Goal: Task Accomplishment & Management: Complete application form

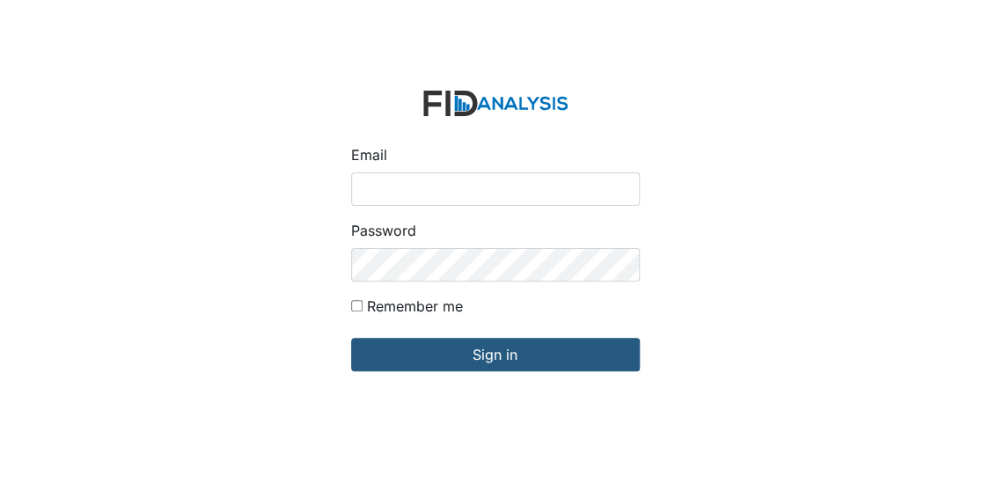
click at [382, 186] on input "Email" at bounding box center [495, 188] width 289 height 33
type input "[EMAIL_ADDRESS][DOMAIN_NAME]"
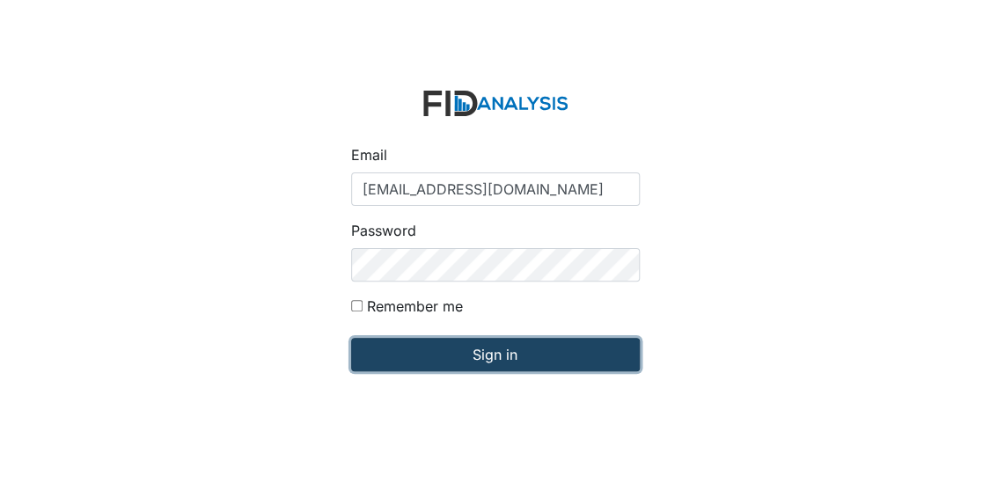
click at [445, 353] on input "Sign in" at bounding box center [495, 354] width 289 height 33
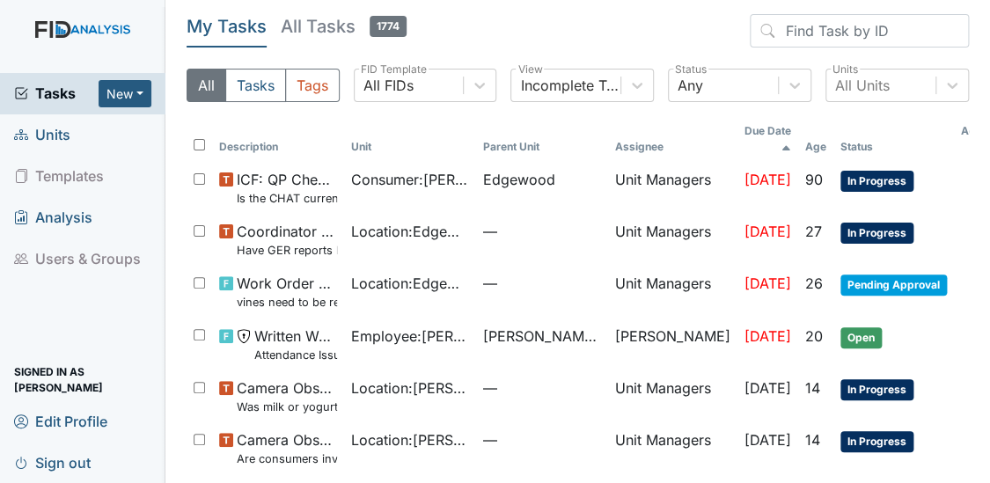
click at [48, 131] on span "Units" at bounding box center [42, 134] width 56 height 27
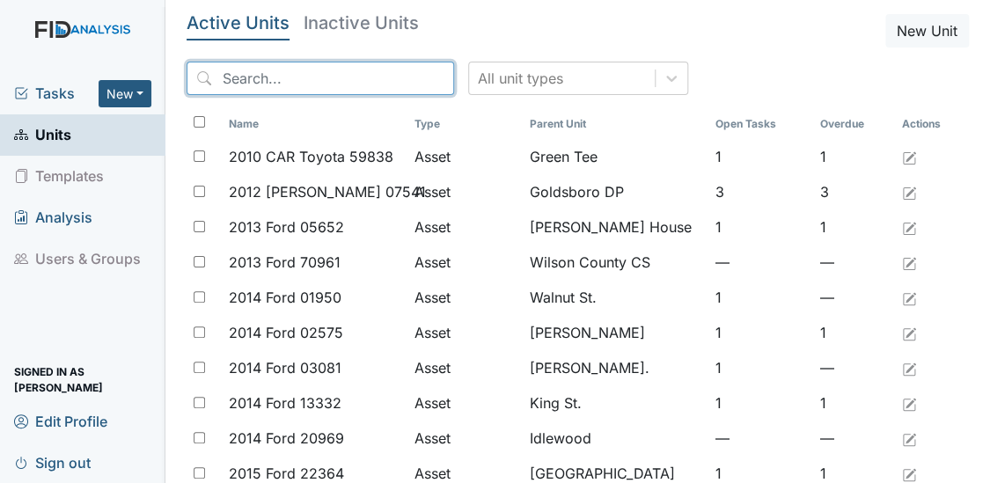
click at [277, 68] on input "search" at bounding box center [319, 78] width 267 height 33
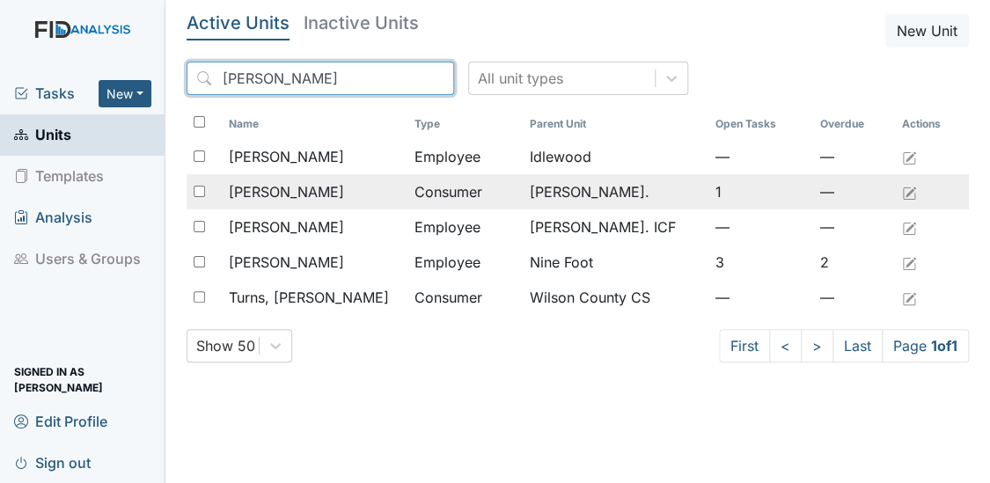
type input "Jas"
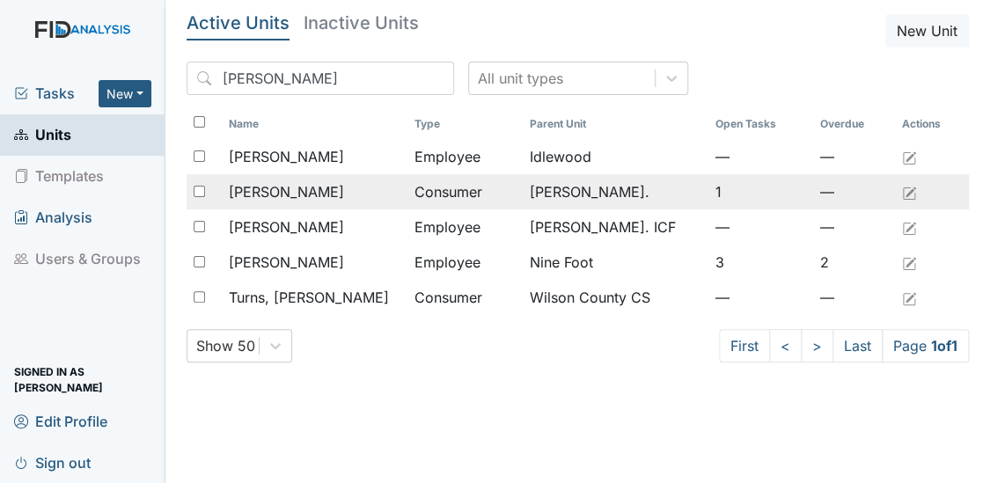
click at [272, 191] on span "Boone, Jason" at bounding box center [286, 191] width 115 height 21
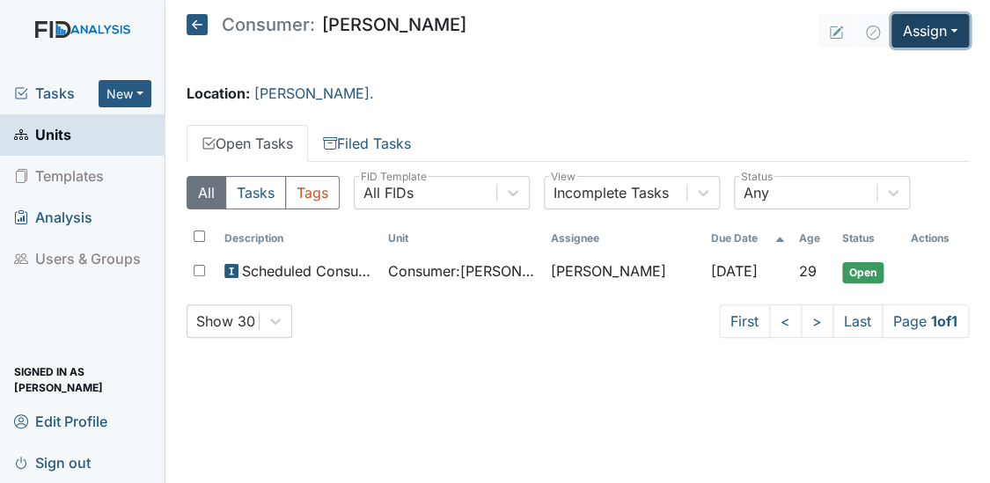
click at [934, 30] on button "Assign" at bounding box center [929, 30] width 77 height 33
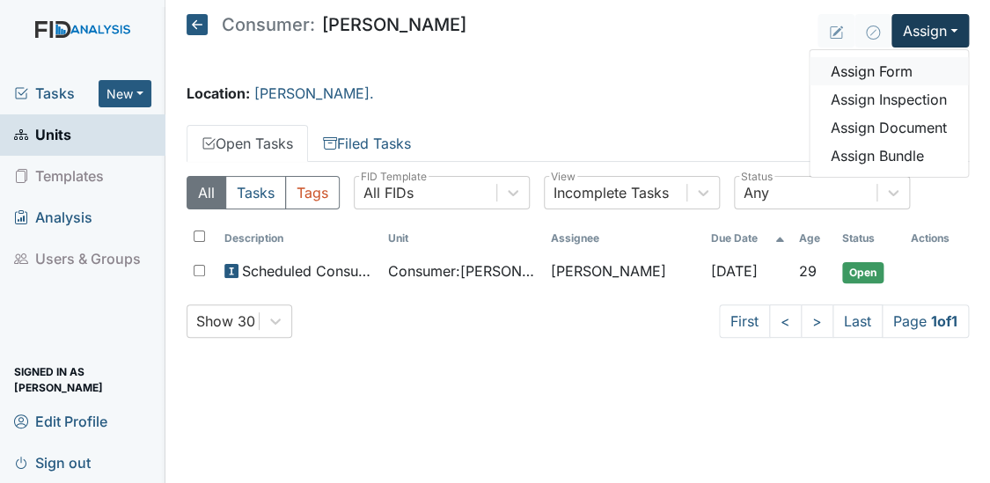
click at [885, 67] on link "Assign Form" at bounding box center [888, 71] width 158 height 28
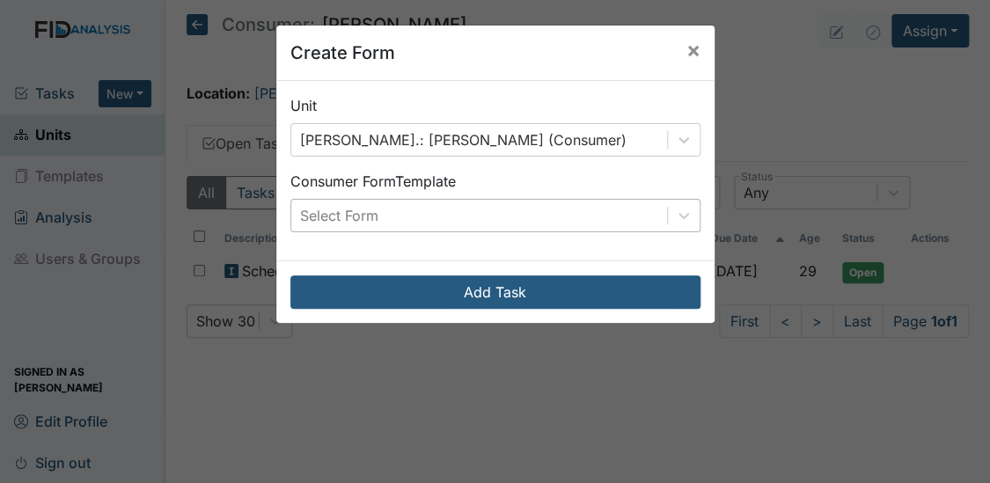
click at [565, 218] on div "Select Form" at bounding box center [479, 216] width 376 height 32
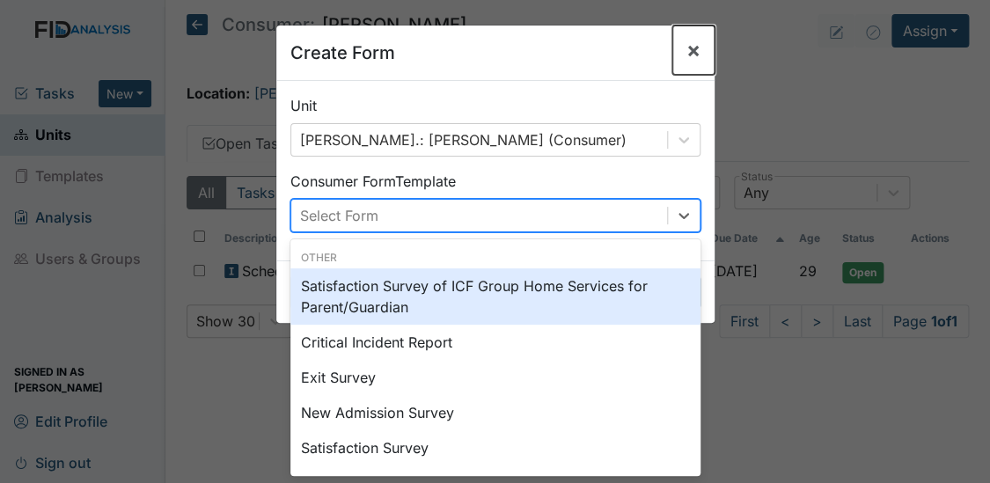
click at [686, 44] on span "×" at bounding box center [693, 50] width 14 height 26
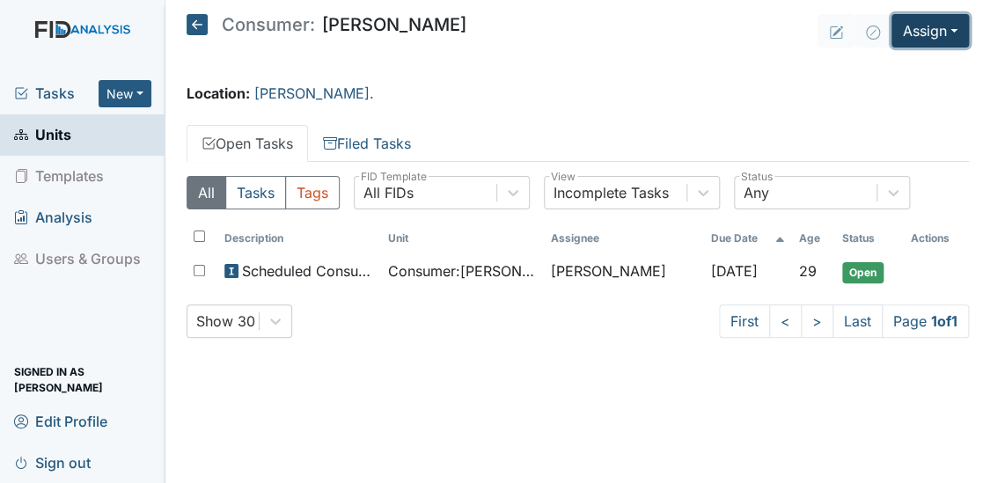
click at [941, 28] on button "Assign" at bounding box center [929, 30] width 77 height 33
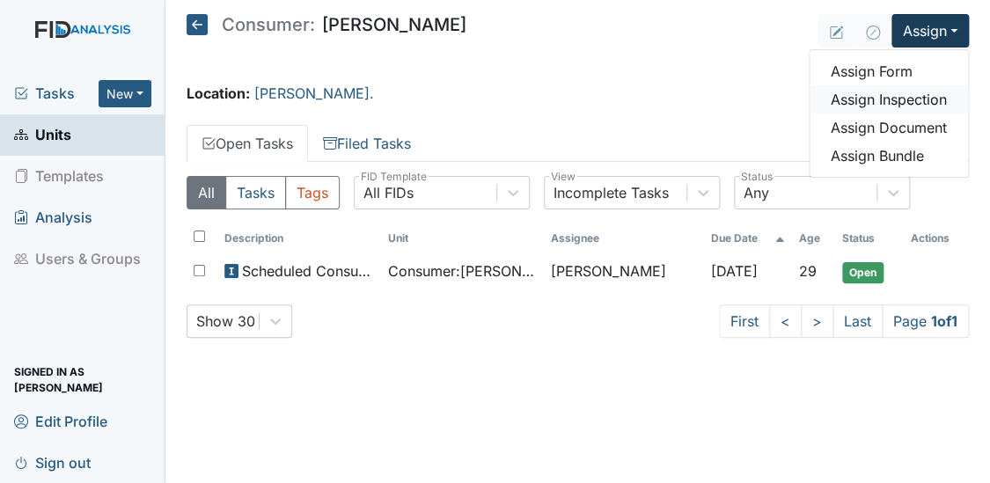
click at [887, 93] on link "Assign Inspection" at bounding box center [888, 99] width 158 height 28
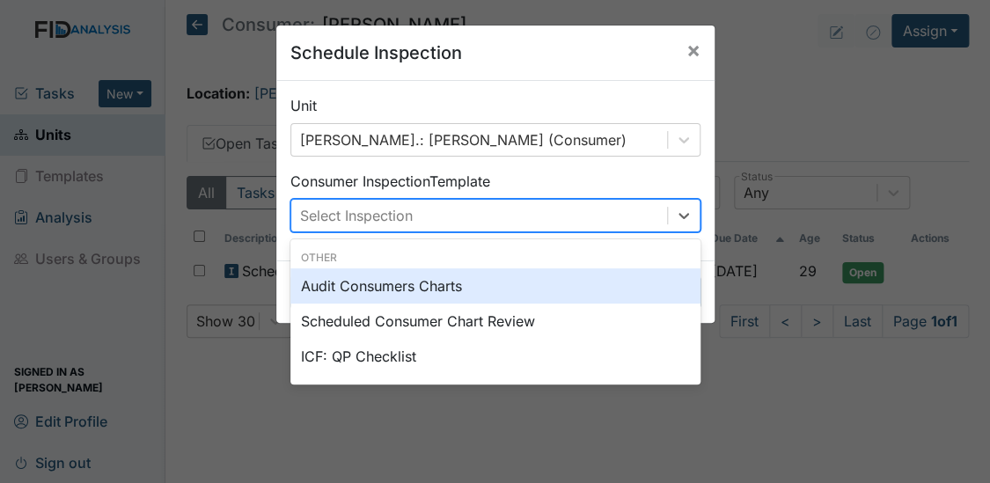
click at [531, 214] on div "Select Inspection" at bounding box center [479, 216] width 376 height 32
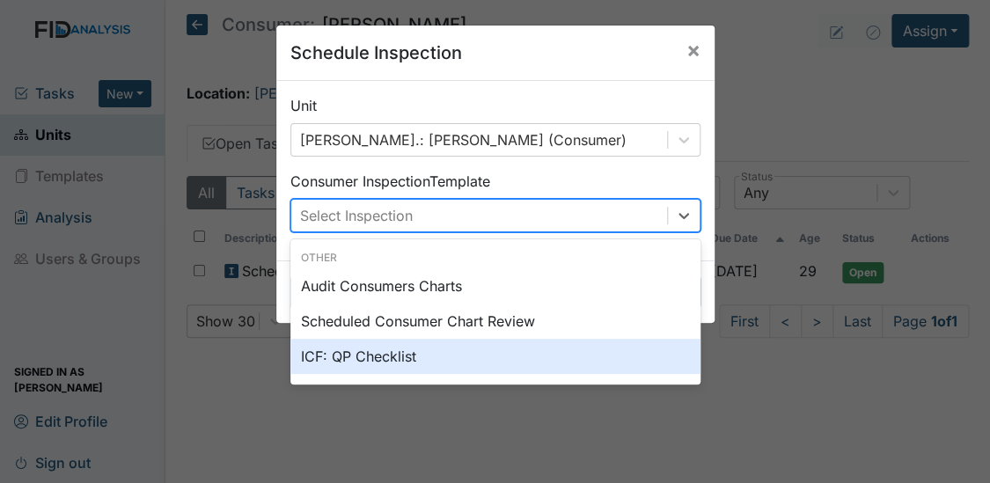
click at [344, 352] on div "ICF: QP Checklist" at bounding box center [495, 356] width 410 height 35
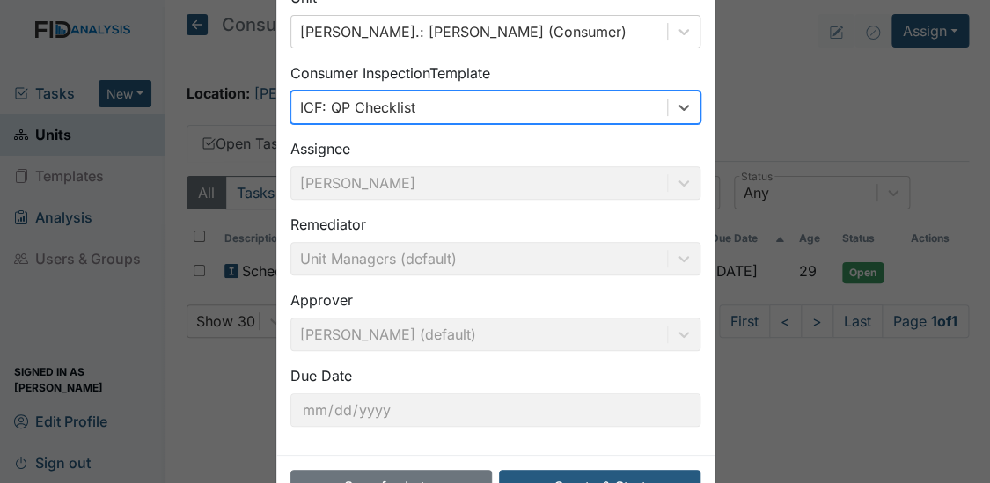
scroll to position [126, 0]
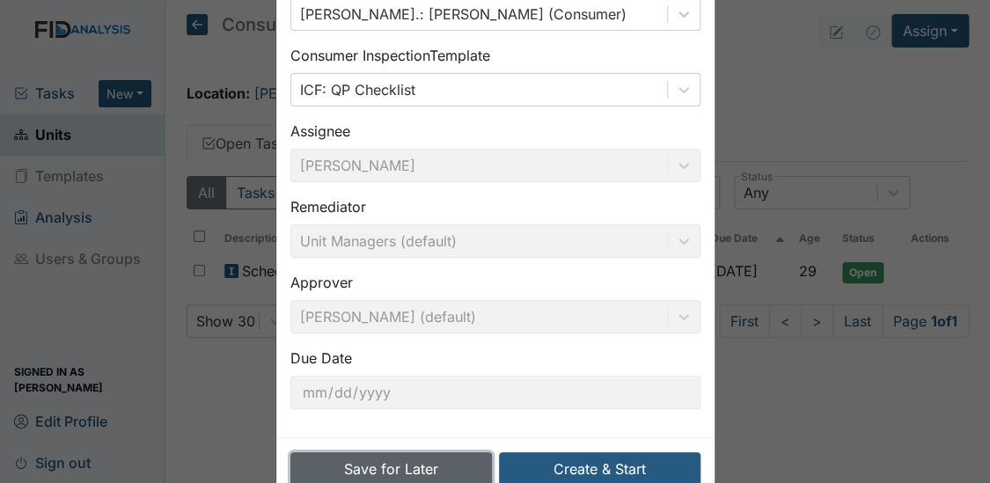
click at [418, 471] on button "Save for Later" at bounding box center [390, 468] width 201 height 33
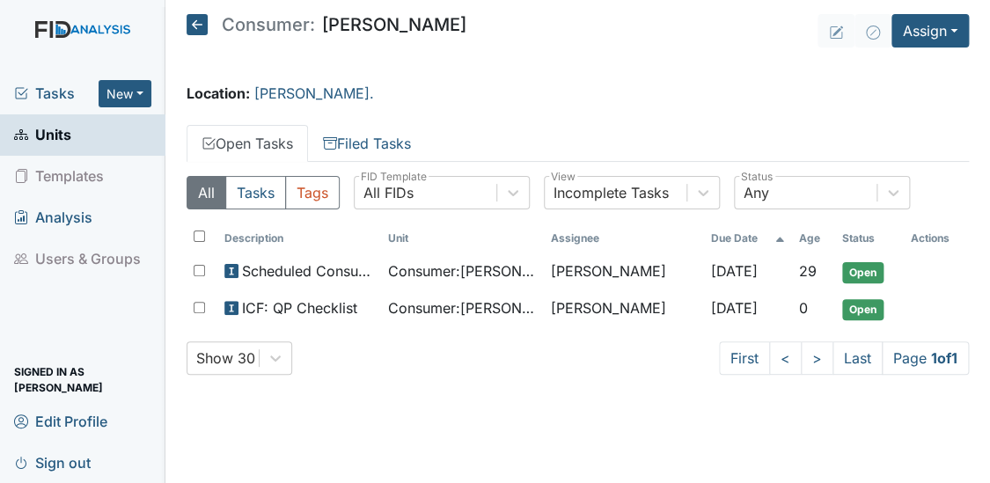
click at [50, 127] on span "Units" at bounding box center [42, 134] width 57 height 27
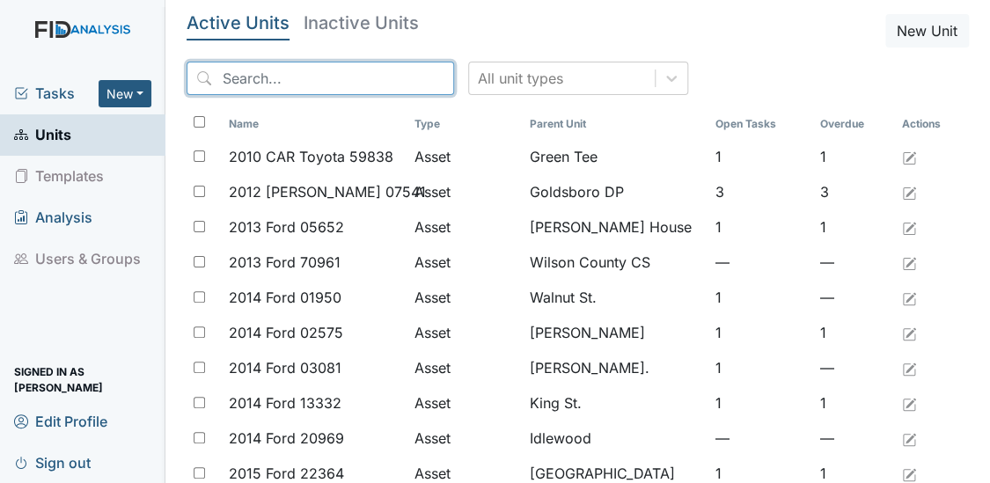
click at [257, 86] on input "search" at bounding box center [319, 78] width 267 height 33
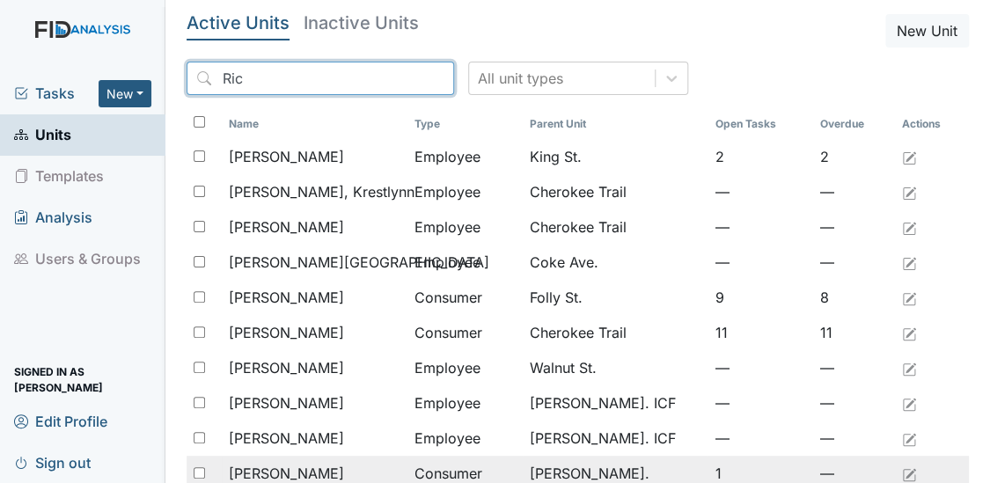
type input "Ric"
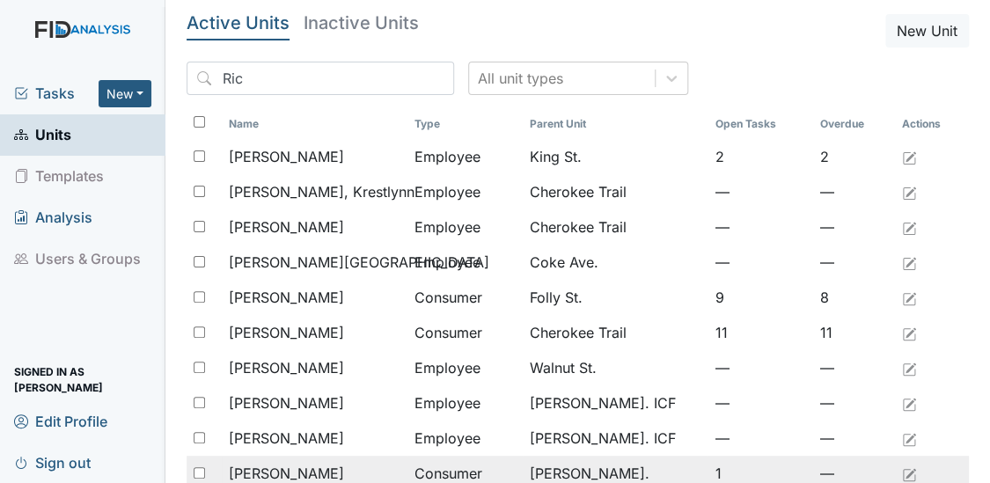
click at [267, 472] on span "[PERSON_NAME]" at bounding box center [286, 473] width 115 height 21
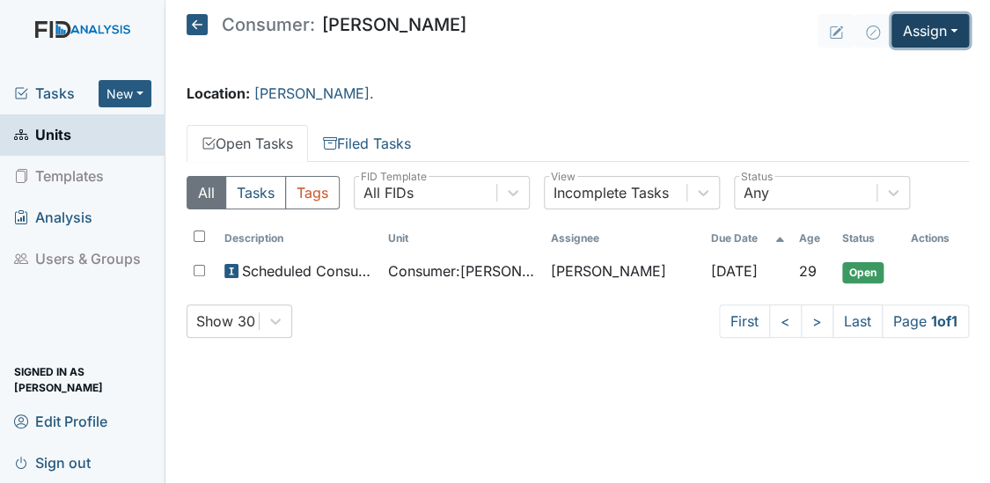
click at [941, 32] on button "Assign" at bounding box center [929, 30] width 77 height 33
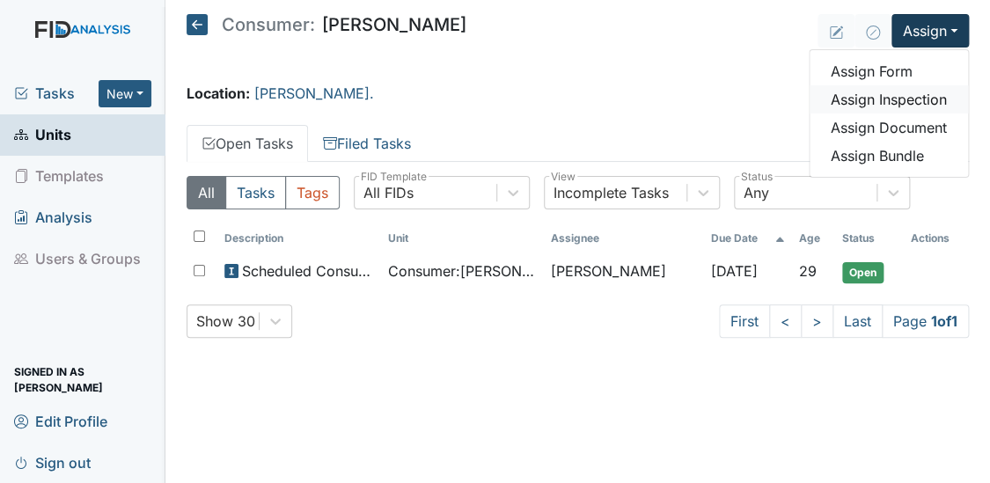
click at [891, 92] on link "Assign Inspection" at bounding box center [888, 99] width 158 height 28
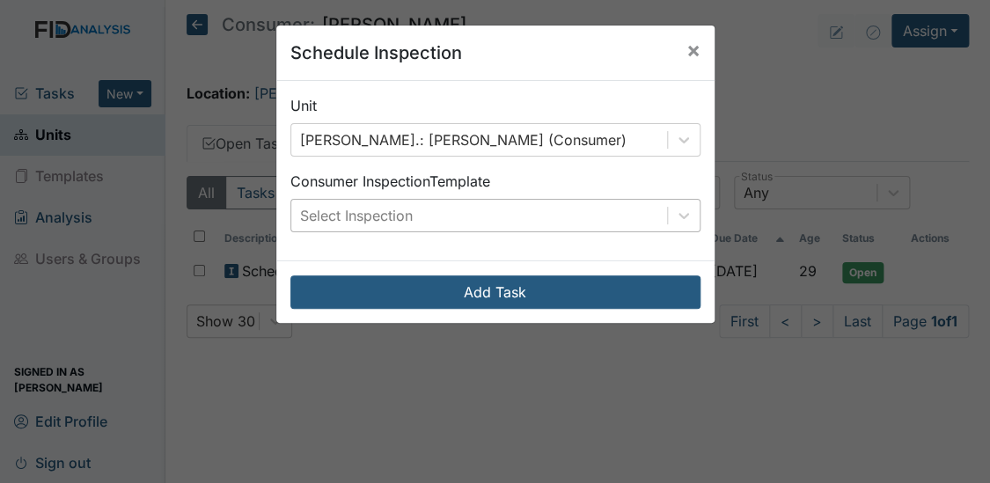
click at [572, 216] on div "Select Inspection" at bounding box center [479, 216] width 376 height 32
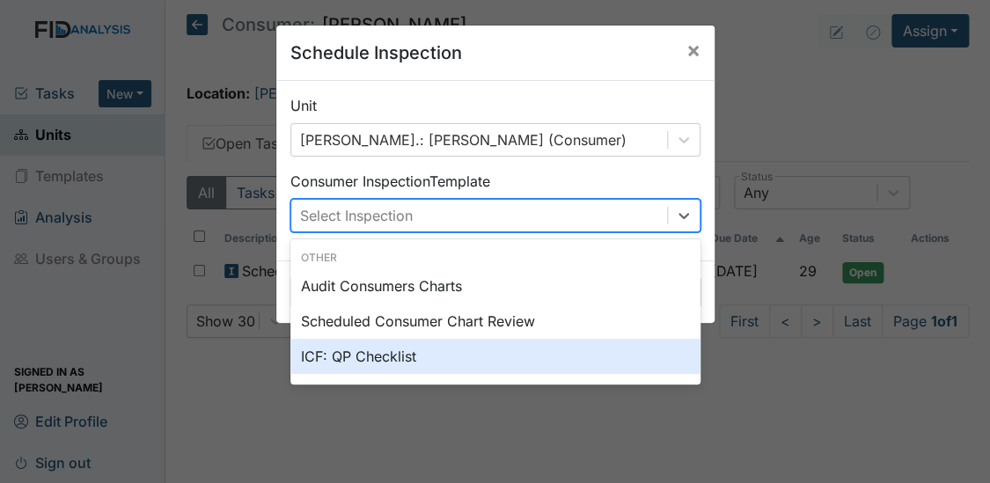
click at [379, 358] on div "ICF: QP Checklist" at bounding box center [495, 356] width 410 height 35
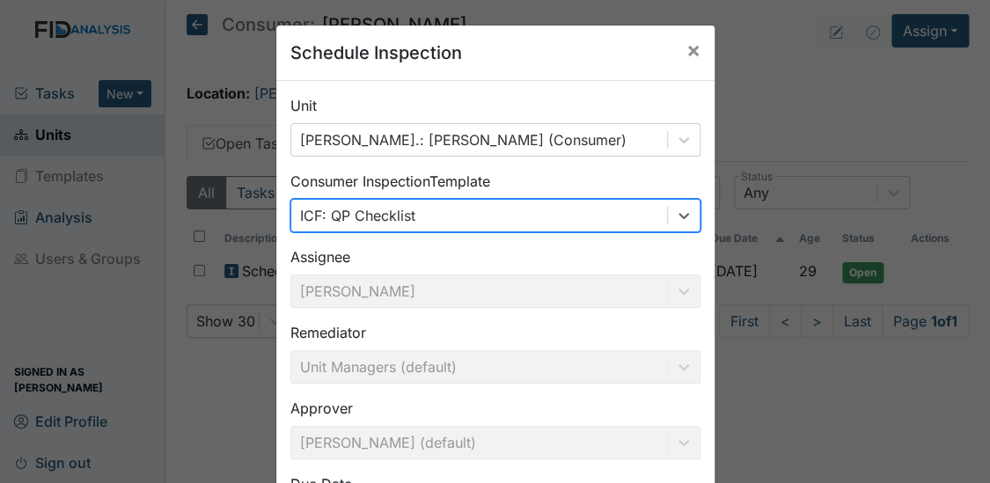
scroll to position [141, 0]
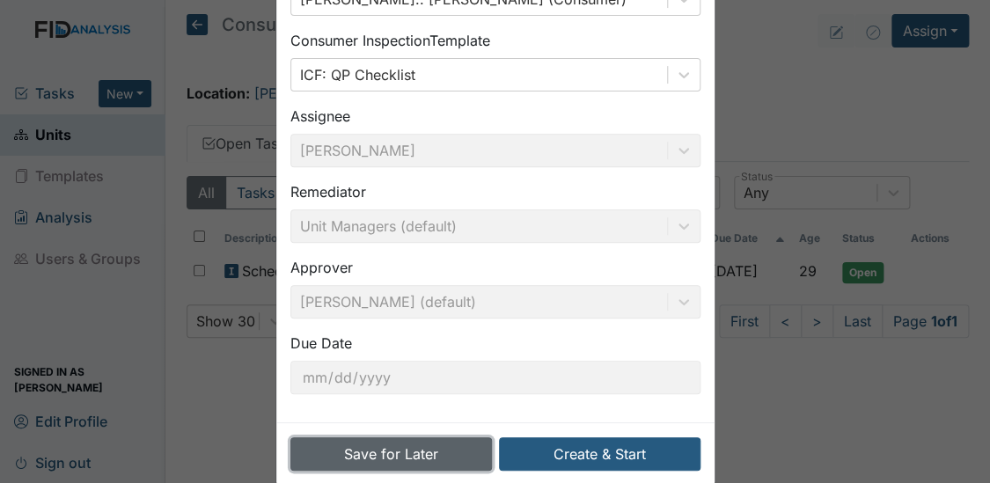
click at [432, 456] on button "Save for Later" at bounding box center [390, 453] width 201 height 33
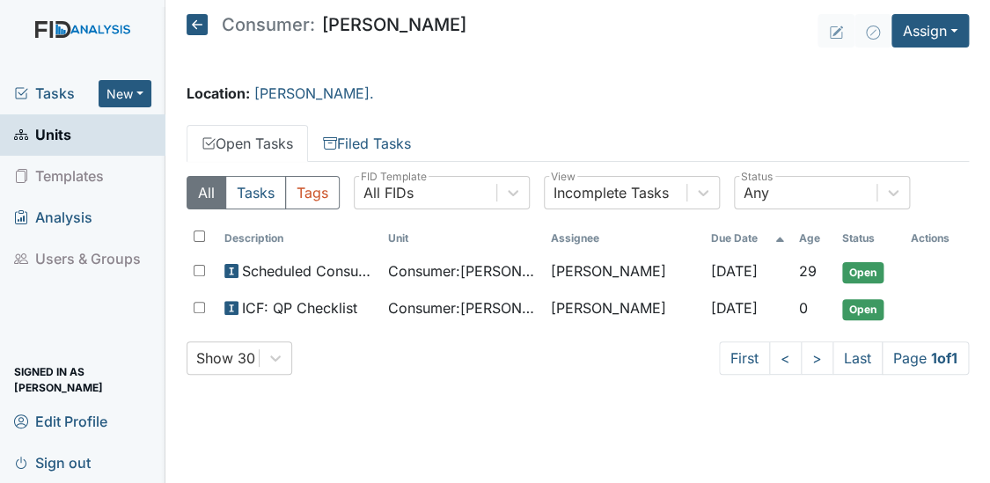
click at [56, 135] on span "Units" at bounding box center [42, 134] width 57 height 27
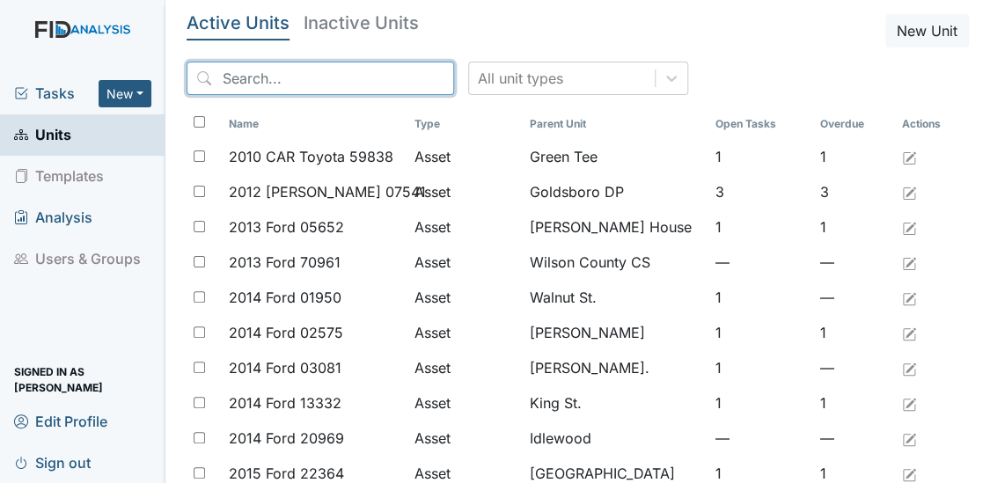
click at [304, 77] on input "search" at bounding box center [319, 78] width 267 height 33
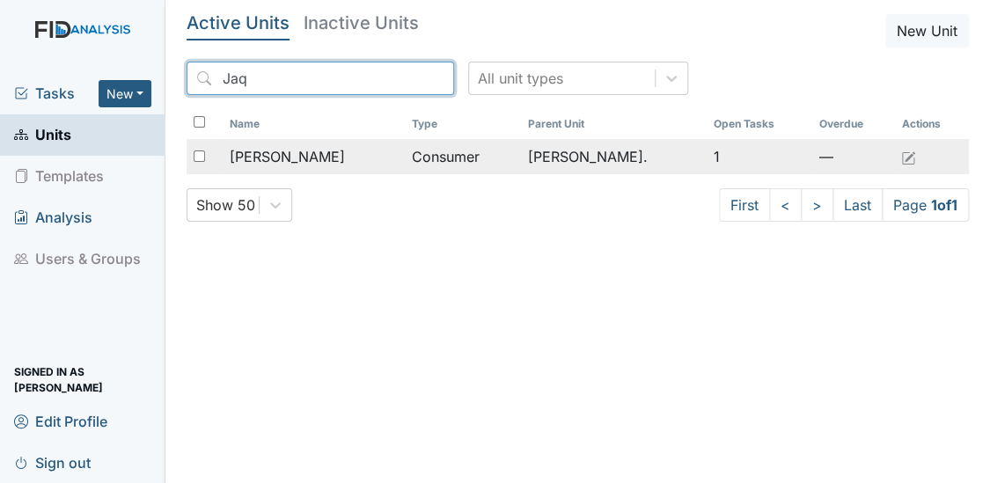
type input "Jaq"
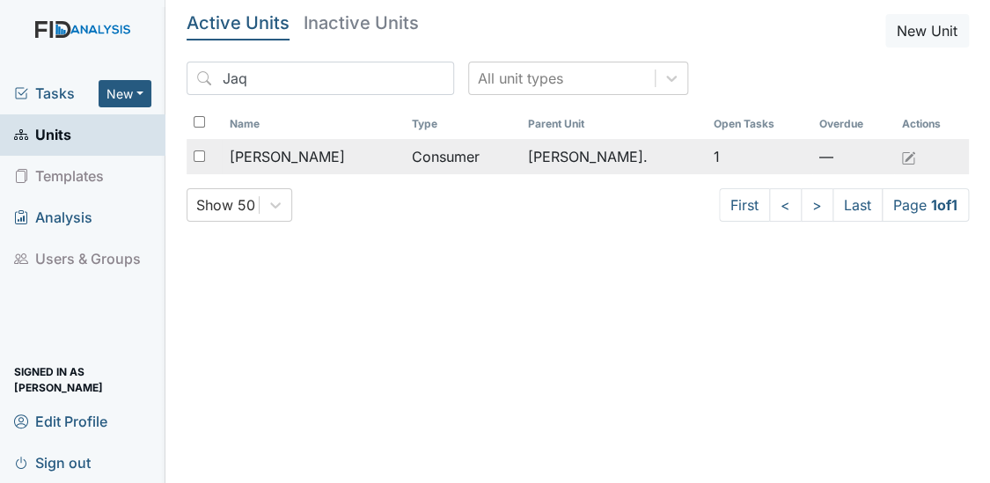
click at [295, 156] on span "Jones, JaQuon" at bounding box center [286, 156] width 115 height 21
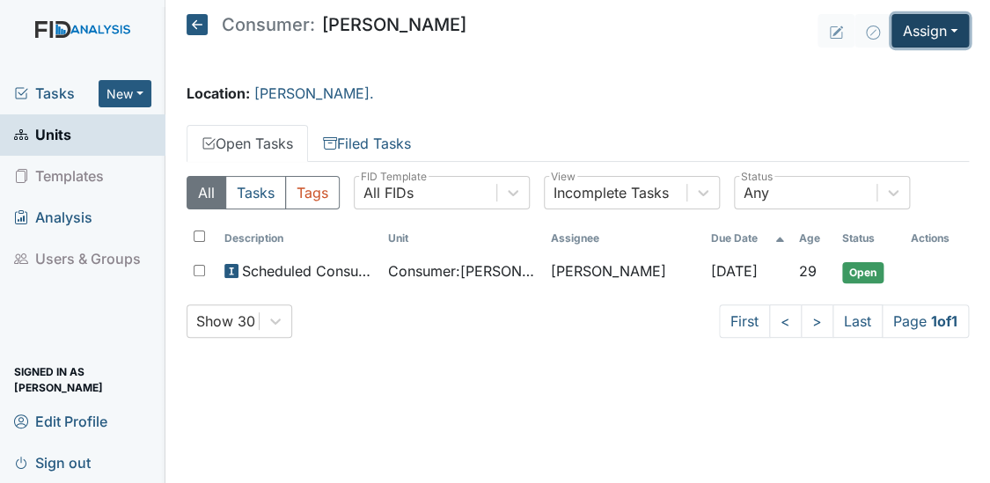
click at [925, 18] on button "Assign" at bounding box center [929, 30] width 77 height 33
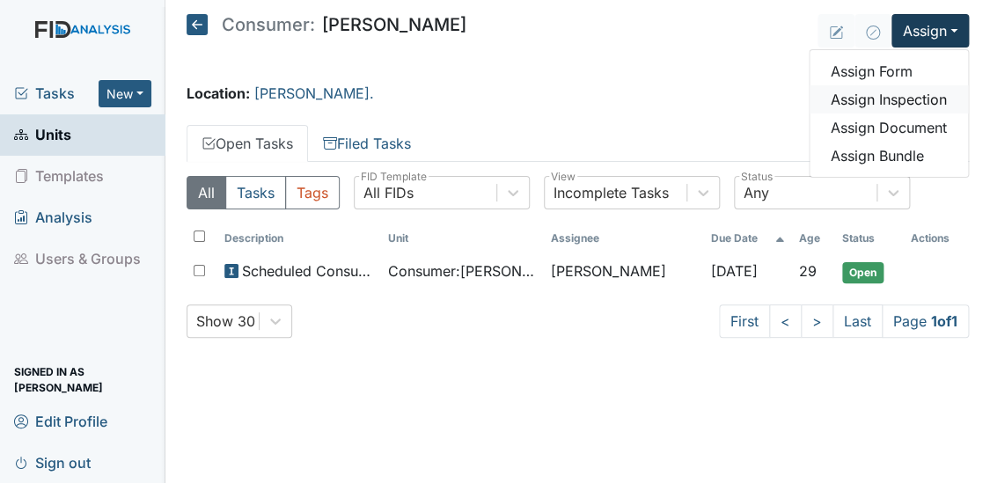
click at [888, 98] on link "Assign Inspection" at bounding box center [888, 99] width 158 height 28
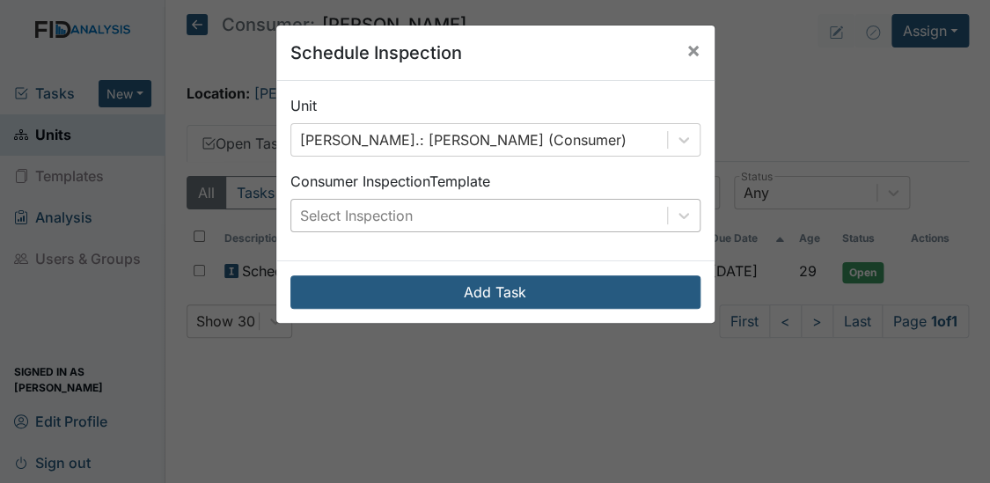
click at [571, 210] on div "Select Inspection" at bounding box center [479, 216] width 376 height 32
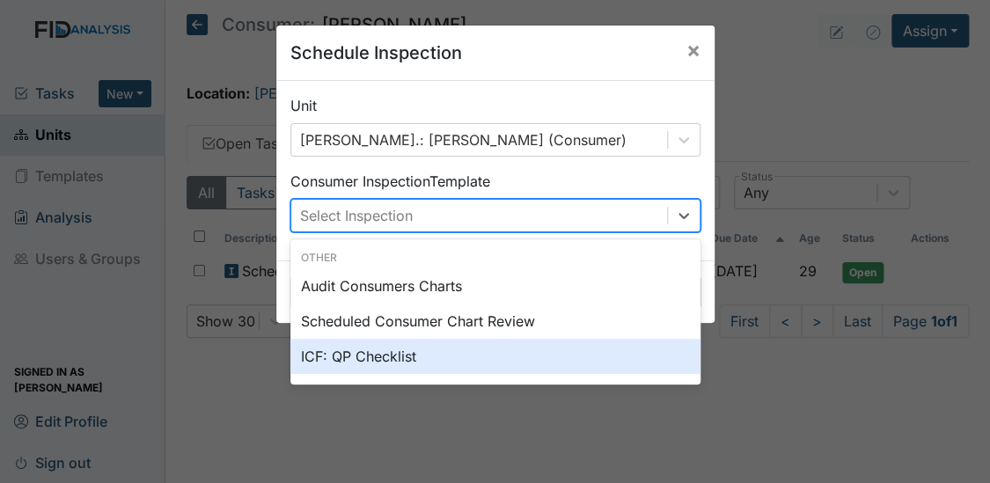
click at [345, 354] on div "ICF: QP Checklist" at bounding box center [495, 356] width 410 height 35
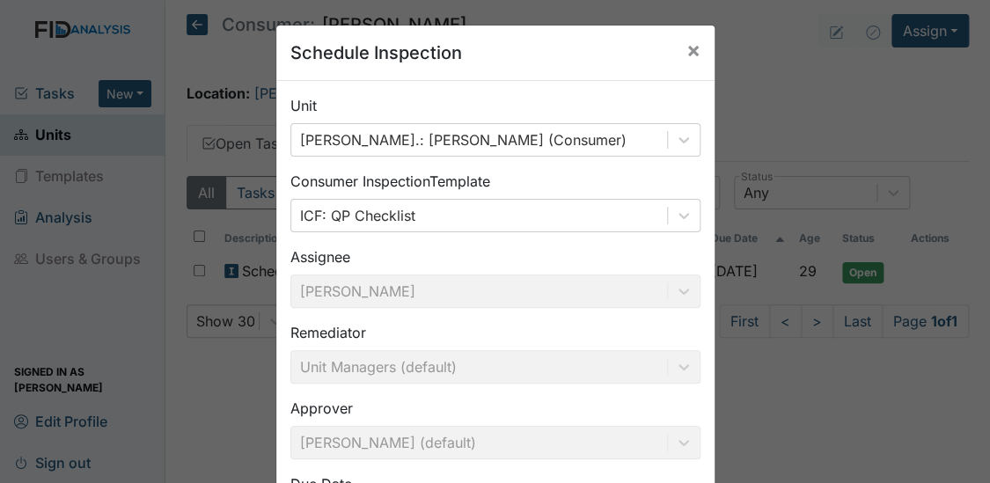
drag, startPoint x: 967, startPoint y: 193, endPoint x: 973, endPoint y: 273, distance: 80.3
click at [973, 273] on div "Schedule Inspection × Unit Dixon Rd.: Jones, JaQuon (Consumer) Consumer Inspect…" at bounding box center [495, 241] width 990 height 483
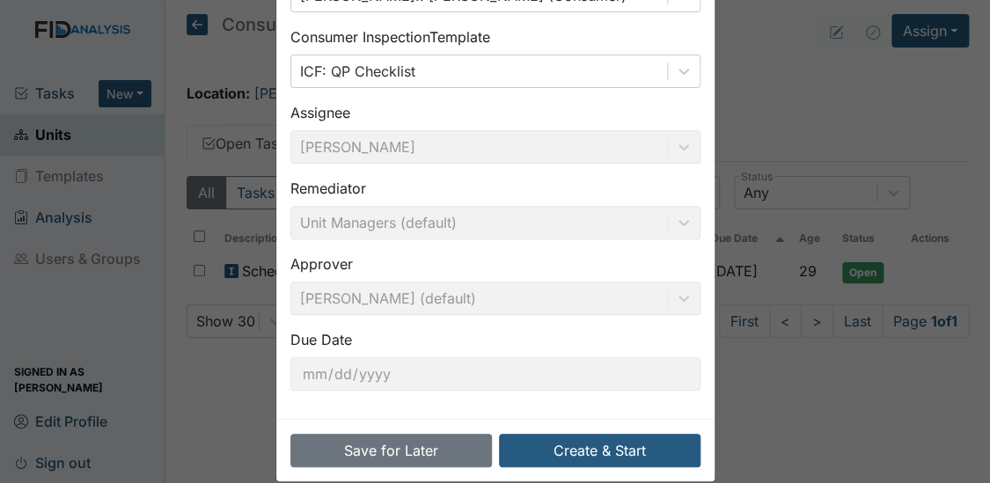
scroll to position [147, 0]
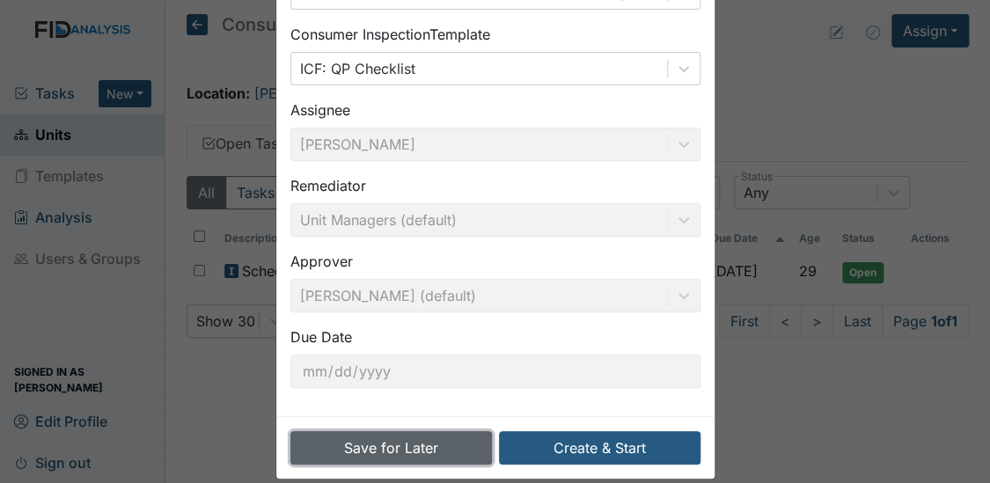
click at [397, 452] on button "Save for Later" at bounding box center [390, 447] width 201 height 33
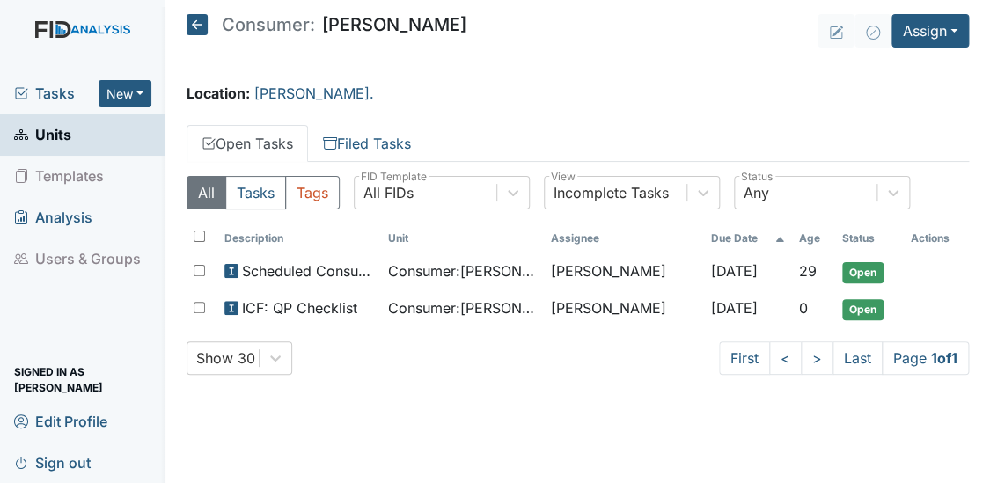
click at [67, 135] on span "Units" at bounding box center [42, 134] width 57 height 27
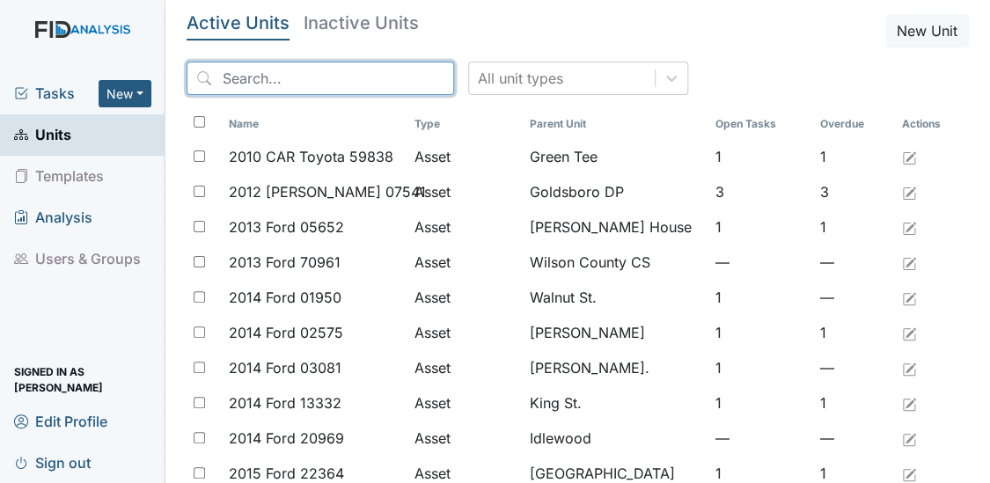
click at [290, 84] on input "search" at bounding box center [319, 78] width 267 height 33
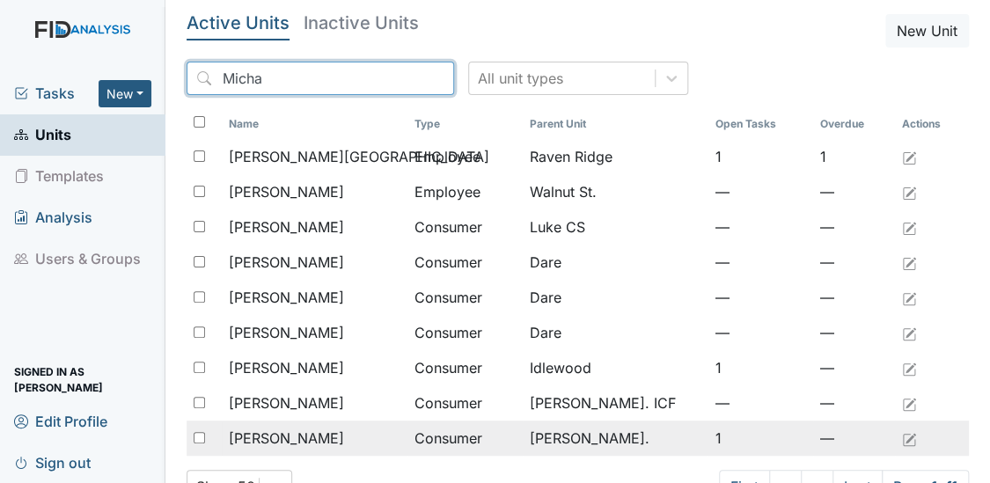
type input "Micha"
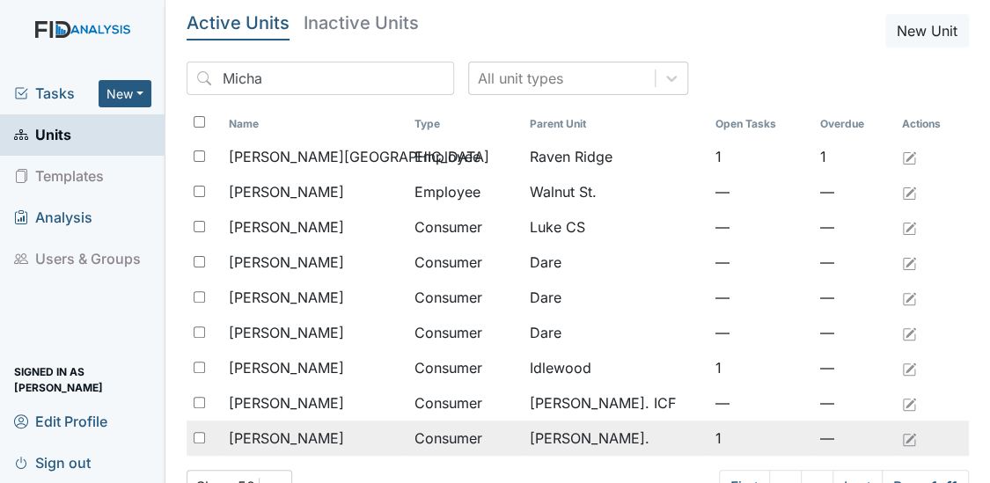
click at [287, 442] on span "Williams, Michael" at bounding box center [286, 438] width 115 height 21
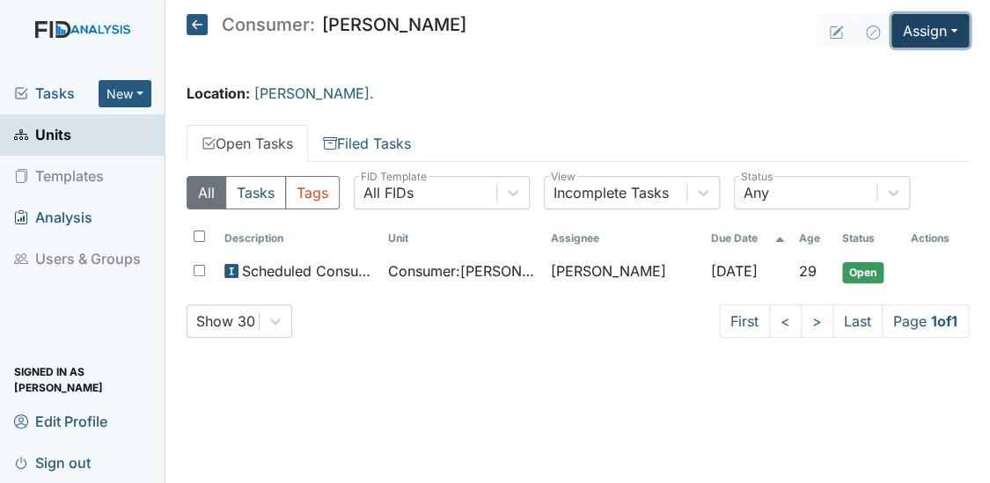
click at [916, 25] on button "Assign" at bounding box center [929, 30] width 77 height 33
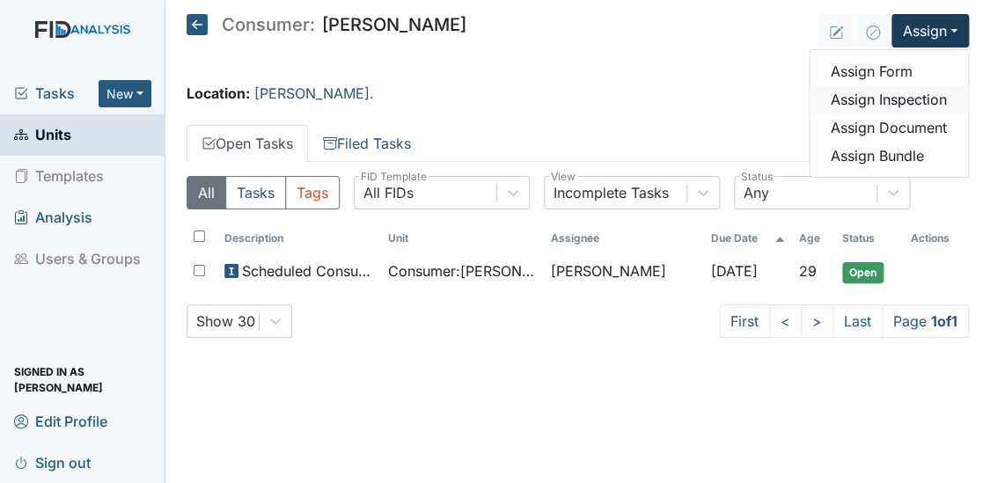
click at [875, 97] on link "Assign Inspection" at bounding box center [888, 99] width 158 height 28
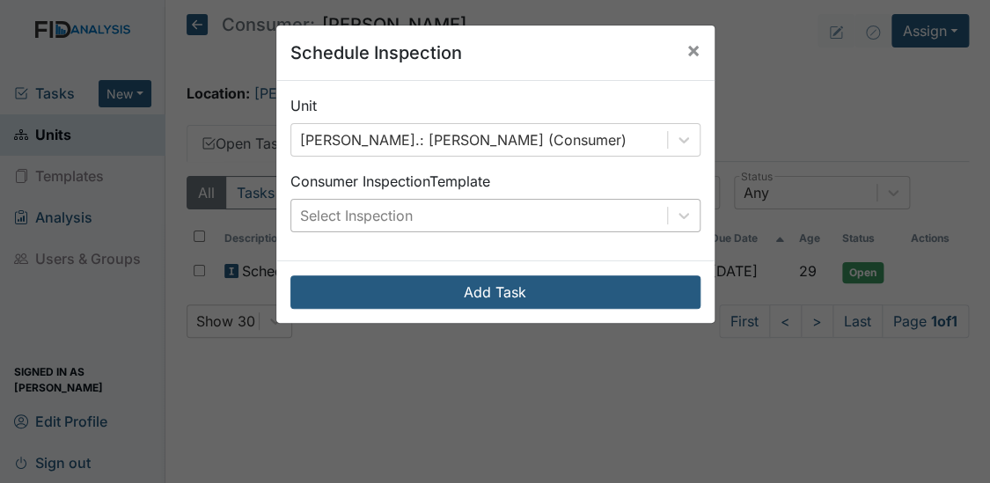
click at [465, 206] on div "Select Inspection" at bounding box center [479, 216] width 376 height 32
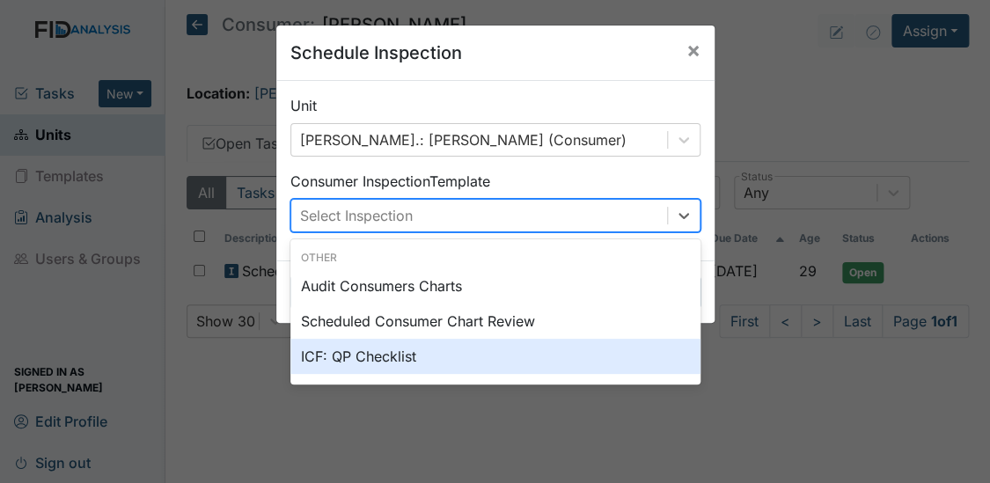
click at [361, 356] on div "ICF: QP Checklist" at bounding box center [495, 356] width 410 height 35
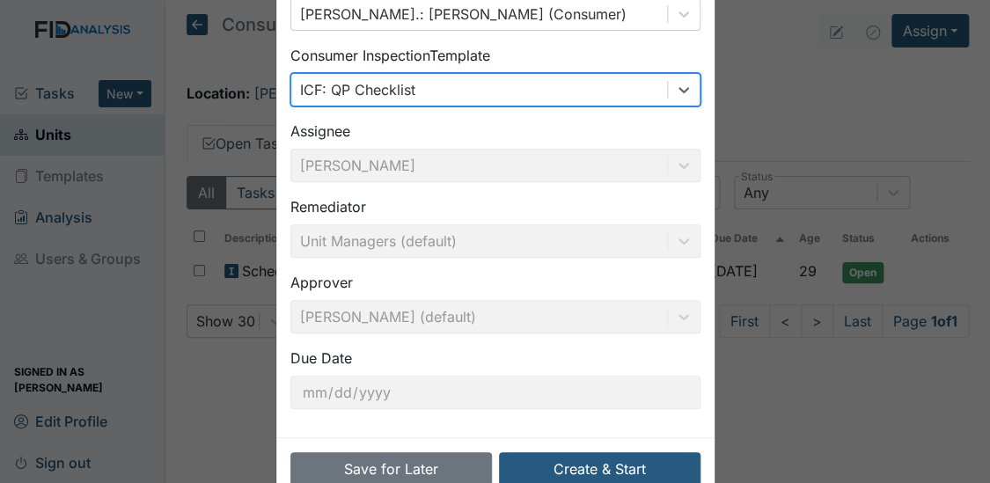
scroll to position [167, 0]
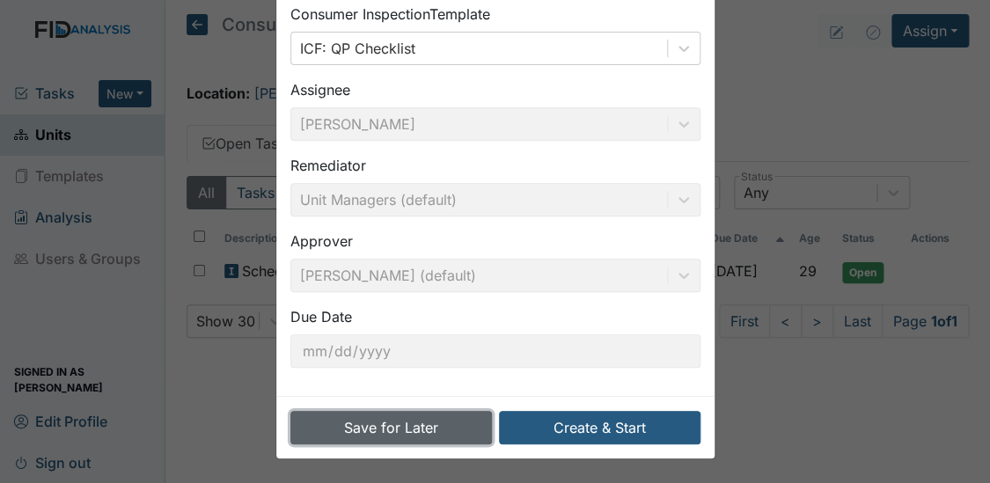
click at [344, 421] on button "Save for Later" at bounding box center [390, 427] width 201 height 33
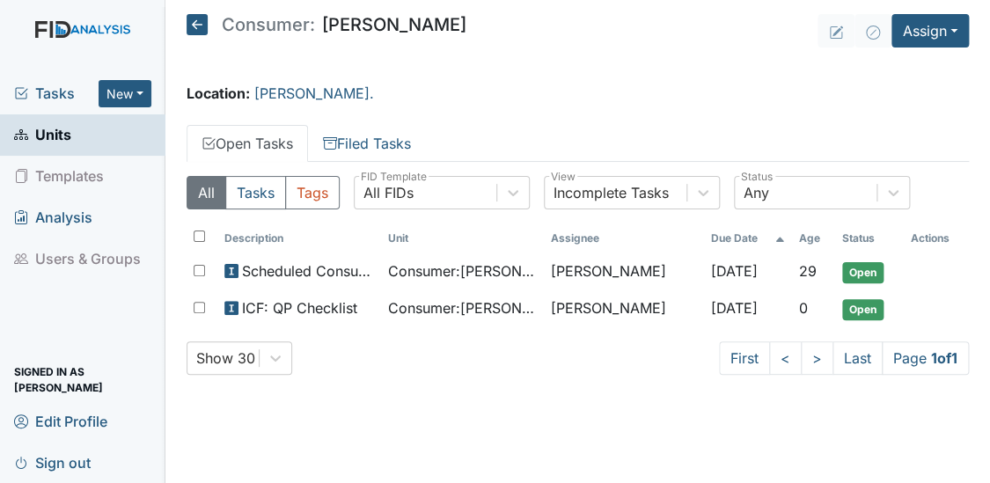
click at [54, 130] on span "Units" at bounding box center [42, 134] width 57 height 27
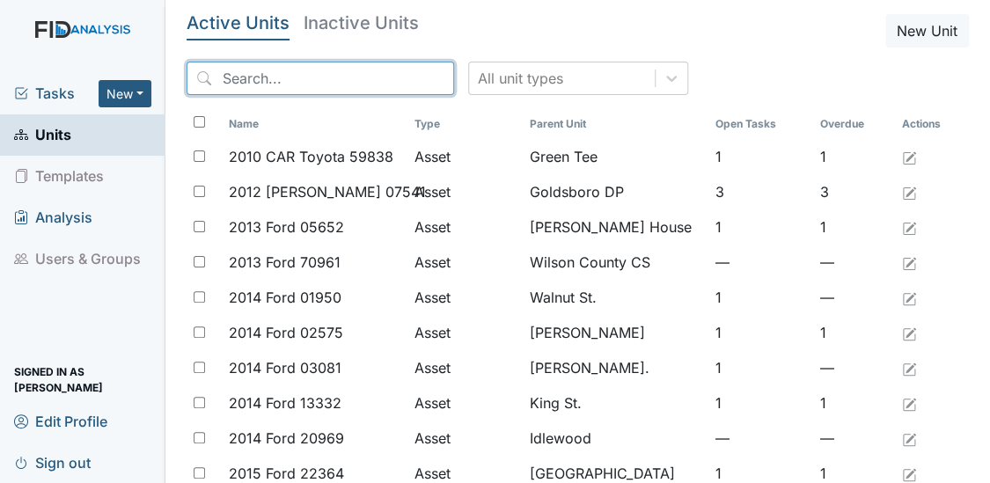
click at [279, 69] on input "search" at bounding box center [319, 78] width 267 height 33
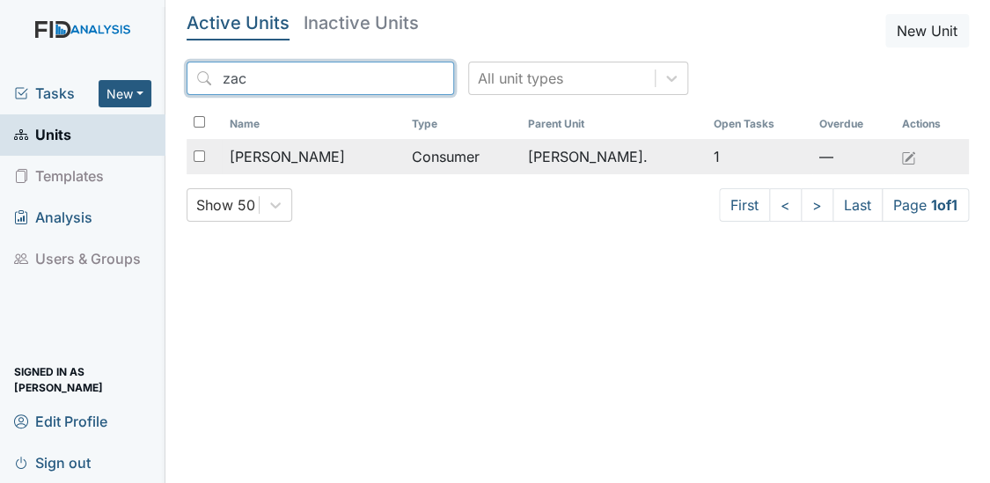
type input "zac"
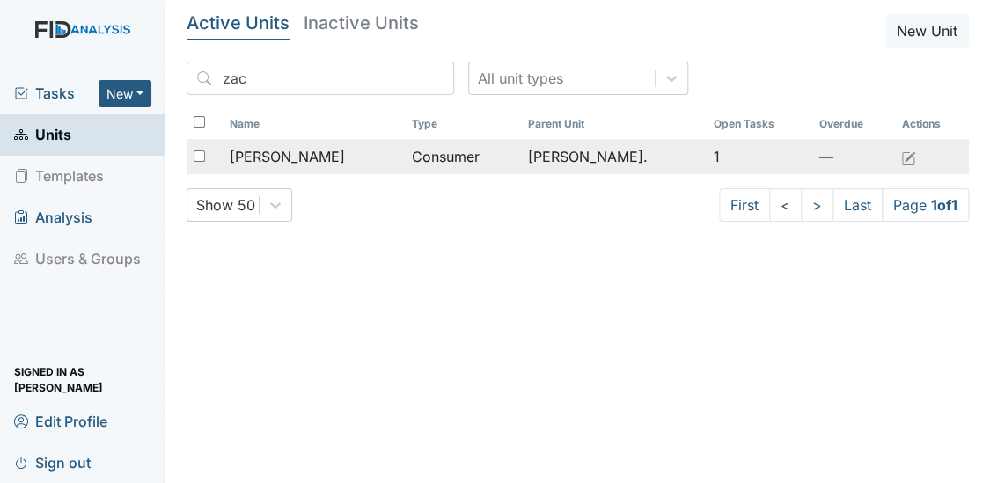
click at [259, 163] on span "[PERSON_NAME]" at bounding box center [286, 156] width 115 height 21
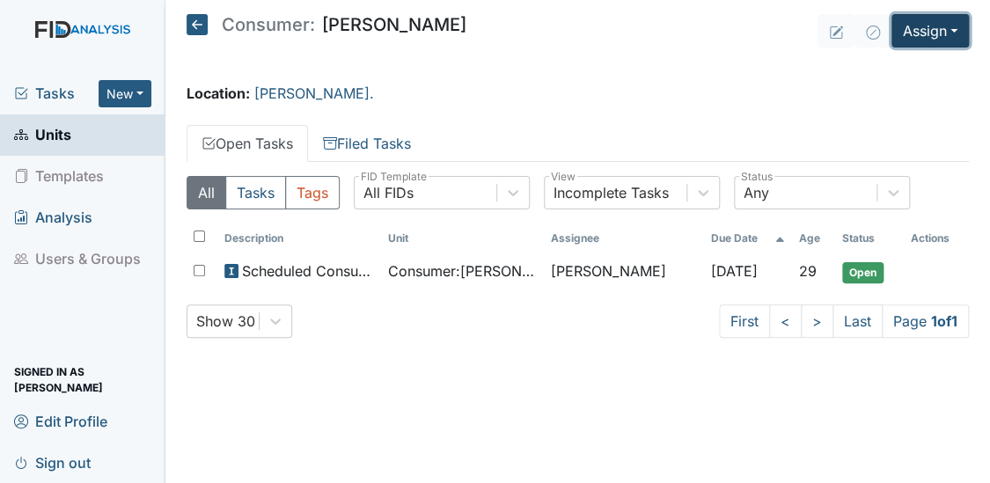
click at [923, 28] on button "Assign" at bounding box center [929, 30] width 77 height 33
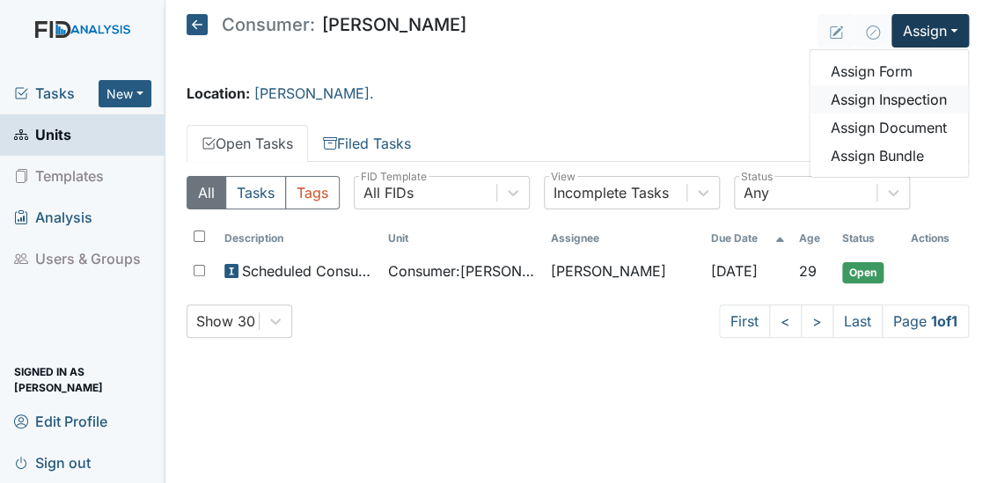
click at [887, 99] on link "Assign Inspection" at bounding box center [888, 99] width 158 height 28
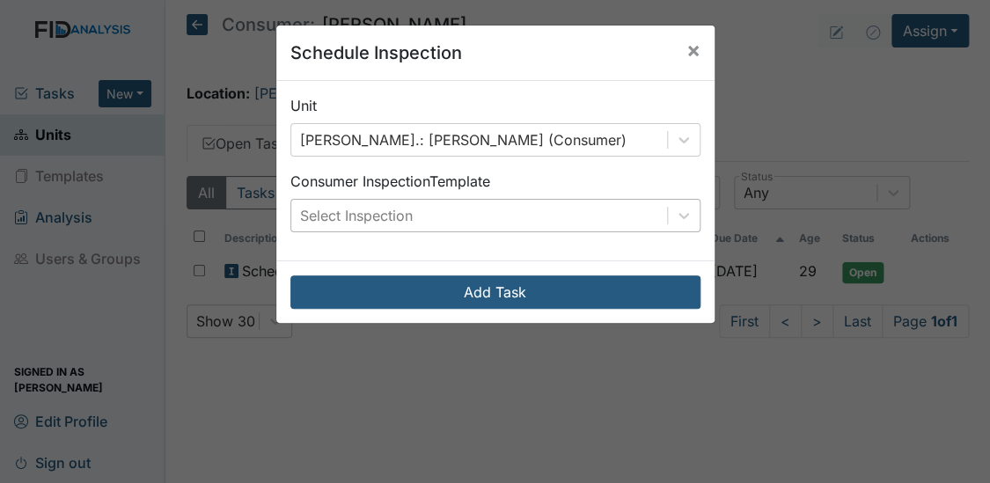
click at [391, 214] on div "Select Inspection" at bounding box center [356, 215] width 113 height 21
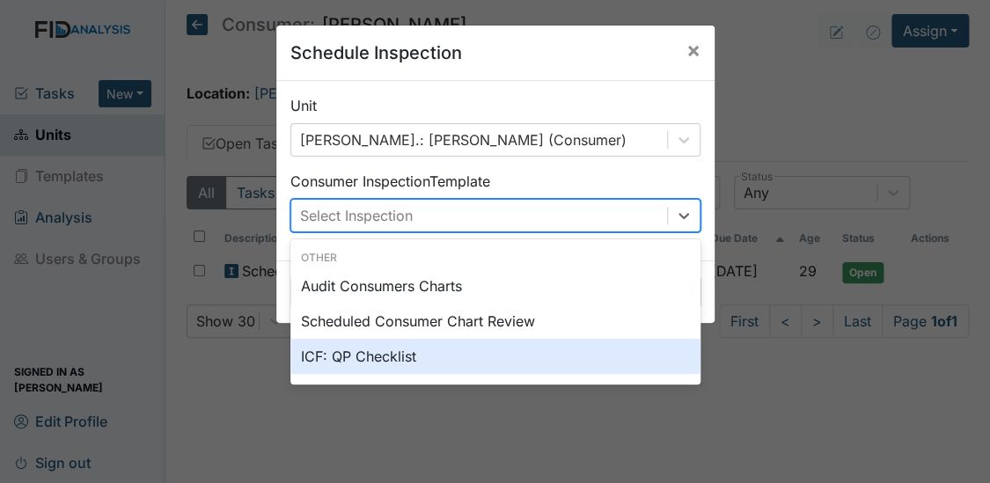
click at [365, 354] on div "ICF: QP Checklist" at bounding box center [495, 356] width 410 height 35
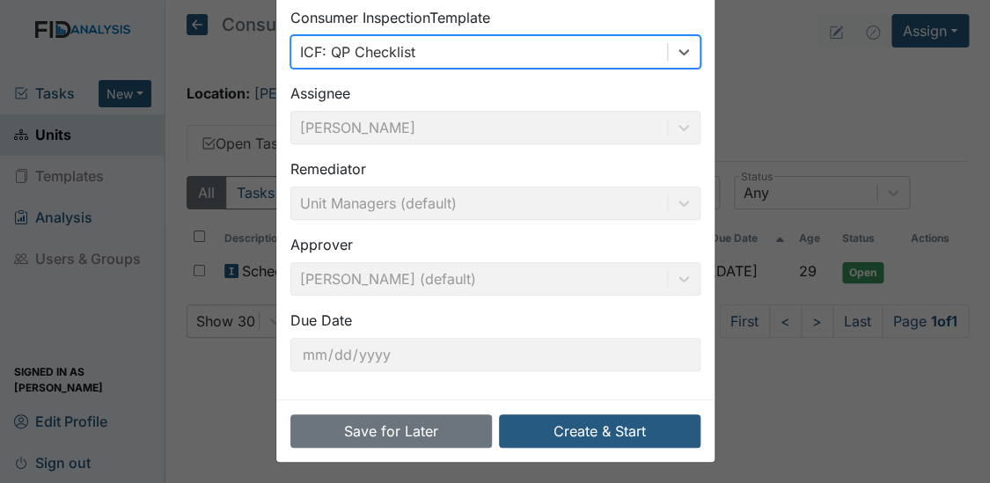
scroll to position [167, 0]
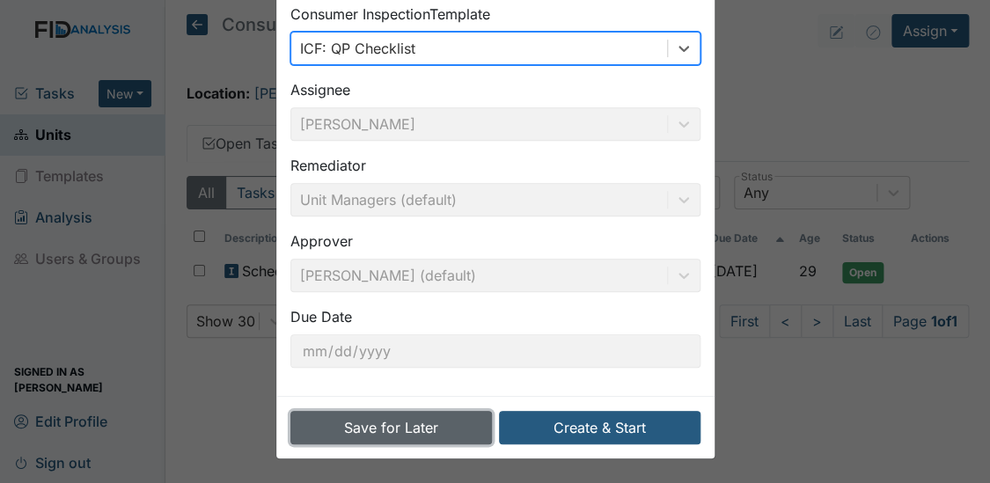
click at [378, 441] on button "Save for Later" at bounding box center [390, 427] width 201 height 33
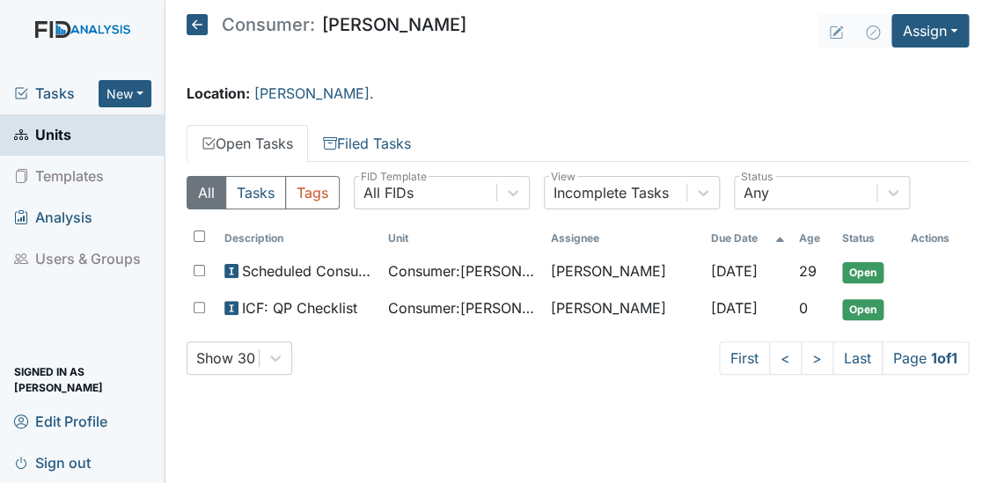
click at [44, 133] on span "Units" at bounding box center [42, 134] width 57 height 27
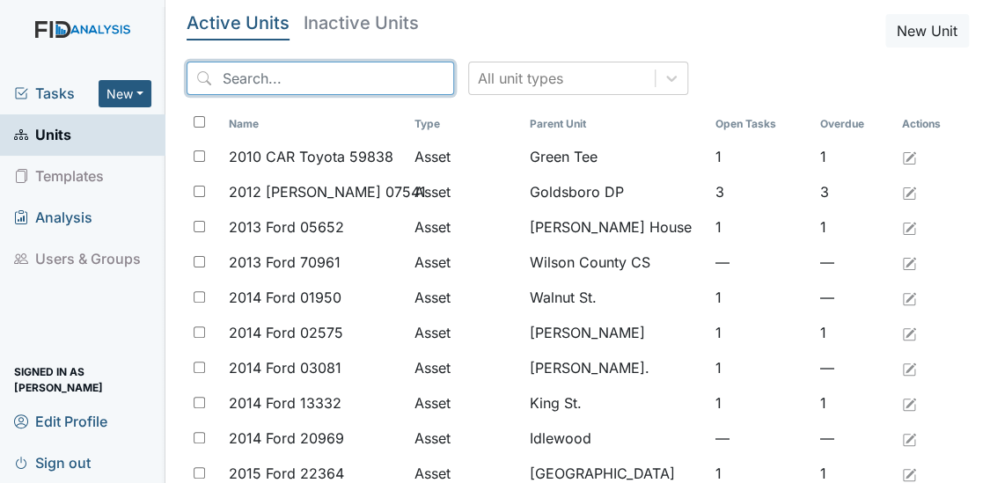
click at [252, 71] on input "search" at bounding box center [319, 78] width 267 height 33
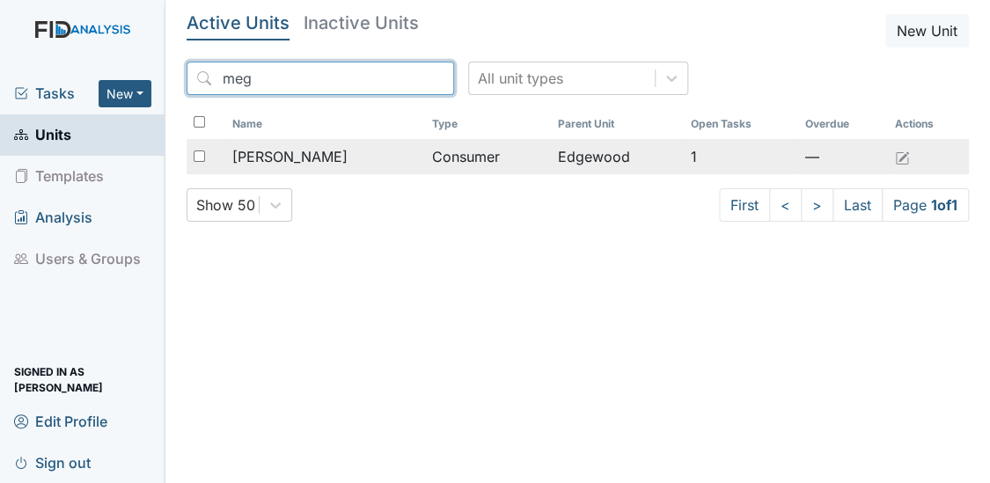
type input "meg"
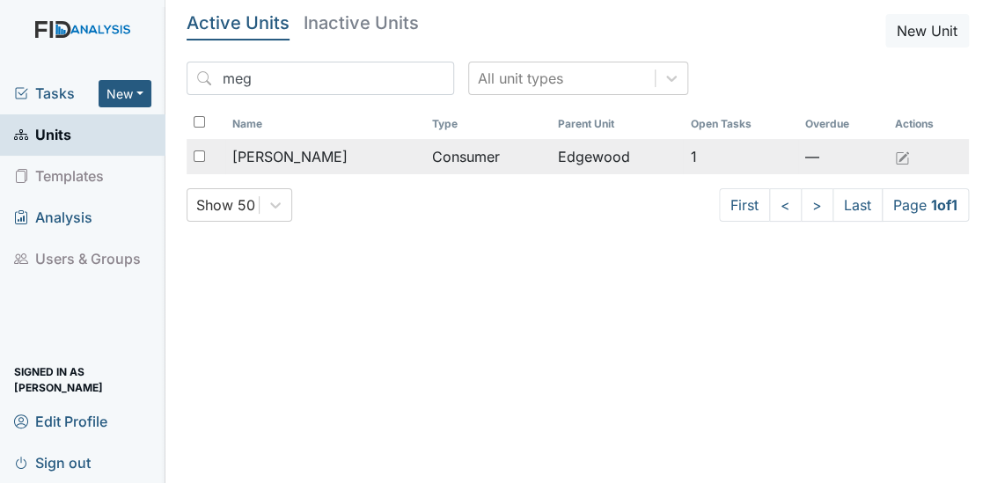
click at [296, 158] on span "[PERSON_NAME]" at bounding box center [289, 156] width 115 height 21
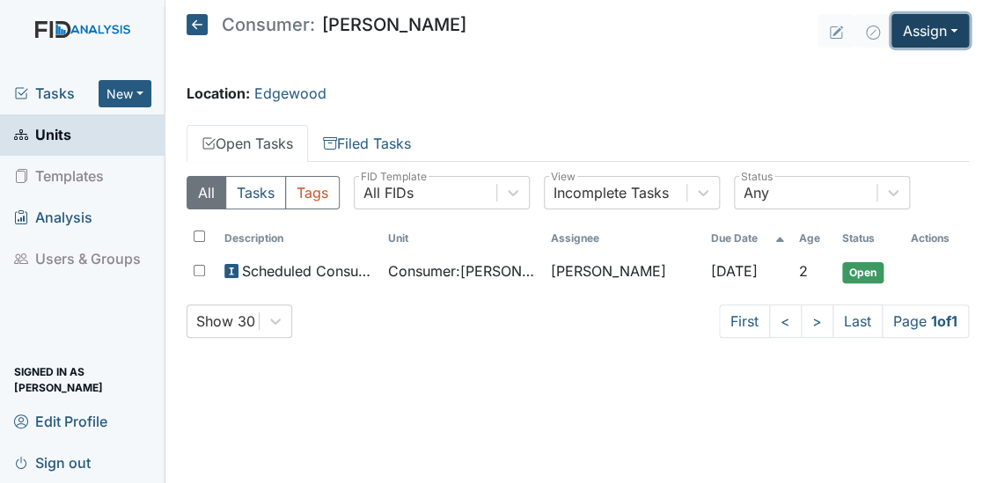
click at [925, 29] on button "Assign" at bounding box center [929, 30] width 77 height 33
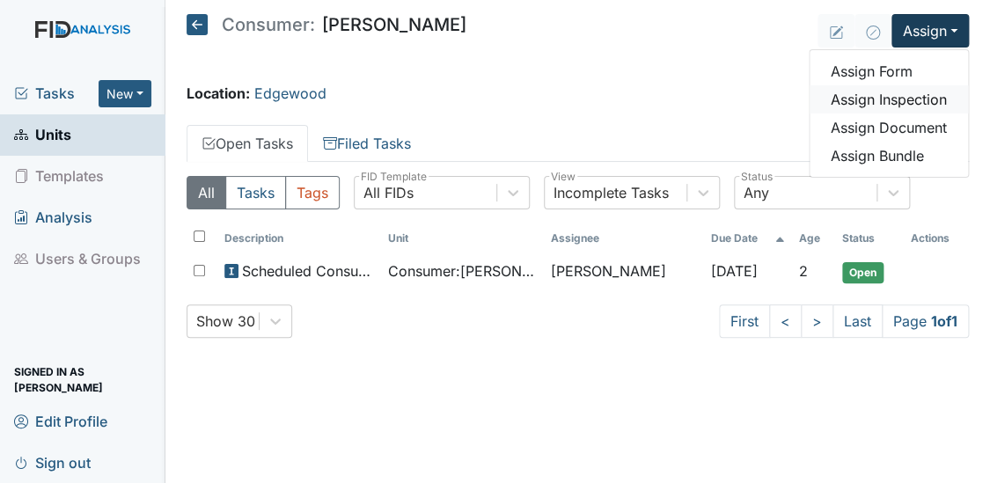
click at [868, 100] on link "Assign Inspection" at bounding box center [888, 99] width 158 height 28
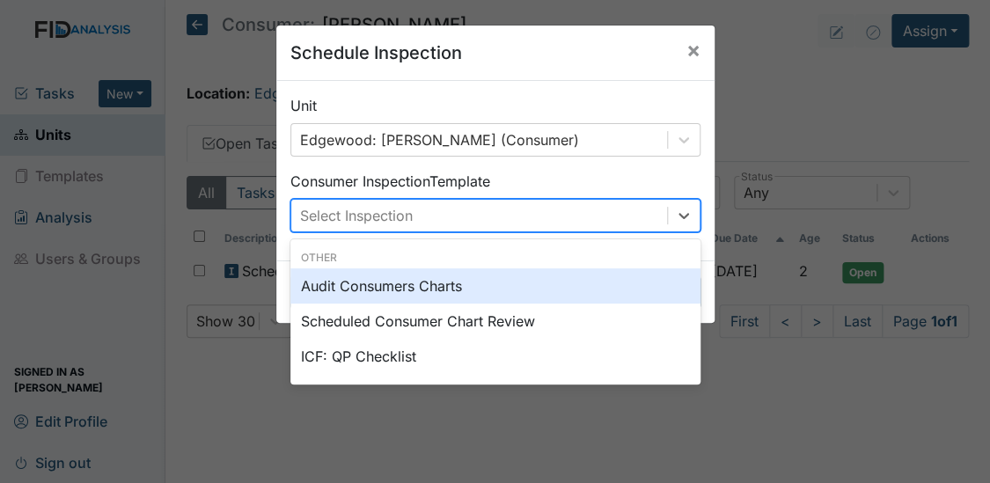
click at [344, 211] on div "Select Inspection" at bounding box center [356, 215] width 113 height 21
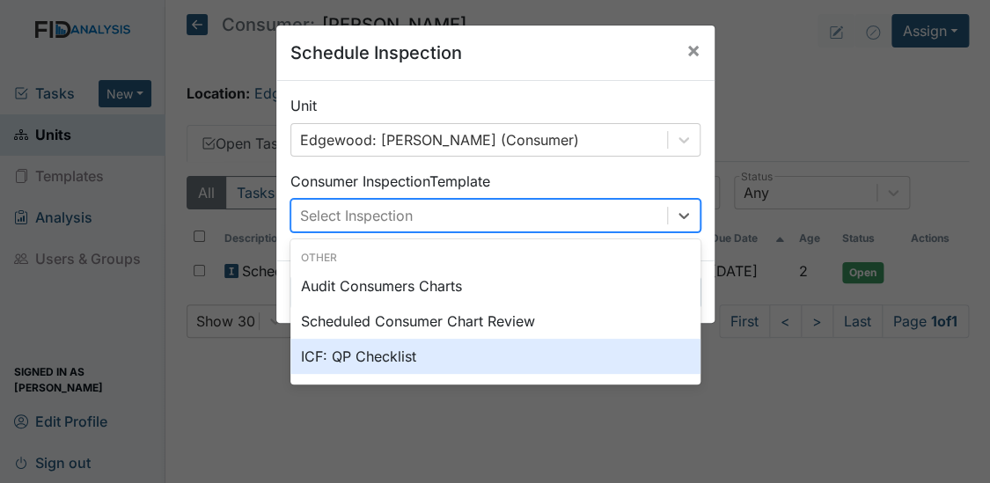
click at [353, 347] on div "ICF: QP Checklist" at bounding box center [495, 356] width 410 height 35
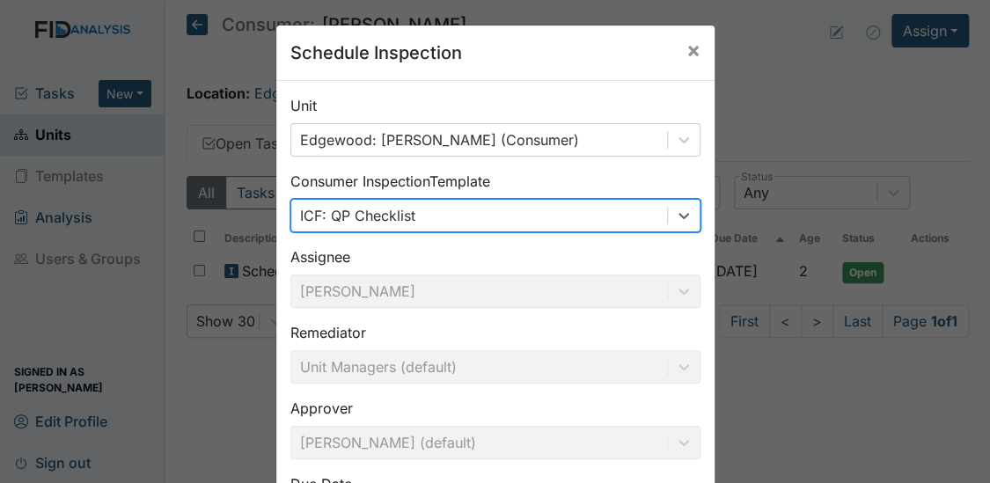
scroll to position [136, 0]
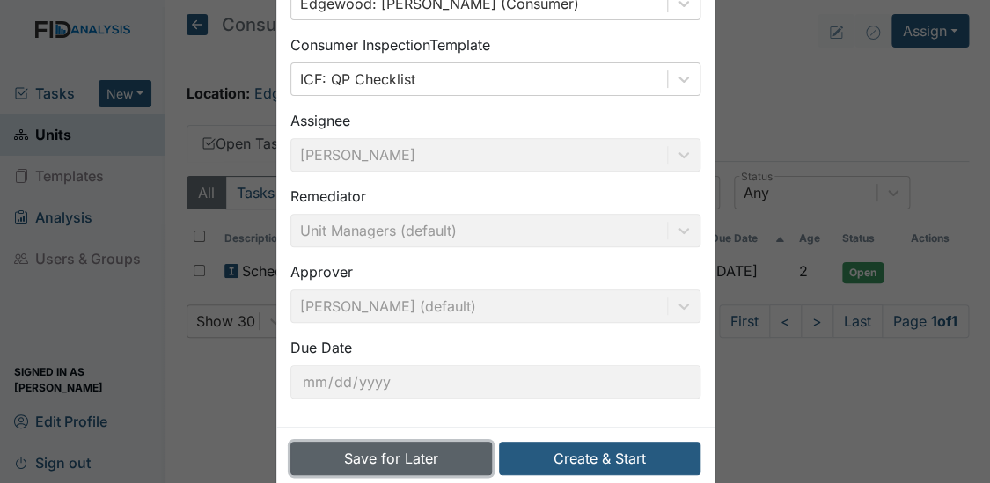
click at [405, 472] on button "Save for Later" at bounding box center [390, 458] width 201 height 33
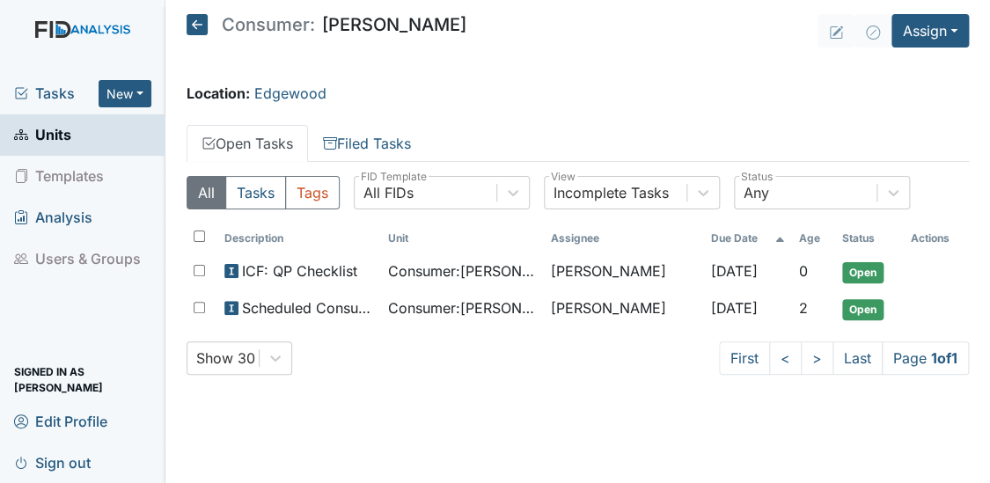
click at [44, 141] on span "Units" at bounding box center [42, 134] width 57 height 27
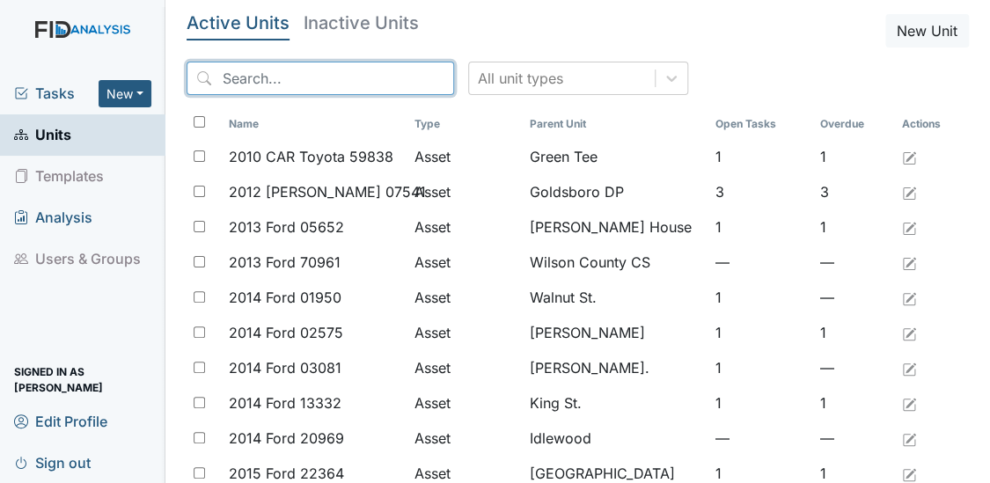
click at [246, 77] on input "search" at bounding box center [319, 78] width 267 height 33
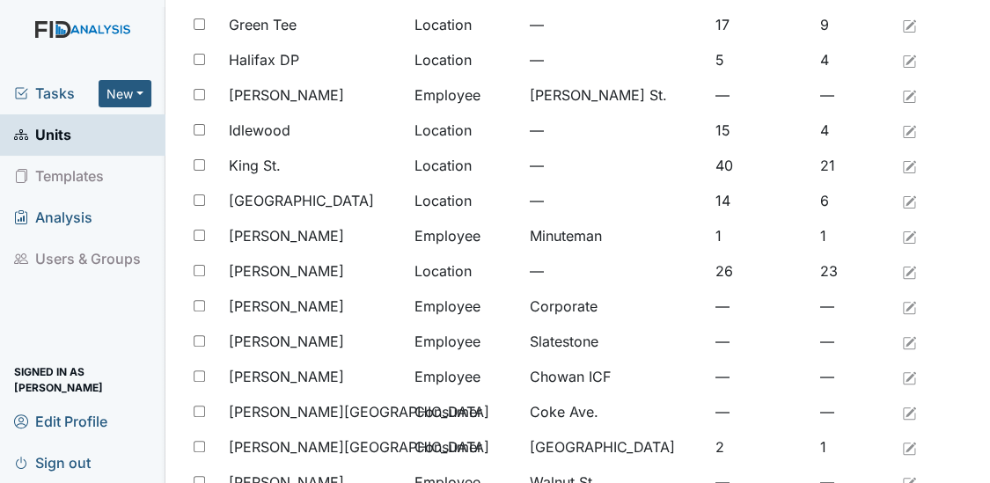
scroll to position [399, 0]
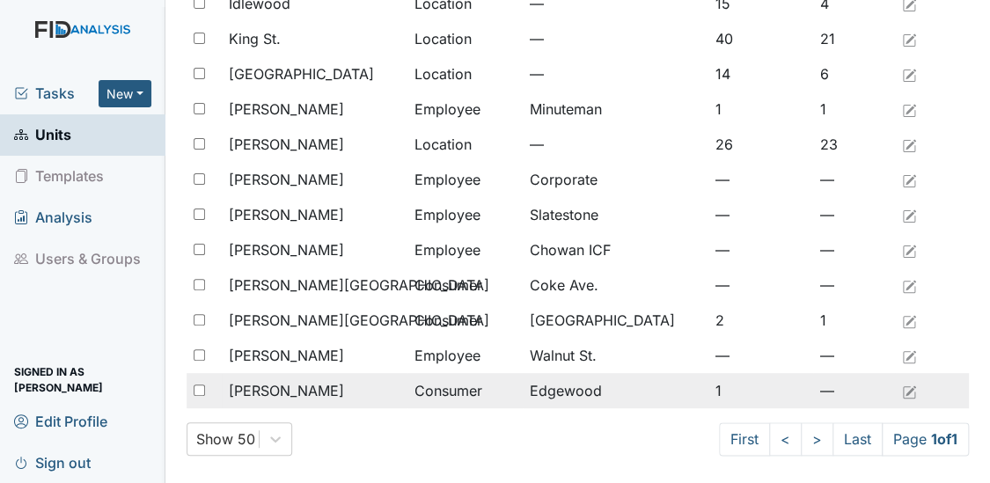
type input "ali"
click at [232, 384] on span "[PERSON_NAME]" at bounding box center [286, 390] width 115 height 21
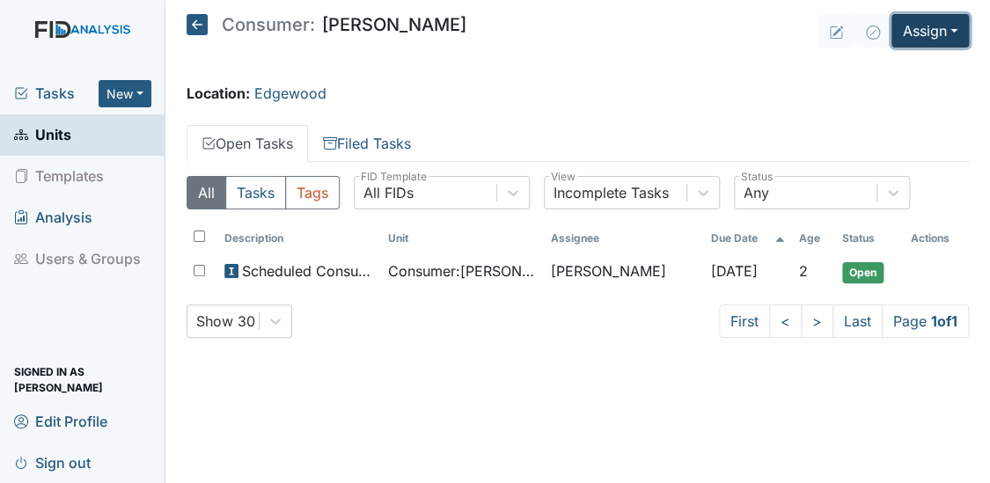
click at [931, 32] on button "Assign" at bounding box center [929, 30] width 77 height 33
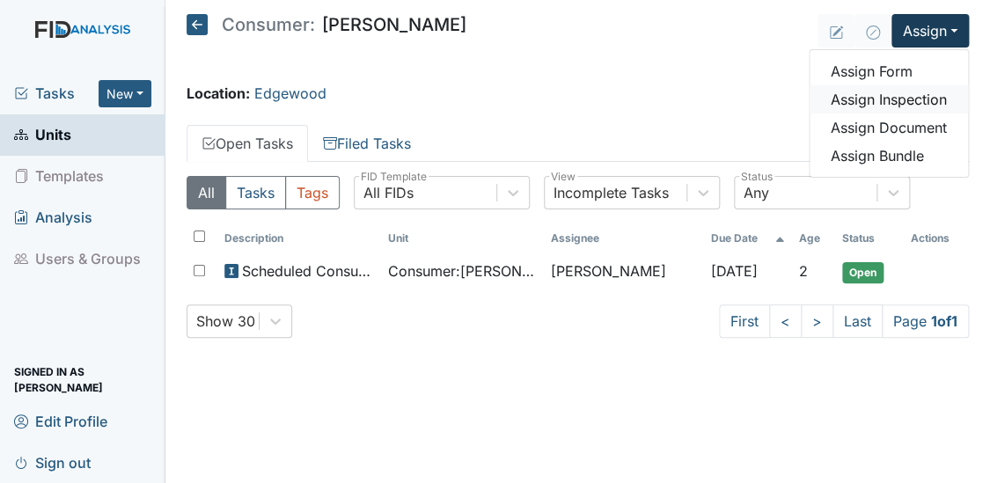
click at [880, 93] on link "Assign Inspection" at bounding box center [888, 99] width 158 height 28
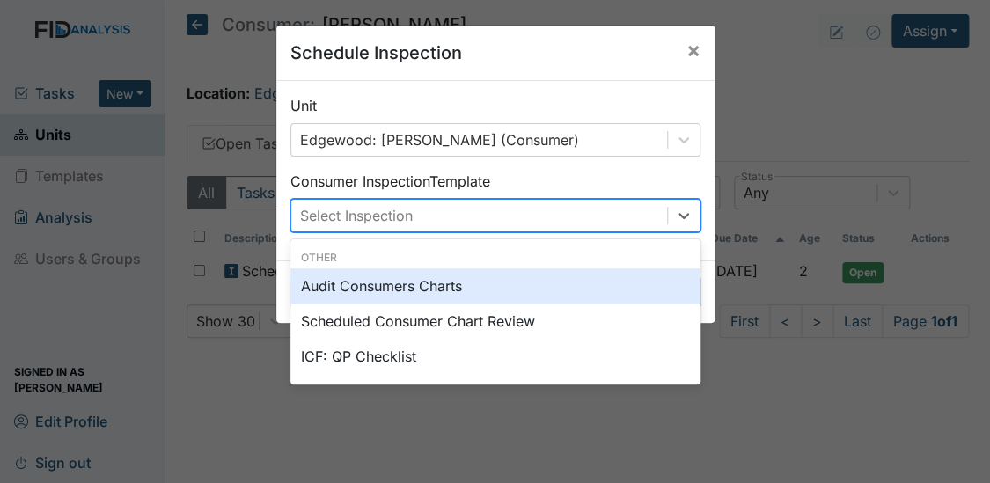
click at [469, 212] on div "Select Inspection" at bounding box center [479, 216] width 376 height 32
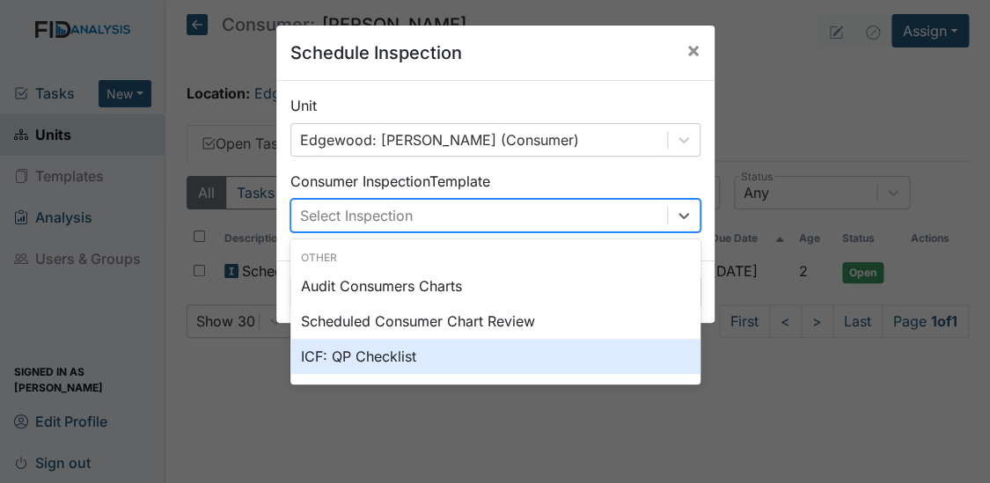
click at [343, 350] on div "ICF: QP Checklist" at bounding box center [495, 356] width 410 height 35
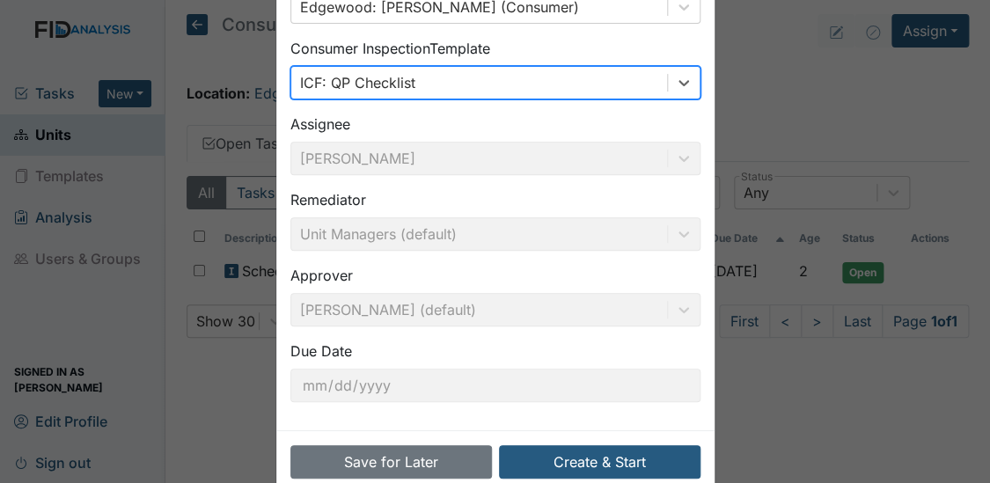
scroll to position [139, 0]
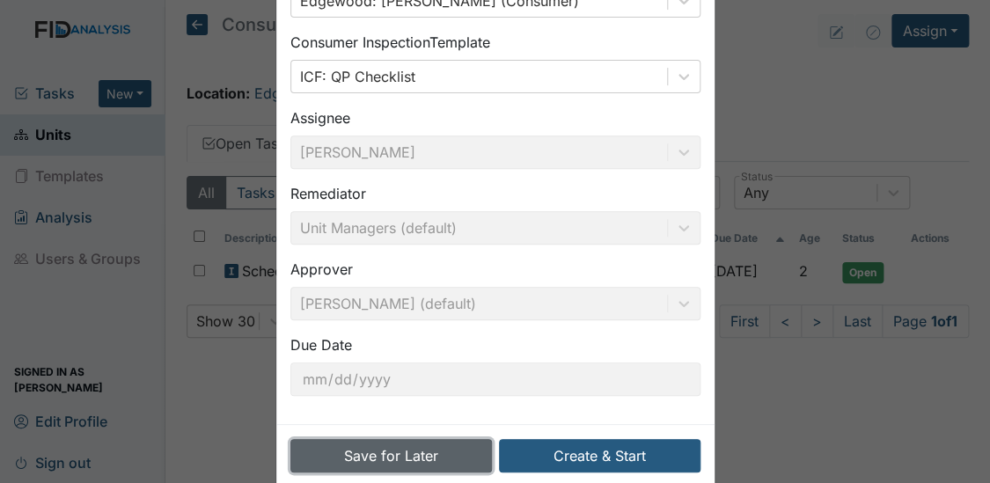
click at [404, 445] on button "Save for Later" at bounding box center [390, 455] width 201 height 33
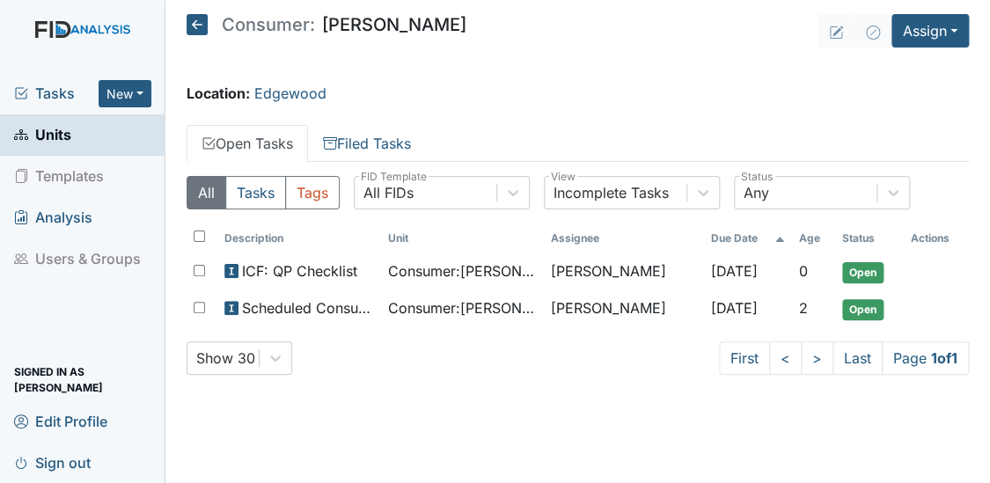
click at [79, 132] on link "Units" at bounding box center [82, 134] width 165 height 41
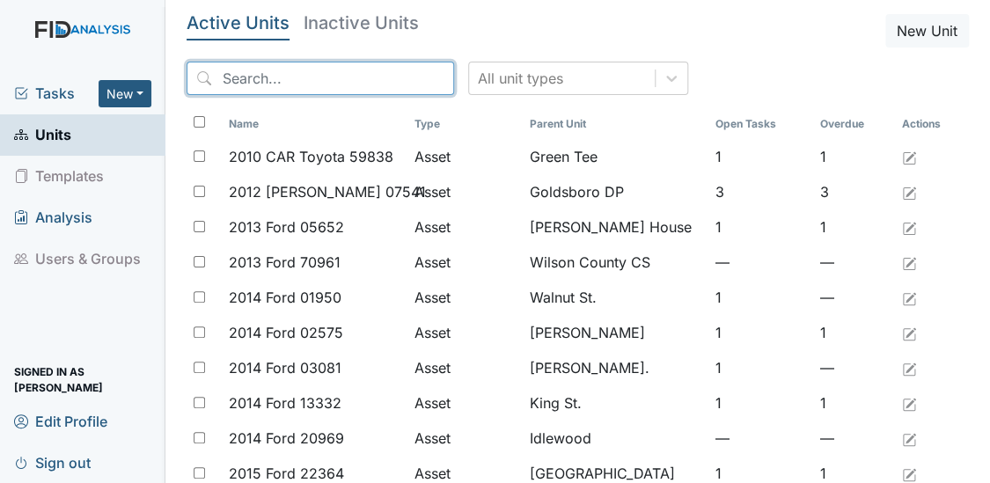
click at [252, 87] on input "search" at bounding box center [319, 78] width 267 height 33
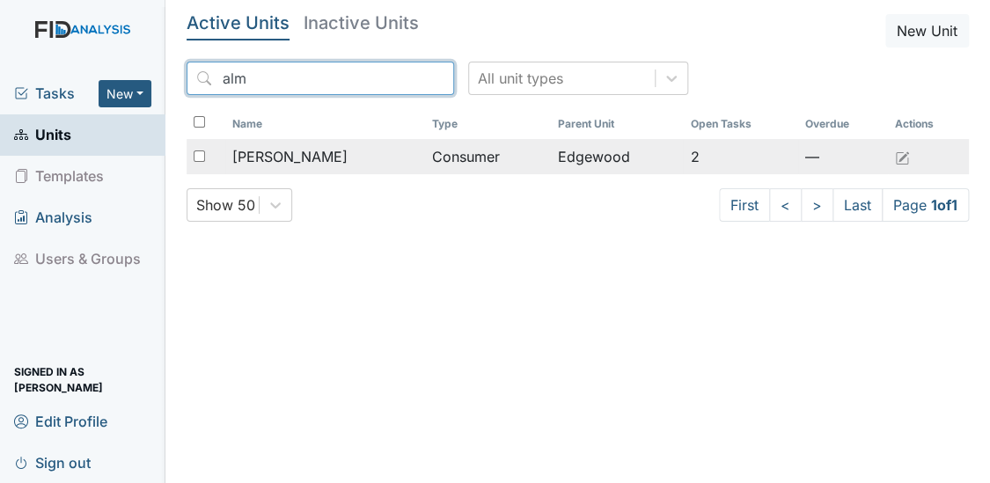
type input "alm"
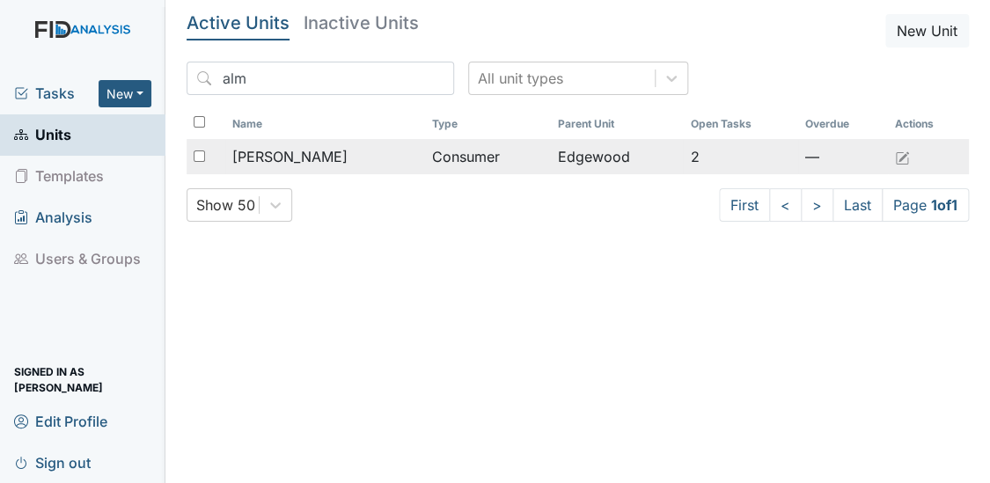
click at [267, 153] on span "[PERSON_NAME]" at bounding box center [289, 156] width 115 height 21
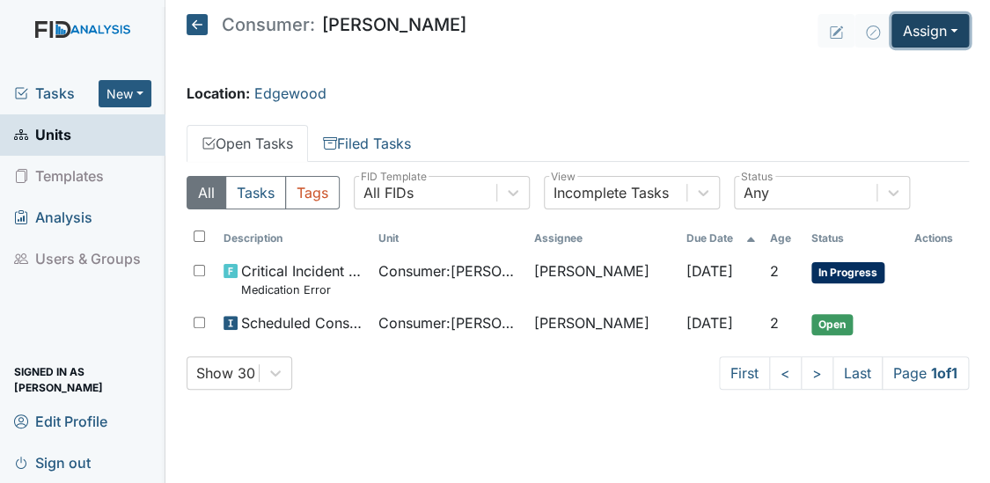
click at [911, 30] on button "Assign" at bounding box center [929, 30] width 77 height 33
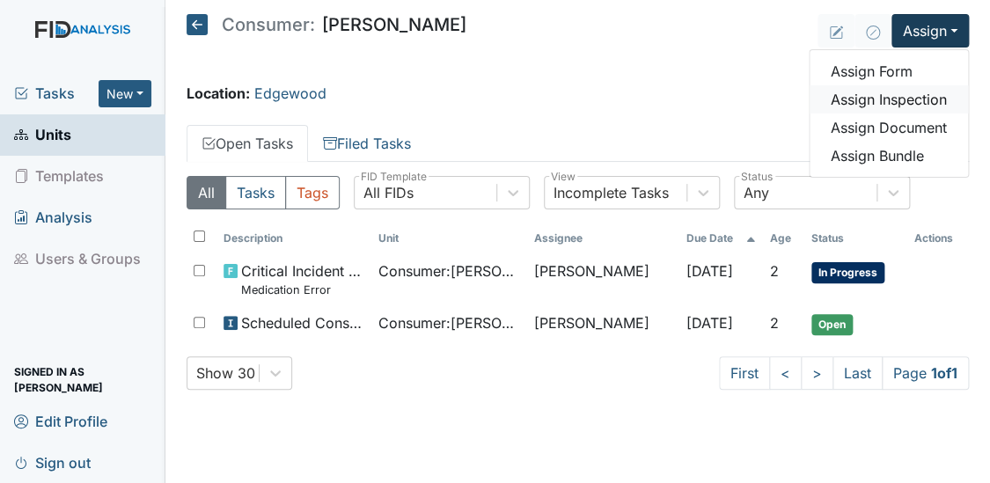
click at [881, 94] on link "Assign Inspection" at bounding box center [888, 99] width 158 height 28
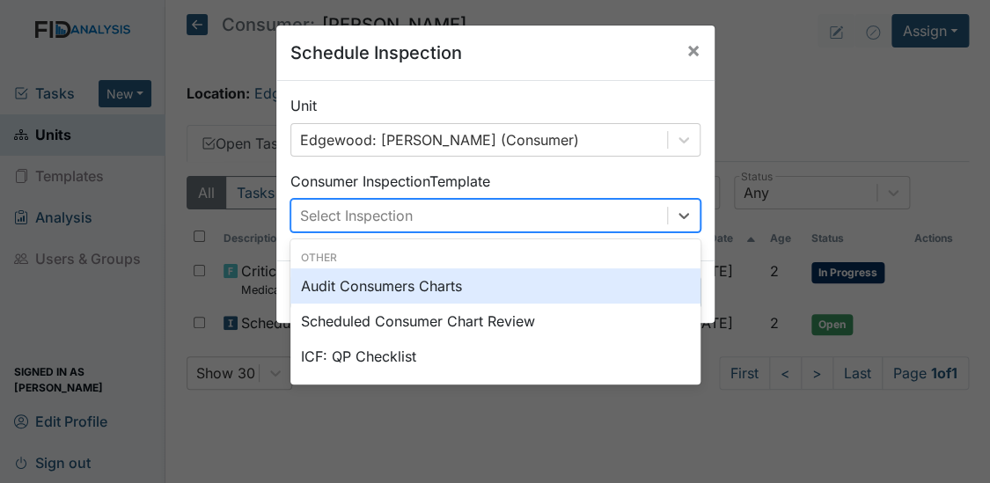
click at [459, 216] on div "Select Inspection" at bounding box center [479, 216] width 376 height 32
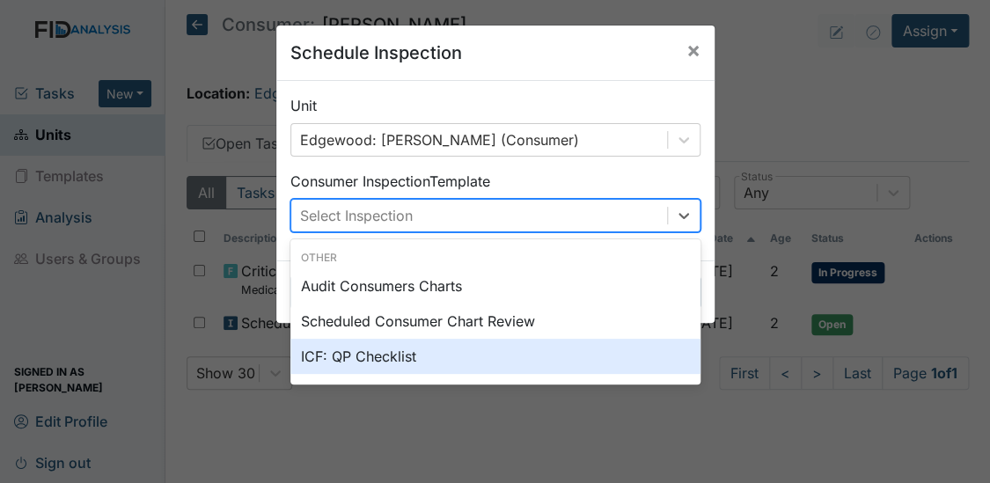
click at [355, 356] on div "ICF: QP Checklist" at bounding box center [495, 356] width 410 height 35
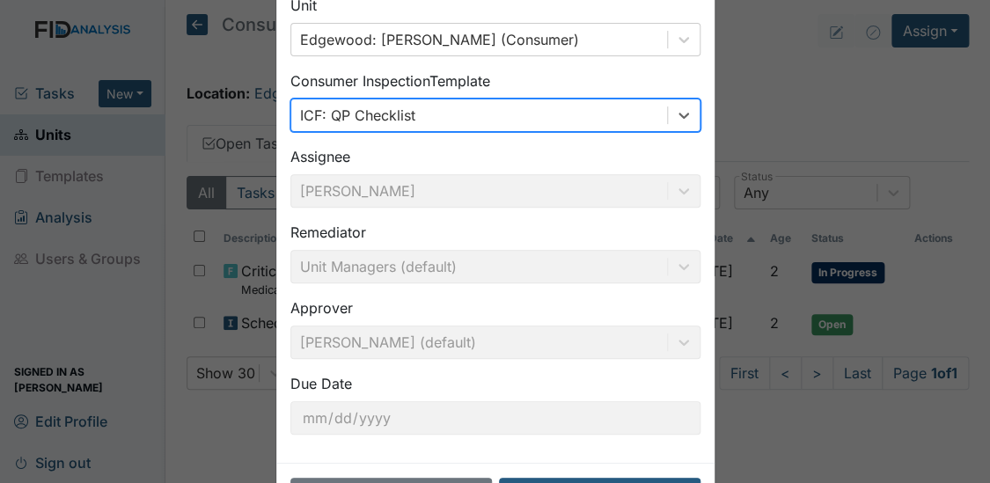
scroll to position [135, 0]
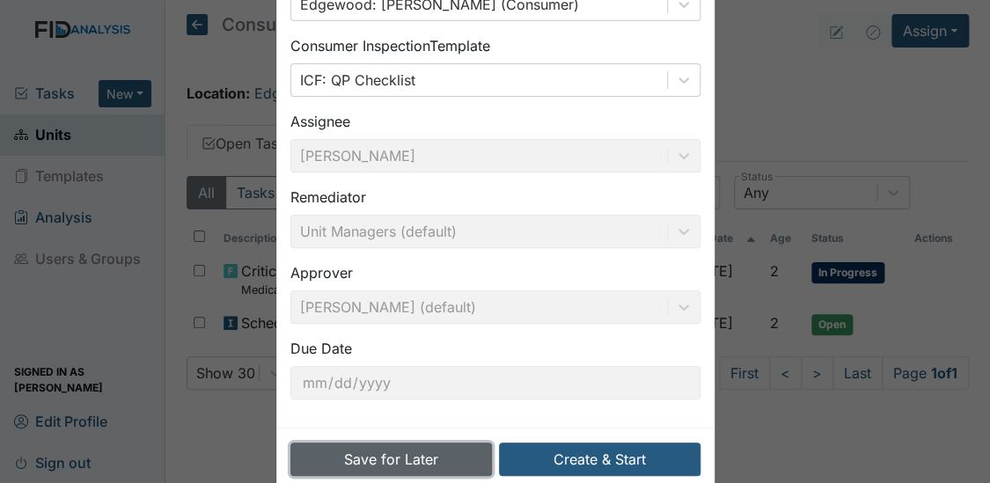
click at [434, 449] on button "Save for Later" at bounding box center [390, 458] width 201 height 33
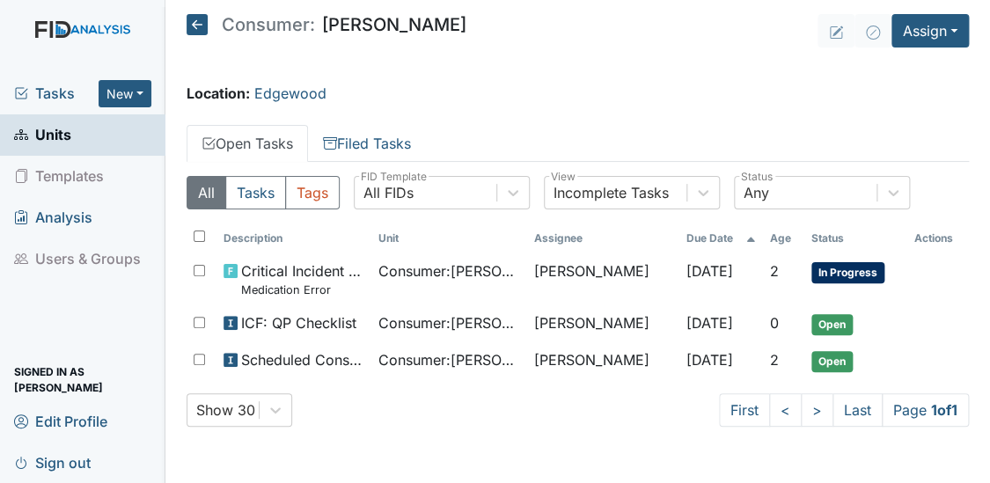
click at [67, 132] on span "Units" at bounding box center [42, 134] width 57 height 27
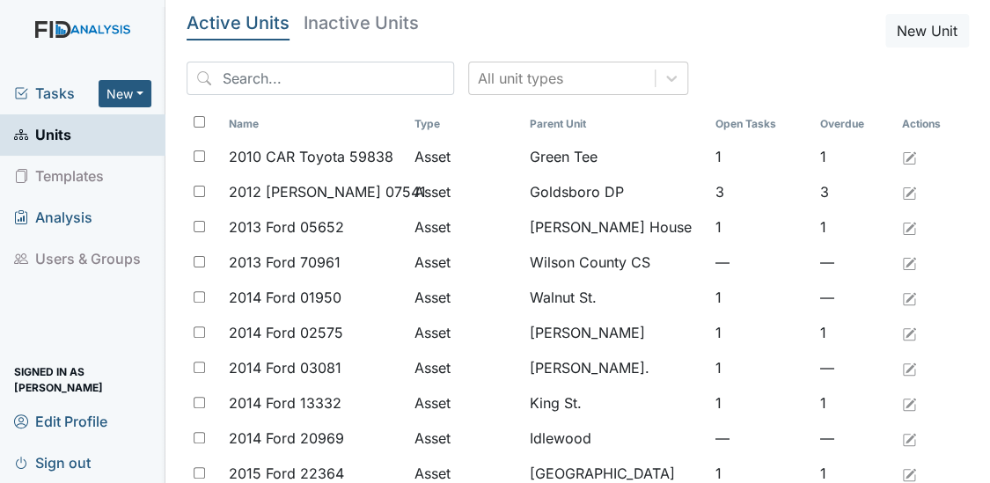
click at [67, 132] on span "Units" at bounding box center [42, 134] width 57 height 27
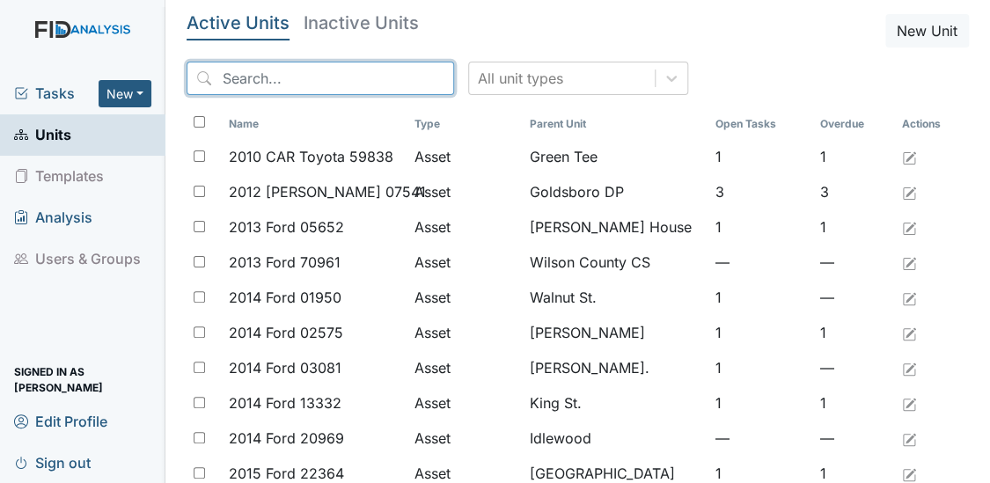
click at [229, 83] on input "search" at bounding box center [319, 78] width 267 height 33
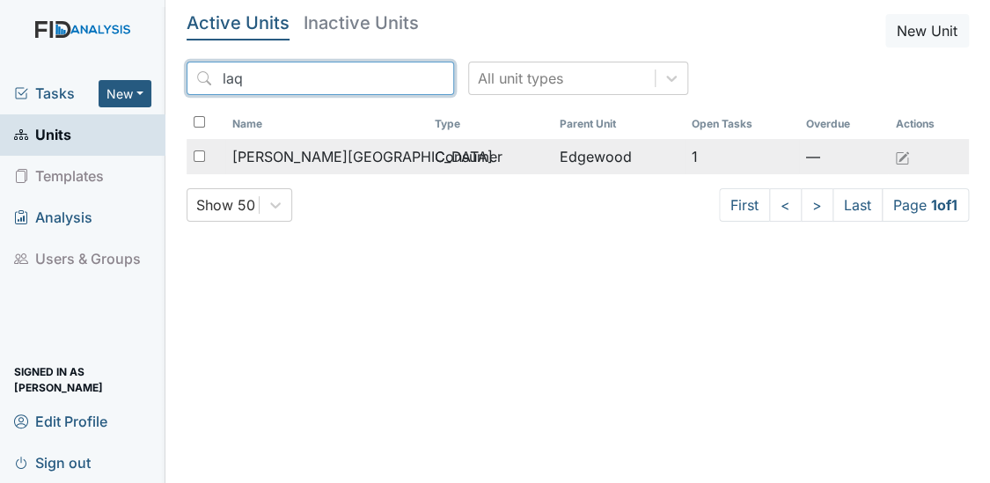
type input "laq"
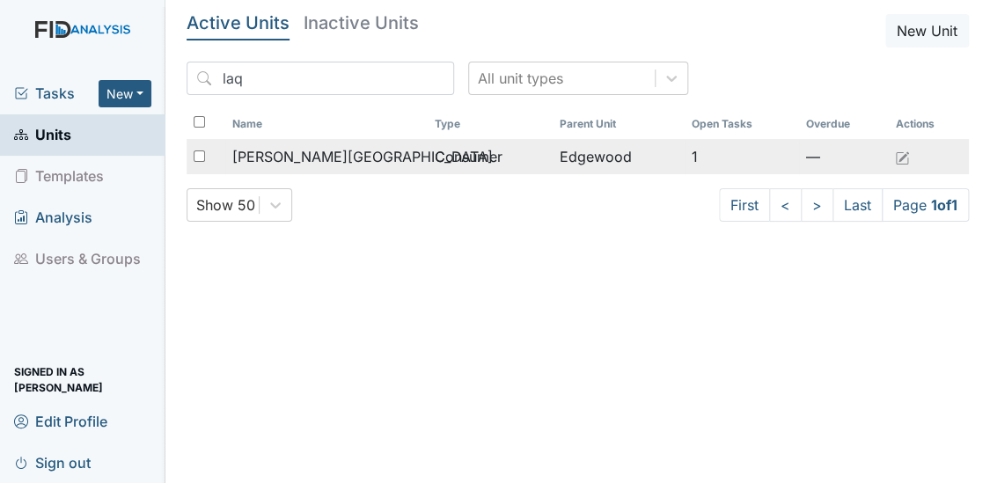
click at [296, 156] on span "[PERSON_NAME][GEOGRAPHIC_DATA]" at bounding box center [362, 156] width 260 height 21
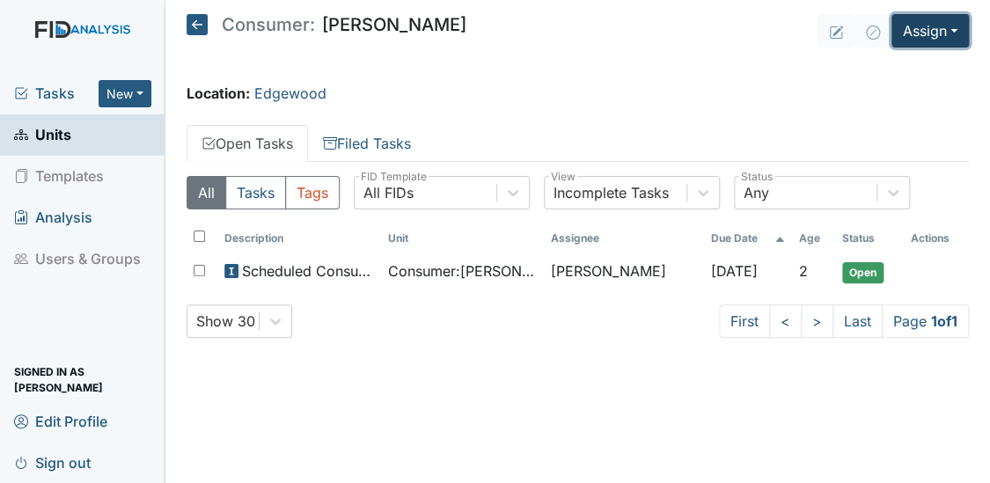
click at [914, 26] on button "Assign" at bounding box center [929, 30] width 77 height 33
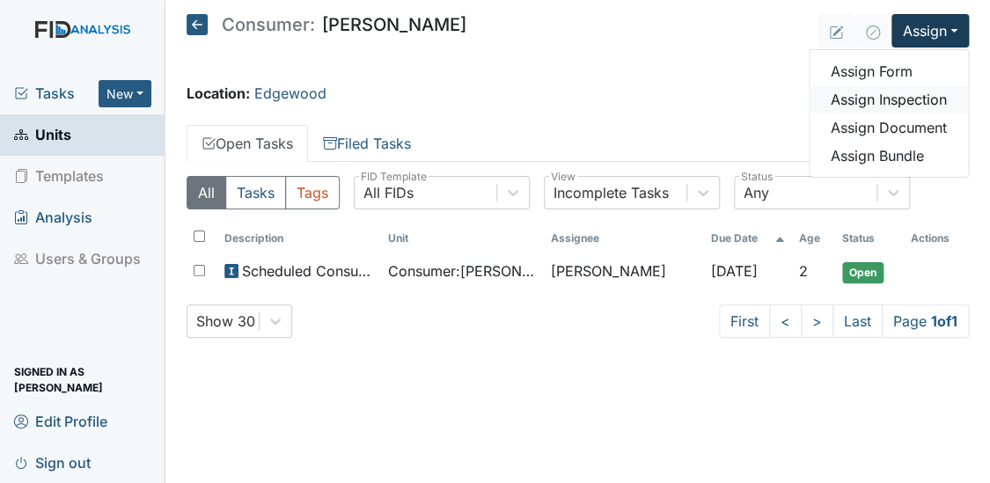
click at [850, 97] on link "Assign Inspection" at bounding box center [888, 99] width 158 height 28
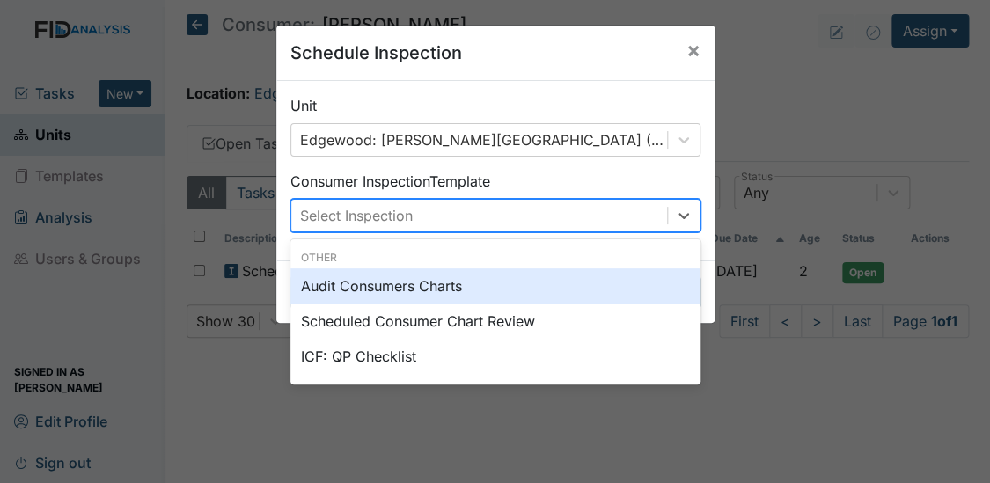
click at [351, 216] on div "Select Inspection" at bounding box center [356, 215] width 113 height 21
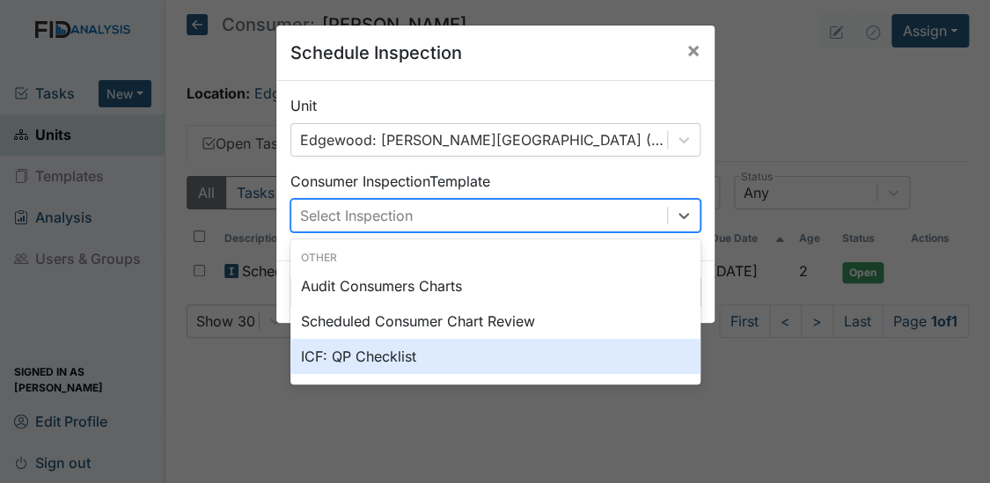
click at [337, 358] on div "ICF: QP Checklist" at bounding box center [495, 356] width 410 height 35
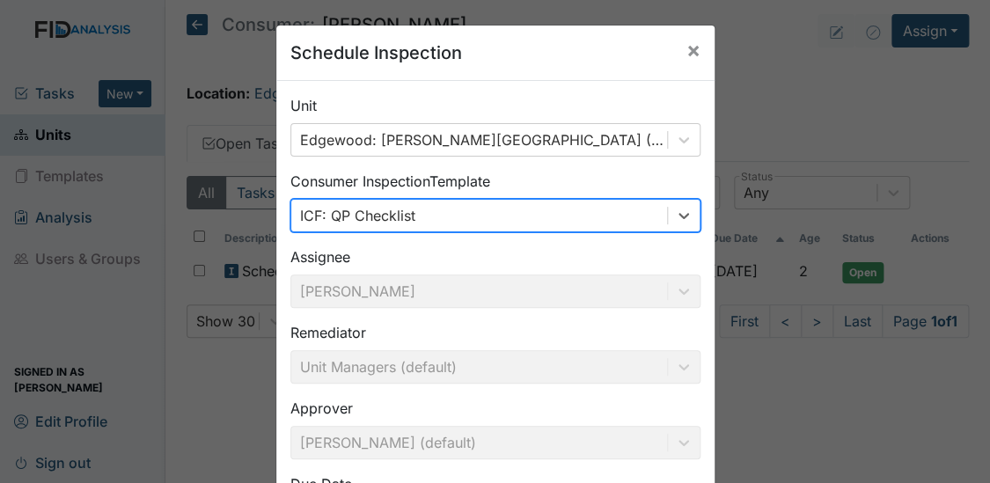
scroll to position [167, 0]
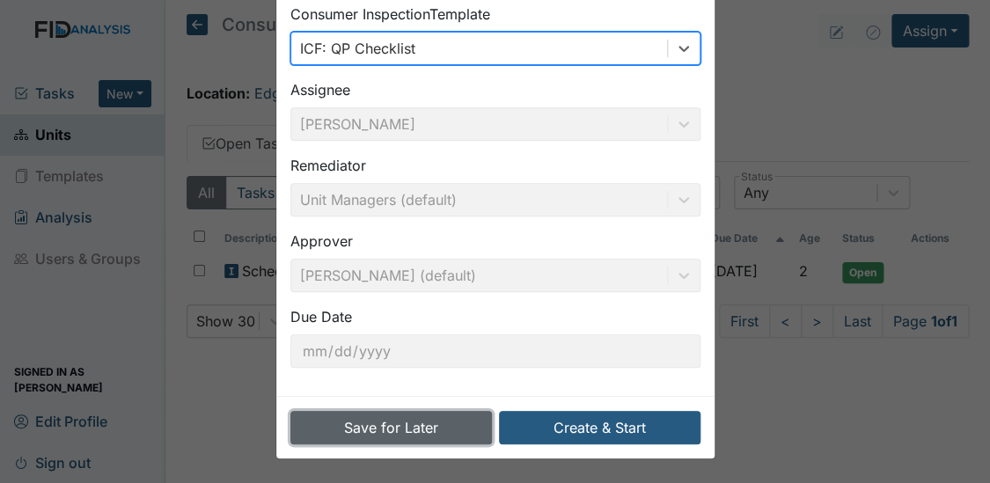
click at [430, 427] on button "Save for Later" at bounding box center [390, 427] width 201 height 33
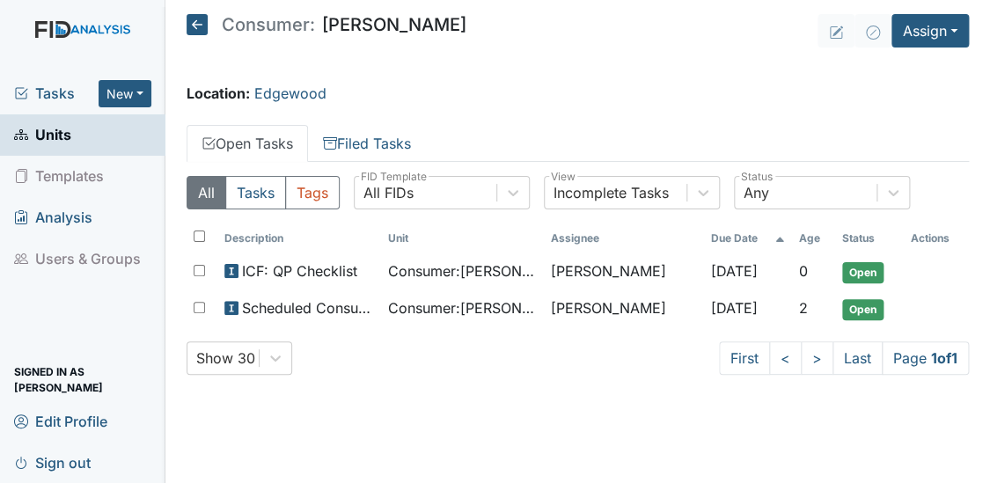
click at [55, 135] on span "Units" at bounding box center [42, 134] width 57 height 27
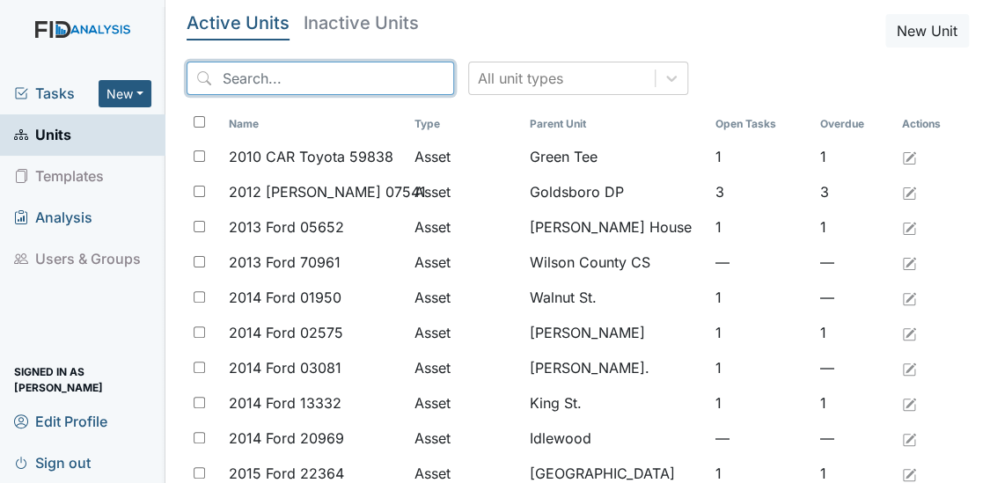
click at [267, 72] on input "search" at bounding box center [319, 78] width 267 height 33
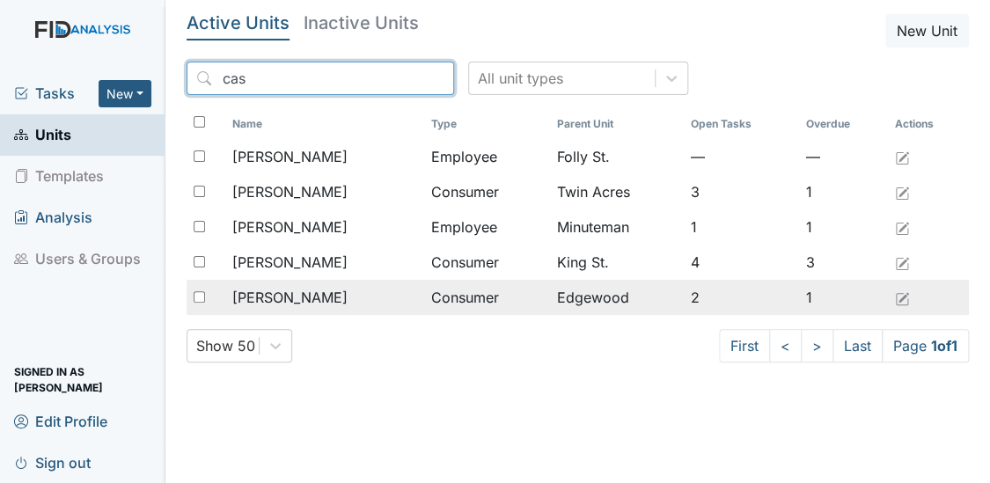
type input "cas"
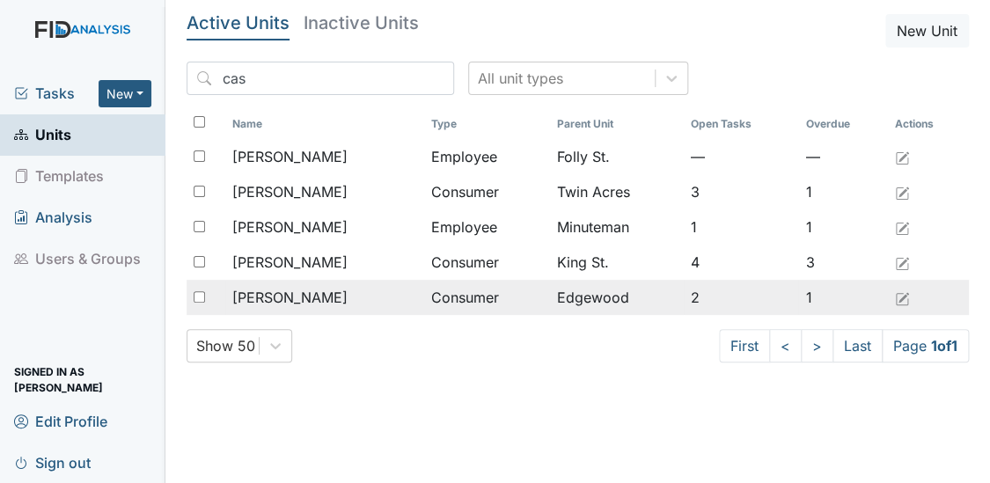
click at [274, 288] on span "[PERSON_NAME]" at bounding box center [289, 297] width 115 height 21
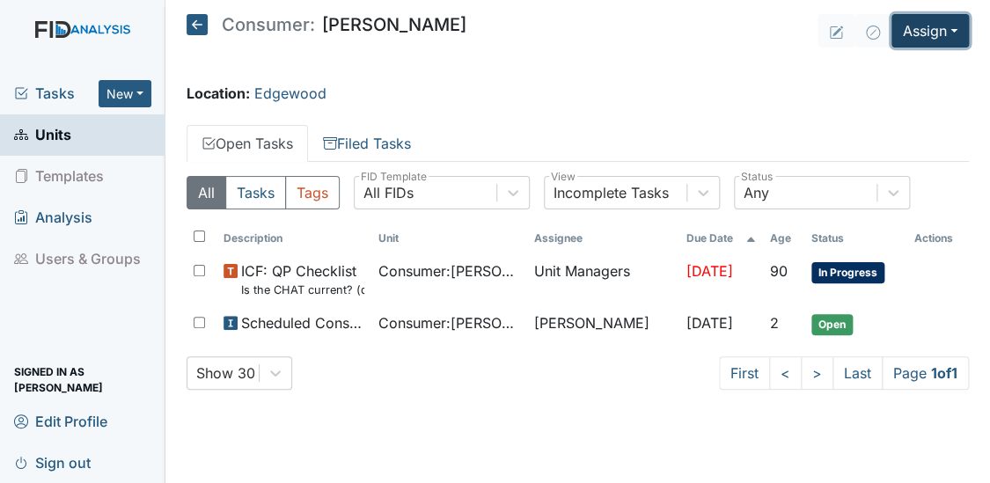
click at [932, 28] on button "Assign" at bounding box center [929, 30] width 77 height 33
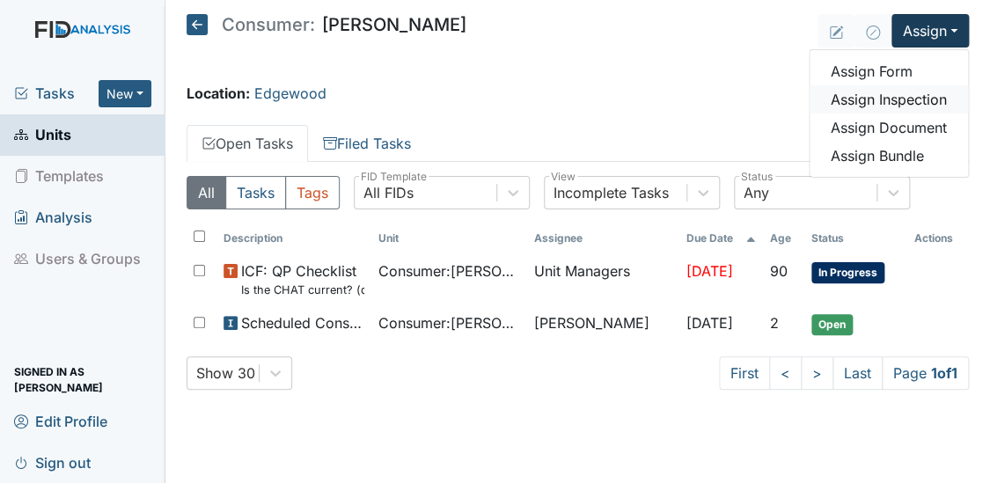
click at [864, 89] on link "Assign Inspection" at bounding box center [888, 99] width 158 height 28
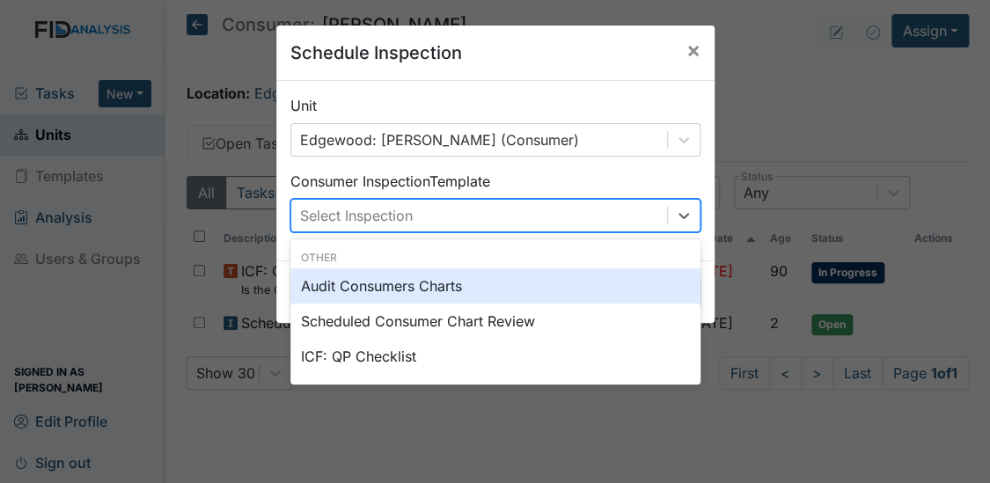
click at [374, 207] on div "Select Inspection" at bounding box center [356, 215] width 113 height 21
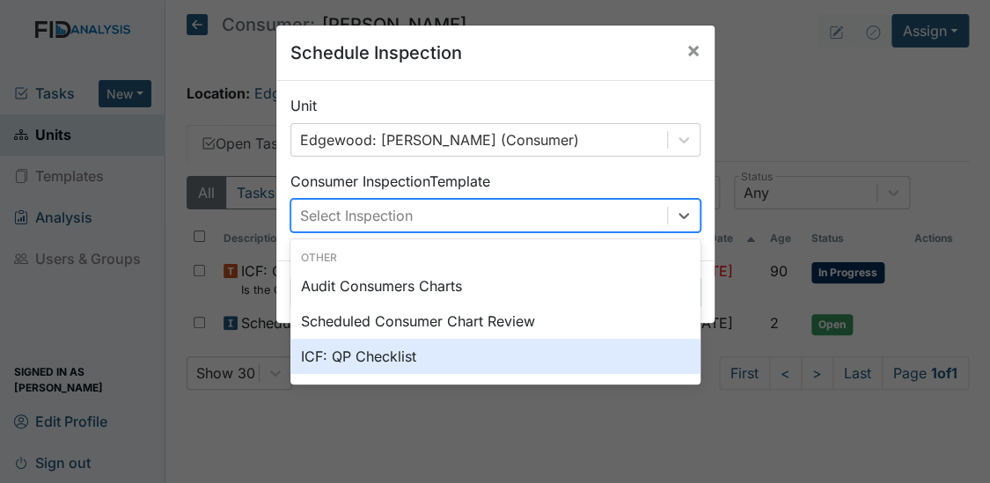
click at [347, 357] on div "ICF: QP Checklist" at bounding box center [495, 356] width 410 height 35
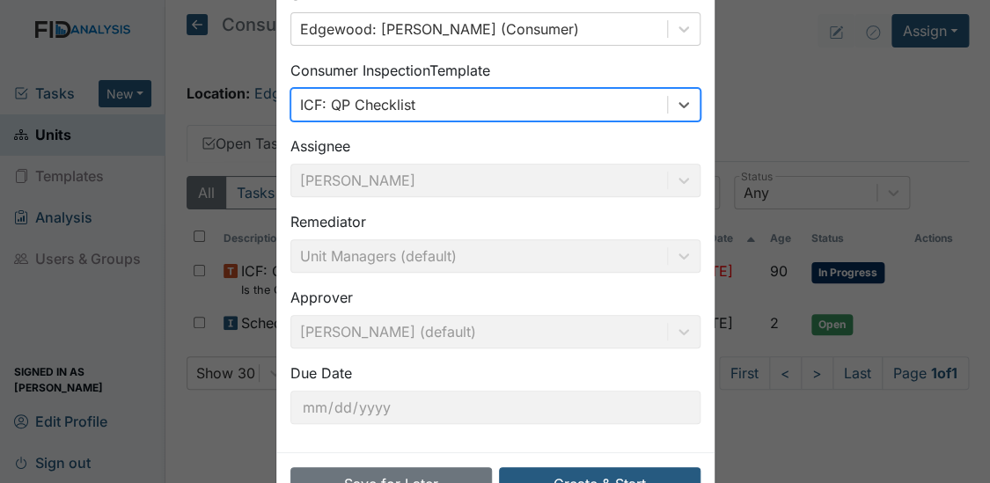
scroll to position [129, 0]
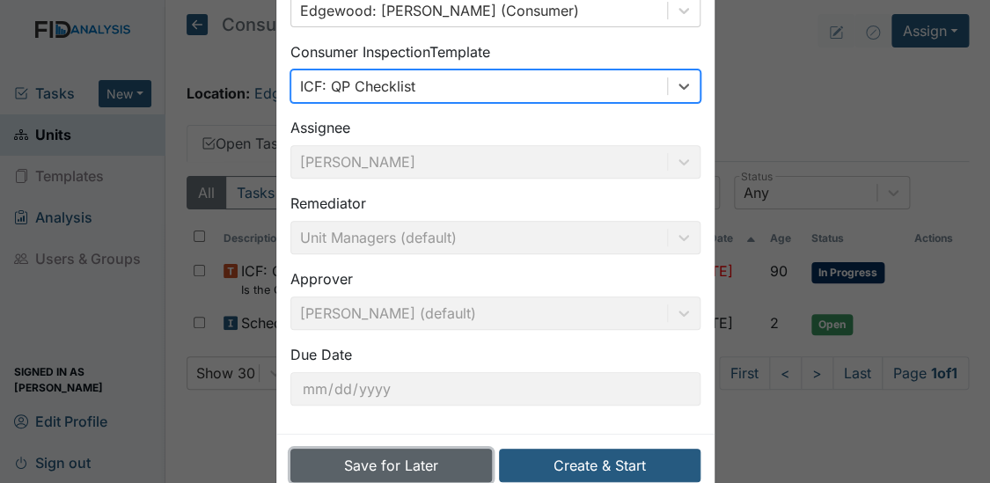
click at [376, 459] on button "Save for Later" at bounding box center [390, 465] width 201 height 33
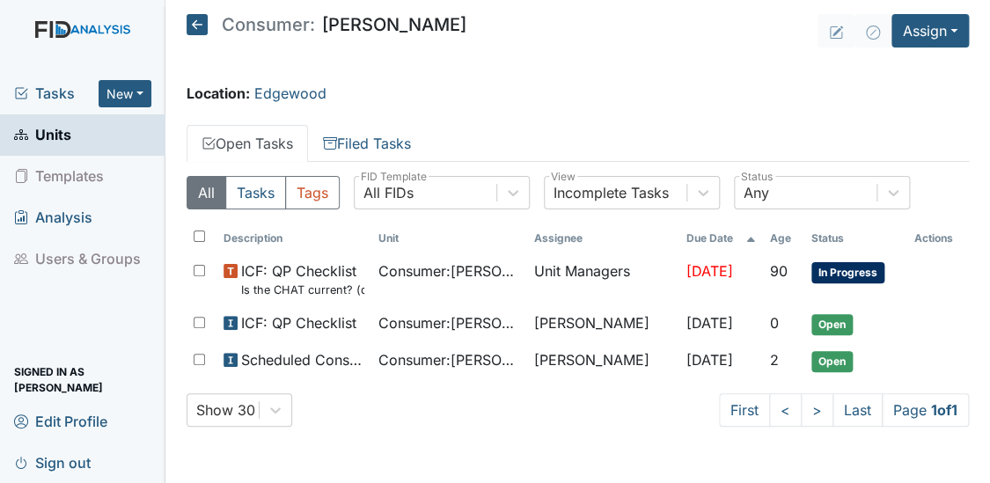
click at [51, 136] on span "Units" at bounding box center [42, 134] width 57 height 27
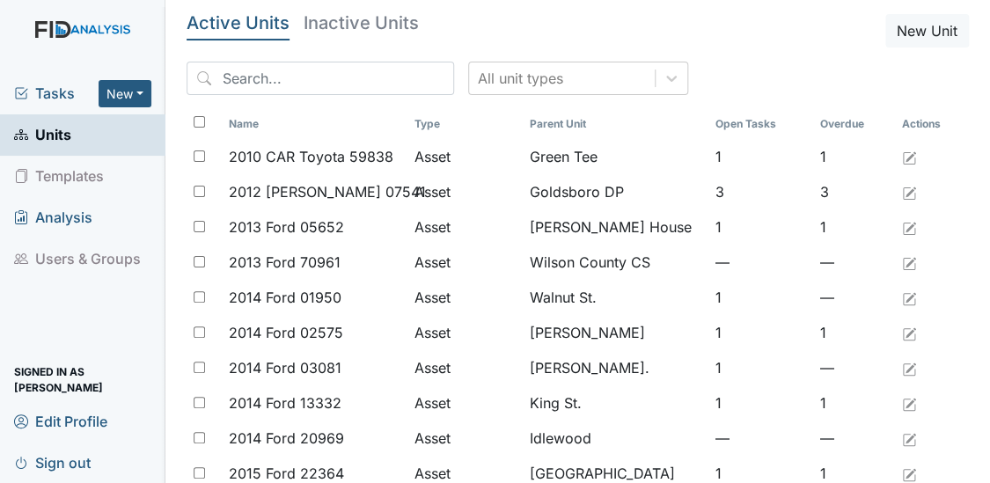
click at [51, 136] on span "Units" at bounding box center [42, 134] width 57 height 27
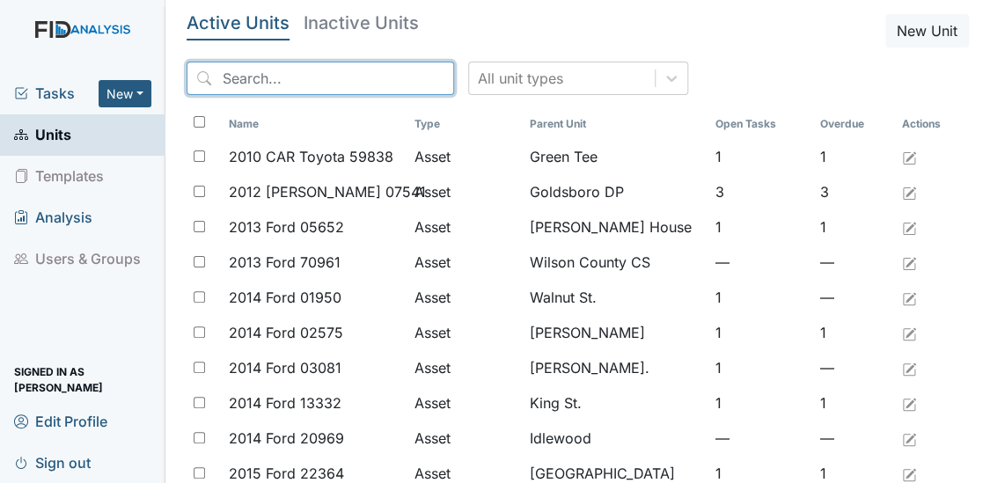
click at [219, 80] on input "search" at bounding box center [319, 78] width 267 height 33
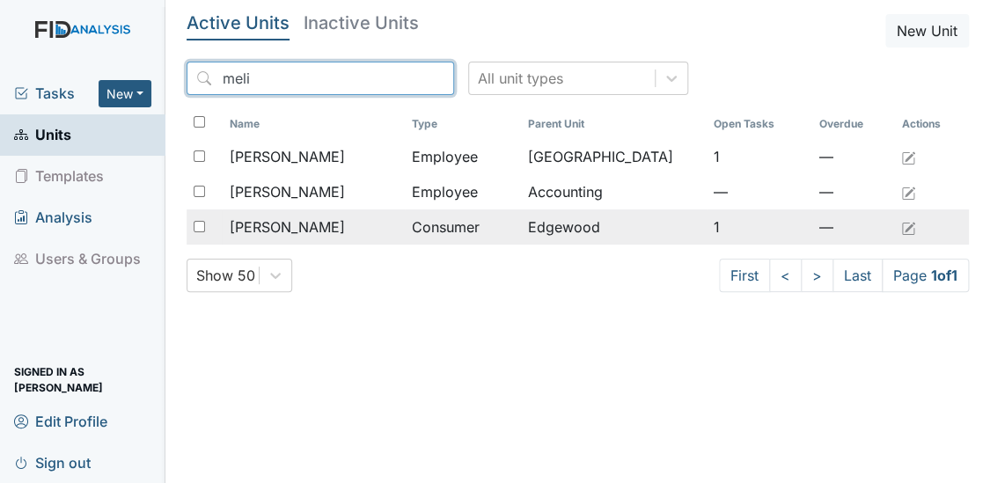
type input "meli"
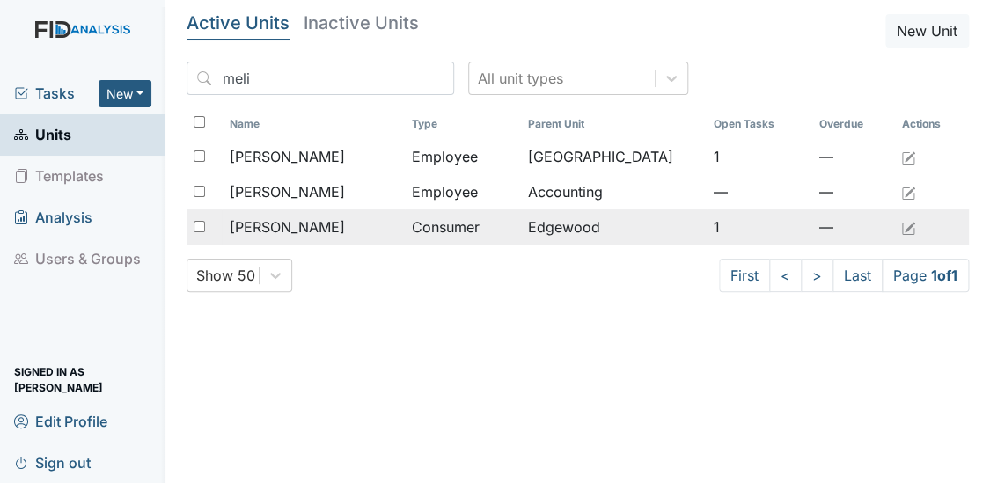
click at [342, 227] on span "Winfield, Melinda" at bounding box center [286, 226] width 115 height 21
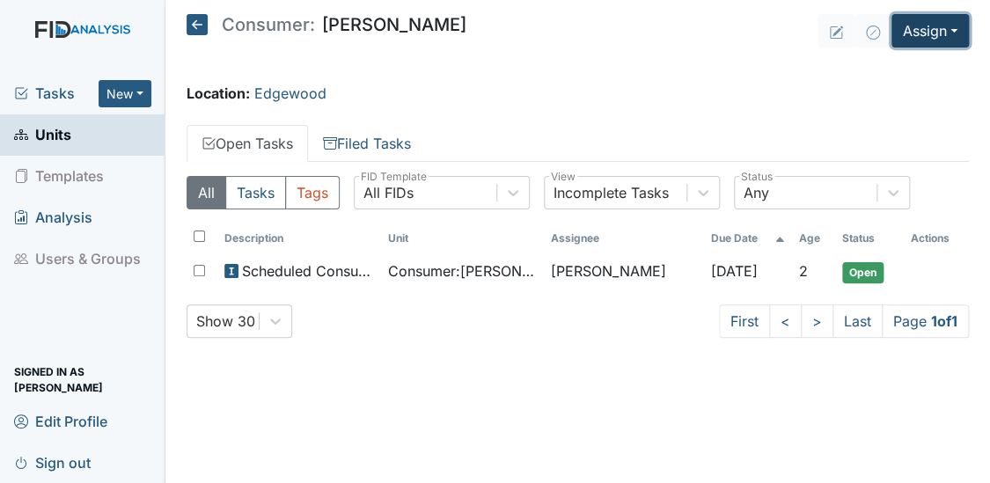
click at [918, 28] on button "Assign" at bounding box center [929, 30] width 77 height 33
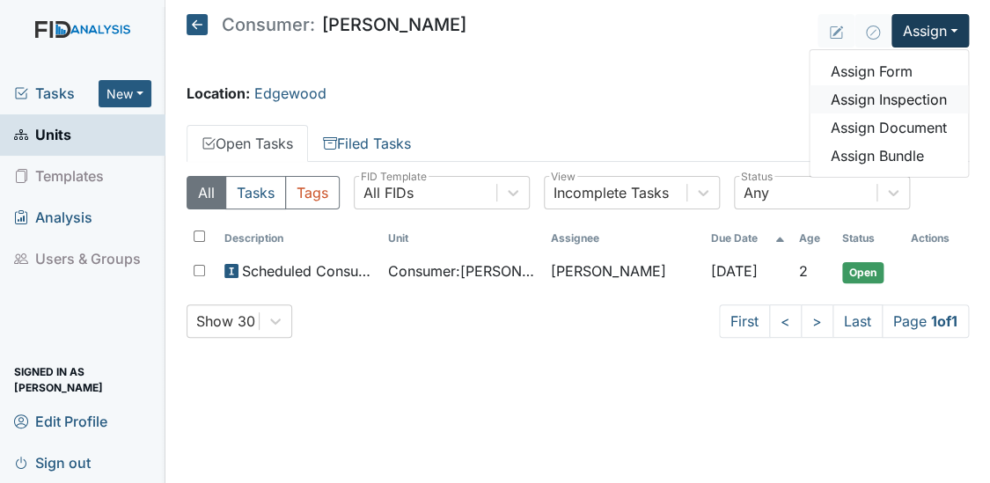
click at [866, 101] on link "Assign Inspection" at bounding box center [888, 99] width 158 height 28
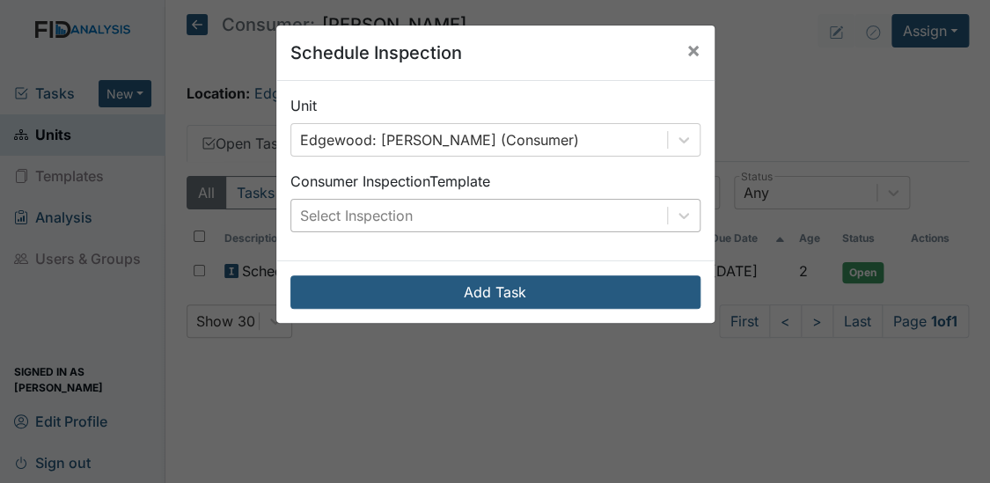
click at [530, 215] on div "Select Inspection" at bounding box center [479, 216] width 376 height 32
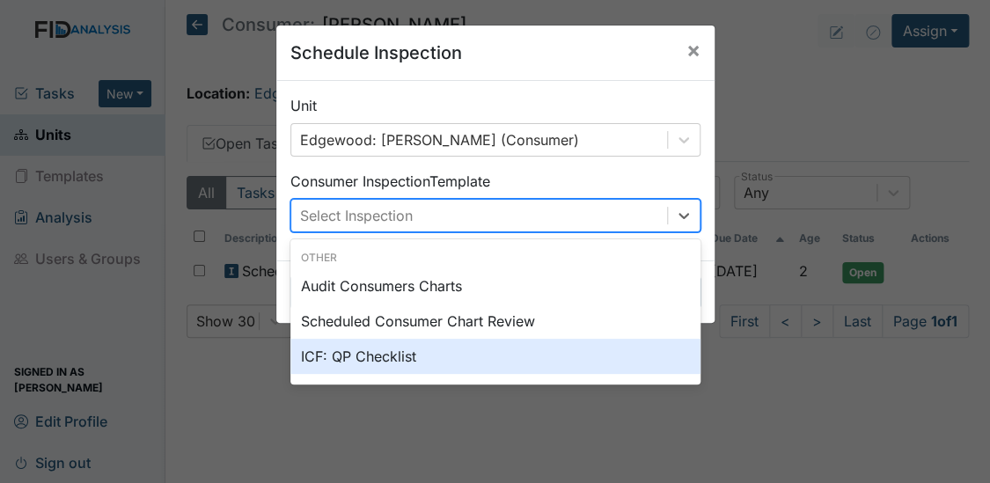
click at [359, 357] on div "ICF: QP Checklist" at bounding box center [495, 356] width 410 height 35
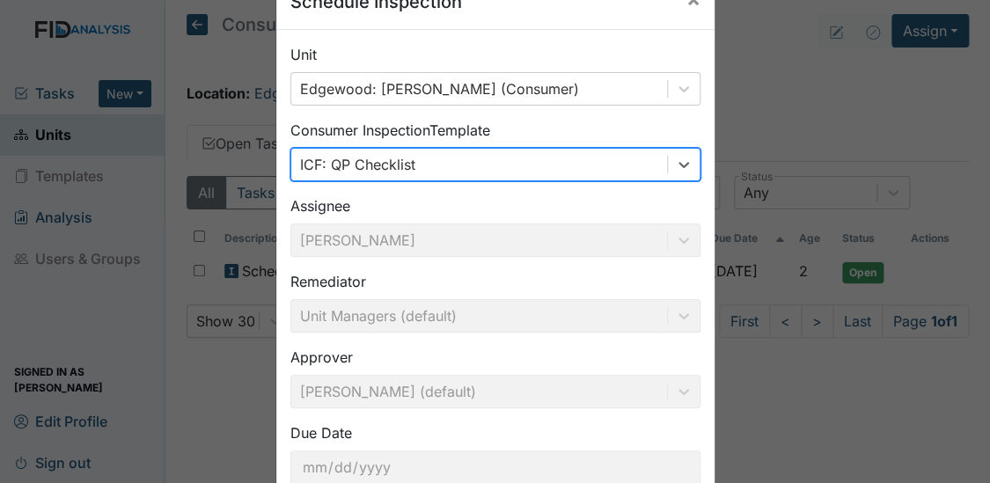
scroll to position [167, 0]
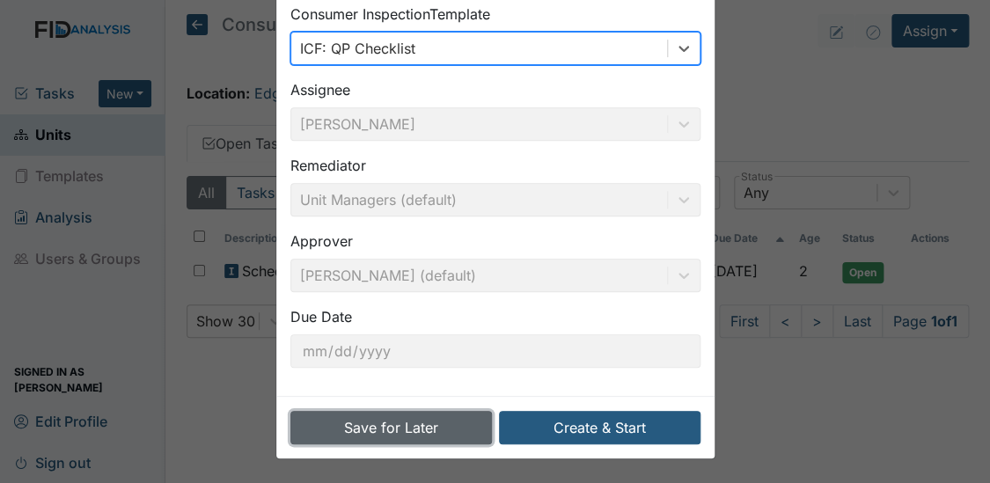
click at [457, 429] on button "Save for Later" at bounding box center [390, 427] width 201 height 33
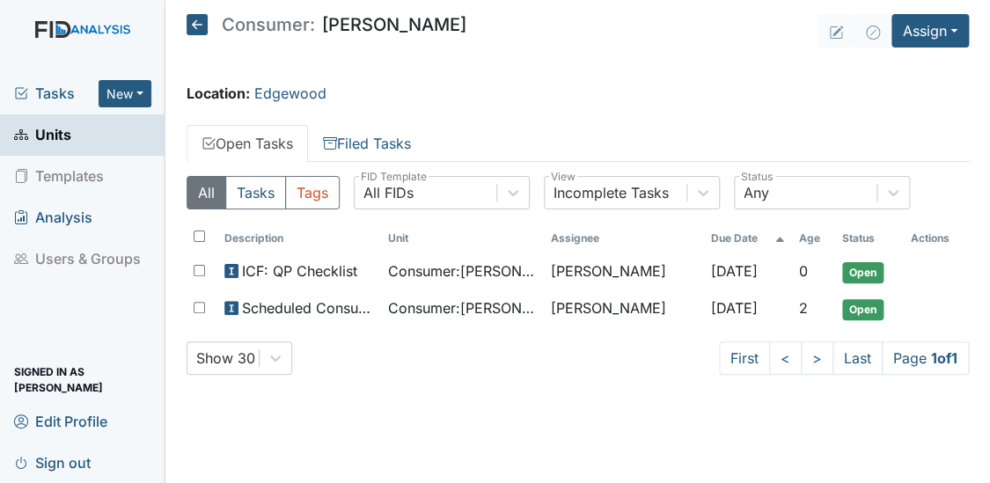
click at [51, 130] on span "Units" at bounding box center [42, 134] width 57 height 27
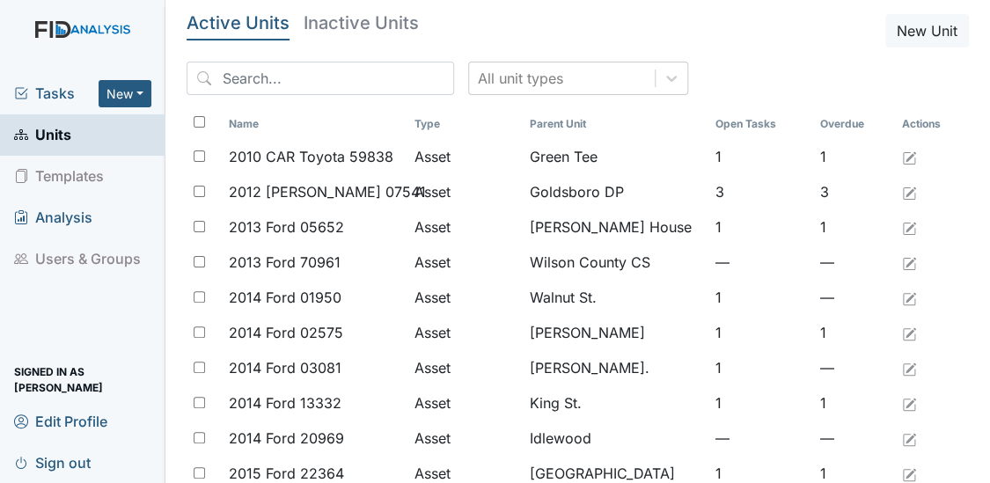
click at [48, 96] on span "Tasks" at bounding box center [56, 93] width 84 height 21
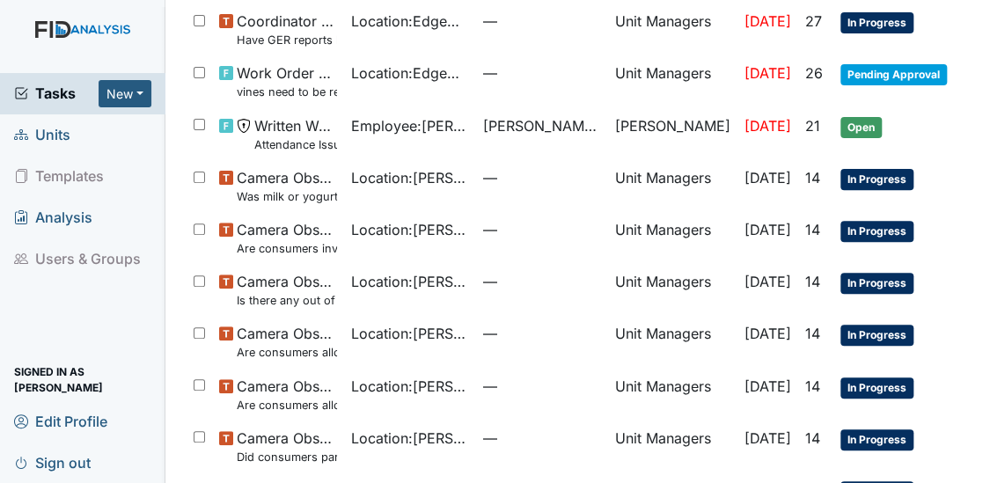
scroll to position [271, 0]
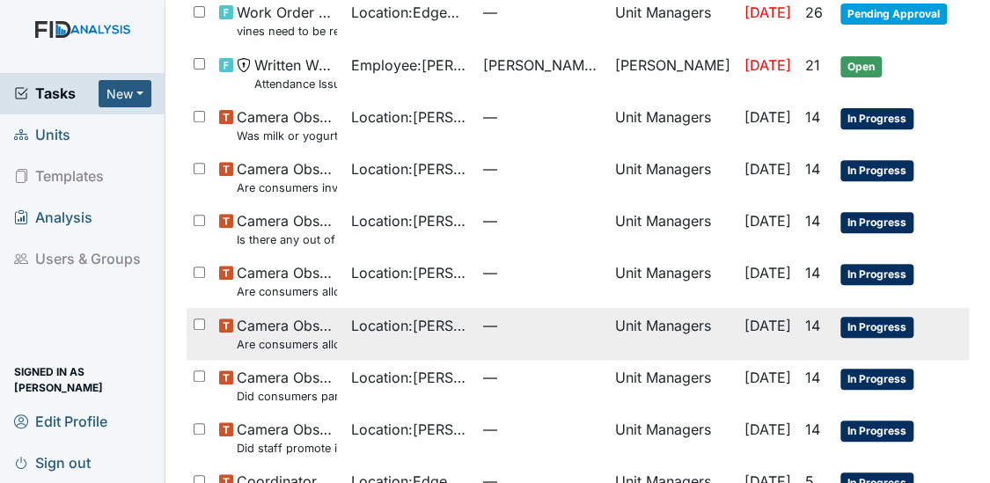
click at [301, 336] on small "Are consumers allowed to start meals appropriately?" at bounding box center [287, 344] width 100 height 17
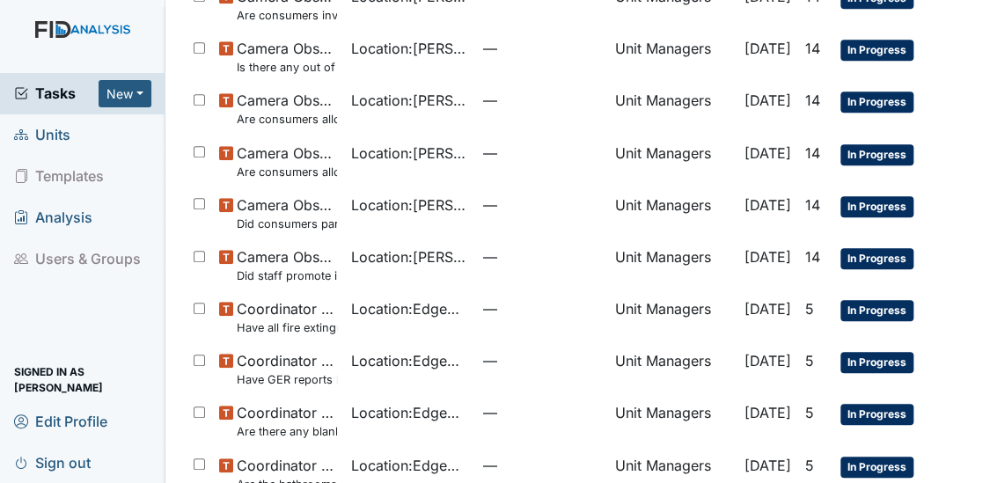
scroll to position [431, 0]
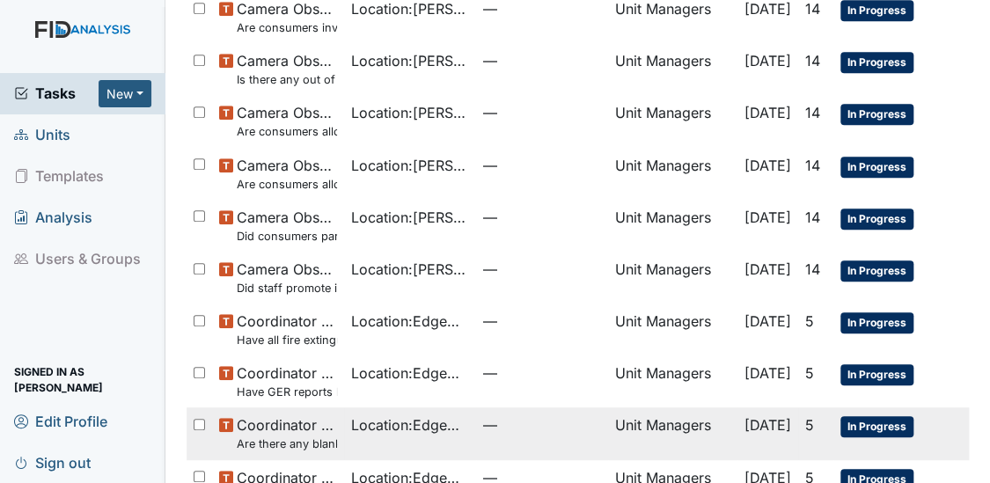
click at [291, 435] on small "Are there any blank MAR"s" at bounding box center [287, 443] width 100 height 17
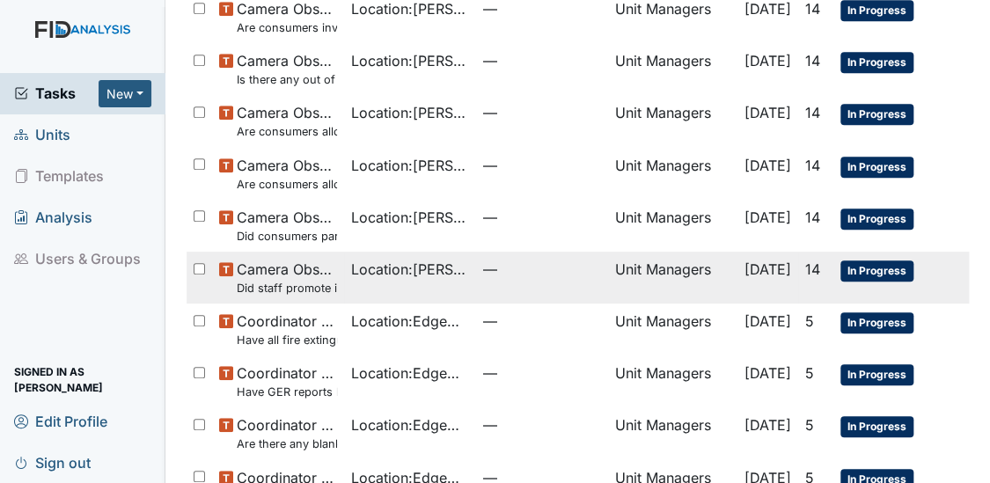
click at [255, 259] on span "Camera Observation Did staff promote independence in all the following areas? (…" at bounding box center [287, 278] width 100 height 38
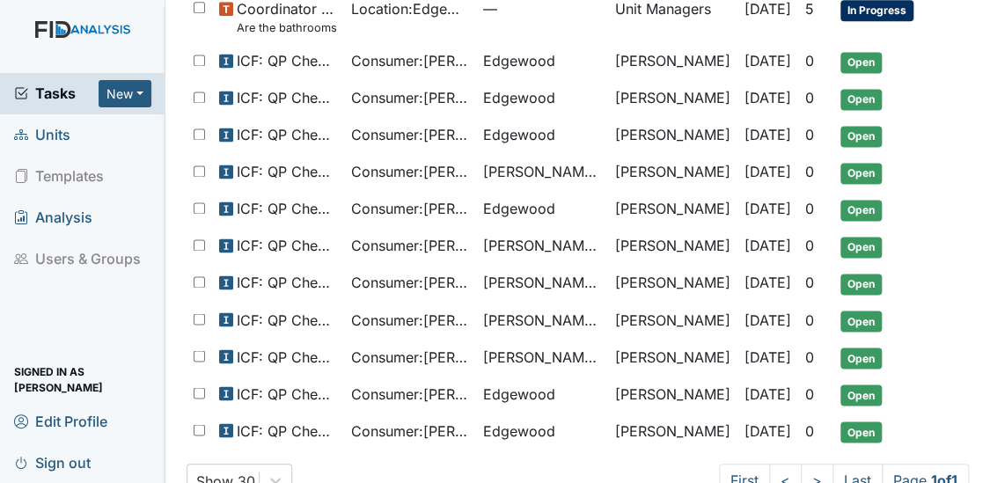
scroll to position [931, 0]
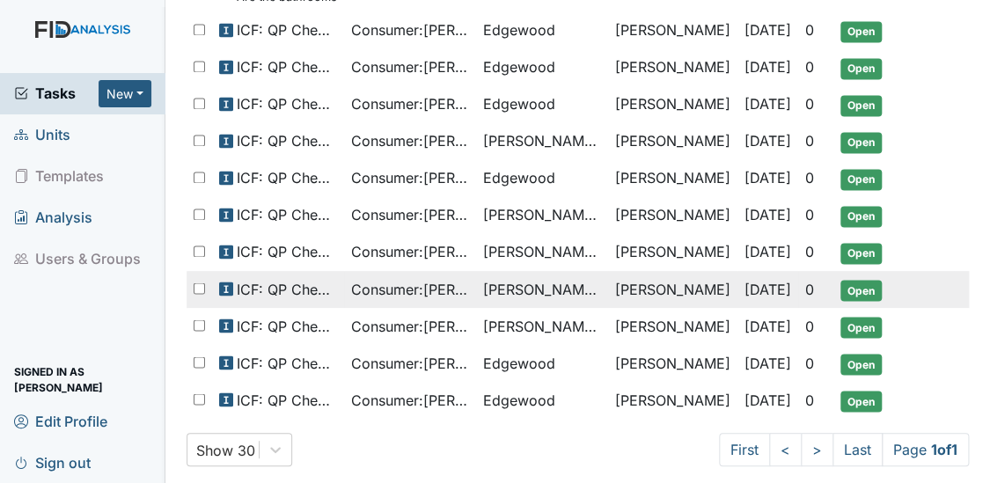
click at [280, 278] on span "ICF: QP Checklist" at bounding box center [287, 288] width 100 height 21
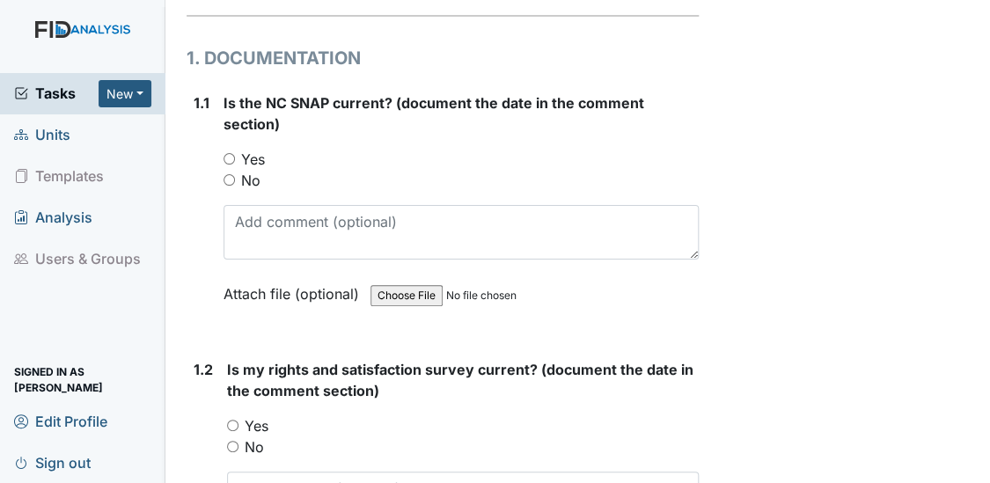
scroll to position [341, 0]
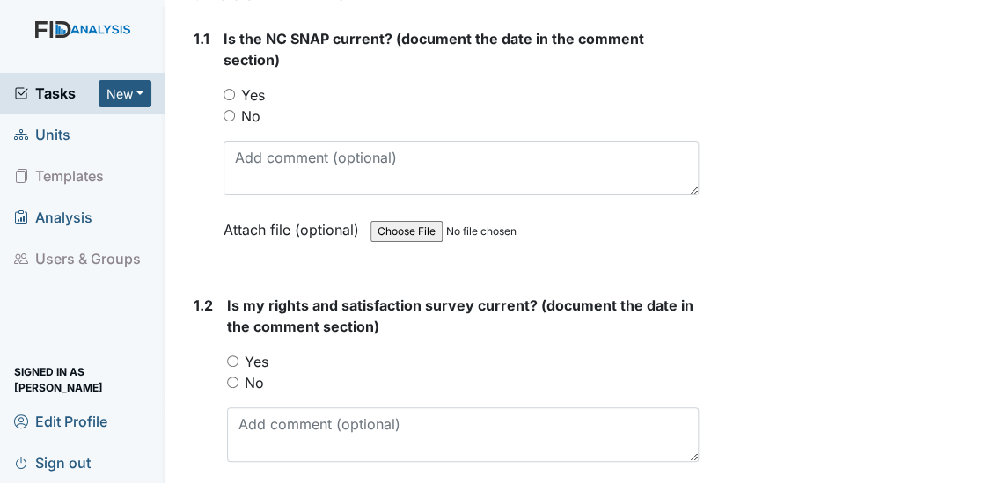
click at [231, 93] on input "Yes" at bounding box center [228, 94] width 11 height 11
radio input "true"
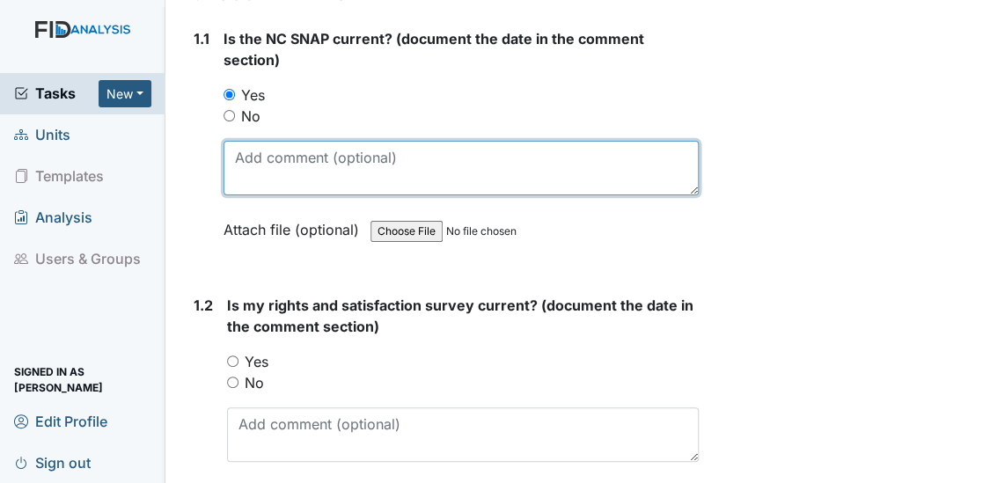
click at [260, 148] on textarea at bounding box center [461, 168] width 476 height 55
type textarea "10/20/24"
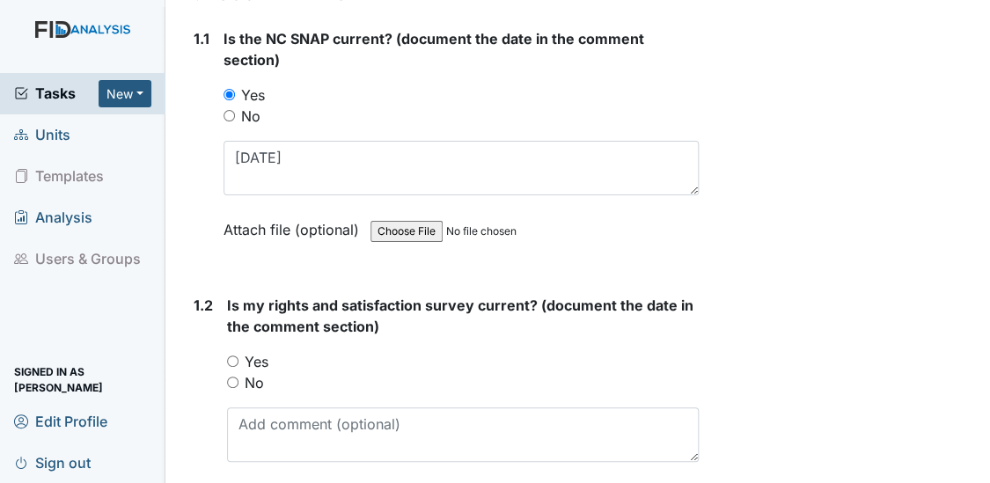
click at [235, 358] on input "Yes" at bounding box center [232, 360] width 11 height 11
radio input "true"
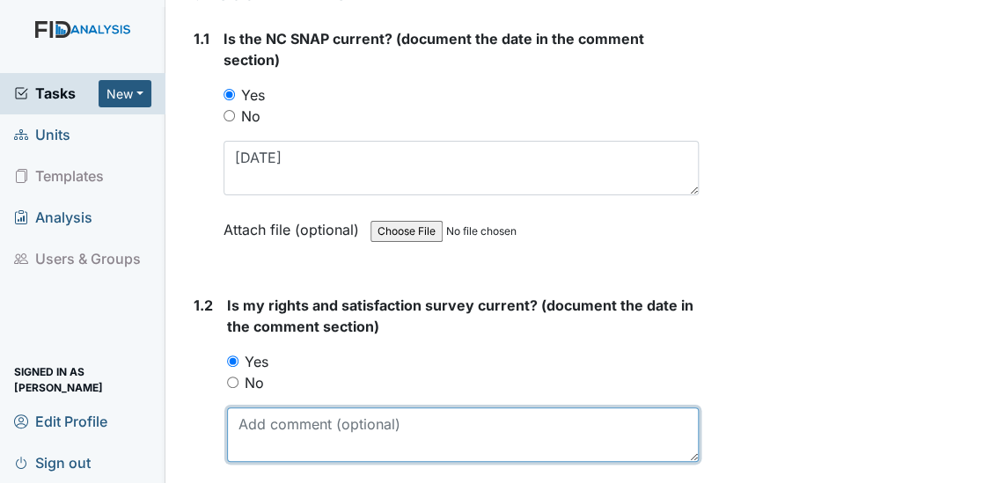
click at [255, 435] on textarea at bounding box center [463, 434] width 472 height 55
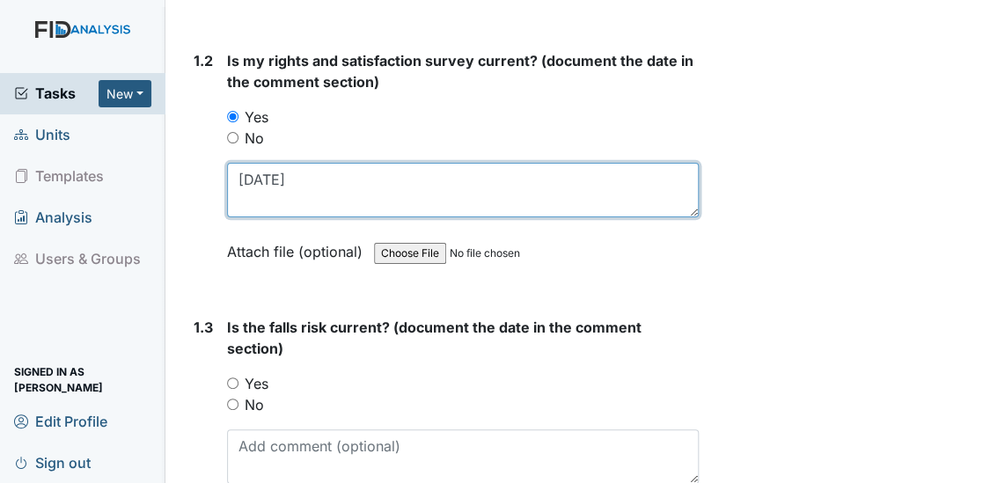
scroll to position [618, 0]
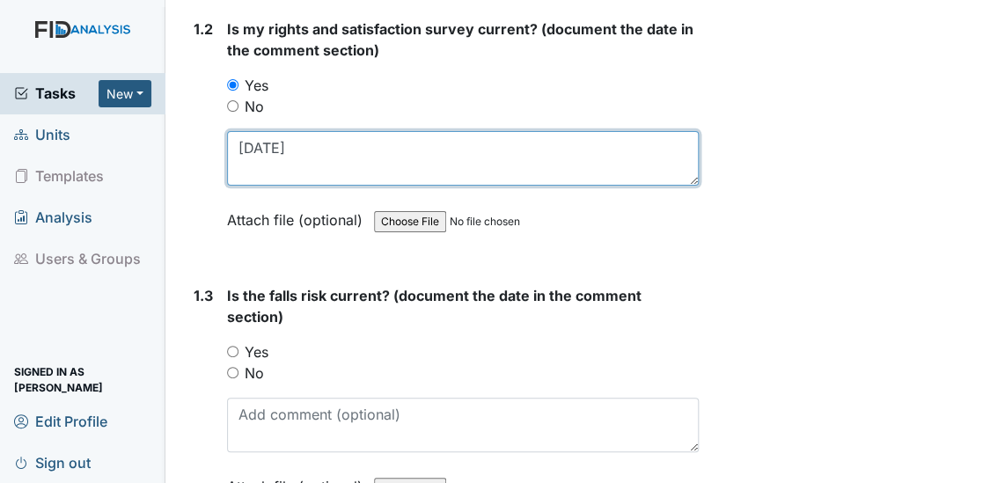
type textarea "7/24/25"
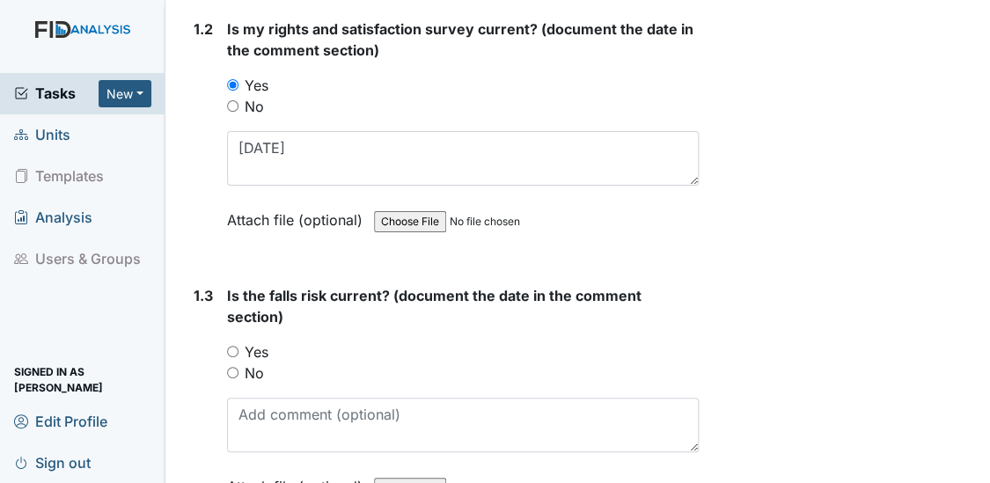
click at [230, 347] on input "Yes" at bounding box center [232, 351] width 11 height 11
radio input "true"
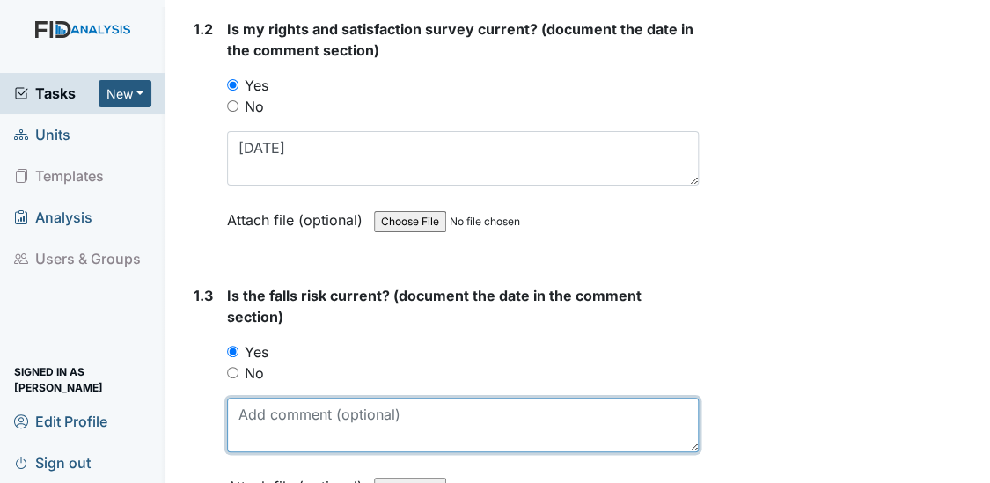
click at [260, 409] on textarea at bounding box center [463, 425] width 472 height 55
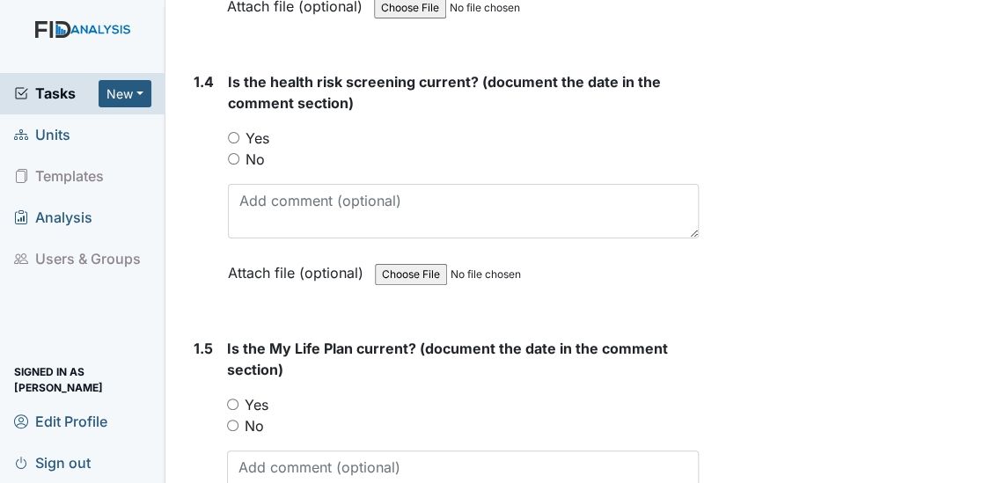
scroll to position [1152, 0]
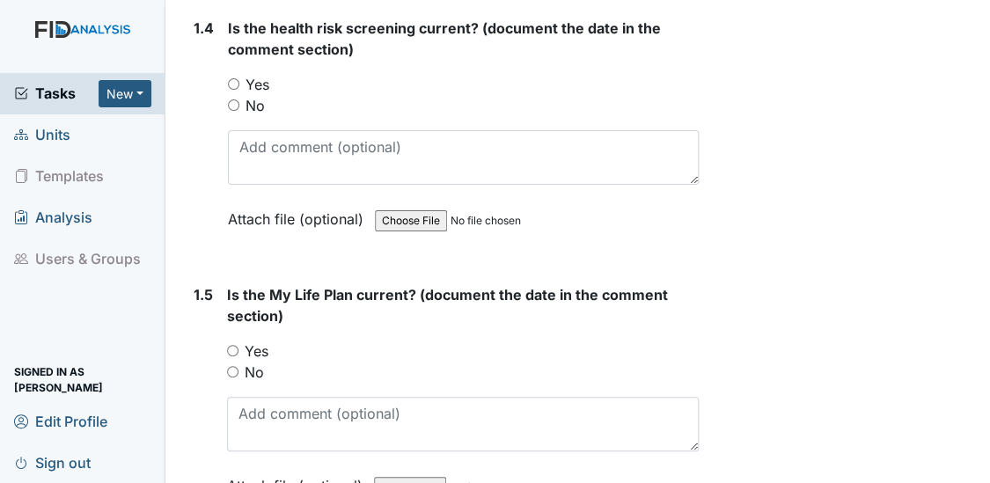
type textarea "7/23/25"
click at [230, 78] on input "Yes" at bounding box center [233, 83] width 11 height 11
radio input "true"
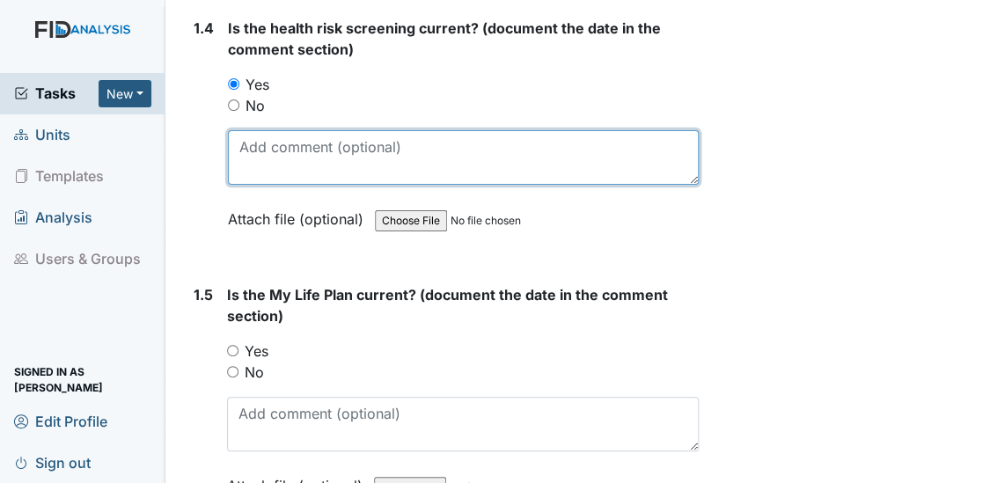
click at [245, 139] on textarea at bounding box center [464, 157] width 472 height 55
click at [266, 143] on textarea "7/23/25" at bounding box center [464, 157] width 472 height 55
type textarea "7/24/25"
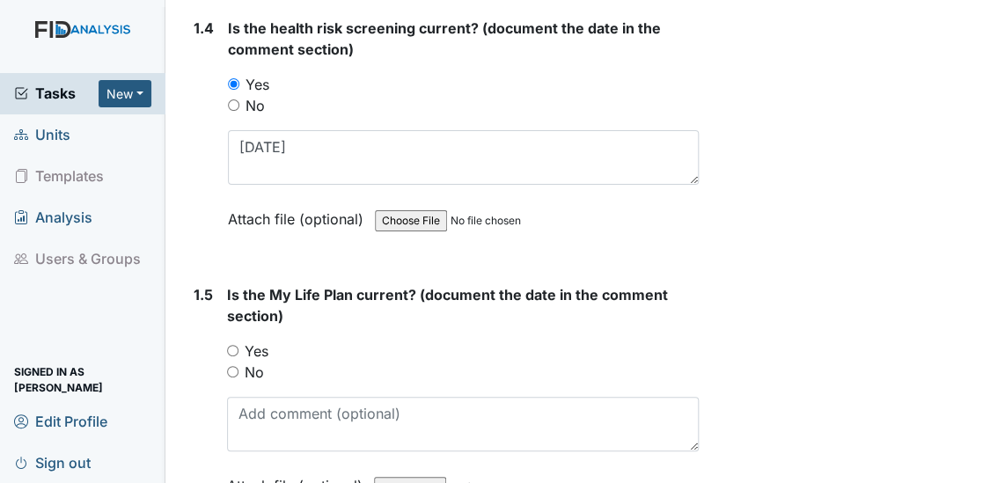
click at [227, 346] on input "Yes" at bounding box center [232, 350] width 11 height 11
radio input "true"
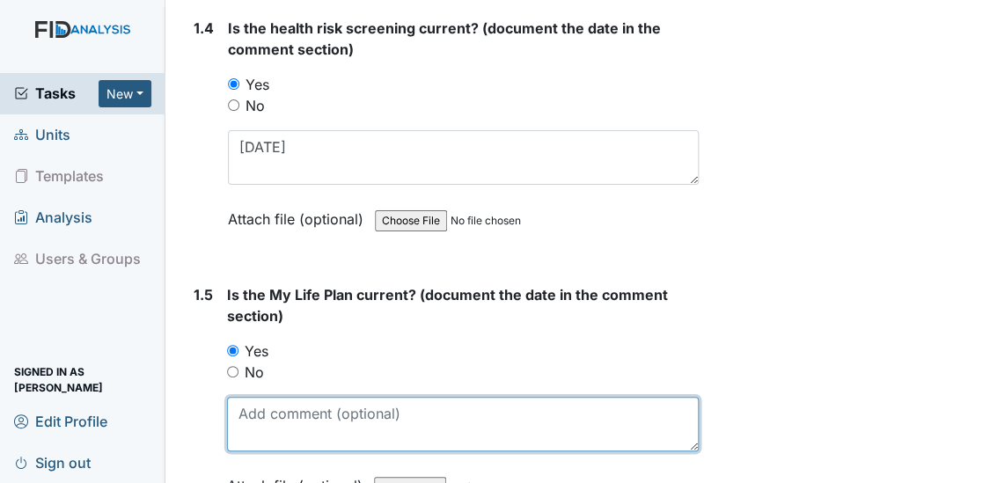
click at [245, 420] on textarea at bounding box center [463, 424] width 472 height 55
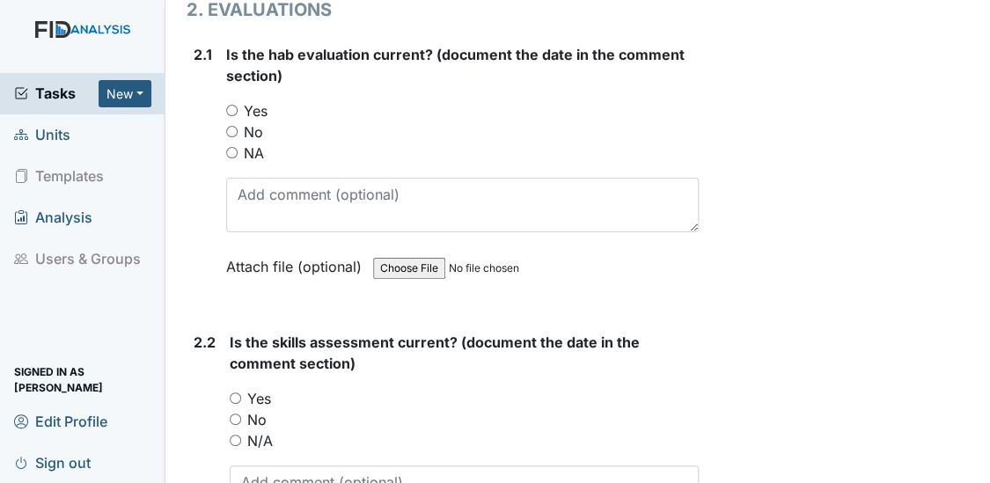
scroll to position [2005, 0]
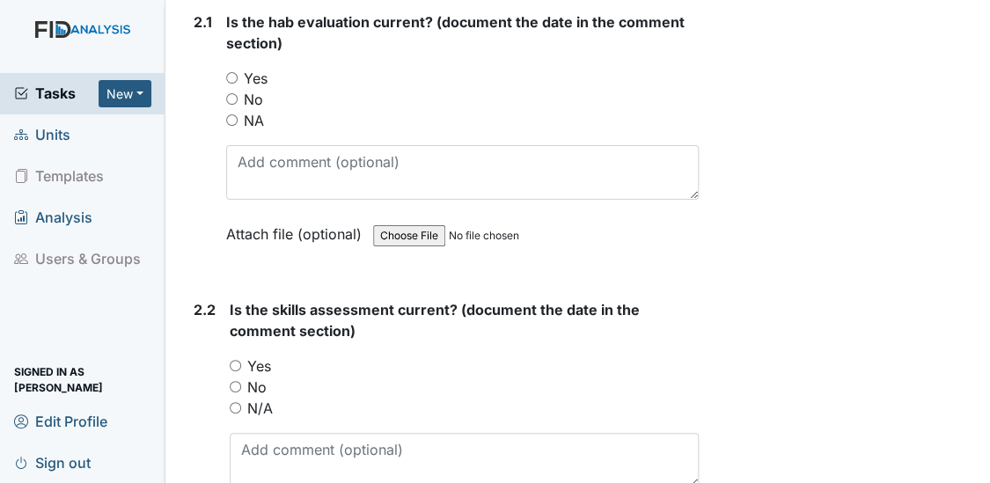
type textarea "7/24/25"
click at [230, 72] on input "Yes" at bounding box center [231, 77] width 11 height 11
radio input "true"
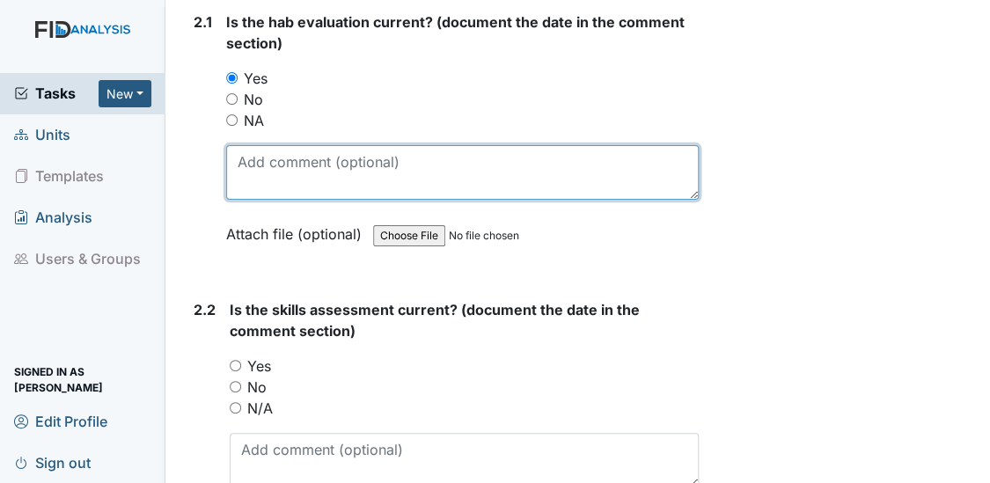
click at [251, 162] on textarea at bounding box center [462, 172] width 473 height 55
type textarea "7/22/25"
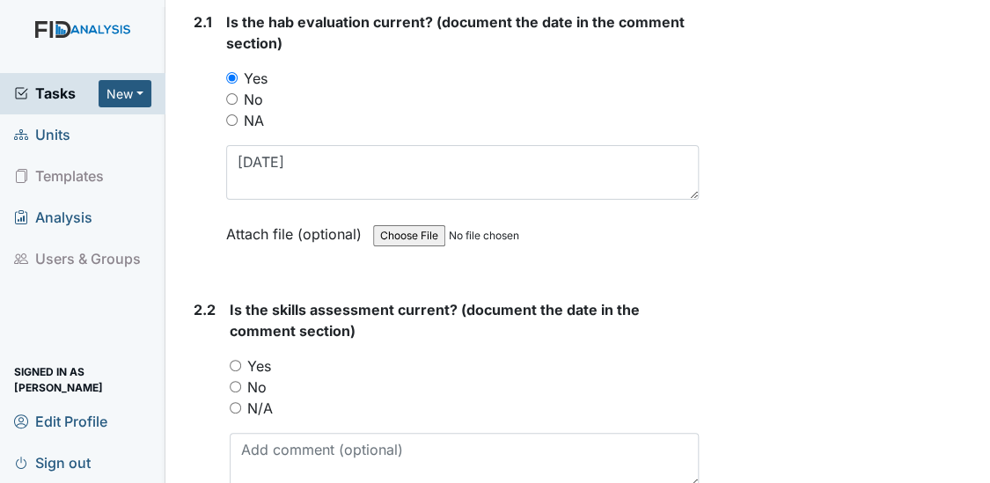
click at [234, 360] on input "Yes" at bounding box center [235, 365] width 11 height 11
radio input "true"
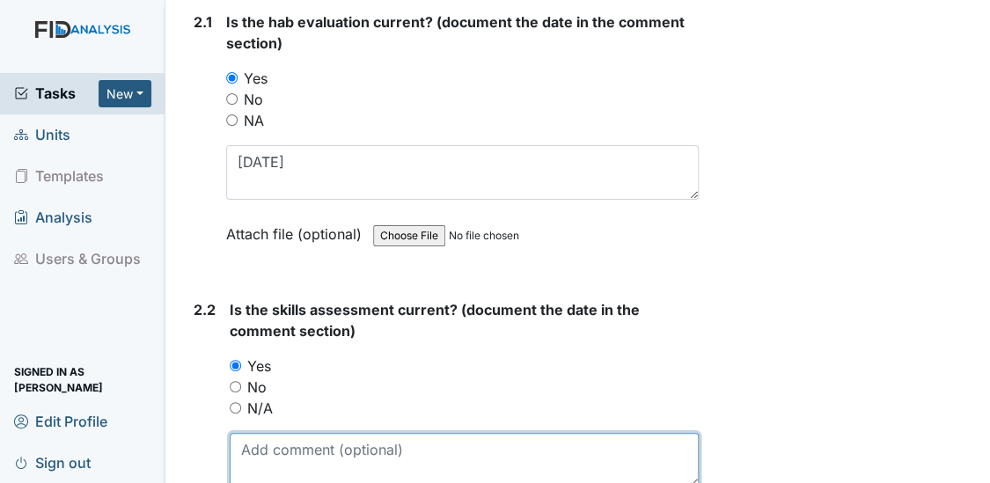
click at [249, 434] on textarea at bounding box center [465, 460] width 470 height 55
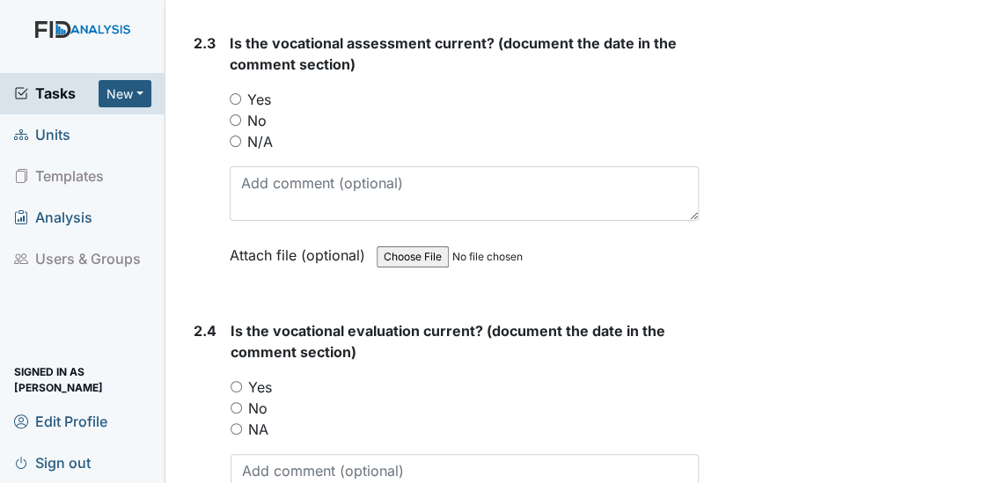
scroll to position [2580, 0]
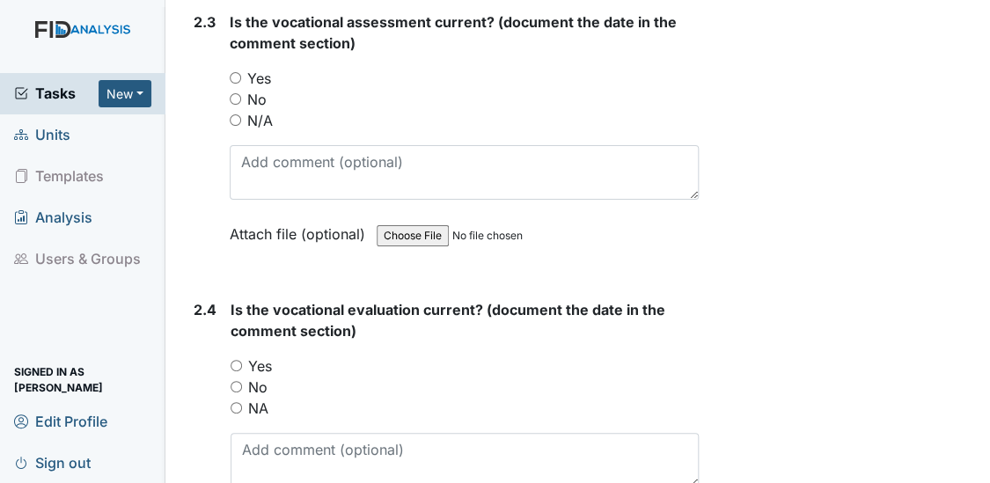
type textarea "7/22/25"
click at [235, 72] on input "Yes" at bounding box center [235, 77] width 11 height 11
radio input "true"
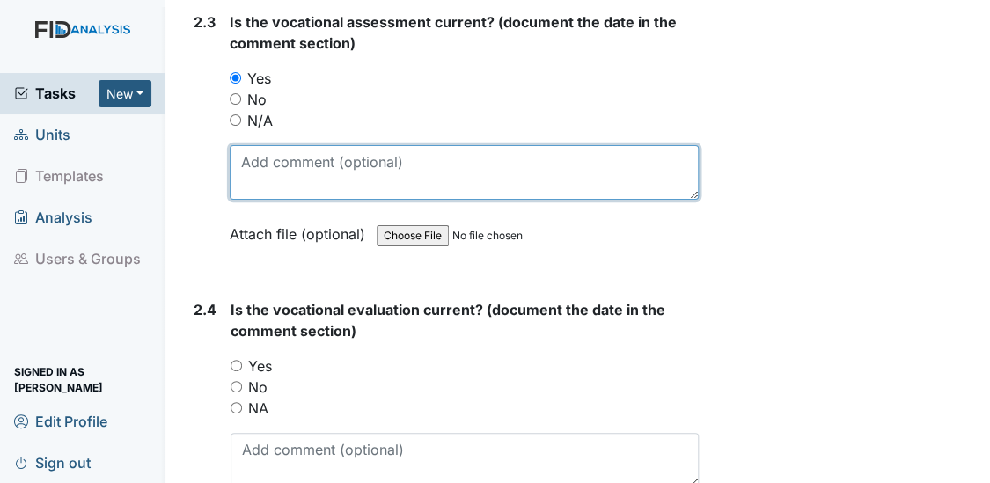
click at [245, 161] on textarea at bounding box center [465, 172] width 470 height 55
type textarea "7/22/25"
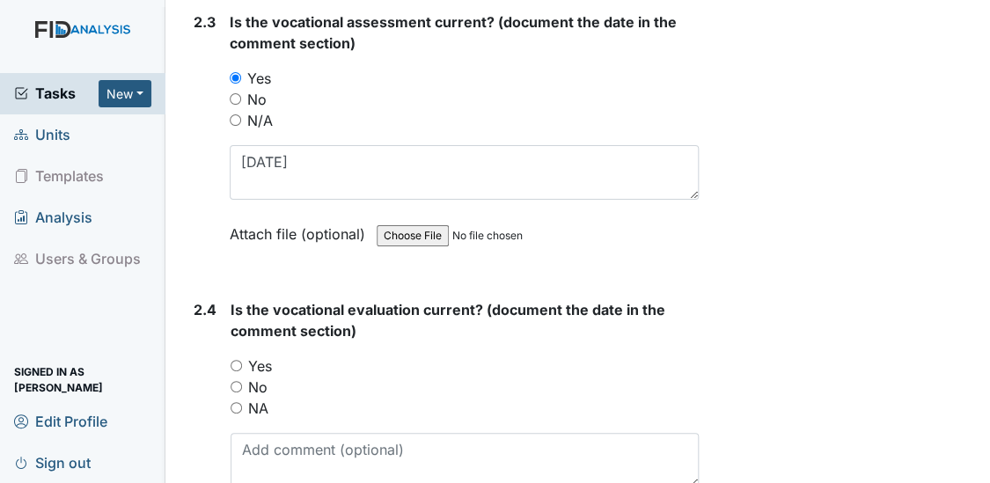
click at [237, 360] on input "Yes" at bounding box center [235, 365] width 11 height 11
radio input "true"
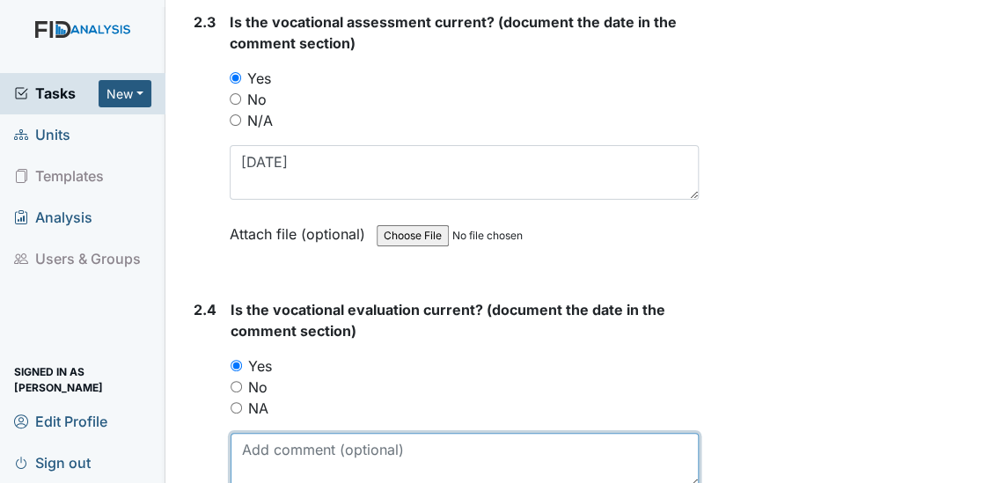
click at [246, 435] on textarea at bounding box center [464, 460] width 469 height 55
click at [278, 441] on textarea "7/228/25" at bounding box center [464, 460] width 469 height 55
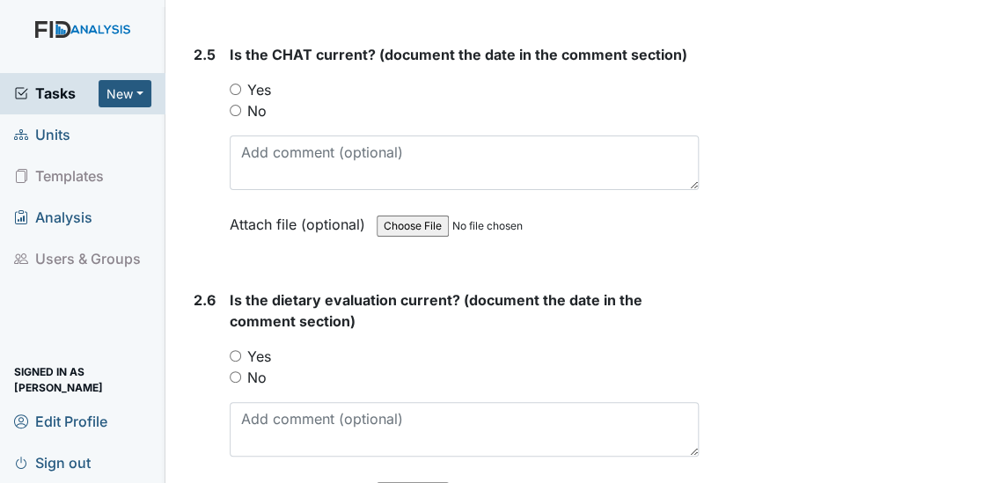
scroll to position [3155, 0]
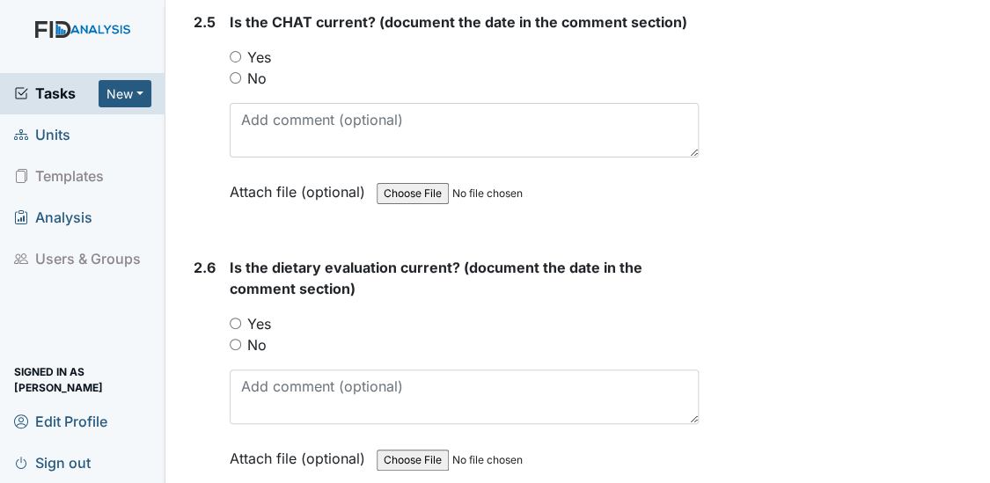
type textarea "7/22/25"
click at [238, 51] on input "Yes" at bounding box center [235, 56] width 11 height 11
radio input "true"
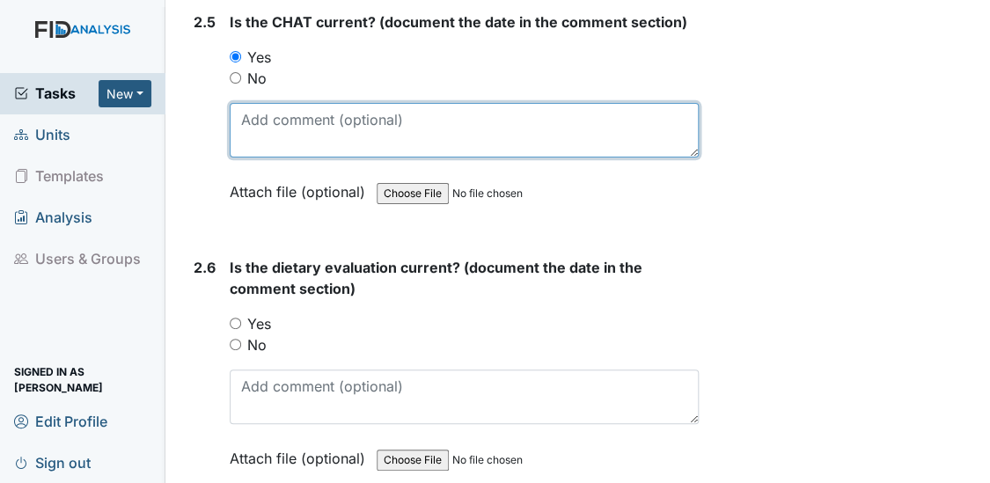
click at [250, 103] on textarea at bounding box center [465, 130] width 470 height 55
click at [275, 108] on textarea "6/23*/25" at bounding box center [465, 130] width 470 height 55
type textarea "6/23/25"
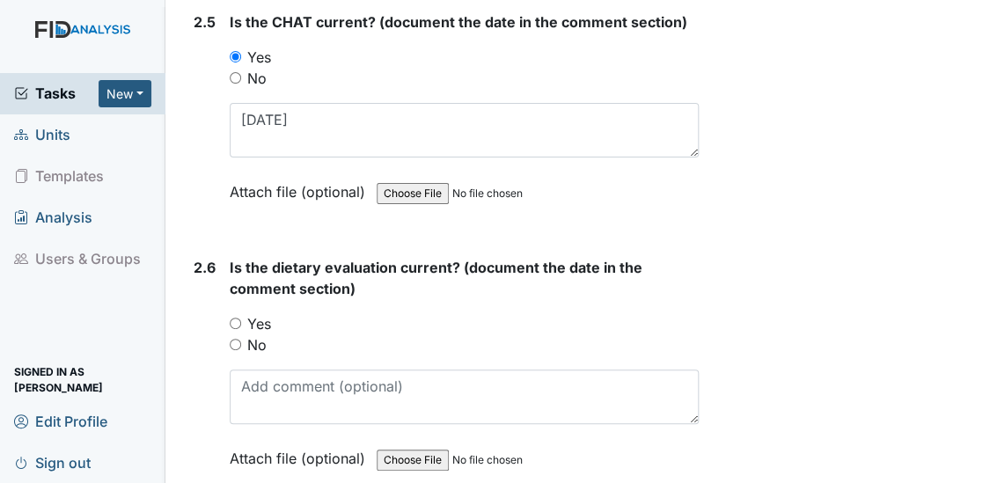
click at [232, 318] on input "Yes" at bounding box center [235, 323] width 11 height 11
radio input "true"
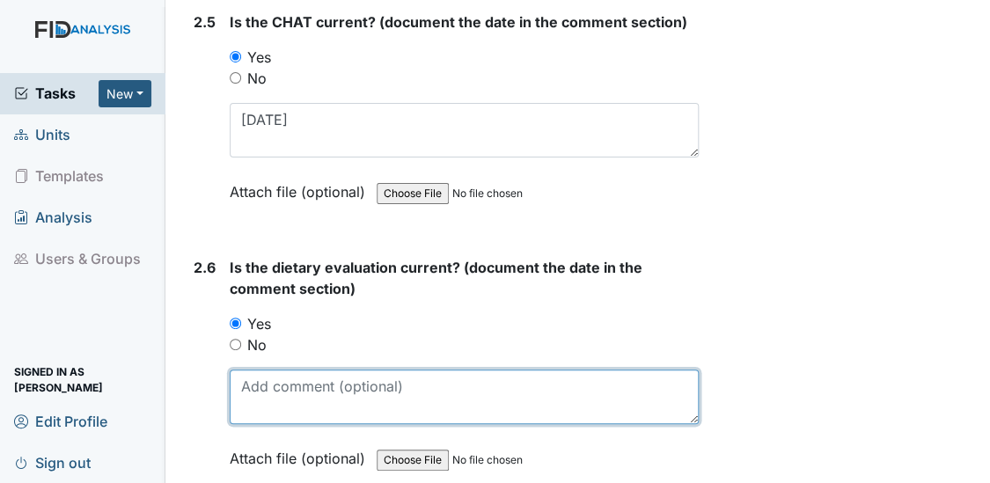
click at [246, 372] on textarea at bounding box center [465, 396] width 470 height 55
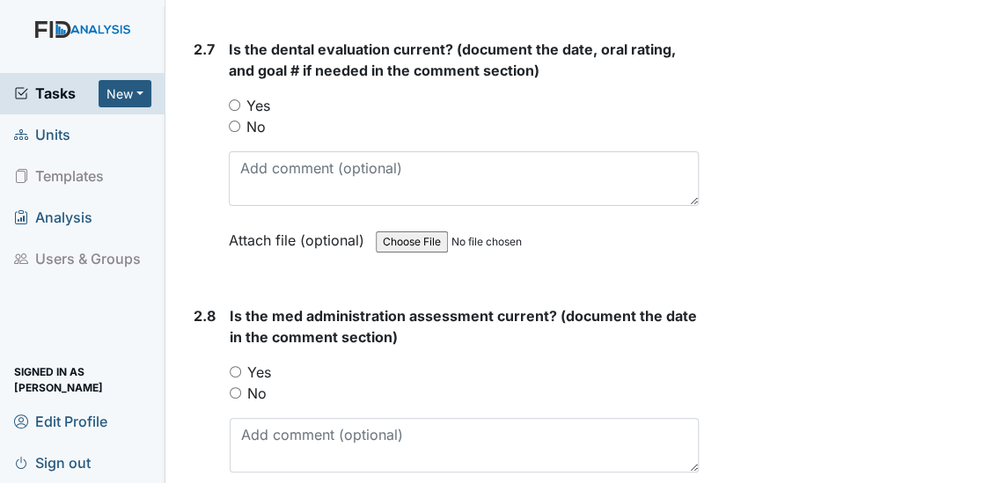
scroll to position [3646, 0]
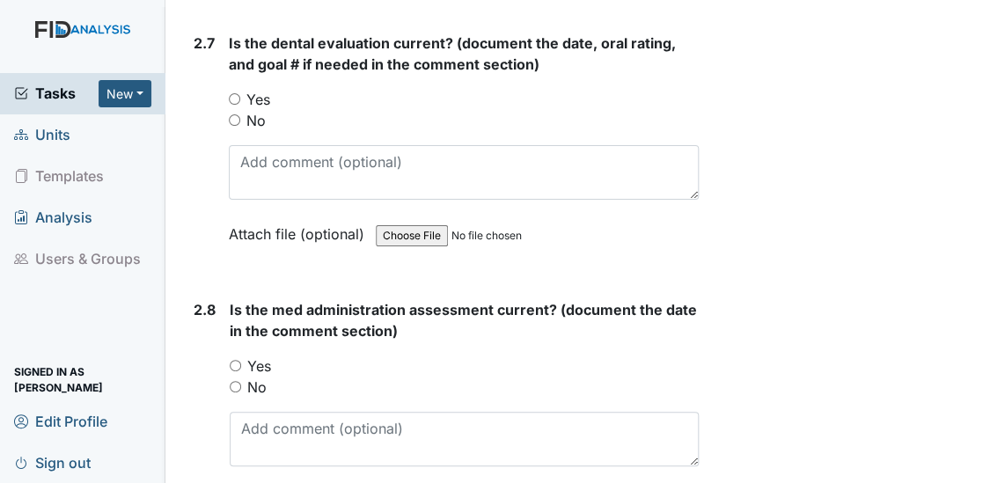
type textarea "12/30/24"
click at [236, 93] on input "Yes" at bounding box center [234, 98] width 11 height 11
radio input "true"
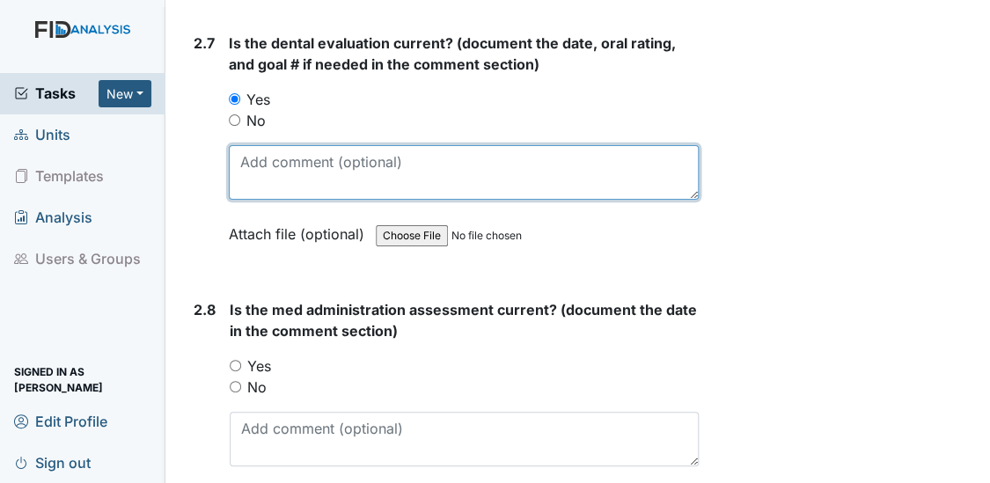
click at [240, 153] on textarea at bounding box center [464, 172] width 471 height 55
type textarea "6/6/25 good"
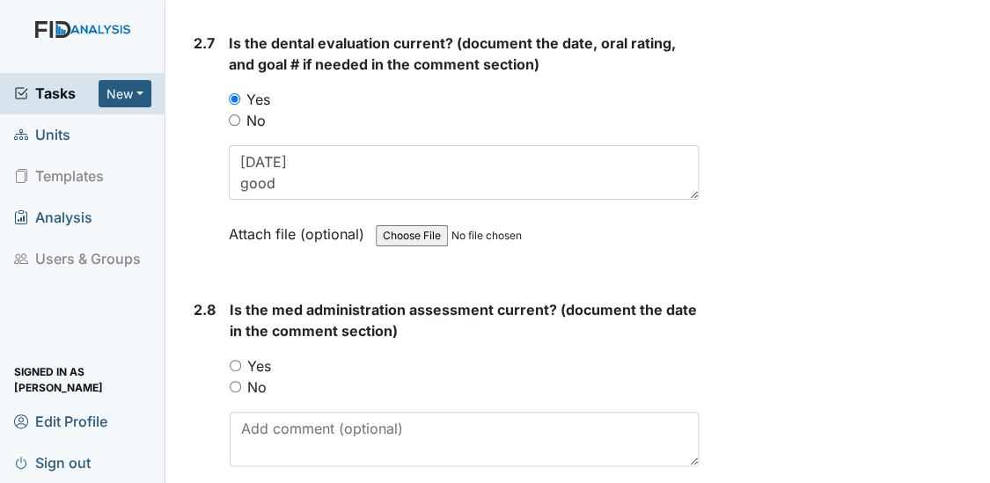
click at [237, 360] on input "Yes" at bounding box center [235, 365] width 11 height 11
radio input "true"
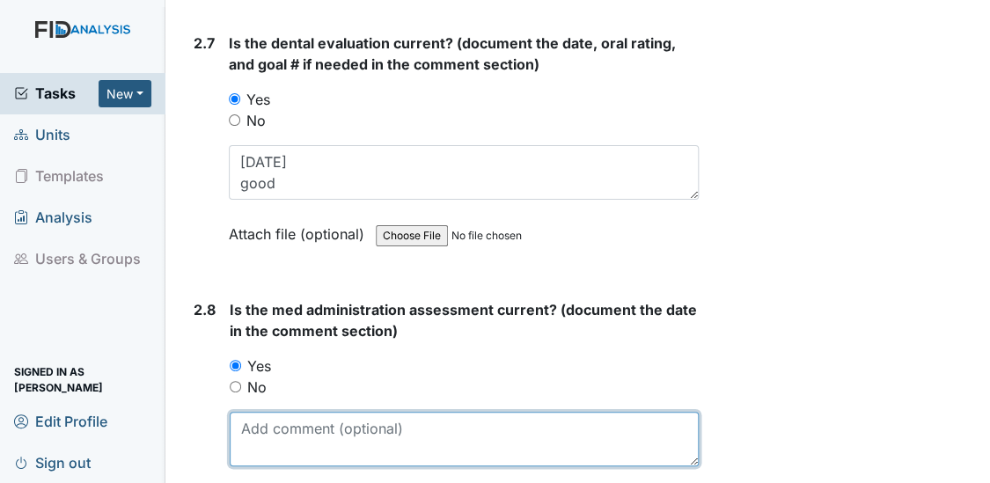
click at [255, 413] on textarea at bounding box center [465, 439] width 470 height 55
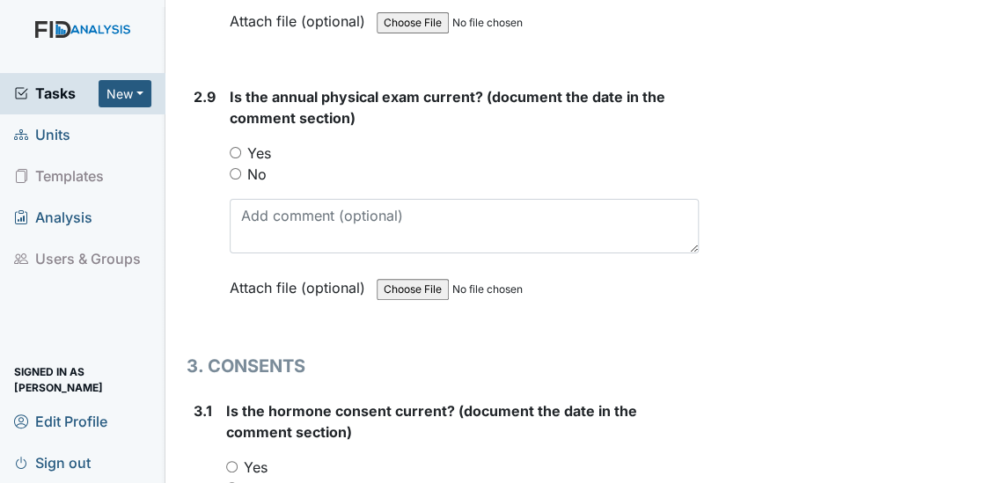
scroll to position [4190, 0]
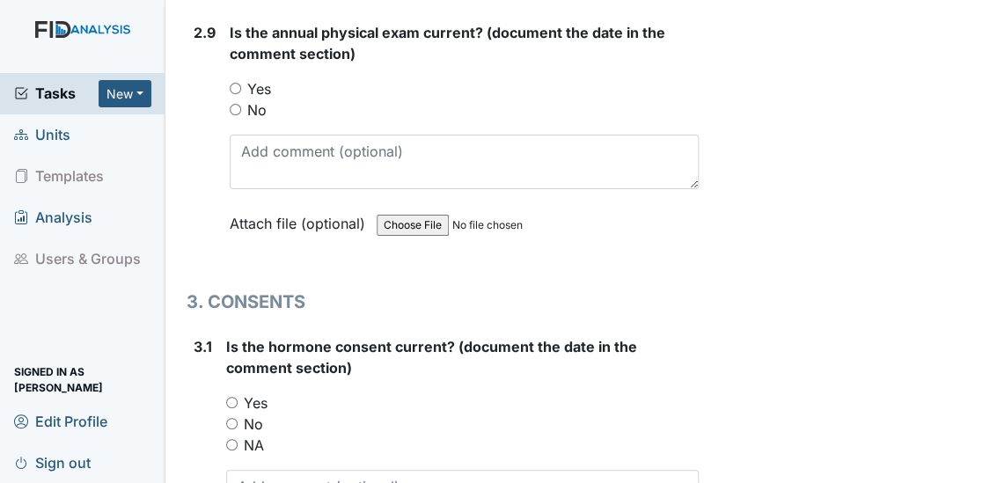
type textarea "3/28/25"
click at [231, 83] on input "Yes" at bounding box center [235, 88] width 11 height 11
radio input "true"
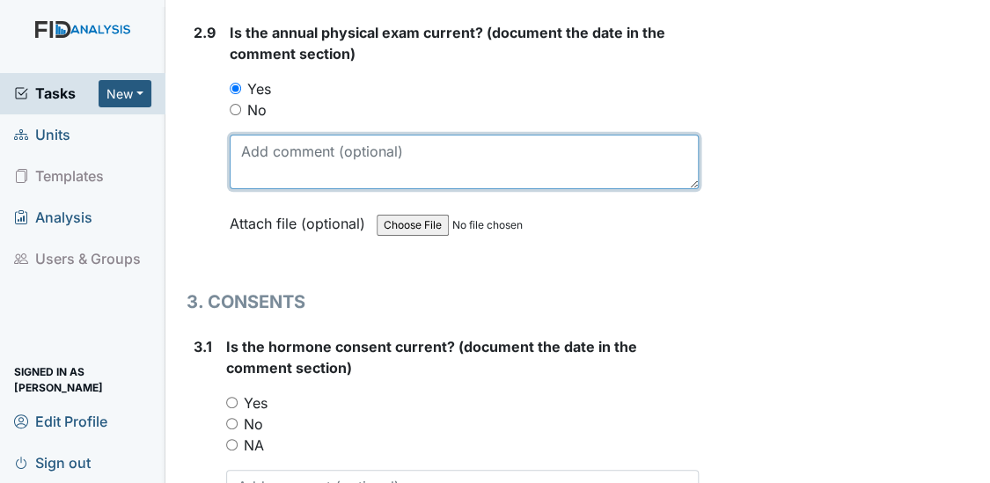
click at [237, 135] on textarea at bounding box center [465, 162] width 470 height 55
type textarea "3/3/25"
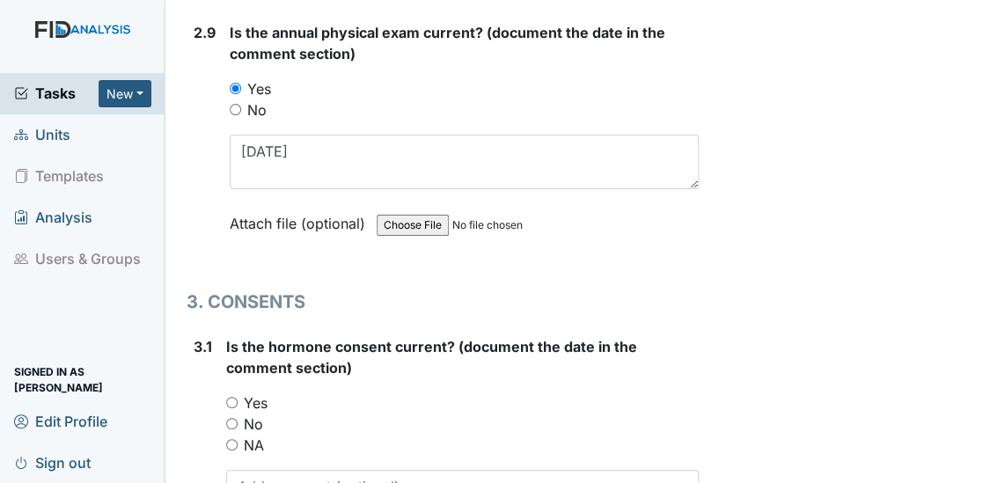
click at [230, 397] on input "Yes" at bounding box center [231, 402] width 11 height 11
radio input "true"
click at [229, 439] on input "NA" at bounding box center [231, 444] width 11 height 11
radio input "true"
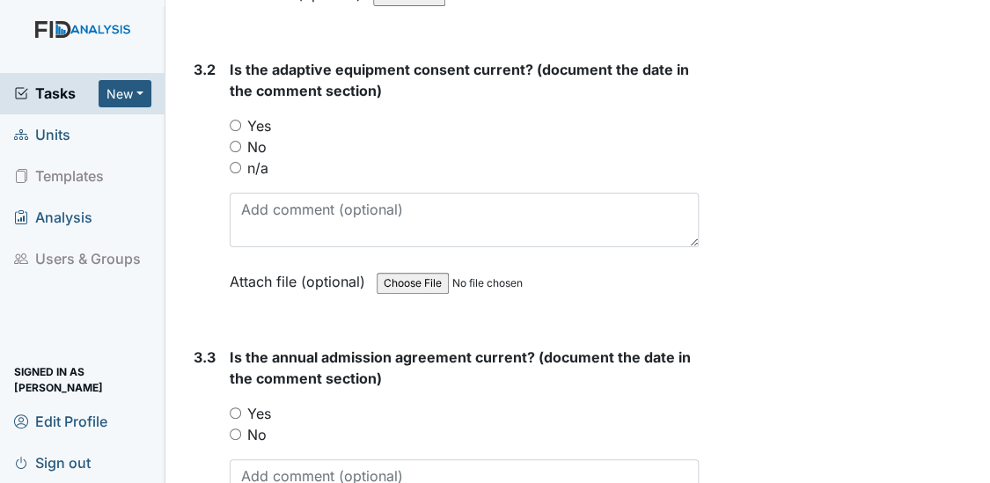
scroll to position [4786, 0]
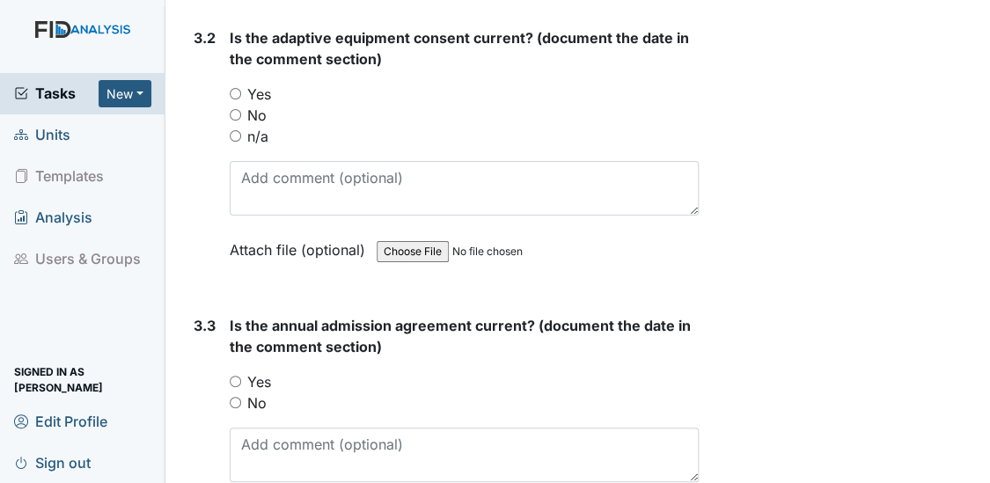
click at [233, 130] on input "n/a" at bounding box center [235, 135] width 11 height 11
radio input "true"
click at [234, 376] on input "Yes" at bounding box center [235, 381] width 11 height 11
radio input "true"
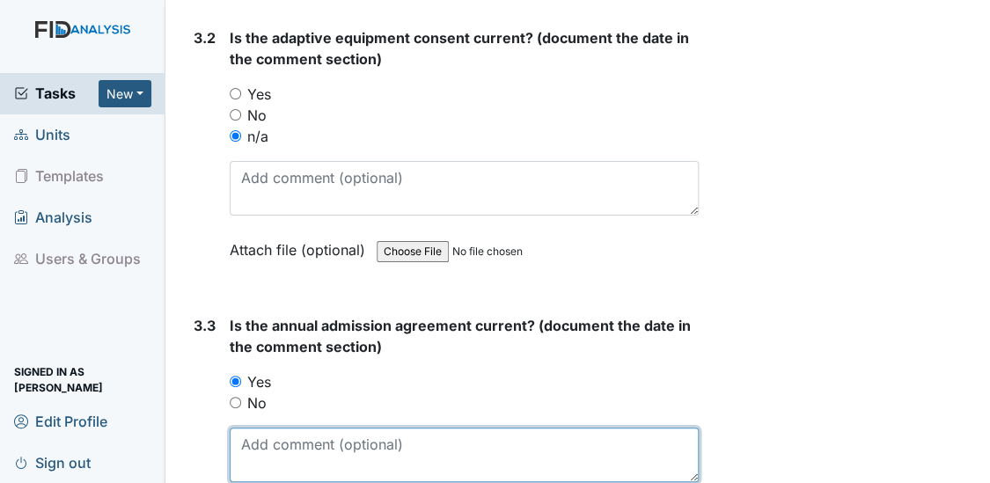
click at [259, 435] on textarea at bounding box center [465, 455] width 470 height 55
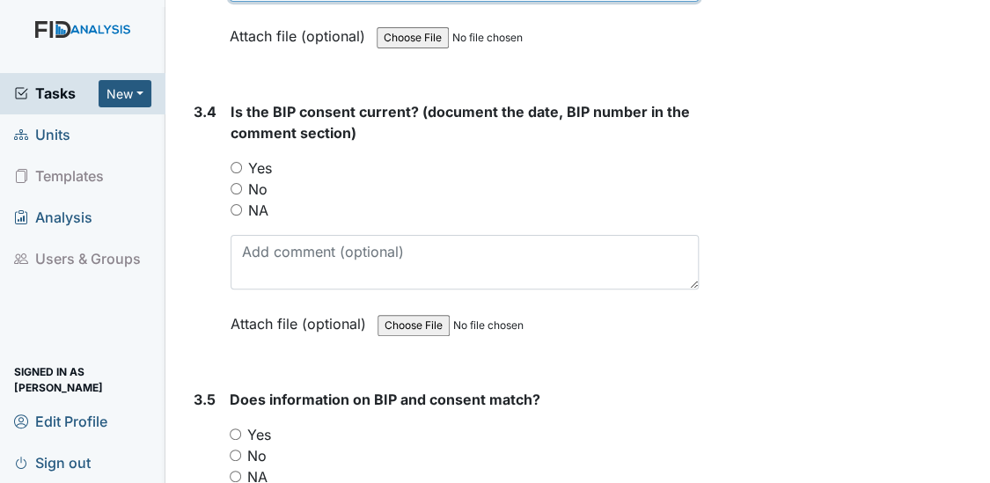
scroll to position [5341, 0]
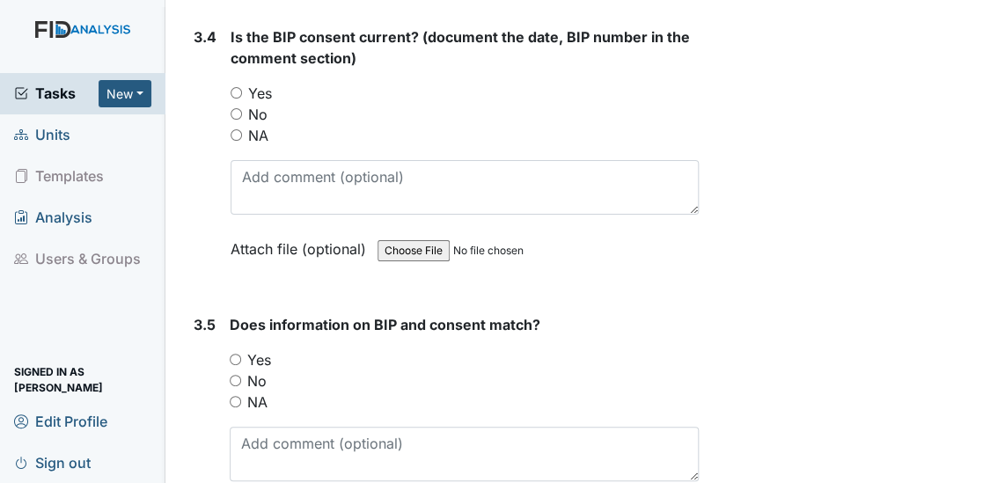
type textarea "7/22/25"
click at [237, 87] on input "Yes" at bounding box center [235, 92] width 11 height 11
radio input "true"
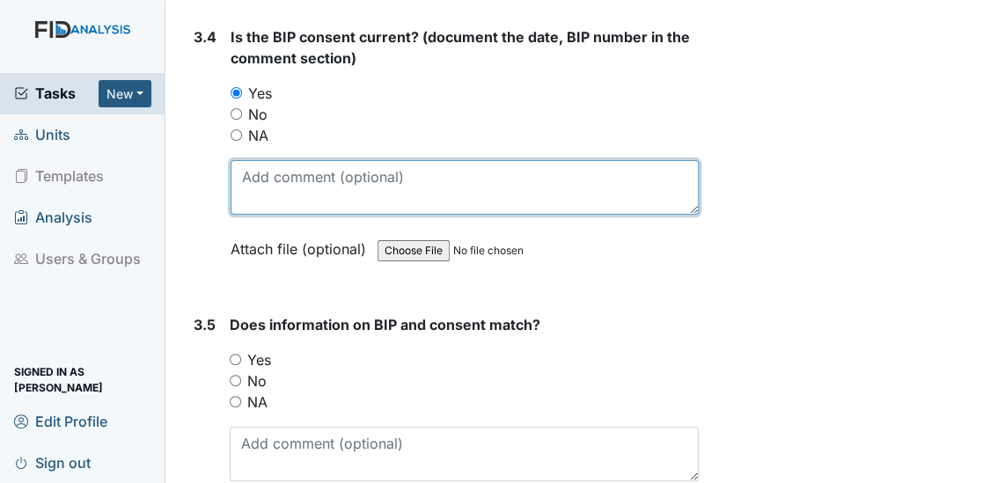
click at [252, 160] on textarea at bounding box center [464, 187] width 469 height 55
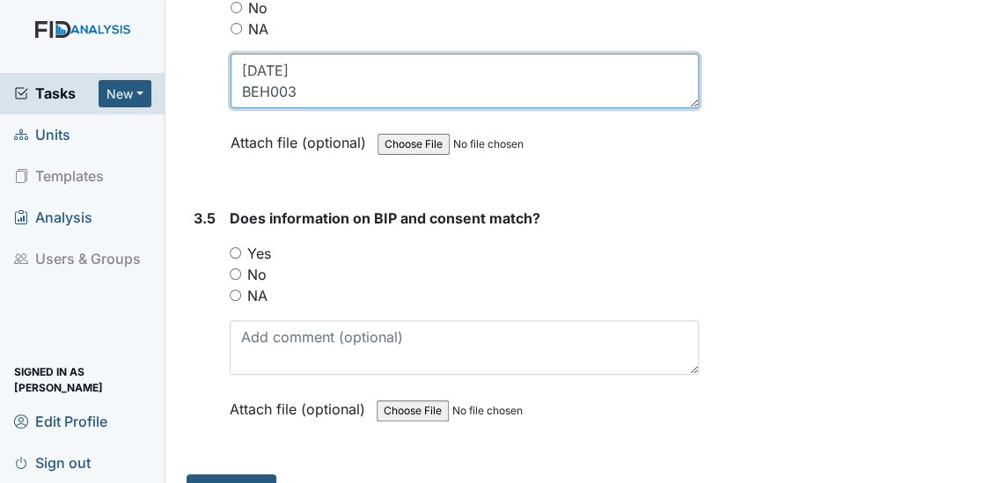
scroll to position [5469, 0]
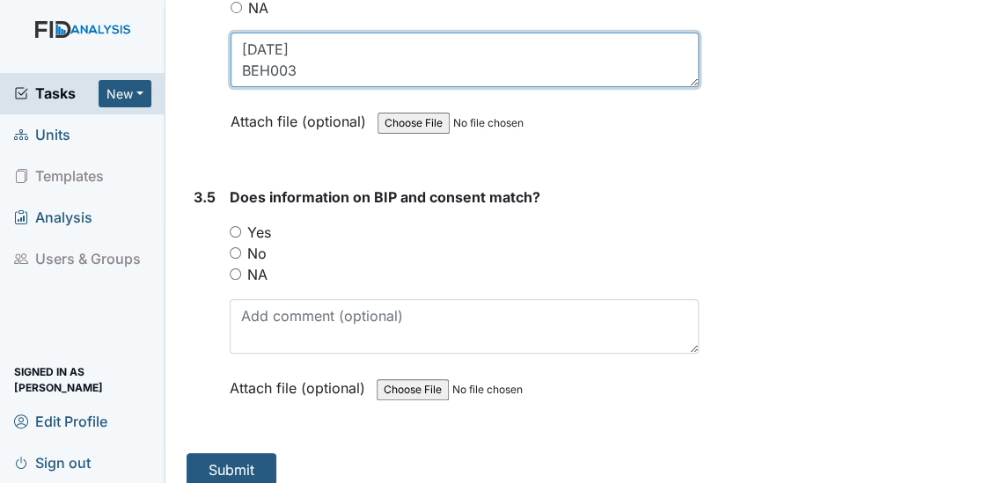
type textarea "4/22/25 BEH003"
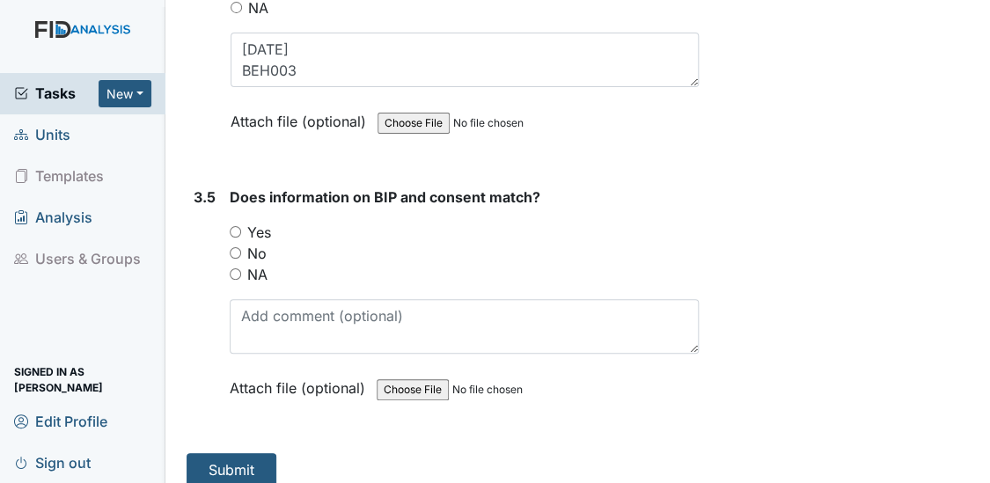
click at [238, 226] on input "Yes" at bounding box center [235, 231] width 11 height 11
radio input "true"
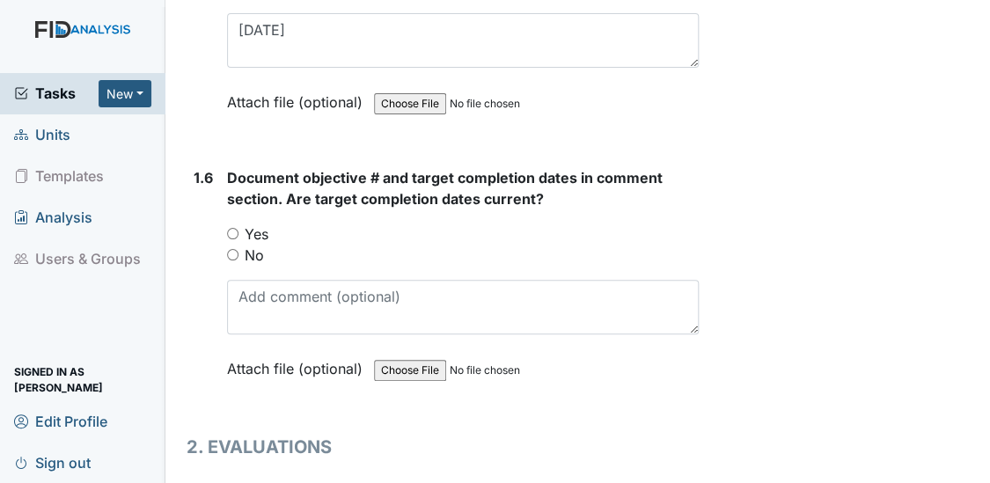
scroll to position [1546, 0]
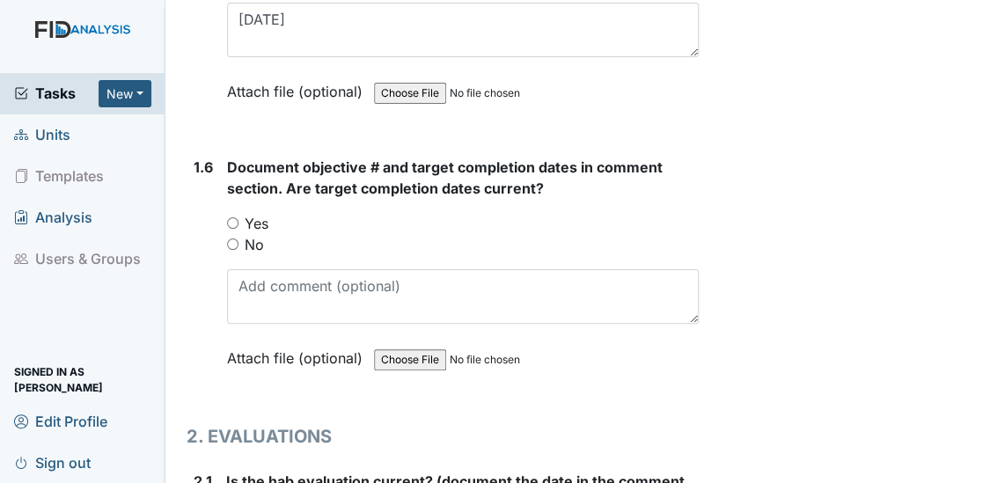
click at [230, 219] on input "Yes" at bounding box center [232, 222] width 11 height 11
radio input "true"
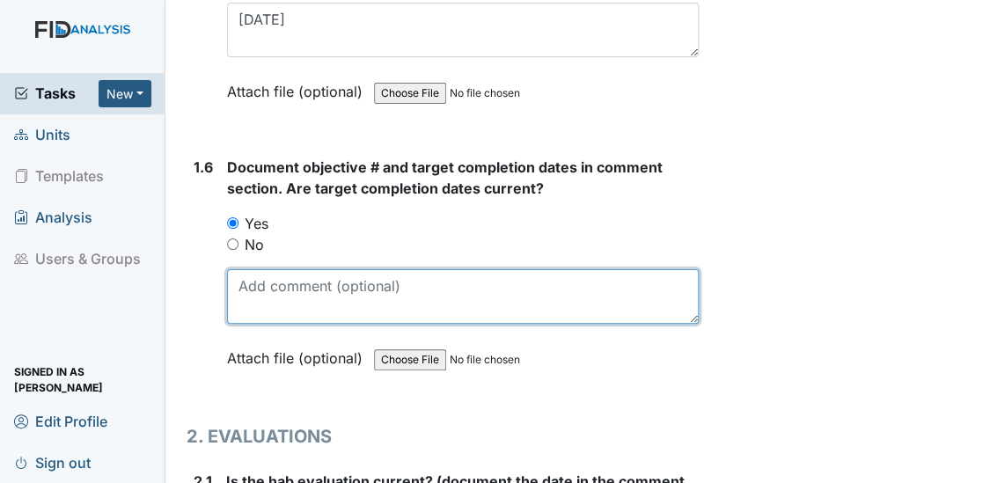
click at [246, 272] on textarea at bounding box center [463, 296] width 472 height 55
click at [301, 289] on textarea "SC004 11/30/25 DIL005 11/3025 WK006 12/31/25 SC006 12/31/25" at bounding box center [463, 296] width 472 height 55
click at [311, 287] on textarea "SC004 11/30/25 DIL005 11/3025 WK006 12/31/25 SC006 1/31/25" at bounding box center [463, 296] width 472 height 55
click at [360, 288] on textarea "SC004 11/30/25 DIL005 11/3025 WK006 12/31/25 SC006 1/30/25" at bounding box center [463, 296] width 472 height 55
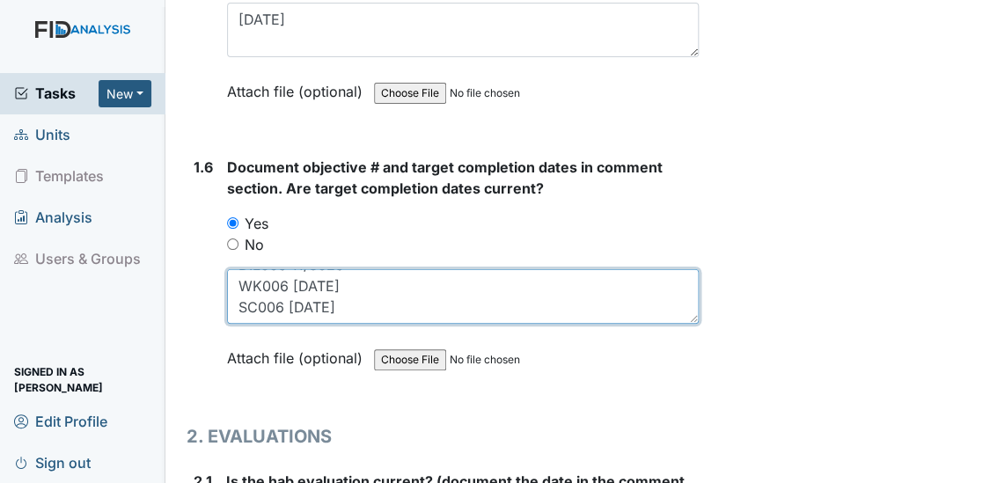
click at [345, 288] on textarea "SC004 11/30/25 DIL005 11/3025 WK006 12/31/25 SC006 1/30/25" at bounding box center [463, 296] width 472 height 55
click at [295, 303] on textarea "SC004 11/30/25 DIL005 11/3025 WK006 12/31/25 SC006 1/30/26 FA006 12/31/25 COM00…" at bounding box center [463, 296] width 472 height 55
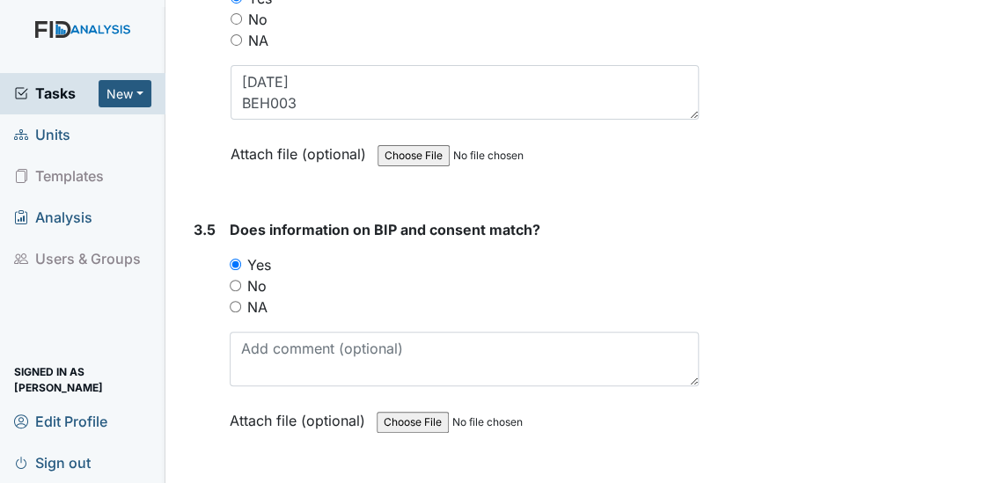
scroll to position [5469, 0]
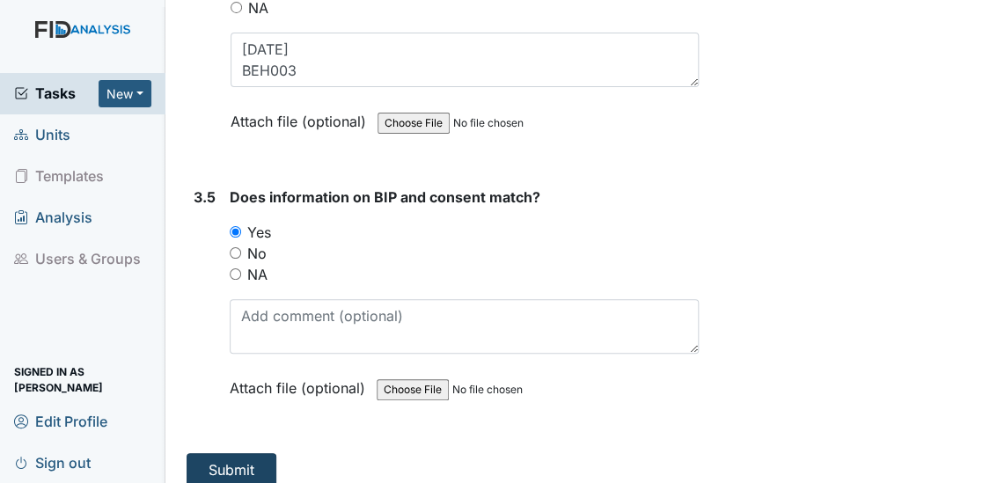
type textarea "SC004 11/30/25 DIL005 11/3025 WK006 12/31/25 SC006 1/30/26 FA006 12/31/25 COM00…"
click at [229, 453] on button "Submit" at bounding box center [231, 469] width 90 height 33
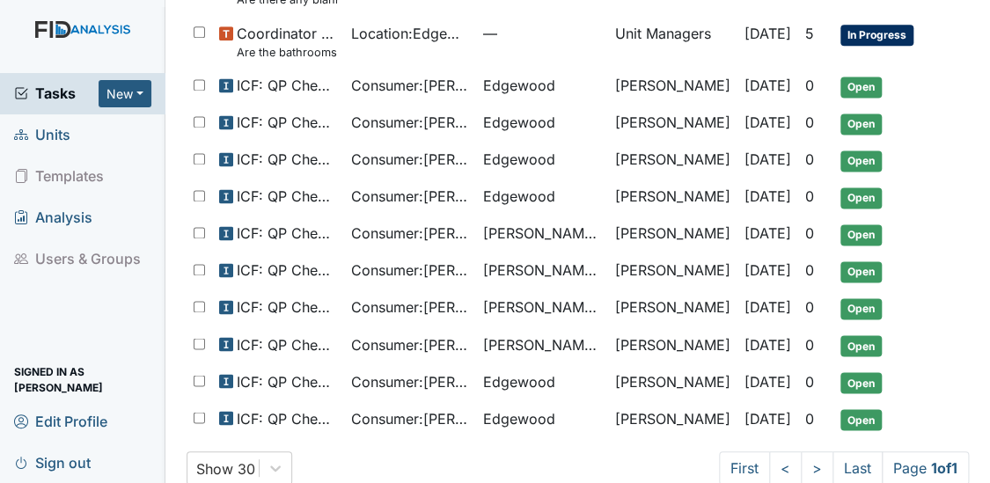
scroll to position [941, 0]
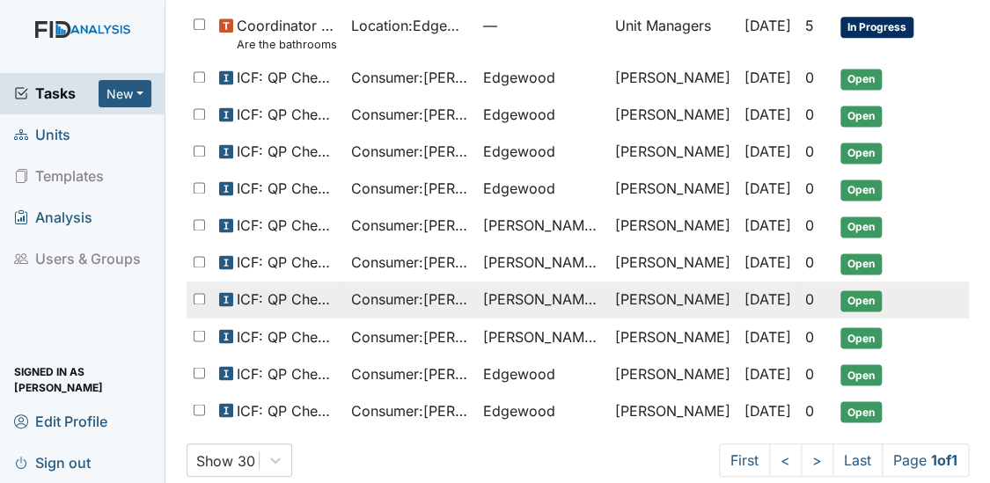
click at [341, 282] on td "ICF: QP Checklist" at bounding box center [278, 300] width 132 height 37
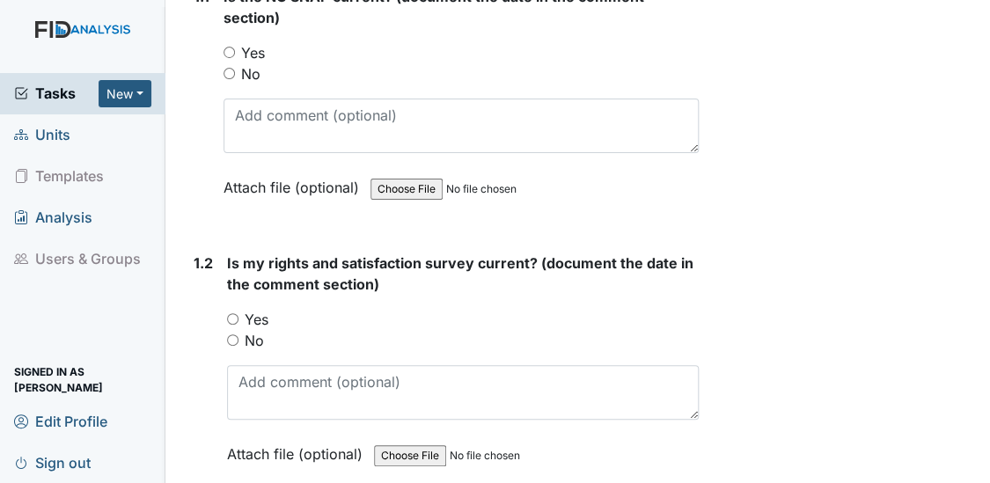
scroll to position [373, 0]
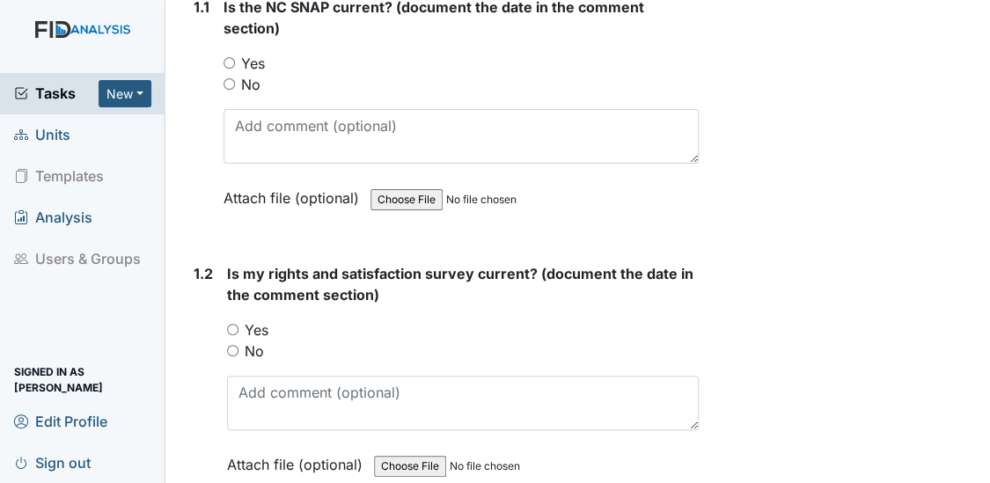
click at [229, 61] on input "Yes" at bounding box center [228, 62] width 11 height 11
radio input "true"
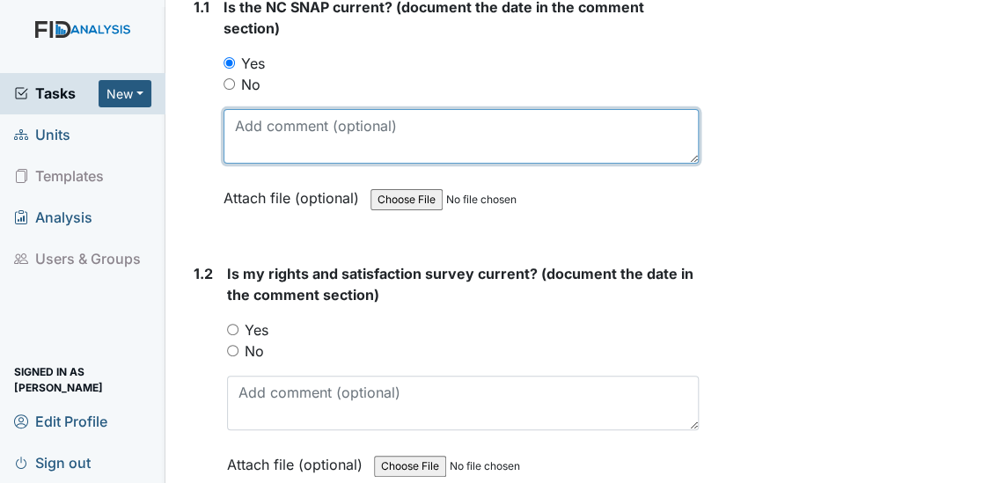
click at [245, 131] on textarea at bounding box center [461, 136] width 476 height 55
type textarea "[DATE]"
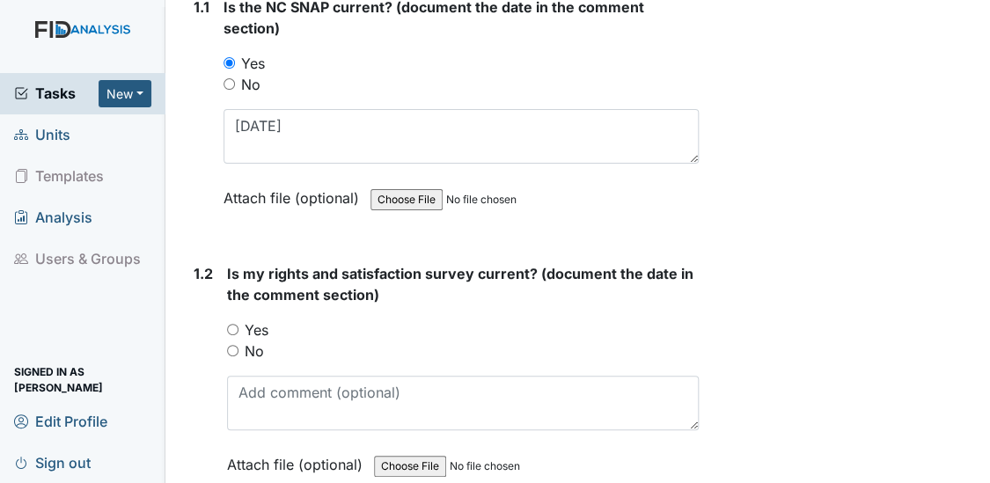
click at [231, 329] on input "Yes" at bounding box center [232, 329] width 11 height 11
radio input "true"
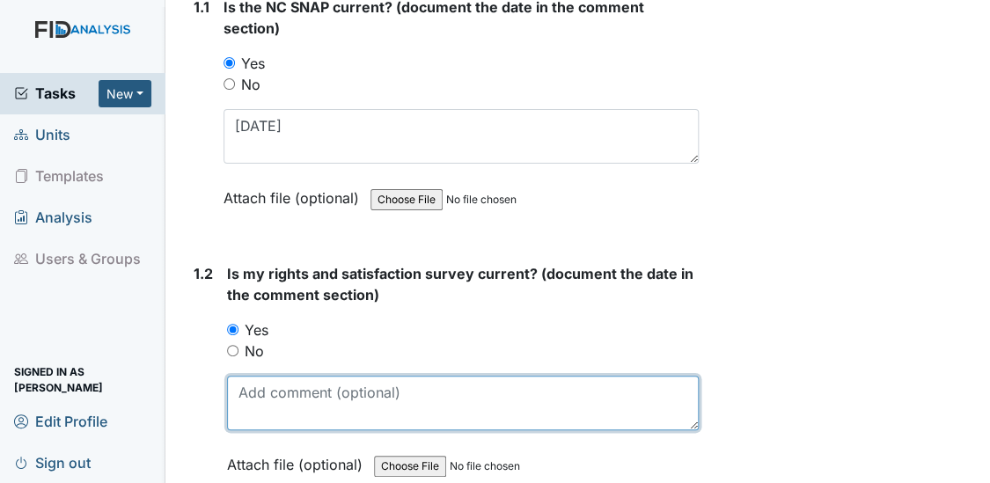
click at [239, 395] on textarea at bounding box center [463, 403] width 472 height 55
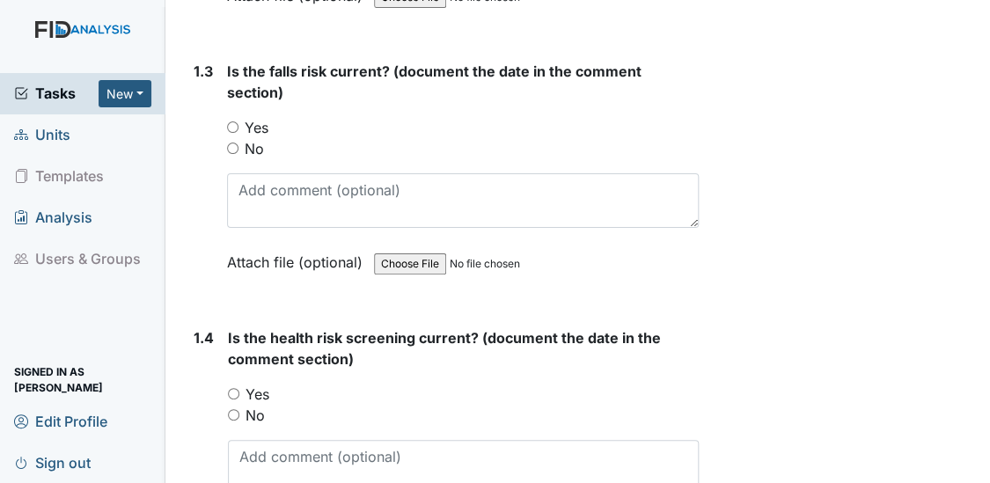
scroll to position [884, 0]
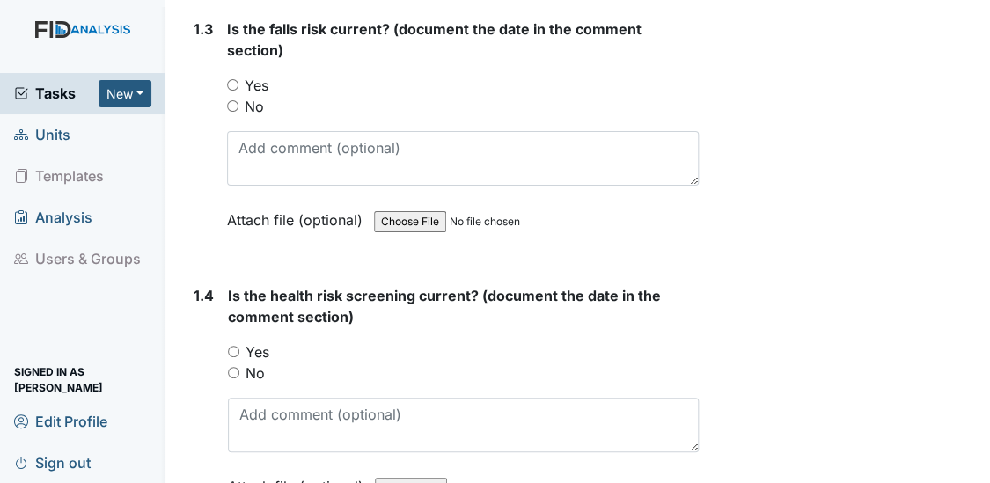
type textarea "[DATE]"
drag, startPoint x: 978, startPoint y: 474, endPoint x: 232, endPoint y: 83, distance: 842.5
click at [232, 83] on input "Yes" at bounding box center [232, 84] width 11 height 11
radio input "true"
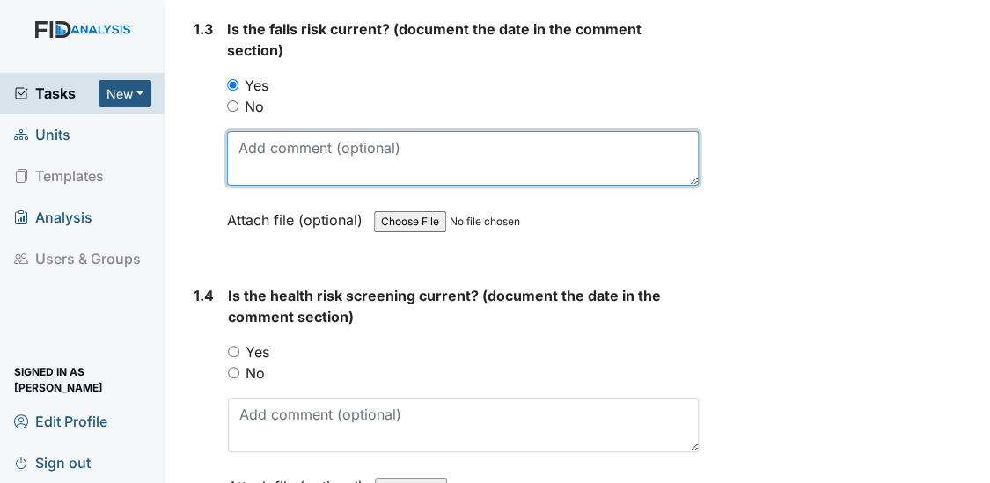
click at [241, 142] on textarea at bounding box center [463, 158] width 472 height 55
type textarea "7/9/25"
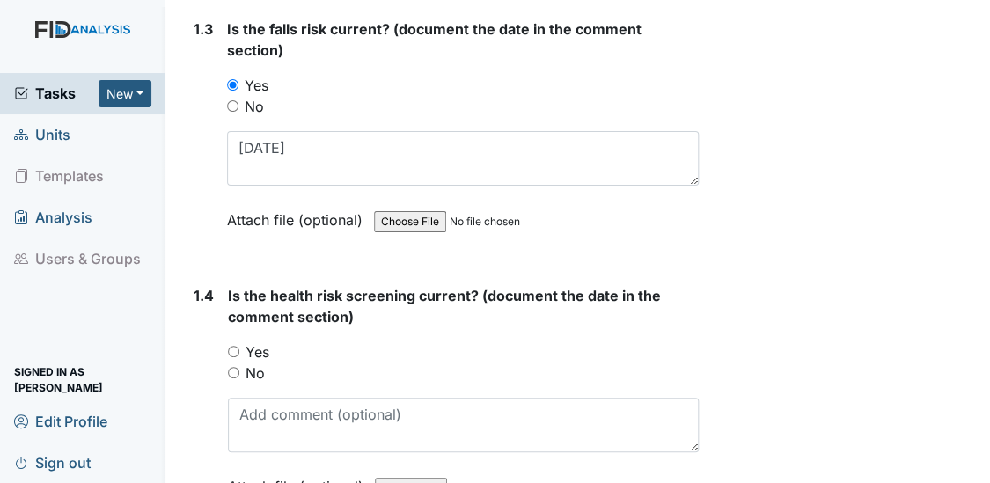
click at [235, 349] on input "Yes" at bounding box center [233, 351] width 11 height 11
radio input "true"
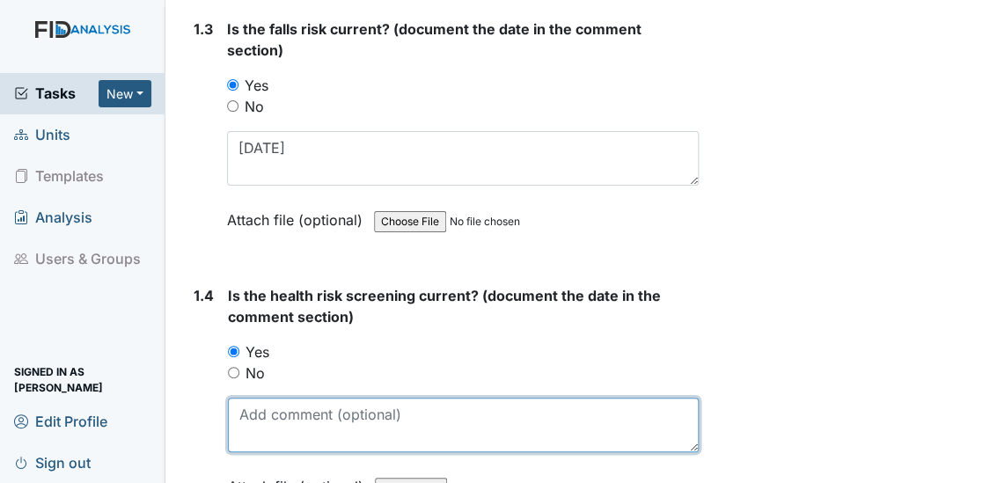
click at [246, 431] on textarea at bounding box center [464, 425] width 472 height 55
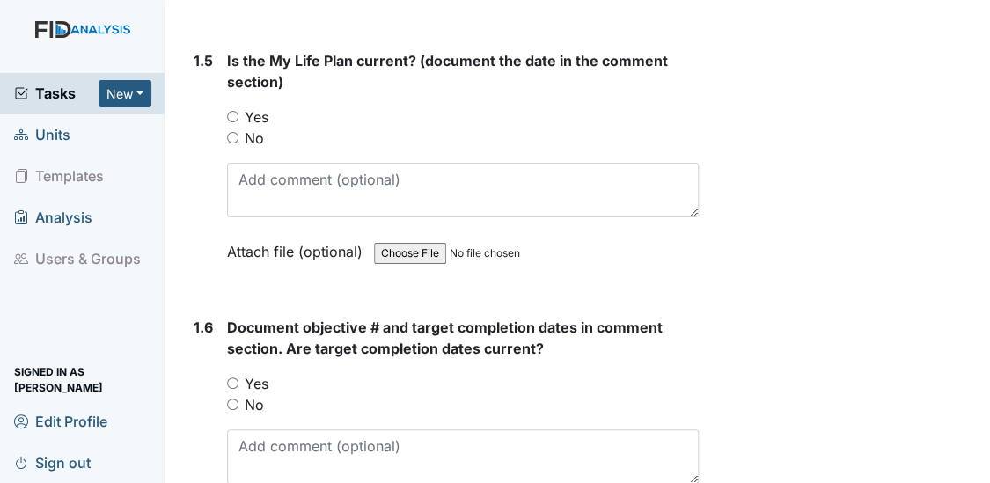
scroll to position [1417, 0]
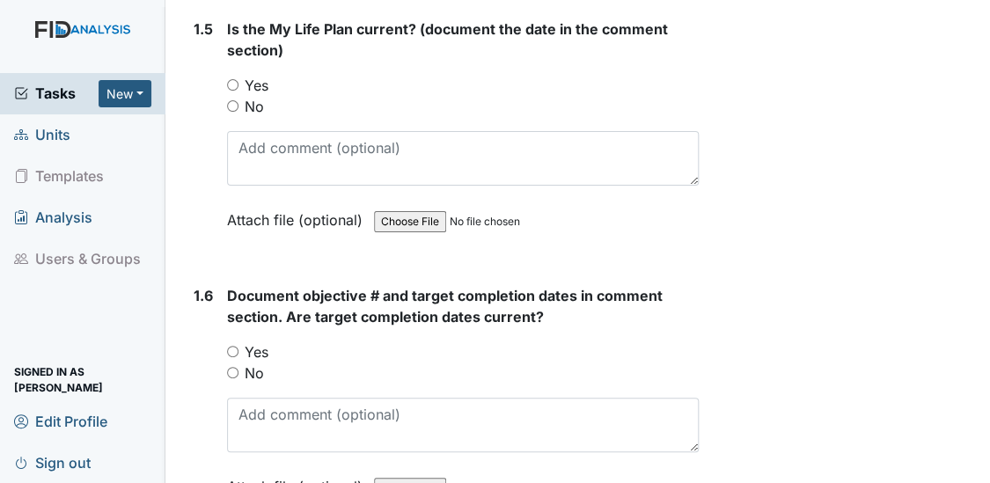
type textarea "7/9/25"
click at [231, 79] on input "Yes" at bounding box center [232, 84] width 11 height 11
radio input "true"
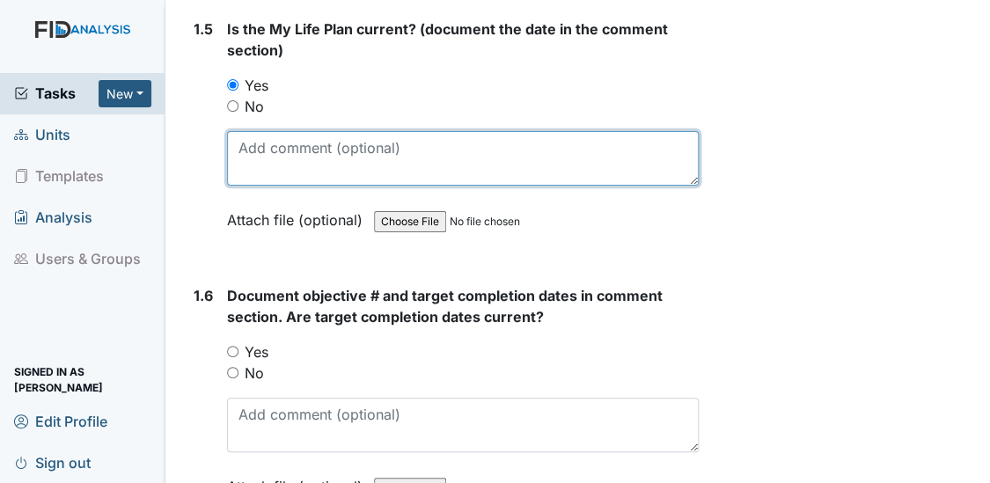
click at [252, 133] on textarea at bounding box center [463, 158] width 472 height 55
type textarea "7/9/25"
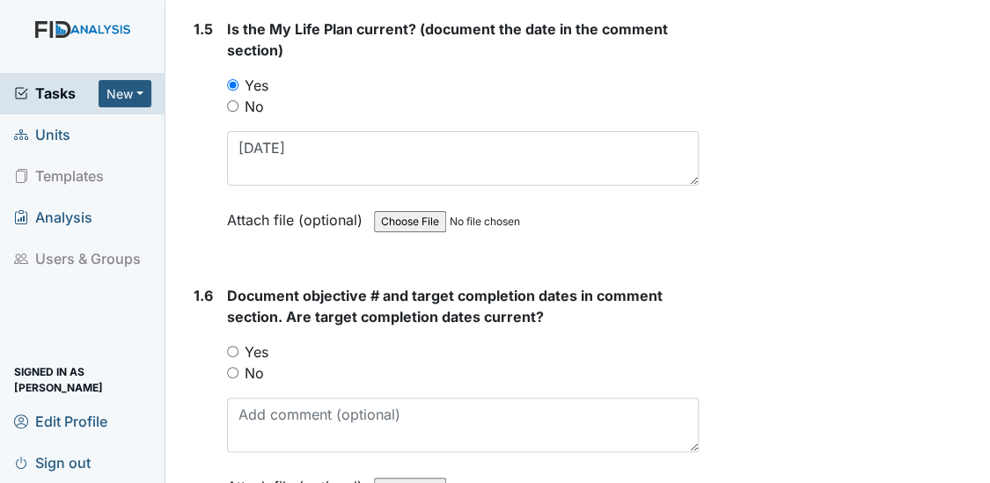
click at [230, 347] on input "Yes" at bounding box center [232, 351] width 11 height 11
radio input "true"
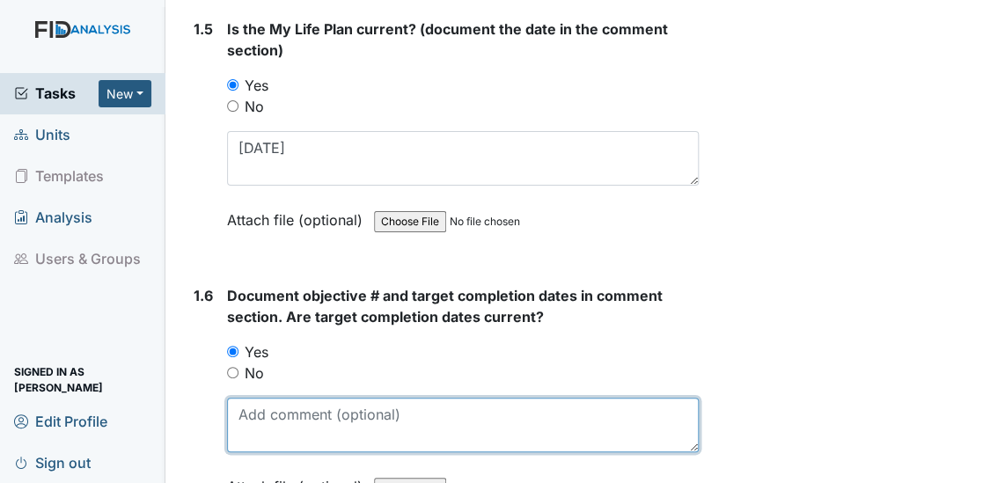
click at [250, 407] on textarea at bounding box center [463, 425] width 472 height 55
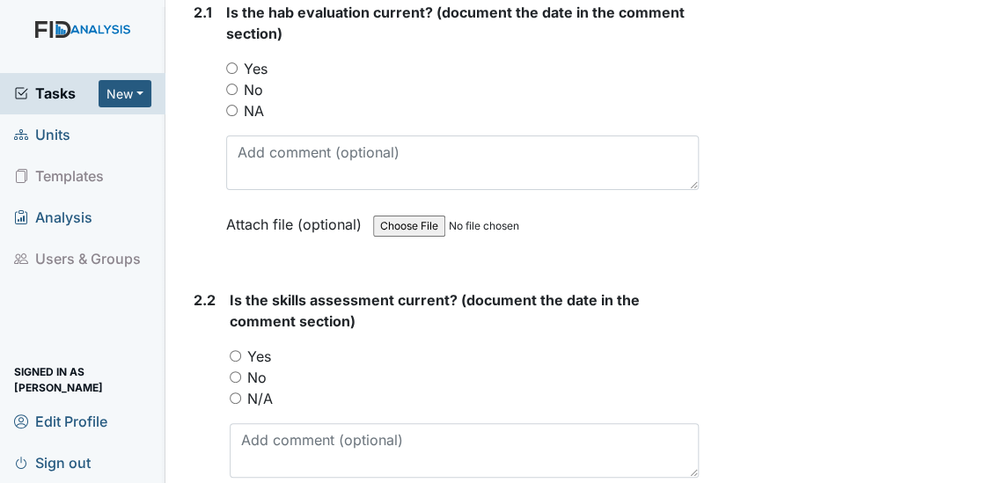
scroll to position [1846, 0]
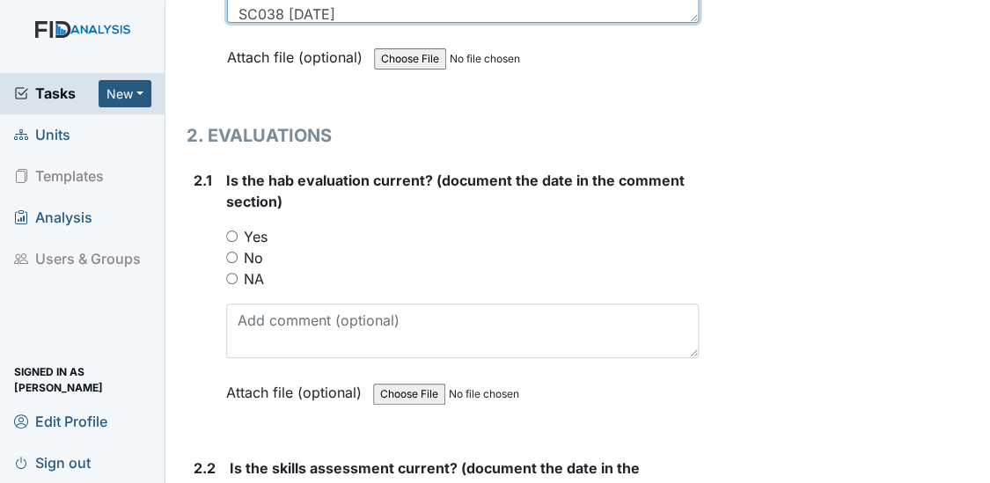
type textarea "COM025 11/30/25 FA027 3/1/26 HS021 11/30/26 SC038 12/31/25"
click at [230, 230] on input "Yes" at bounding box center [231, 235] width 11 height 11
radio input "true"
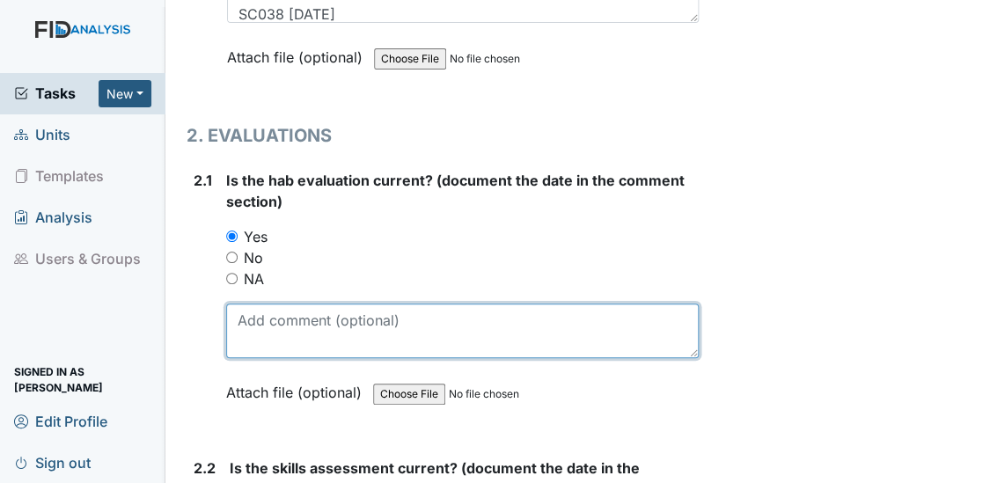
click at [272, 340] on textarea at bounding box center [462, 330] width 473 height 55
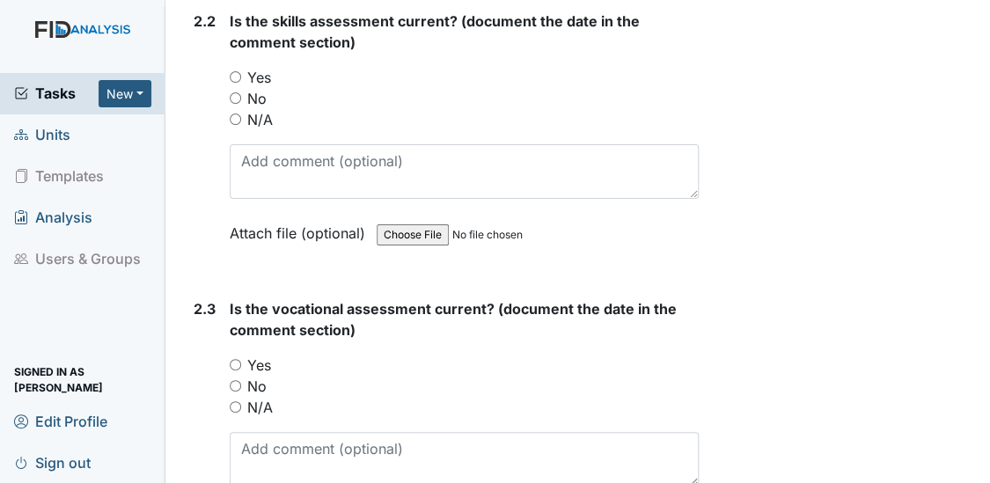
scroll to position [2305, 0]
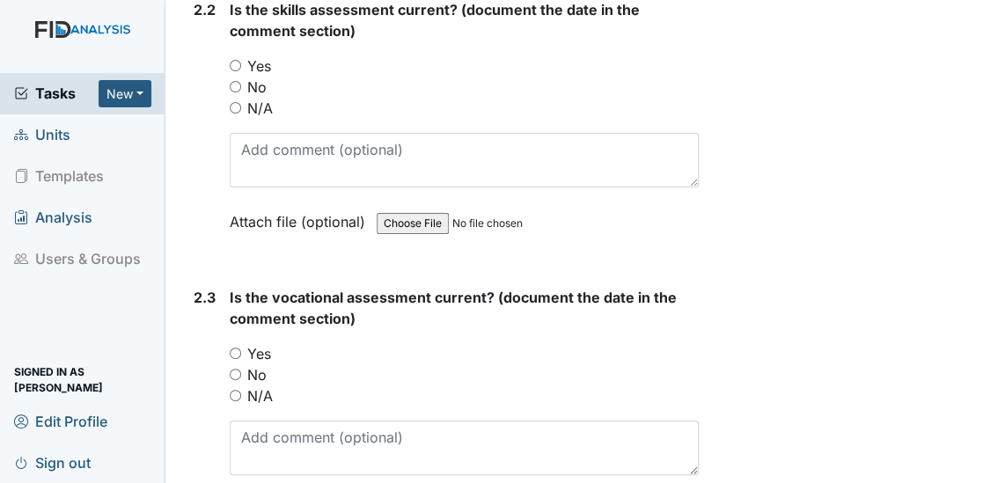
type textarea "7/9/25"
click at [237, 60] on input "Yes" at bounding box center [235, 65] width 11 height 11
radio input "true"
click at [241, 125] on div "Is the skills assessment current? (document the date in the comment section) Yo…" at bounding box center [465, 121] width 470 height 245
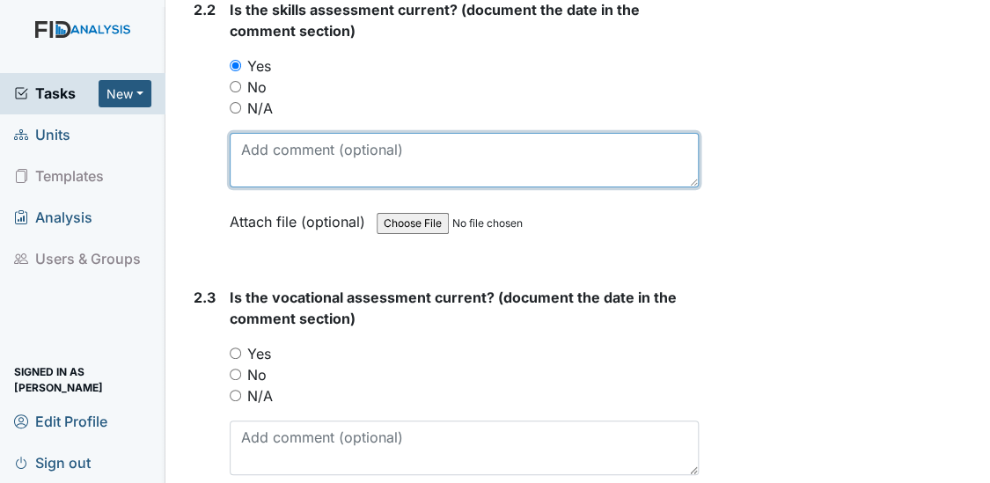
click at [241, 133] on textarea at bounding box center [465, 160] width 470 height 55
type textarea "7/9/25"
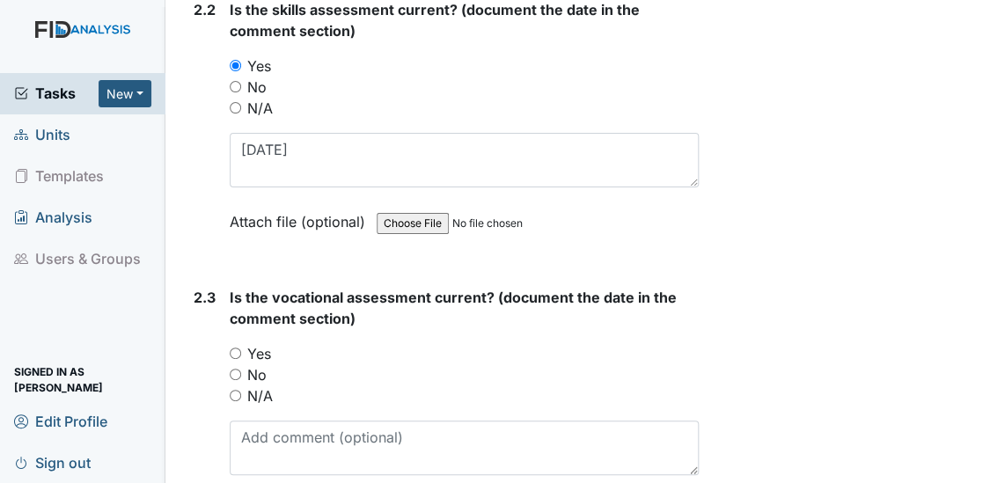
click at [236, 347] on input "Yes" at bounding box center [235, 352] width 11 height 11
radio input "true"
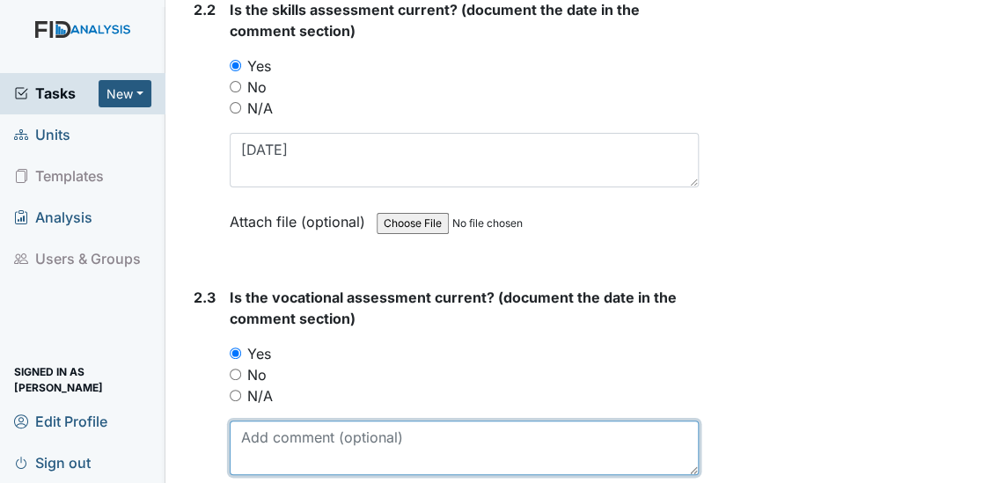
click at [245, 424] on textarea at bounding box center [465, 447] width 470 height 55
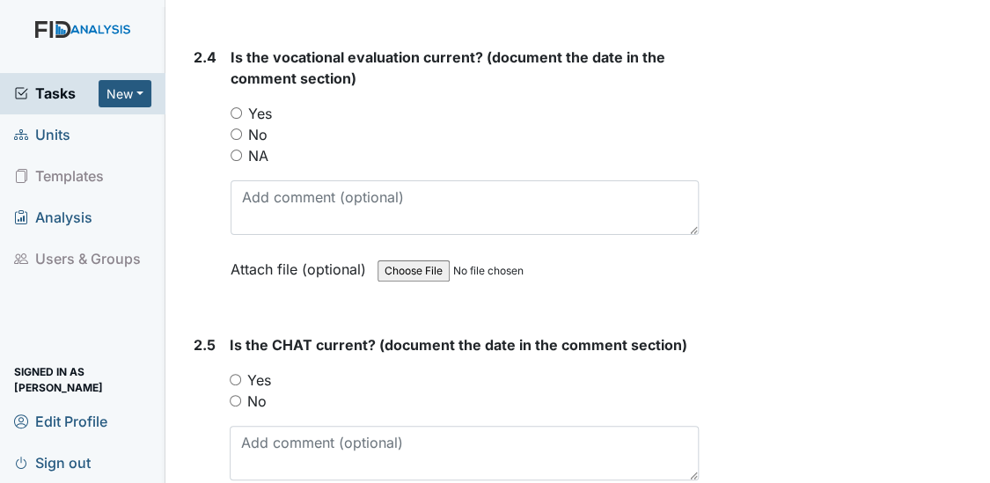
scroll to position [2826, 0]
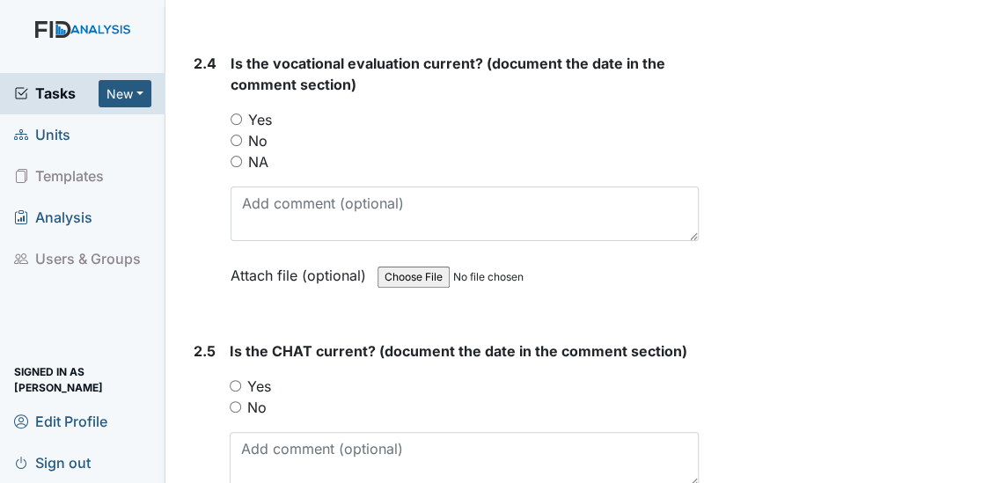
type textarea "7/9/25"
click at [235, 113] on input "Yes" at bounding box center [235, 118] width 11 height 11
radio input "true"
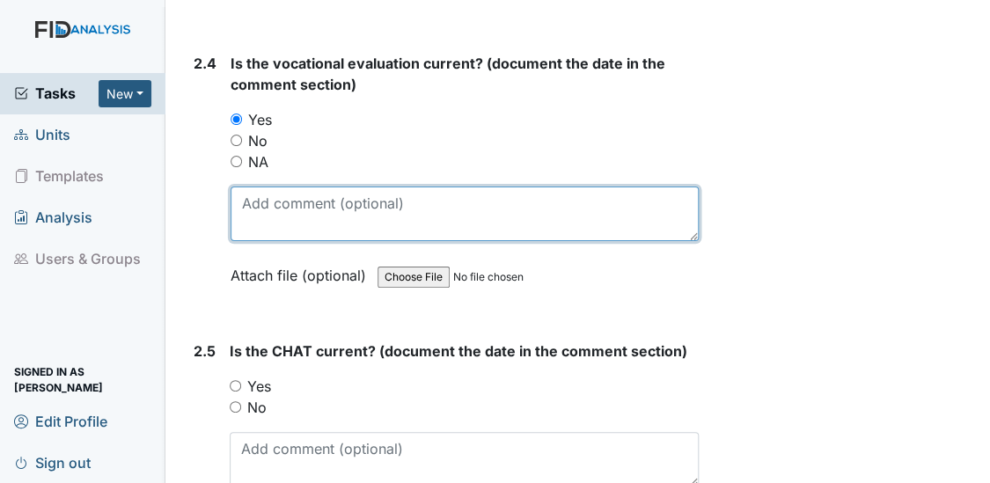
click at [246, 193] on textarea at bounding box center [464, 213] width 469 height 55
type textarea "7/9/25"
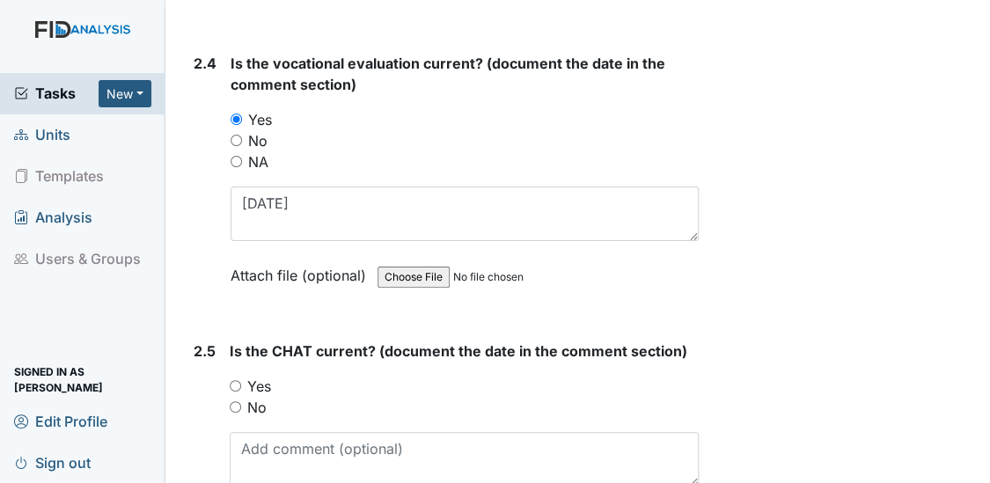
click at [233, 380] on input "Yes" at bounding box center [235, 385] width 11 height 11
radio input "true"
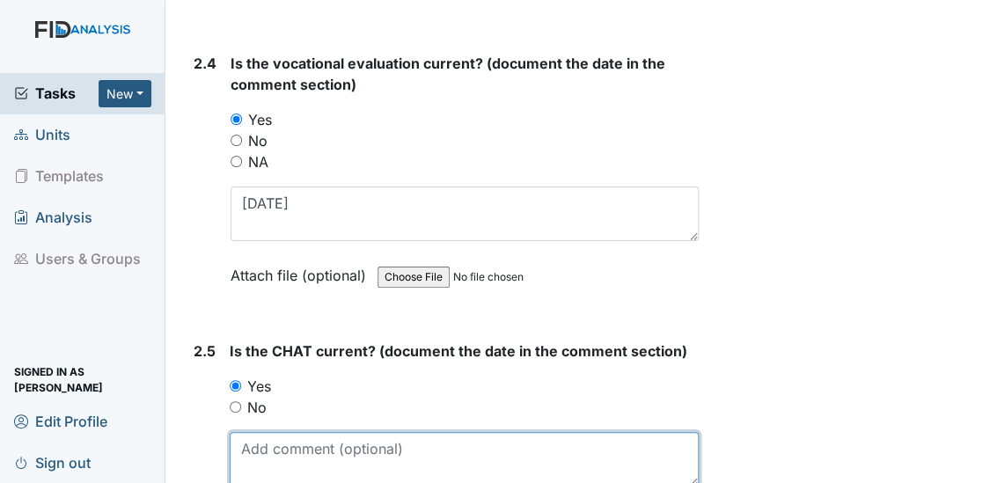
click at [250, 436] on textarea at bounding box center [465, 459] width 470 height 55
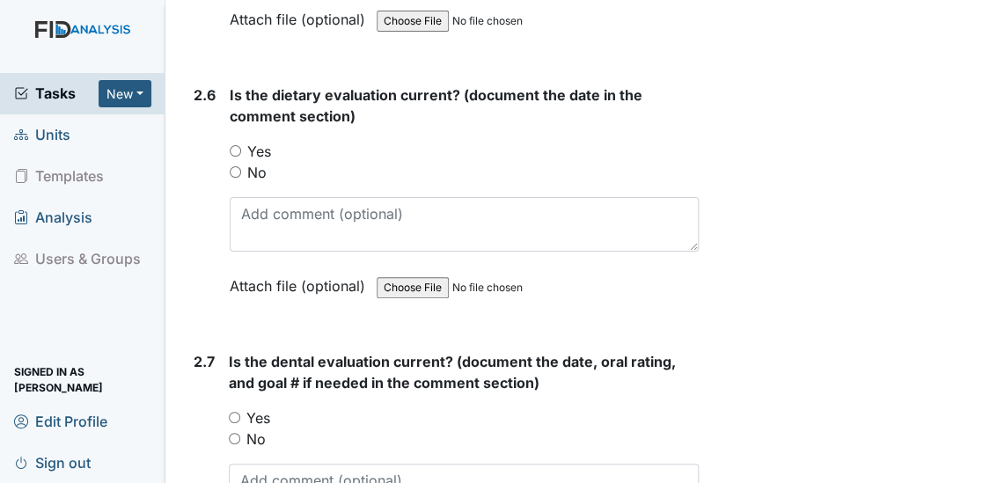
scroll to position [3360, 0]
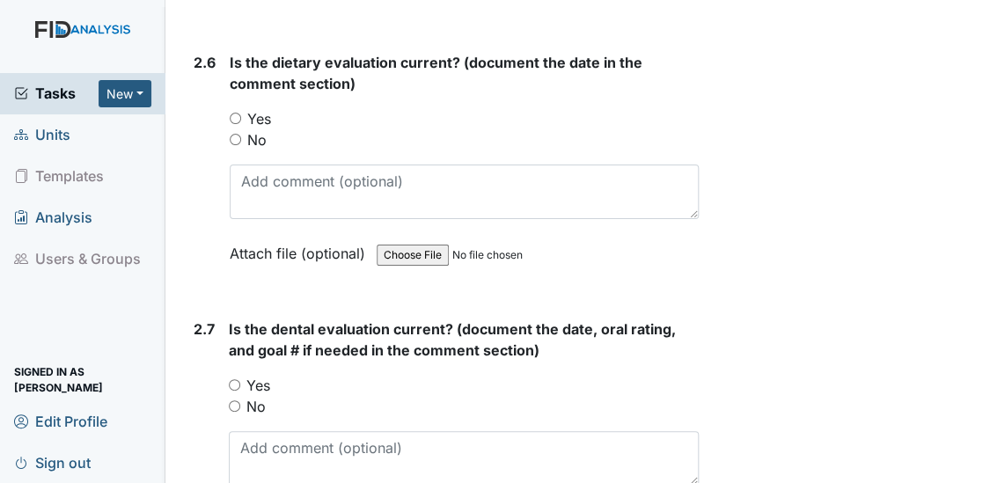
type textarea "6/22/25"
click at [236, 113] on input "Yes" at bounding box center [235, 118] width 11 height 11
radio input "true"
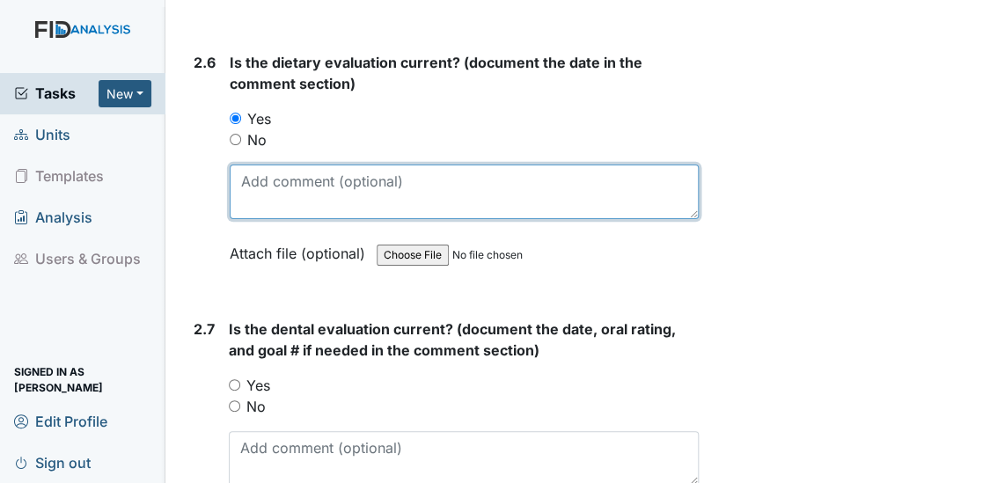
click at [241, 167] on textarea at bounding box center [465, 192] width 470 height 55
type textarea "8/29/25"
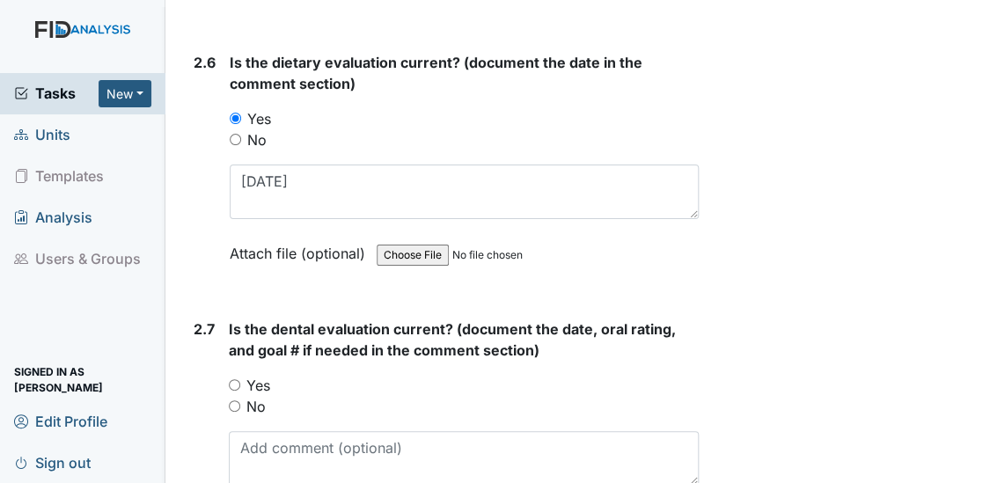
click at [233, 379] on input "Yes" at bounding box center [234, 384] width 11 height 11
radio input "true"
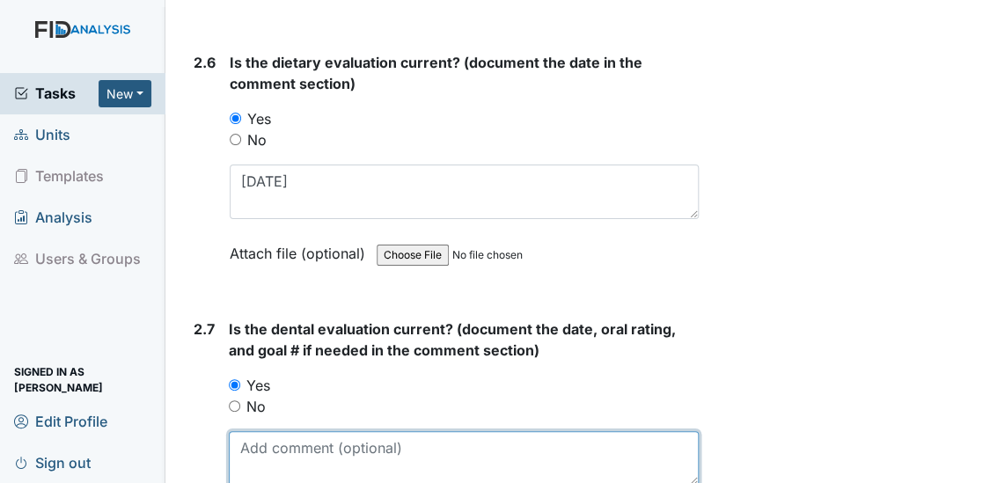
click at [246, 450] on textarea at bounding box center [464, 458] width 471 height 55
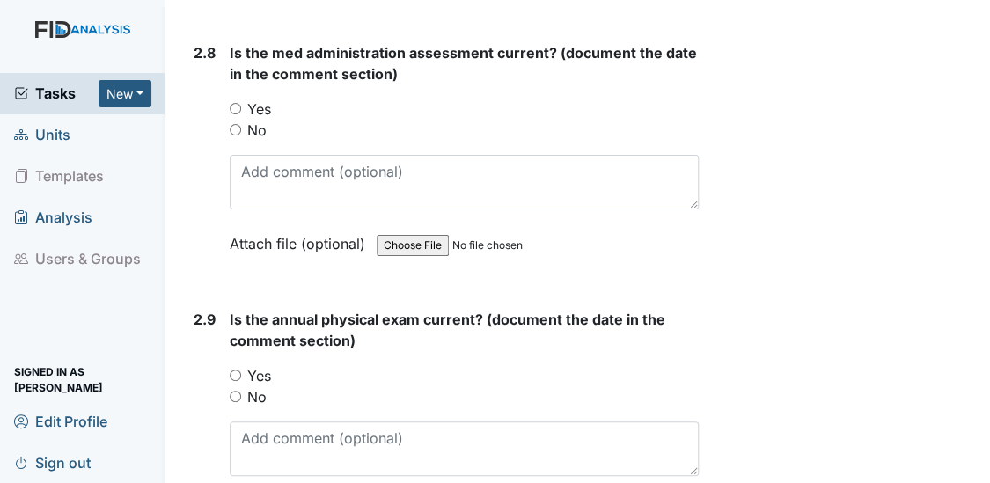
scroll to position [3915, 0]
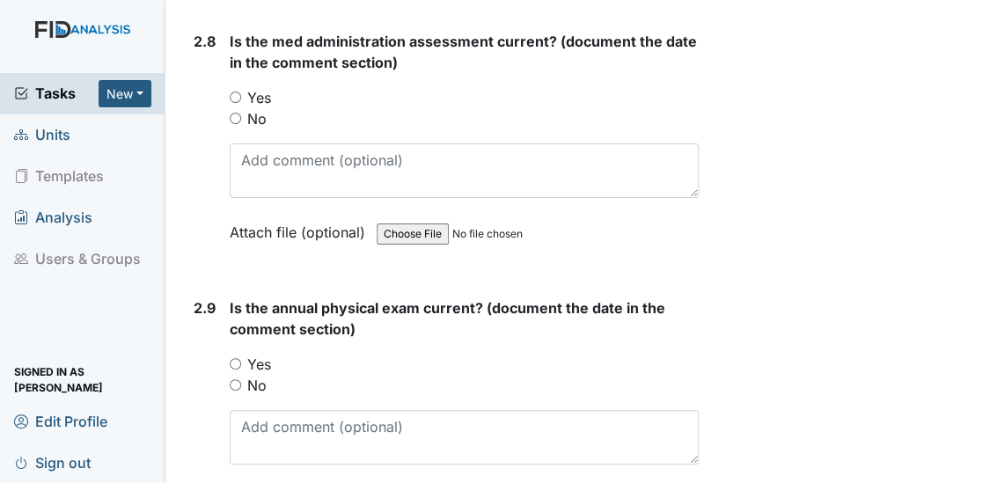
type textarea "[DATE]"
click at [234, 91] on input "Yes" at bounding box center [235, 96] width 11 height 11
radio input "true"
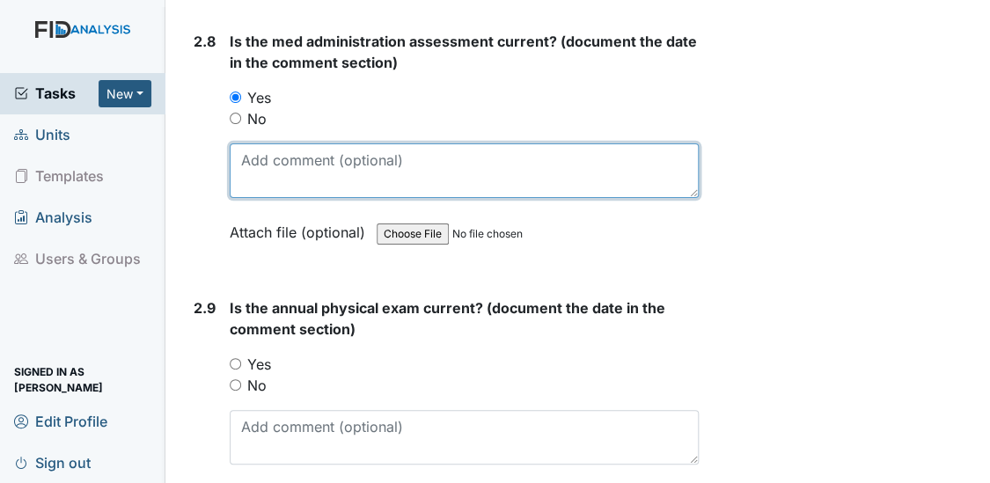
click at [239, 158] on textarea at bounding box center [465, 170] width 470 height 55
type textarea "3/28/25"
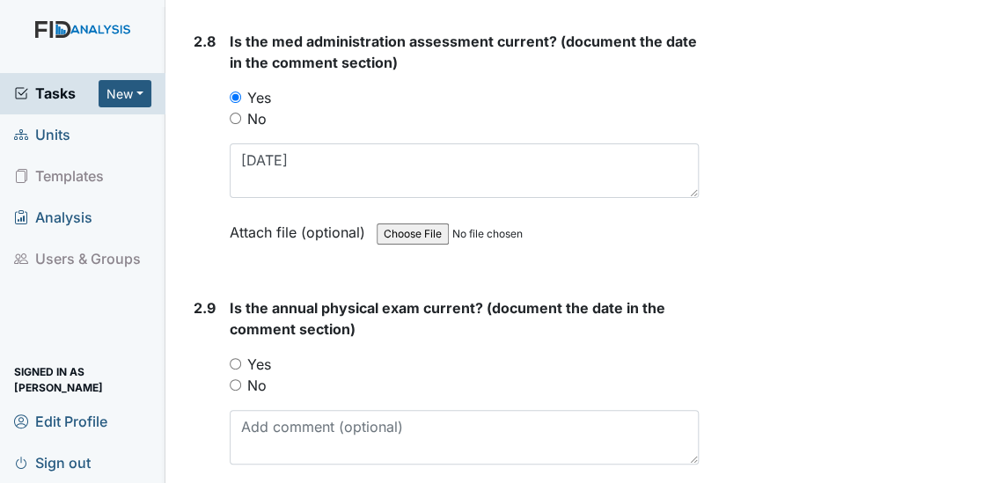
click at [230, 358] on input "Yes" at bounding box center [235, 363] width 11 height 11
radio input "true"
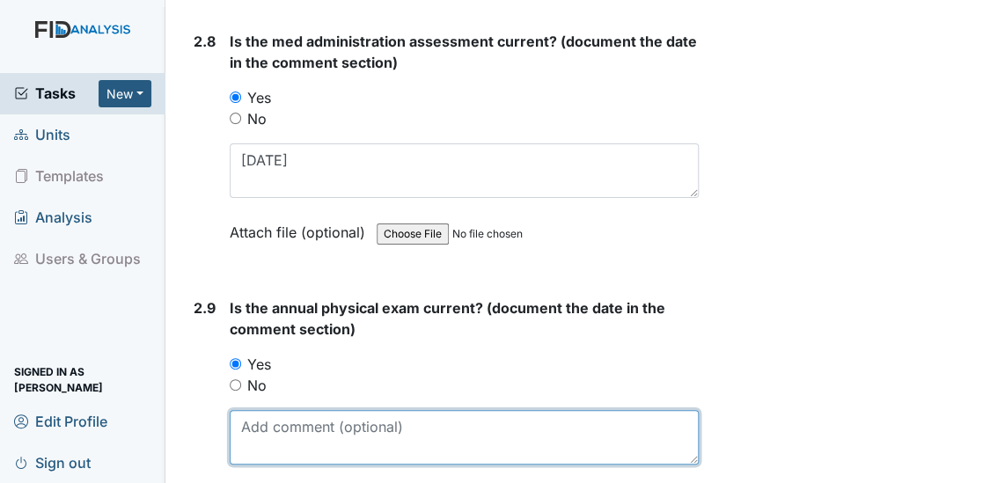
click at [255, 427] on textarea at bounding box center [465, 437] width 470 height 55
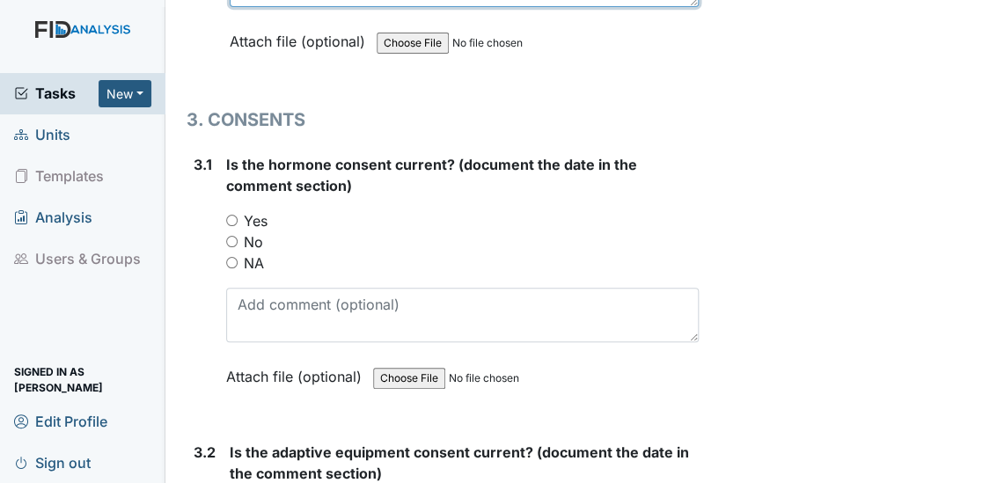
scroll to position [4490, 0]
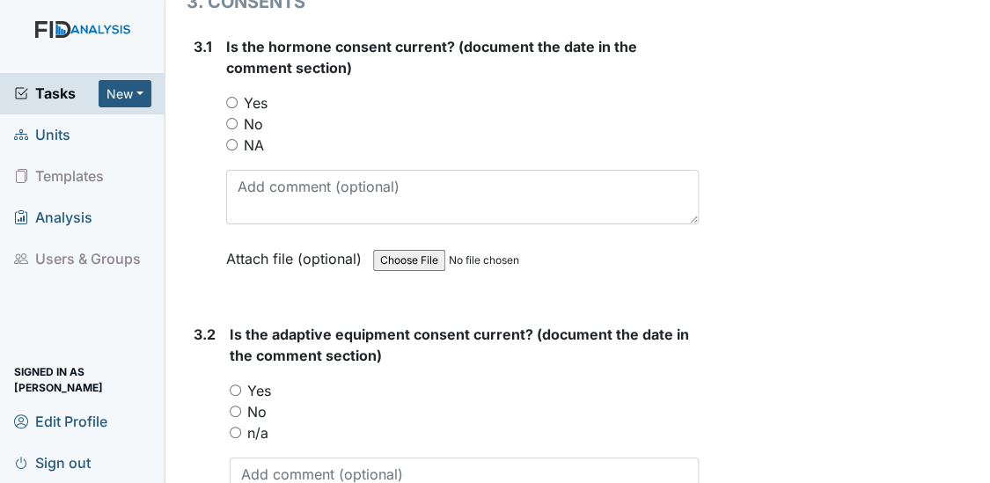
type textarea "3/3/25"
click at [229, 97] on input "Yes" at bounding box center [231, 102] width 11 height 11
radio input "true"
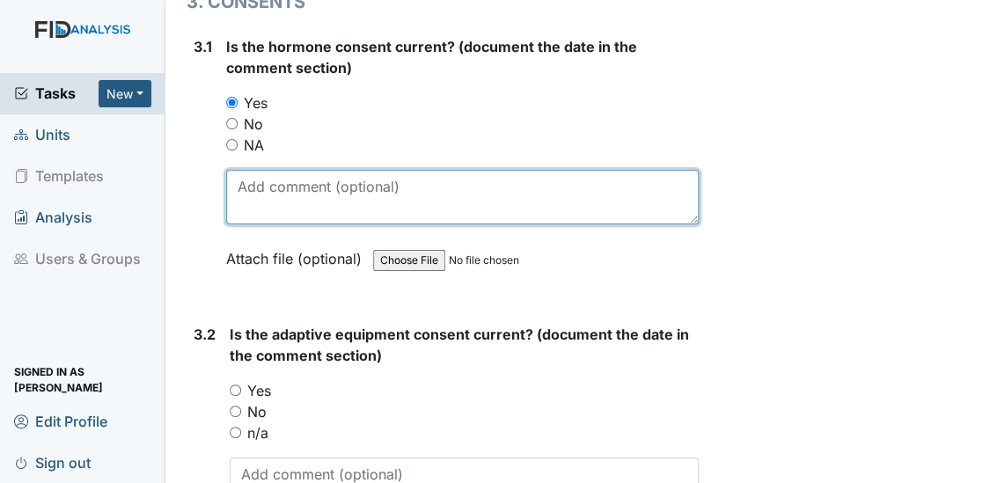
click at [250, 170] on textarea at bounding box center [462, 197] width 473 height 55
type textarea "7/9/25"
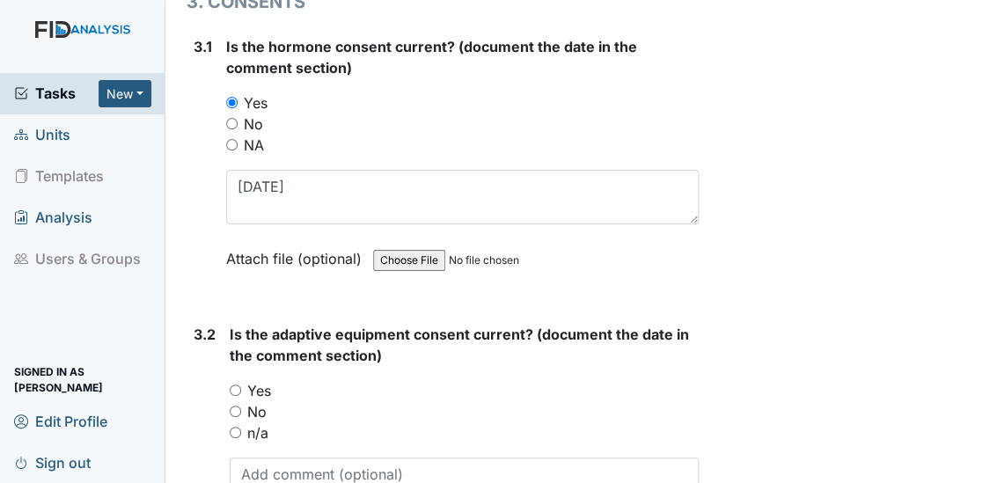
click at [233, 384] on input "Yes" at bounding box center [235, 389] width 11 height 11
radio input "true"
click at [238, 458] on textarea at bounding box center [465, 484] width 470 height 55
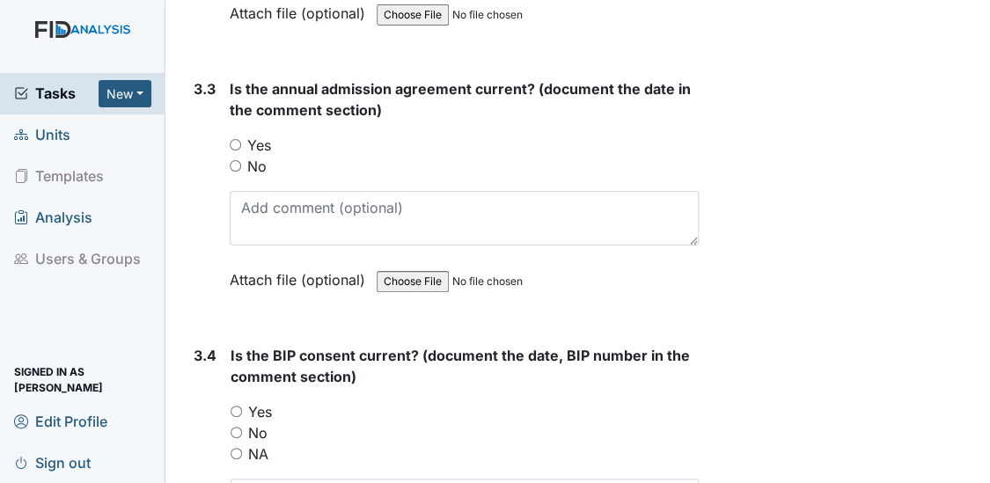
scroll to position [5056, 0]
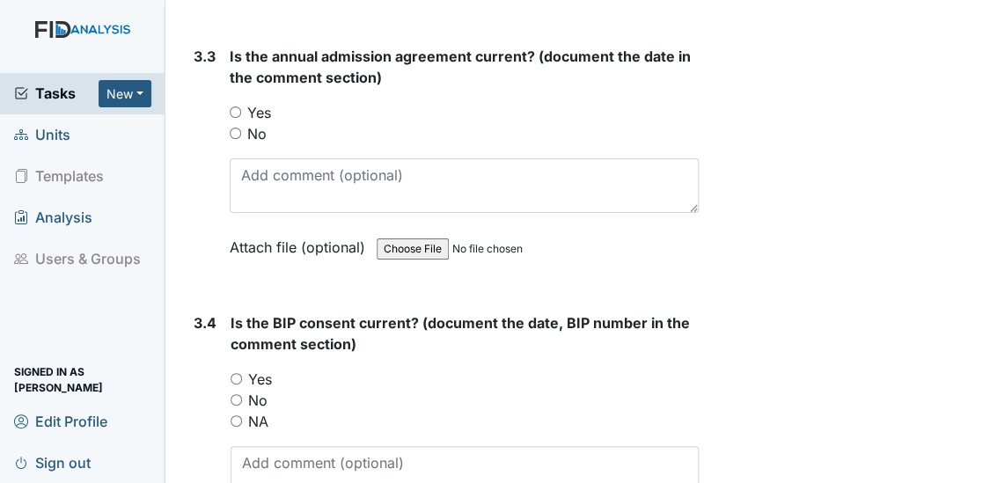
type textarea "8/15/25"
click at [236, 106] on input "Yes" at bounding box center [235, 111] width 11 height 11
radio input "true"
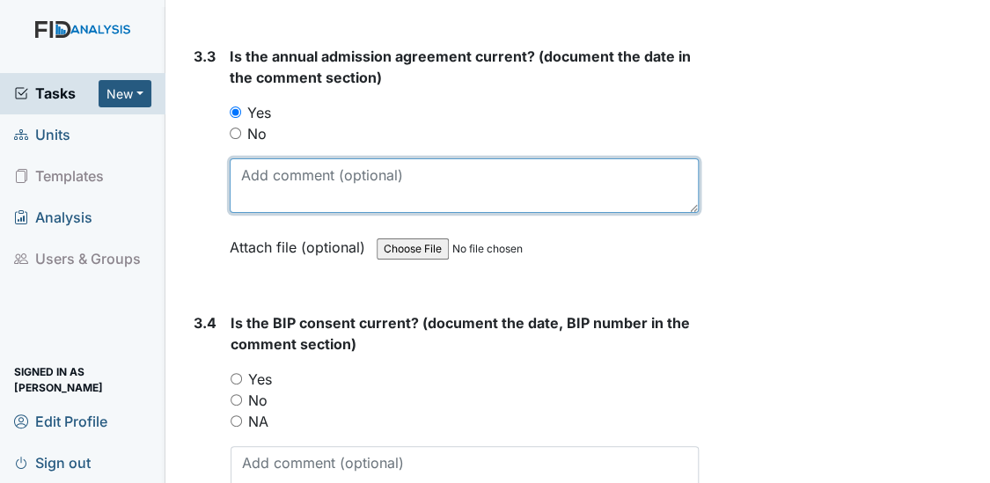
click at [241, 165] on textarea at bounding box center [465, 185] width 470 height 55
type textarea "7/9/25"
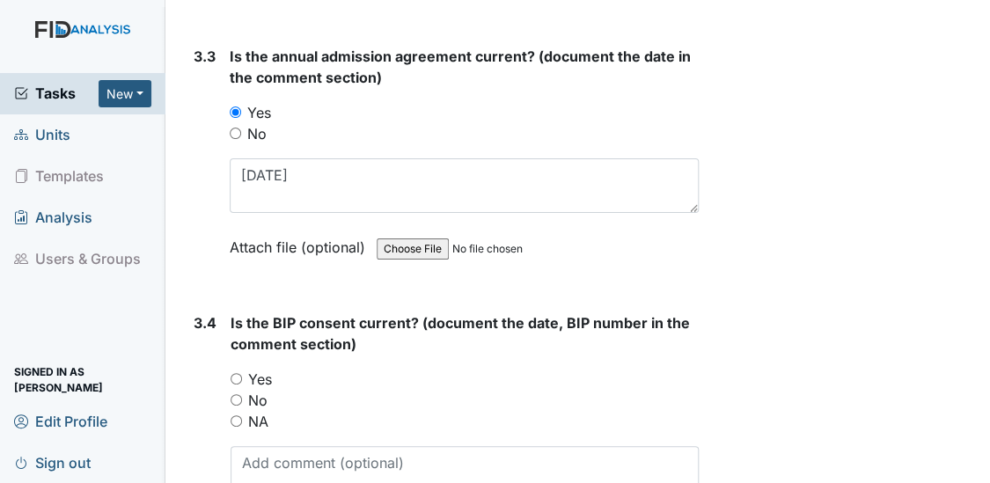
click at [236, 373] on input "Yes" at bounding box center [235, 378] width 11 height 11
radio input "true"
click at [254, 446] on textarea at bounding box center [464, 473] width 469 height 55
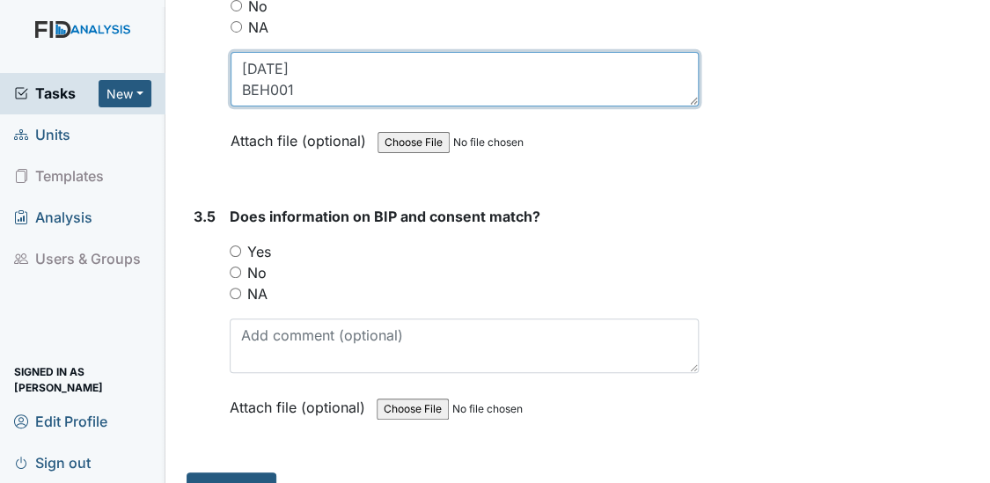
scroll to position [5469, 0]
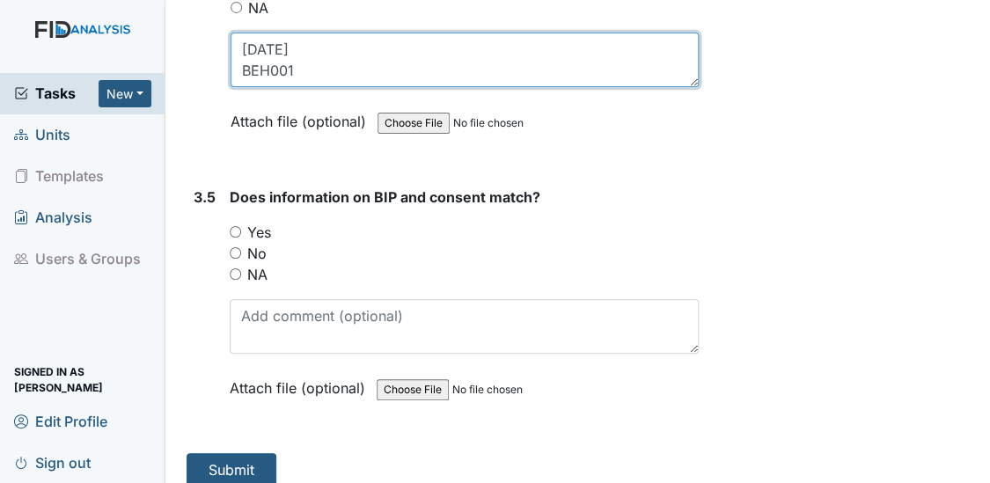
type textarea "4/12/25 BEH001"
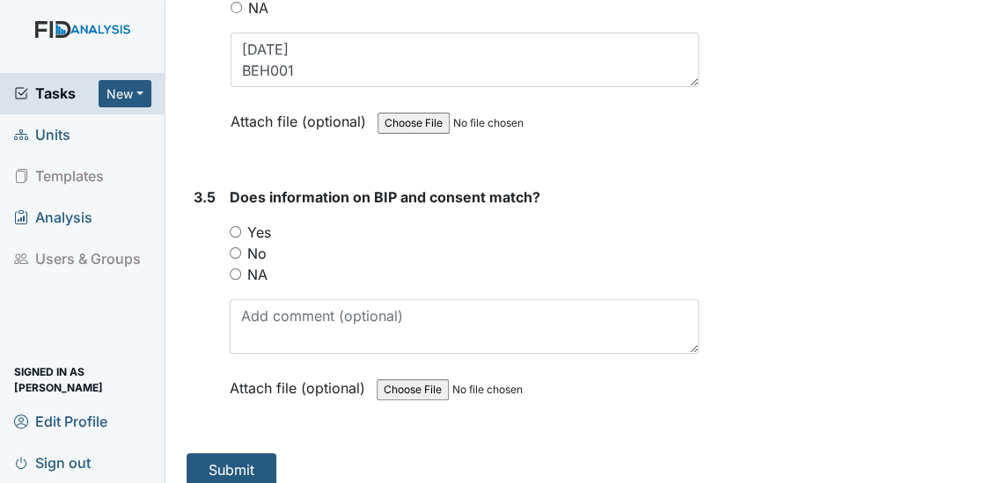
click at [236, 226] on input "Yes" at bounding box center [235, 231] width 11 height 11
radio input "true"
click at [232, 453] on button "Submit" at bounding box center [231, 469] width 90 height 33
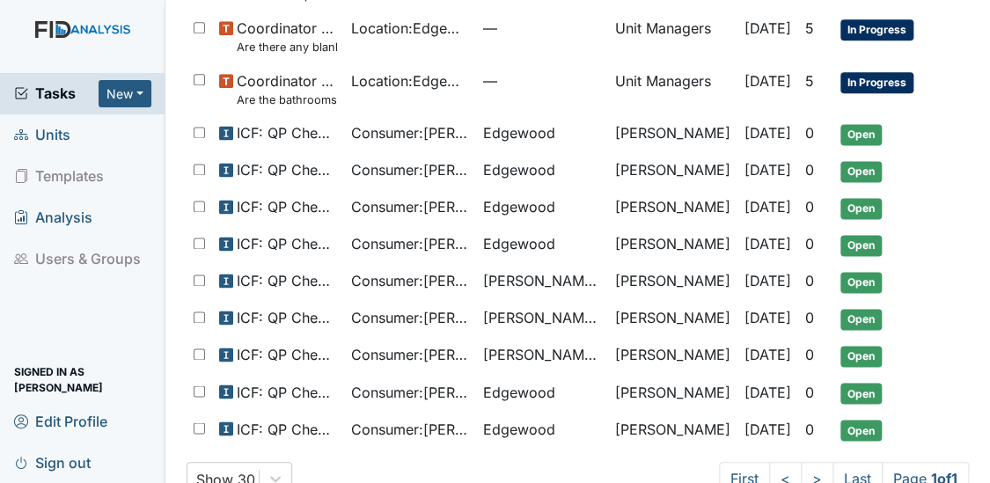
scroll to position [896, 0]
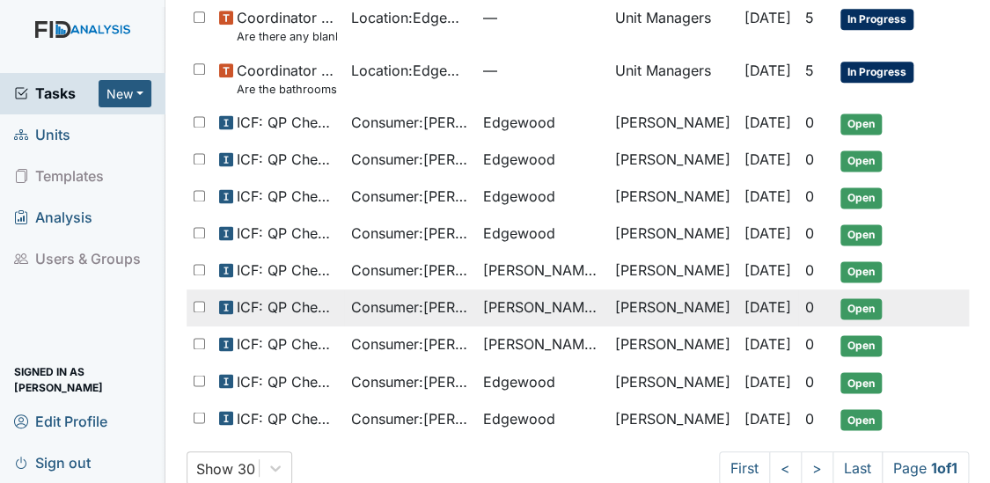
click at [428, 296] on span "Consumer : [PERSON_NAME]" at bounding box center [410, 306] width 118 height 21
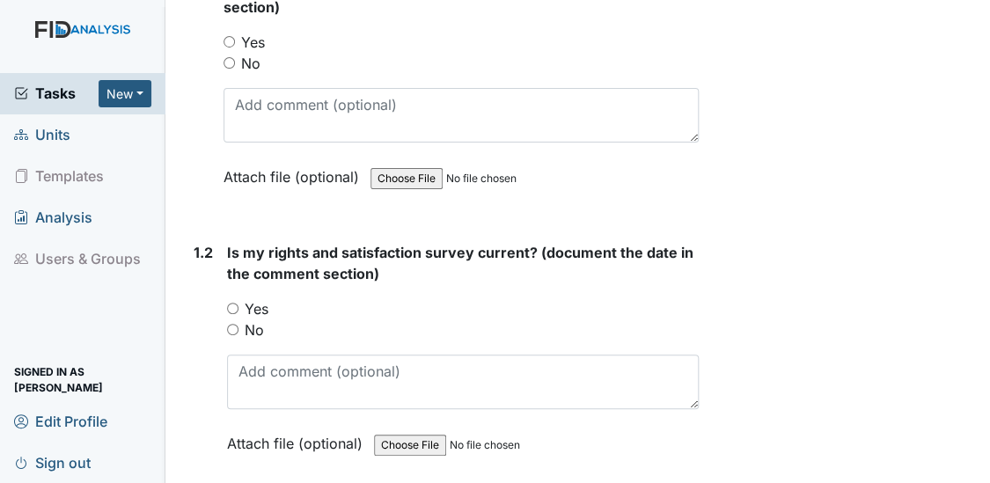
scroll to position [362, 0]
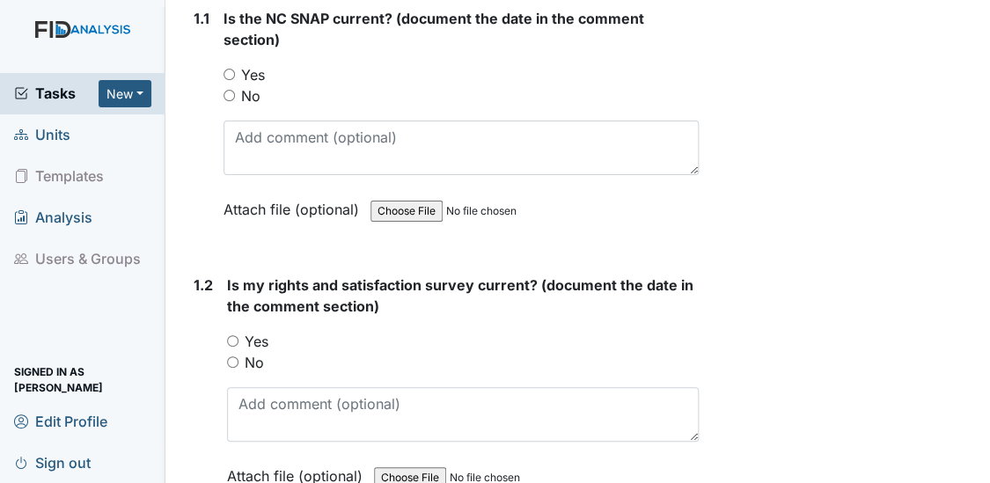
click at [225, 70] on input "Yes" at bounding box center [228, 74] width 11 height 11
radio input "true"
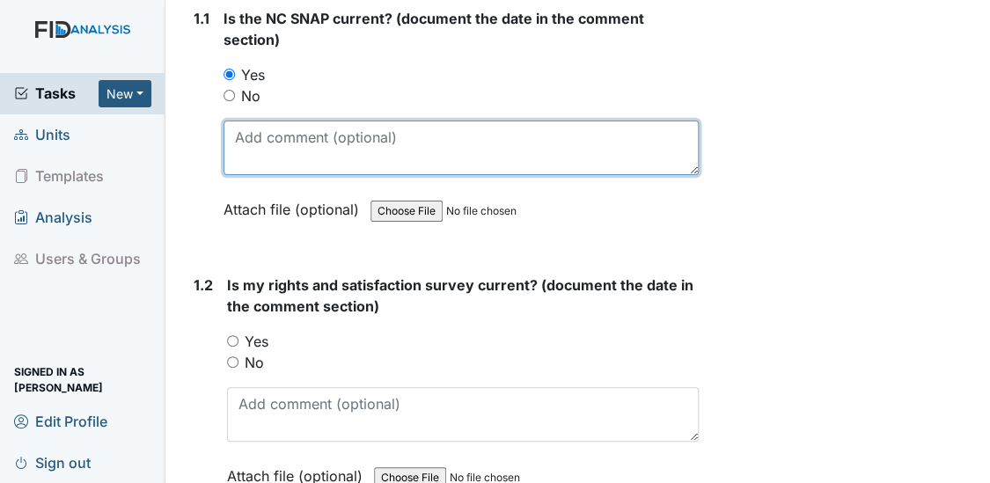
click at [235, 135] on textarea at bounding box center [461, 148] width 476 height 55
type textarea "[DATE]"
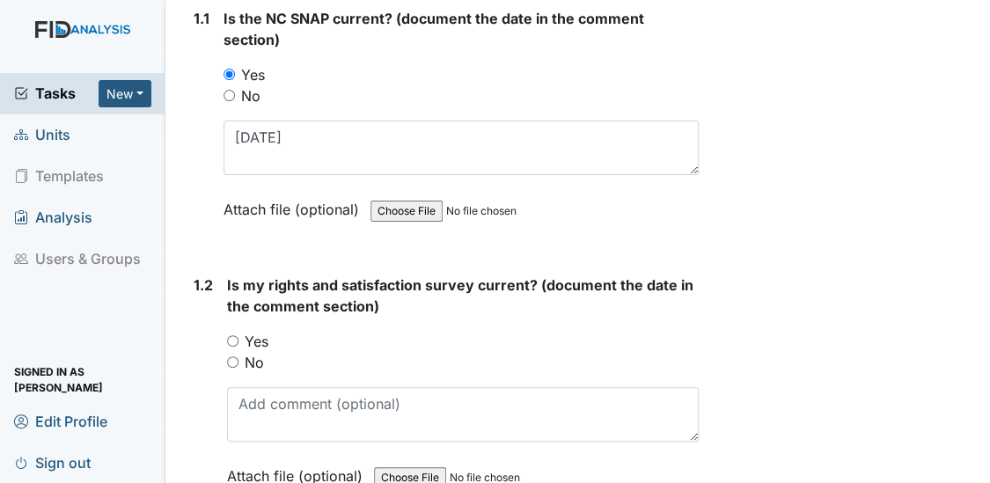
click at [234, 339] on input "Yes" at bounding box center [232, 340] width 11 height 11
radio input "true"
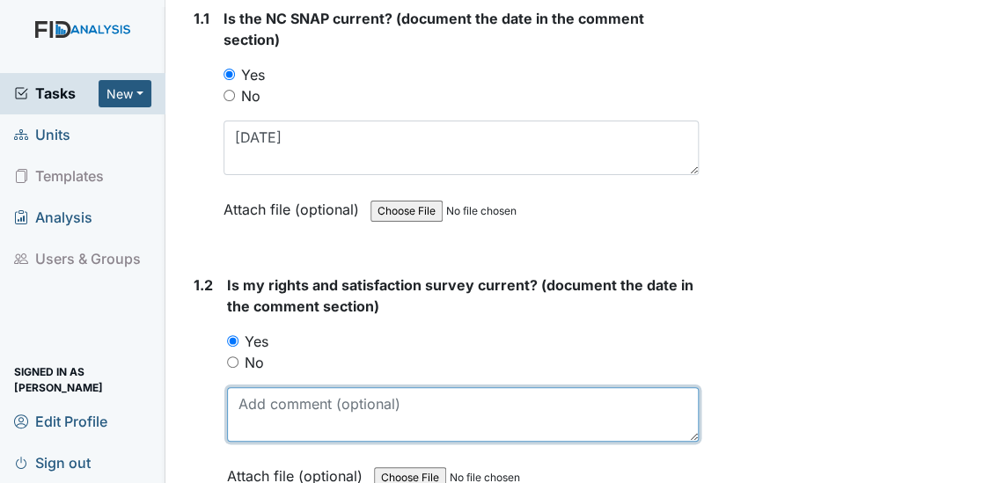
click at [246, 408] on textarea at bounding box center [463, 414] width 472 height 55
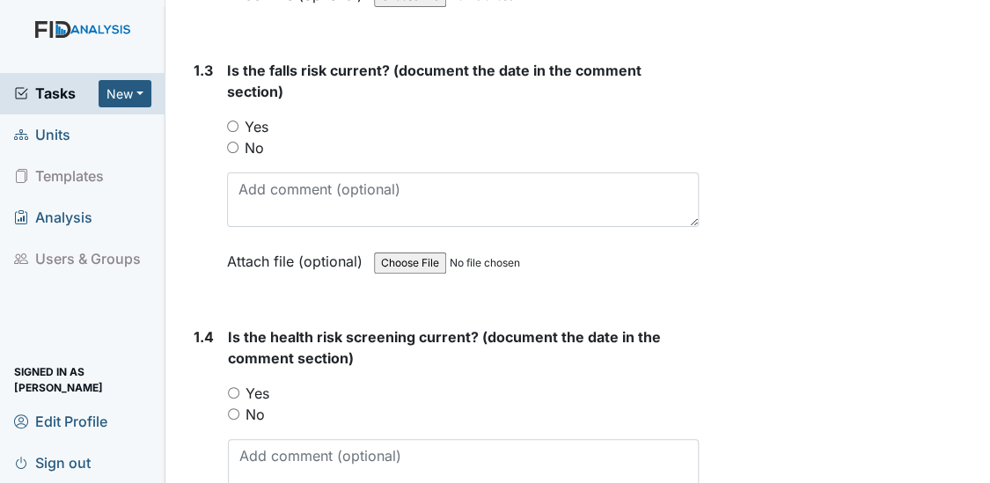
scroll to position [874, 0]
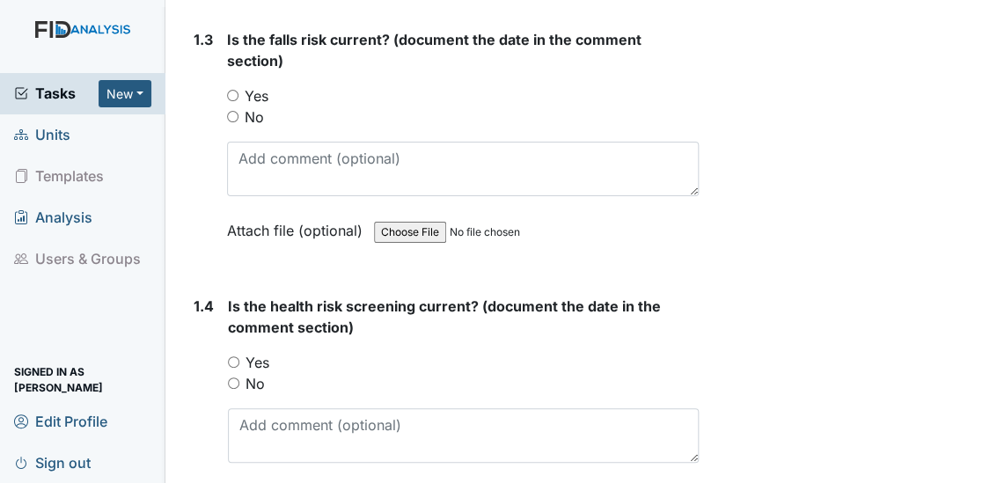
type textarea "[DATE]"
click at [235, 93] on input "Yes" at bounding box center [232, 95] width 11 height 11
radio input "true"
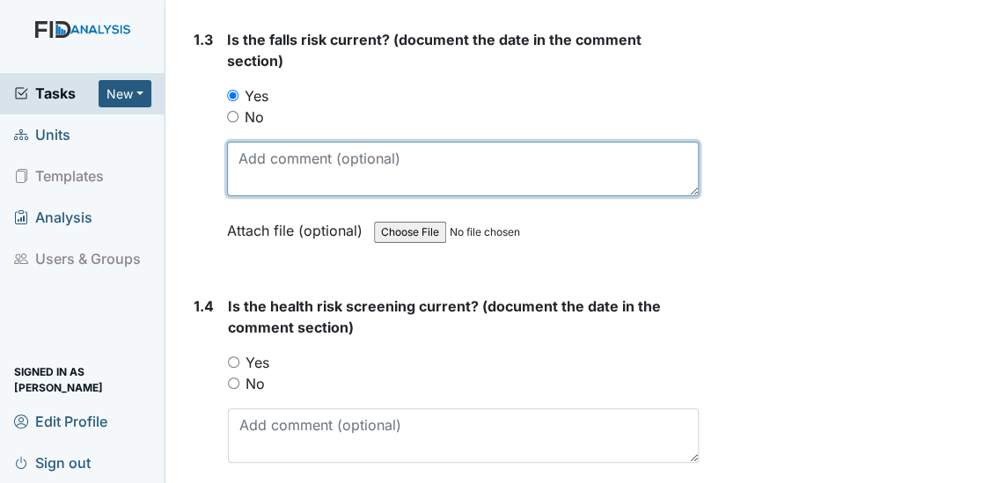
click at [242, 161] on textarea at bounding box center [463, 169] width 472 height 55
type textarea "[DATE]"
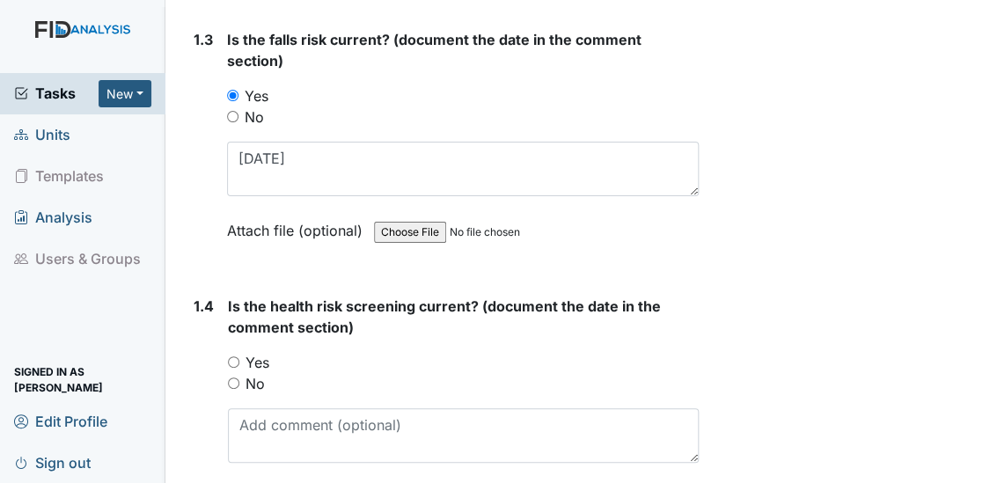
click at [230, 356] on input "Yes" at bounding box center [233, 361] width 11 height 11
radio input "true"
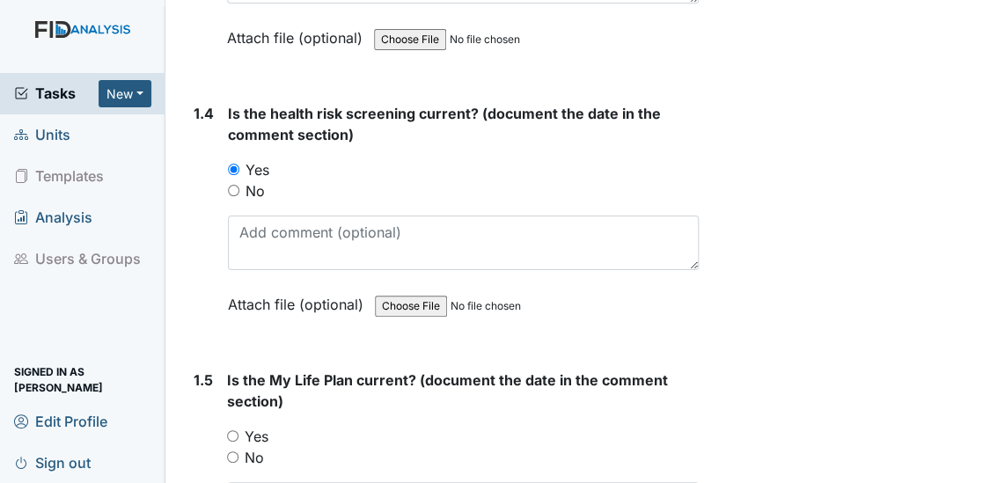
scroll to position [1087, 0]
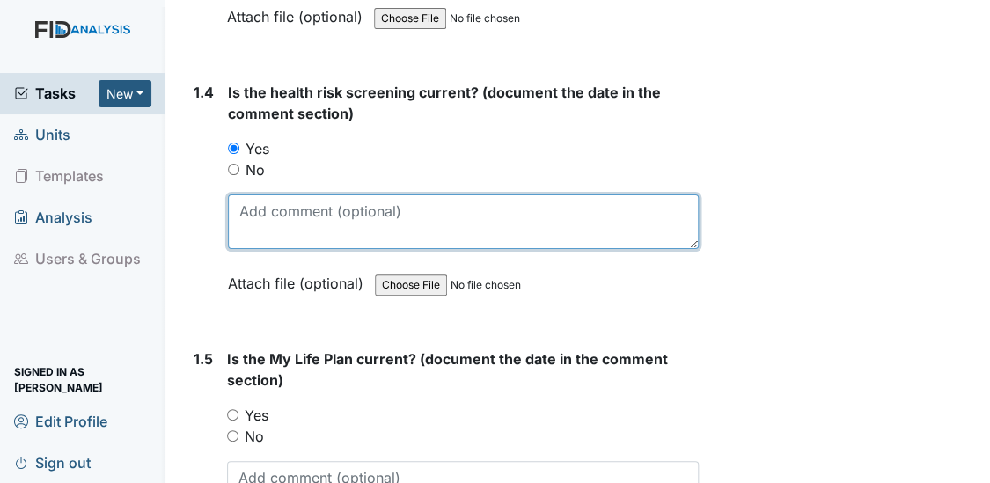
click at [258, 201] on textarea at bounding box center [464, 221] width 472 height 55
type textarea "[DATE]"
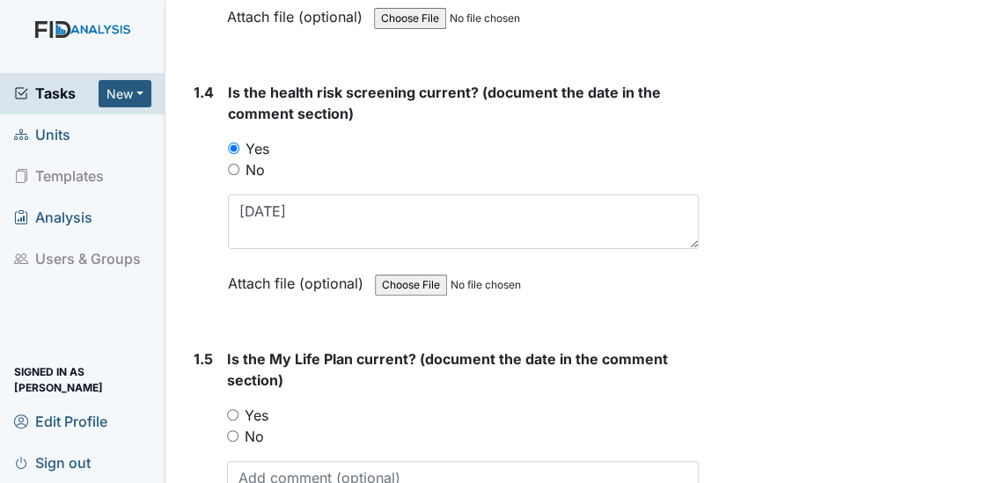
click at [232, 409] on input "Yes" at bounding box center [232, 414] width 11 height 11
radio input "true"
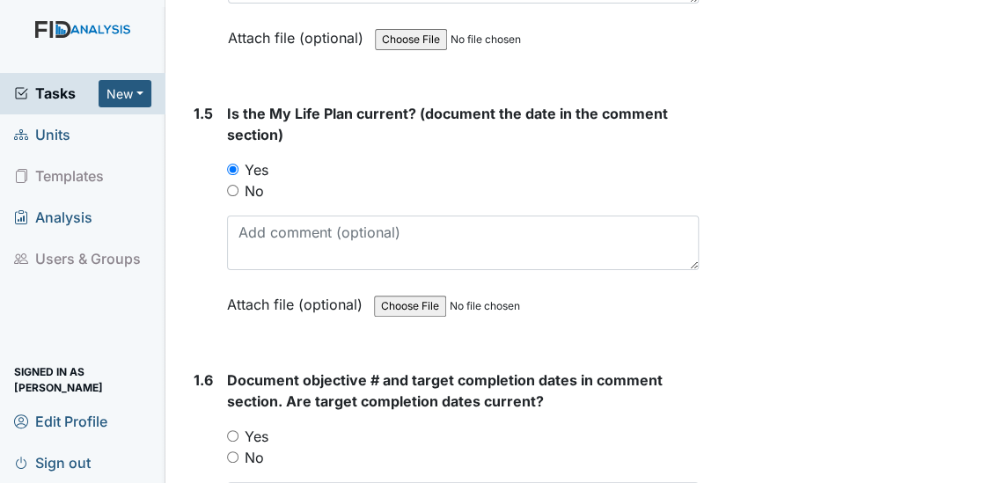
scroll to position [1364, 0]
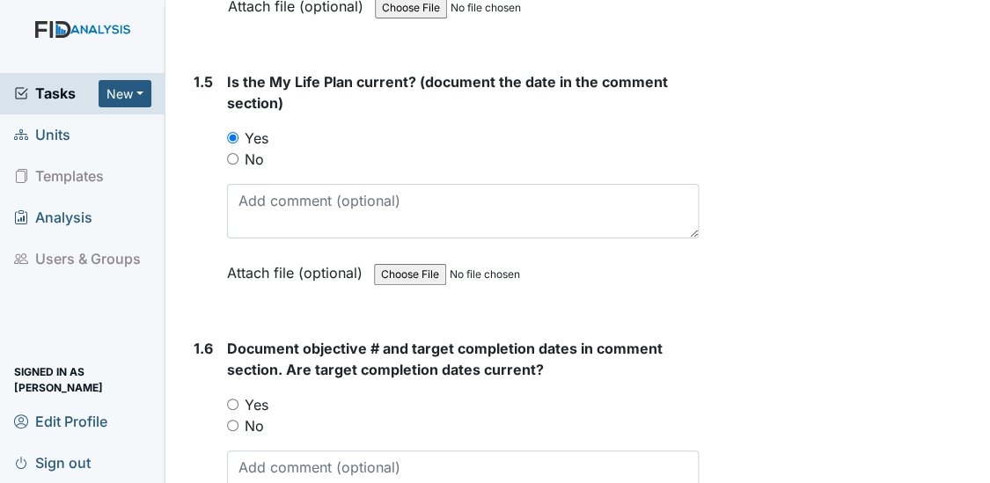
drag, startPoint x: 985, startPoint y: 472, endPoint x: 962, endPoint y: 475, distance: 23.1
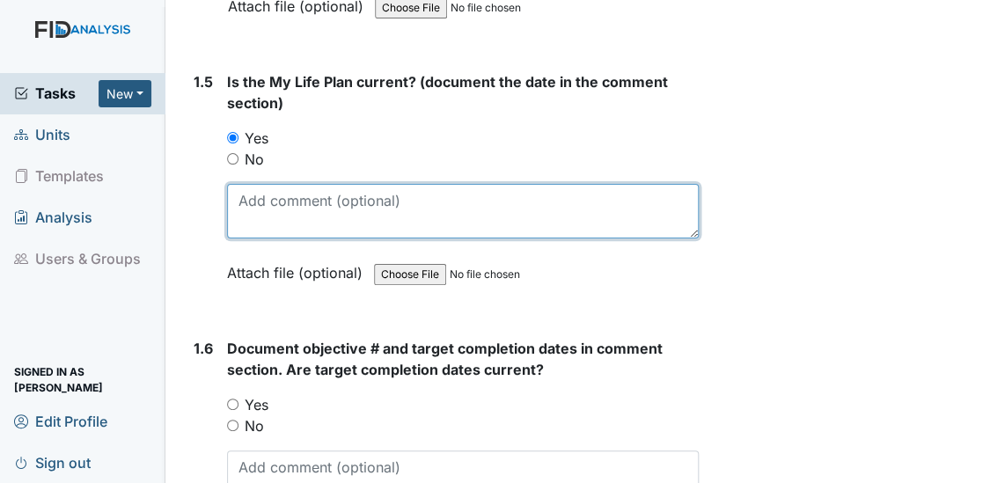
click at [260, 199] on textarea at bounding box center [463, 211] width 472 height 55
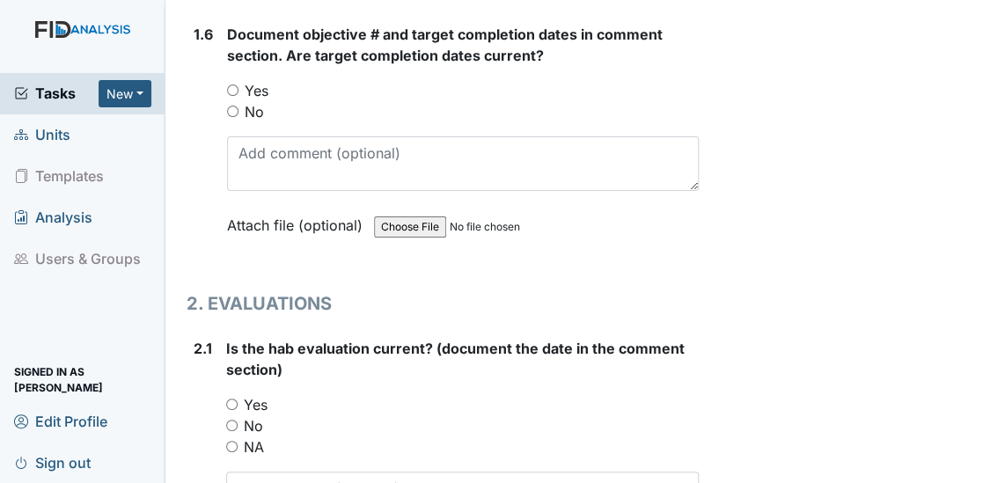
scroll to position [1685, 0]
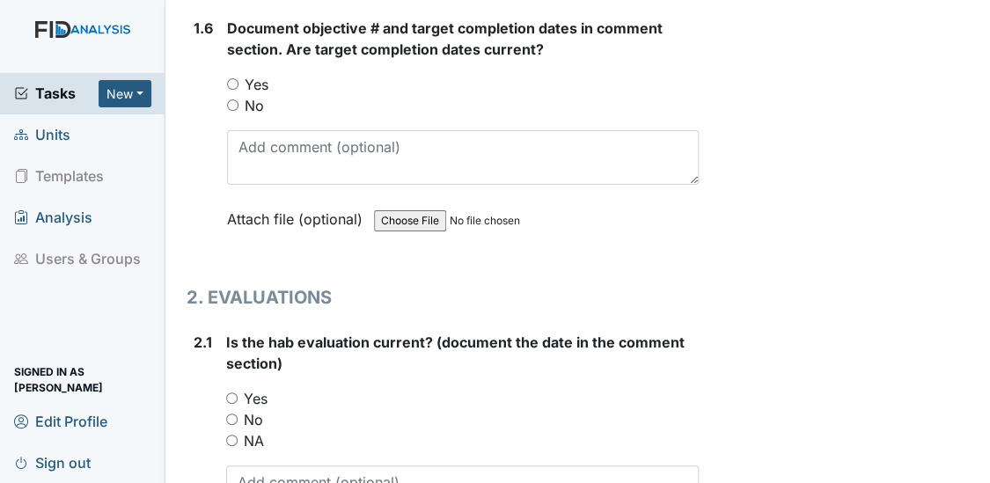
type textarea "[DATE]"
click at [233, 78] on input "Yes" at bounding box center [232, 83] width 11 height 11
radio input "true"
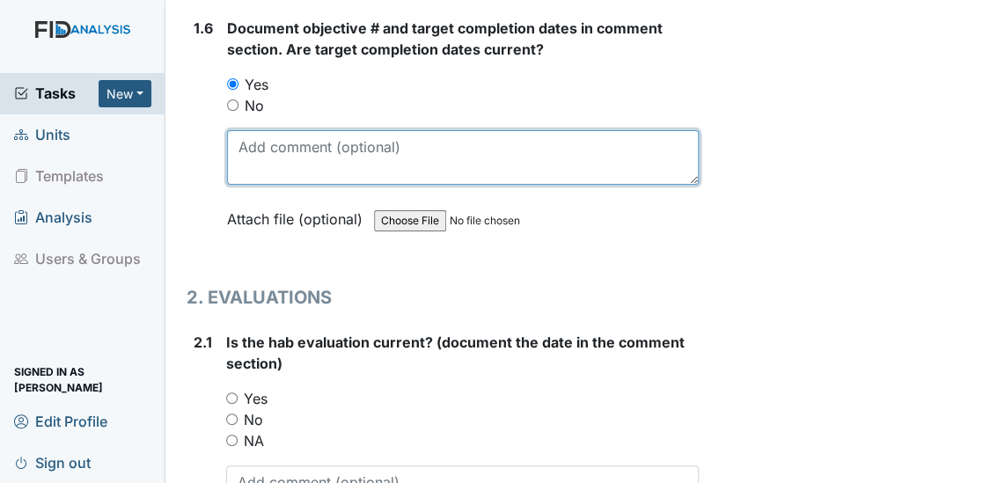
click at [243, 135] on textarea at bounding box center [463, 157] width 472 height 55
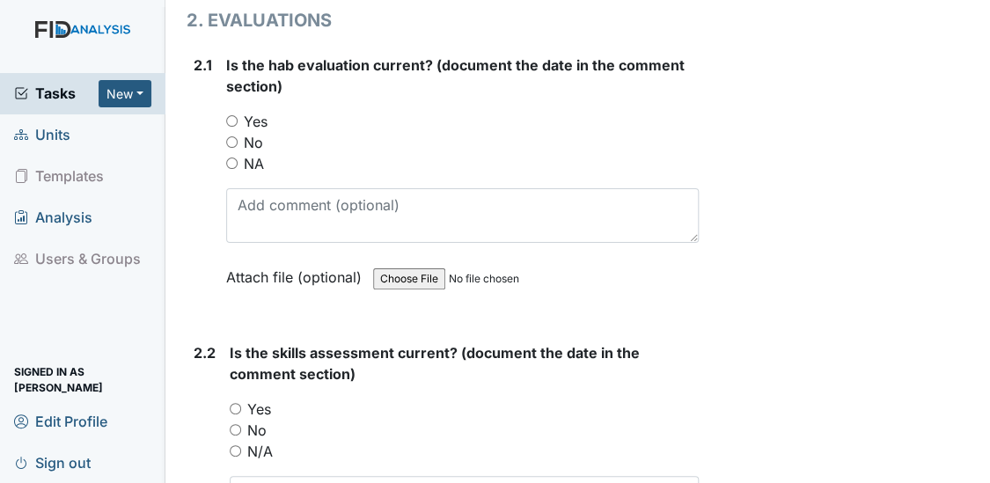
scroll to position [2014, 0]
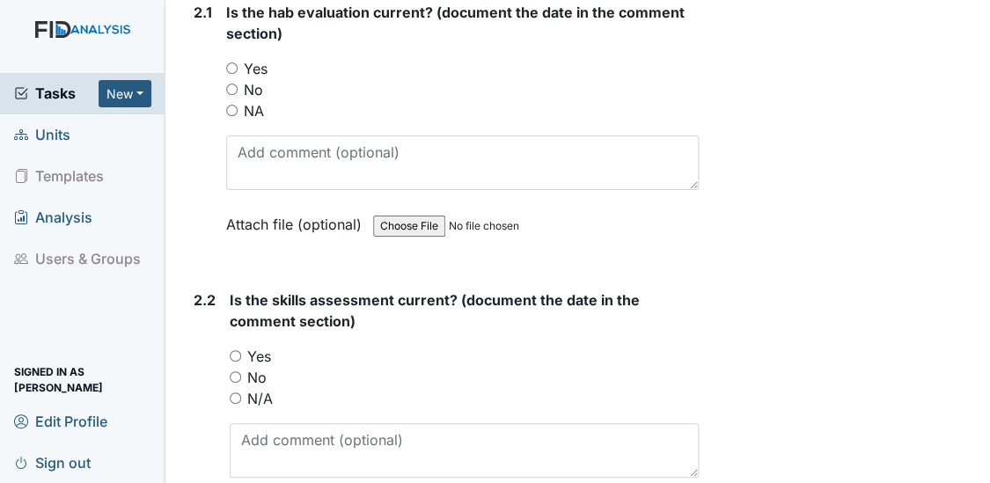
type textarea "WK001 [DATE] SC001 [DATE] DIL001 [DATE]"
click at [229, 62] on input "Yes" at bounding box center [231, 67] width 11 height 11
radio input "true"
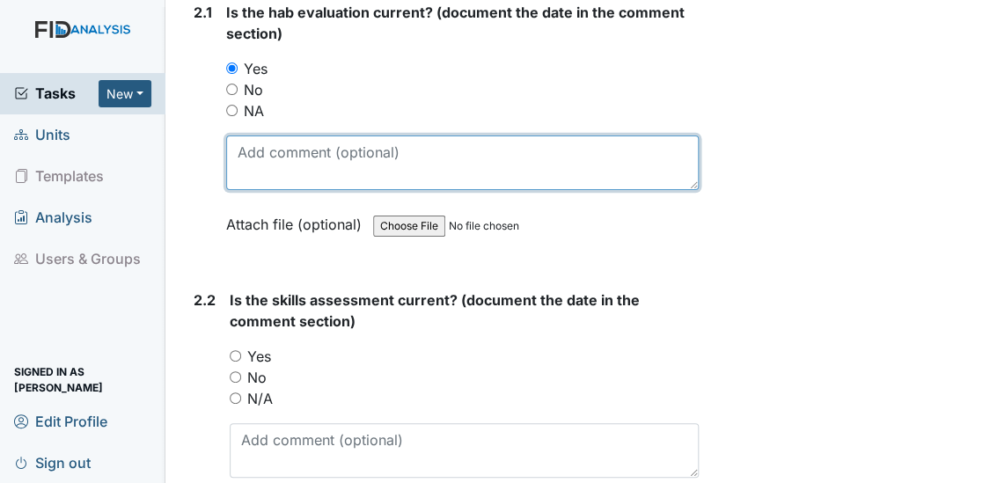
click at [267, 148] on textarea at bounding box center [462, 162] width 473 height 55
type textarea "5/13/25"
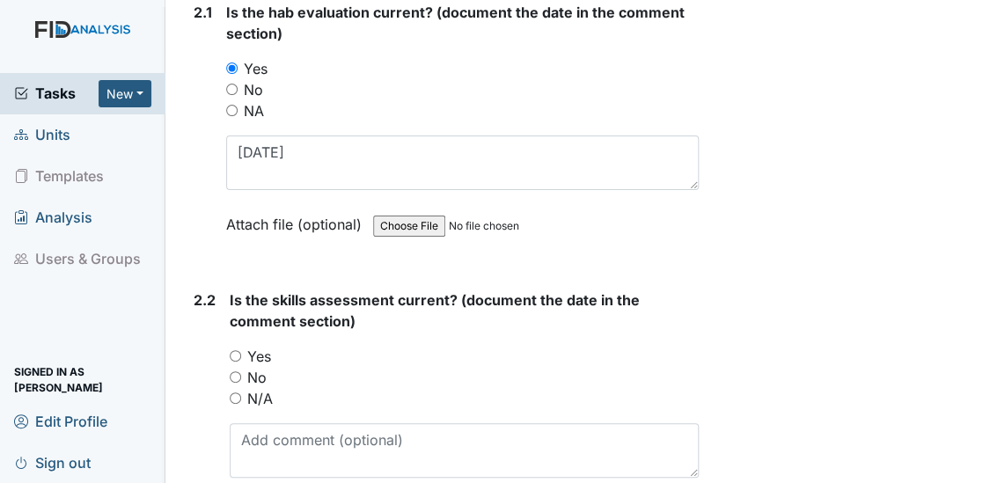
click at [235, 350] on input "Yes" at bounding box center [235, 355] width 11 height 11
radio input "true"
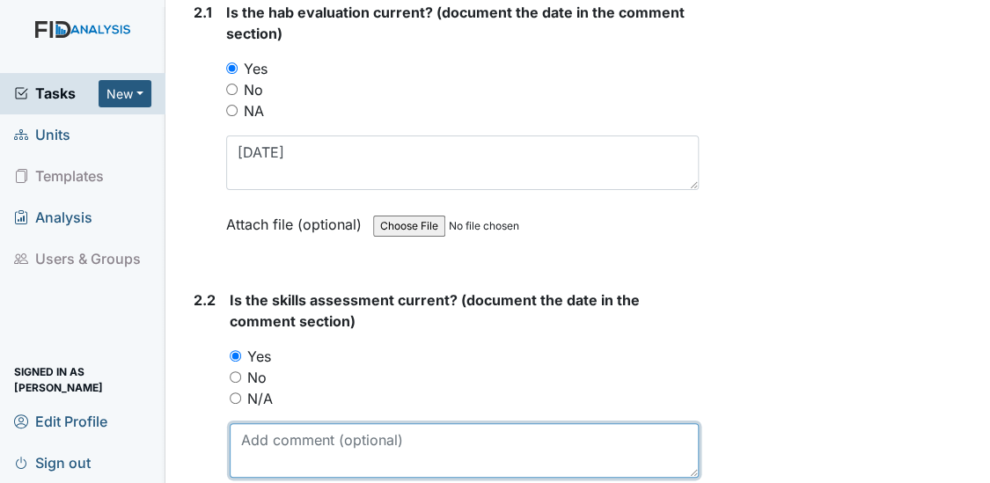
click at [246, 436] on textarea at bounding box center [465, 450] width 470 height 55
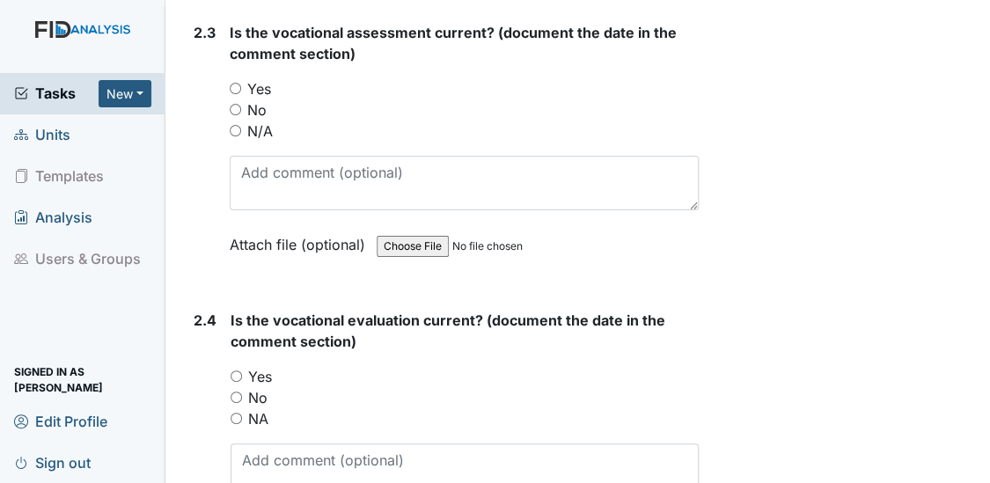
scroll to position [2580, 0]
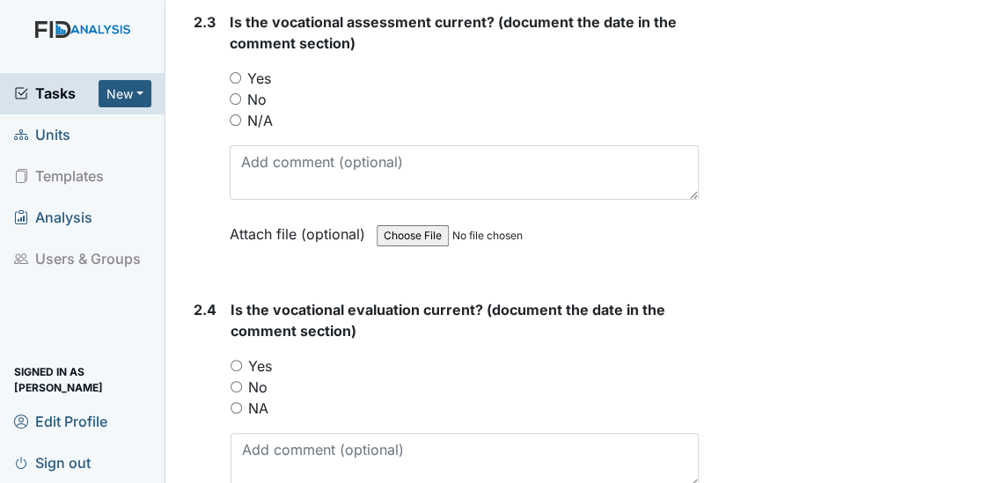
type textarea "5/8/25"
click at [236, 72] on input "Yes" at bounding box center [235, 77] width 11 height 11
radio input "true"
click at [264, 134] on div "Is the vocational assessment current? (document the date in the comment section…" at bounding box center [465, 133] width 470 height 245
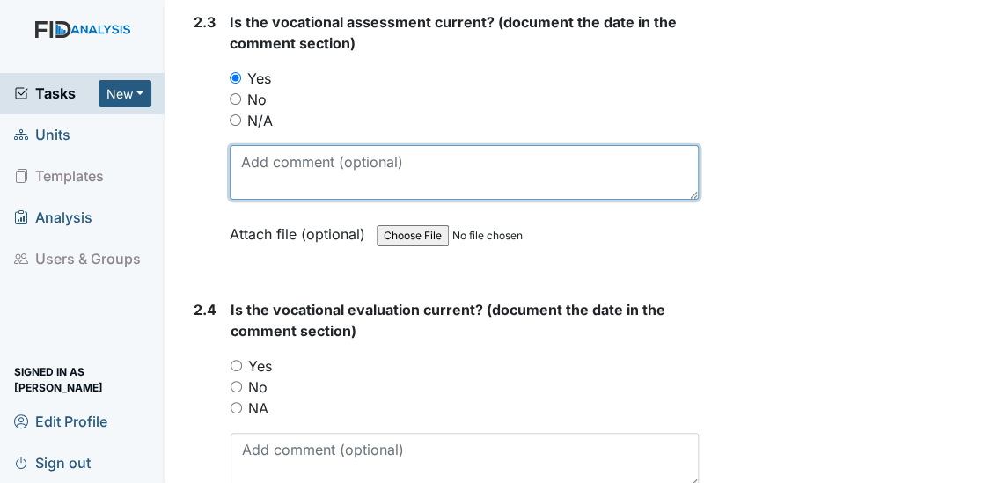
click at [255, 156] on textarea at bounding box center [465, 172] width 470 height 55
type textarea "5/8/25"
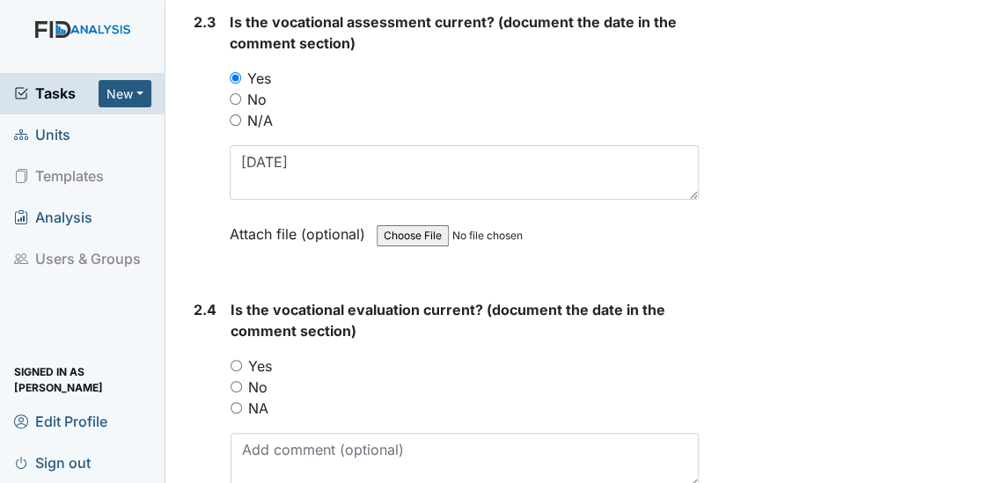
click at [235, 360] on input "Yes" at bounding box center [235, 365] width 11 height 11
radio input "true"
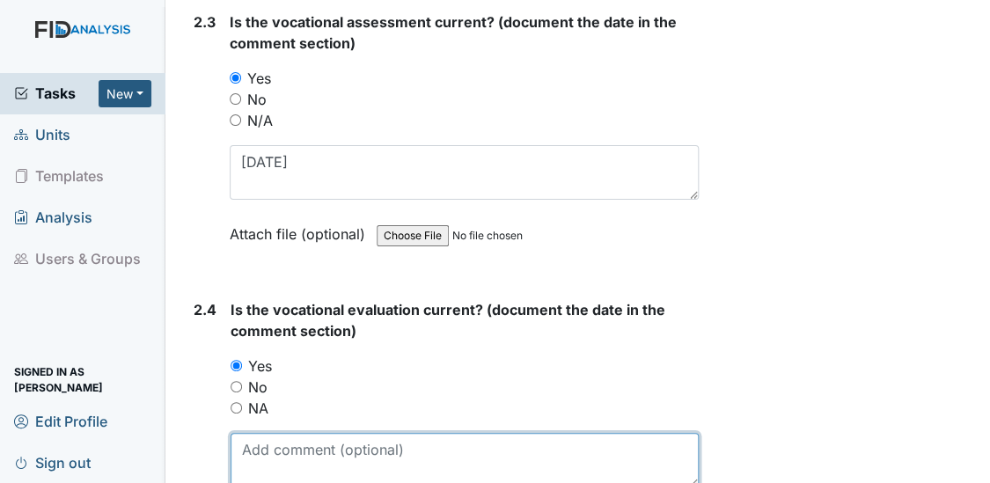
click at [253, 433] on textarea at bounding box center [464, 460] width 469 height 55
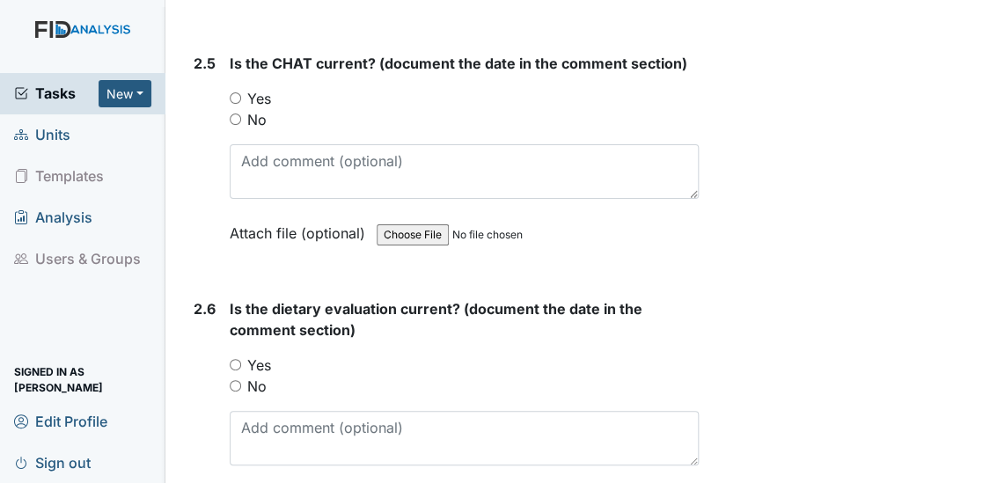
scroll to position [3146, 0]
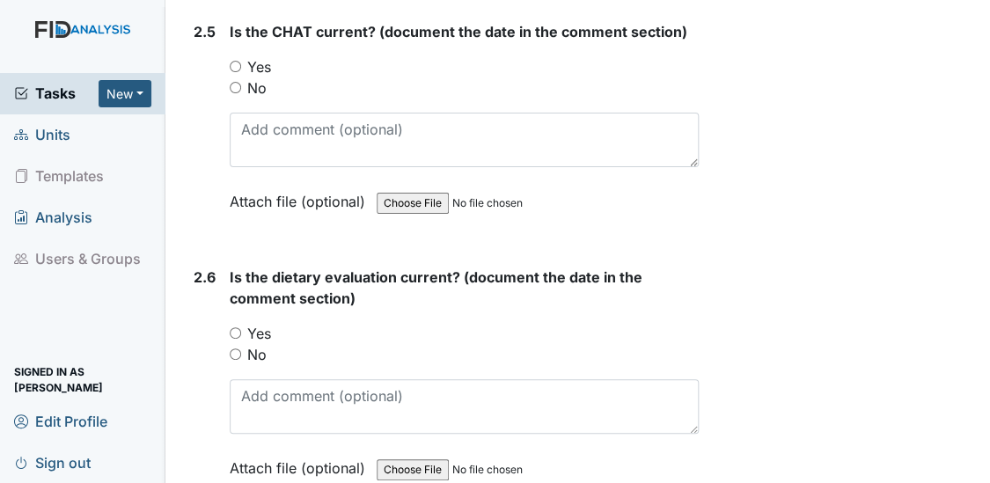
type textarea "5/15/25"
click at [235, 61] on input "Yes" at bounding box center [235, 66] width 11 height 11
radio input "true"
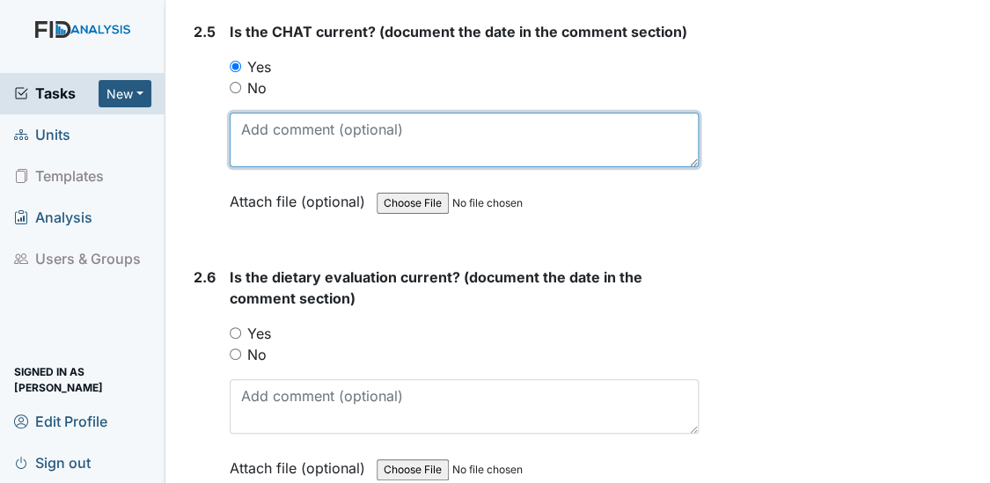
click at [250, 138] on textarea at bounding box center [465, 140] width 470 height 55
type textarea "5/12/25"
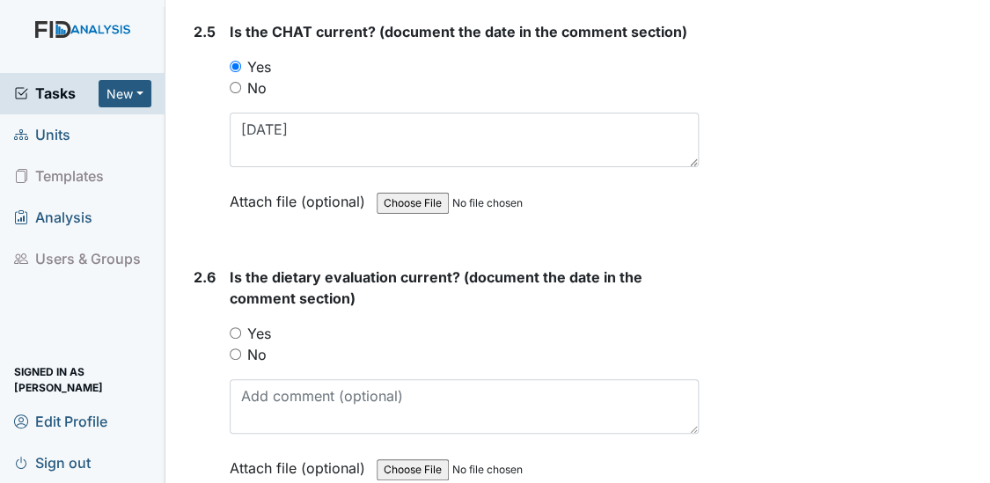
click at [233, 327] on input "Yes" at bounding box center [235, 332] width 11 height 11
radio input "true"
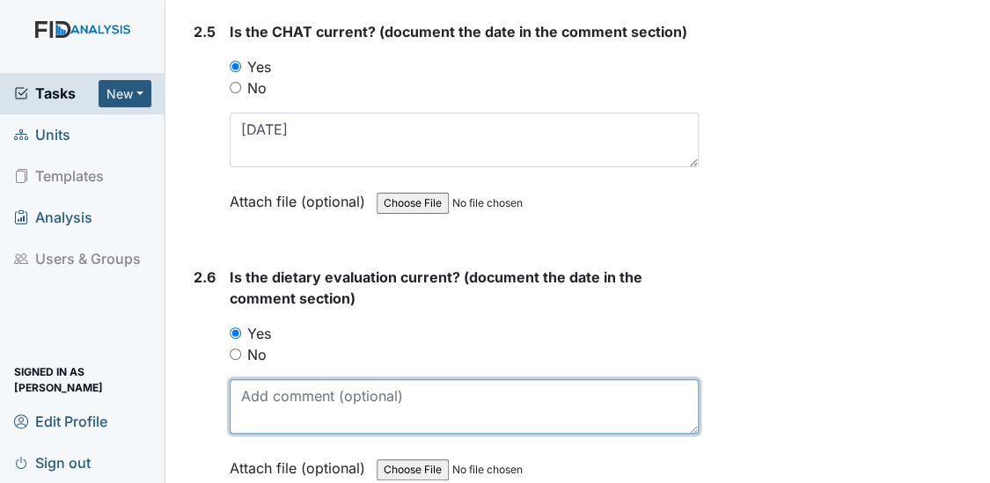
click at [258, 389] on textarea at bounding box center [465, 406] width 470 height 55
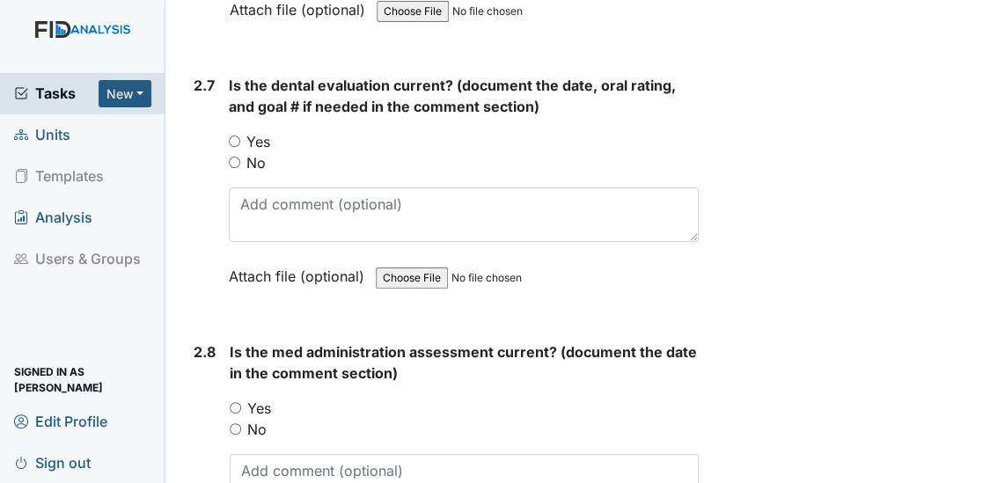
scroll to position [3646, 0]
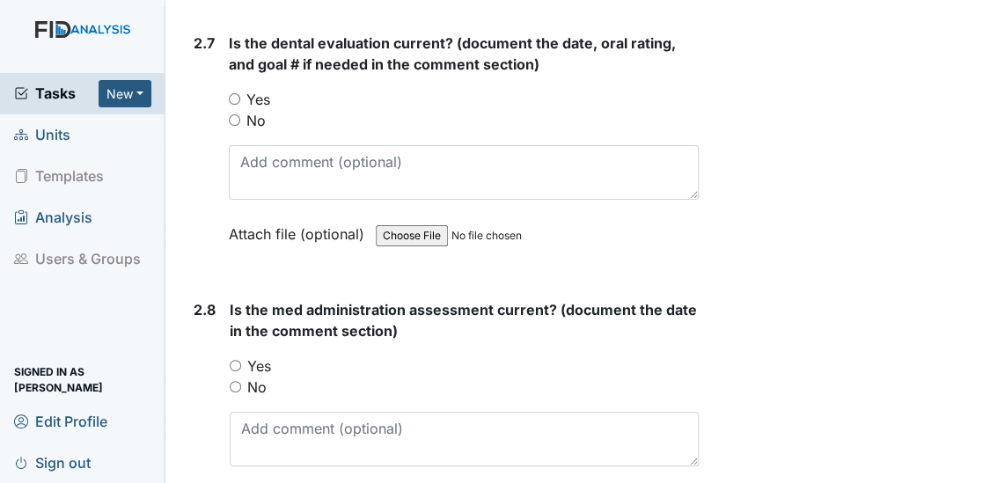
type textarea "5/28/25"
click at [231, 93] on input "Yes" at bounding box center [234, 98] width 11 height 11
radio input "true"
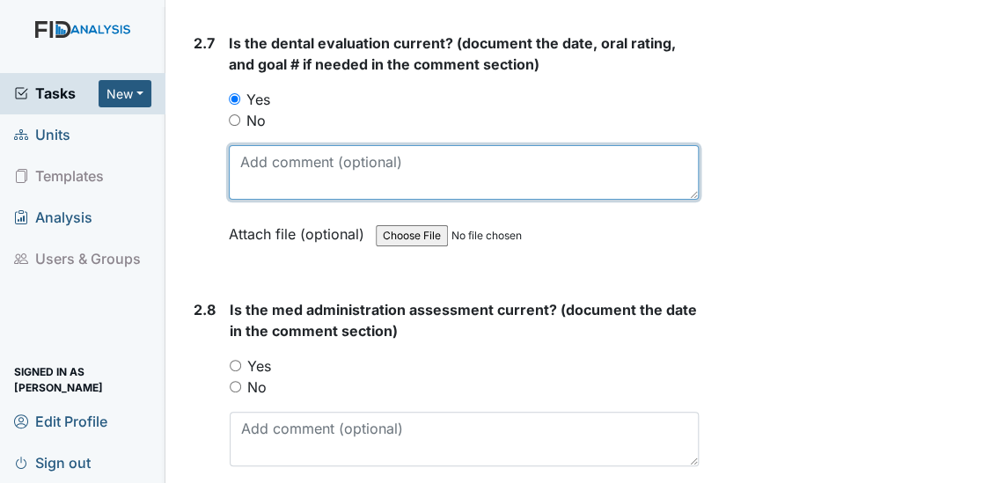
click at [240, 161] on textarea at bounding box center [464, 172] width 471 height 55
type textarea "6/6/25"
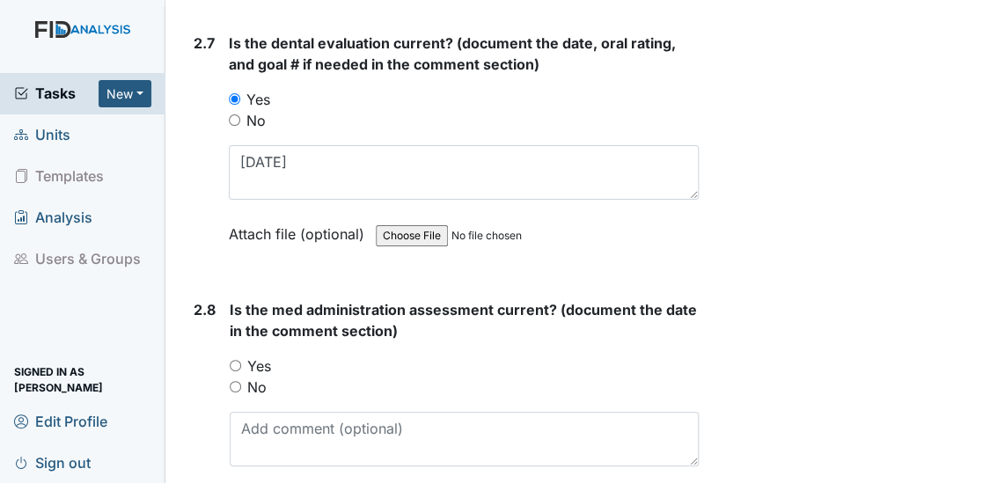
click at [233, 360] on input "Yes" at bounding box center [235, 365] width 11 height 11
radio input "true"
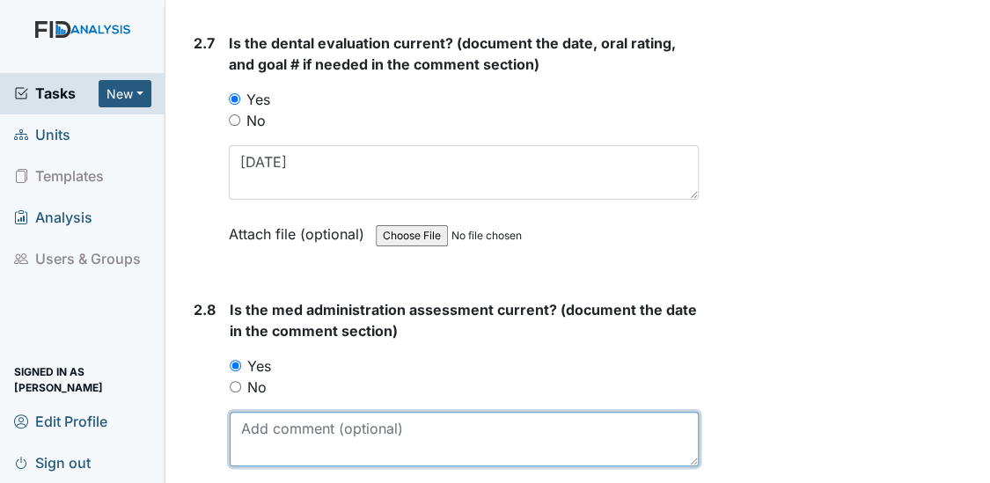
click at [252, 412] on textarea at bounding box center [465, 439] width 470 height 55
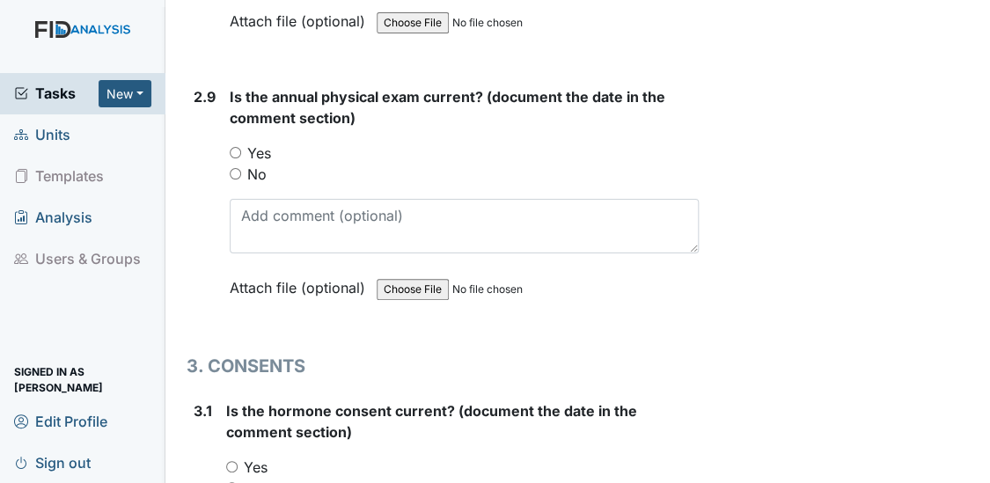
scroll to position [4212, 0]
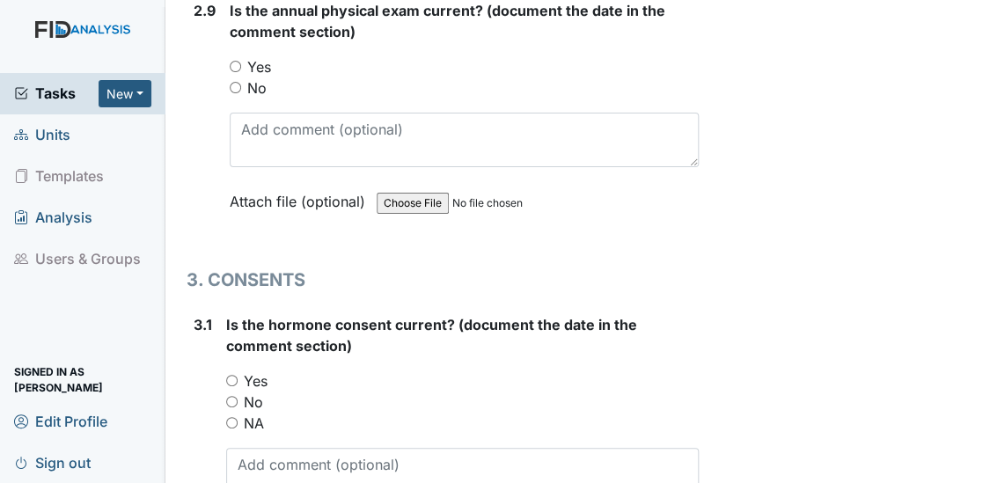
type textarea "6/1/25"
click at [232, 61] on input "Yes" at bounding box center [235, 66] width 11 height 11
radio input "true"
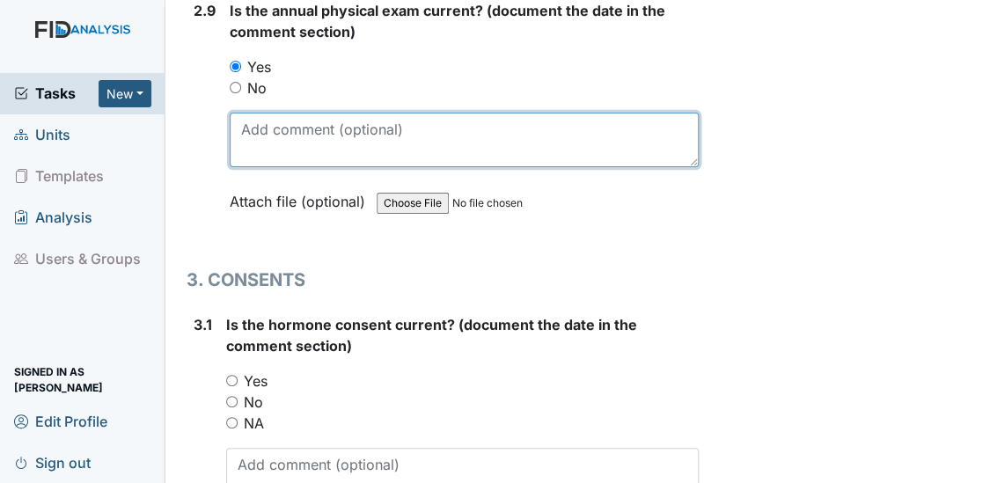
click at [246, 114] on textarea at bounding box center [465, 140] width 470 height 55
type textarea "4/21/25"
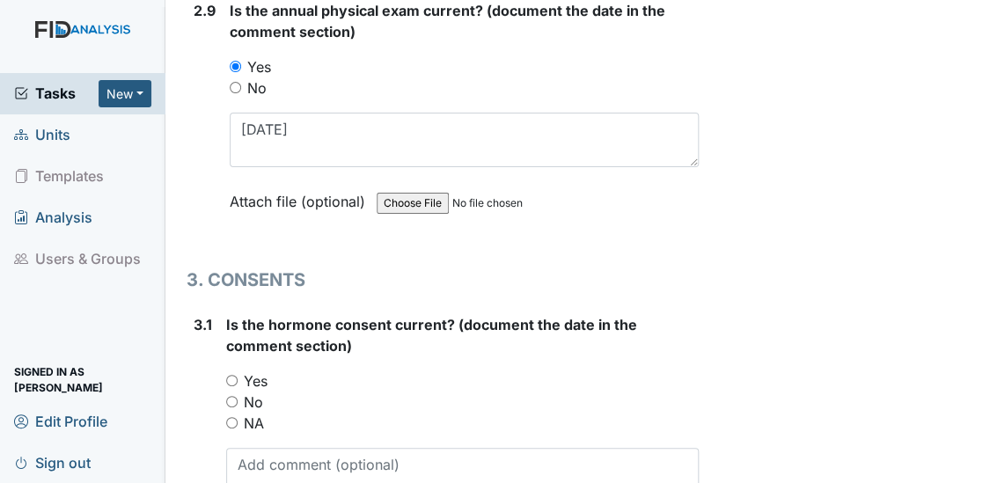
click at [230, 417] on input "NA" at bounding box center [231, 422] width 11 height 11
radio input "true"
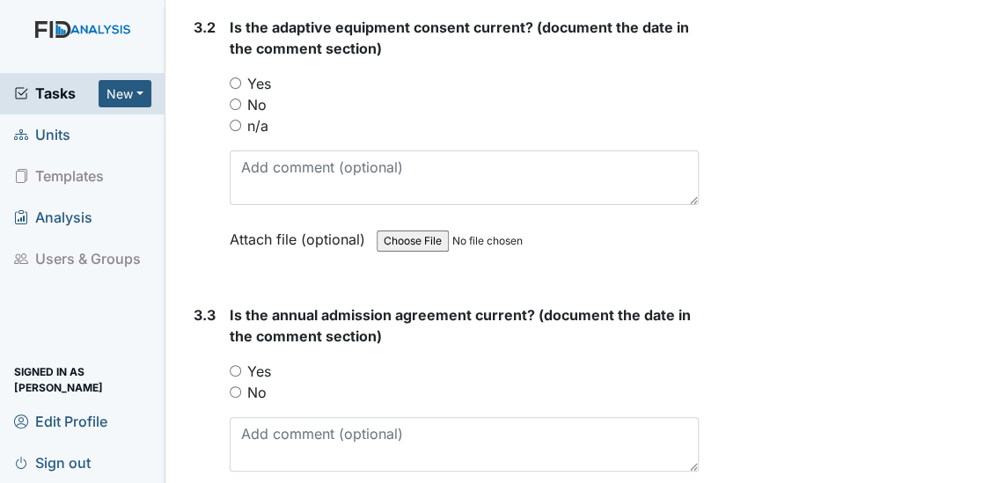
scroll to position [4787, 0]
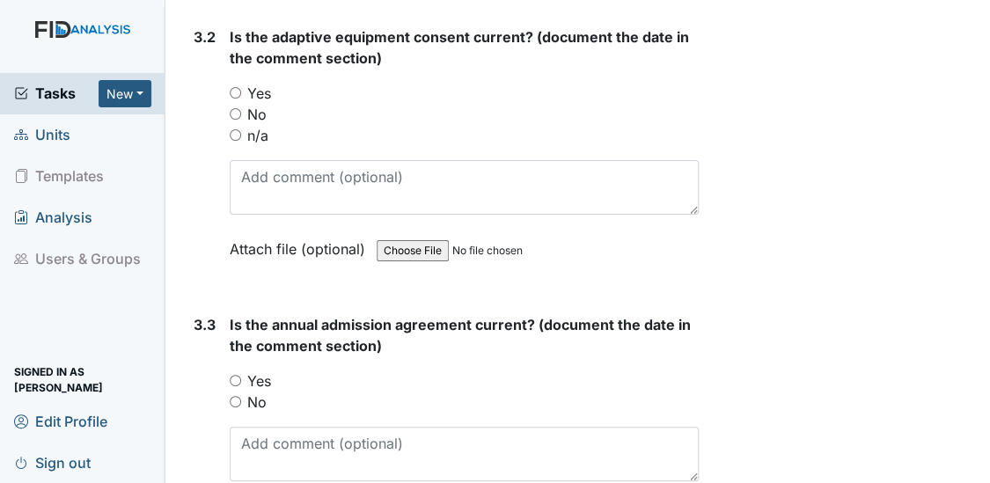
click at [235, 87] on input "Yes" at bounding box center [235, 92] width 11 height 11
radio input "true"
click at [234, 129] on input "n/a" at bounding box center [235, 134] width 11 height 11
radio input "true"
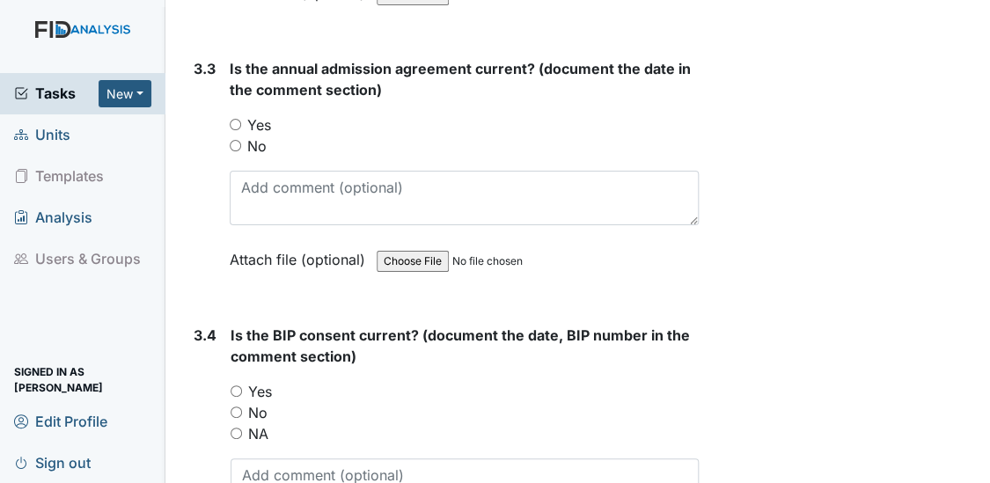
scroll to position [5076, 0]
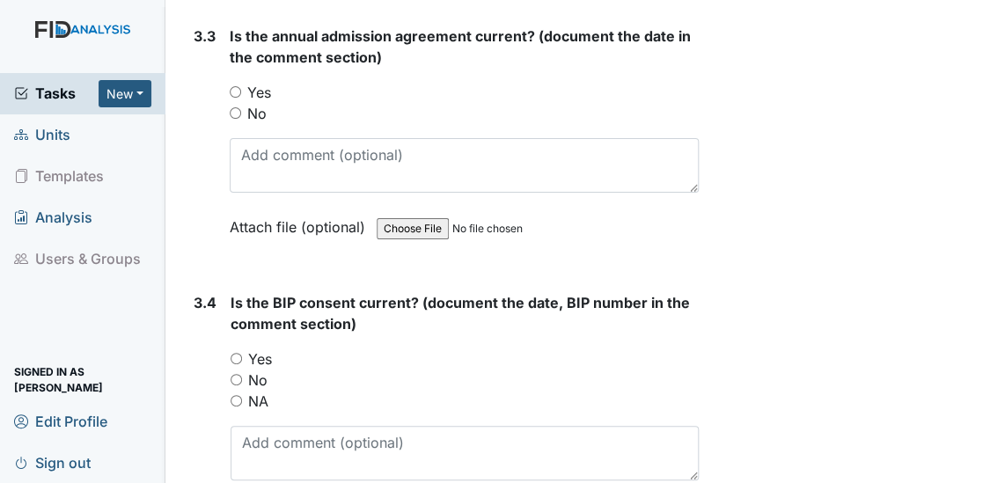
click at [232, 86] on input "Yes" at bounding box center [235, 91] width 11 height 11
radio input "true"
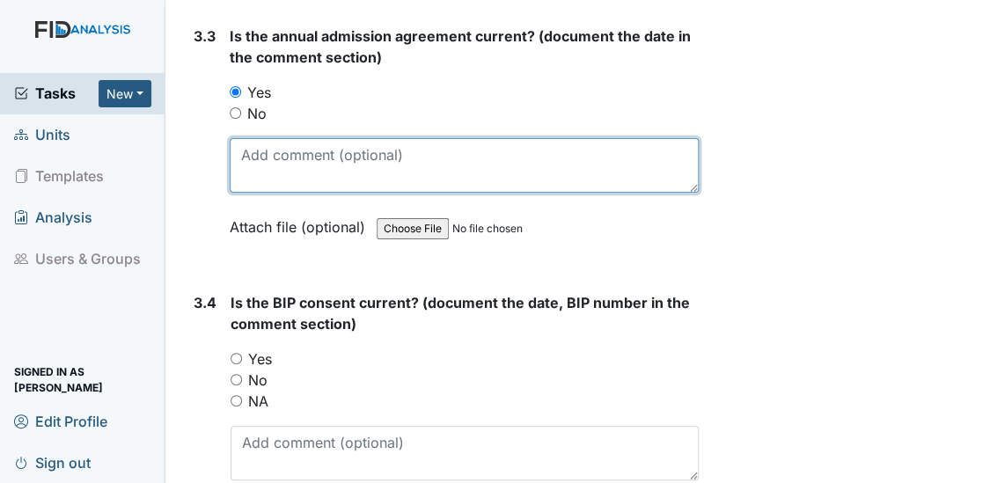
click at [258, 143] on textarea at bounding box center [465, 165] width 470 height 55
type textarea "[DATE]"
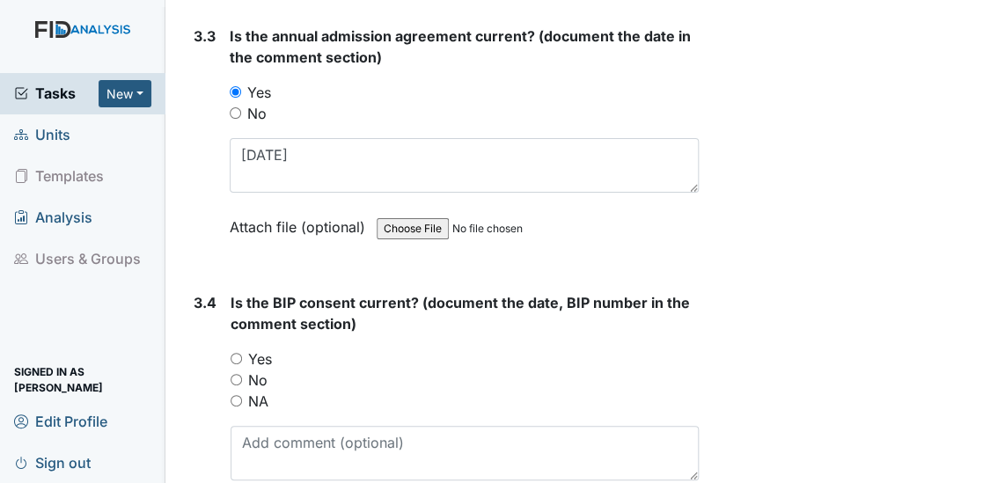
click at [238, 353] on input "Yes" at bounding box center [235, 358] width 11 height 11
radio input "true"
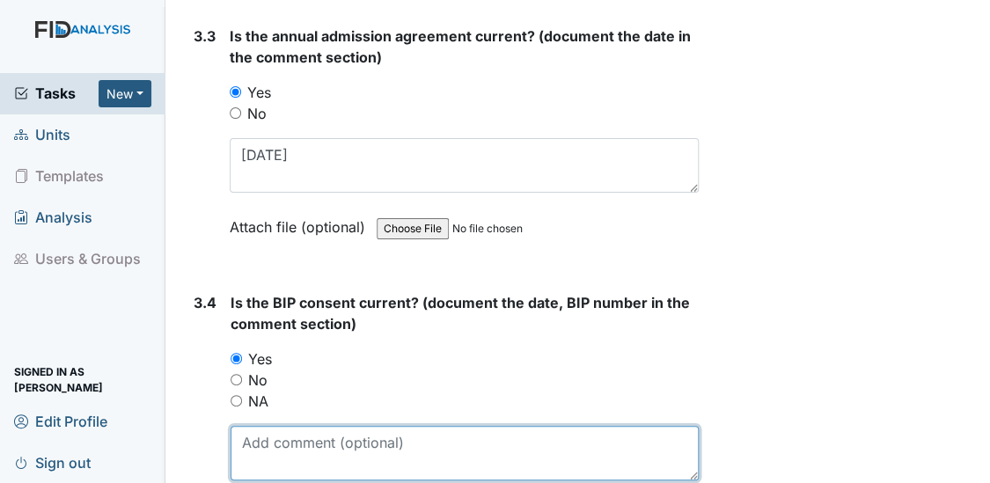
click at [267, 432] on textarea at bounding box center [464, 453] width 469 height 55
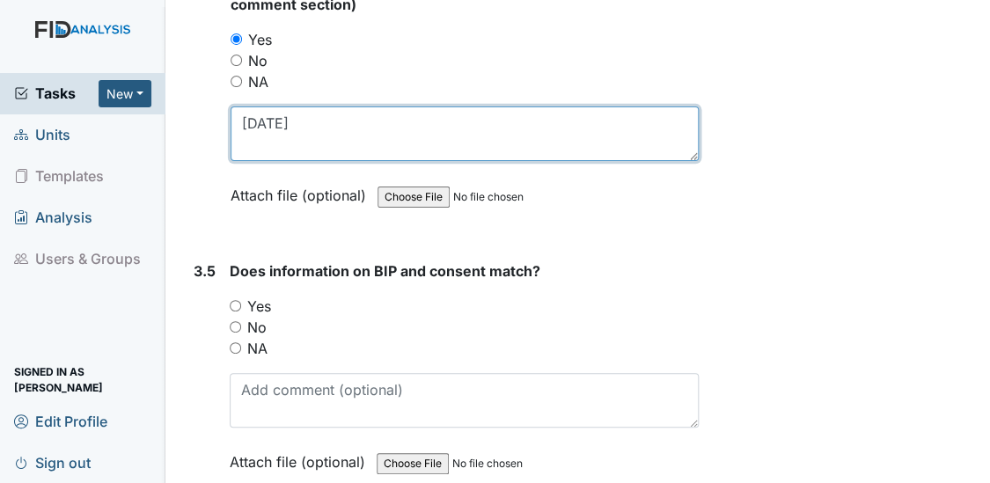
scroll to position [5469, 0]
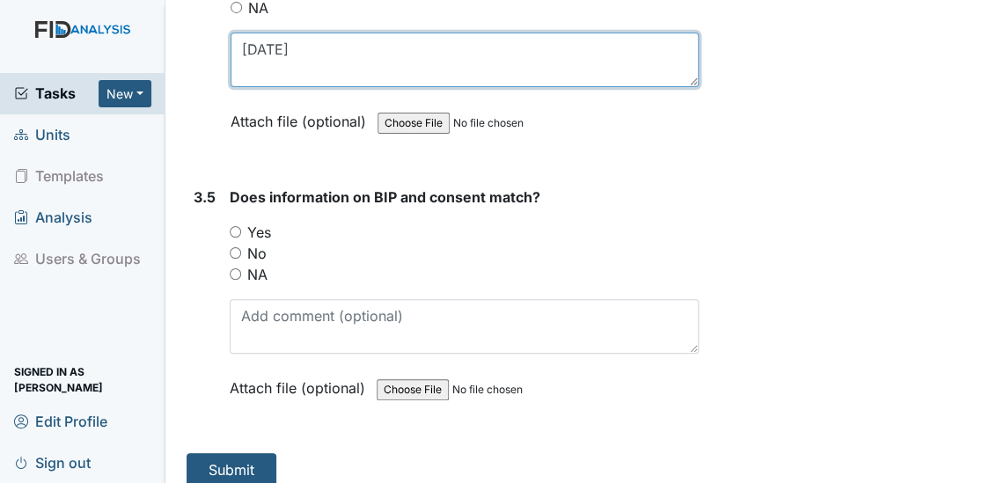
type textarea "5/12/25"
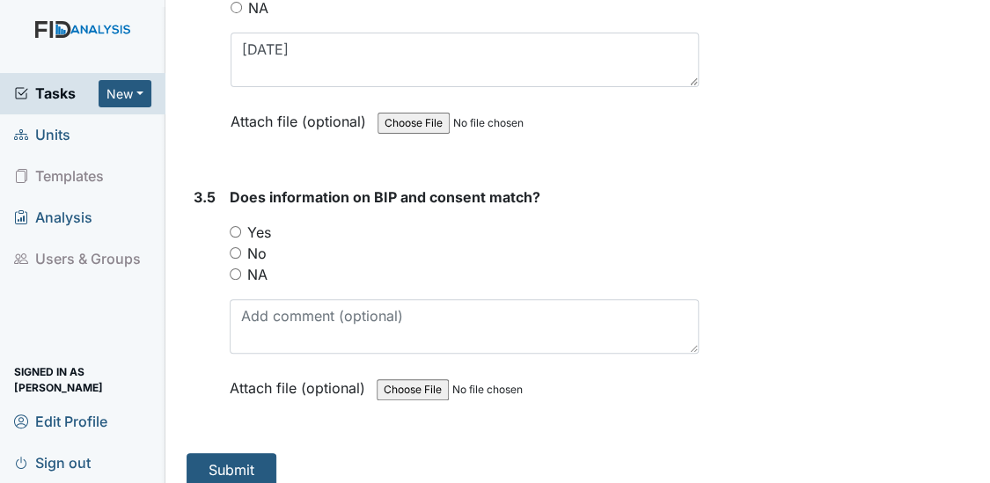
click at [237, 226] on input "Yes" at bounding box center [235, 231] width 11 height 11
radio input "true"
click at [214, 453] on button "Submit" at bounding box center [231, 469] width 90 height 33
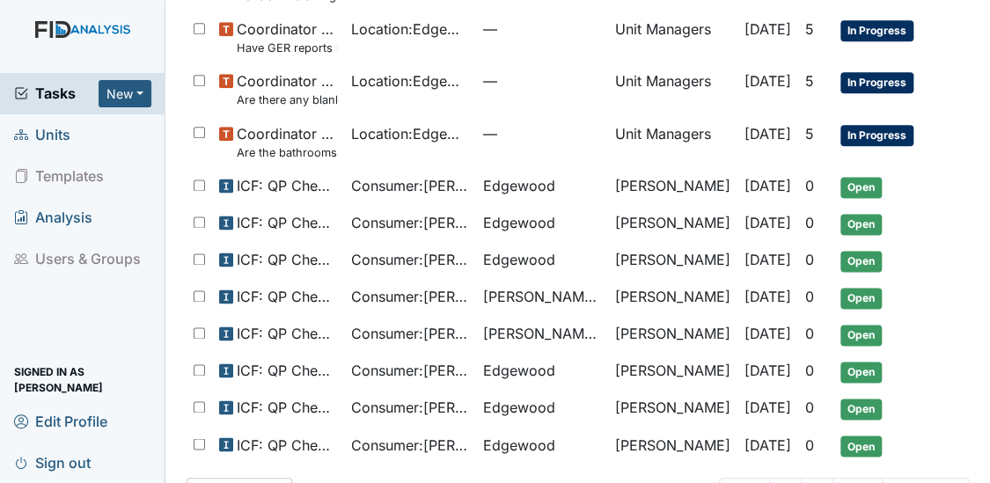
scroll to position [880, 0]
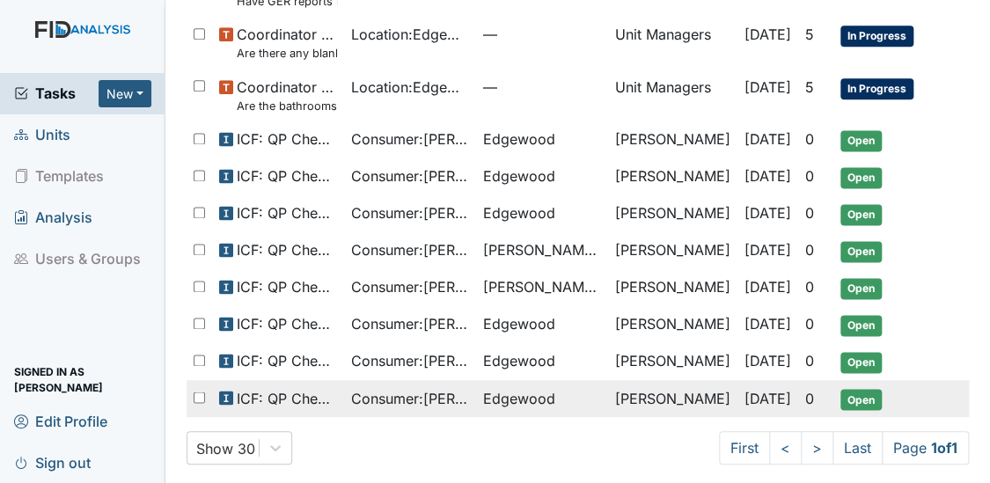
click at [399, 387] on span "Consumer : [PERSON_NAME]" at bounding box center [410, 397] width 118 height 21
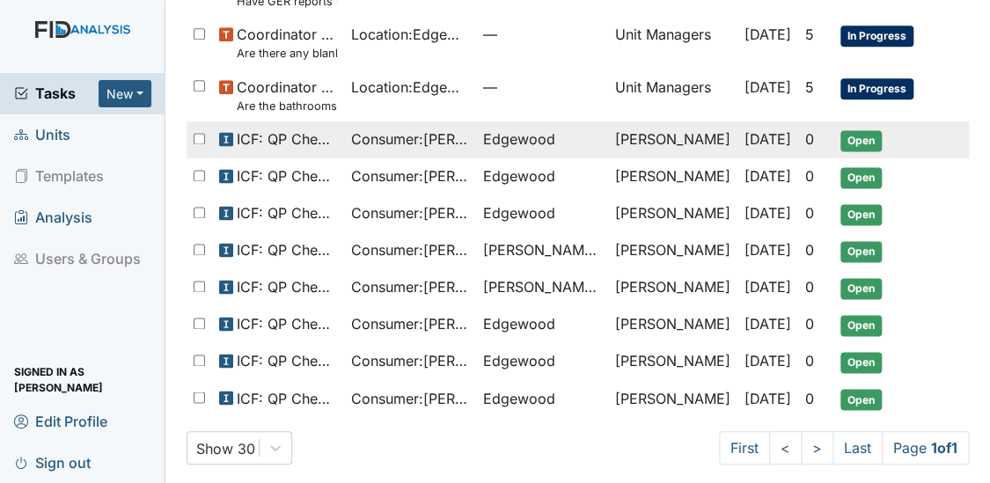
click at [325, 128] on span "ICF: QP Checklist" at bounding box center [287, 138] width 100 height 21
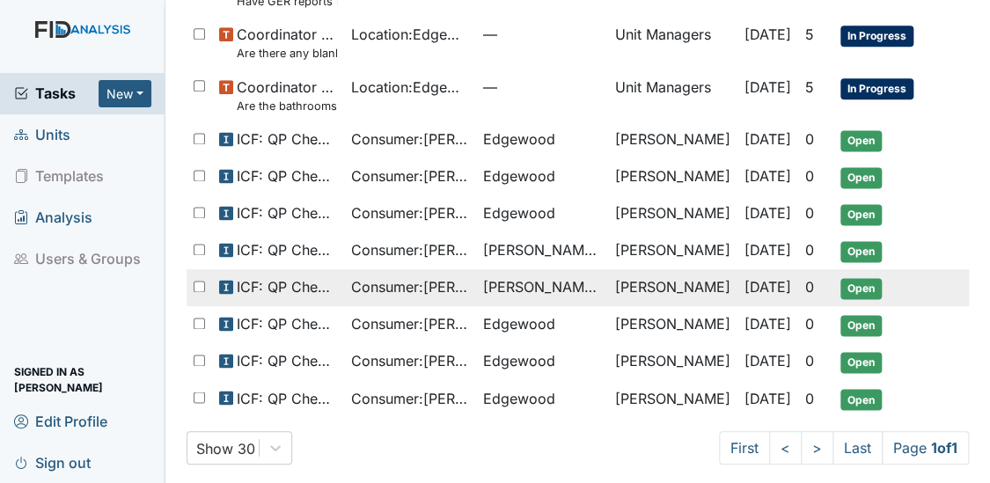
click at [364, 276] on span "Consumer : [PERSON_NAME]" at bounding box center [410, 286] width 118 height 21
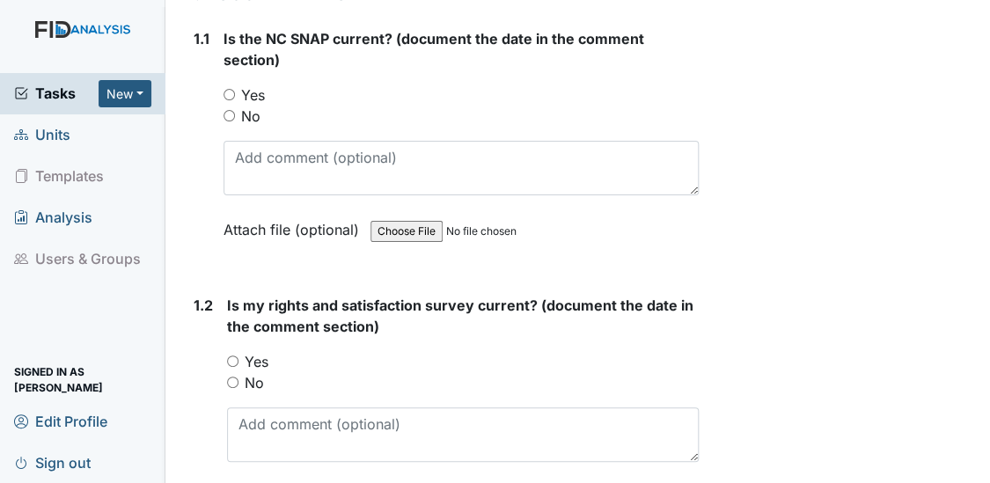
scroll to position [352, 0]
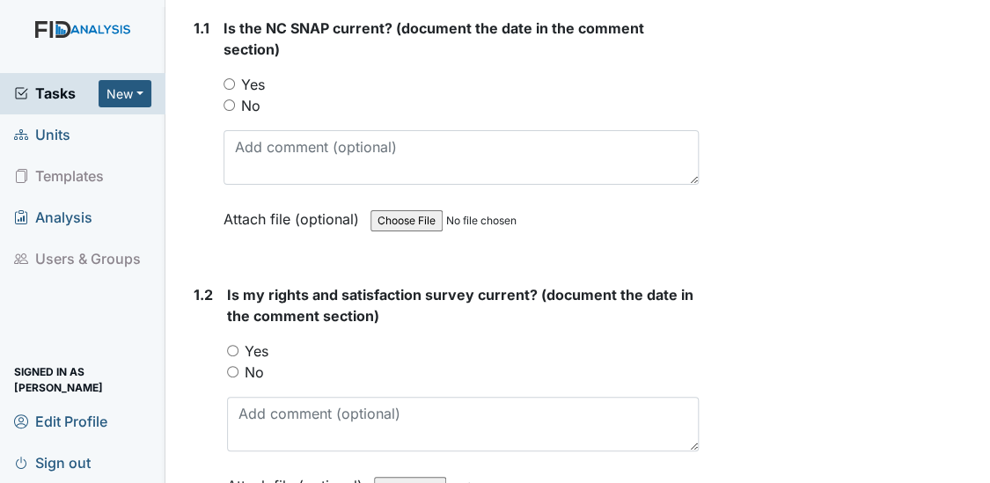
click at [228, 82] on input "Yes" at bounding box center [228, 83] width 11 height 11
radio input "true"
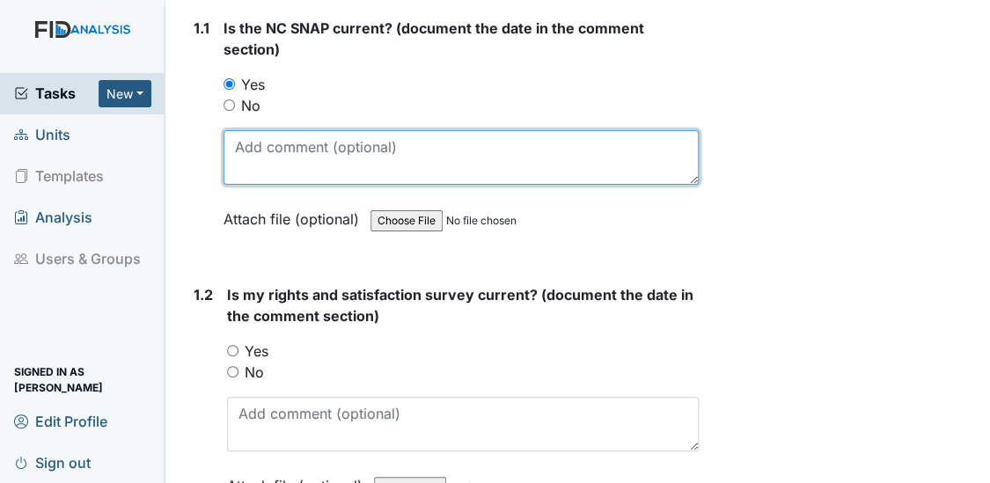
click at [238, 140] on textarea at bounding box center [461, 157] width 476 height 55
type textarea "7/1/25"
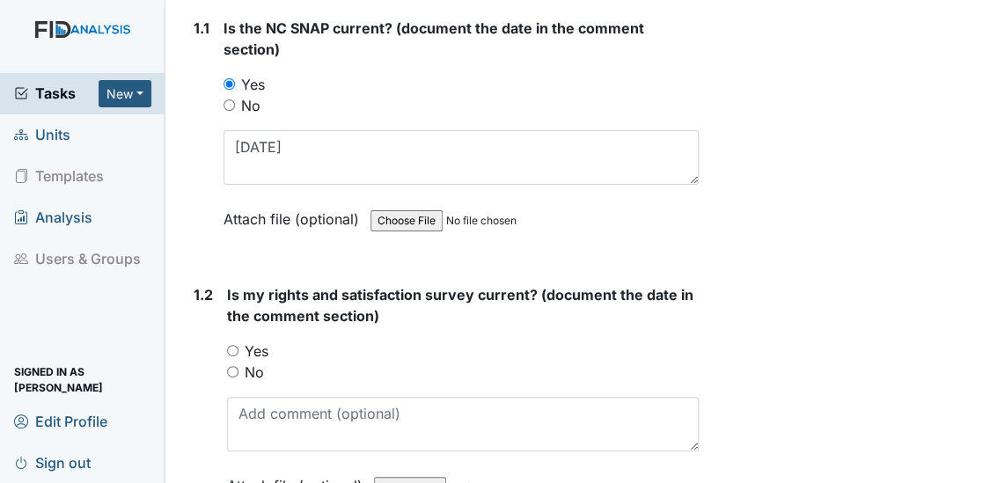
click at [233, 348] on input "Yes" at bounding box center [232, 350] width 11 height 11
radio input "true"
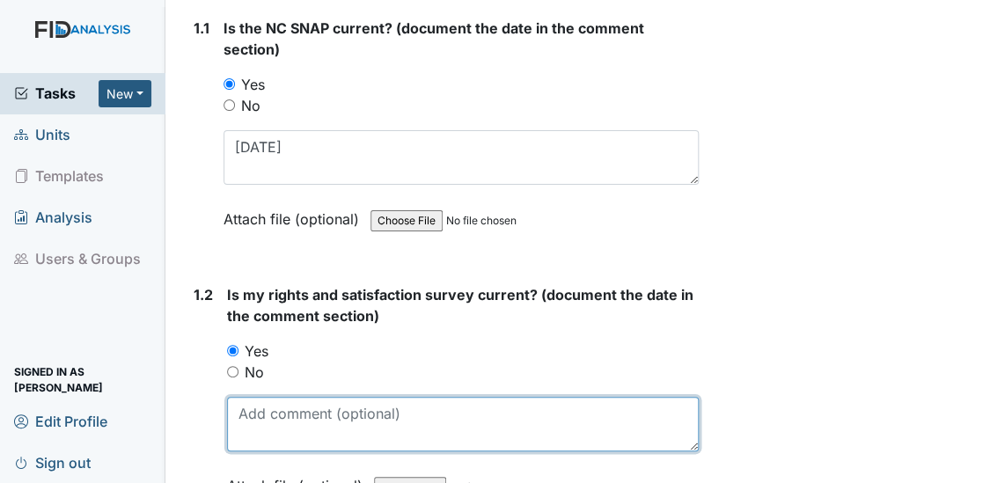
click at [251, 412] on textarea at bounding box center [463, 424] width 472 height 55
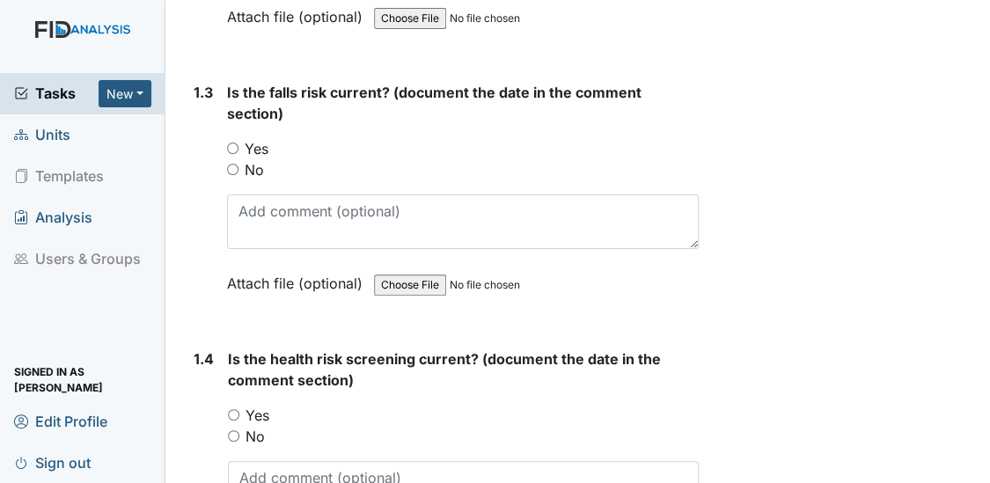
scroll to position [831, 0]
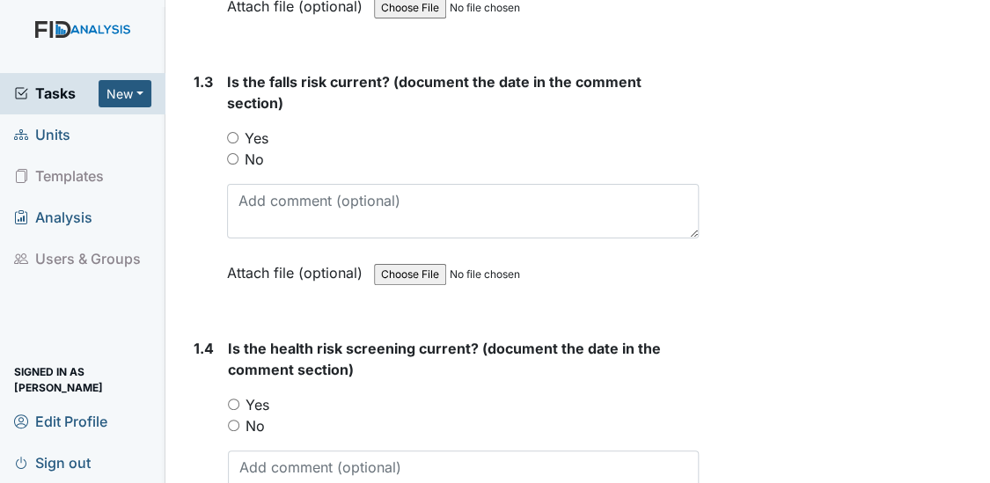
type textarea "5/29/25"
click at [231, 133] on input "Yes" at bounding box center [232, 137] width 11 height 11
radio input "true"
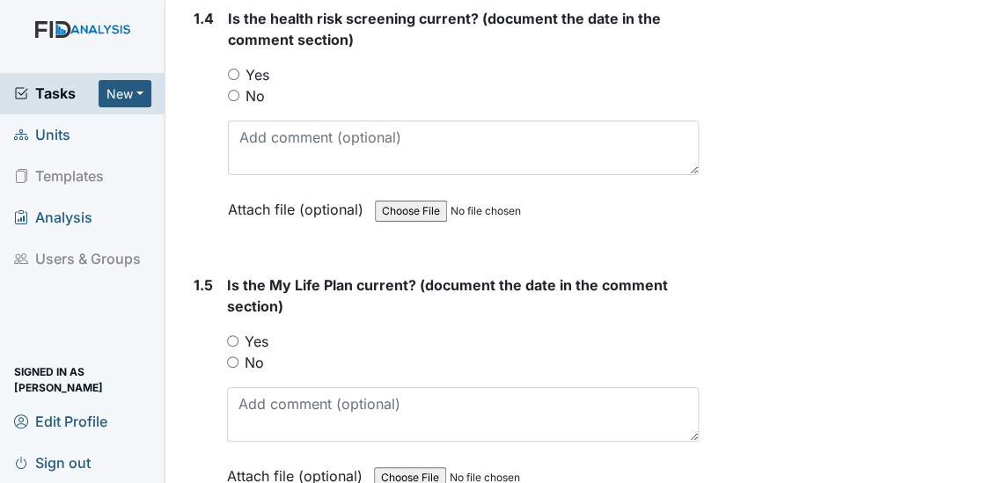
scroll to position [1173, 0]
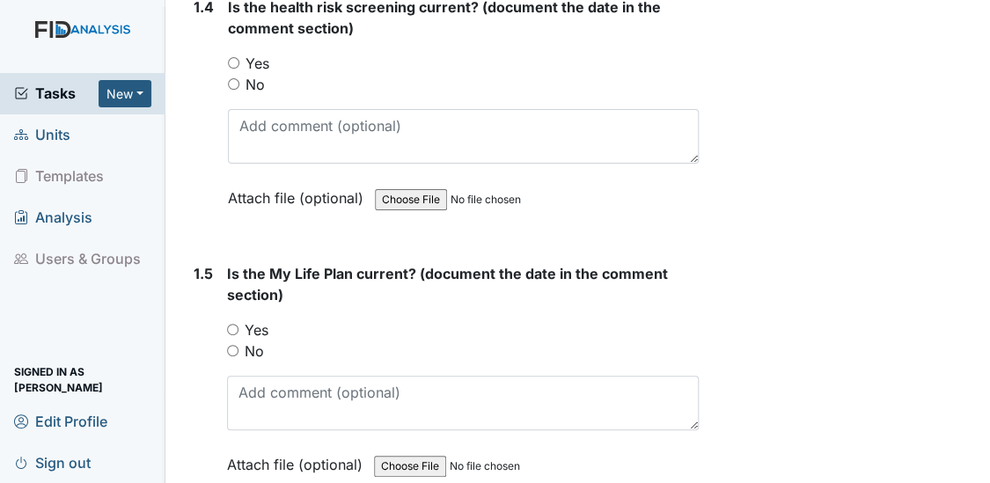
click at [230, 61] on input "Yes" at bounding box center [233, 62] width 11 height 11
radio input "true"
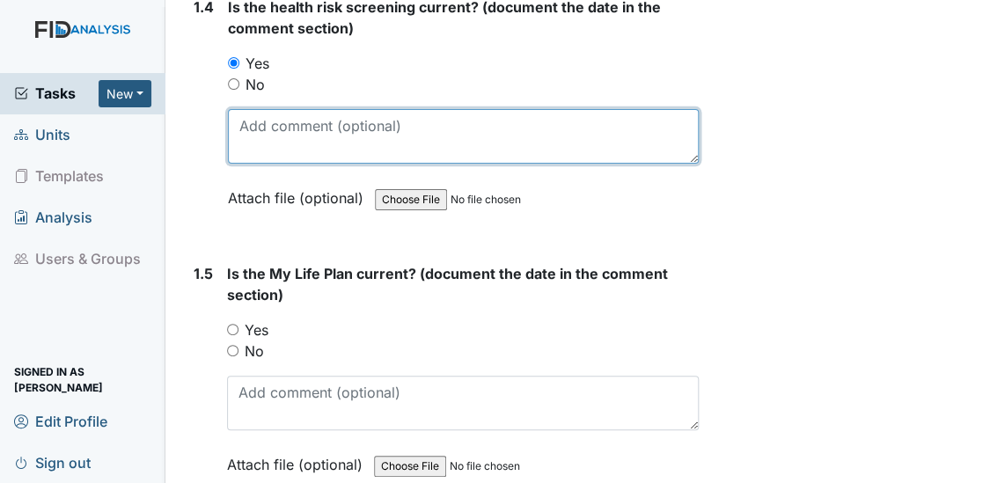
click at [244, 109] on textarea at bounding box center [464, 136] width 472 height 55
type textarea "5/29/25"
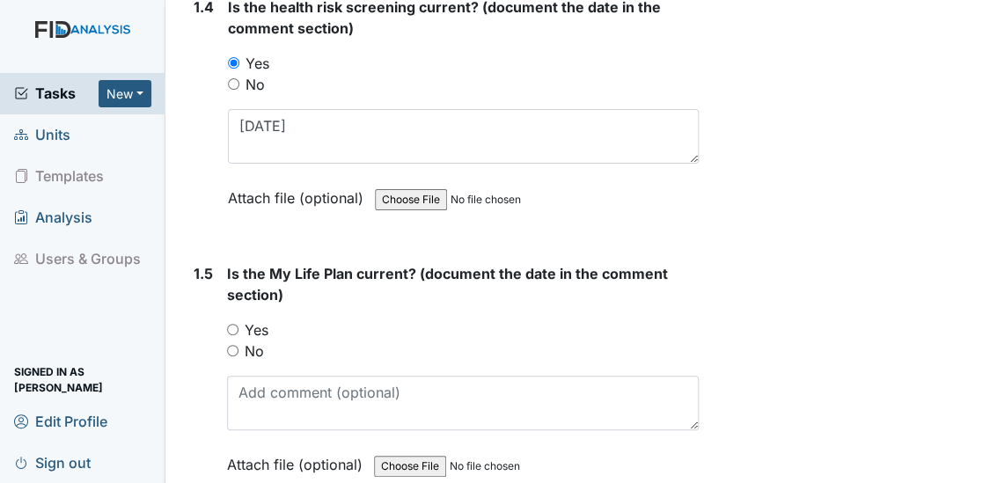
click at [236, 324] on input "Yes" at bounding box center [232, 329] width 11 height 11
radio input "true"
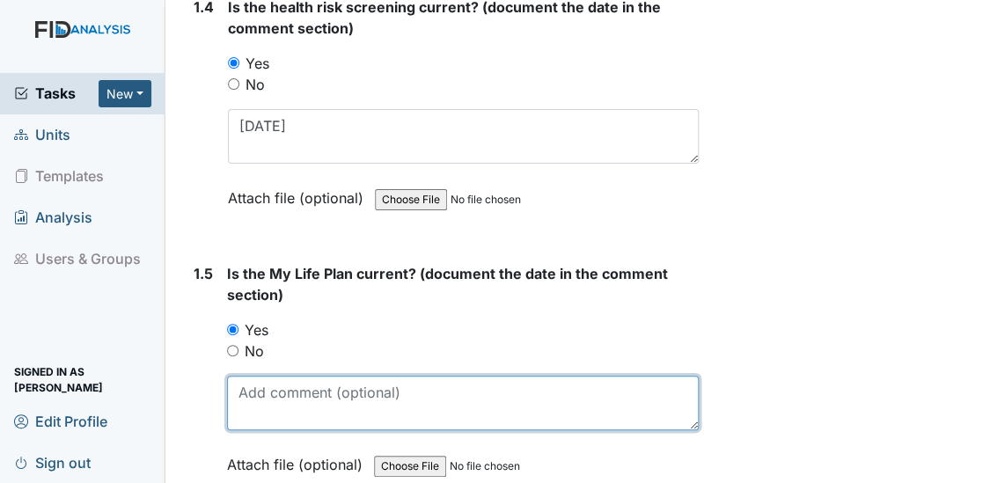
click at [252, 390] on textarea at bounding box center [463, 403] width 472 height 55
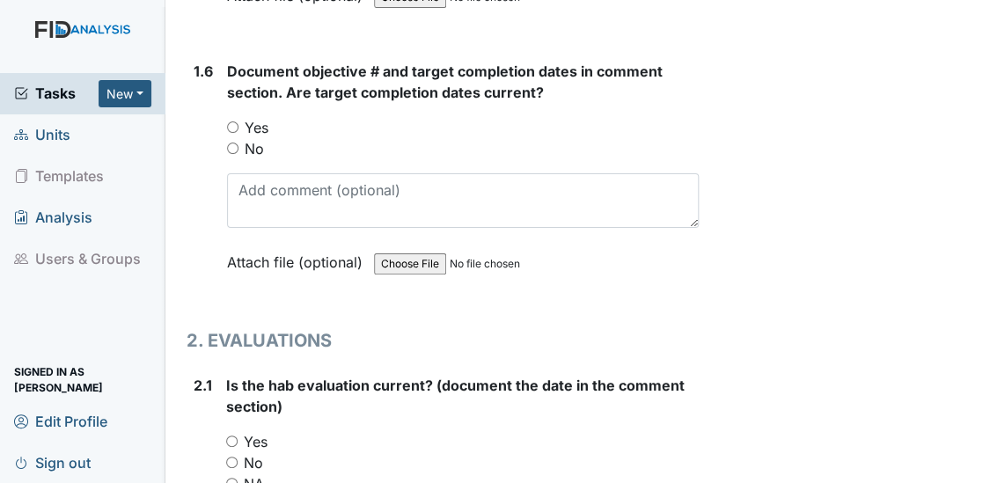
scroll to position [1673, 0]
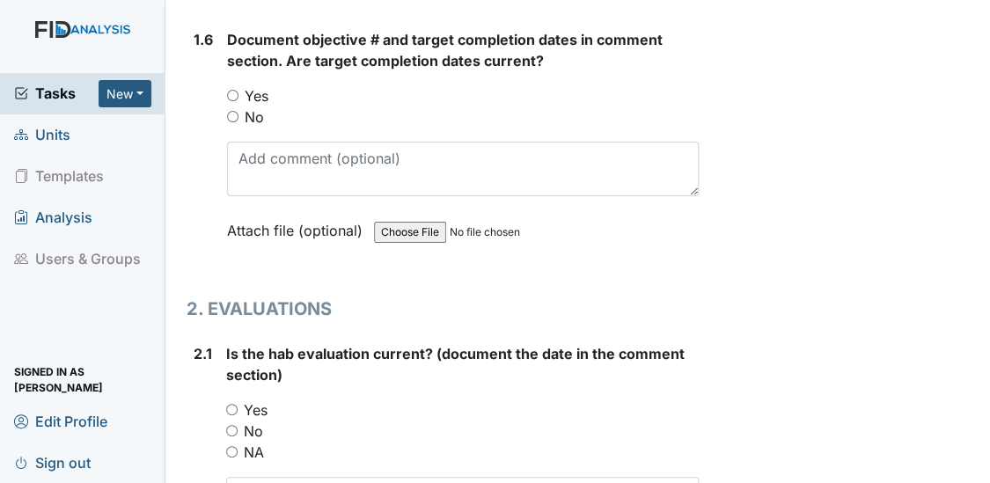
type textarea "5/29/25"
click at [230, 90] on input "Yes" at bounding box center [232, 95] width 11 height 11
radio input "true"
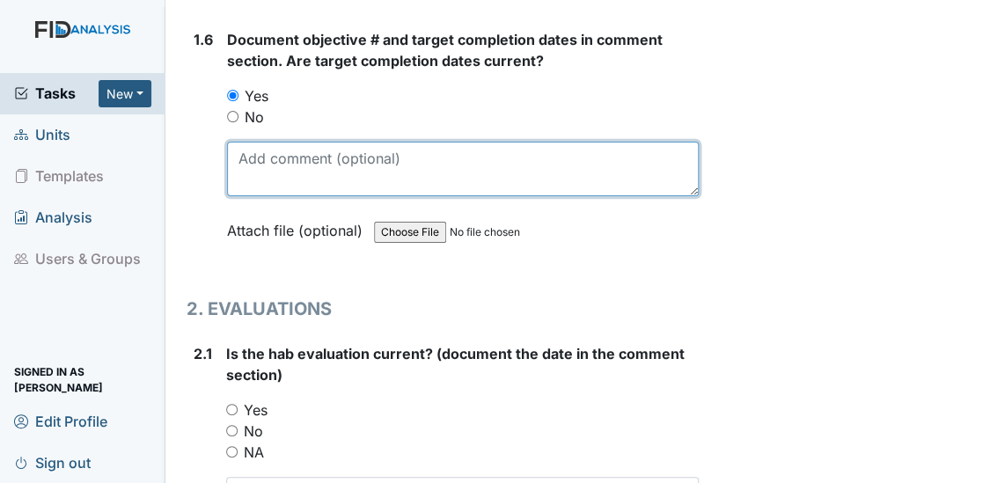
click at [250, 148] on textarea at bounding box center [463, 169] width 472 height 55
click at [282, 157] on textarea "DIL033 11/30/25 FA039 12/28/25 SC0421/31/26" at bounding box center [463, 169] width 472 height 55
click at [339, 160] on textarea "DIL033 11/30/25 FA039 12/28/25 SC042 1/31/26" at bounding box center [463, 169] width 472 height 55
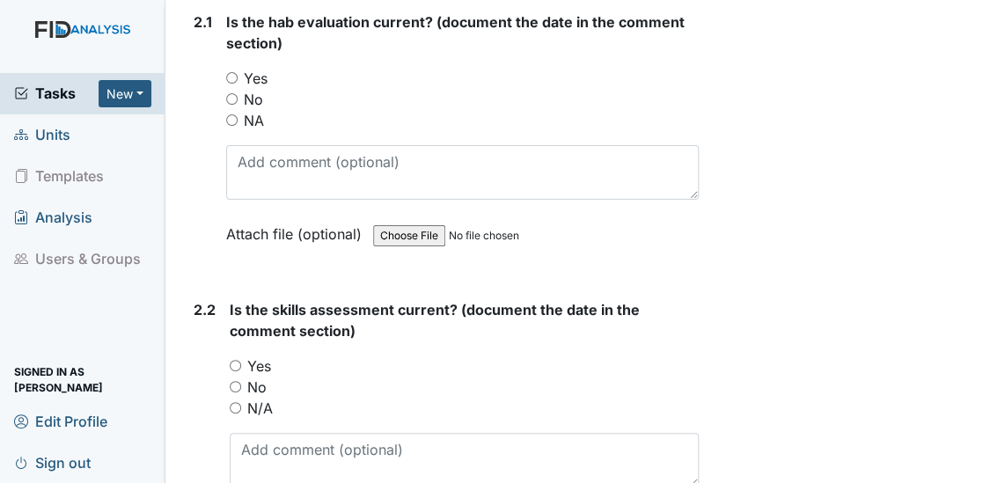
scroll to position [1846, 0]
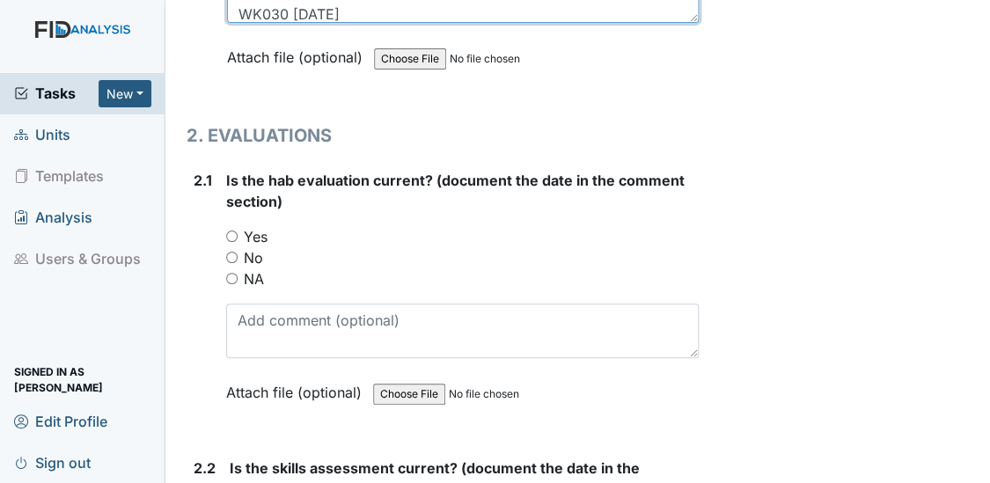
type textarea "DIL033 11/30/25 FA039 12/28/25 SC042 1/31/26 WK030 12/27/25"
click at [230, 230] on input "Yes" at bounding box center [231, 235] width 11 height 11
radio input "true"
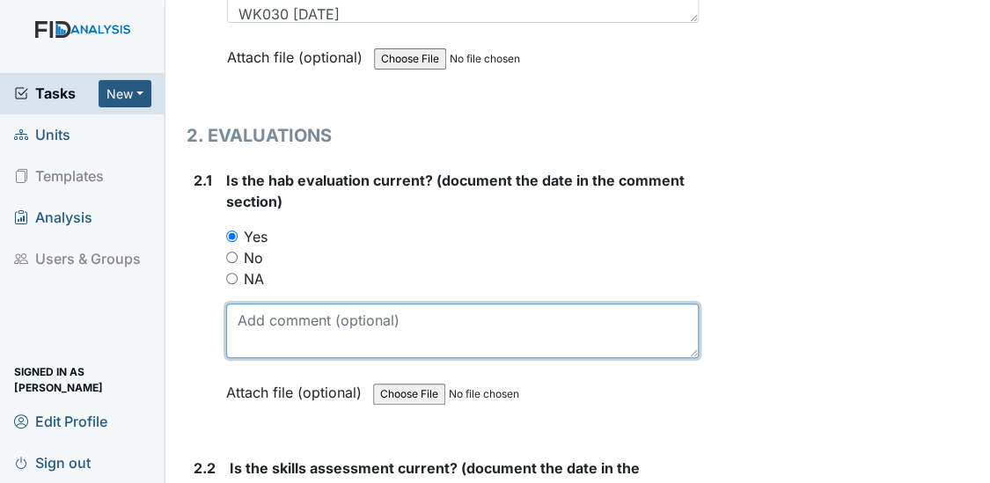
click at [250, 317] on textarea at bounding box center [462, 330] width 473 height 55
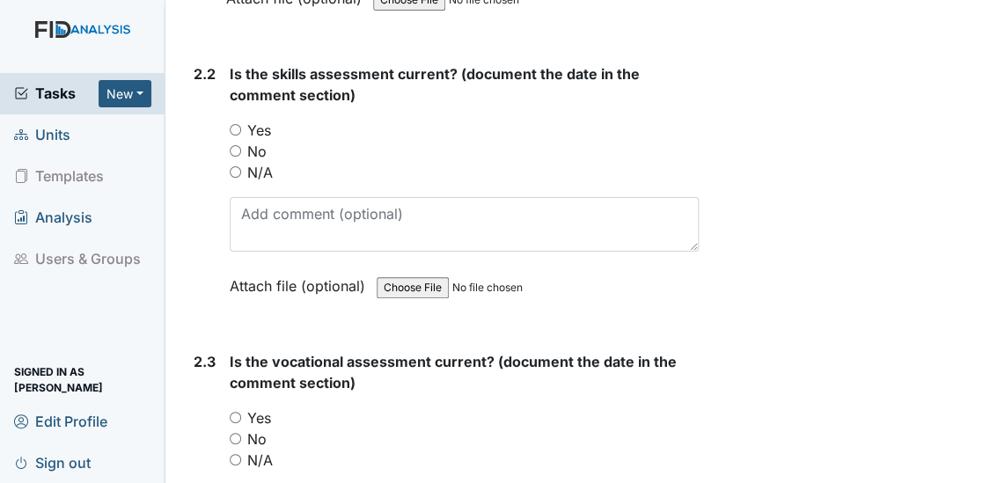
scroll to position [2272, 0]
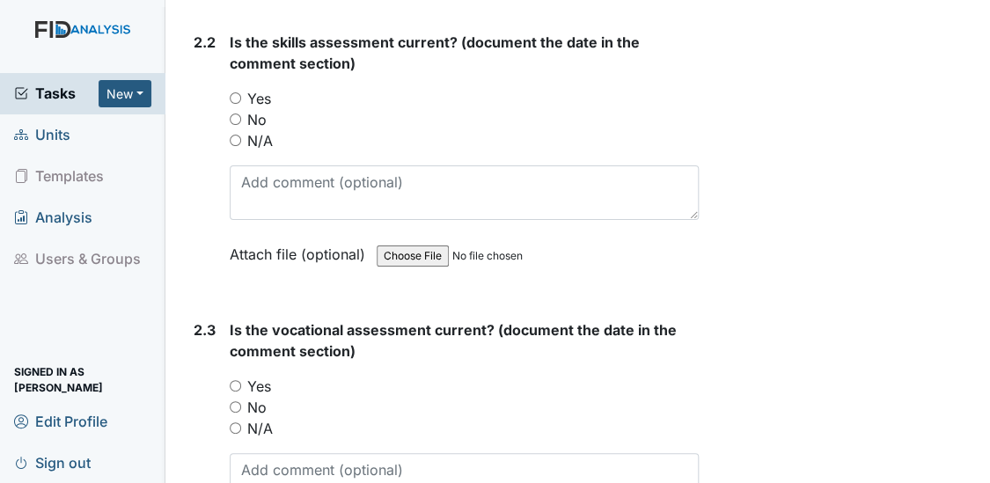
type textarea "5/29/25"
click at [235, 92] on input "Yes" at bounding box center [235, 97] width 11 height 11
radio input "true"
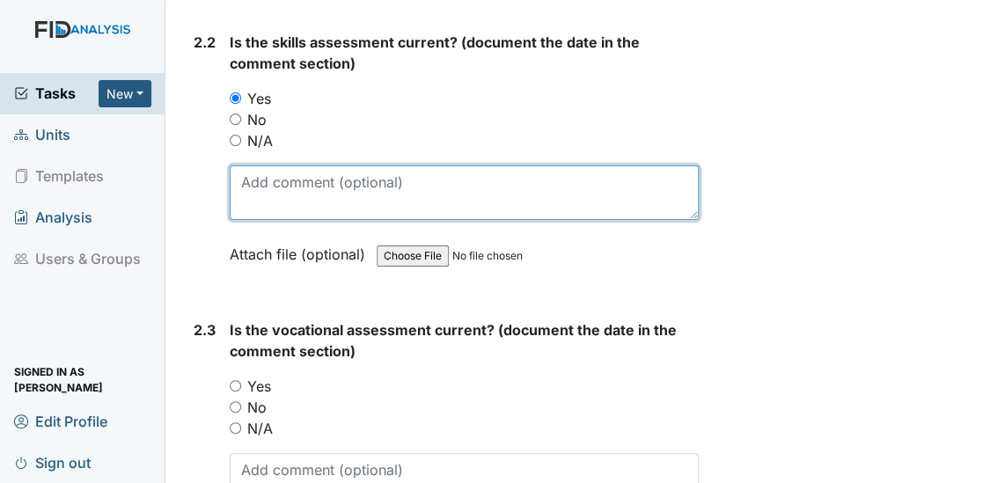
click at [267, 186] on textarea at bounding box center [465, 192] width 470 height 55
type textarea "5/29/25"
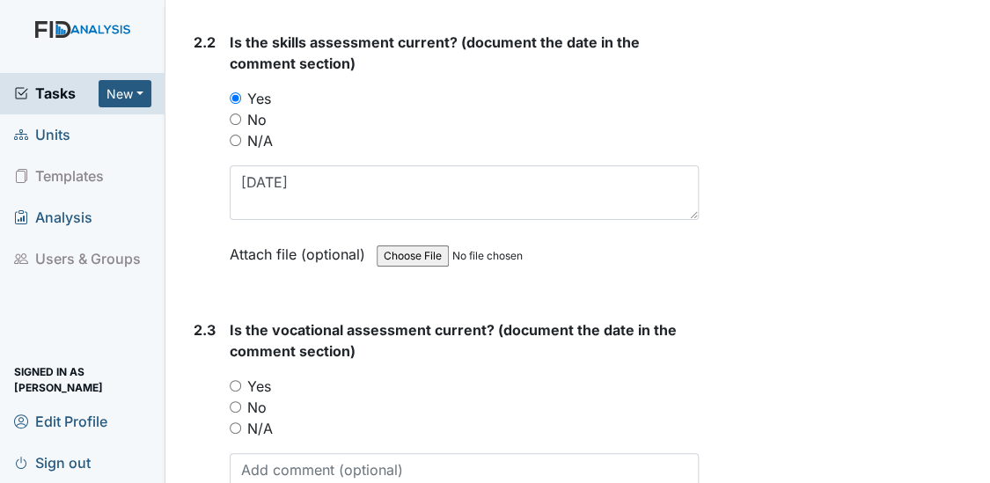
click at [232, 380] on input "Yes" at bounding box center [235, 385] width 11 height 11
radio input "true"
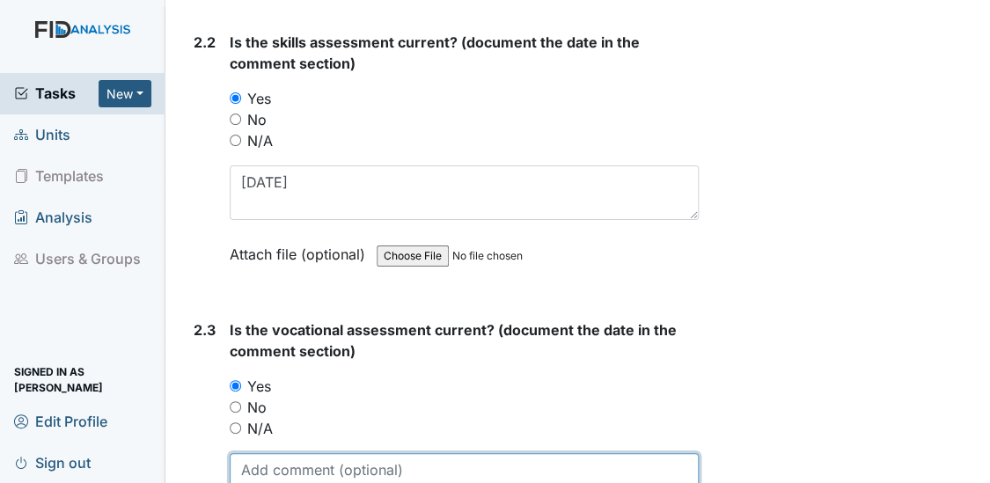
click at [257, 463] on textarea at bounding box center [465, 480] width 470 height 55
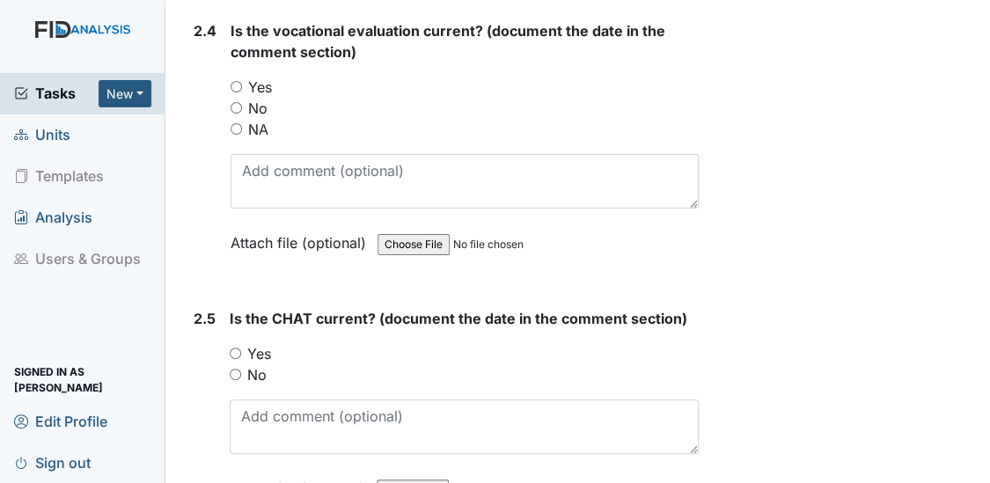
scroll to position [2869, 0]
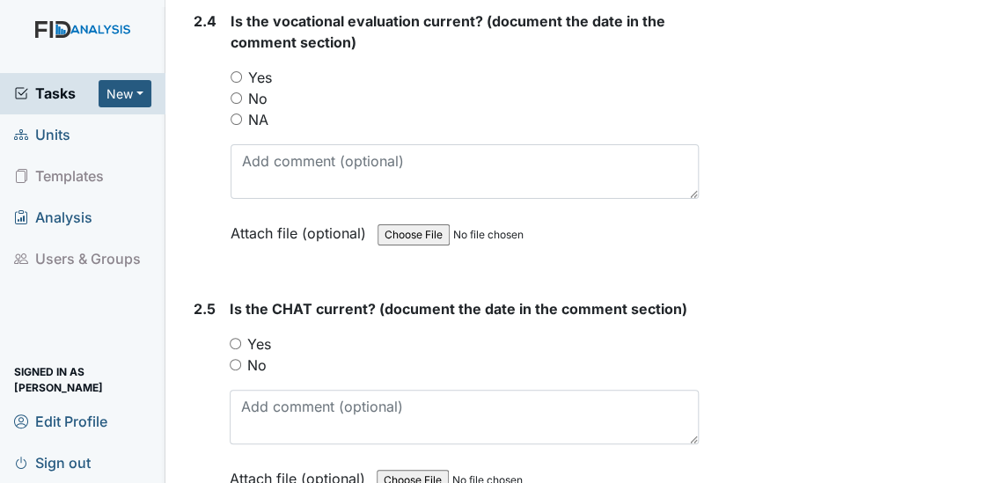
type textarea "5/29/25"
click at [237, 71] on input "Yes" at bounding box center [235, 76] width 11 height 11
radio input "true"
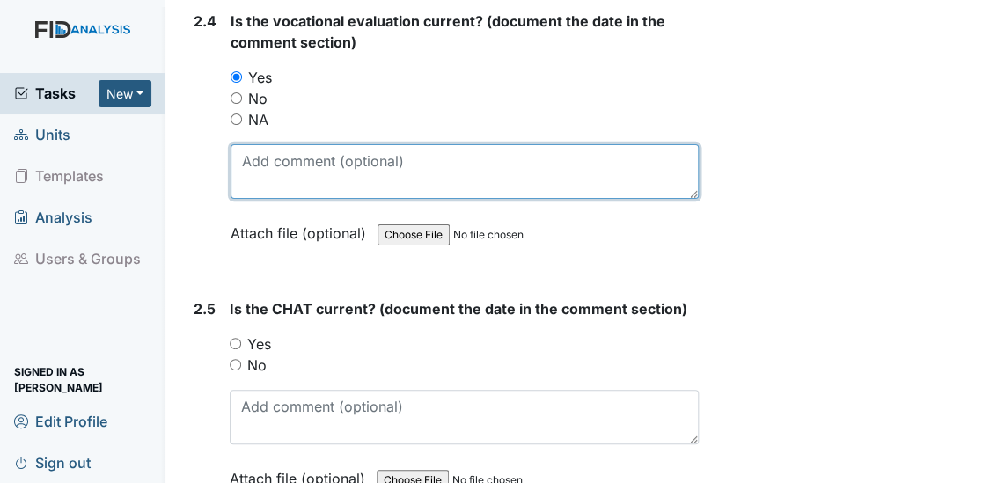
click at [263, 150] on textarea at bounding box center [464, 171] width 469 height 55
type textarea "5/29/25"
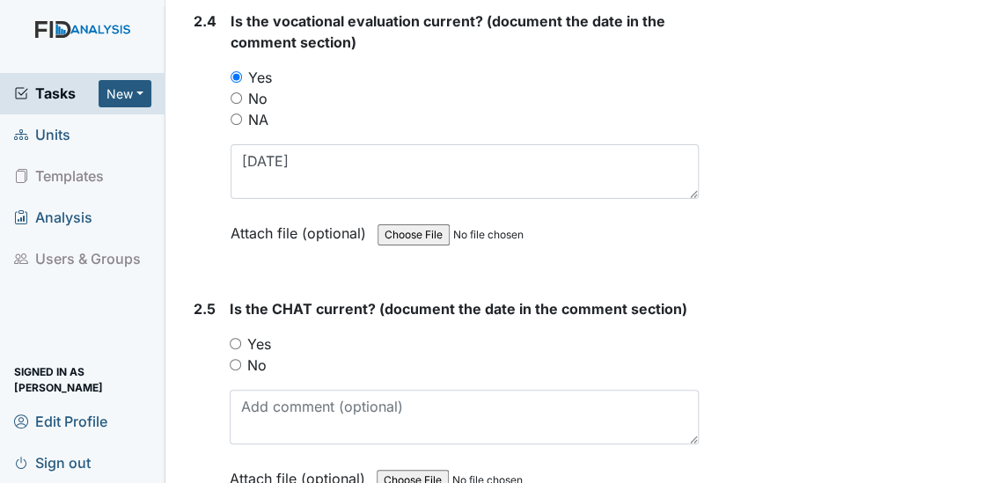
click at [234, 338] on input "Yes" at bounding box center [235, 343] width 11 height 11
radio input "true"
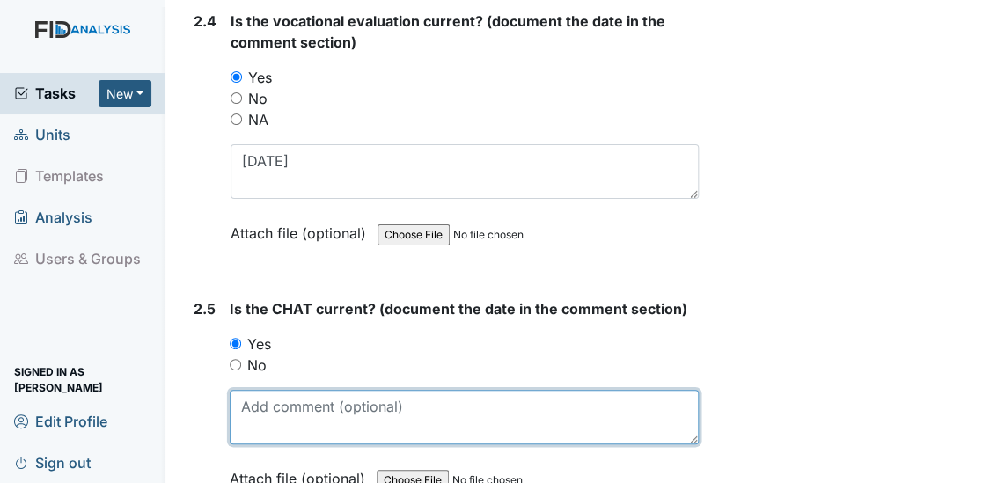
click at [264, 393] on textarea at bounding box center [465, 417] width 470 height 55
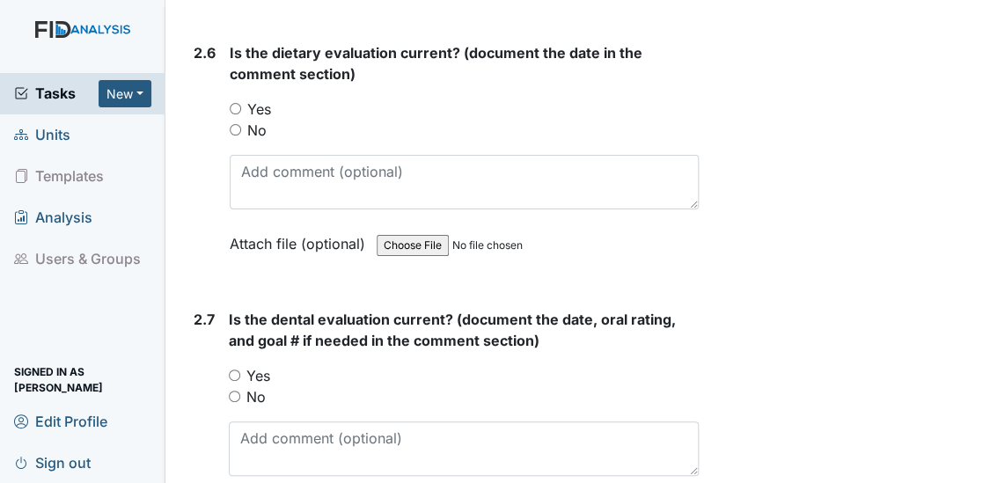
scroll to position [3403, 0]
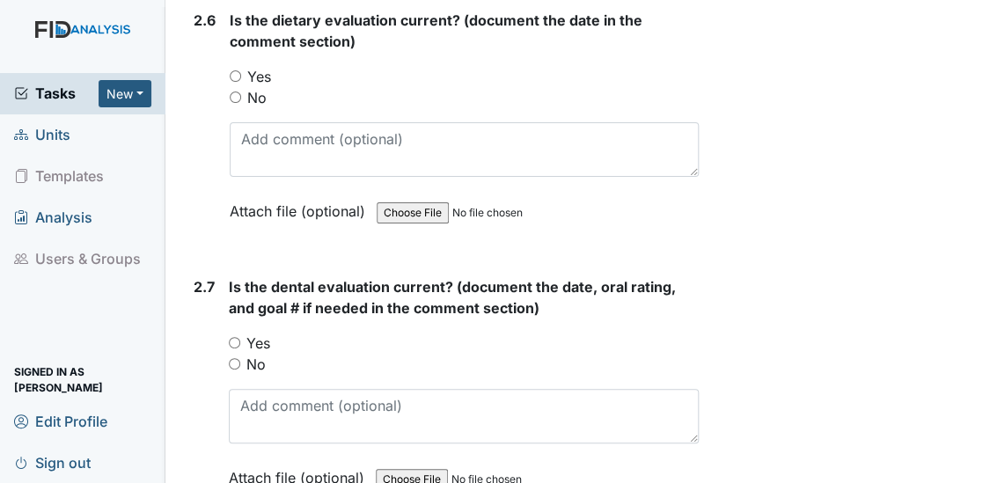
type textarea "5/20/25"
click at [233, 70] on input "Yes" at bounding box center [235, 75] width 11 height 11
radio input "true"
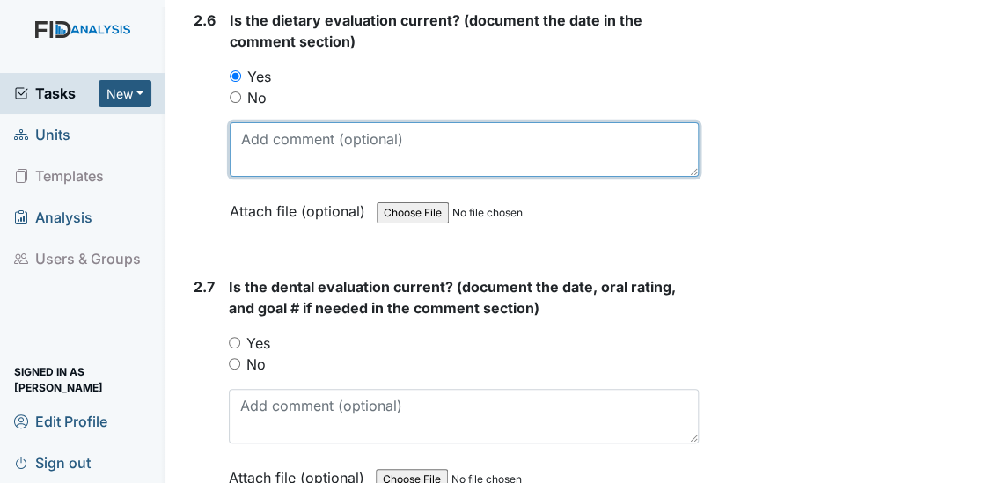
click at [266, 135] on textarea at bounding box center [465, 149] width 470 height 55
type textarea "7/21/25"
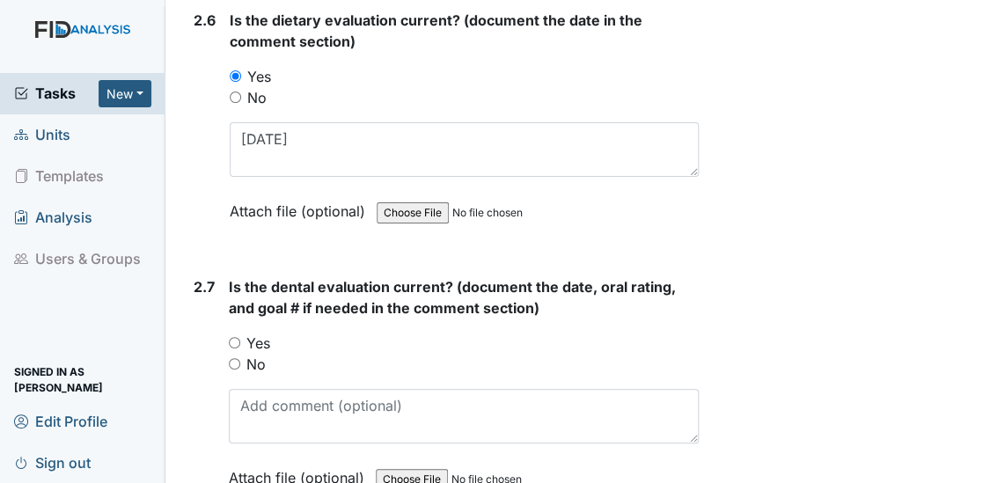
click at [234, 337] on input "Yes" at bounding box center [234, 342] width 11 height 11
radio input "true"
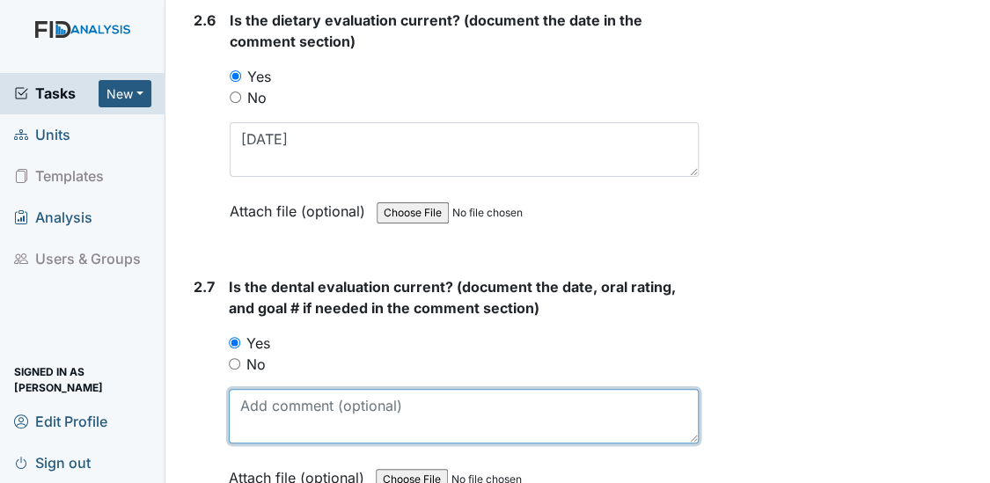
click at [260, 395] on textarea at bounding box center [464, 416] width 471 height 55
click at [260, 395] on textarea "10/3/24 GOOD" at bounding box center [464, 416] width 471 height 55
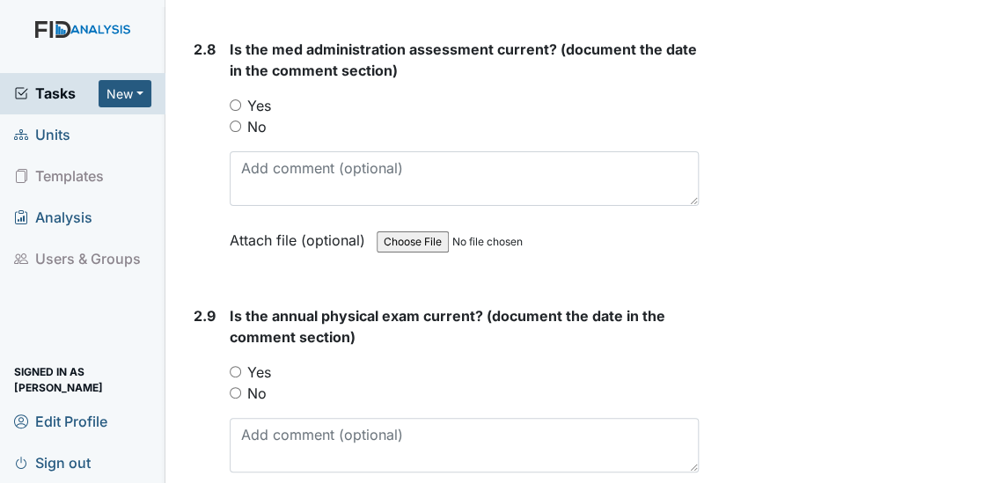
scroll to position [3915, 0]
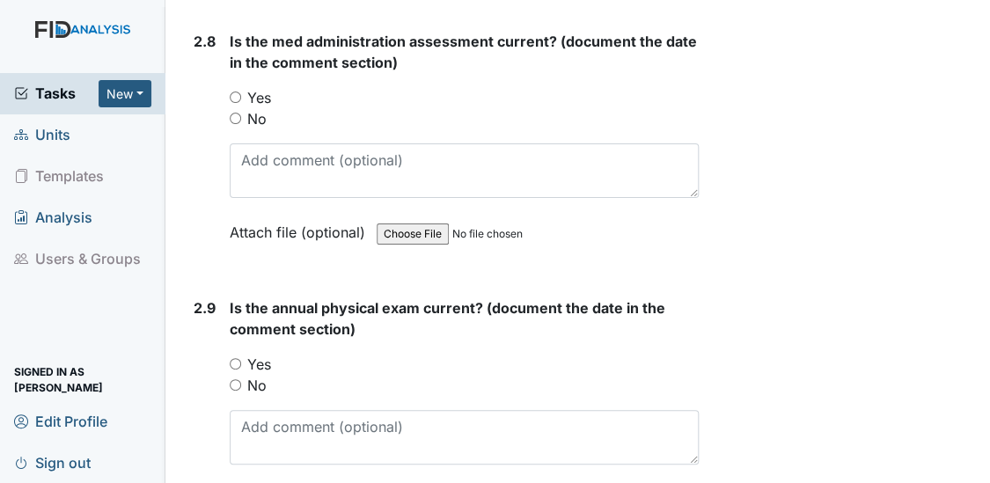
type textarea "10/3/24 GOOD"
click at [231, 91] on input "Yes" at bounding box center [235, 96] width 11 height 11
radio input "true"
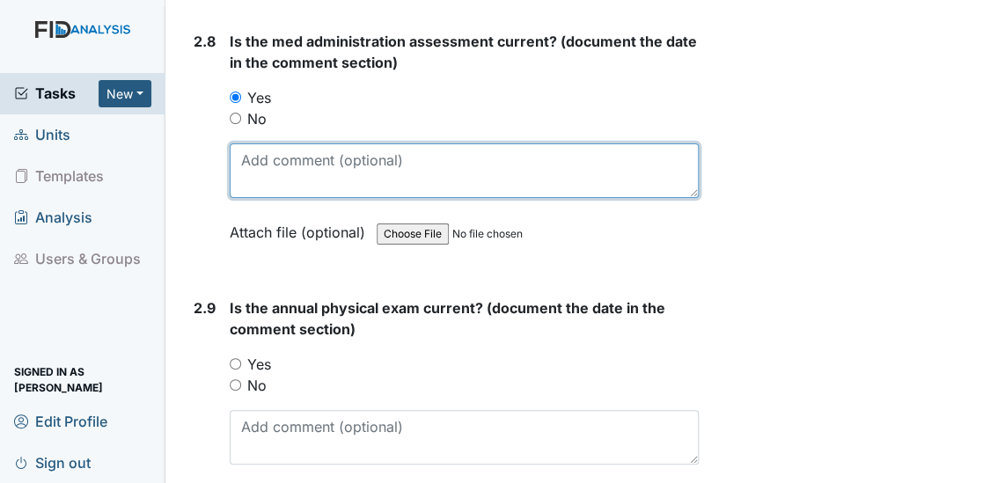
click at [251, 156] on textarea at bounding box center [465, 170] width 470 height 55
type textarea "3/28/25"
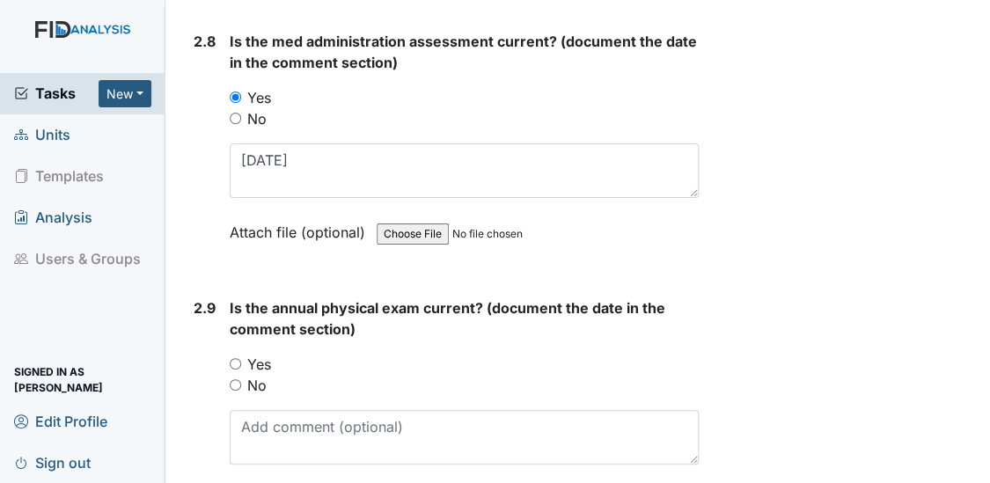
click at [234, 358] on input "Yes" at bounding box center [235, 363] width 11 height 11
radio input "true"
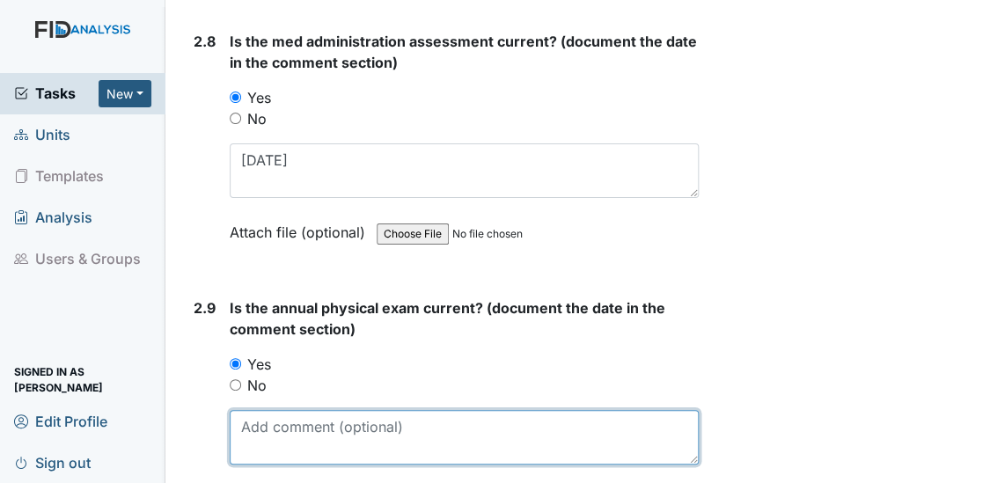
click at [245, 410] on textarea at bounding box center [465, 437] width 470 height 55
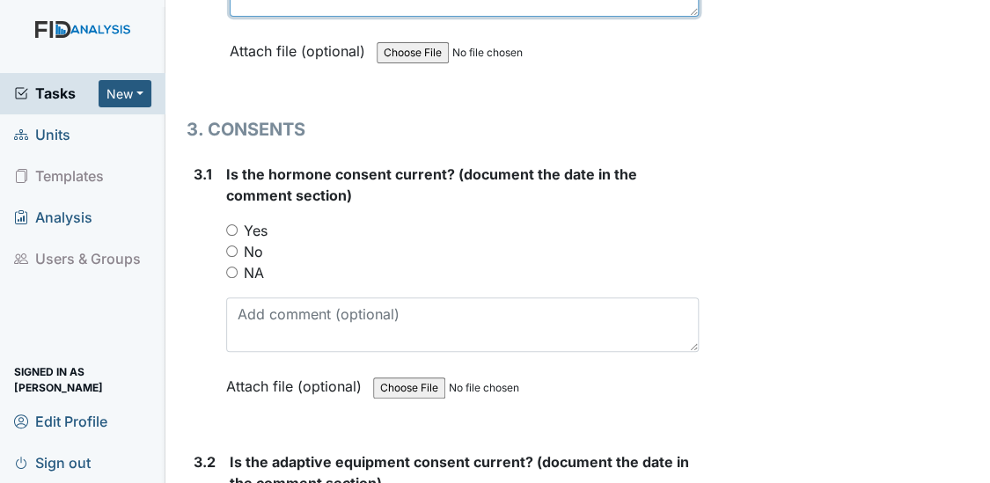
scroll to position [4405, 0]
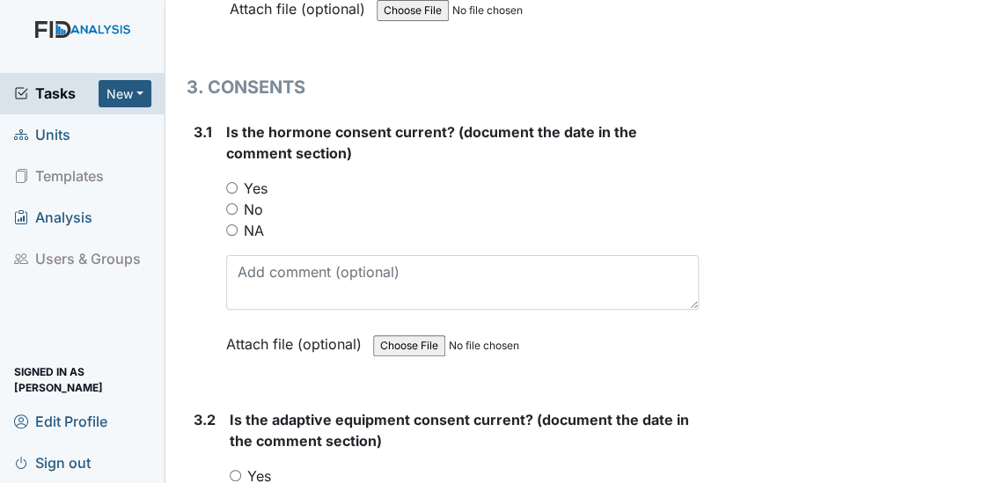
type textarea "3/3/25"
click at [226, 224] on input "NA" at bounding box center [231, 229] width 11 height 11
radio input "true"
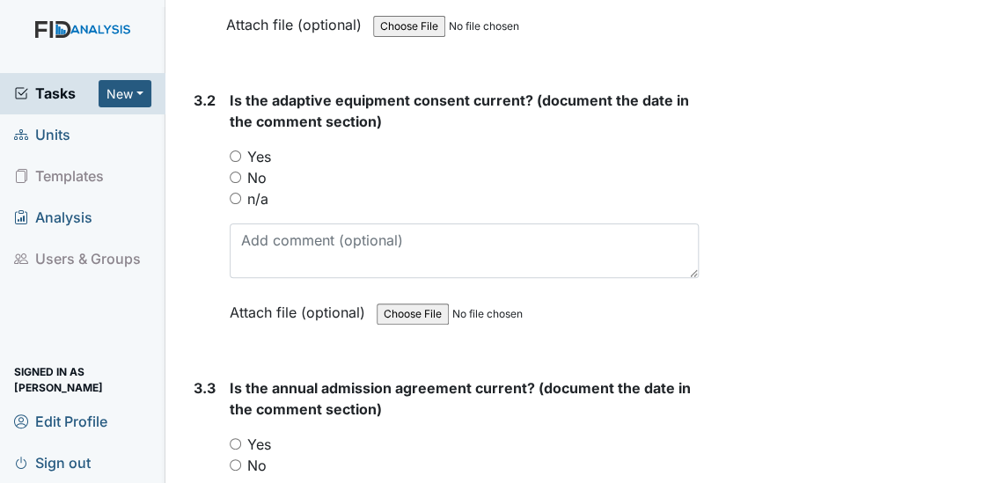
scroll to position [4767, 0]
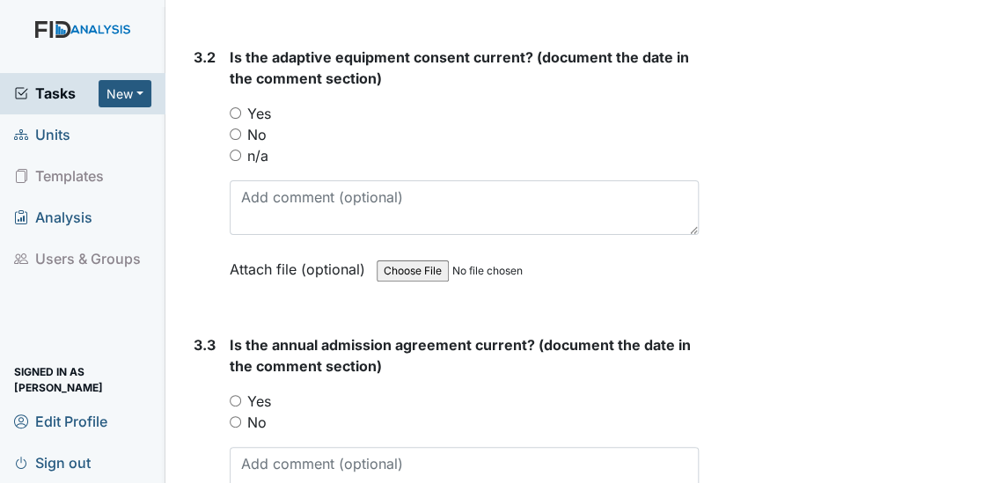
click at [234, 107] on input "Yes" at bounding box center [235, 112] width 11 height 11
radio input "true"
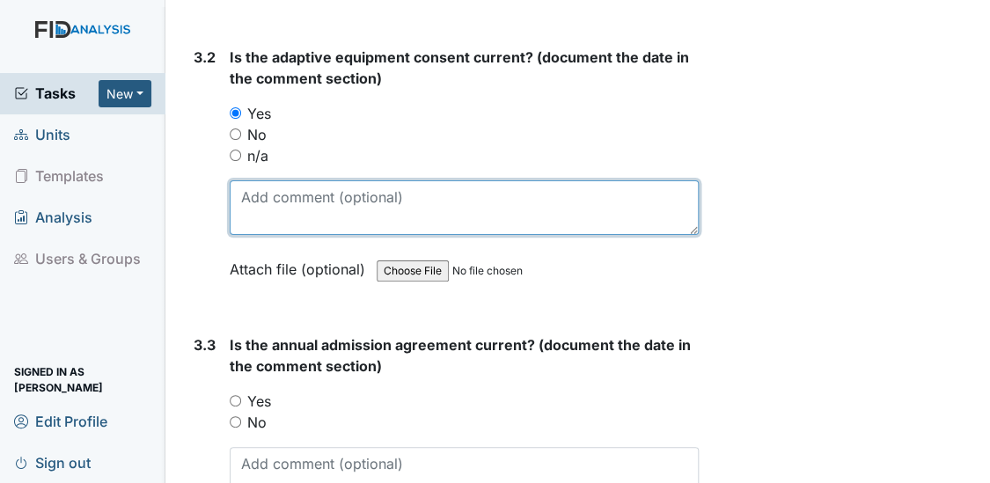
click at [255, 180] on textarea at bounding box center [465, 207] width 470 height 55
type textarea "4/15/25"
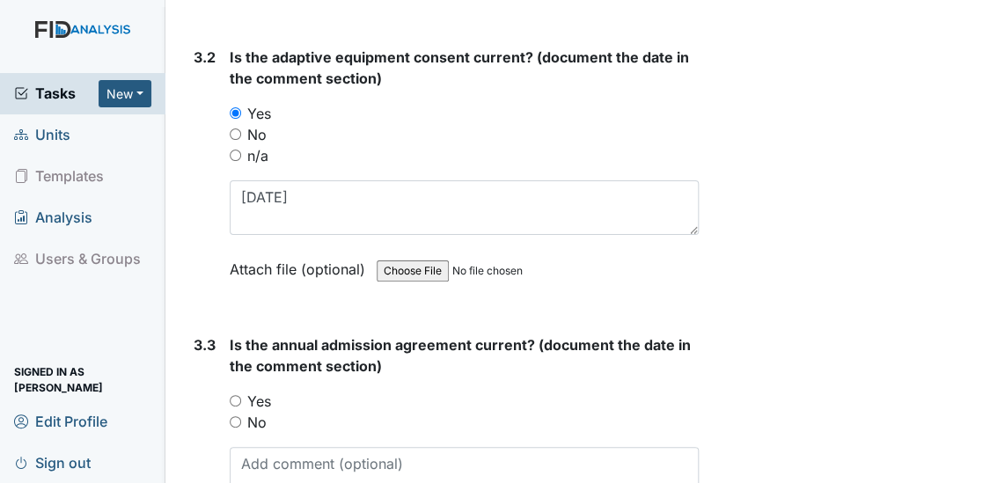
click at [234, 395] on input "Yes" at bounding box center [235, 400] width 11 height 11
radio input "true"
click at [246, 447] on textarea at bounding box center [465, 474] width 470 height 55
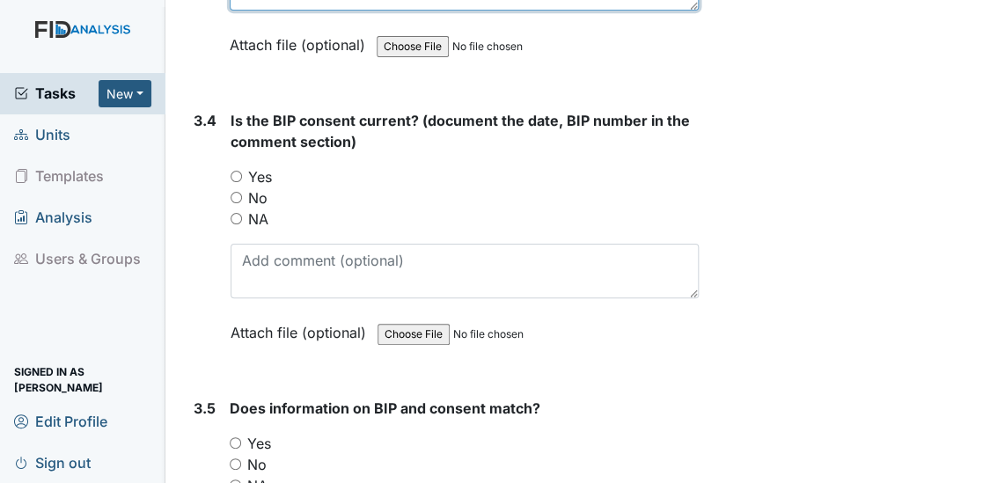
scroll to position [5290, 0]
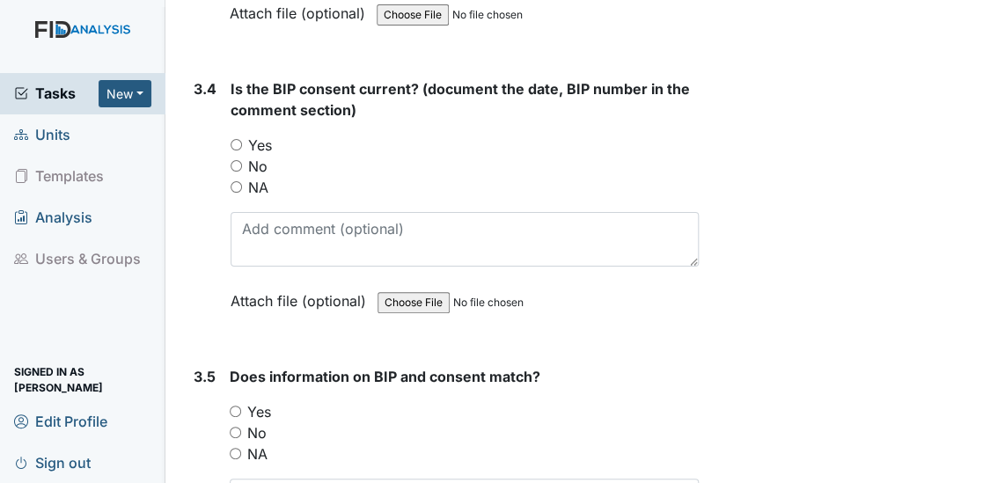
type textarea "9/24/25"
drag, startPoint x: 980, startPoint y: 470, endPoint x: 237, endPoint y: 127, distance: 818.7
click at [237, 139] on input "Yes" at bounding box center [235, 144] width 11 height 11
radio input "true"
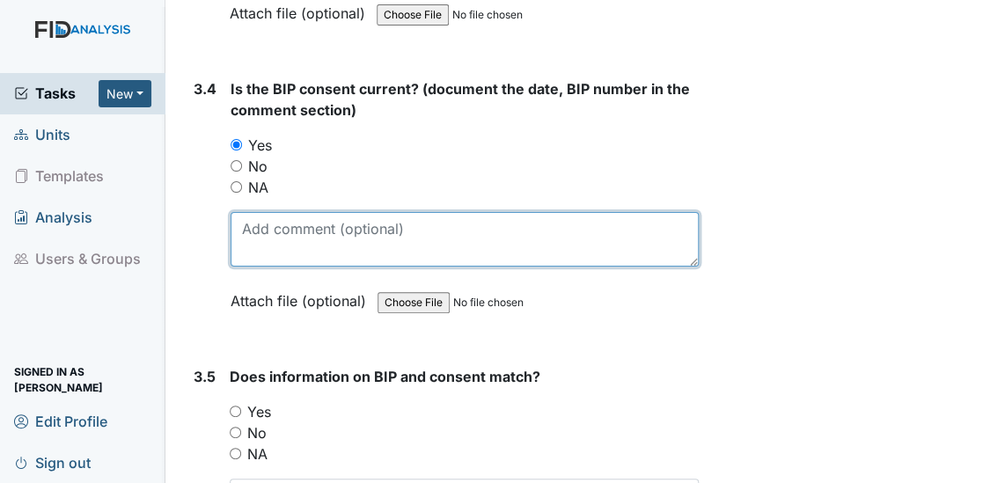
click at [243, 212] on textarea at bounding box center [464, 239] width 469 height 55
type textarea "4/15/25 BEH016"
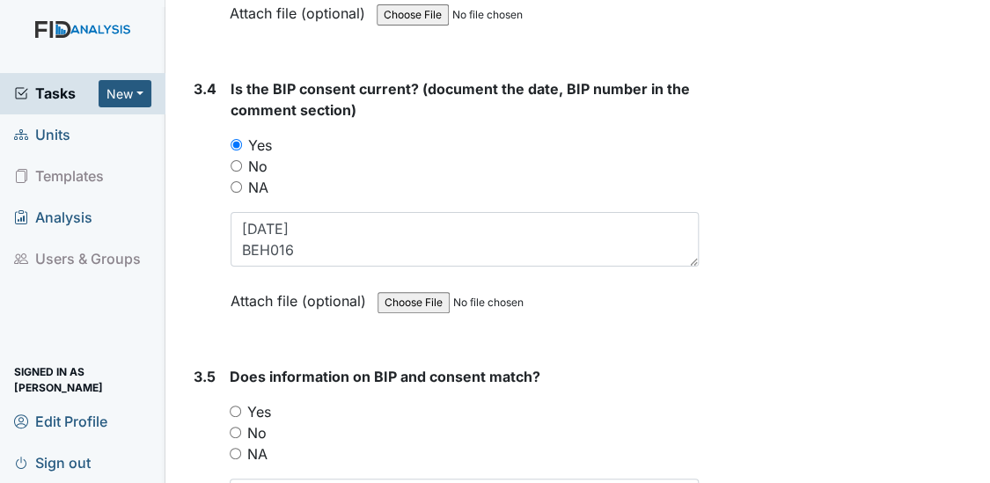
click at [235, 406] on input "Yes" at bounding box center [235, 411] width 11 height 11
radio input "true"
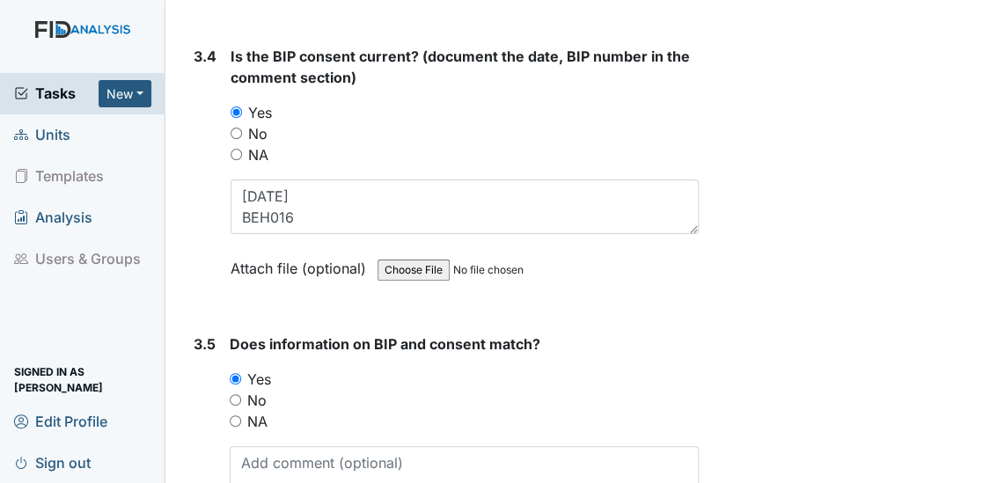
scroll to position [5469, 0]
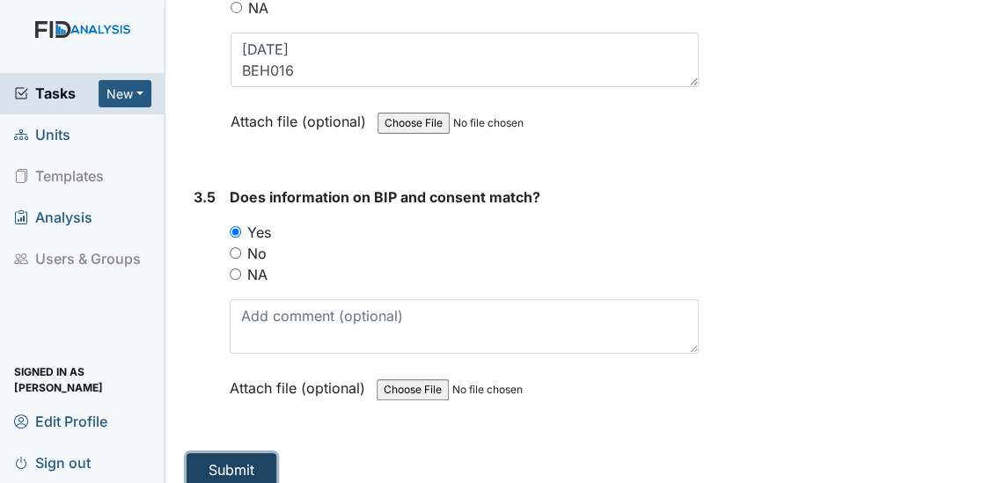
click at [219, 453] on button "Submit" at bounding box center [231, 469] width 90 height 33
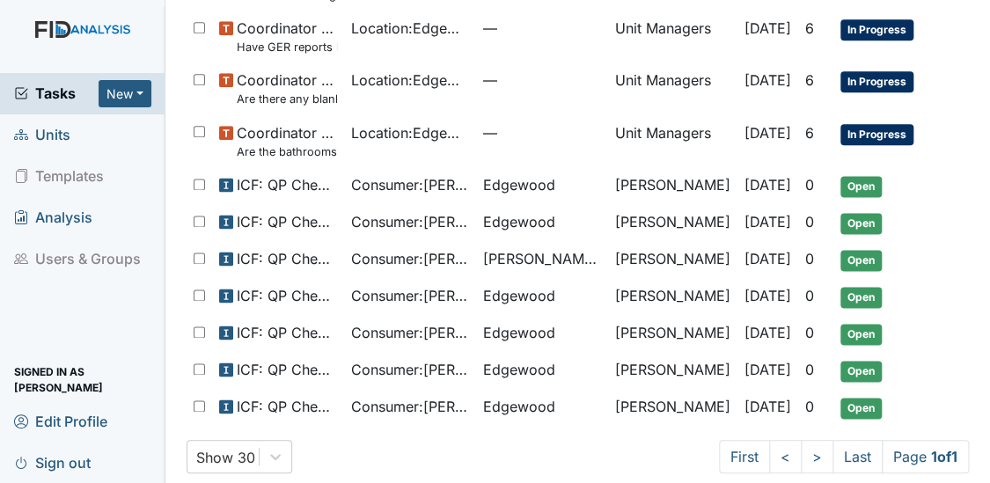
scroll to position [844, 0]
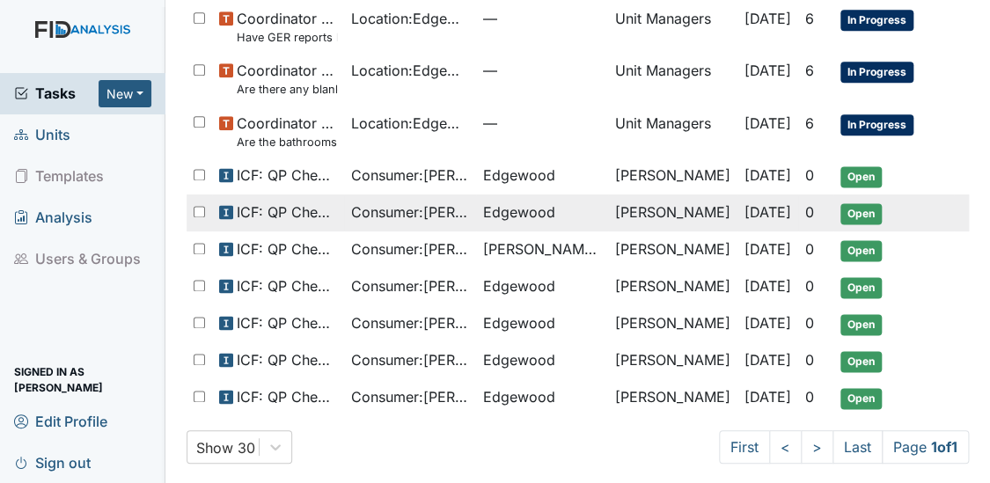
click at [443, 201] on span "Consumer : [PERSON_NAME]" at bounding box center [410, 211] width 118 height 21
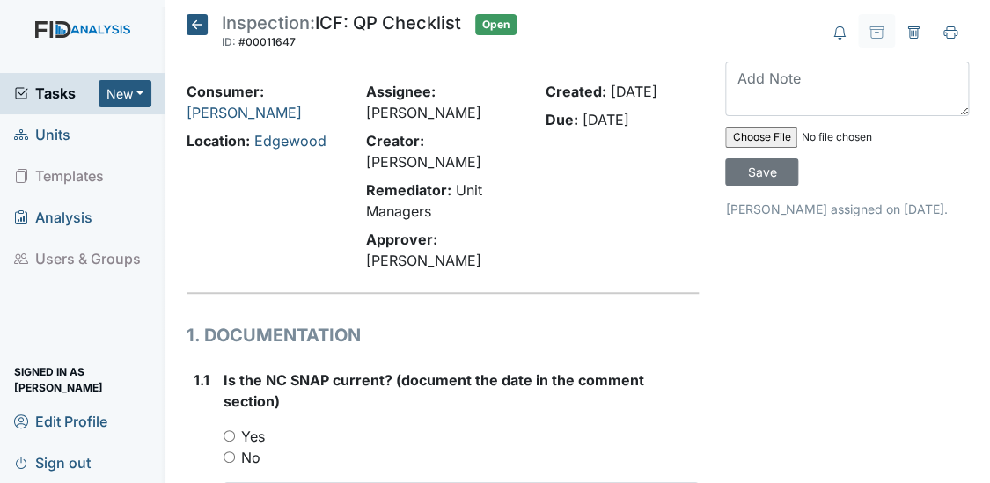
click at [226, 434] on input "Yes" at bounding box center [228, 435] width 11 height 11
radio input "true"
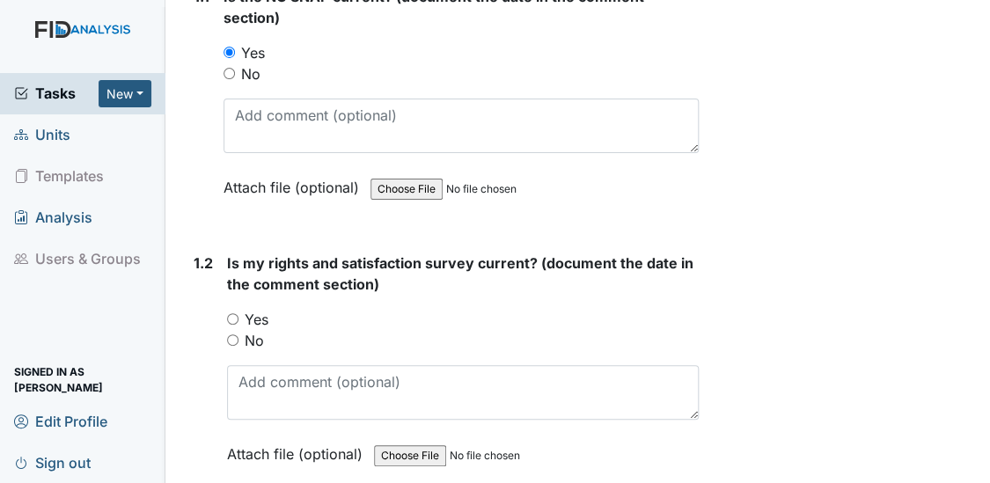
scroll to position [469, 0]
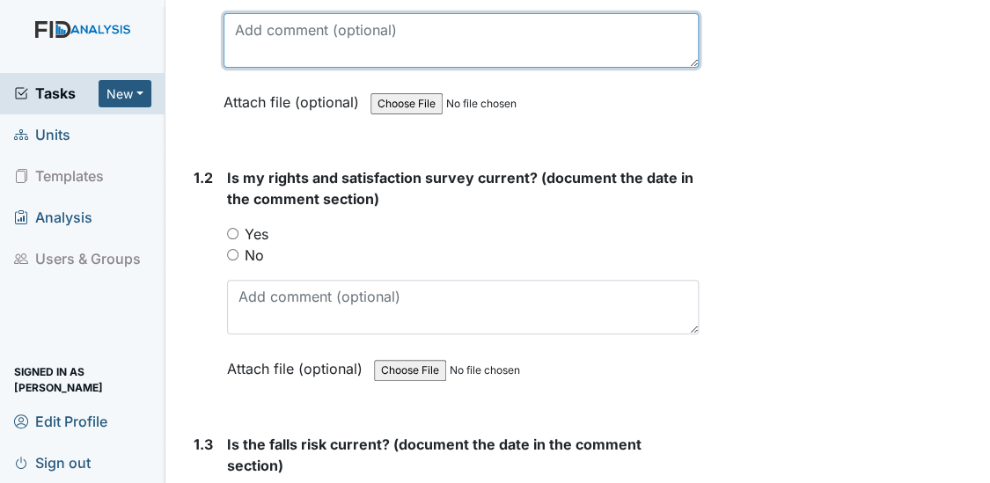
click at [330, 44] on textarea at bounding box center [461, 40] width 476 height 55
type textarea "[DATE]"
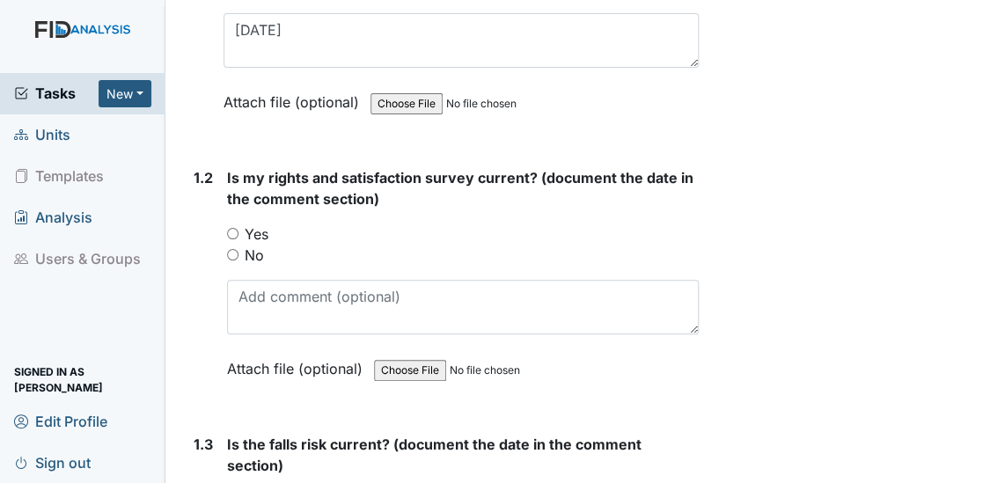
click at [229, 229] on input "Yes" at bounding box center [232, 233] width 11 height 11
radio input "true"
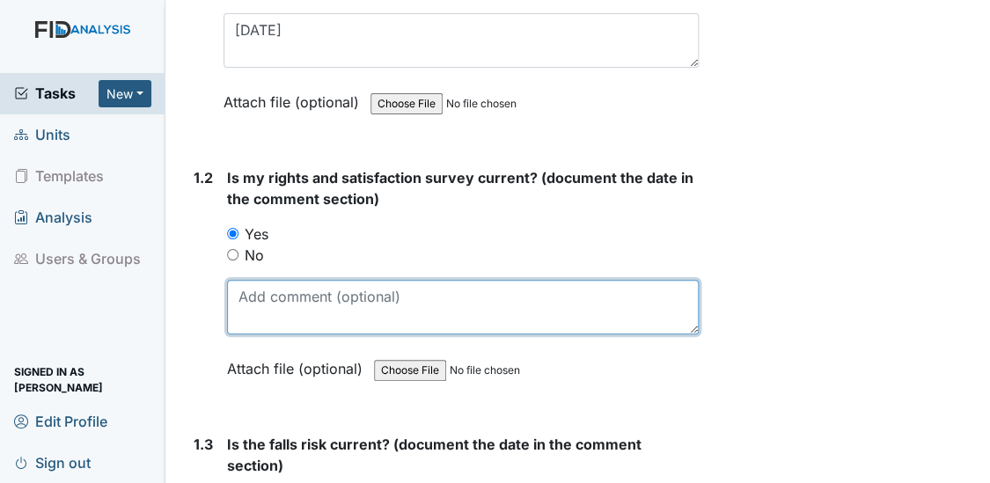
click at [252, 284] on textarea at bounding box center [463, 307] width 472 height 55
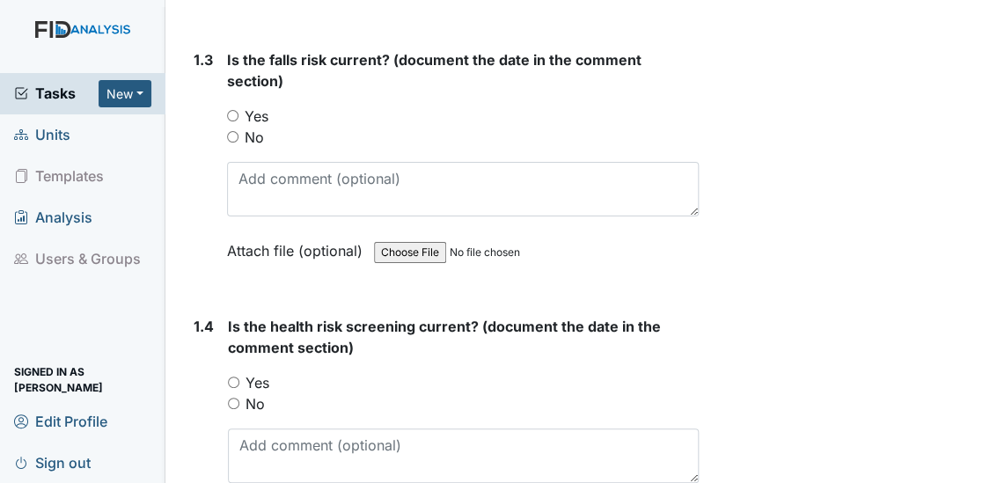
scroll to position [863, 0]
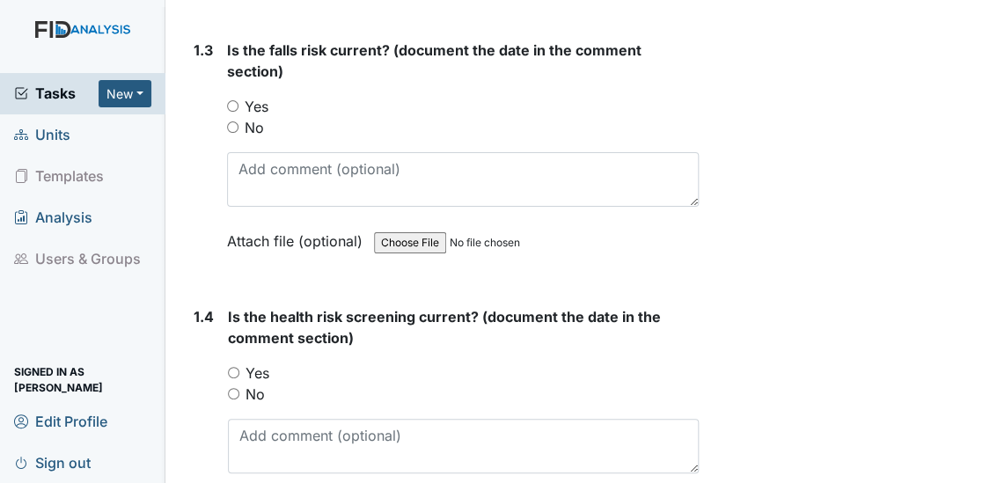
type textarea "[DATE]"
click at [231, 100] on input "Yes" at bounding box center [232, 105] width 11 height 11
radio input "true"
click at [220, 161] on div "1.3 Is the falls risk current? (document the date in the comment section) You m…" at bounding box center [442, 159] width 513 height 238
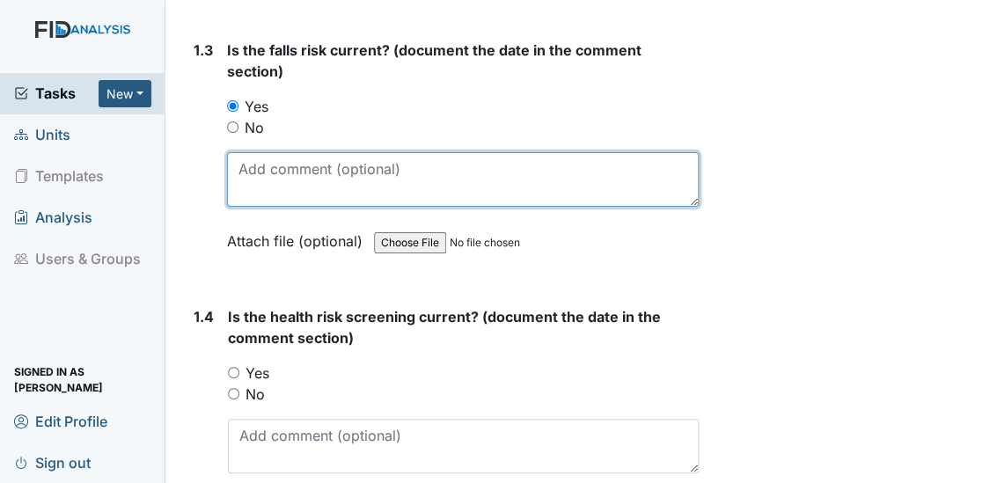
click at [236, 165] on textarea at bounding box center [463, 179] width 472 height 55
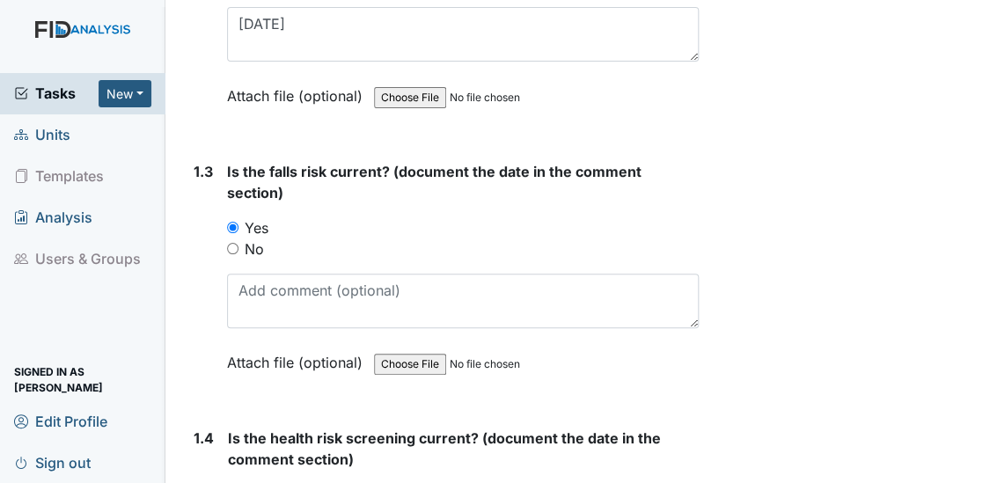
scroll to position [735, 0]
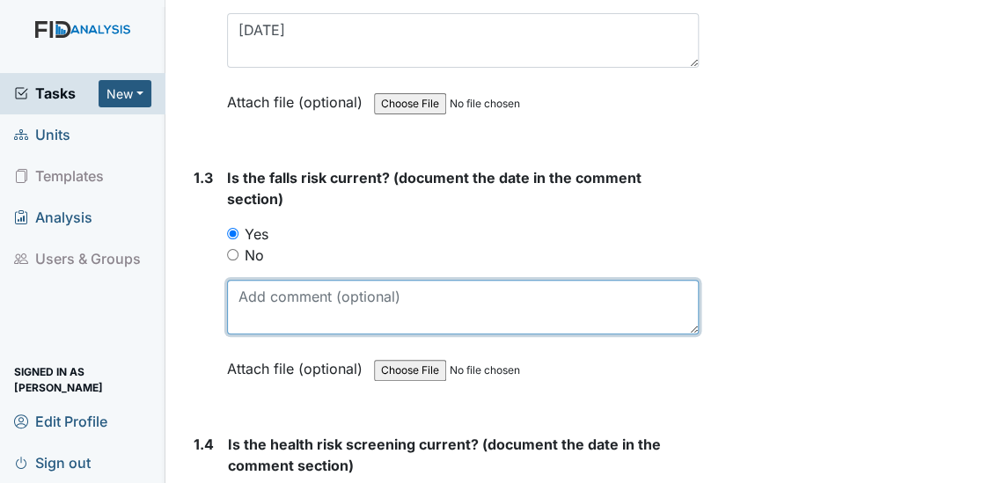
click at [245, 290] on textarea at bounding box center [463, 307] width 472 height 55
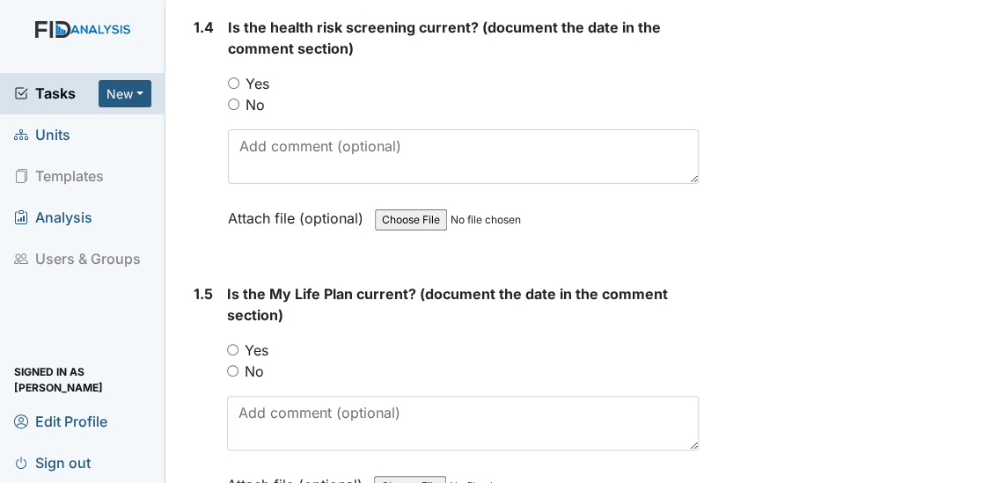
scroll to position [1161, 0]
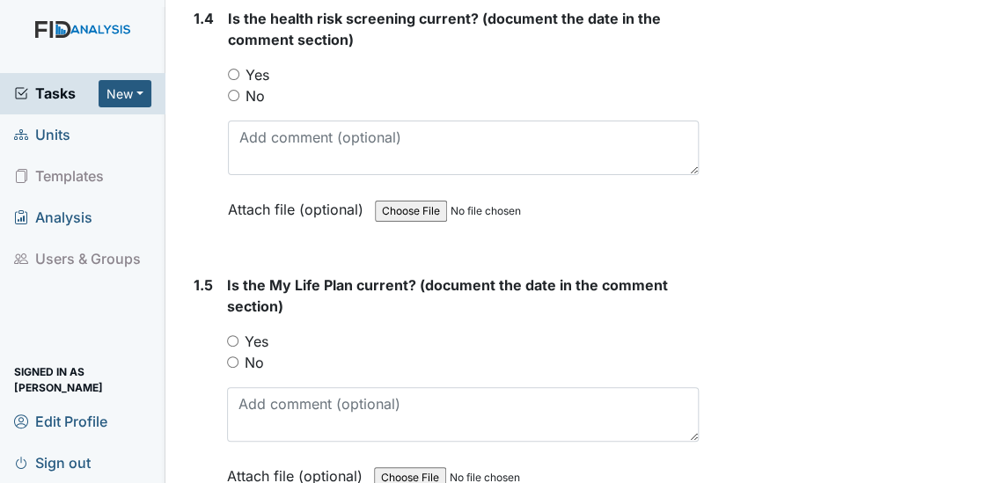
type textarea "[DATE]"
click at [231, 69] on input "Yes" at bounding box center [233, 74] width 11 height 11
radio input "true"
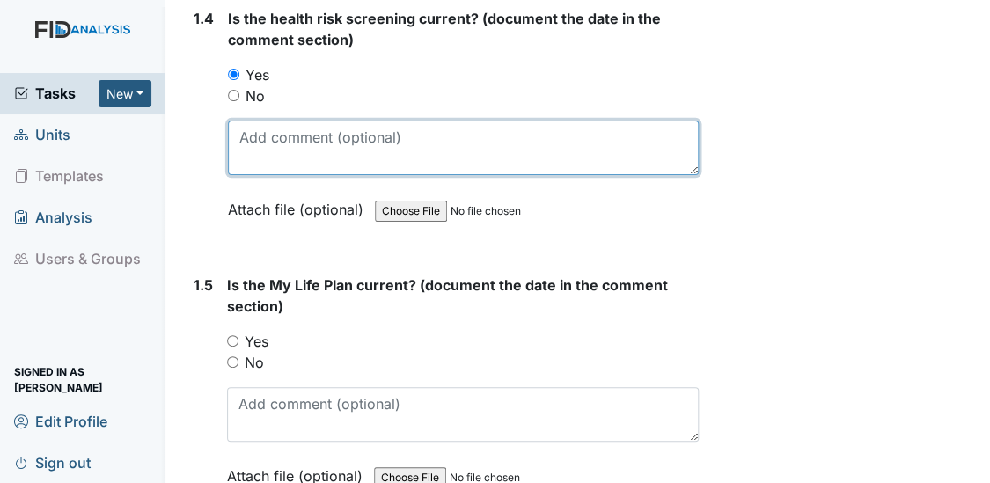
click at [253, 148] on textarea at bounding box center [464, 148] width 472 height 55
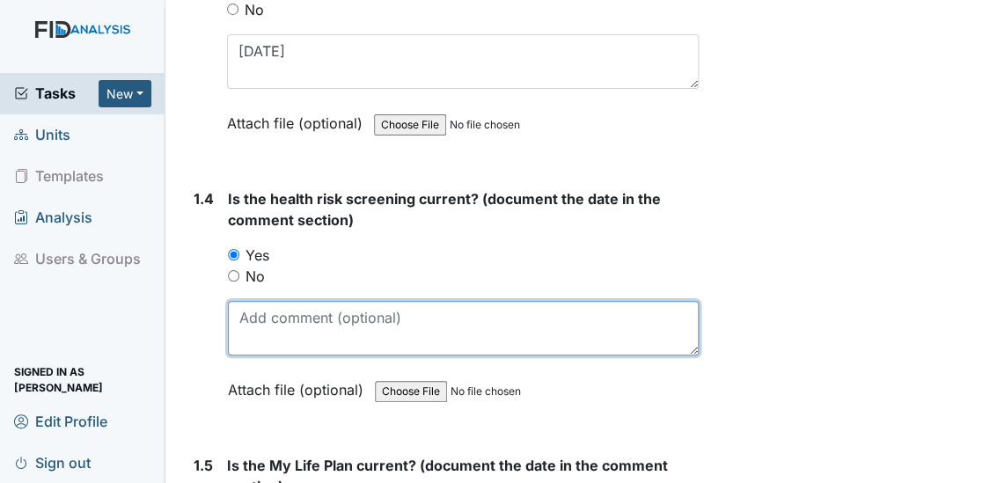
scroll to position [896, 0]
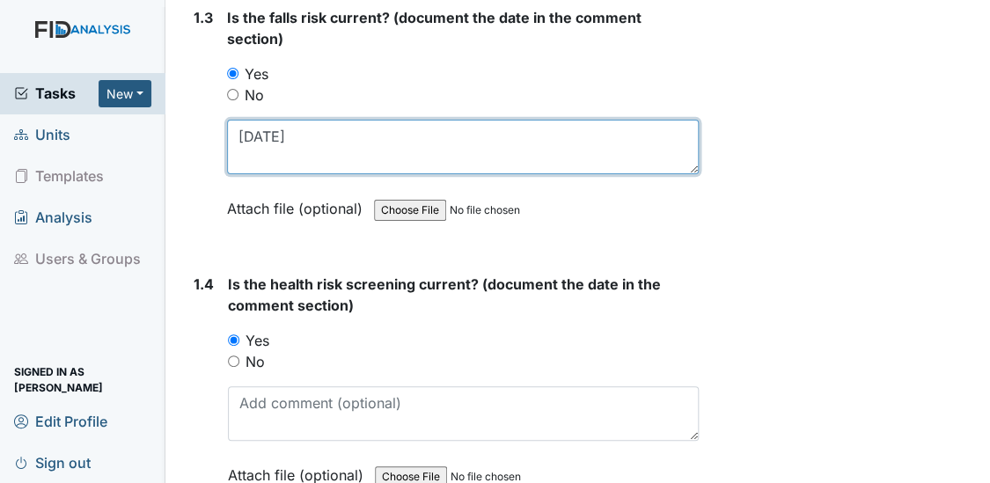
drag, startPoint x: 268, startPoint y: 132, endPoint x: 212, endPoint y: 134, distance: 56.3
click at [212, 134] on div "1.3 Is the falls risk current? (document the date in the comment section) You m…" at bounding box center [442, 126] width 513 height 238
type textarea "6/26/25"
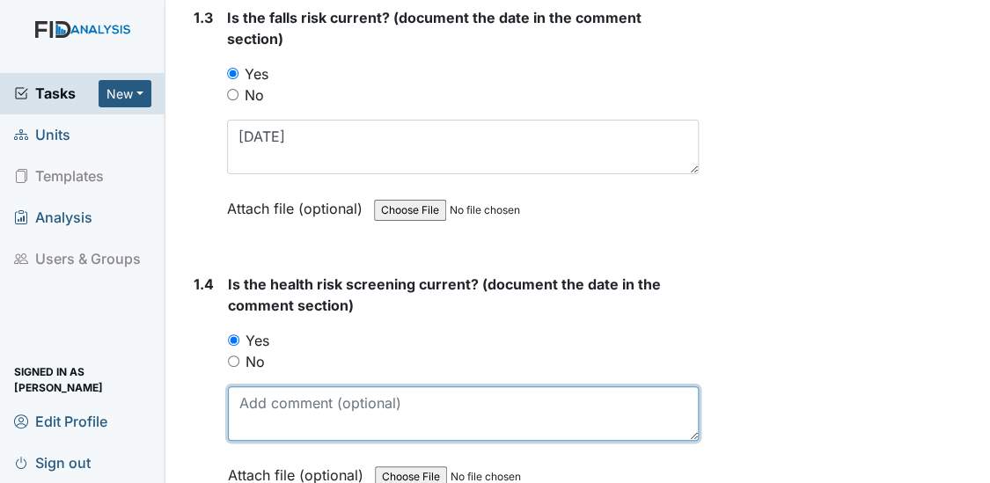
click at [243, 390] on textarea at bounding box center [464, 413] width 472 height 55
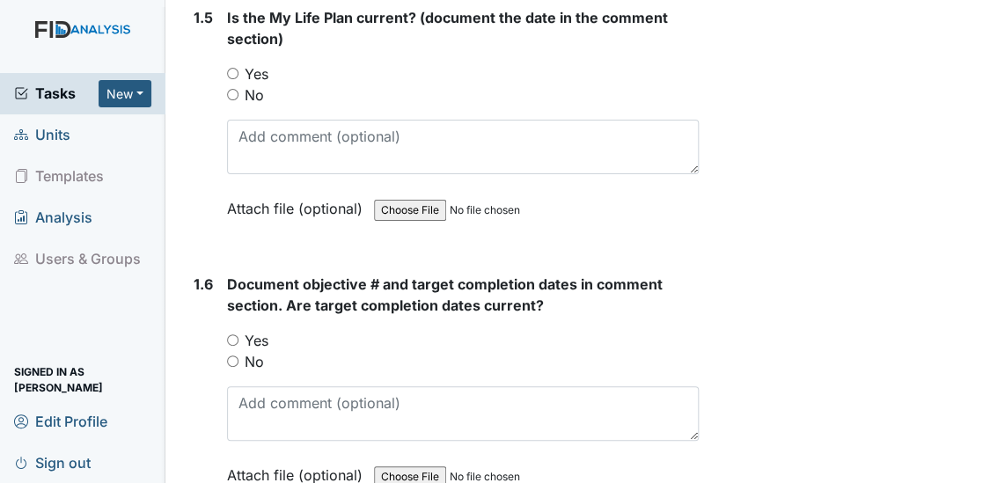
scroll to position [1439, 0]
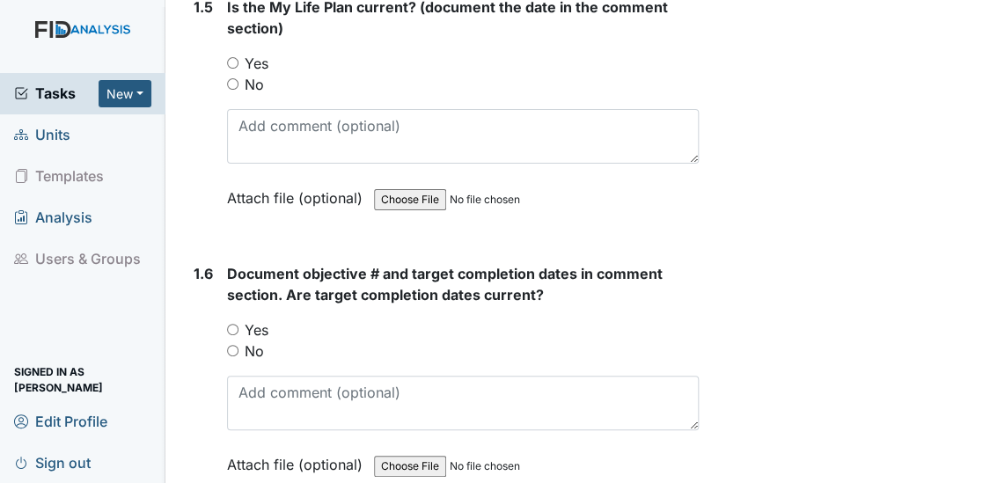
type textarea "[DATE]"
click at [229, 58] on input "Yes" at bounding box center [232, 62] width 11 height 11
radio input "true"
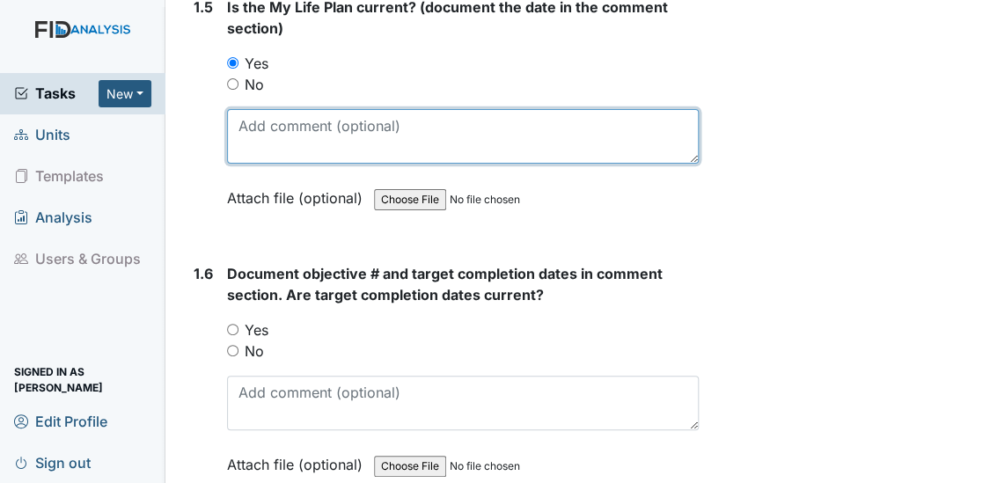
click at [244, 123] on textarea at bounding box center [463, 136] width 472 height 55
type textarea "5/29/29"
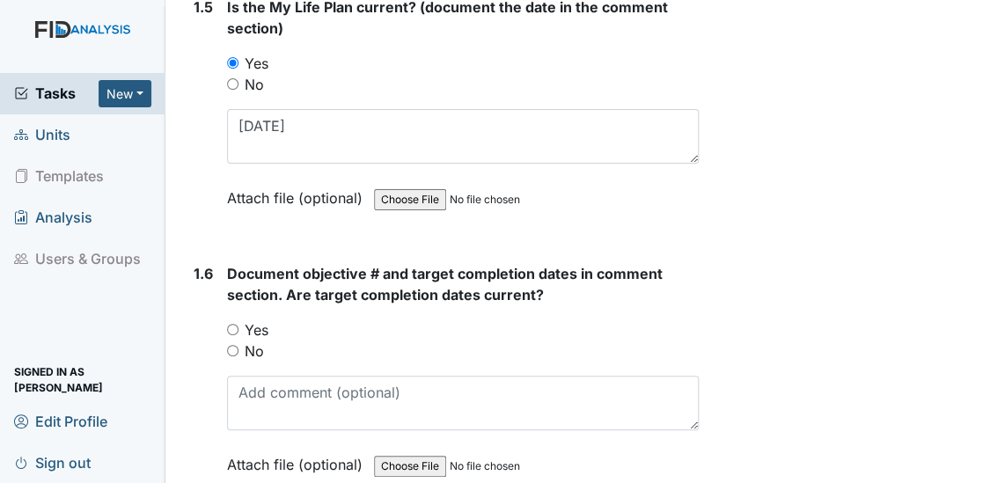
click at [230, 324] on input "Yes" at bounding box center [232, 329] width 11 height 11
radio input "true"
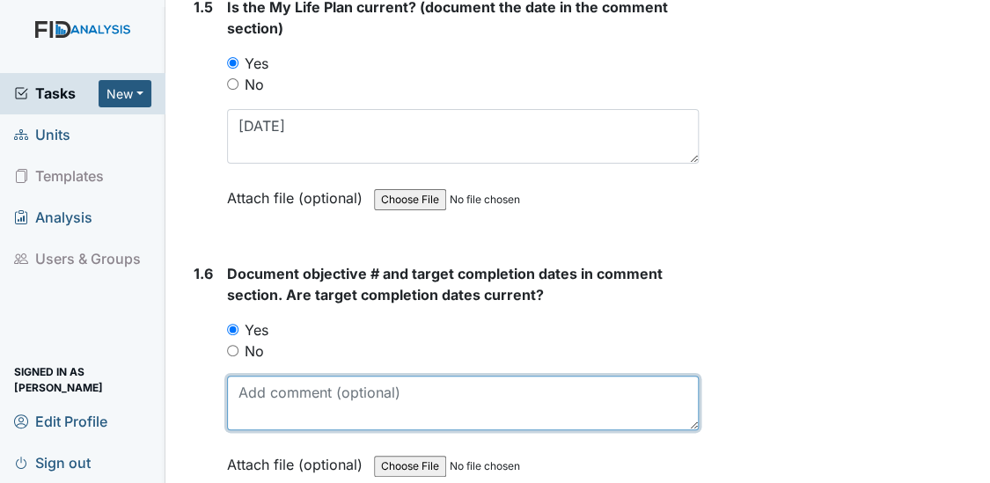
click at [264, 399] on textarea at bounding box center [463, 403] width 472 height 55
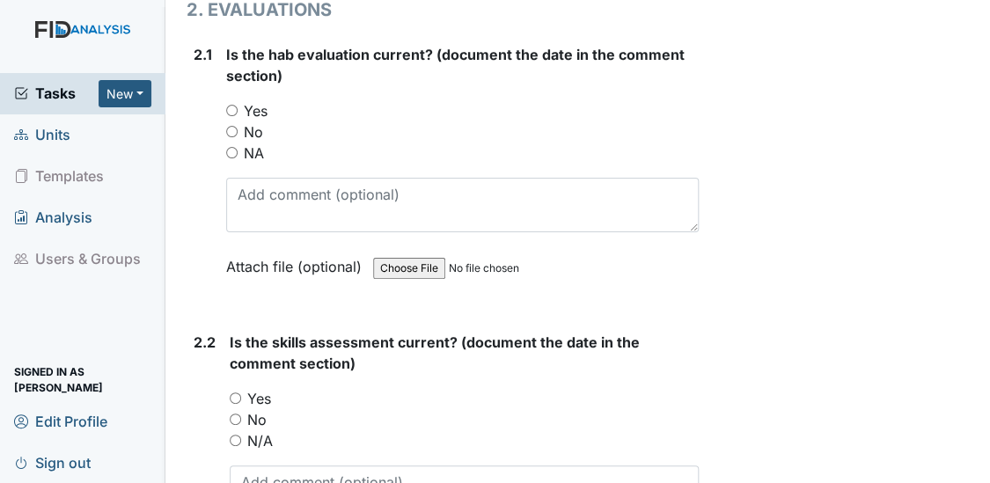
scroll to position [2005, 0]
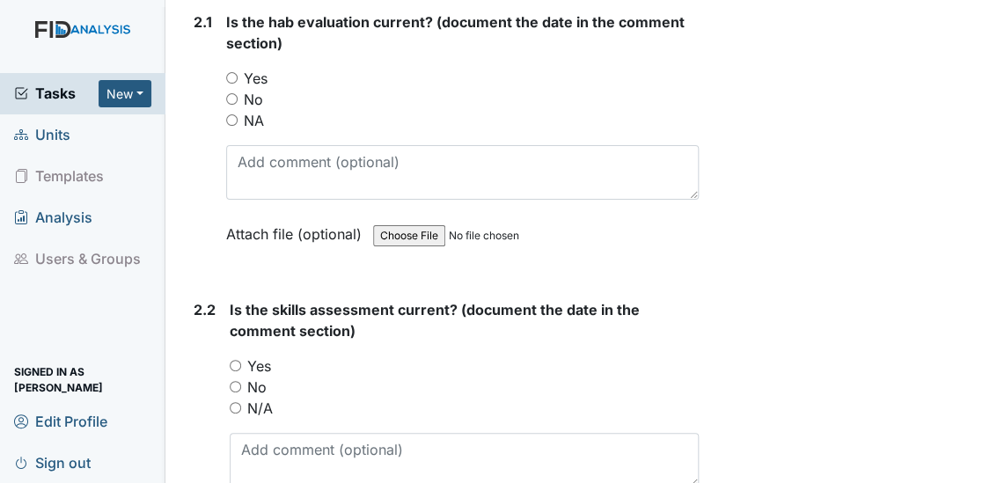
type textarea "FA045 1/31/26 SC035 1/31/26 WK002 3/31/26 COM001 3/31/26"
click at [232, 72] on input "Yes" at bounding box center [231, 77] width 11 height 11
radio input "true"
click at [232, 72] on input "Yes" at bounding box center [231, 77] width 11 height 11
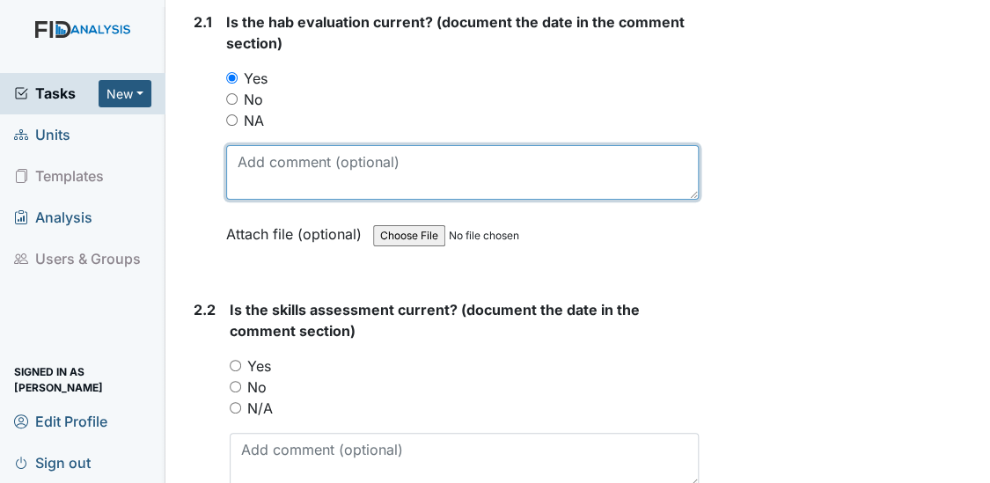
click at [255, 158] on textarea at bounding box center [462, 172] width 473 height 55
type textarea "[DATE]"
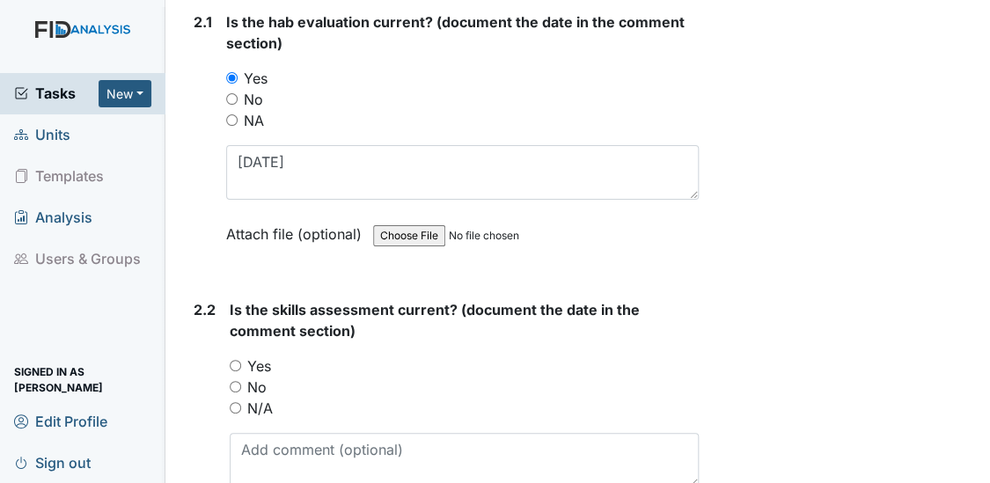
click at [231, 360] on input "Yes" at bounding box center [235, 365] width 11 height 11
radio input "true"
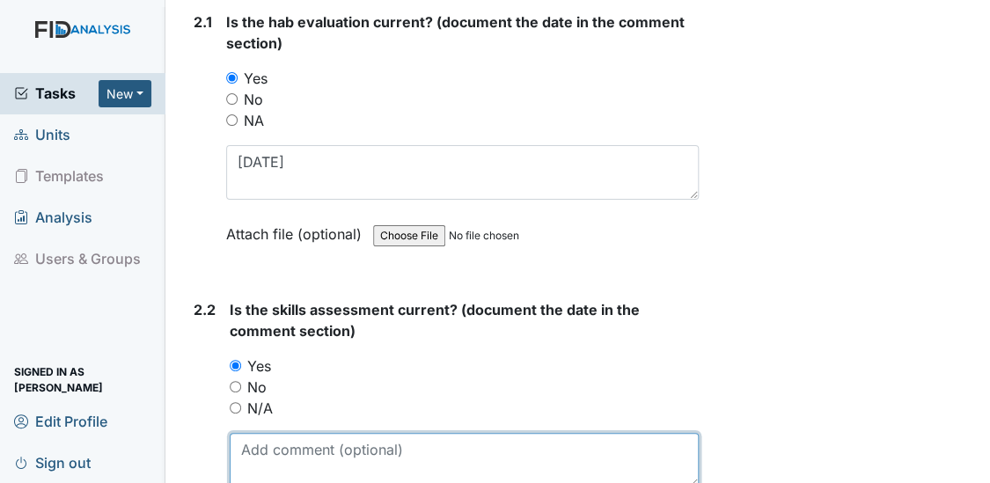
click at [240, 448] on textarea at bounding box center [465, 460] width 470 height 55
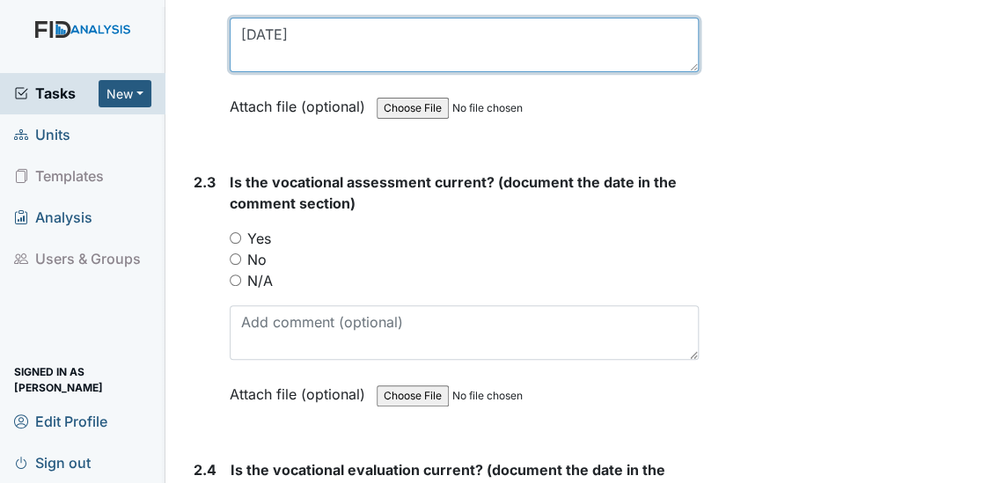
scroll to position [2431, 0]
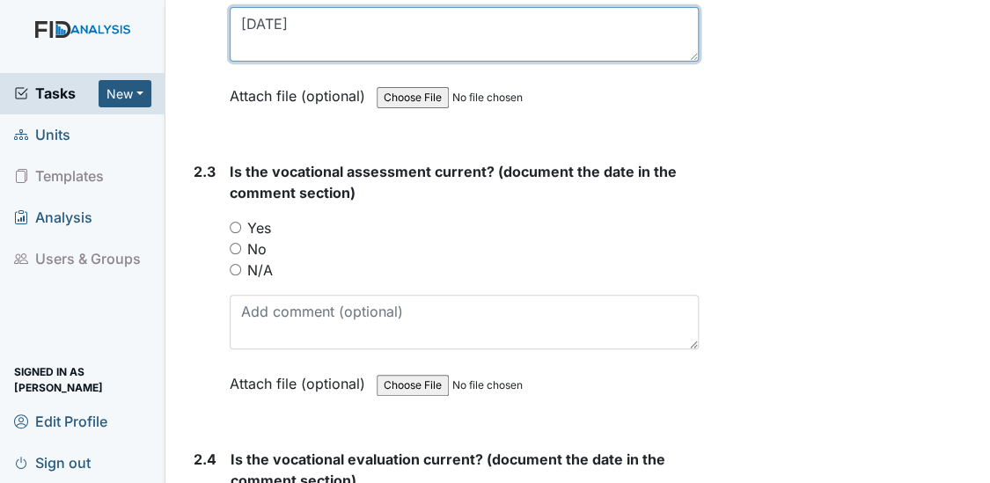
type textarea "[DATE]"
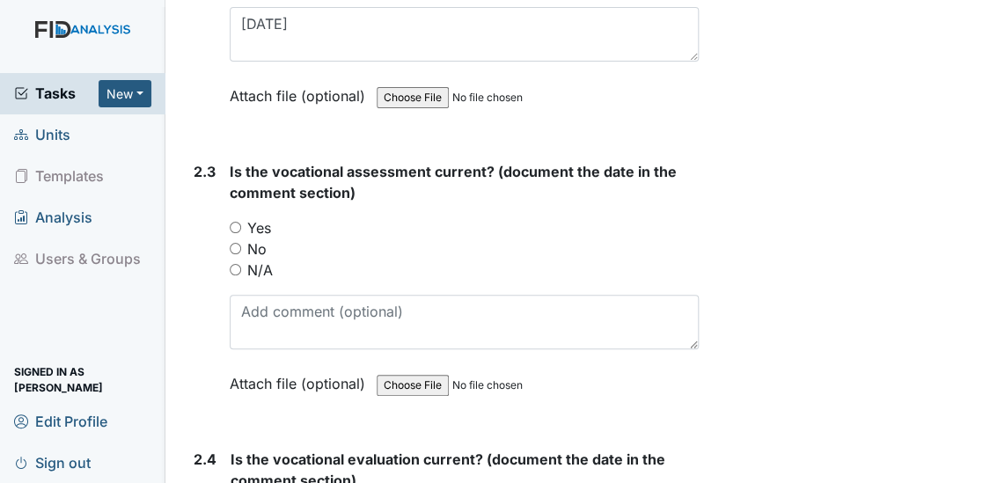
click at [236, 222] on input "Yes" at bounding box center [235, 227] width 11 height 11
radio input "true"
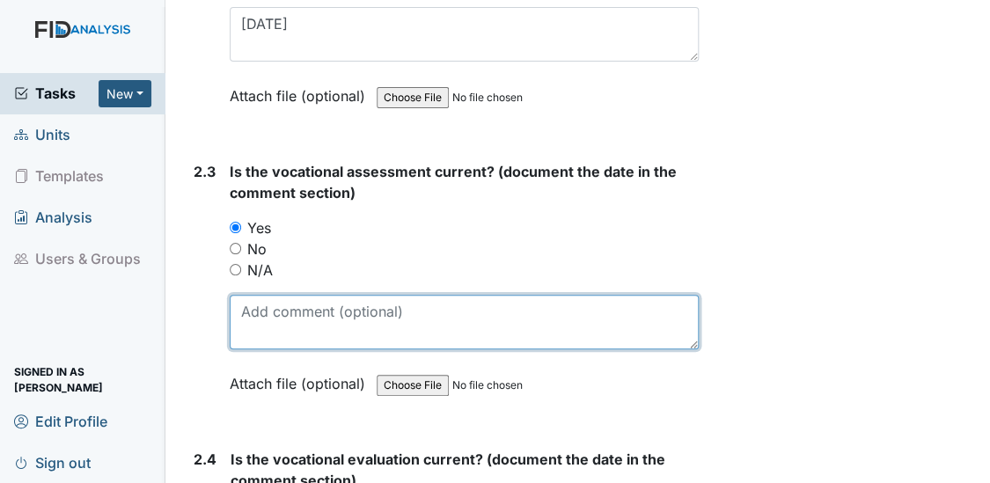
click at [246, 297] on textarea at bounding box center [465, 322] width 470 height 55
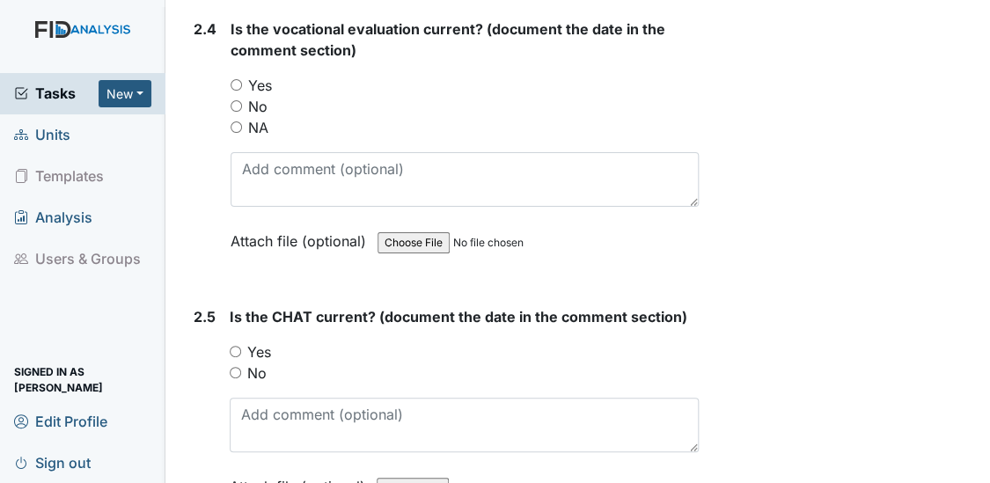
scroll to position [2868, 0]
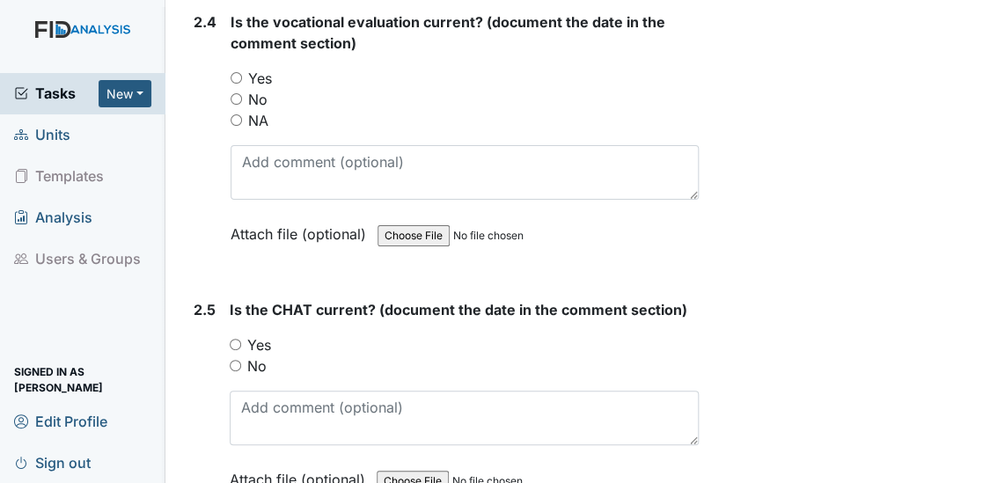
type textarea "[DATE]"
click at [233, 72] on input "Yes" at bounding box center [235, 77] width 11 height 11
radio input "true"
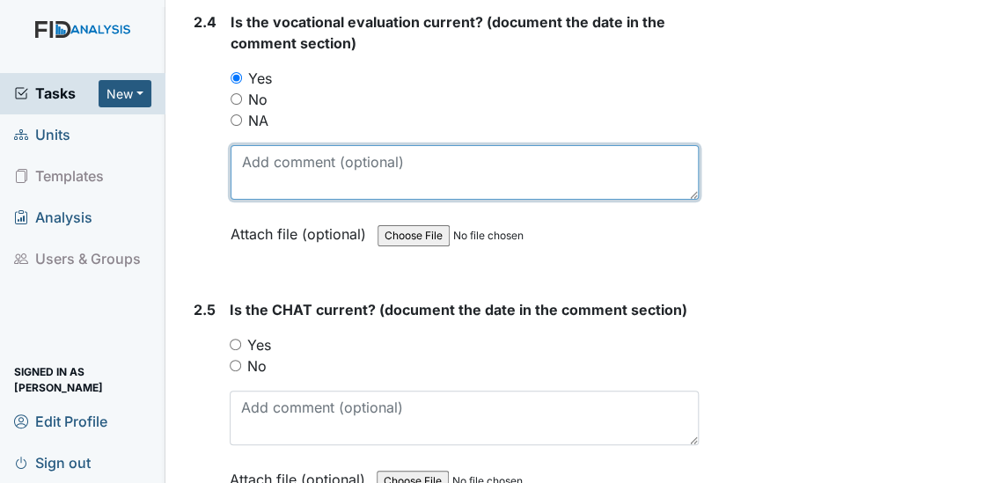
click at [245, 165] on textarea at bounding box center [464, 172] width 469 height 55
type textarea "[DATE]"
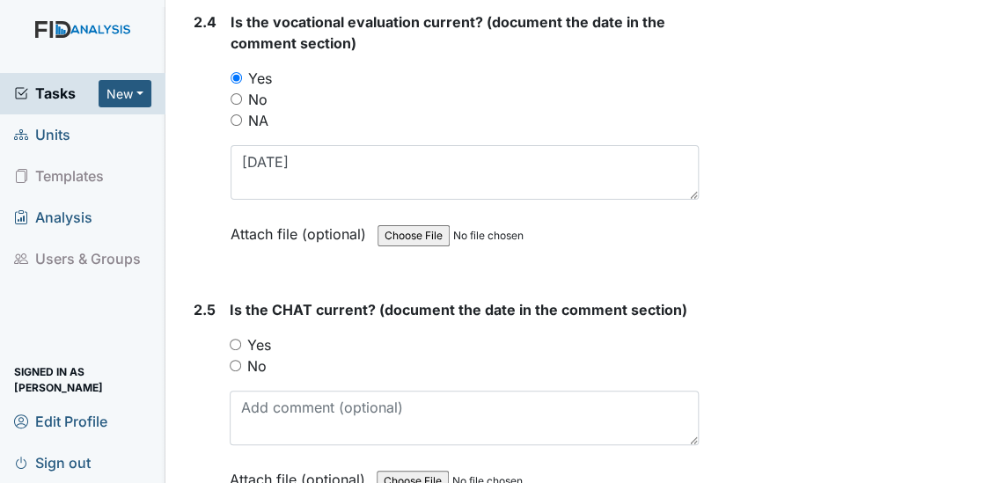
click at [237, 339] on input "Yes" at bounding box center [235, 344] width 11 height 11
radio input "true"
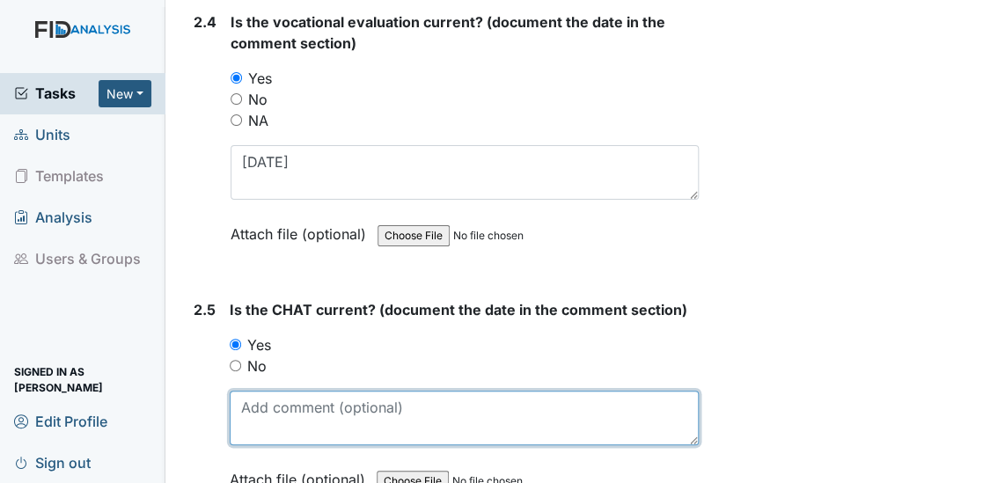
click at [261, 404] on textarea at bounding box center [465, 418] width 470 height 55
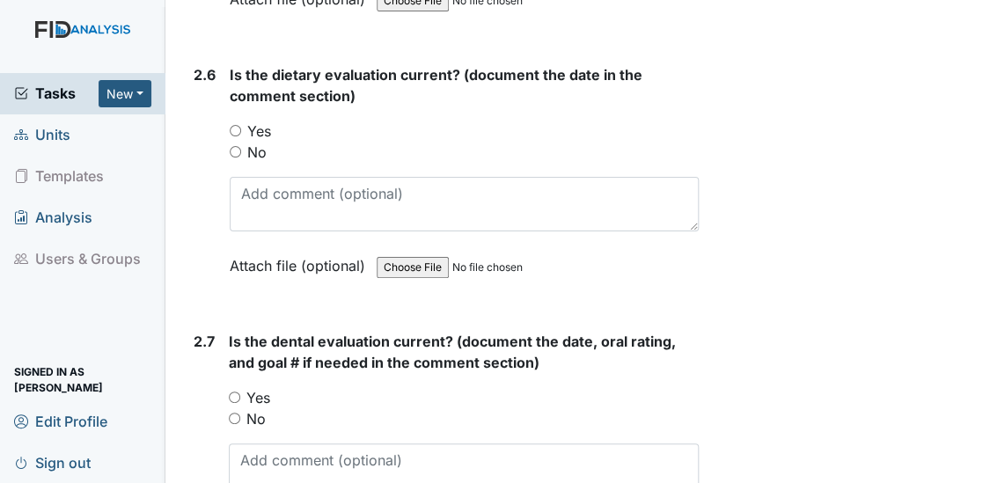
scroll to position [3369, 0]
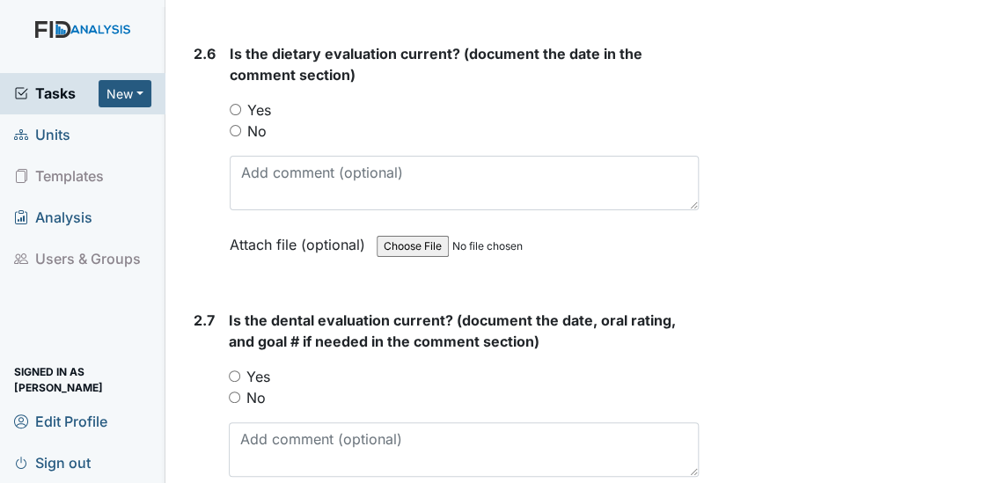
type textarea "5/29/25"
click at [238, 104] on input "Yes" at bounding box center [235, 109] width 11 height 11
radio input "true"
click at [238, 139] on div "Is the dietary evaluation current? (document the date in the comment section) Y…" at bounding box center [465, 155] width 470 height 224
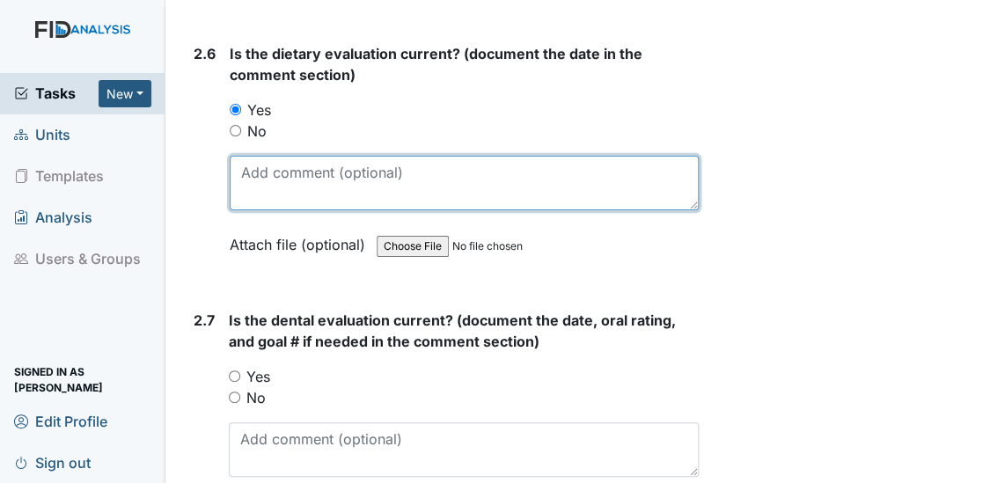
click at [245, 172] on textarea at bounding box center [465, 183] width 470 height 55
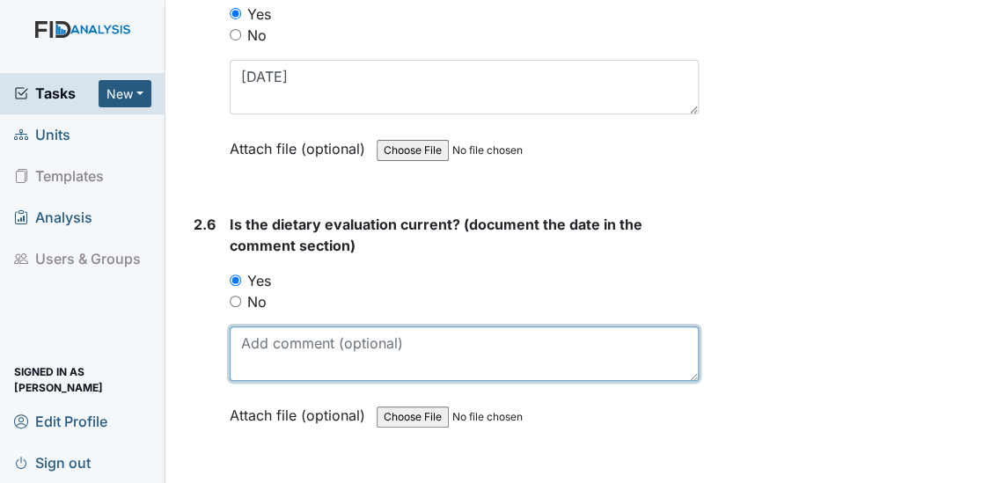
scroll to position [3177, 0]
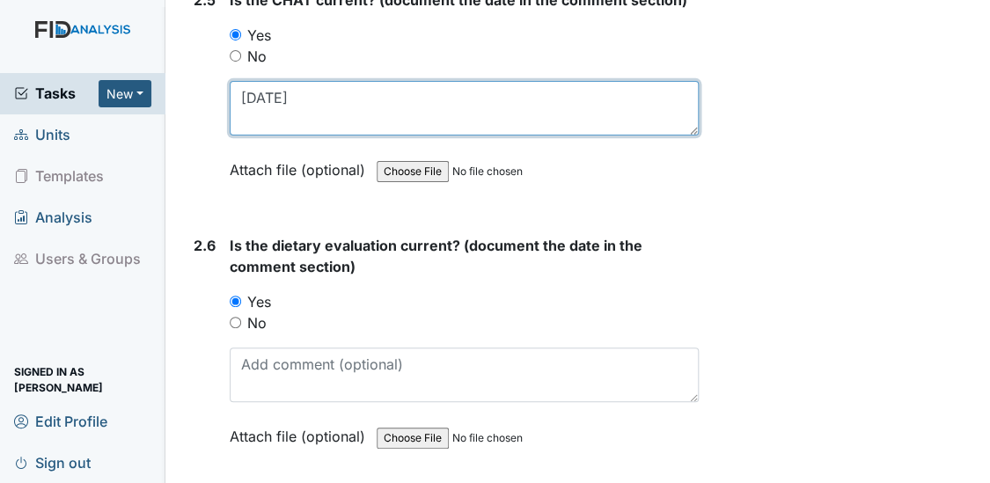
click at [270, 84] on textarea "5/29/25" at bounding box center [465, 108] width 470 height 55
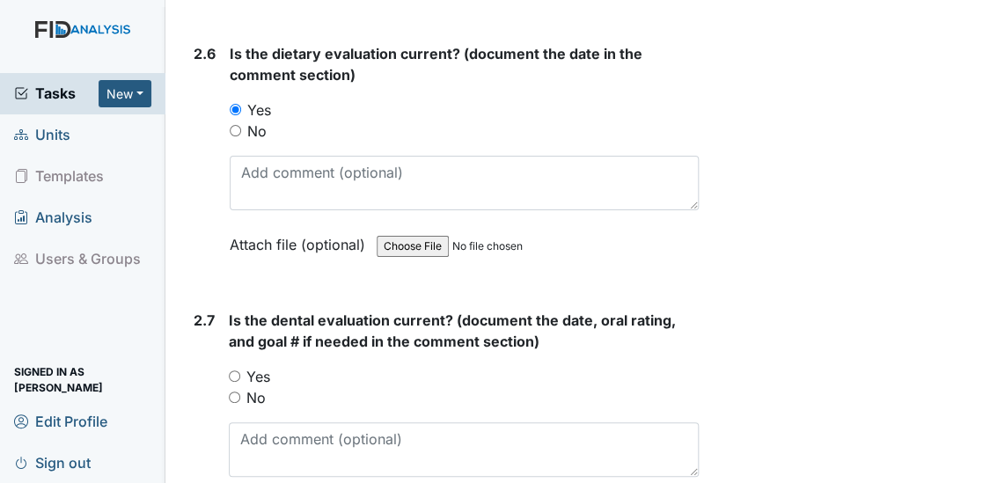
scroll to position [3401, 0]
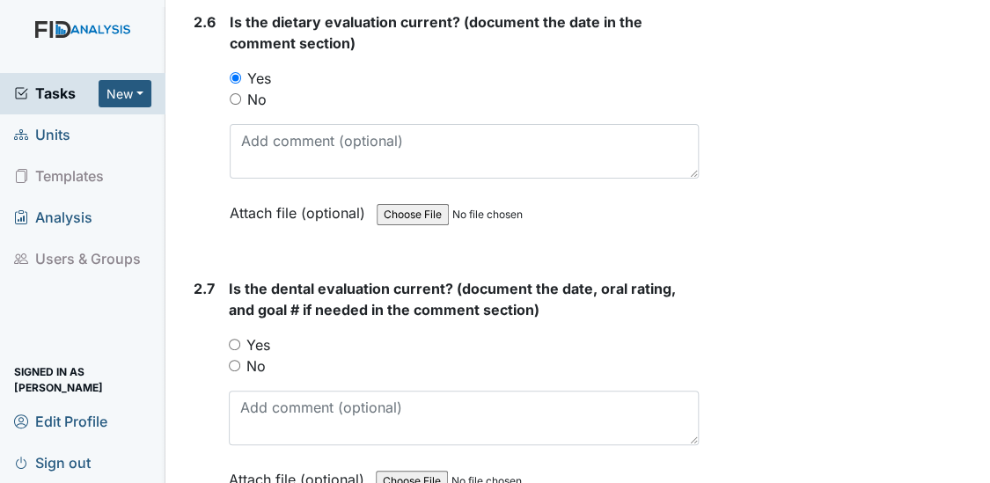
type textarea "5/2/25"
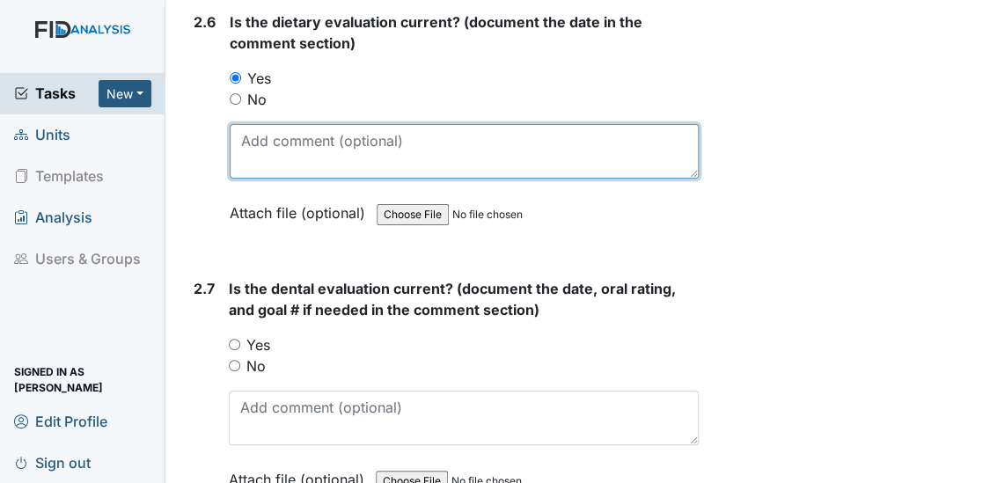
click at [302, 124] on textarea at bounding box center [465, 151] width 470 height 55
type textarea "7/21/25"
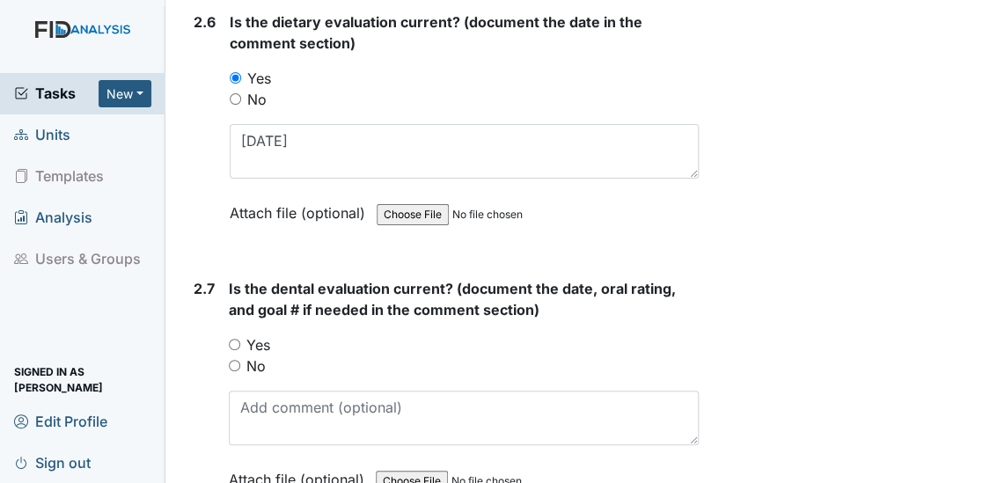
click at [236, 339] on input "Yes" at bounding box center [234, 344] width 11 height 11
radio input "true"
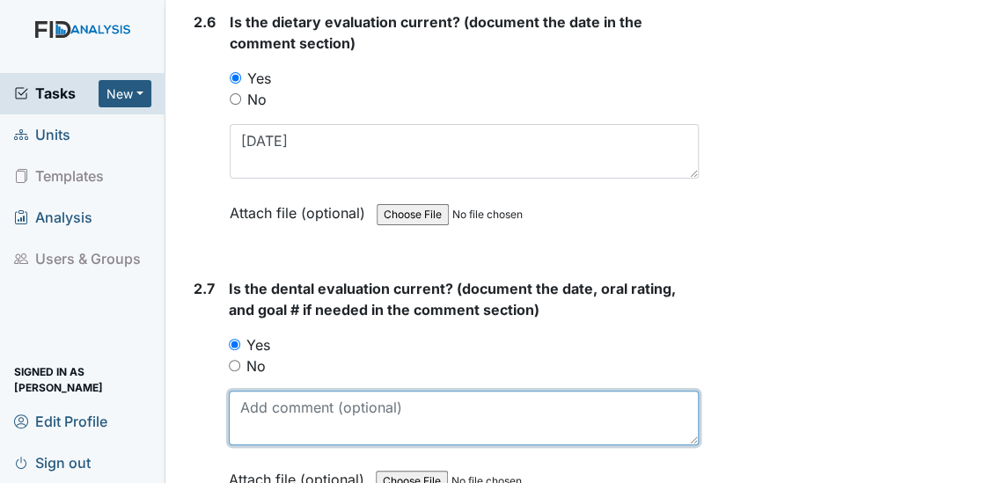
click at [259, 399] on textarea at bounding box center [464, 418] width 471 height 55
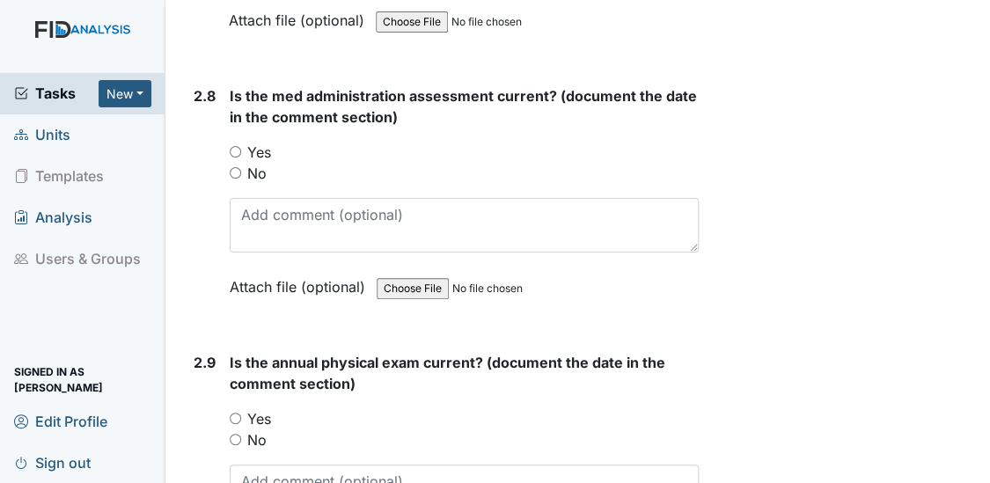
scroll to position [3880, 0]
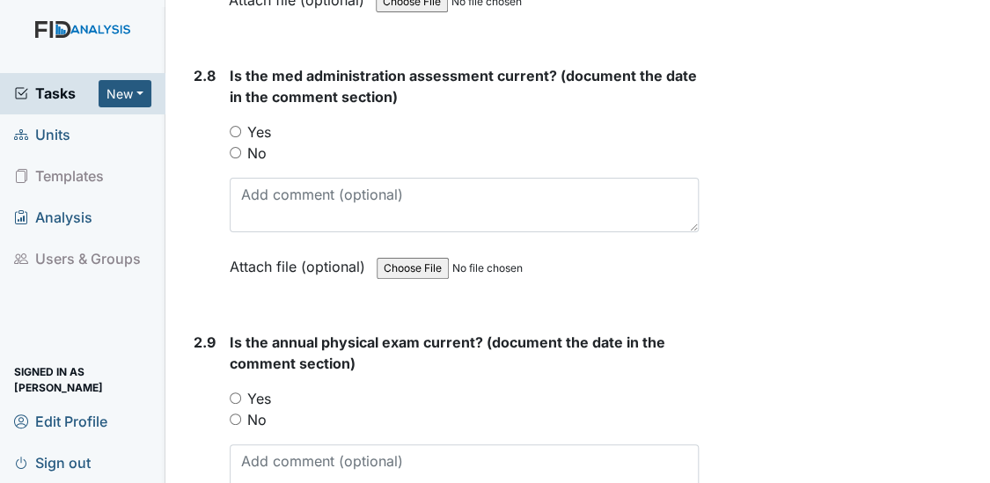
type textarea "10/3/25"
click at [235, 126] on input "Yes" at bounding box center [235, 131] width 11 height 11
radio input "true"
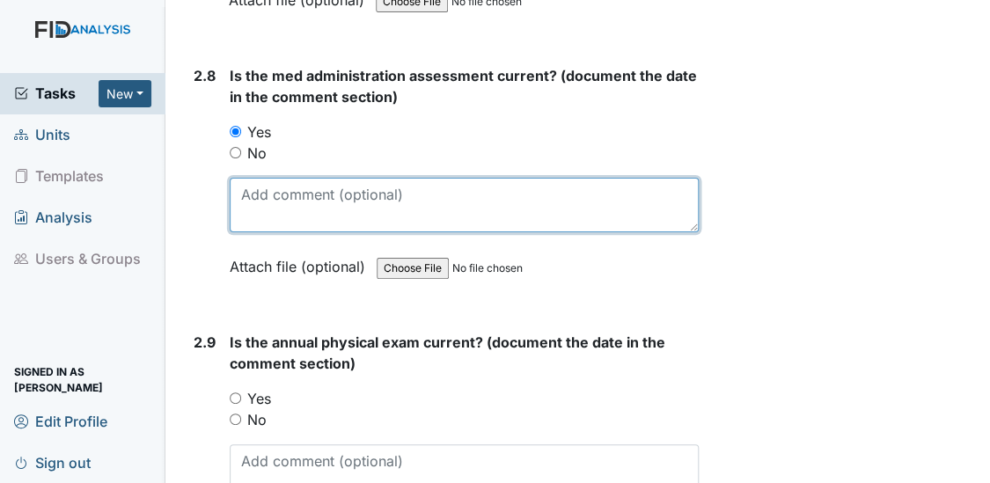
click at [245, 186] on textarea at bounding box center [465, 205] width 470 height 55
type textarea "[DATE]"
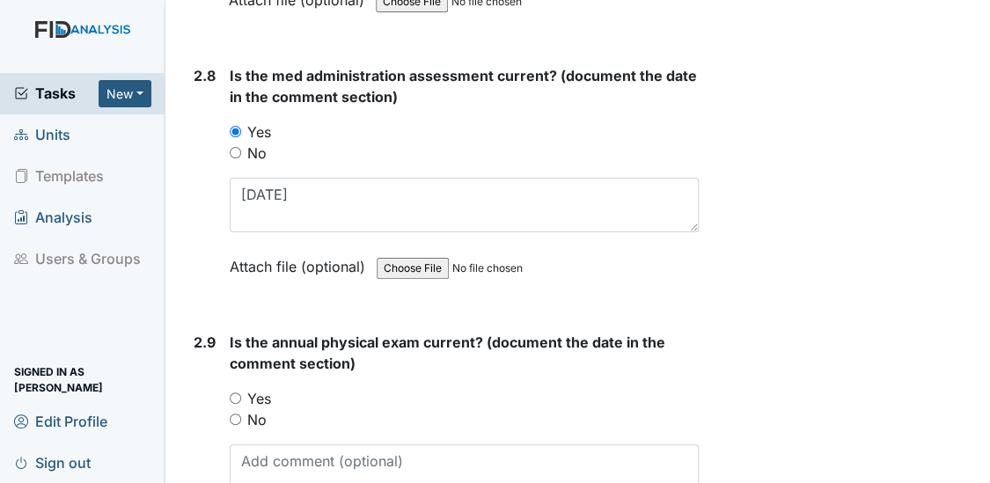
click at [234, 392] on input "Yes" at bounding box center [235, 397] width 11 height 11
radio input "true"
click at [268, 448] on textarea at bounding box center [465, 471] width 470 height 55
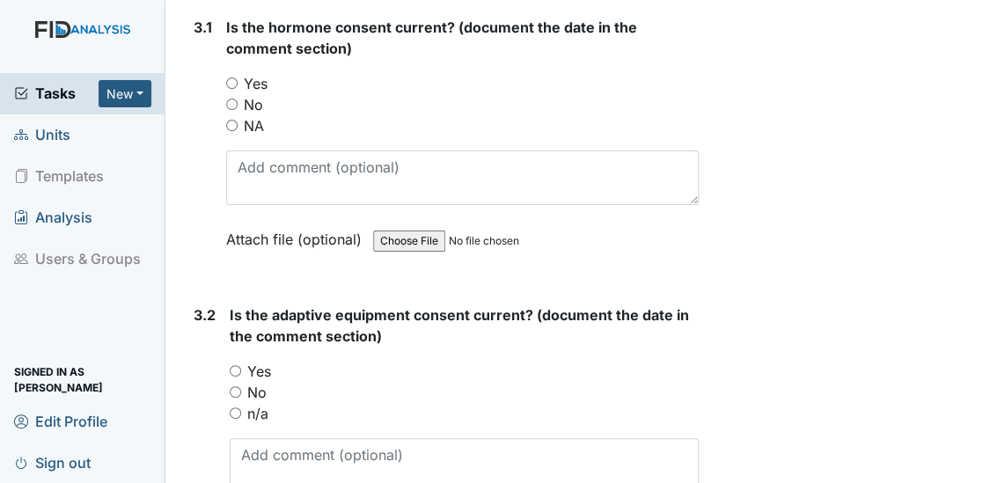
scroll to position [4521, 0]
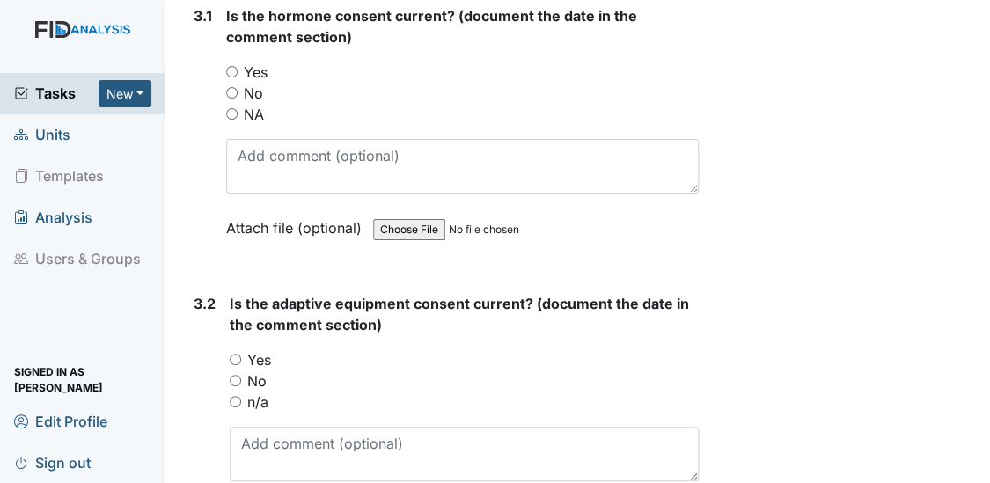
type textarea "[DATE]"
click at [230, 108] on input "NA" at bounding box center [231, 113] width 11 height 11
radio input "true"
click at [234, 354] on input "Yes" at bounding box center [235, 359] width 11 height 11
radio input "true"
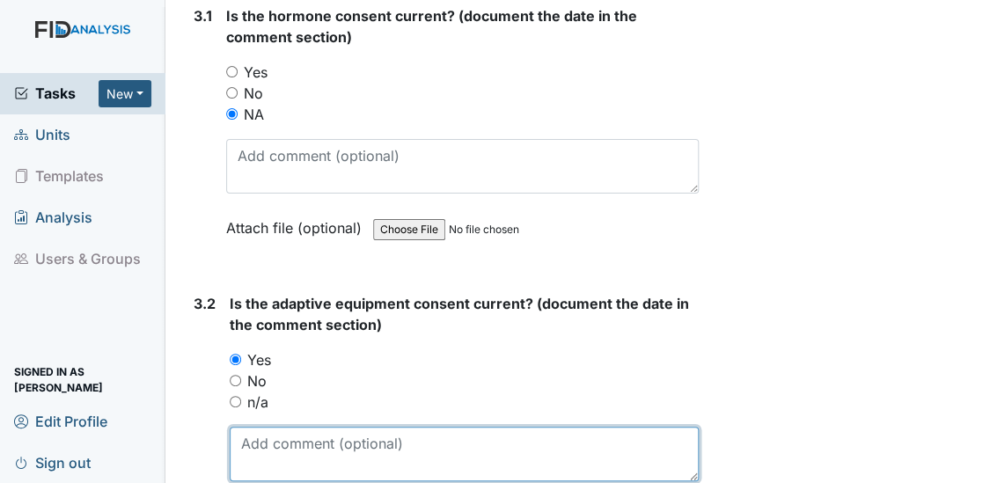
click at [253, 435] on textarea at bounding box center [465, 454] width 470 height 55
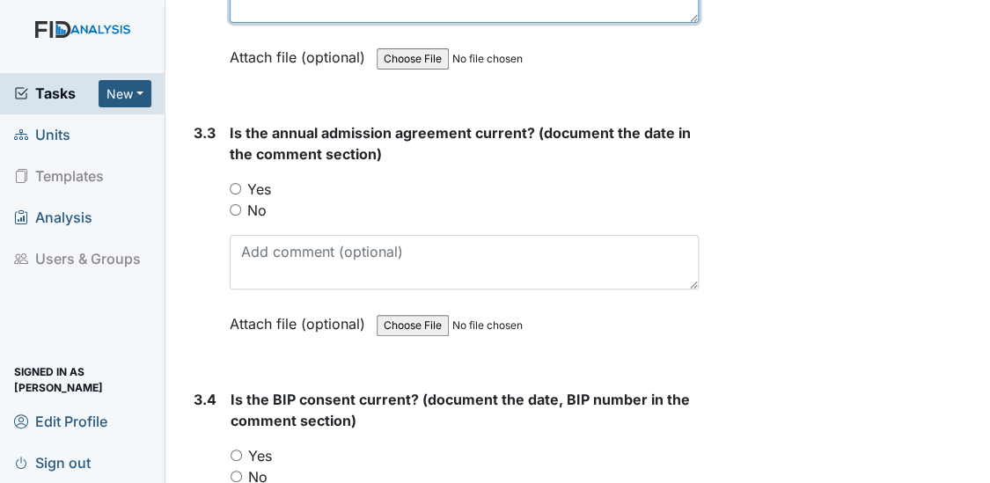
scroll to position [5054, 0]
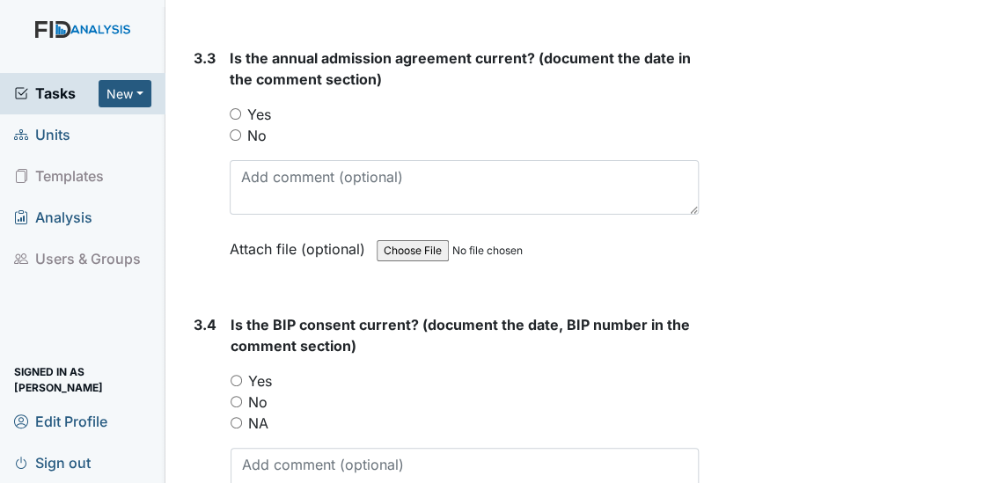
type textarea "[DATE]"
click at [238, 108] on input "Yes" at bounding box center [235, 113] width 11 height 11
radio input "true"
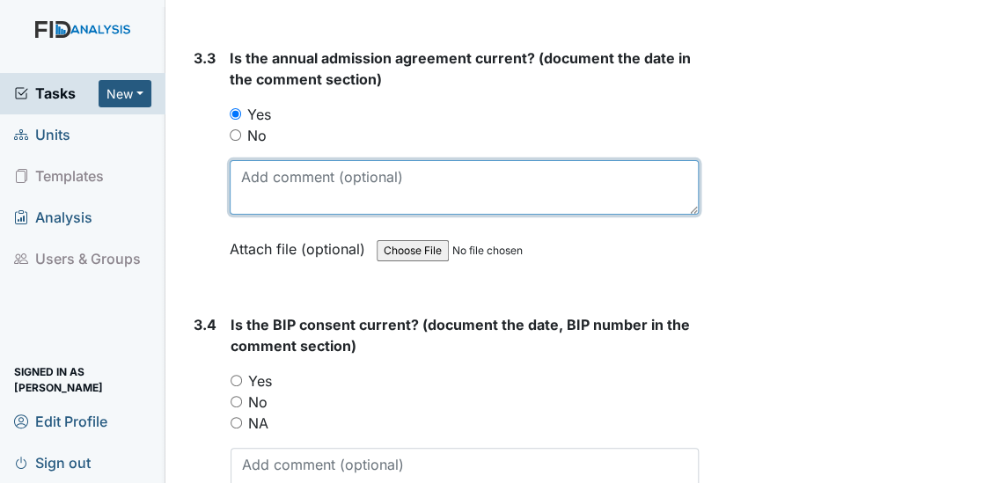
click at [254, 167] on textarea at bounding box center [465, 187] width 470 height 55
type textarea "[DATE]"
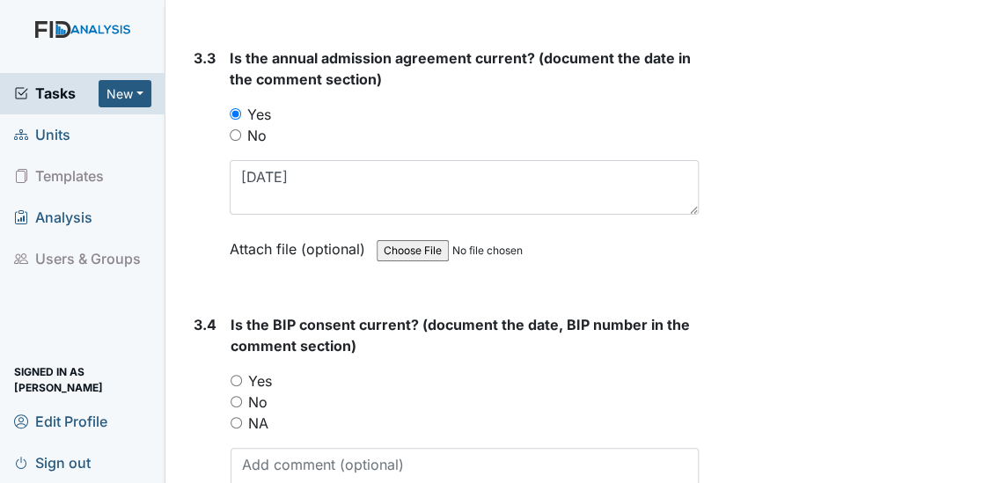
click at [235, 375] on input "Yes" at bounding box center [235, 380] width 11 height 11
radio input "true"
click at [267, 454] on textarea at bounding box center [464, 475] width 469 height 55
type textarea "1"
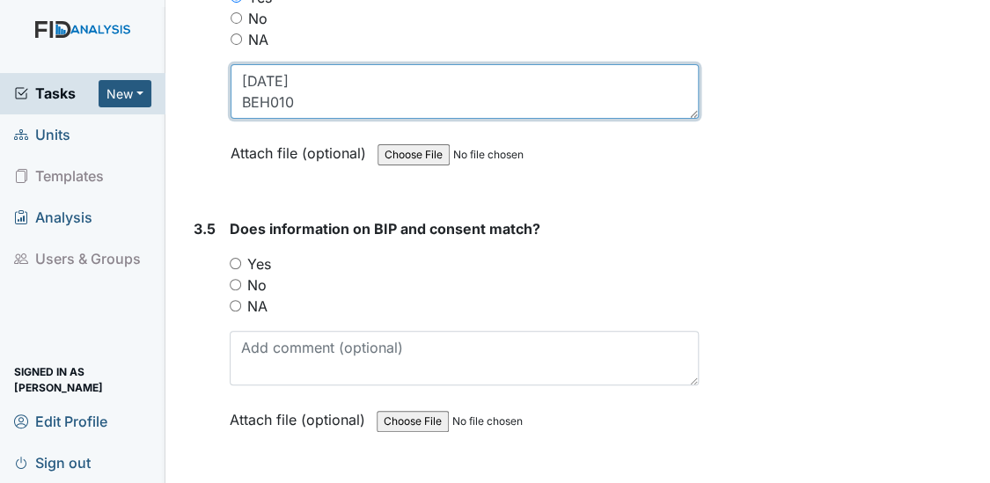
scroll to position [5469, 0]
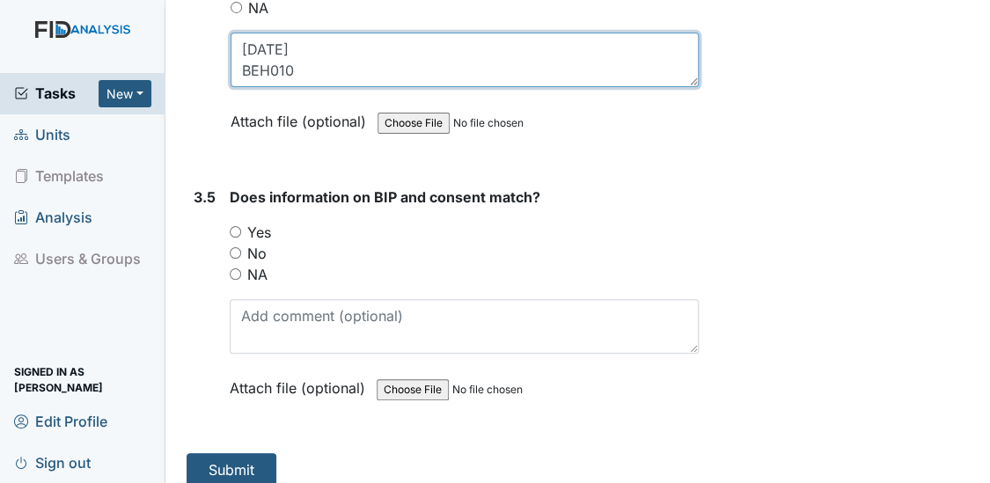
type textarea "[DATE] BEH010"
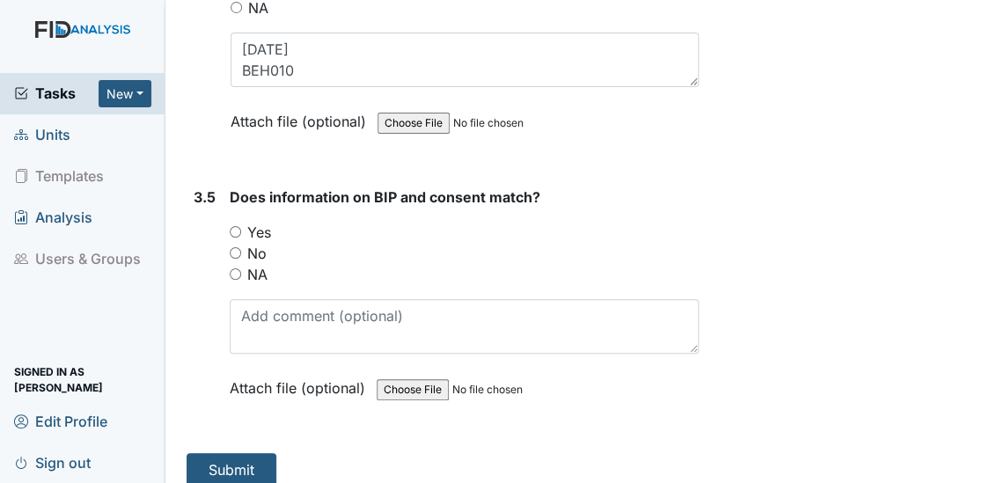
click at [231, 226] on input "Yes" at bounding box center [235, 231] width 11 height 11
radio input "true"
click at [223, 456] on button "Submit" at bounding box center [231, 469] width 90 height 33
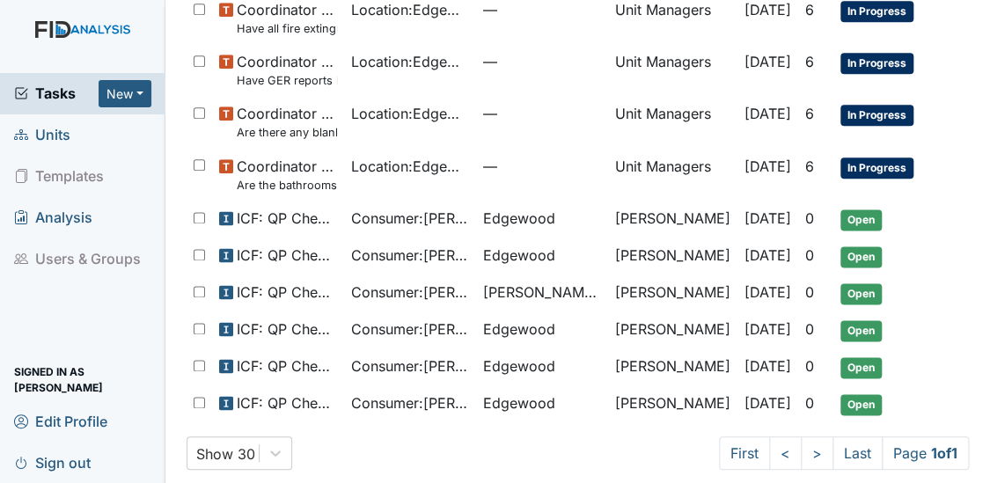
scroll to position [808, 0]
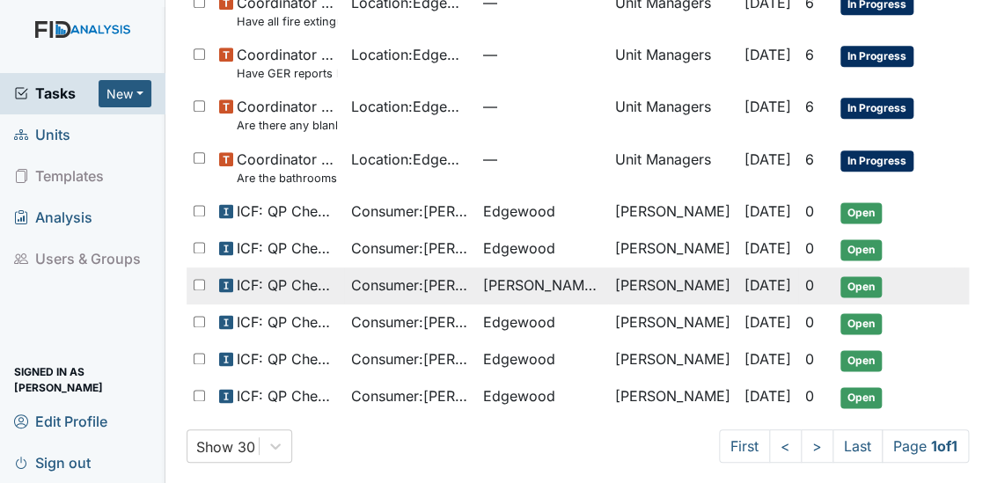
click at [449, 274] on span "Consumer : [PERSON_NAME]" at bounding box center [410, 284] width 118 height 21
click at [440, 274] on span "Consumer : [PERSON_NAME]" at bounding box center [410, 284] width 118 height 21
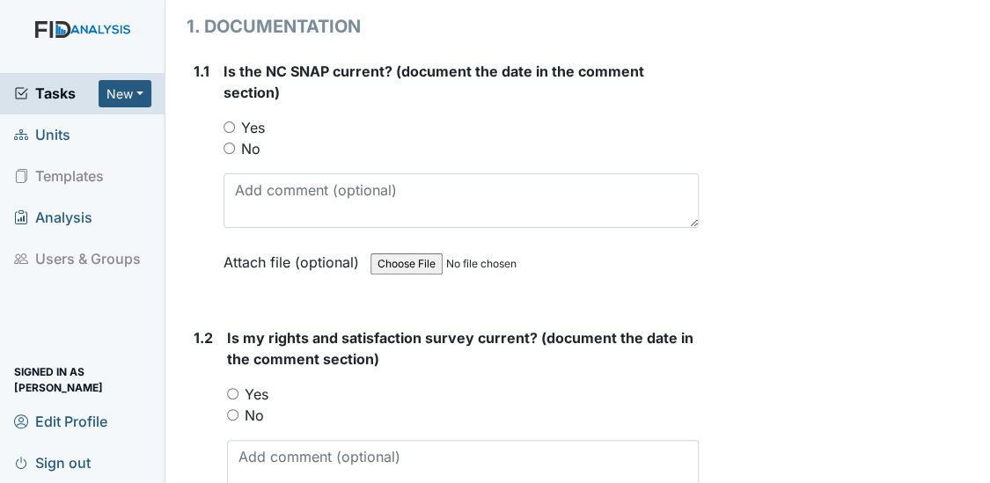
scroll to position [319, 0]
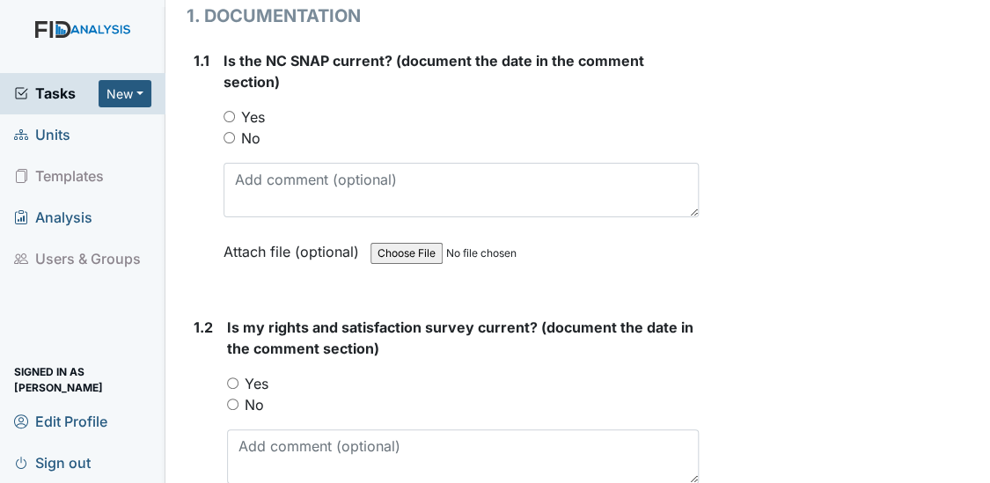
click at [227, 115] on input "Yes" at bounding box center [228, 116] width 11 height 11
radio input "true"
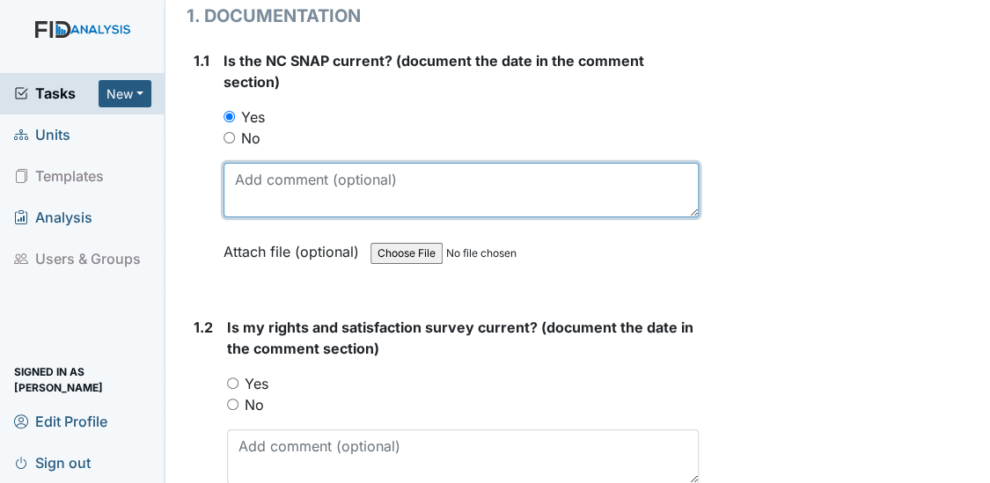
click at [231, 201] on textarea at bounding box center [461, 190] width 476 height 55
type textarea "[DATE]"
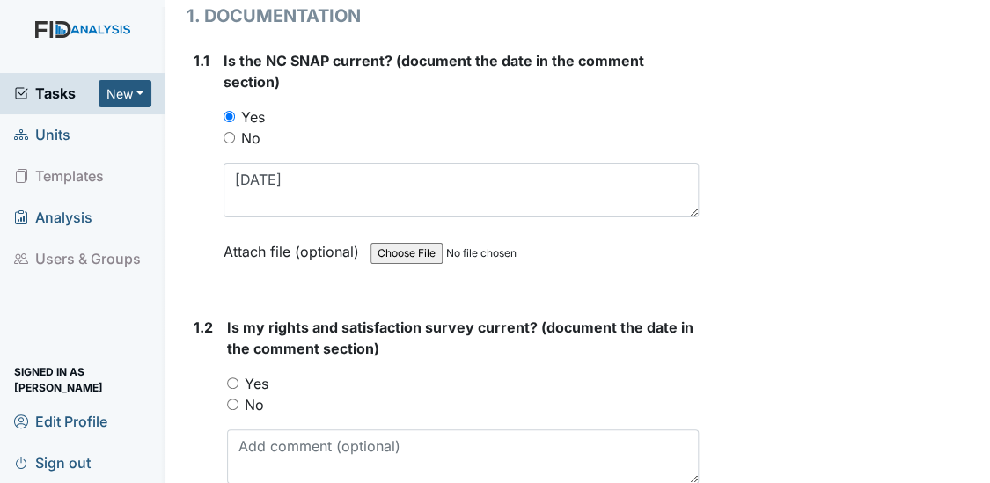
click at [234, 377] on input "Yes" at bounding box center [232, 382] width 11 height 11
radio input "true"
click at [252, 429] on textarea at bounding box center [463, 456] width 472 height 55
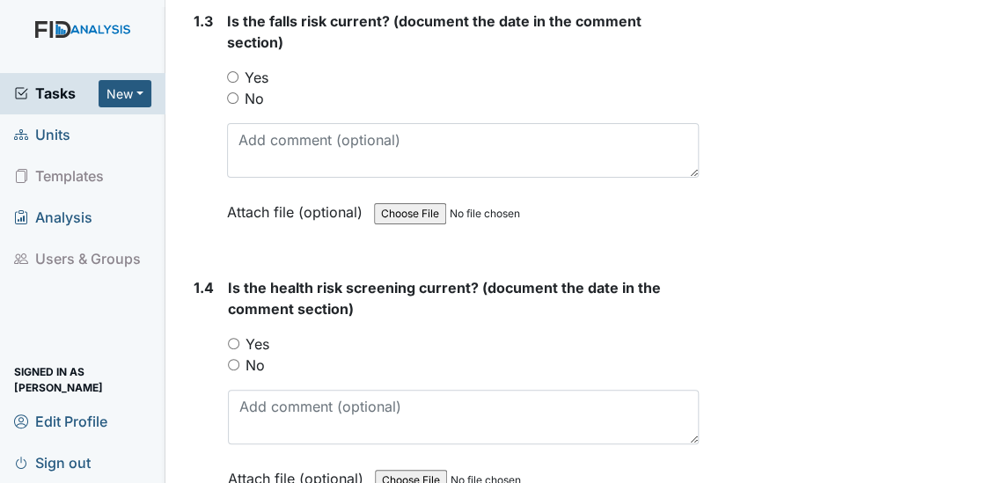
scroll to position [884, 0]
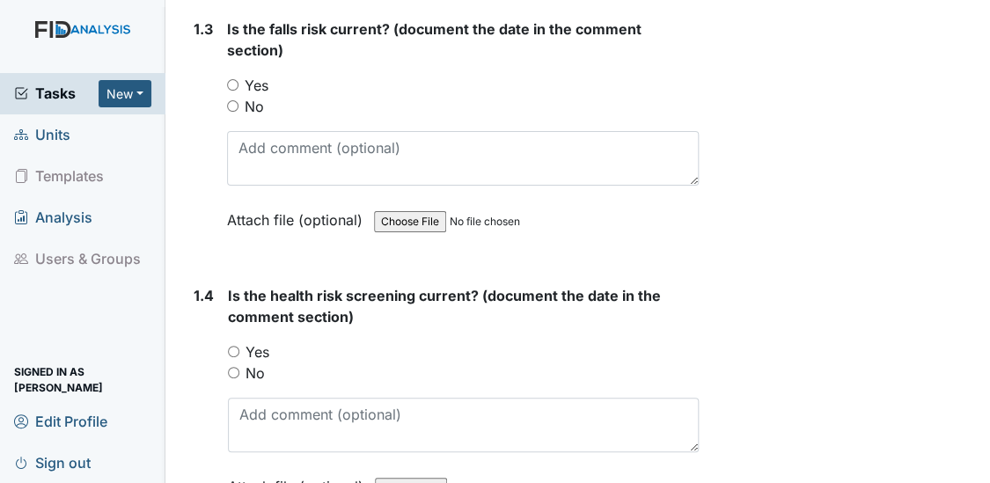
type textarea "[DATE]"
click at [233, 80] on input "Yes" at bounding box center [232, 84] width 11 height 11
radio input "true"
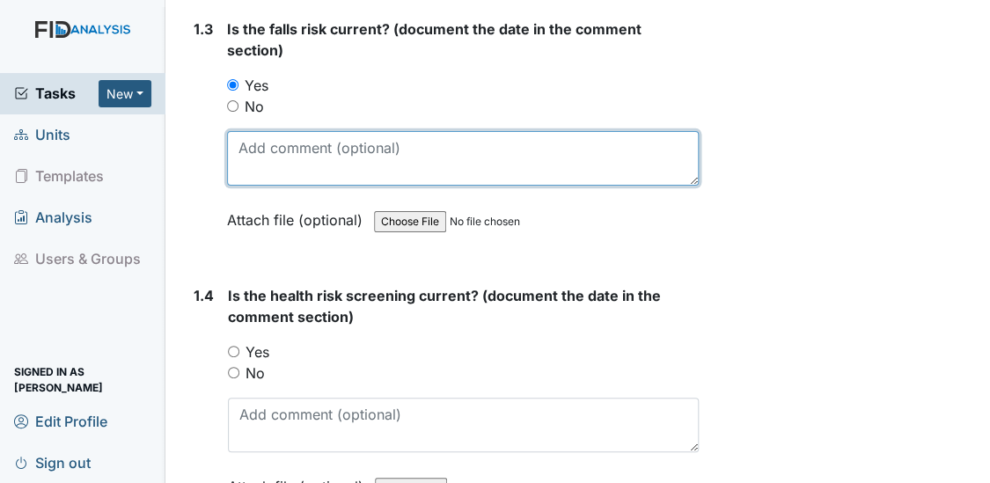
click at [242, 163] on textarea at bounding box center [463, 158] width 472 height 55
type textarea "[DATE]"
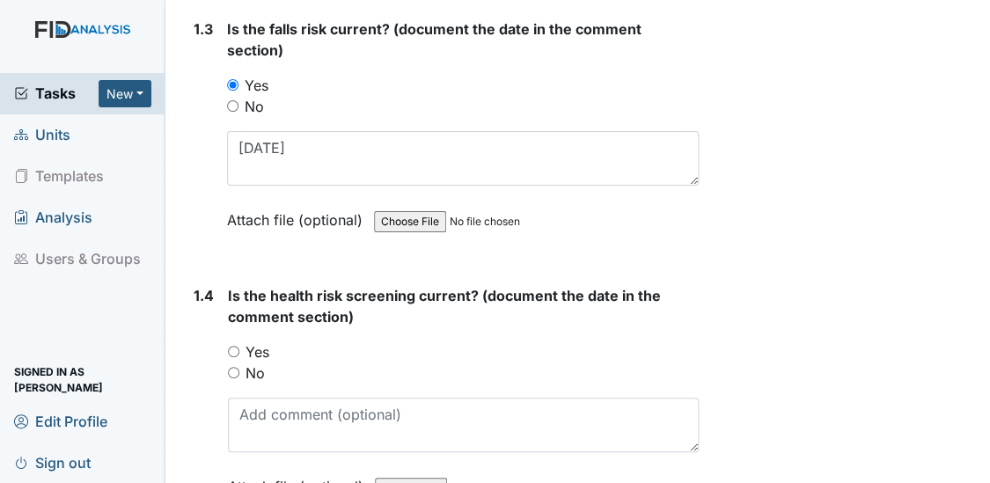
click at [231, 346] on input "Yes" at bounding box center [233, 351] width 11 height 11
radio input "true"
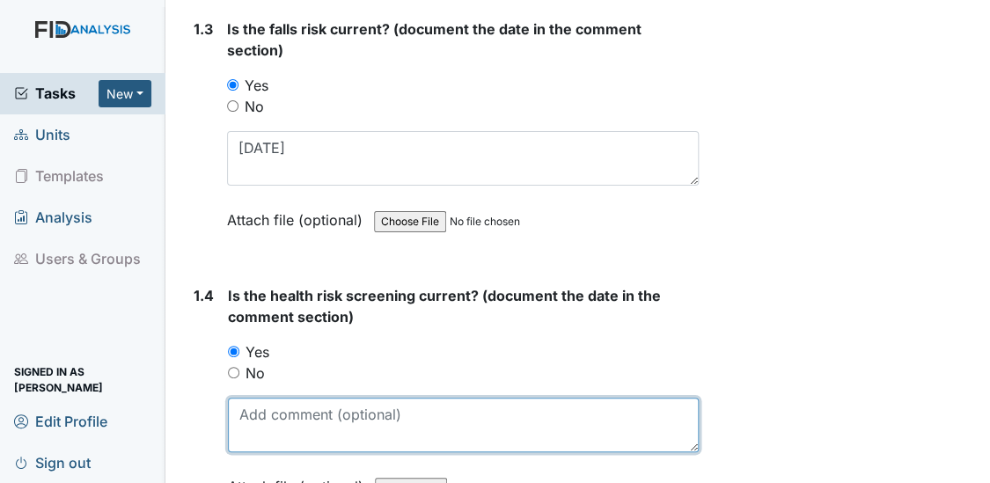
click at [251, 421] on textarea at bounding box center [464, 425] width 472 height 55
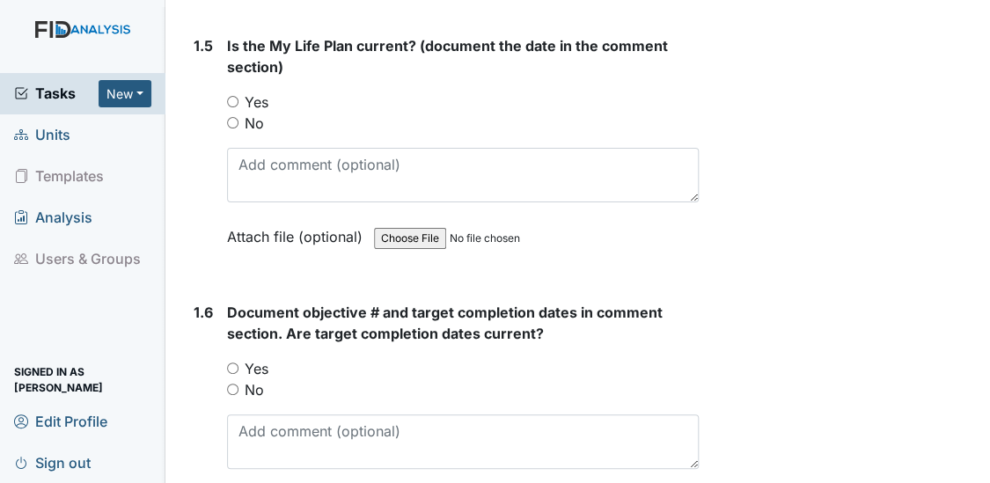
scroll to position [1408, 0]
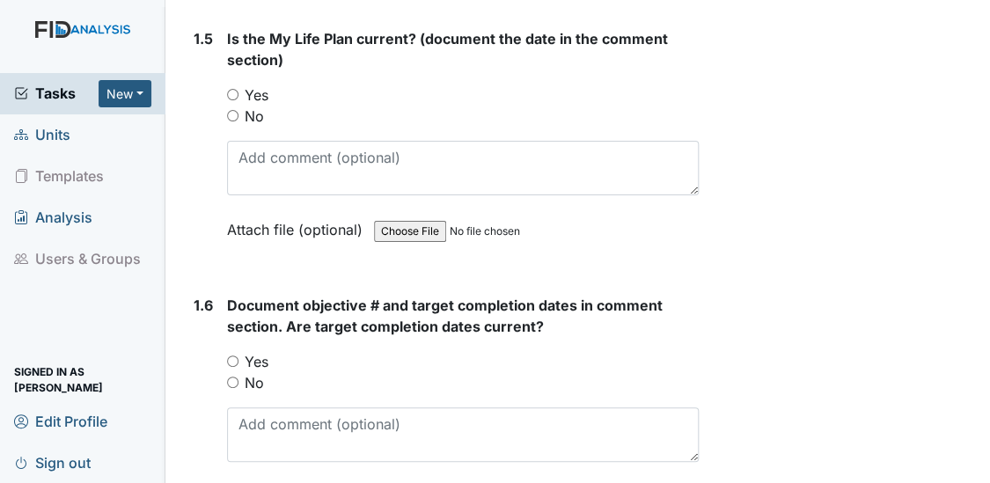
type textarea "[DATE]"
click at [230, 89] on input "Yes" at bounding box center [232, 94] width 11 height 11
radio input "true"
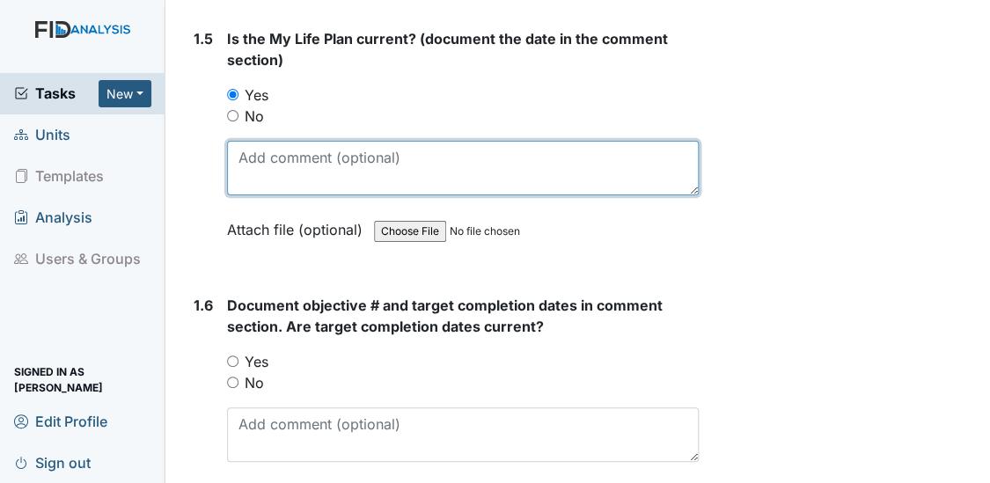
click at [246, 168] on textarea at bounding box center [463, 168] width 472 height 55
type textarea "[DATE]"
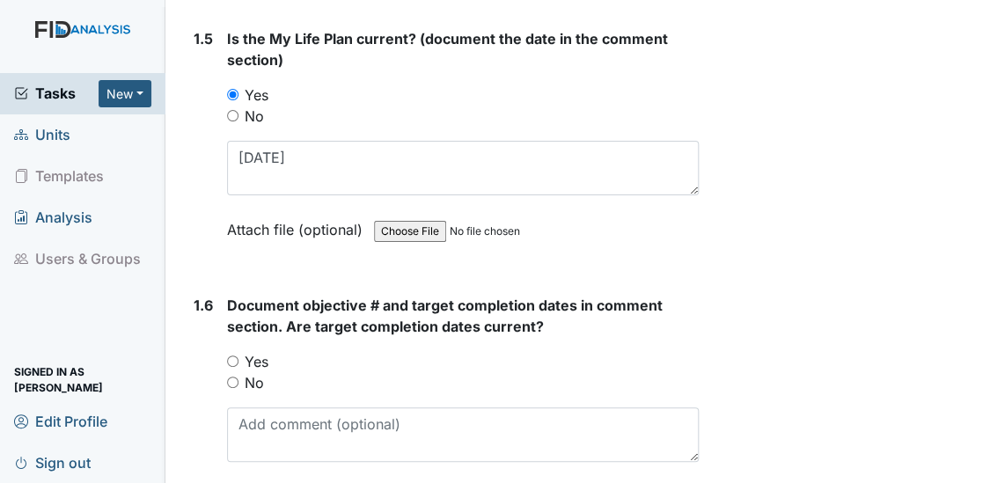
click at [231, 355] on input "Yes" at bounding box center [232, 360] width 11 height 11
radio input "true"
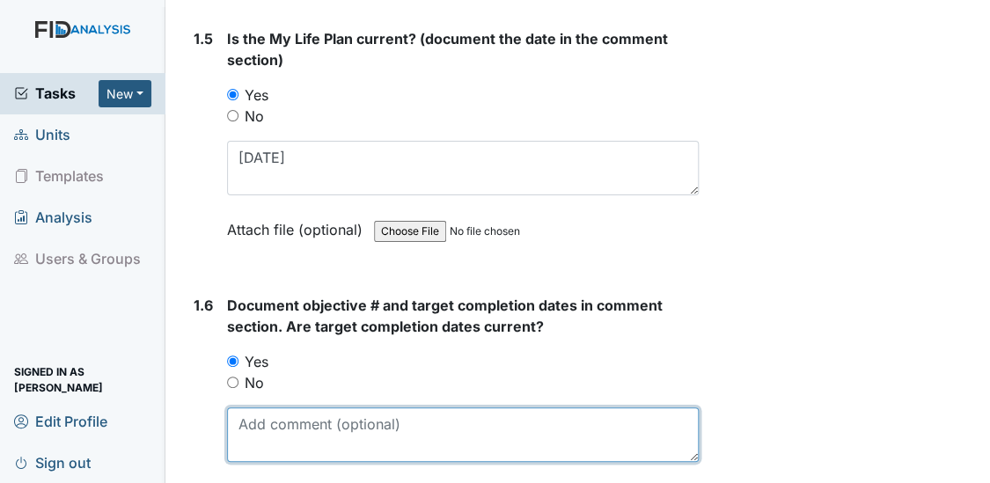
click at [255, 428] on textarea at bounding box center [463, 434] width 472 height 55
click at [337, 417] on textarea "FA045 [DATE]" at bounding box center [463, 434] width 472 height 55
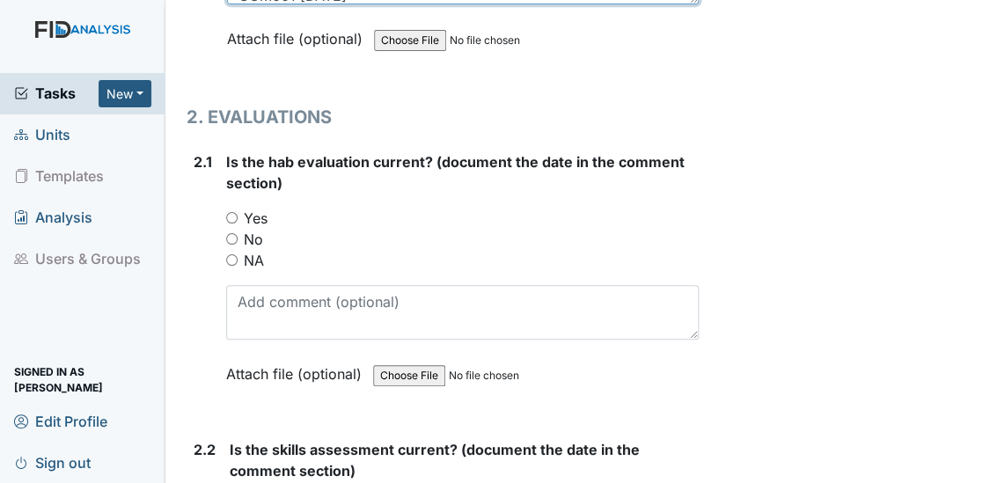
scroll to position [1983, 0]
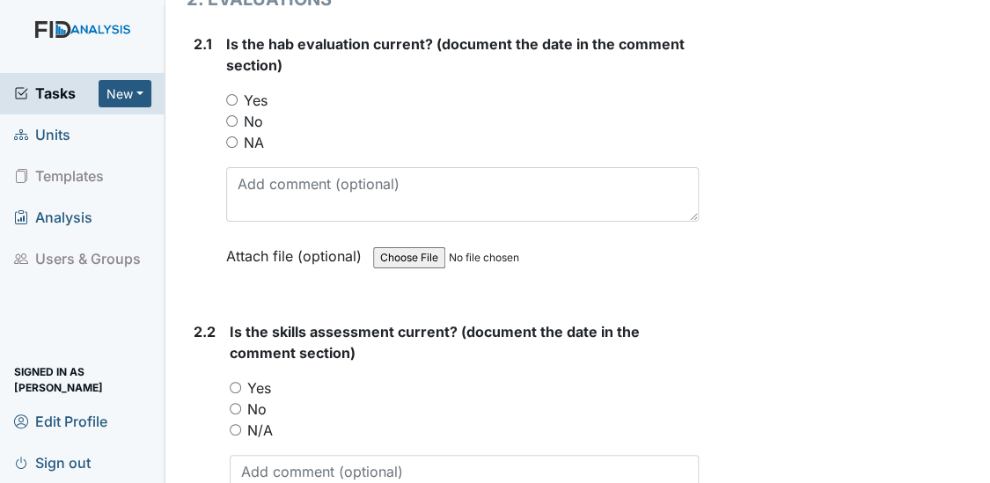
type textarea "FA045 [DATE] SC035 [DATE] WK002 [DATE] COM001 [DATE]"
click at [230, 94] on input "Yes" at bounding box center [231, 99] width 11 height 11
radio input "true"
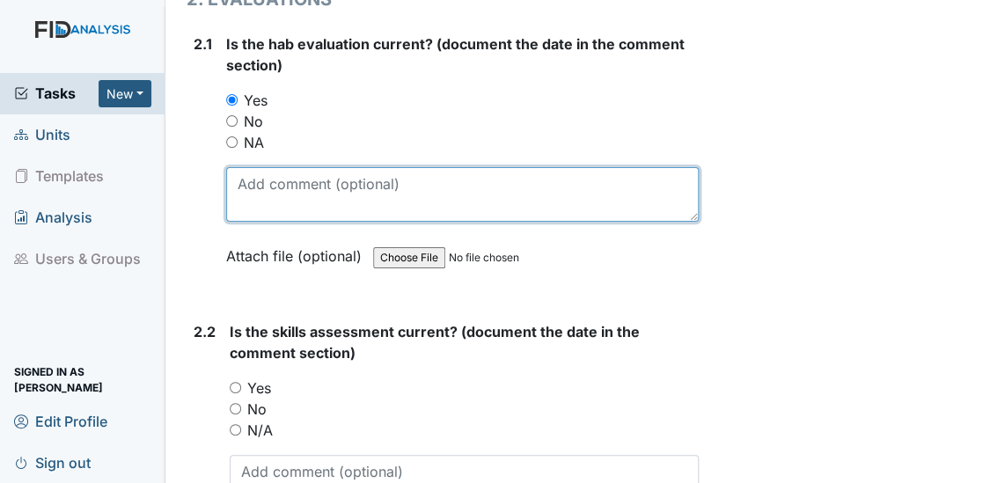
click at [243, 167] on textarea at bounding box center [462, 194] width 473 height 55
type textarea "5/29/25"
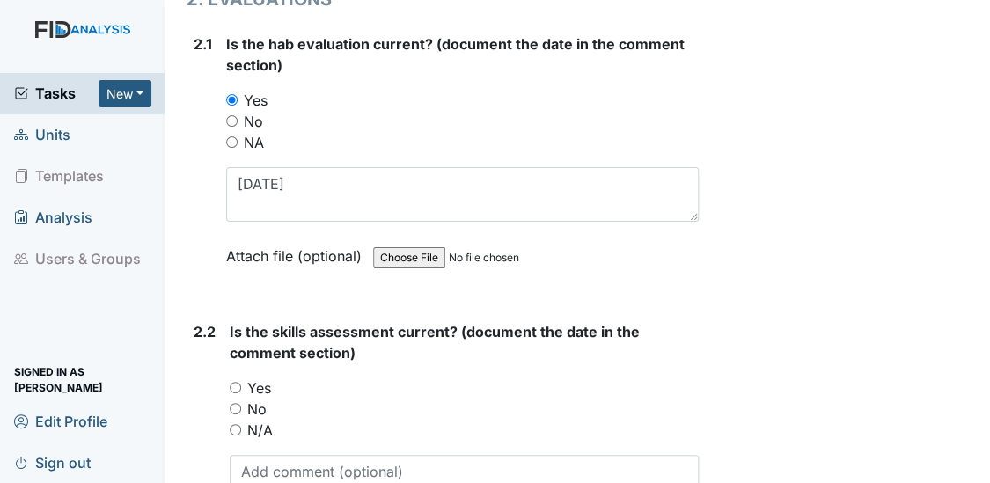
click at [234, 382] on input "Yes" at bounding box center [235, 387] width 11 height 11
radio input "true"
click at [276, 467] on textarea at bounding box center [465, 482] width 470 height 55
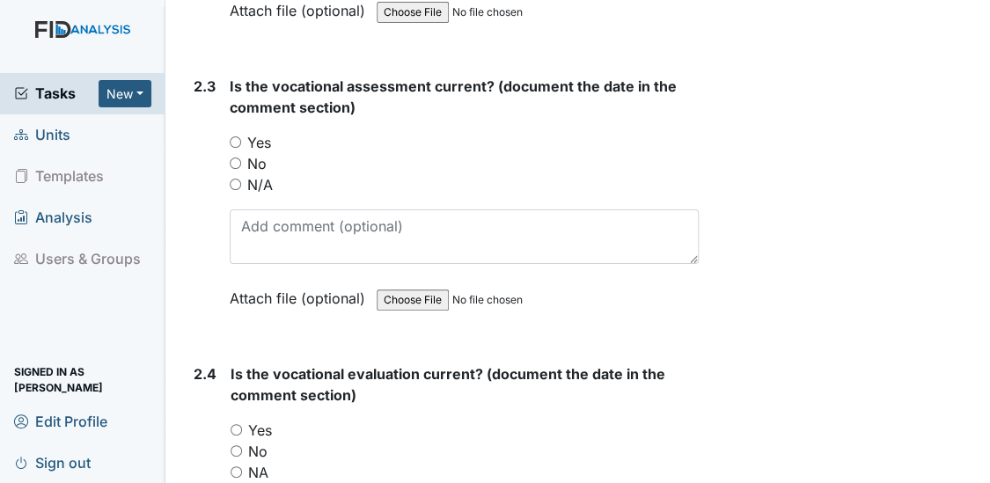
scroll to position [2548, 0]
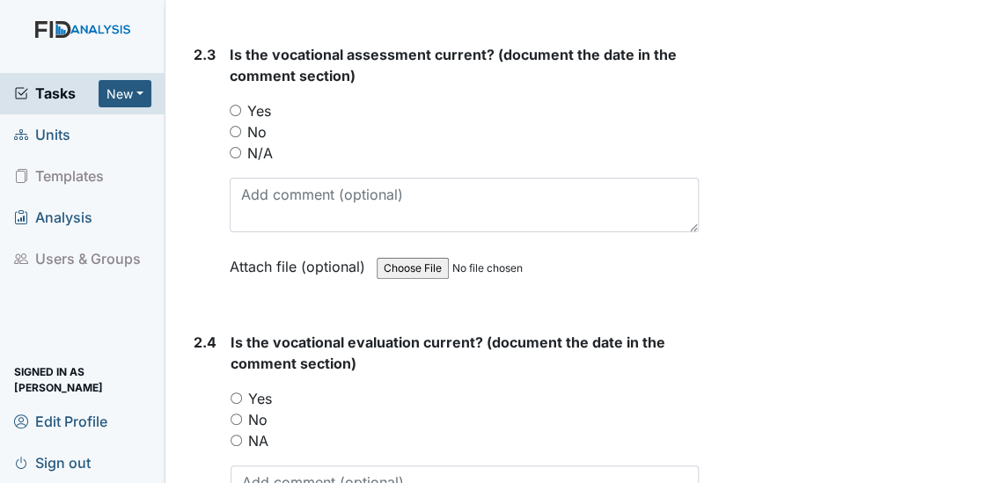
type textarea "5/29/25"
drag, startPoint x: 985, startPoint y: 474, endPoint x: 678, endPoint y: 355, distance: 329.2
click at [678, 355] on strong "Is the vocational evaluation current? (document the date in the comment section)" at bounding box center [464, 353] width 469 height 42
click at [235, 105] on input "Yes" at bounding box center [235, 110] width 11 height 11
radio input "true"
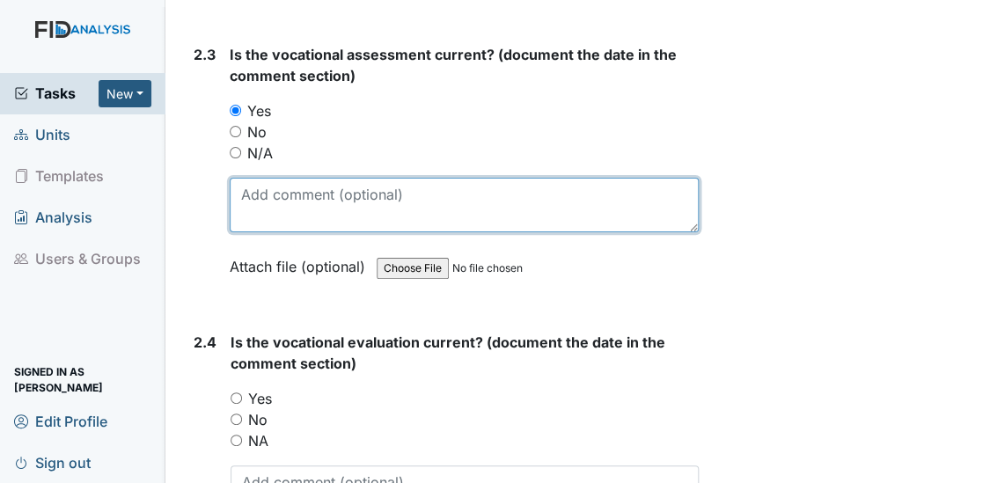
click at [239, 208] on textarea at bounding box center [465, 205] width 470 height 55
type textarea "5/29/25"
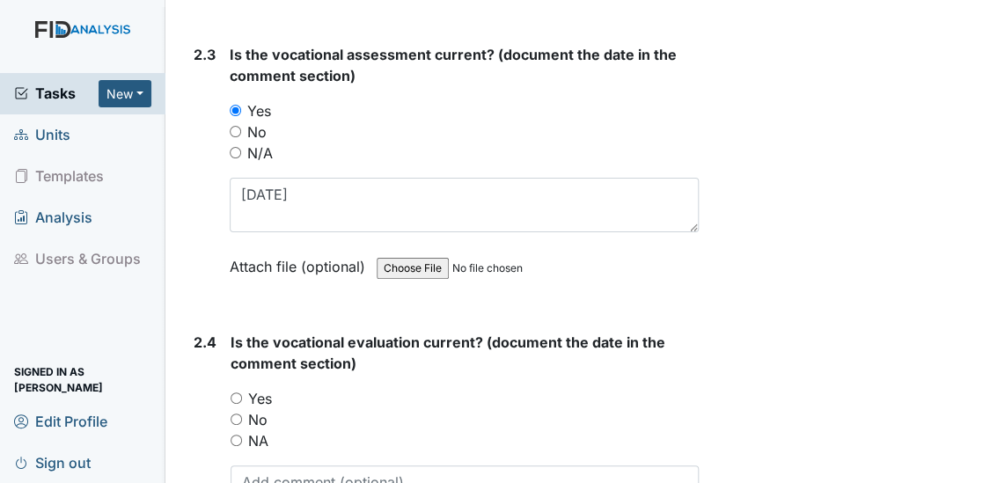
click at [234, 392] on input "Yes" at bounding box center [235, 397] width 11 height 11
radio input "true"
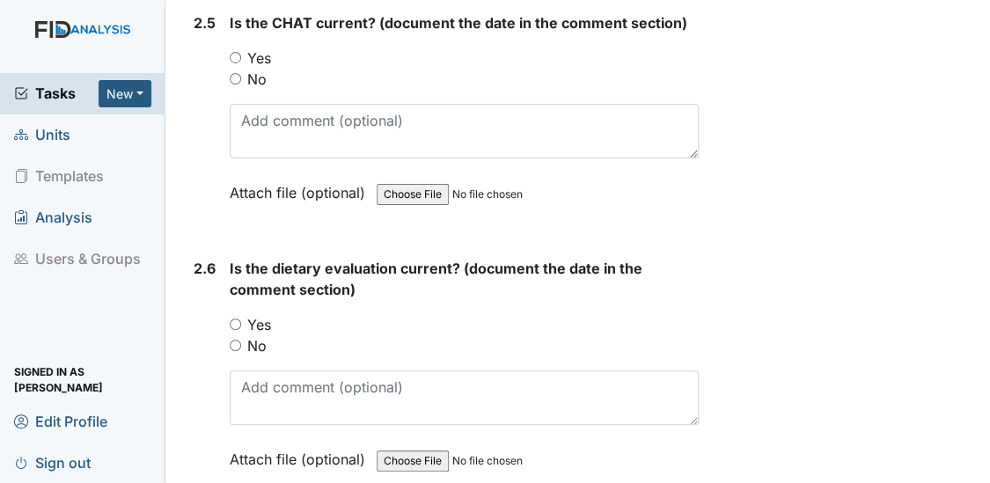
scroll to position [3155, 0]
type textarea "5/29/25"
click at [233, 51] on input "Yes" at bounding box center [235, 56] width 11 height 11
radio input "true"
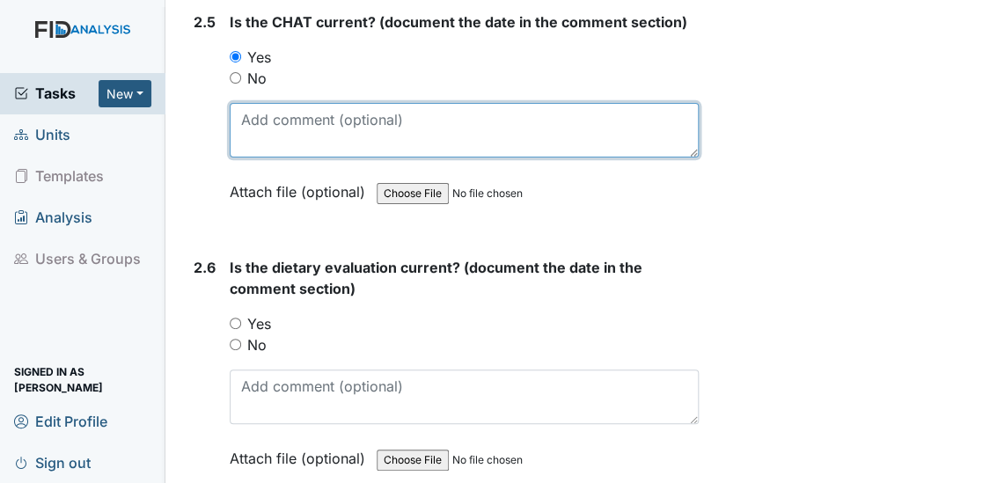
click at [238, 105] on textarea at bounding box center [465, 130] width 470 height 55
type textarea "5/2/25"
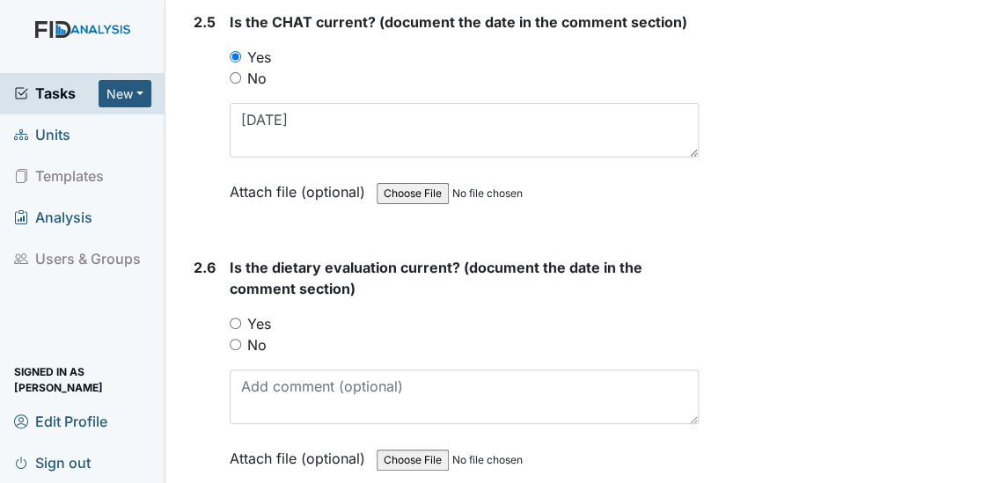
click at [233, 318] on input "Yes" at bounding box center [235, 323] width 11 height 11
radio input "true"
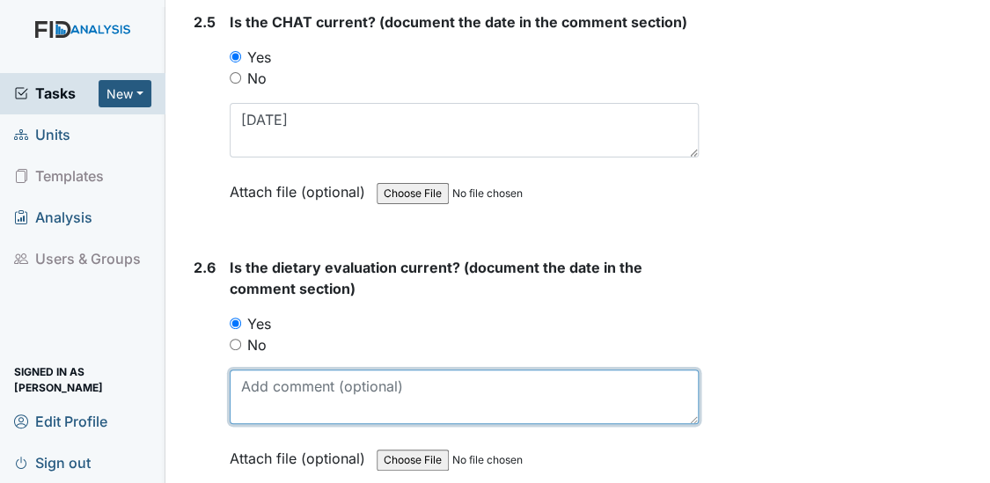
click at [264, 391] on textarea at bounding box center [465, 396] width 470 height 55
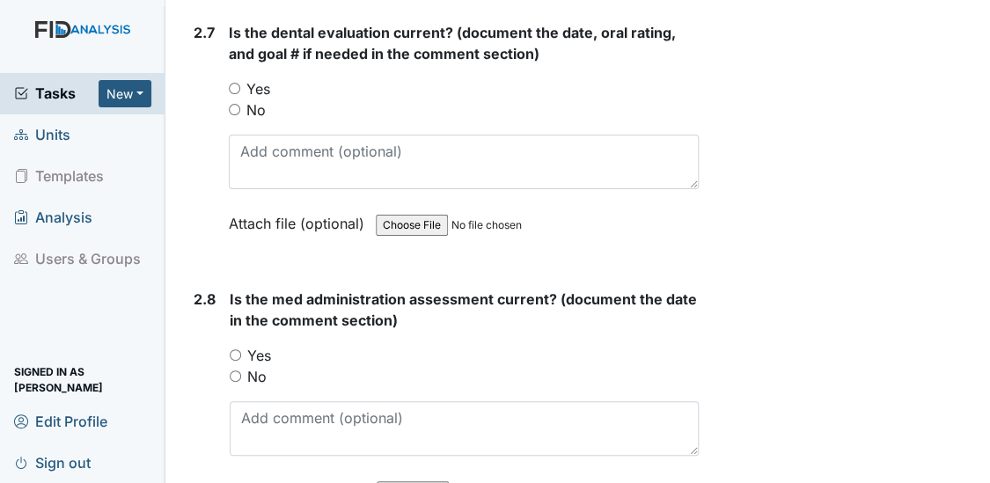
scroll to position [3689, 0]
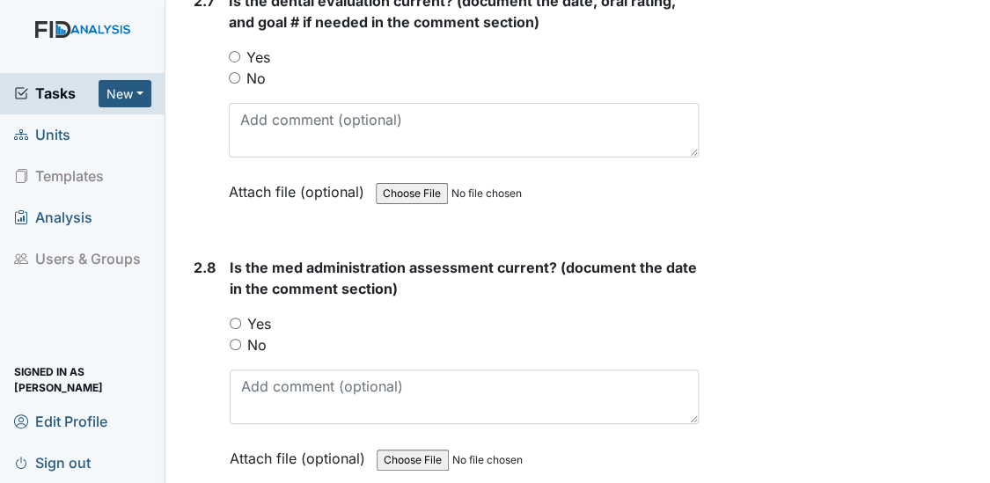
type textarea "7/21/25"
click at [231, 51] on input "Yes" at bounding box center [234, 56] width 11 height 11
radio input "true"
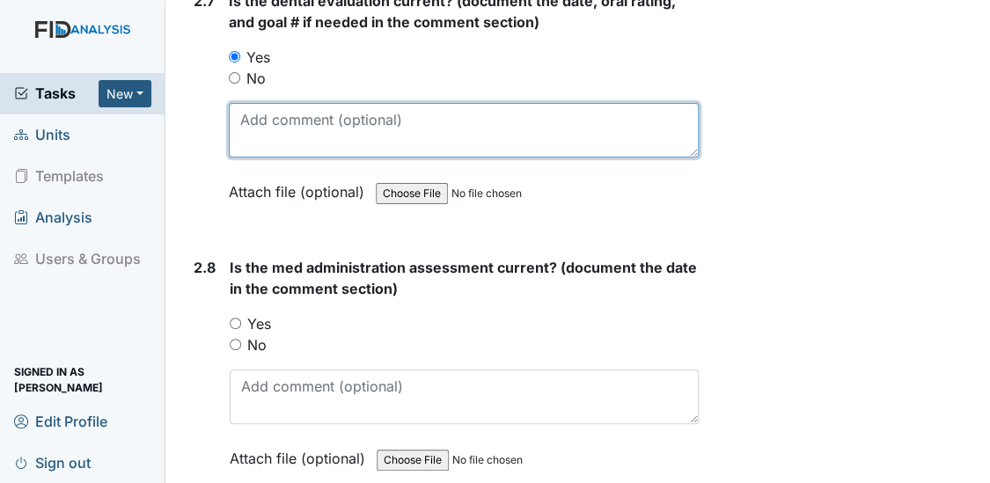
click at [239, 103] on textarea at bounding box center [464, 130] width 471 height 55
type textarea "10/3/24"
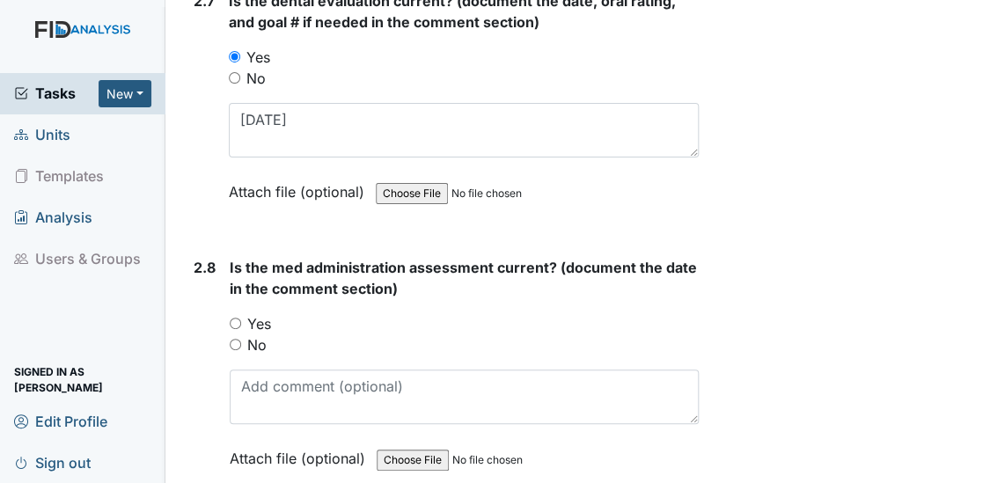
click at [231, 318] on input "Yes" at bounding box center [235, 323] width 11 height 11
radio input "true"
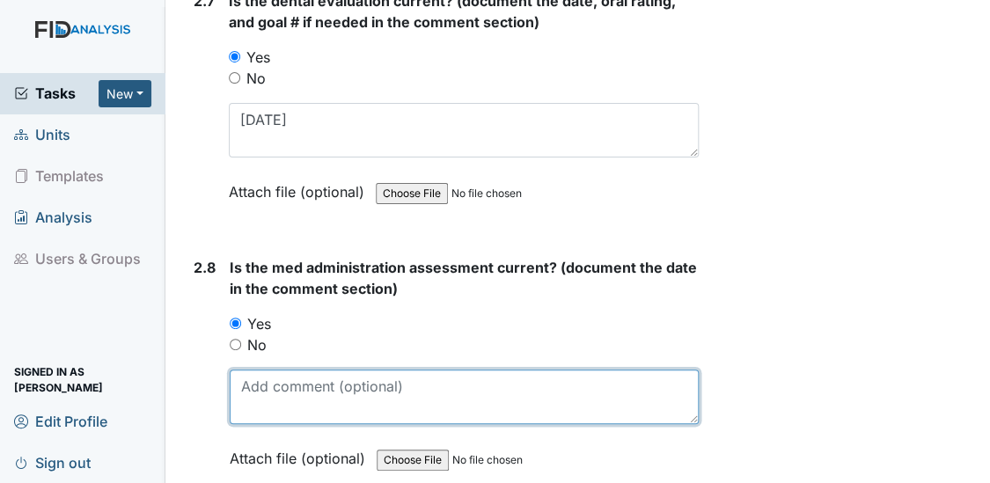
click at [237, 379] on textarea at bounding box center [465, 396] width 470 height 55
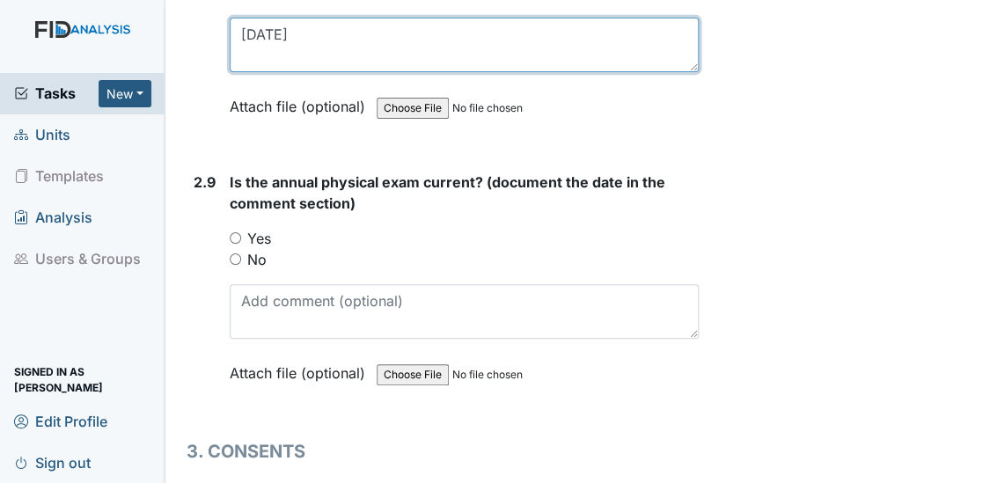
scroll to position [4126, 0]
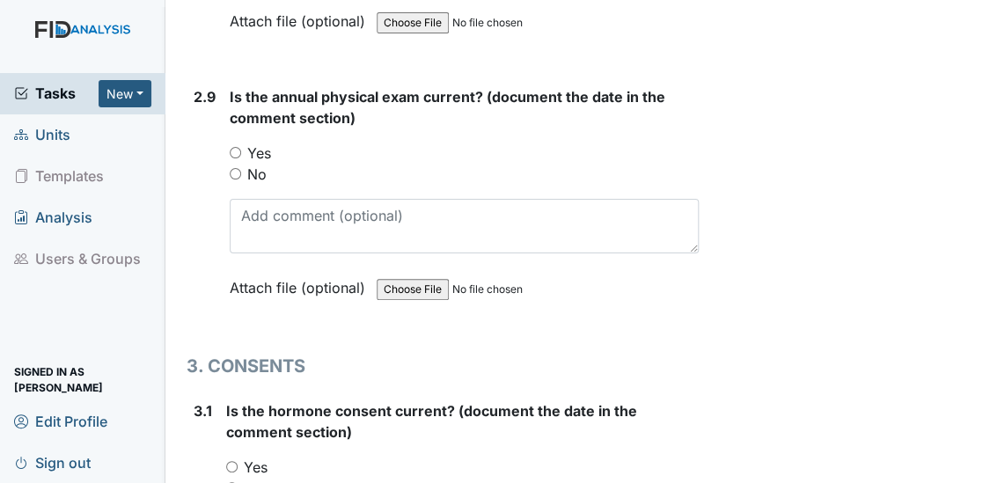
type textarea "3/28/25"
click at [231, 147] on input "Yes" at bounding box center [235, 152] width 11 height 11
radio input "true"
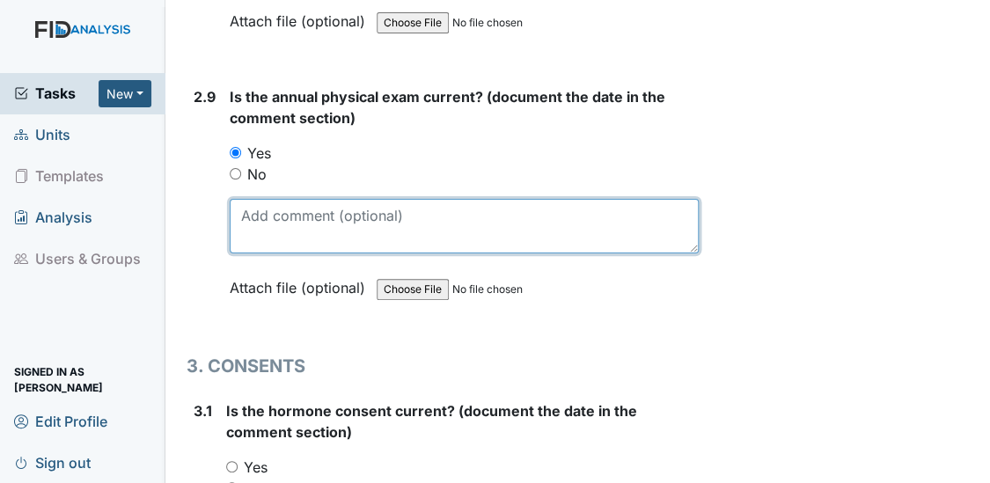
click at [248, 199] on textarea at bounding box center [465, 226] width 470 height 55
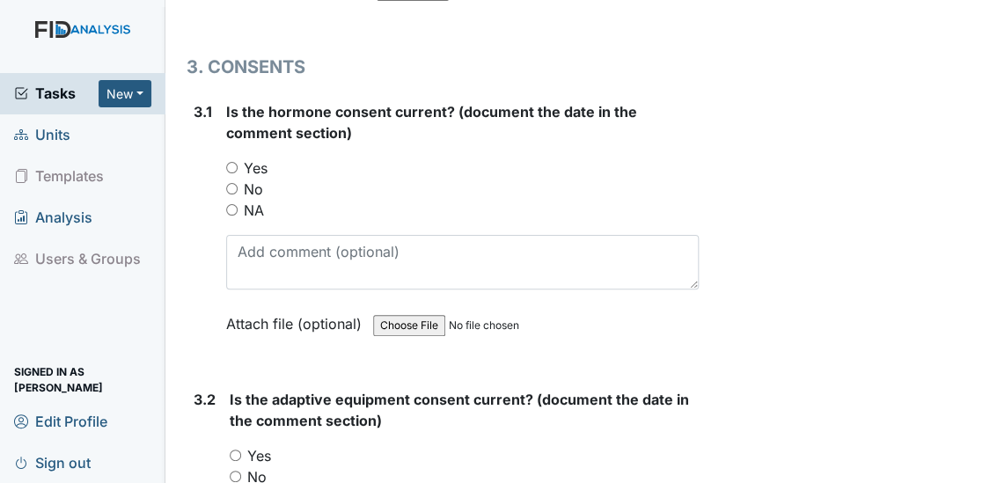
scroll to position [4457, 0]
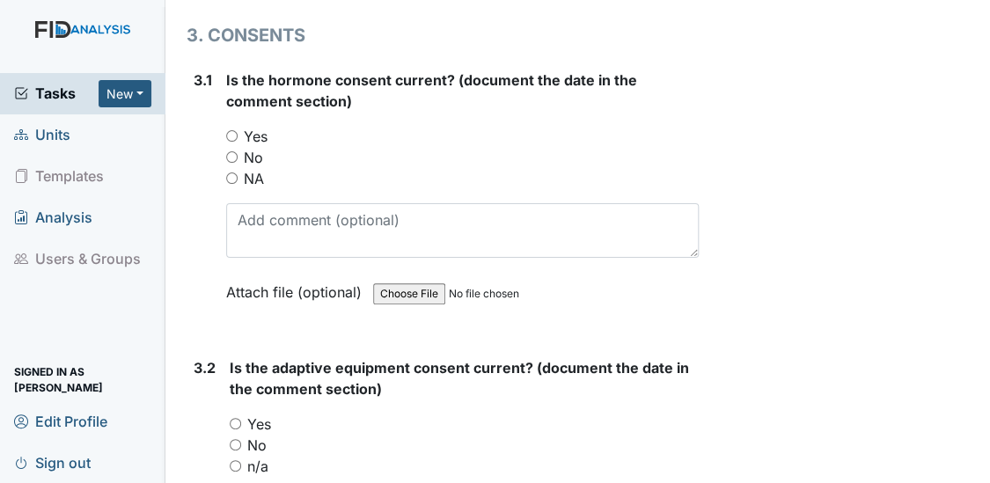
type textarea "3/3/25"
click at [229, 130] on input "Yes" at bounding box center [231, 135] width 11 height 11
radio input "true"
click at [230, 172] on input "NA" at bounding box center [231, 177] width 11 height 11
radio input "true"
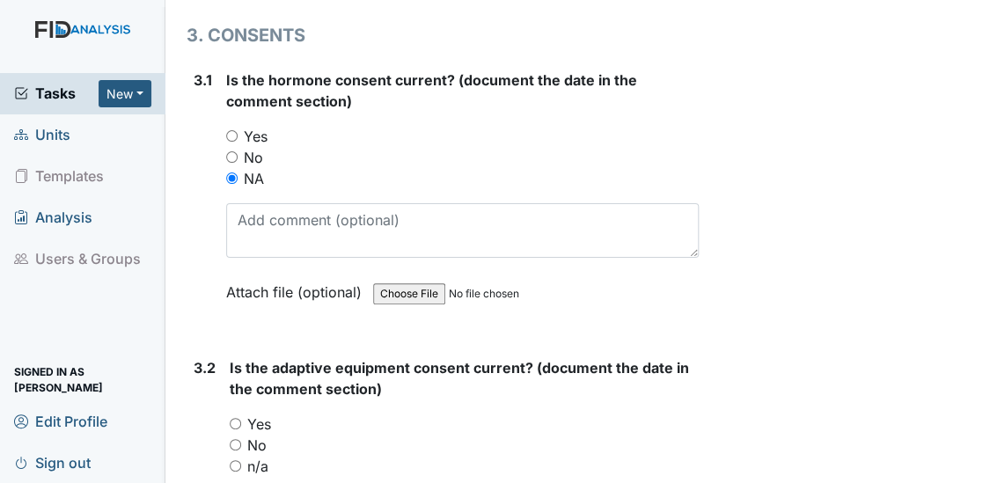
click at [233, 418] on input "Yes" at bounding box center [235, 423] width 11 height 11
radio input "true"
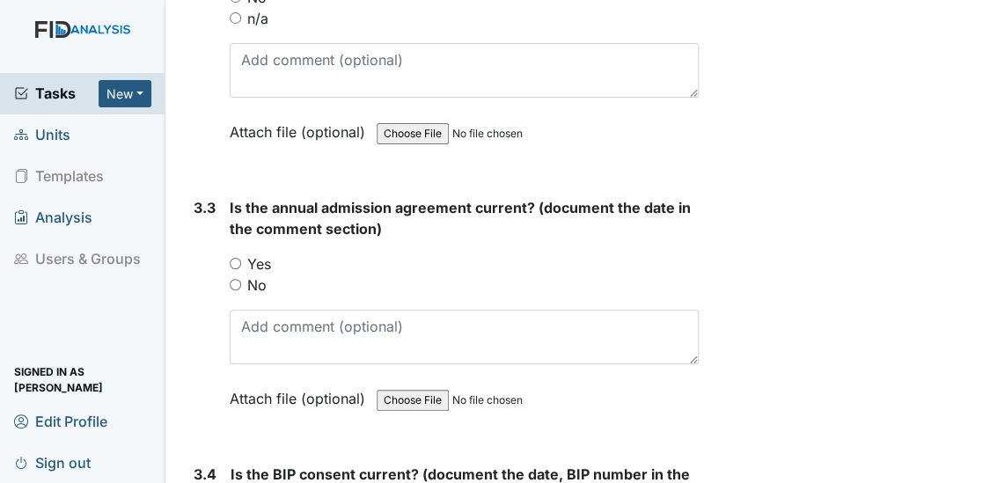
scroll to position [4915, 0]
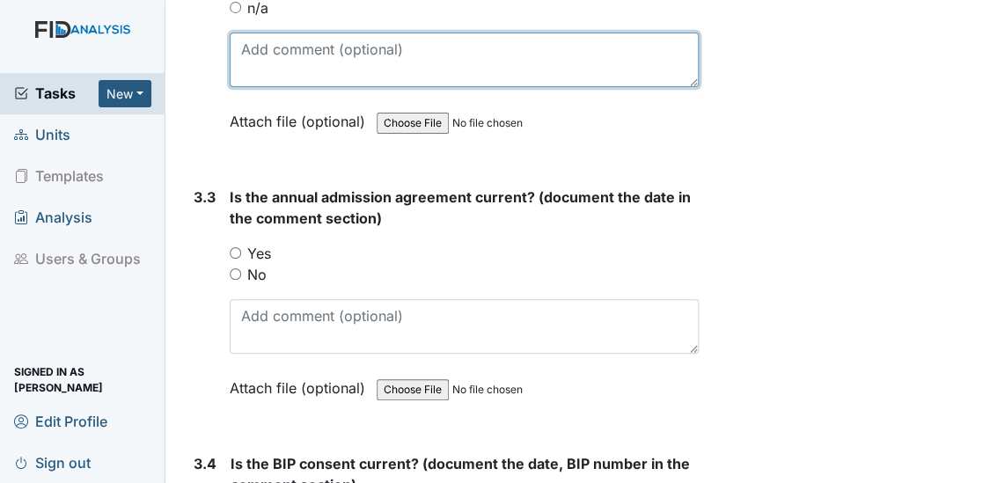
click at [288, 38] on textarea at bounding box center [465, 60] width 470 height 55
type textarea "7/31/25"
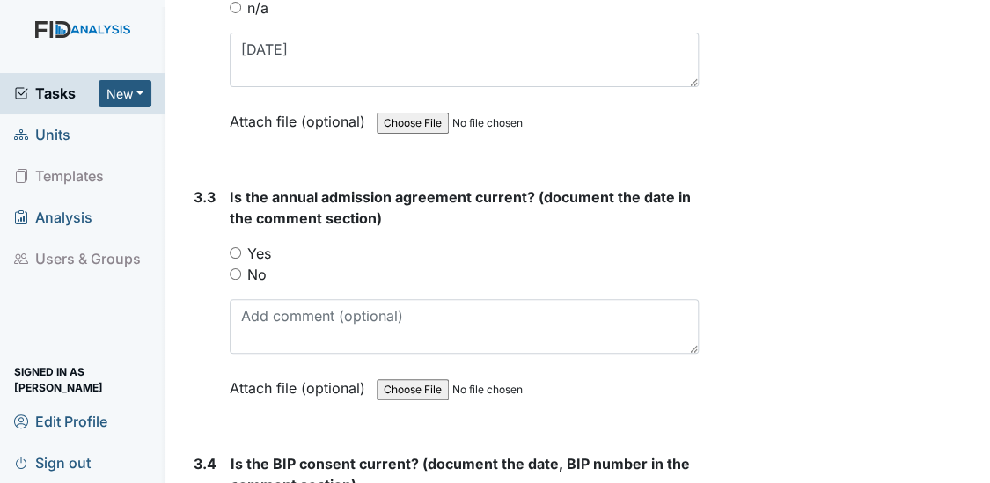
click at [235, 247] on input "Yes" at bounding box center [235, 252] width 11 height 11
radio input "true"
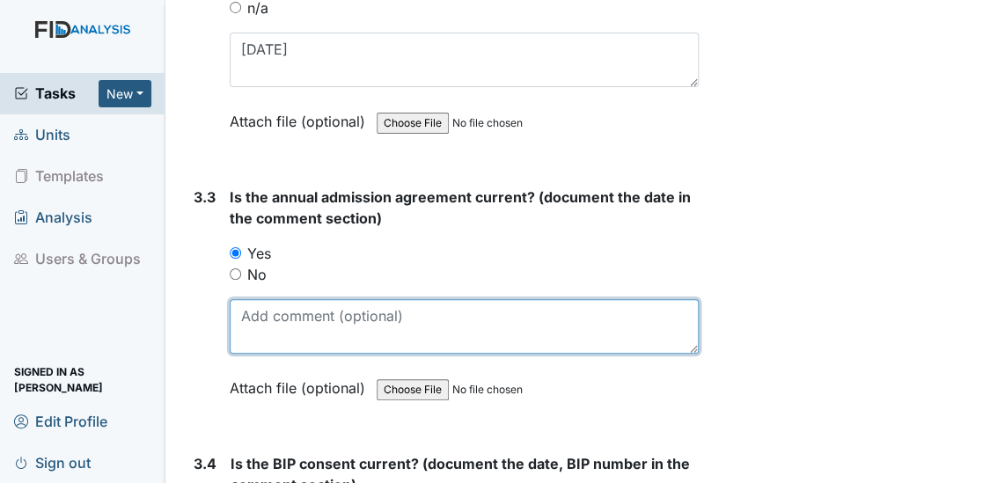
click at [252, 305] on textarea at bounding box center [465, 326] width 470 height 55
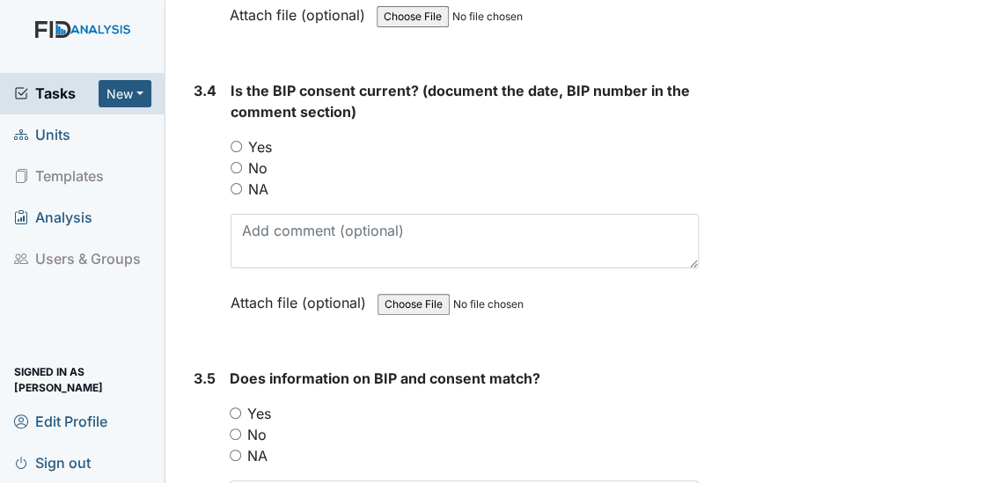
scroll to position [5320, 0]
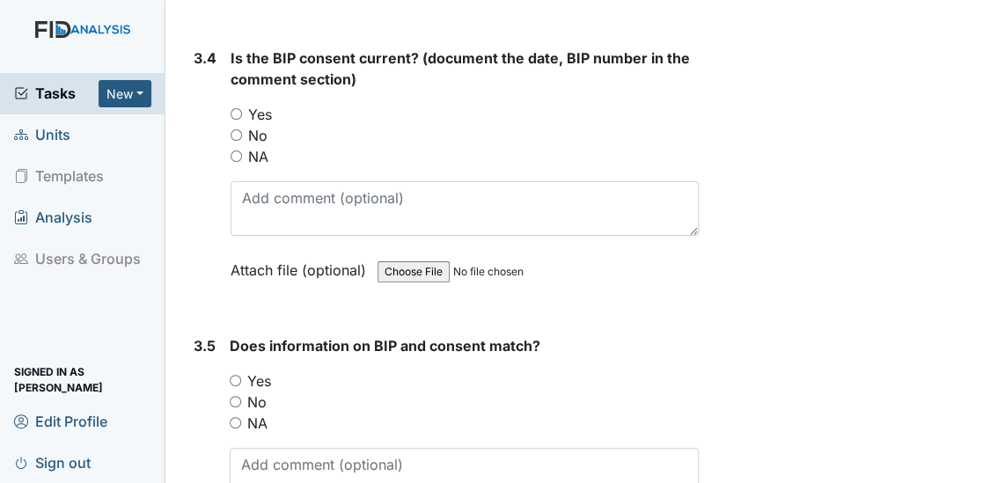
type textarea "8/1/25"
click at [238, 108] on input "Yes" at bounding box center [235, 113] width 11 height 11
radio input "true"
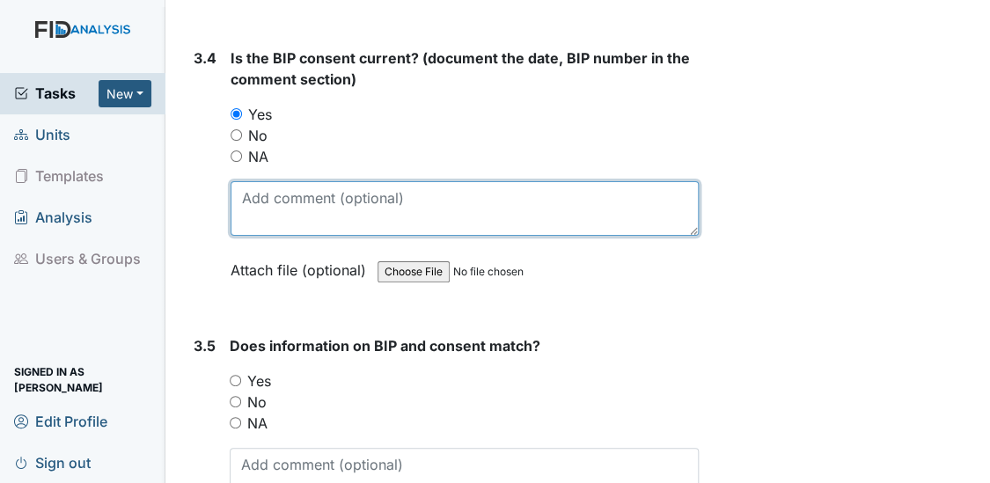
click at [259, 197] on textarea at bounding box center [464, 208] width 469 height 55
click at [262, 197] on textarea "4/11/25" at bounding box center [464, 208] width 469 height 55
click at [293, 195] on textarea "4/11/25" at bounding box center [464, 208] width 469 height 55
type textarea "4/11/25 BEH010"
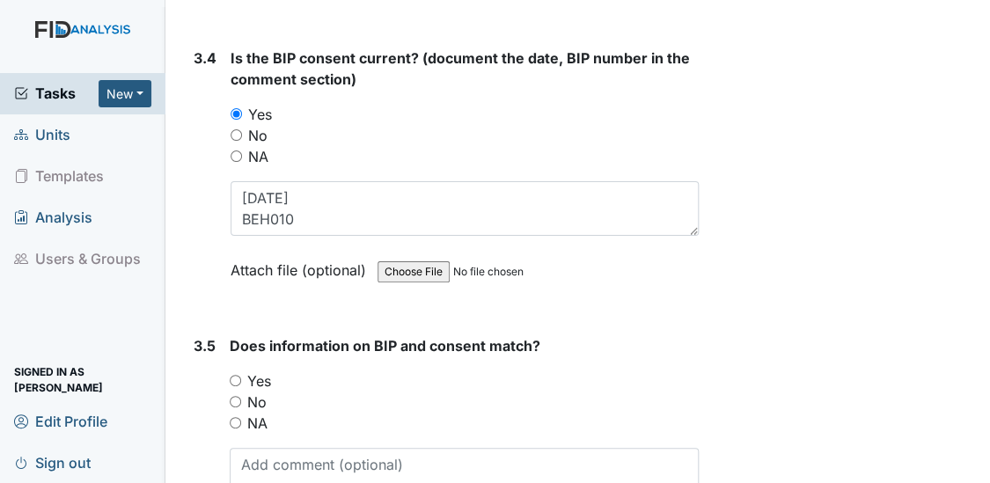
click at [231, 375] on input "Yes" at bounding box center [235, 380] width 11 height 11
radio input "true"
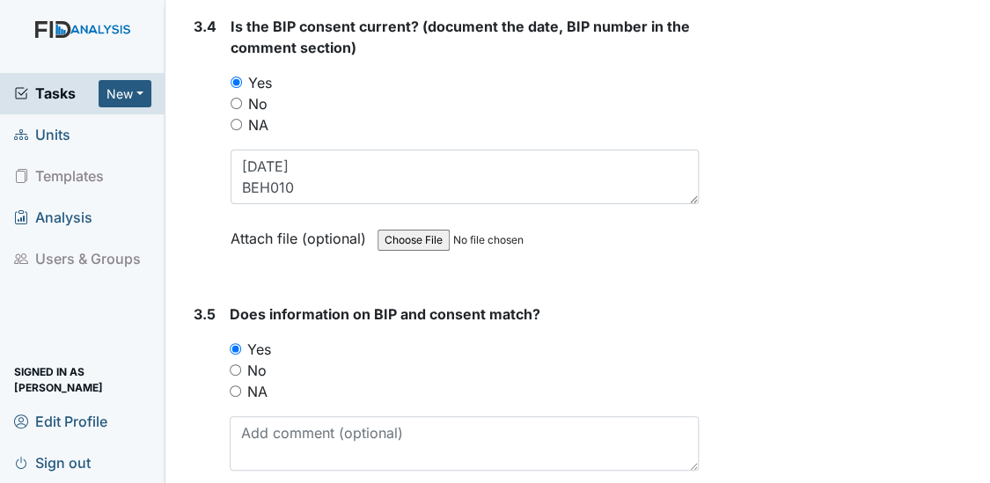
scroll to position [5469, 0]
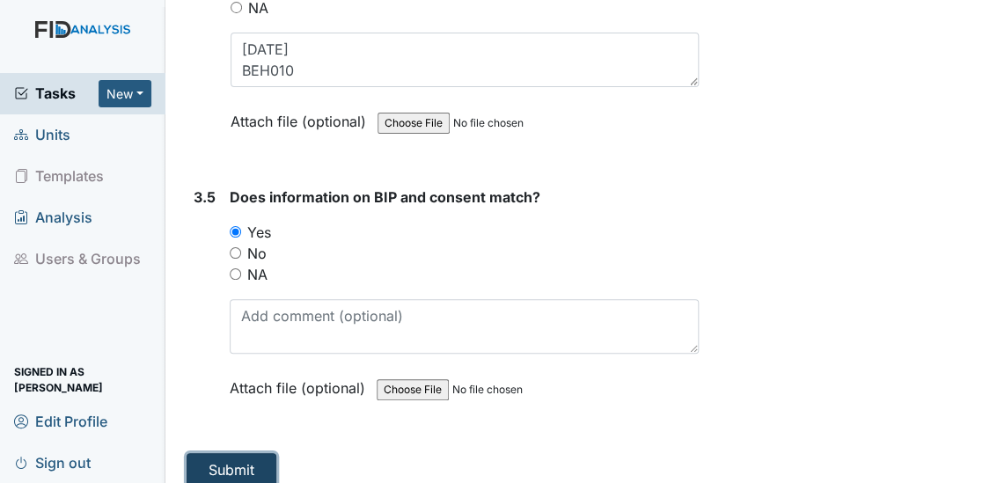
click at [216, 453] on button "Submit" at bounding box center [231, 469] width 90 height 33
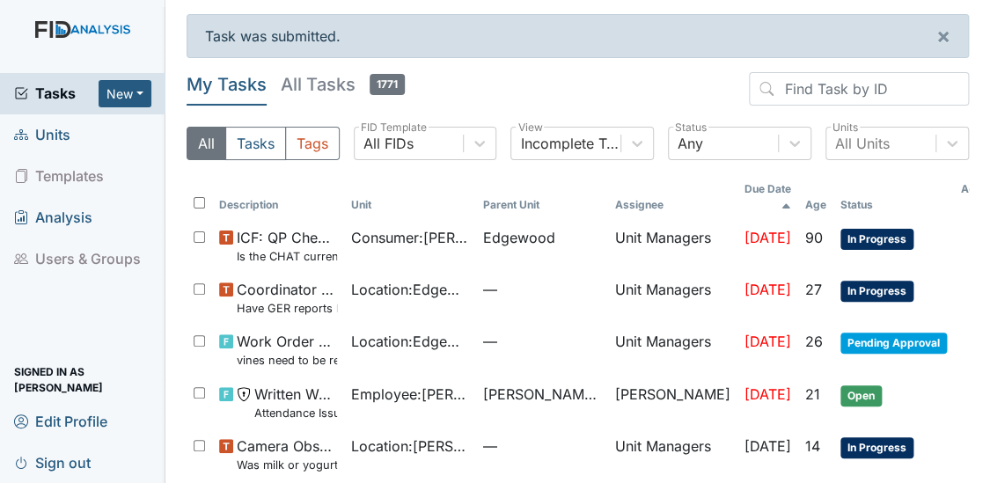
click at [43, 96] on span "Tasks" at bounding box center [56, 93] width 84 height 21
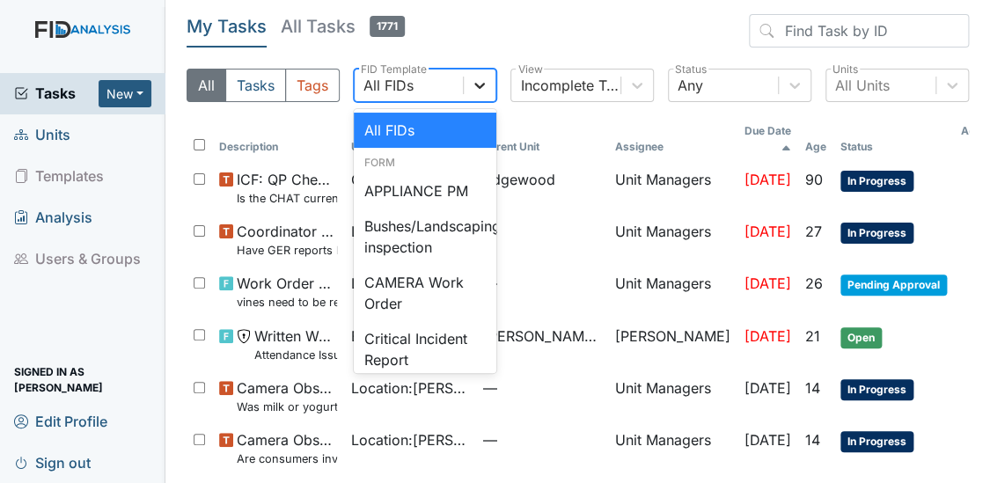
click at [479, 81] on icon at bounding box center [480, 86] width 18 height 18
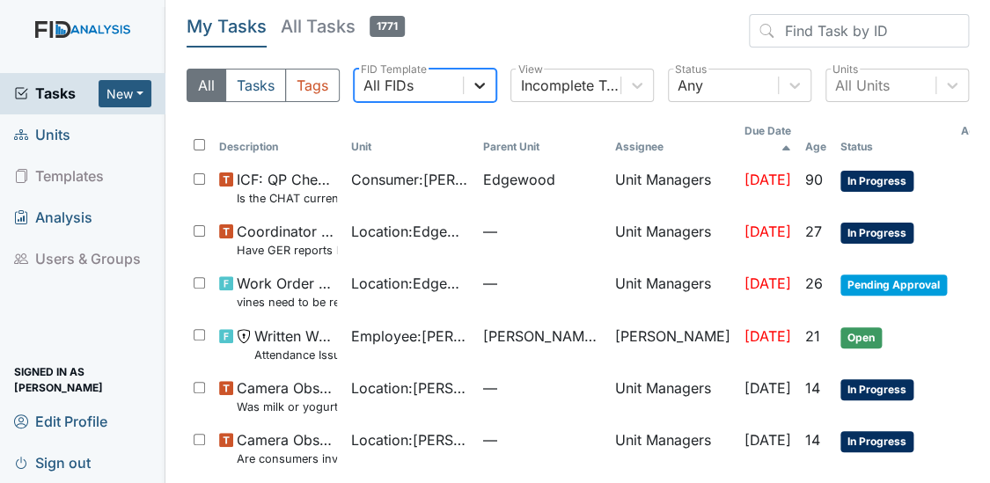
click at [482, 80] on icon at bounding box center [480, 86] width 18 height 18
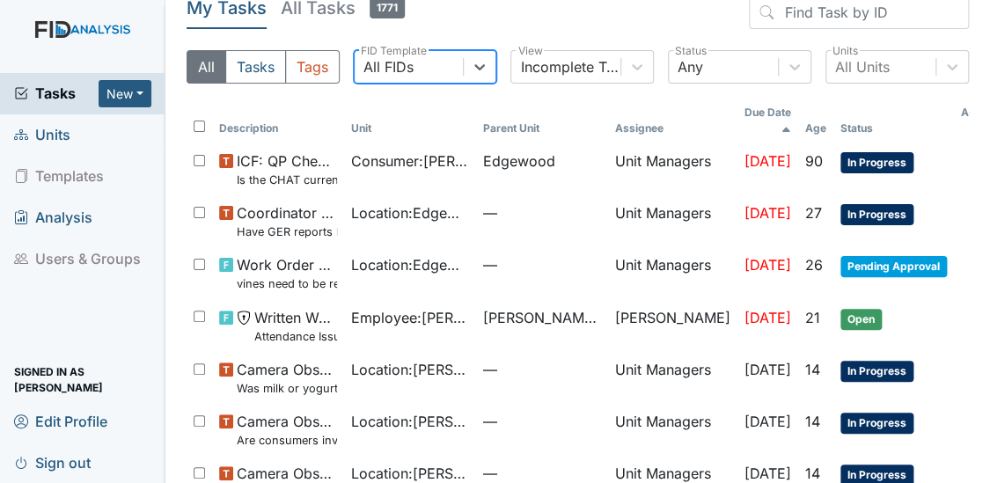
scroll to position [15, 0]
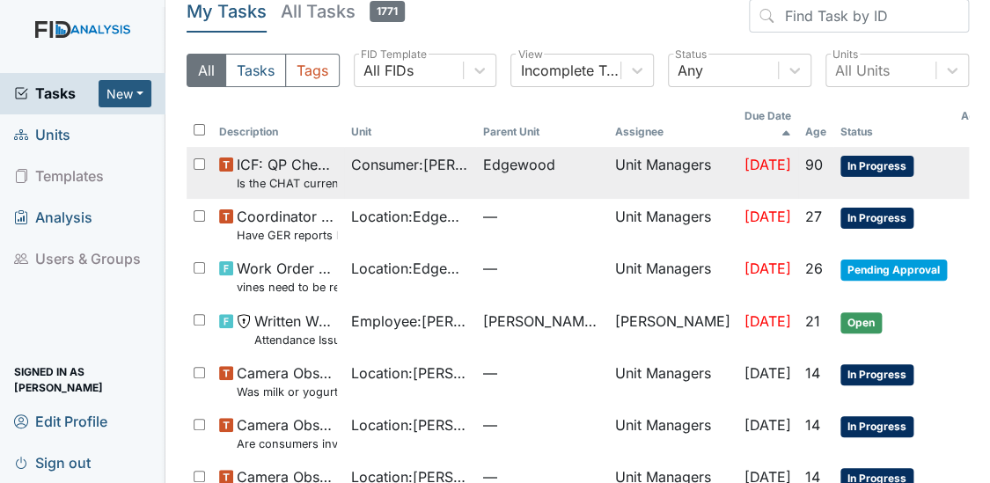
click at [356, 154] on span "Consumer : [PERSON_NAME]" at bounding box center [410, 164] width 118 height 21
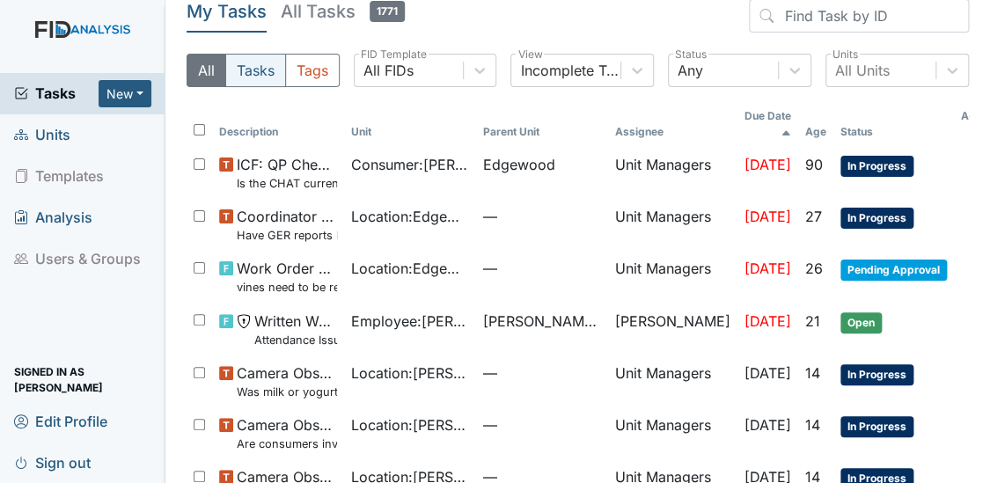
click at [255, 77] on button "Tasks" at bounding box center [255, 70] width 61 height 33
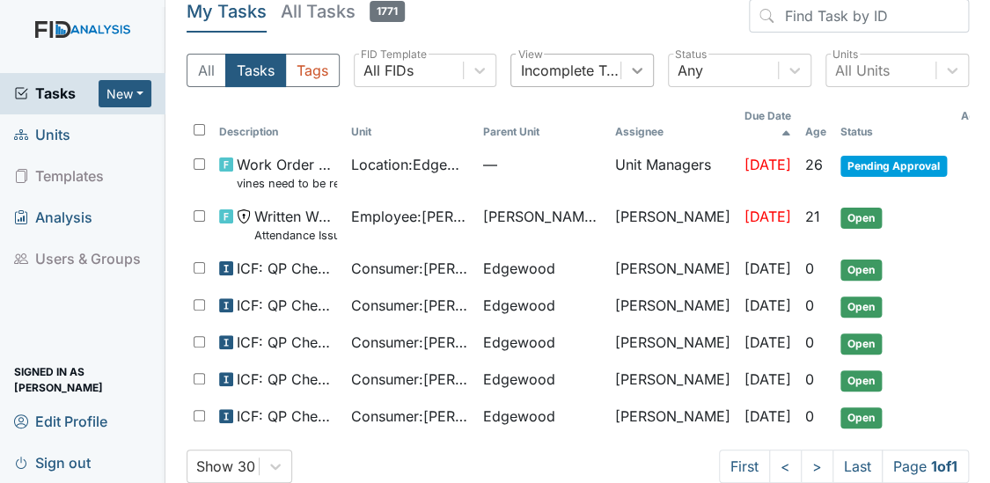
click at [632, 75] on icon at bounding box center [637, 71] width 18 height 18
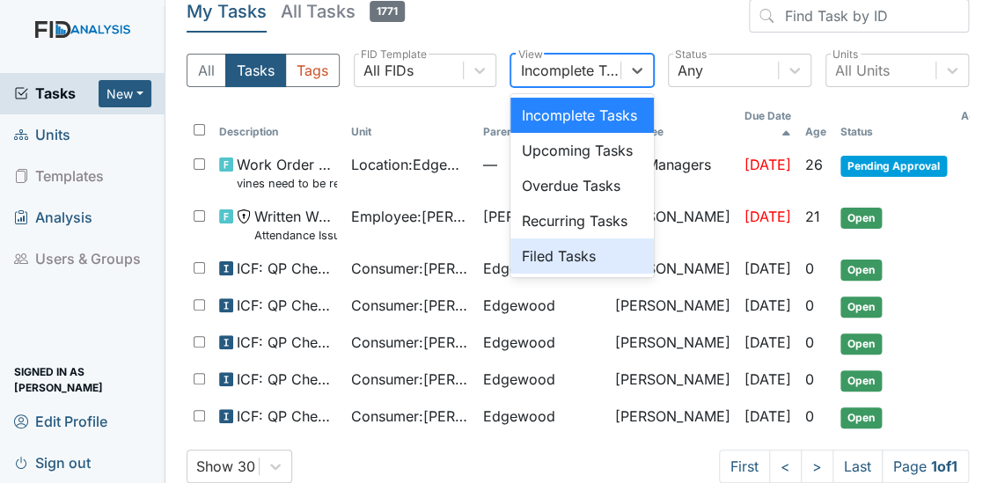
click at [542, 257] on div "Filed Tasks" at bounding box center [581, 255] width 143 height 35
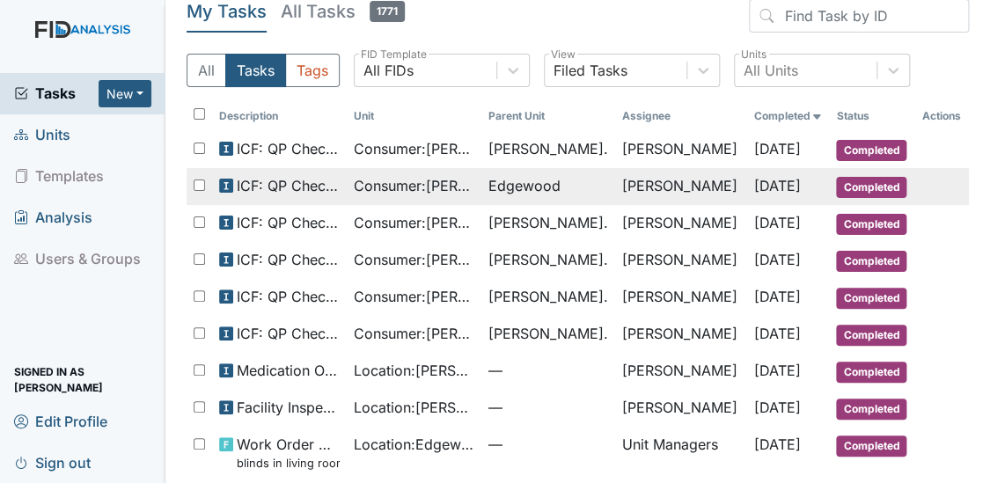
click at [397, 181] on span "Consumer : [PERSON_NAME]" at bounding box center [414, 185] width 121 height 21
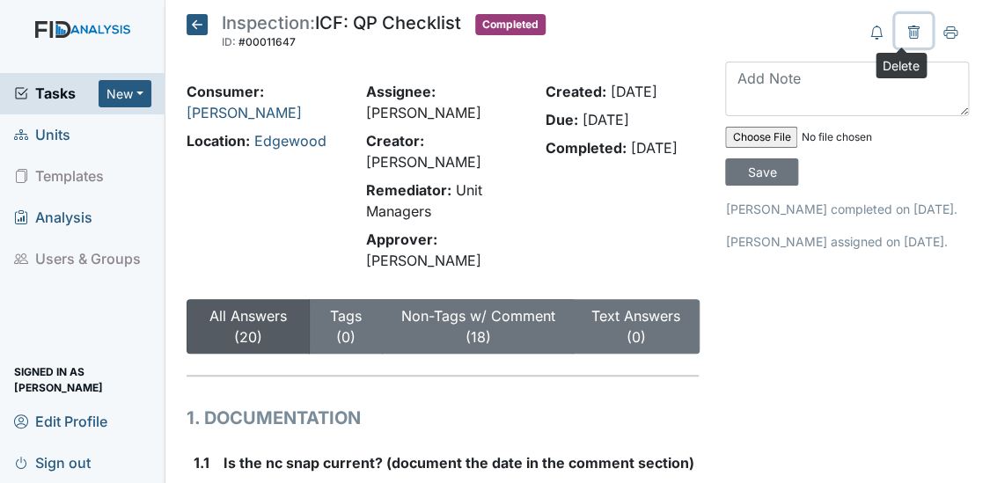
click at [910, 30] on icon at bounding box center [912, 33] width 5 height 6
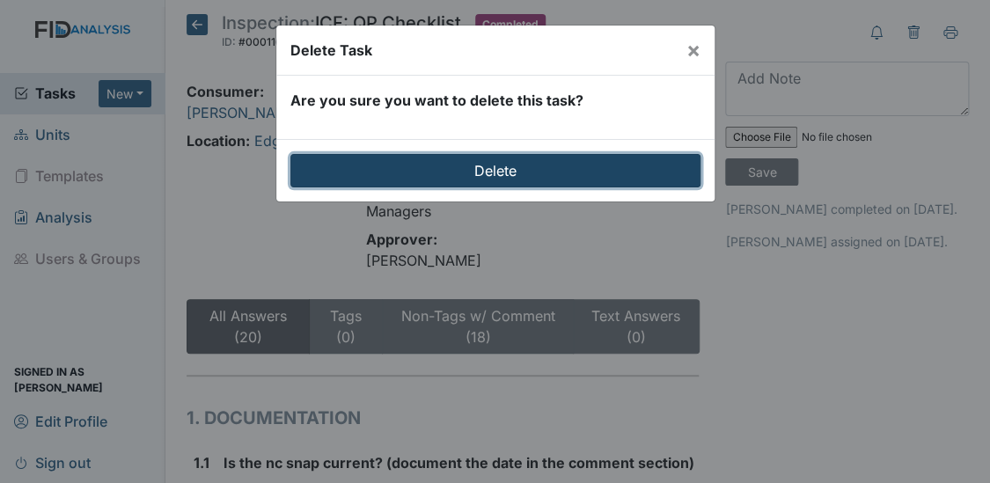
click at [450, 170] on input "Delete" at bounding box center [495, 170] width 410 height 33
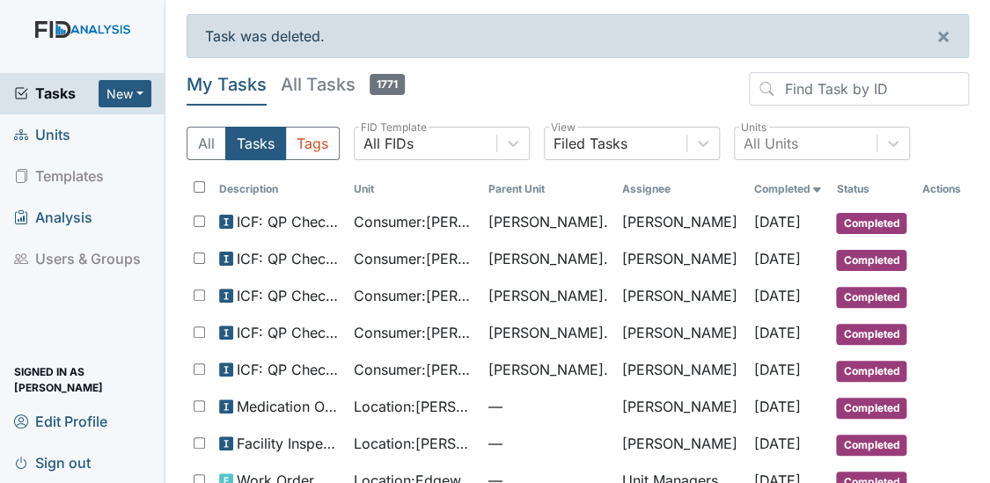
click at [40, 132] on span "Units" at bounding box center [42, 134] width 56 height 27
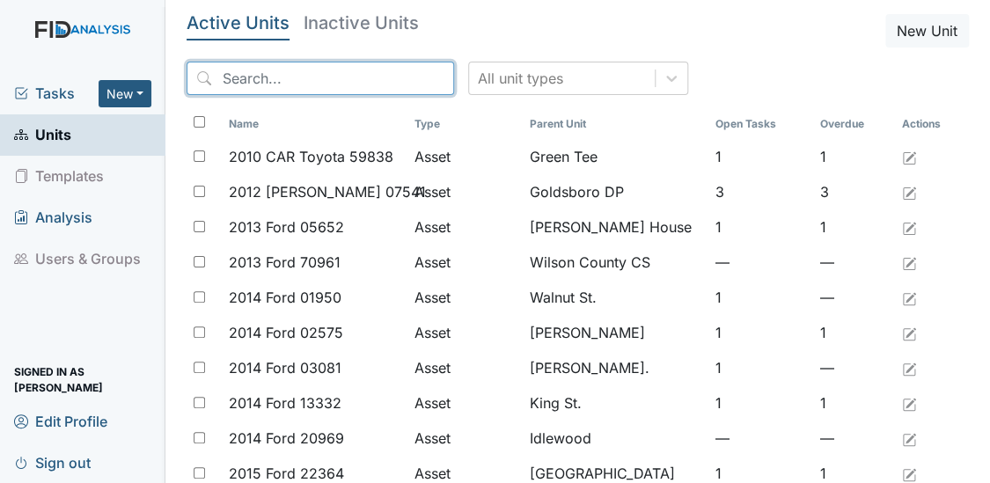
click at [303, 83] on input "search" at bounding box center [319, 78] width 267 height 33
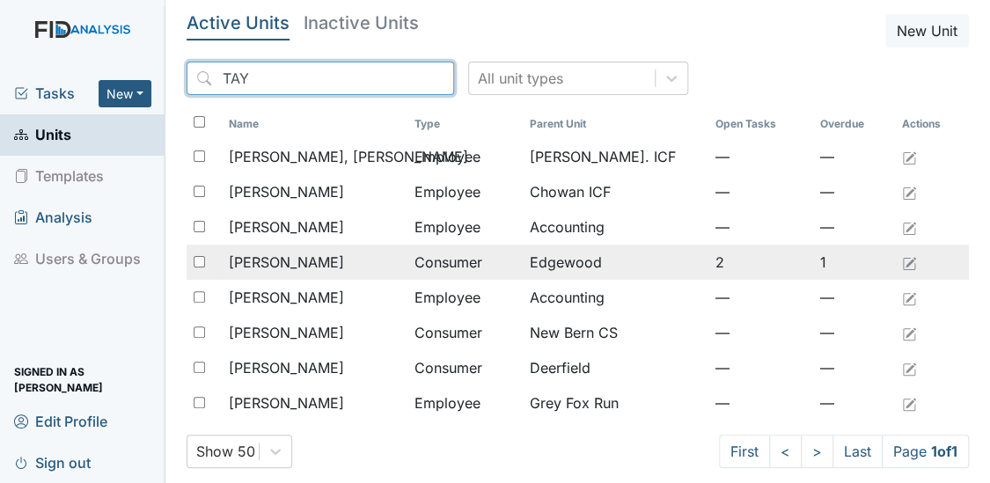
type input "TAY"
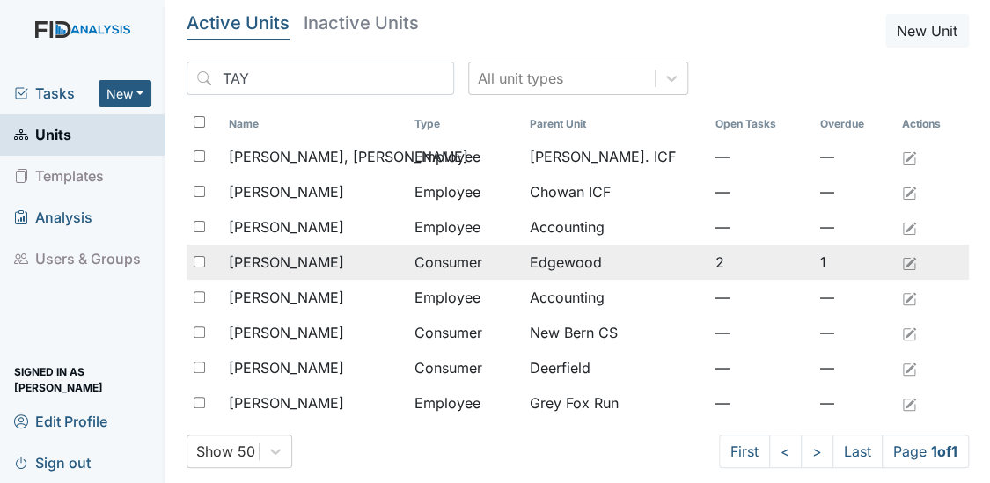
click at [275, 260] on span "[PERSON_NAME]" at bounding box center [286, 262] width 115 height 21
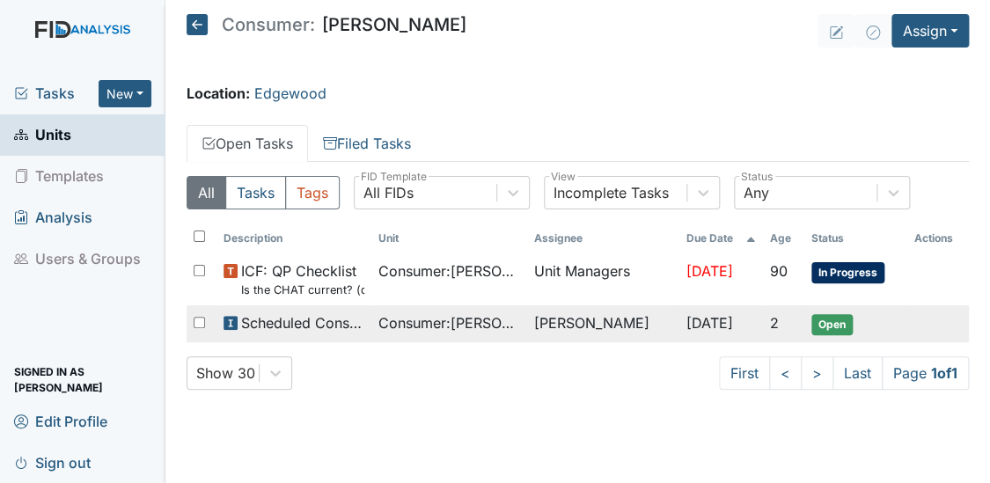
click at [384, 323] on span "Consumer : [PERSON_NAME]" at bounding box center [448, 322] width 141 height 21
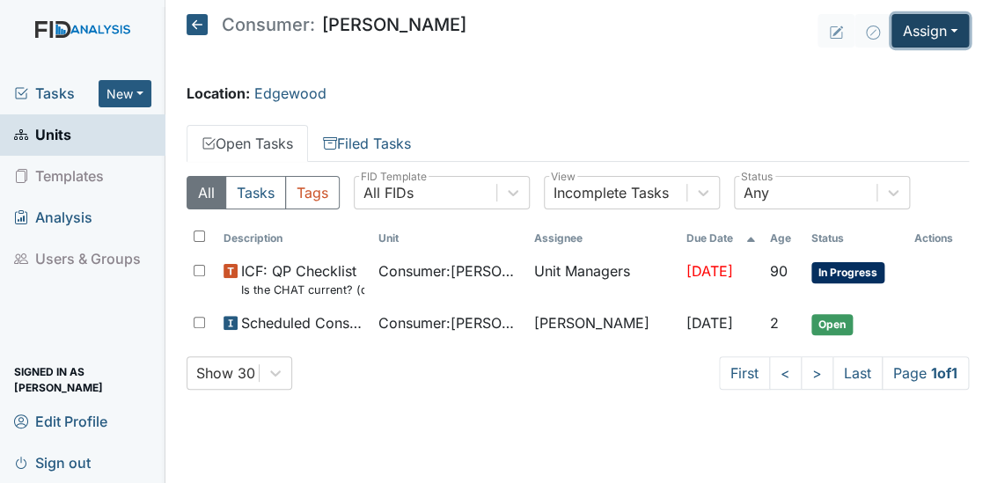
click at [913, 33] on button "Assign" at bounding box center [929, 30] width 77 height 33
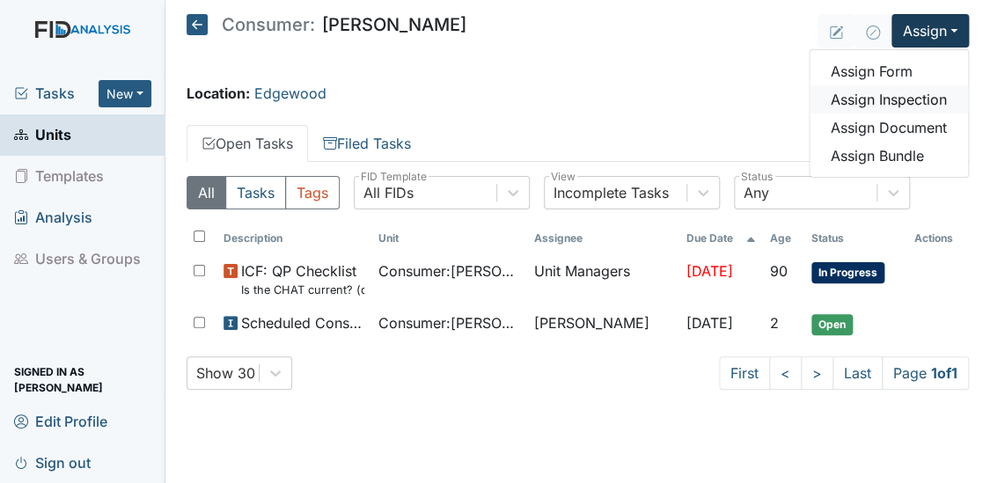
click at [896, 96] on link "Assign Inspection" at bounding box center [888, 99] width 158 height 28
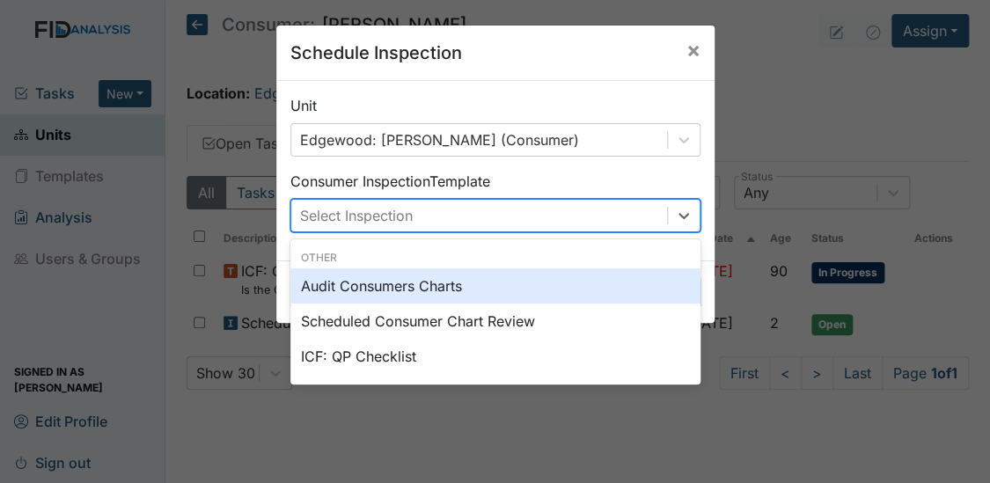
click at [444, 214] on div "Select Inspection" at bounding box center [479, 216] width 376 height 32
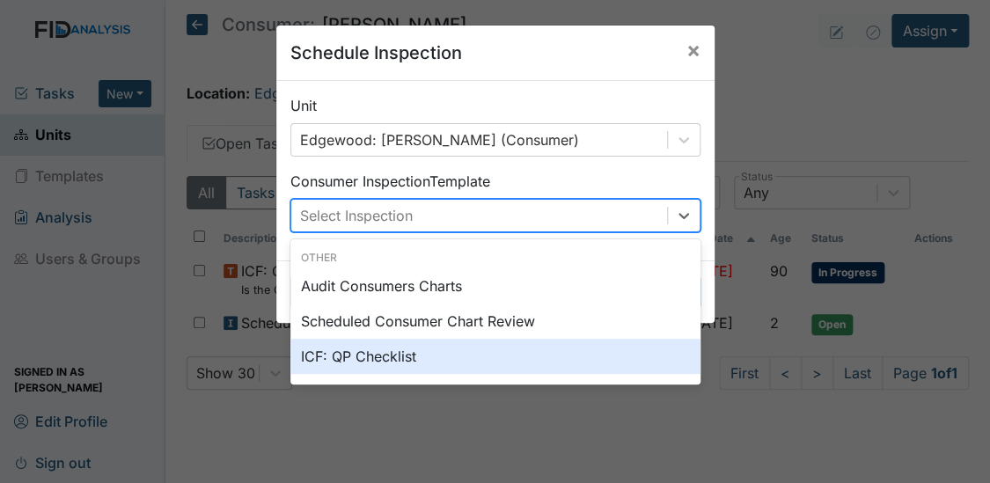
click at [345, 357] on div "ICF: QP Checklist" at bounding box center [495, 356] width 410 height 35
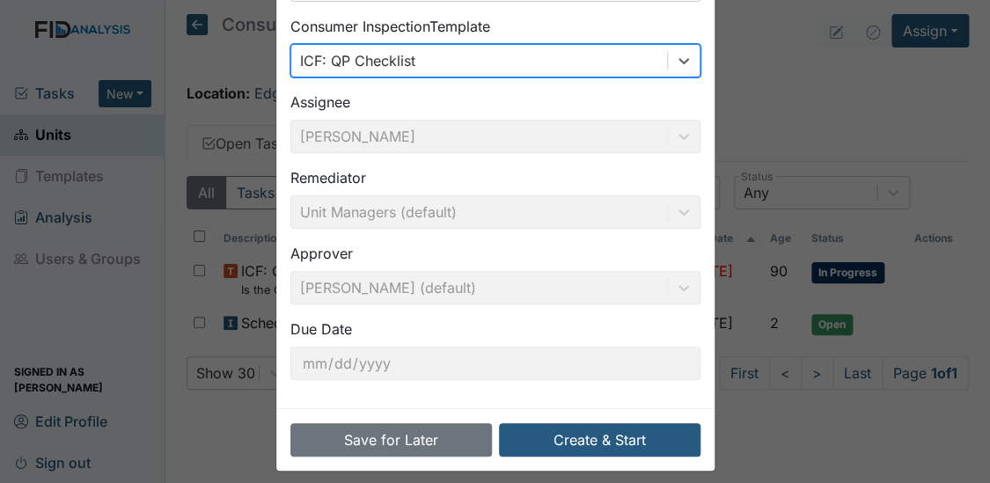
scroll to position [167, 0]
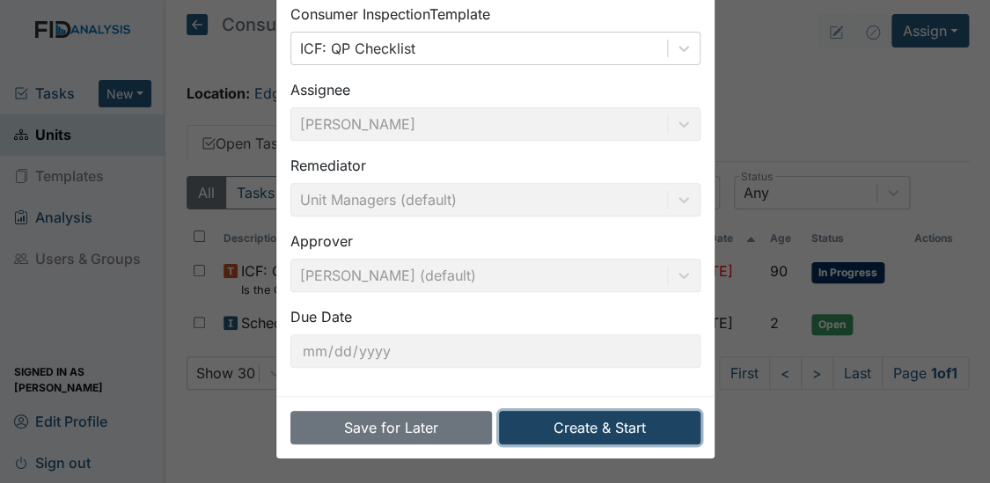
click at [591, 435] on button "Create & Start" at bounding box center [599, 427] width 201 height 33
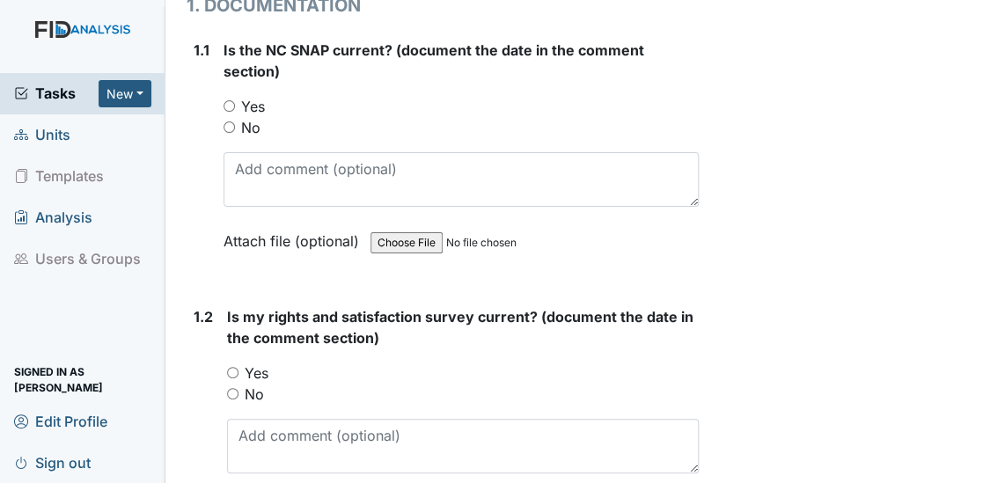
scroll to position [362, 0]
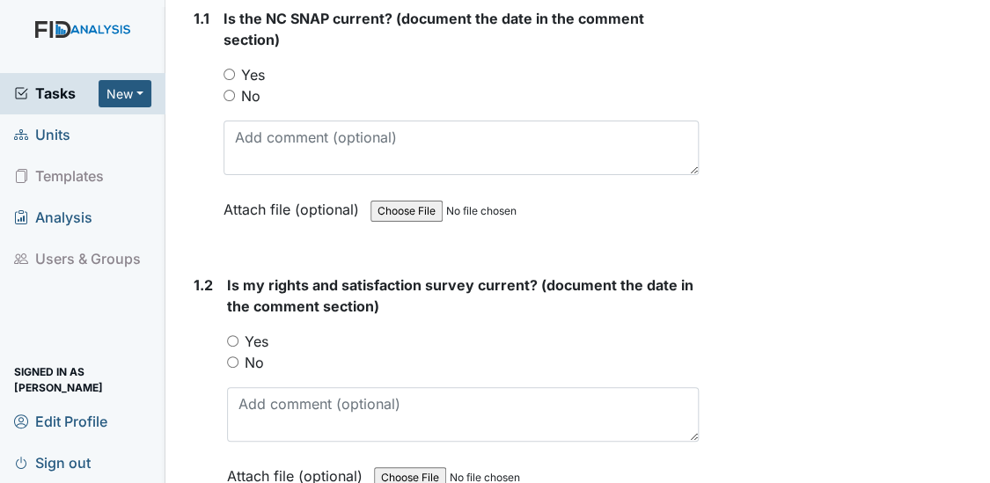
click at [228, 73] on input "Yes" at bounding box center [228, 74] width 11 height 11
radio input "true"
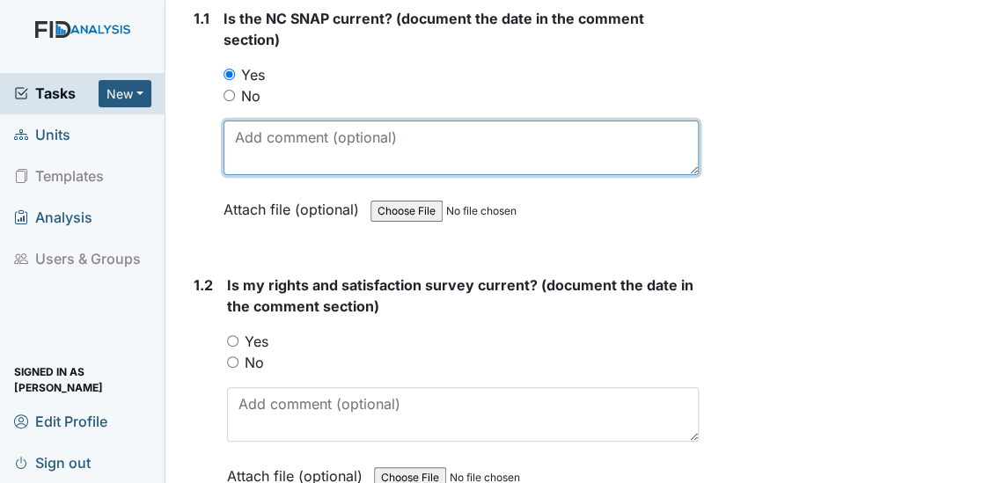
click at [230, 121] on textarea at bounding box center [461, 148] width 476 height 55
type textarea "1/21/25"
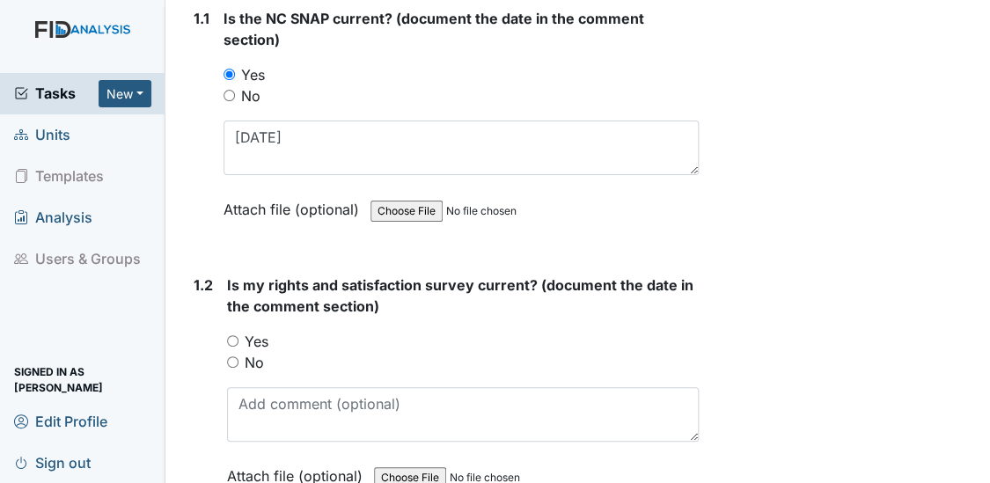
click at [232, 335] on input "Yes" at bounding box center [232, 340] width 11 height 11
radio input "true"
click at [246, 384] on div "Is my rights and satisfaction survey current? (document the date in the comment…" at bounding box center [463, 386] width 472 height 224
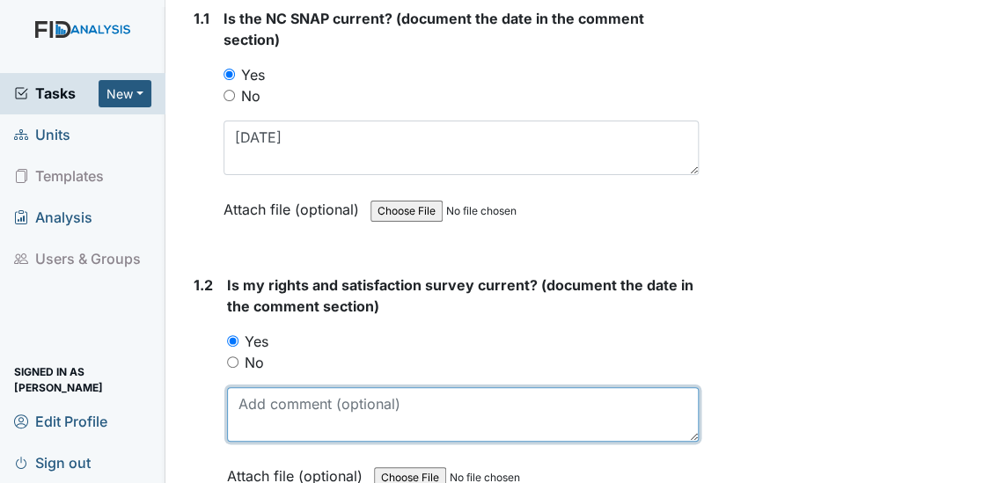
click at [243, 396] on textarea at bounding box center [463, 414] width 472 height 55
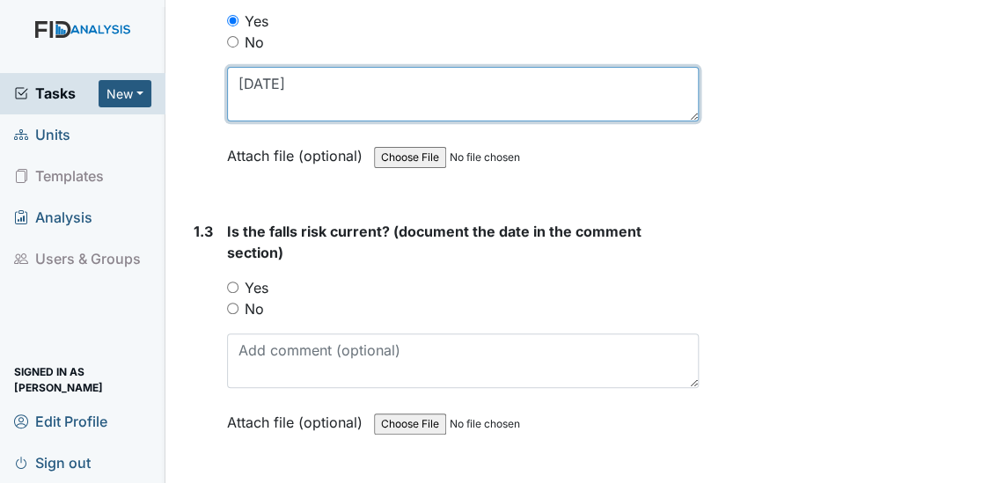
scroll to position [831, 0]
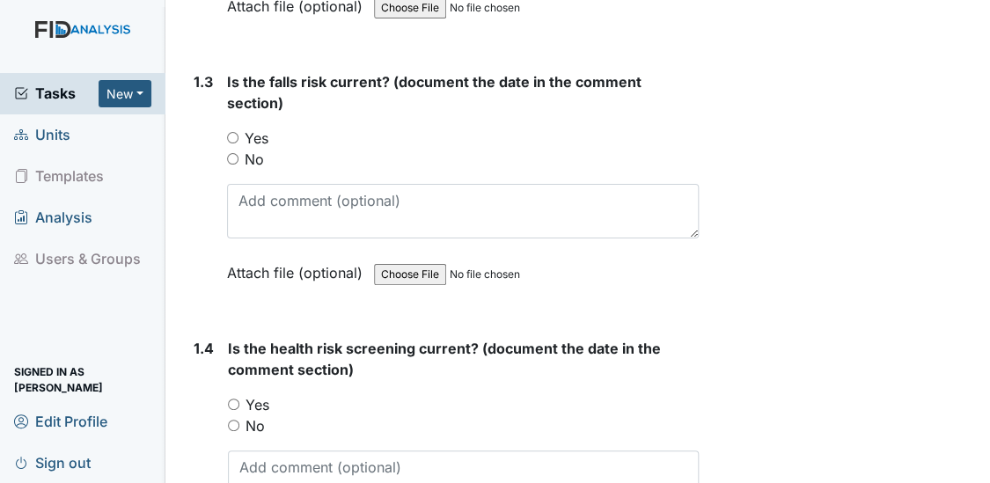
type textarea "6/26/25"
click at [233, 137] on input "Yes" at bounding box center [232, 137] width 11 height 11
radio input "true"
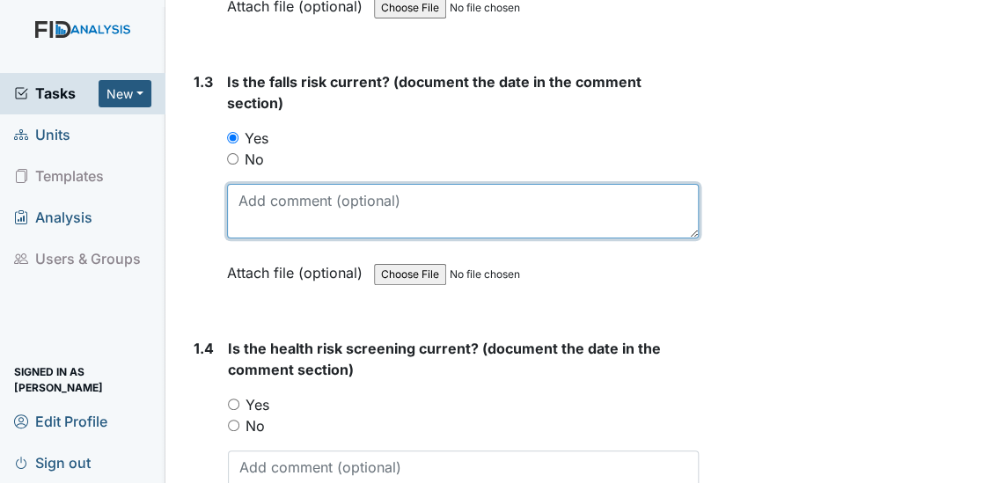
click at [245, 201] on textarea at bounding box center [463, 211] width 472 height 55
type textarea "[DATE]"
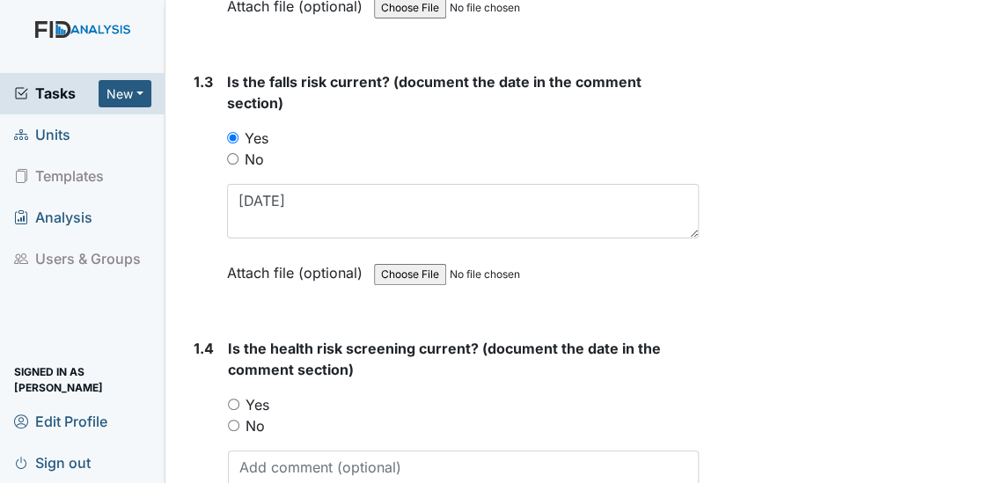
click at [230, 399] on input "Yes" at bounding box center [233, 404] width 11 height 11
radio input "true"
click at [255, 460] on textarea at bounding box center [464, 477] width 472 height 55
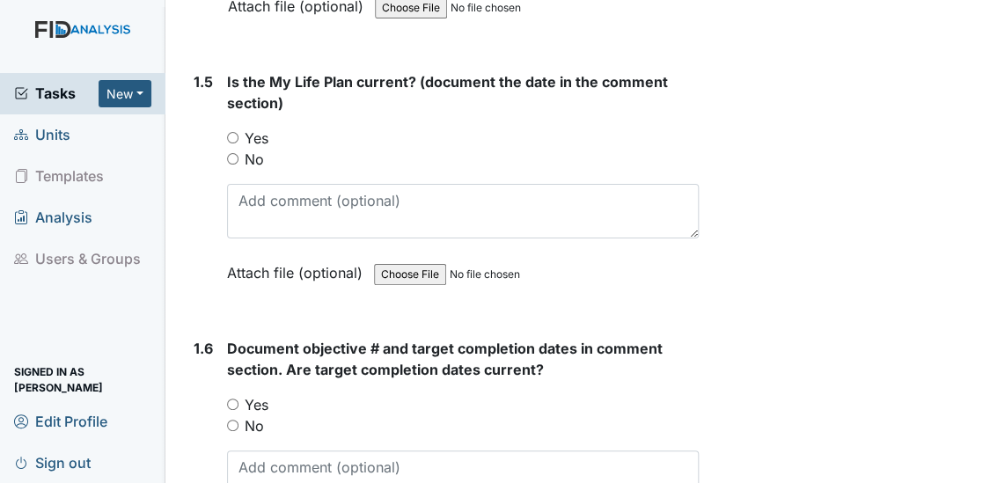
scroll to position [1397, 0]
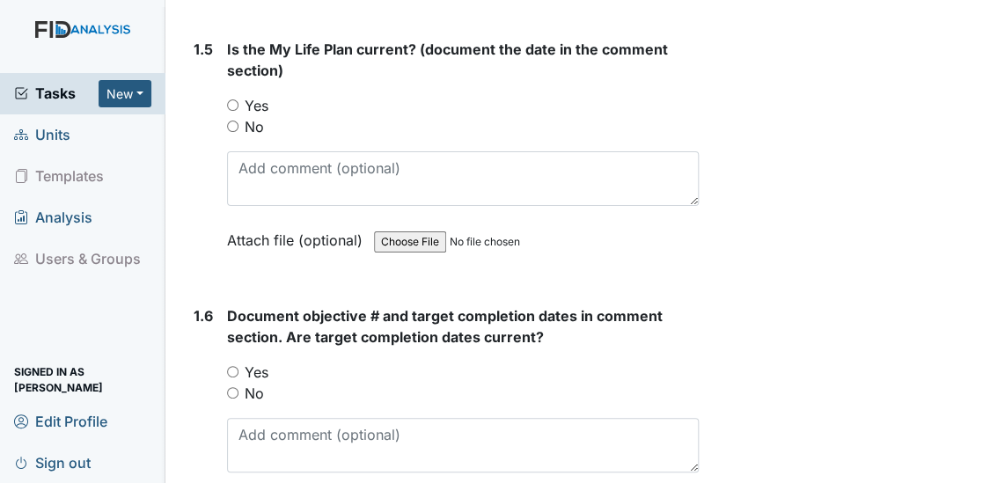
type textarea "6/26/25"
click at [232, 100] on input "Yes" at bounding box center [232, 104] width 11 height 11
radio input "true"
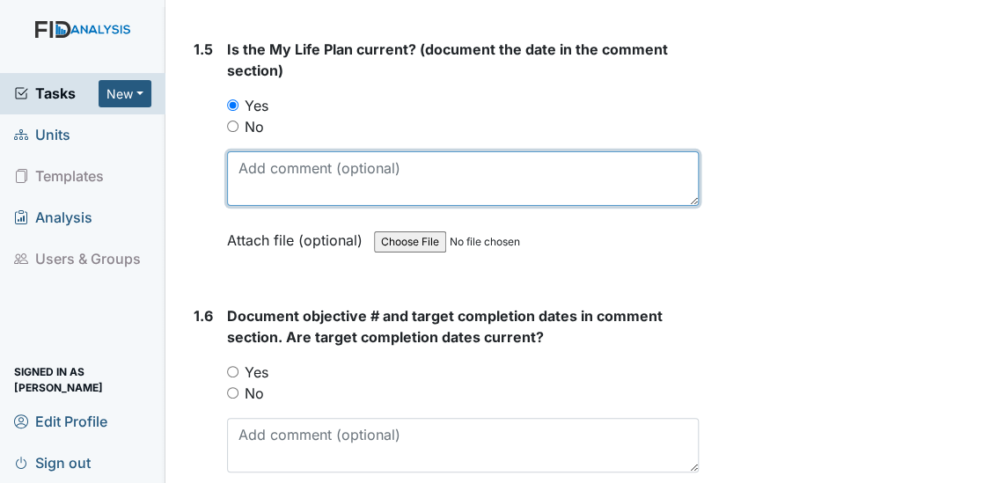
click at [255, 165] on textarea at bounding box center [463, 178] width 472 height 55
type textarea "6/26/25"
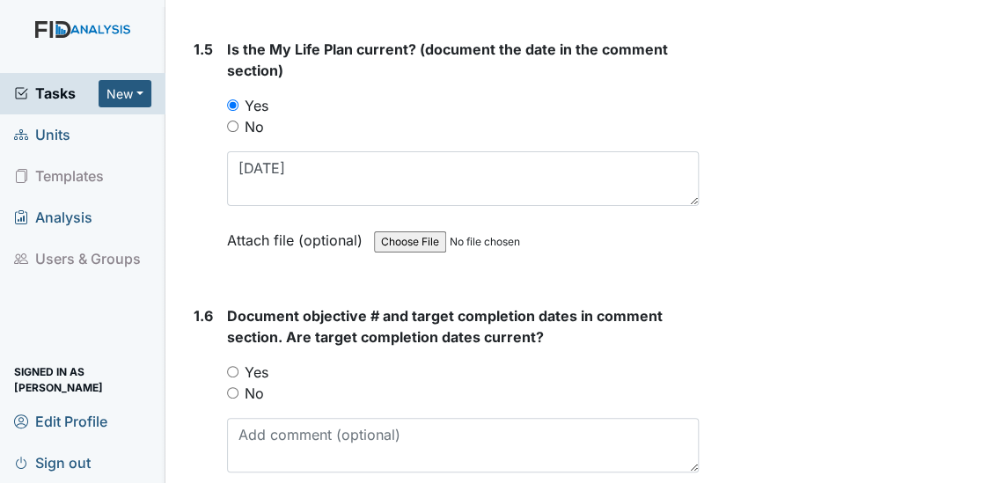
click at [231, 368] on input "Yes" at bounding box center [232, 371] width 11 height 11
radio input "true"
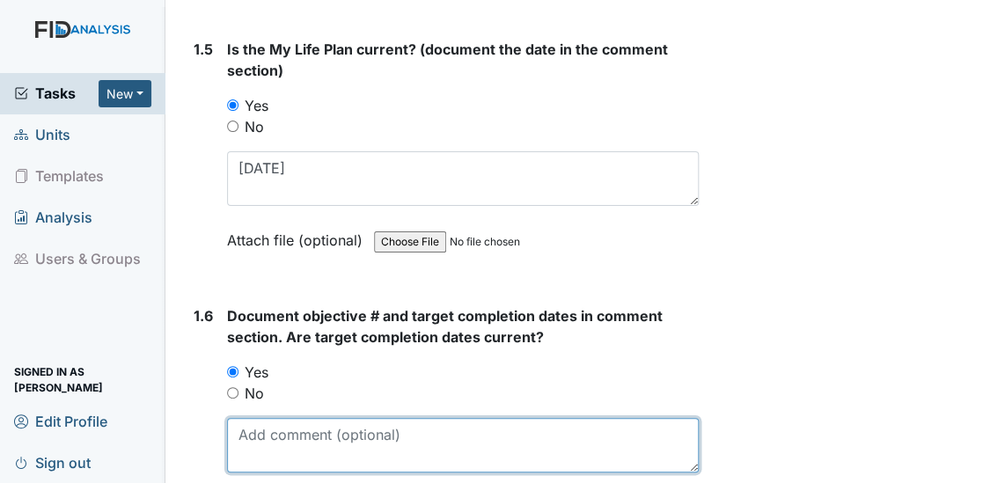
click at [267, 432] on textarea at bounding box center [463, 445] width 472 height 55
click at [292, 457] on textarea "SC002 12/31/25 FA002 12/30/25 DIL003 10/31/25 SC002 10/31/25 HS004 8/31/25" at bounding box center [463, 445] width 472 height 55
click at [430, 431] on textarea "SC002 12/31/25 FA002 12/30/25 DIL003 10/31/25 SC002 10/31/25 HS004 11/31/25" at bounding box center [463, 445] width 472 height 55
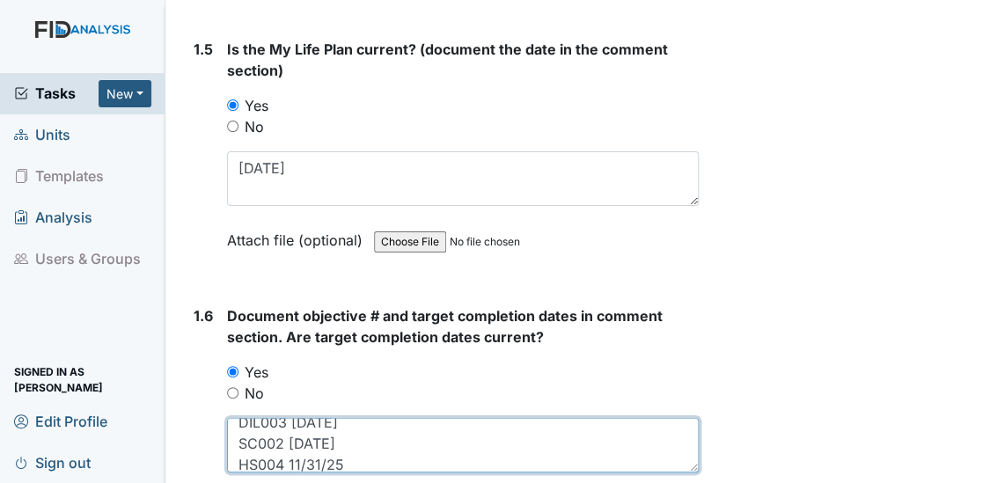
type textarea "SC002 12/31/25 FA002 12/30/25 DIL003 10/31/25 SC002 10/31/25 HS004 11/31/25"
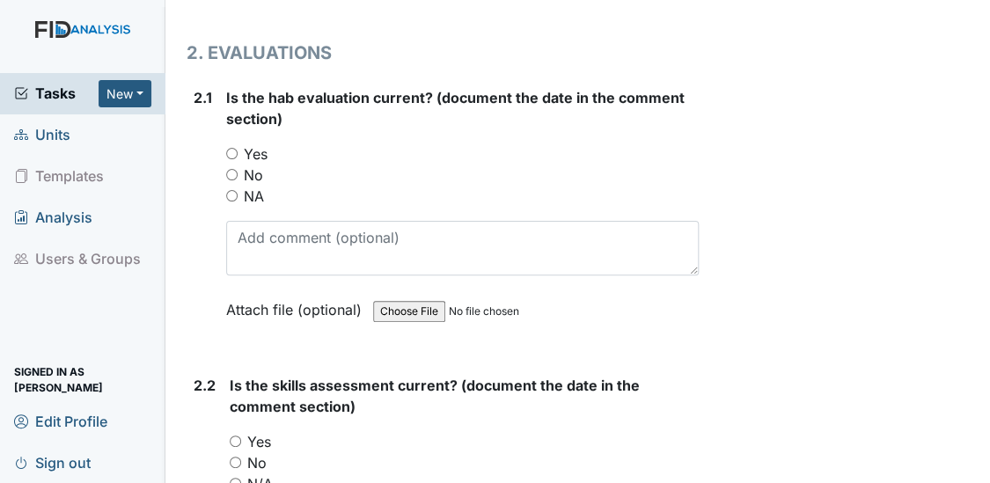
scroll to position [1962, 0]
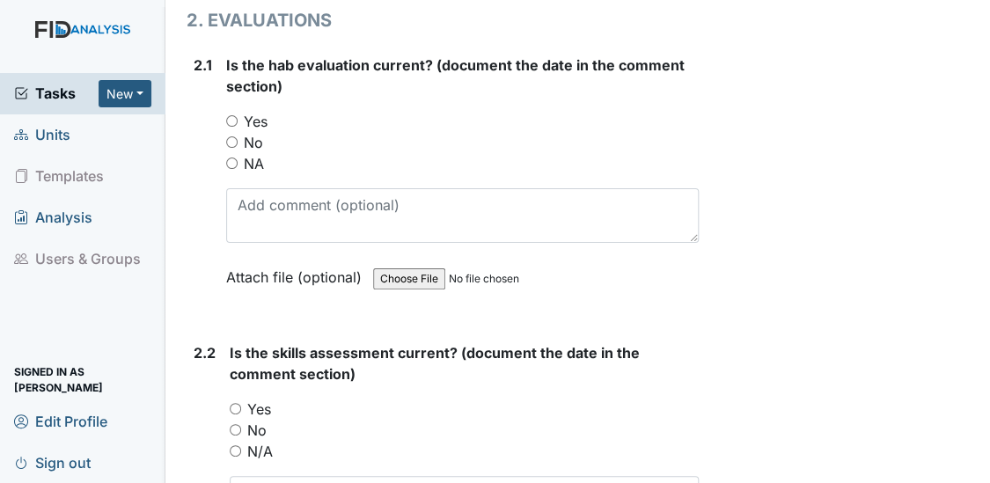
click at [229, 117] on input "Yes" at bounding box center [231, 120] width 11 height 11
radio input "true"
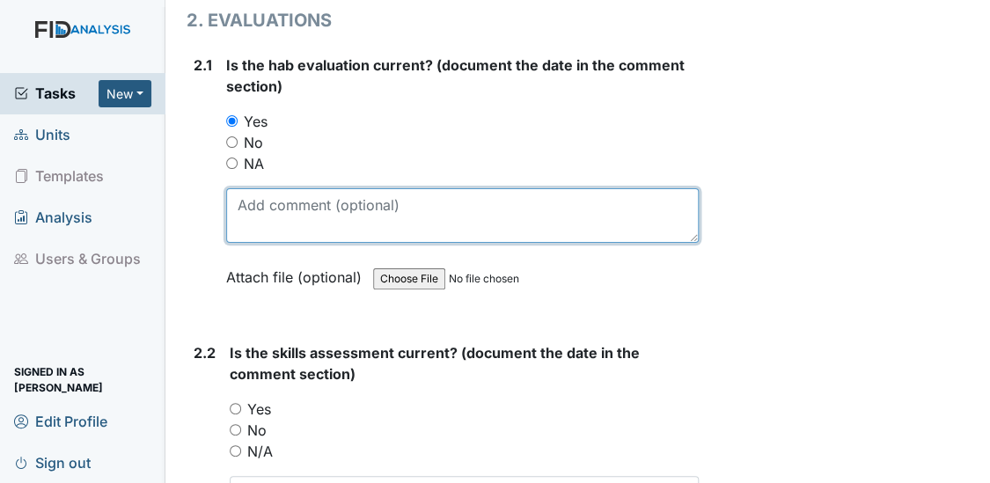
click at [256, 203] on textarea at bounding box center [462, 215] width 473 height 55
type textarea "6/25/25"
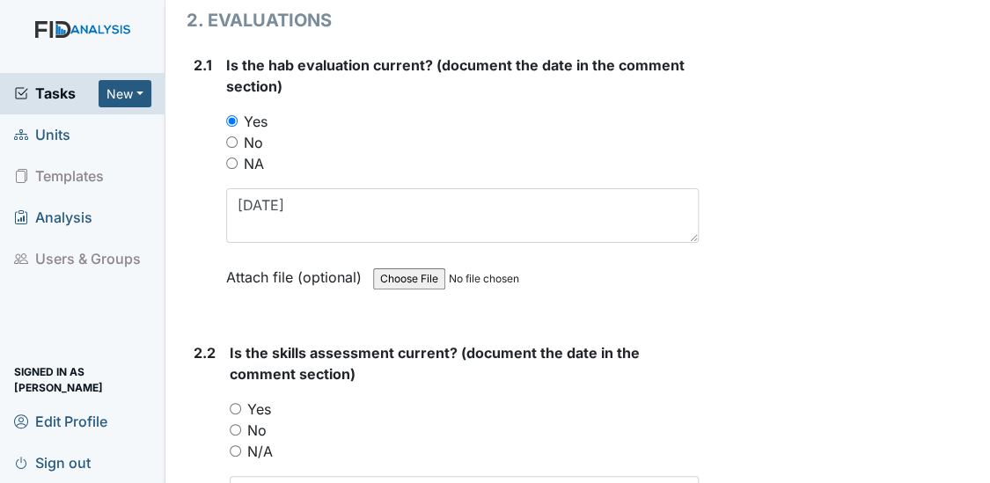
click at [230, 403] on input "Yes" at bounding box center [235, 408] width 11 height 11
radio input "true"
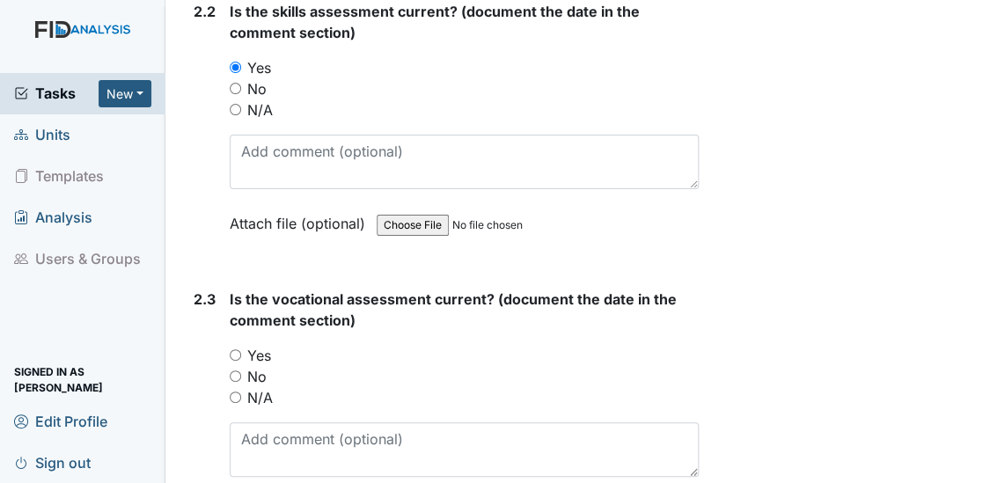
scroll to position [2335, 0]
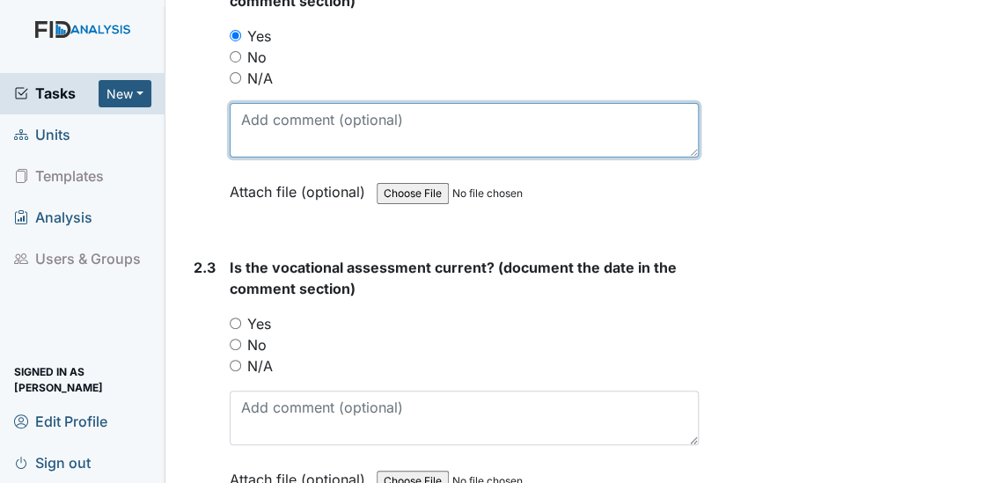
click at [257, 121] on textarea at bounding box center [465, 130] width 470 height 55
type textarea "6/25/25"
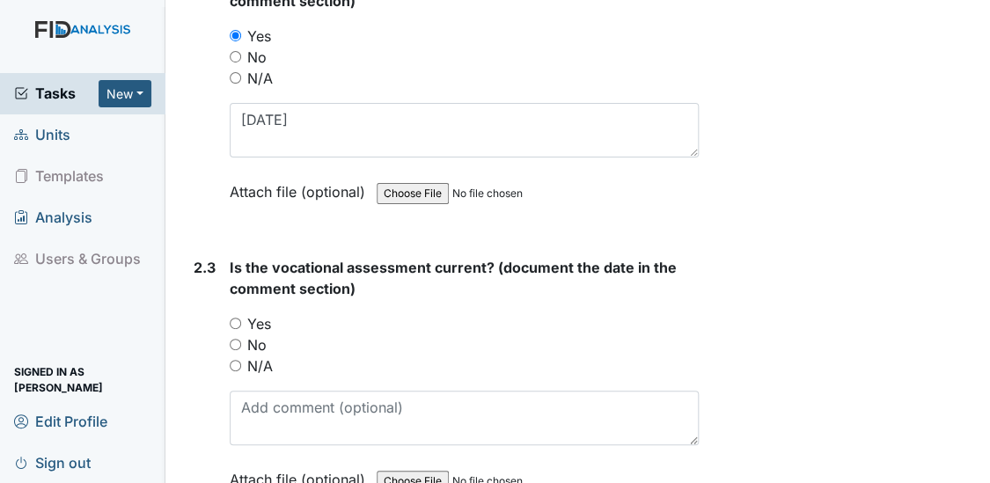
click at [234, 318] on input "Yes" at bounding box center [235, 323] width 11 height 11
radio input "true"
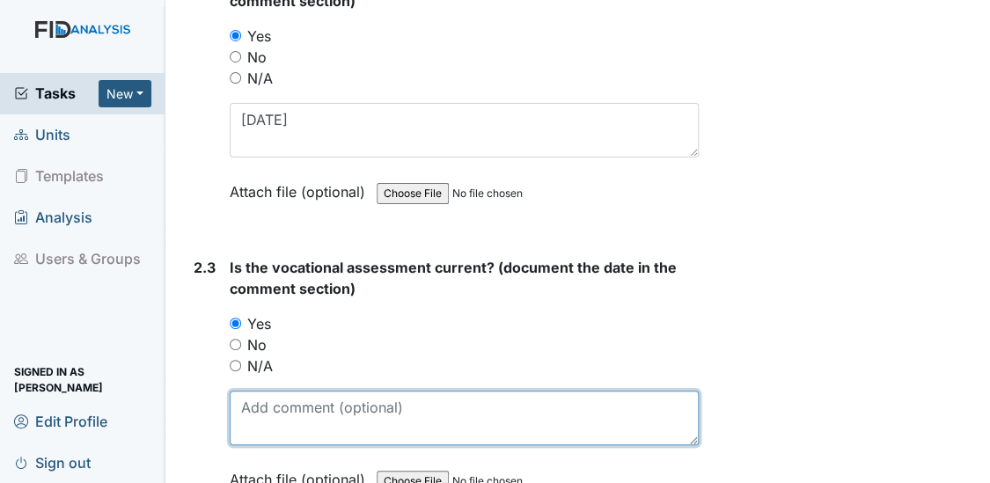
click at [260, 391] on textarea at bounding box center [465, 418] width 470 height 55
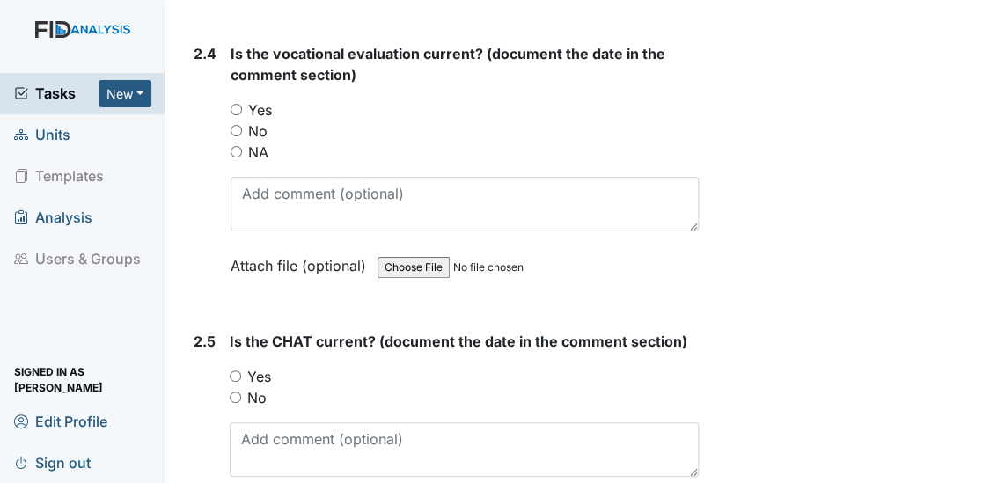
scroll to position [2847, 0]
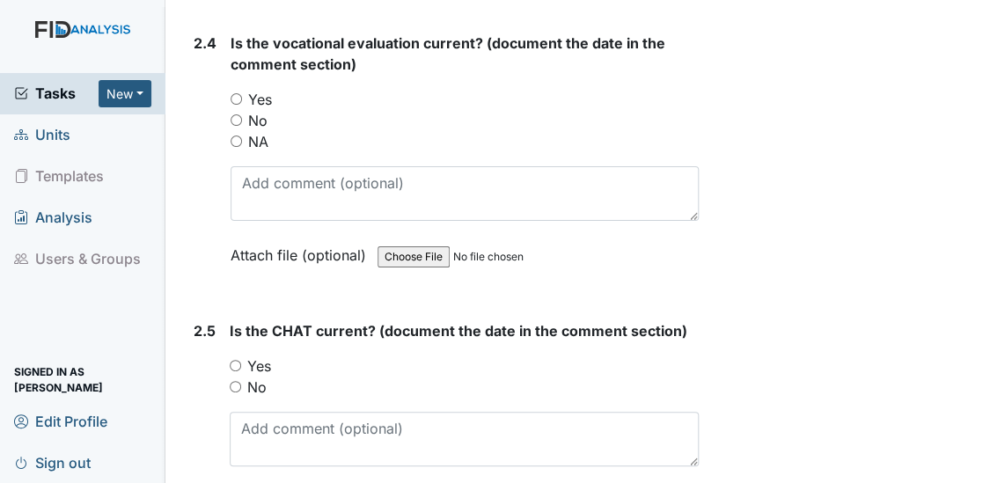
type textarea "6/25/25"
click at [238, 93] on input "Yes" at bounding box center [235, 98] width 11 height 11
radio input "true"
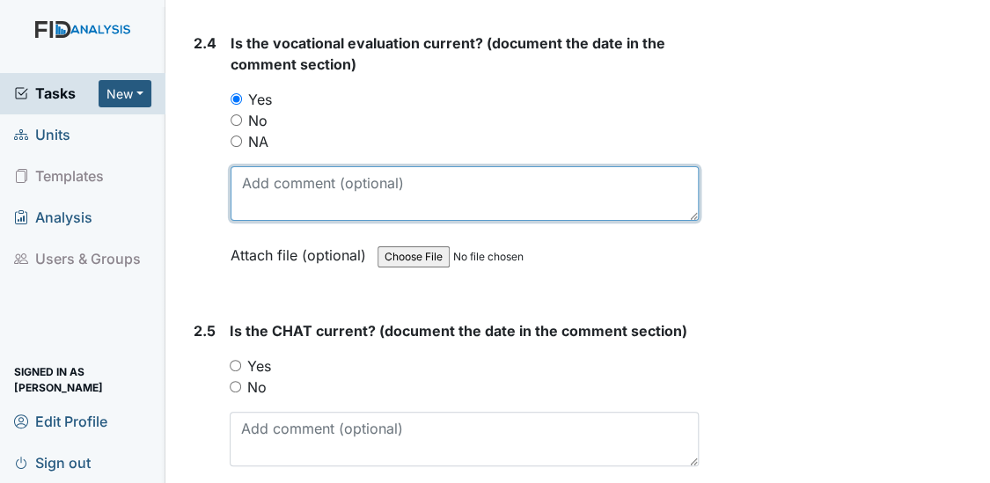
click at [273, 179] on textarea at bounding box center [464, 193] width 469 height 55
type textarea "6/25/25"
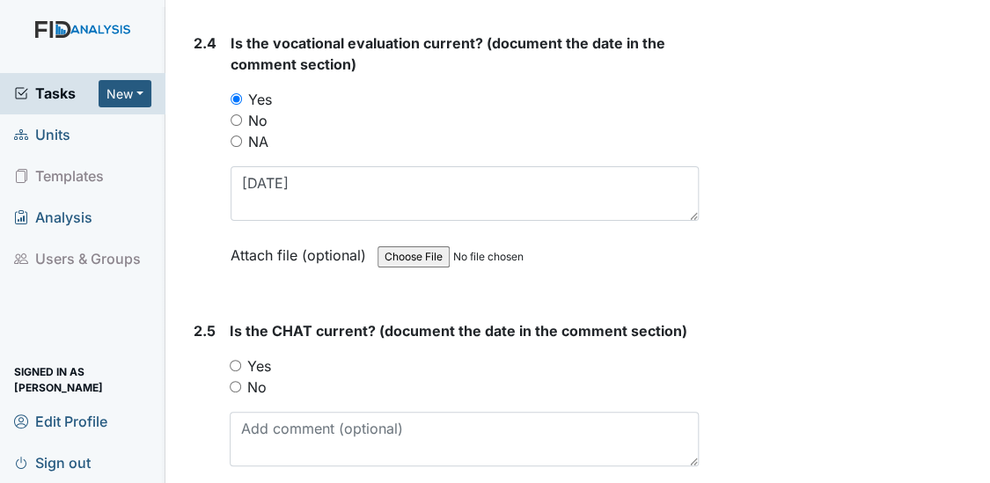
click at [232, 360] on input "Yes" at bounding box center [235, 365] width 11 height 11
radio input "true"
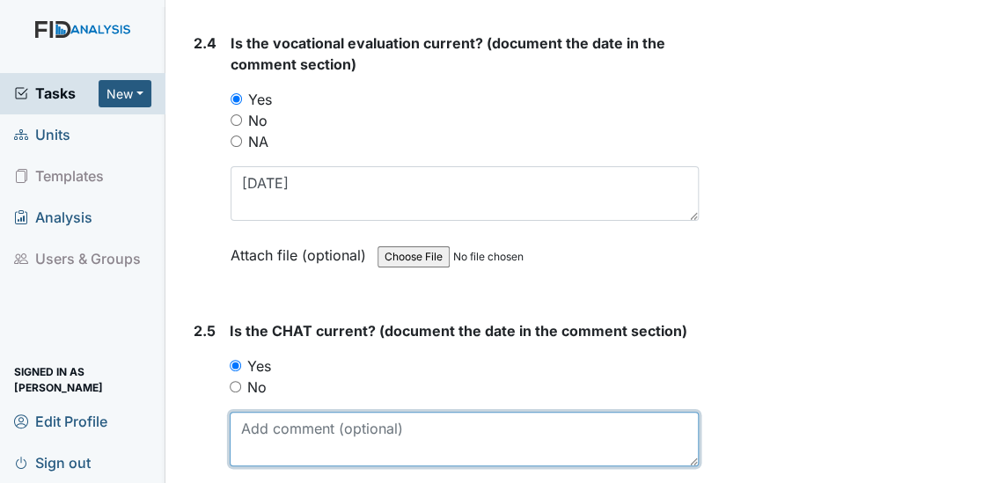
click at [258, 435] on textarea at bounding box center [465, 439] width 470 height 55
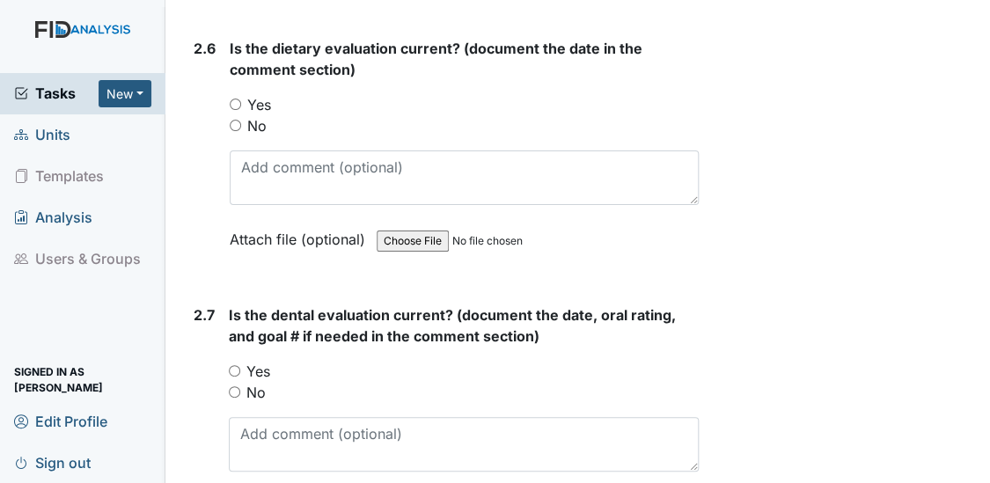
scroll to position [3390, 0]
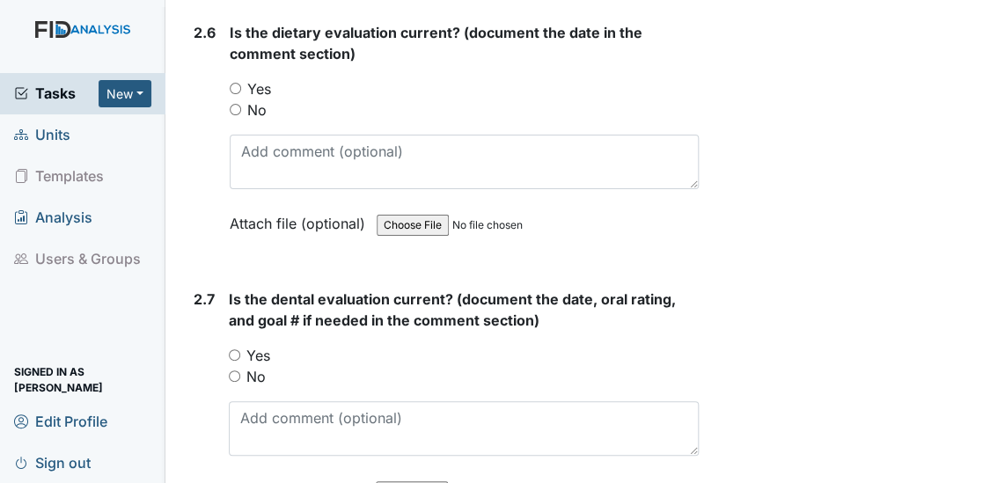
click at [231, 83] on input "Yes" at bounding box center [235, 88] width 11 height 11
radio input "true"
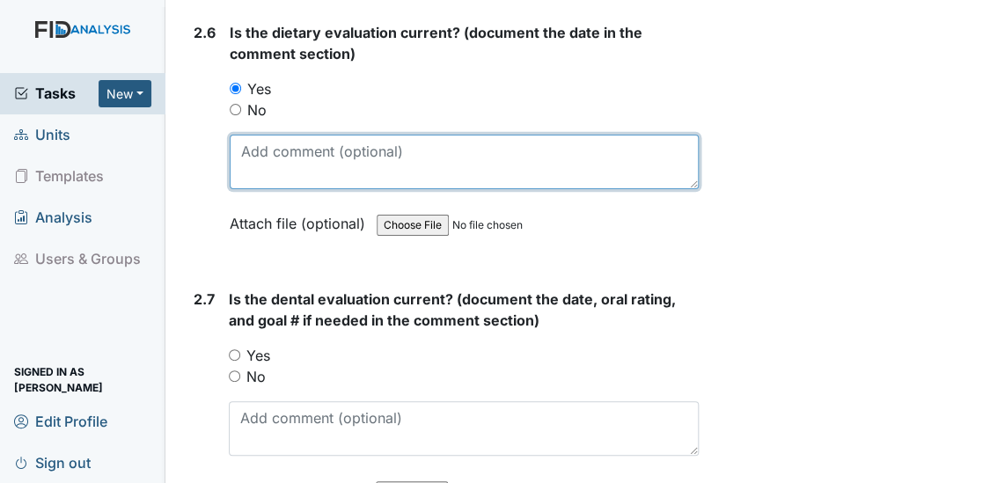
click at [273, 160] on textarea at bounding box center [465, 162] width 470 height 55
type textarea "8/18/25"
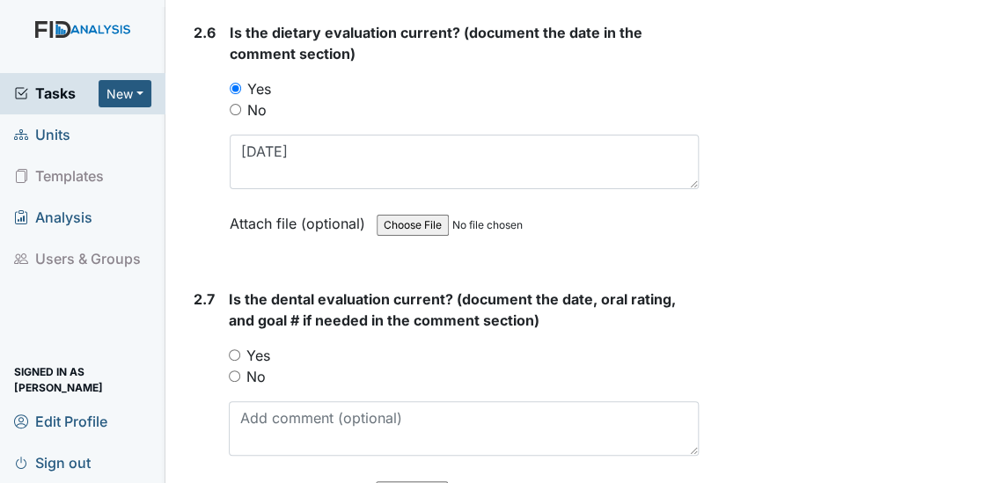
click at [230, 349] on input "Yes" at bounding box center [234, 354] width 11 height 11
radio input "true"
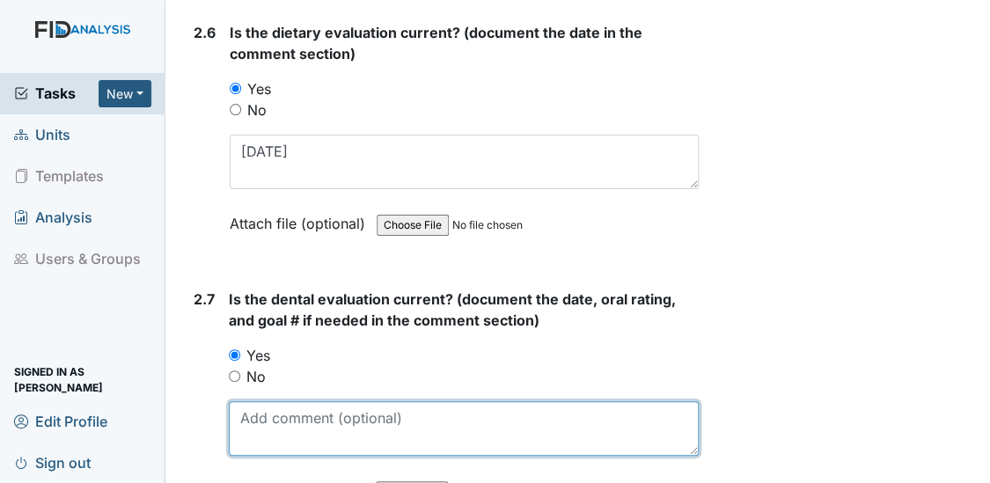
click at [253, 407] on textarea at bounding box center [464, 428] width 471 height 55
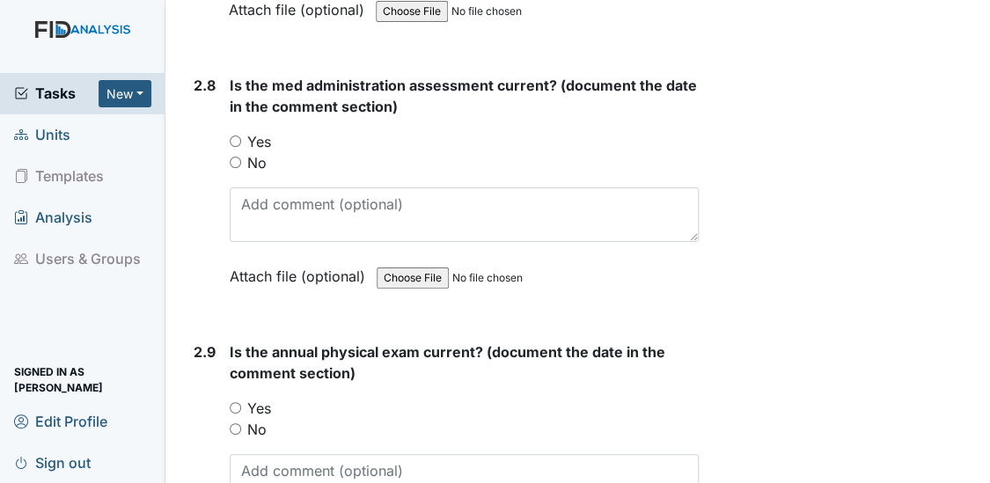
scroll to position [3902, 0]
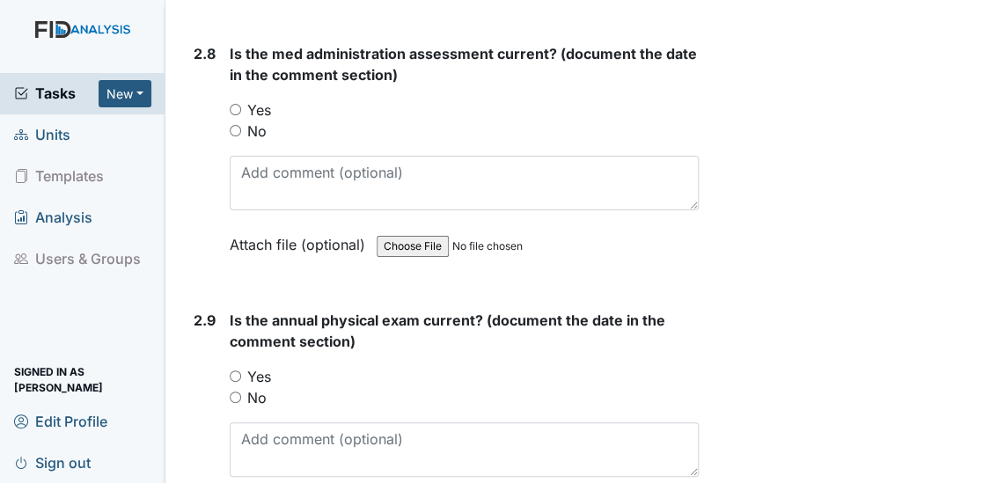
type textarea "6/24/25"
click at [234, 104] on input "Yes" at bounding box center [235, 109] width 11 height 11
radio input "true"
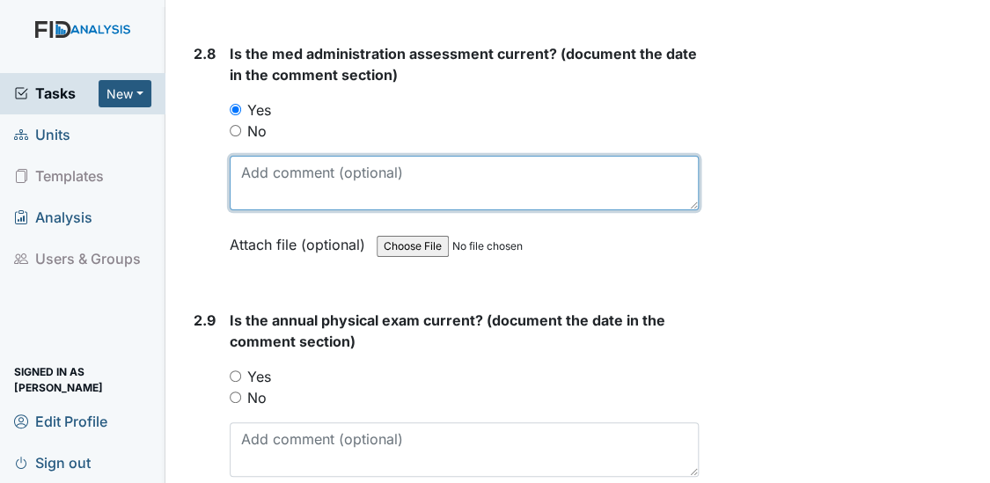
click at [252, 158] on textarea at bounding box center [465, 183] width 470 height 55
type textarea "3/25/25"
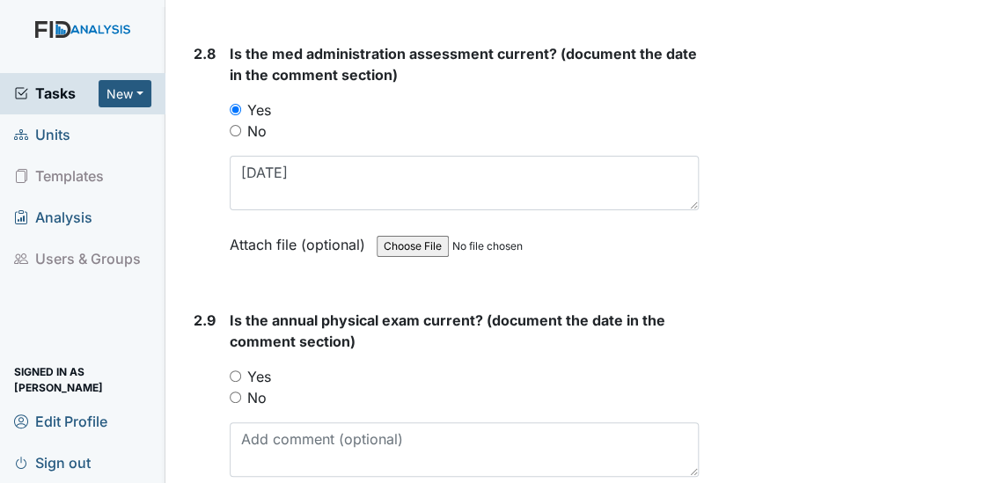
click at [234, 370] on input "Yes" at bounding box center [235, 375] width 11 height 11
radio input "true"
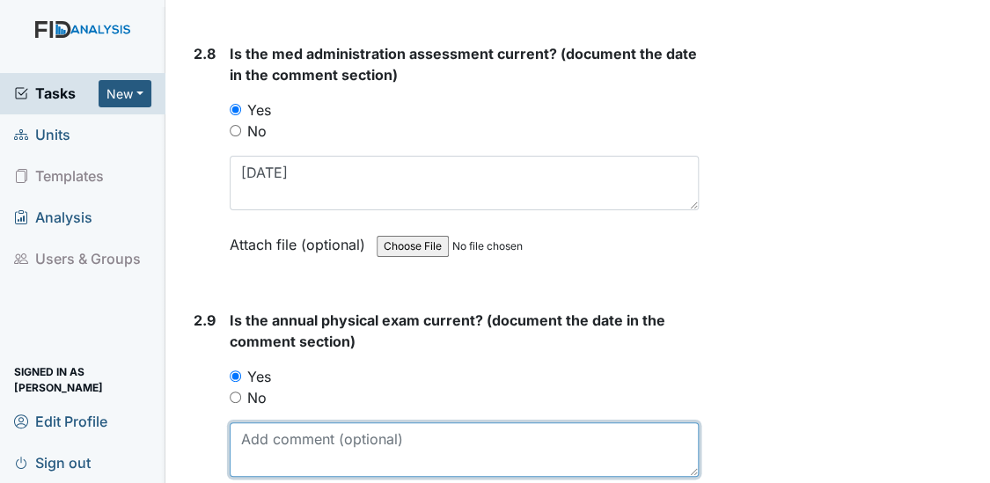
click at [268, 437] on textarea at bounding box center [465, 449] width 470 height 55
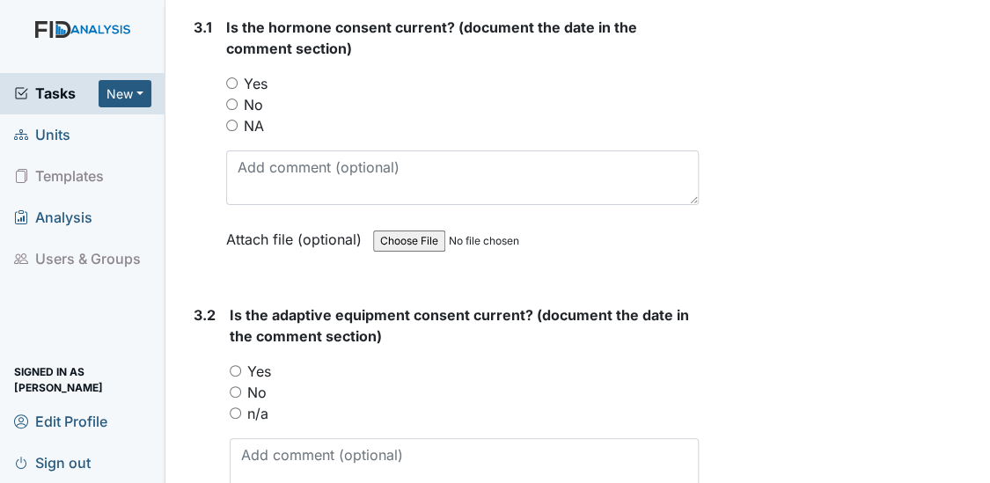
scroll to position [4500, 0]
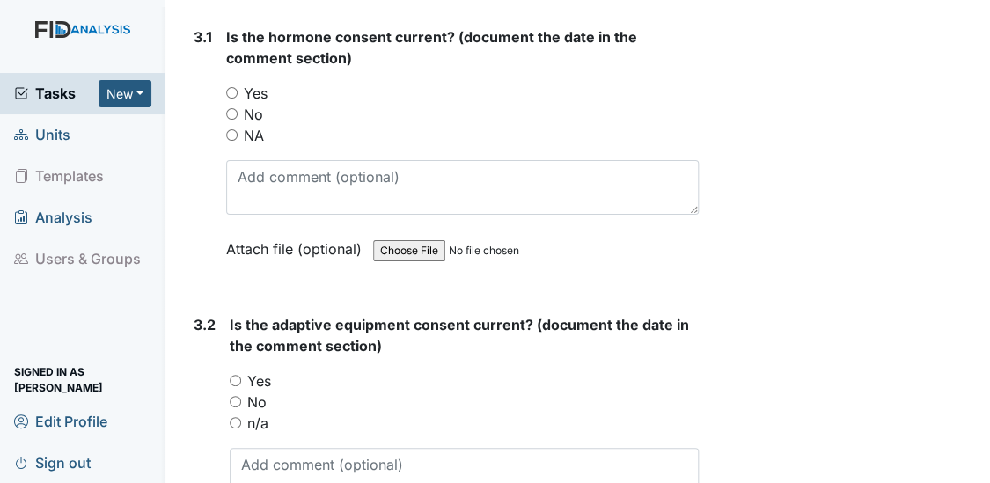
type textarea "1/6/25"
click at [229, 87] on input "Yes" at bounding box center [231, 92] width 11 height 11
radio input "true"
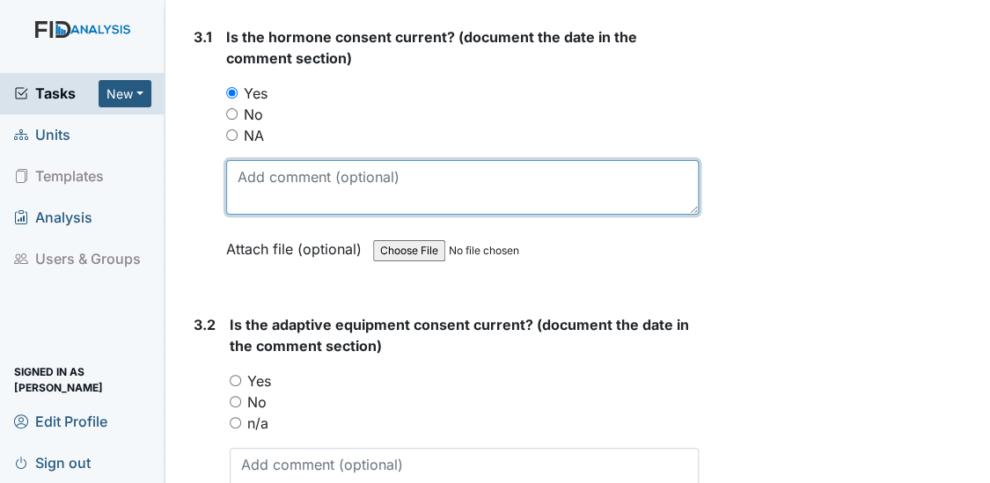
click at [252, 163] on textarea at bounding box center [462, 187] width 473 height 55
type textarea "3/19/25"
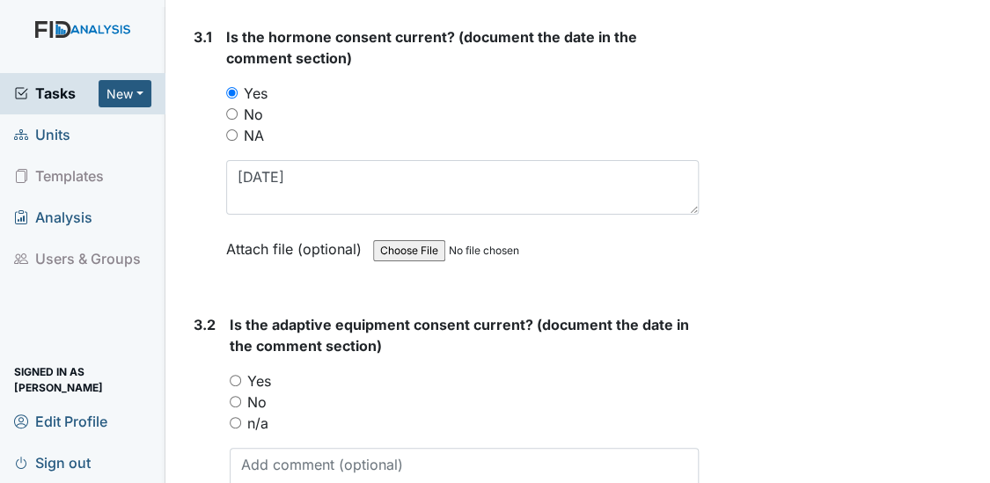
click at [238, 417] on input "n/a" at bounding box center [235, 422] width 11 height 11
radio input "true"
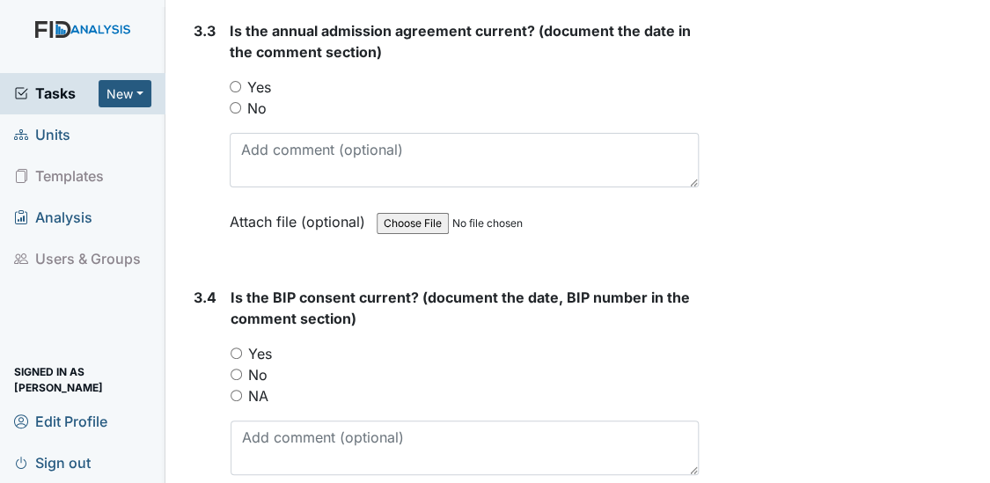
scroll to position [5086, 0]
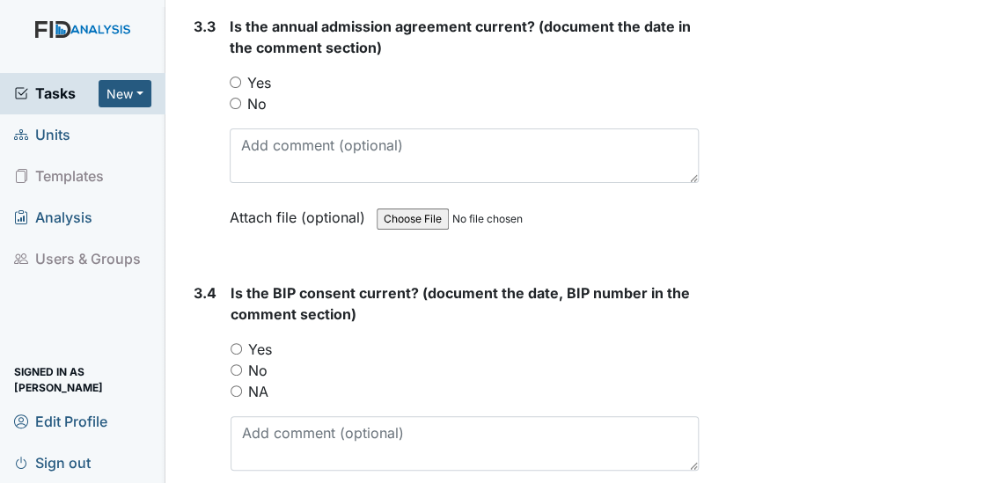
drag, startPoint x: 983, startPoint y: 467, endPoint x: 228, endPoint y: 66, distance: 855.5
click at [228, 66] on div "3.3 Is the annual admission agreement current? (document the date in the commen…" at bounding box center [442, 135] width 513 height 238
click at [236, 77] on input "Yes" at bounding box center [235, 82] width 11 height 11
radio input "true"
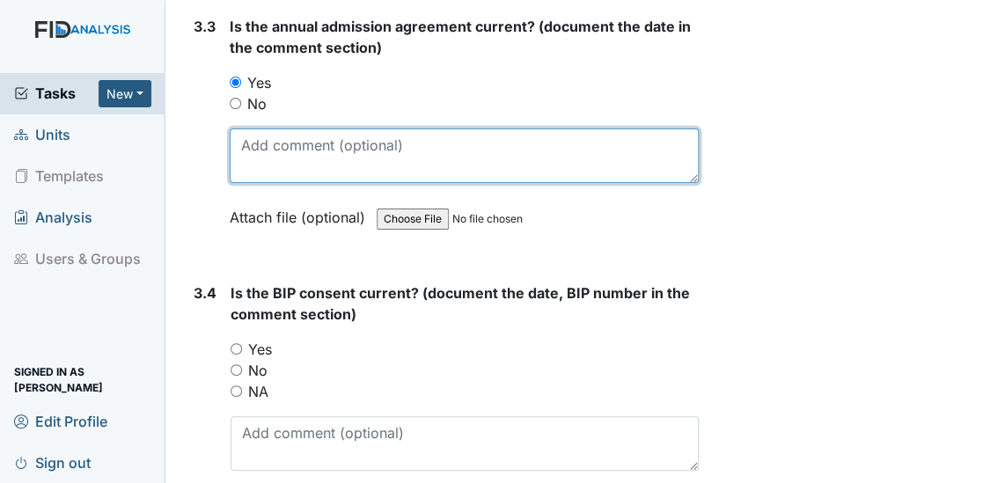
click at [265, 144] on textarea at bounding box center [465, 155] width 470 height 55
type textarea "6/19/25"
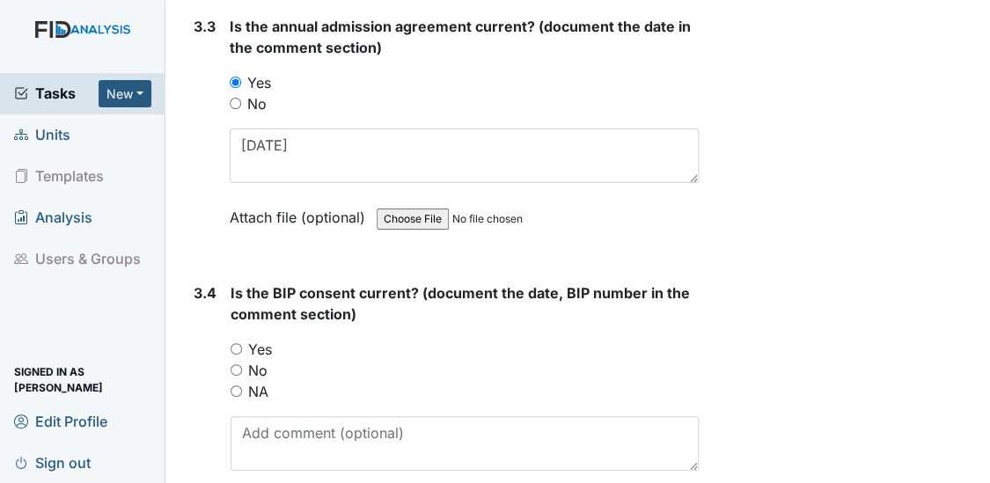
click at [234, 343] on input "Yes" at bounding box center [235, 348] width 11 height 11
radio input "true"
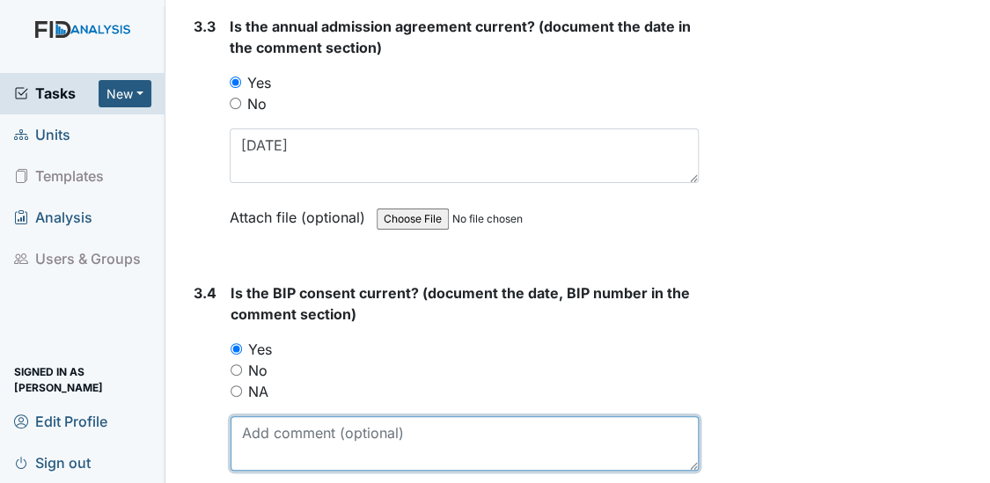
click at [252, 416] on textarea at bounding box center [464, 443] width 469 height 55
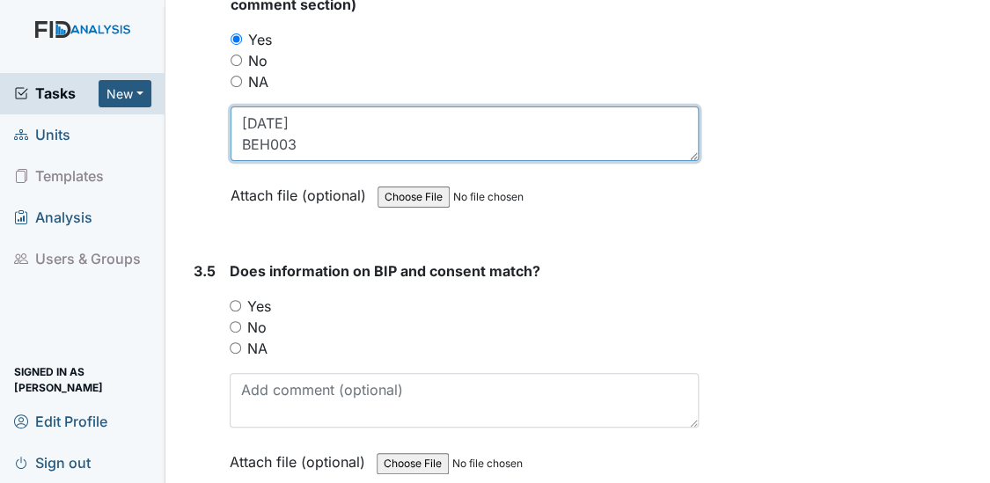
scroll to position [5469, 0]
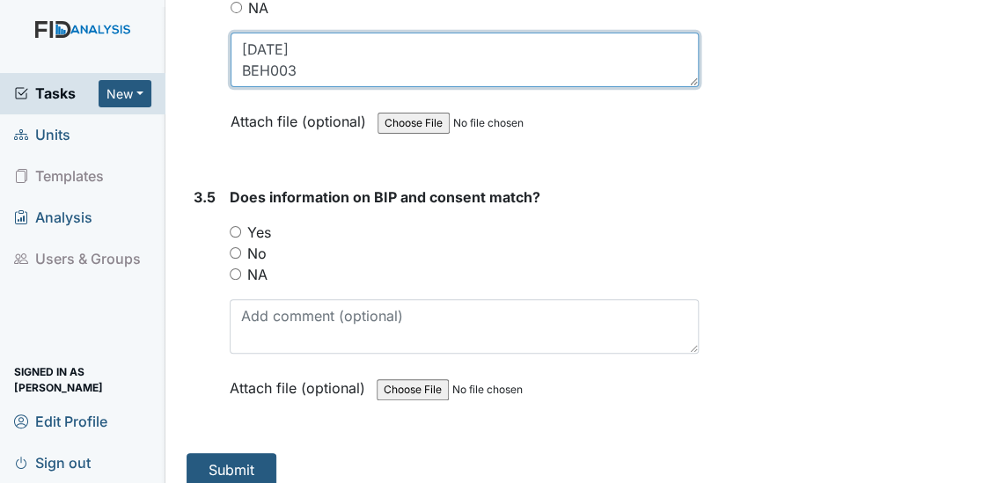
type textarea "6/9/25 BEH003"
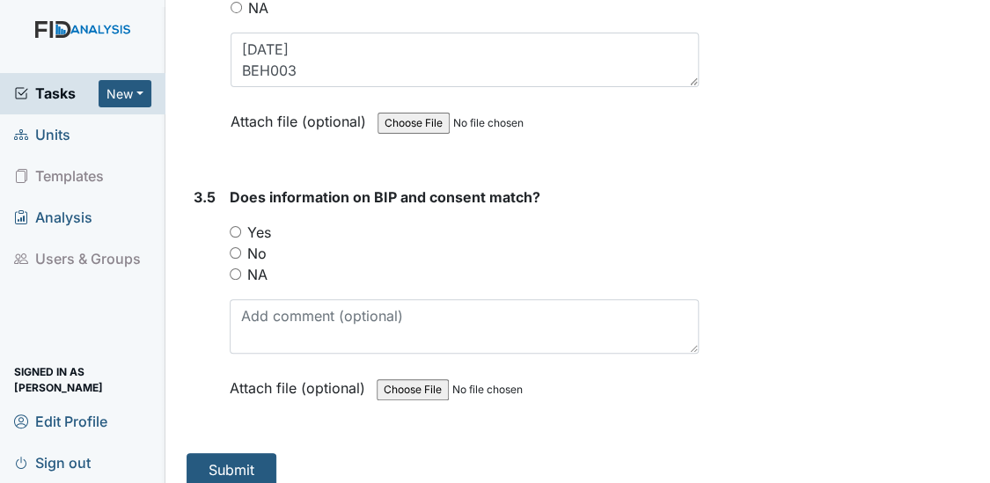
click at [235, 226] on input "Yes" at bounding box center [235, 231] width 11 height 11
radio input "true"
click at [218, 453] on button "Submit" at bounding box center [231, 469] width 90 height 33
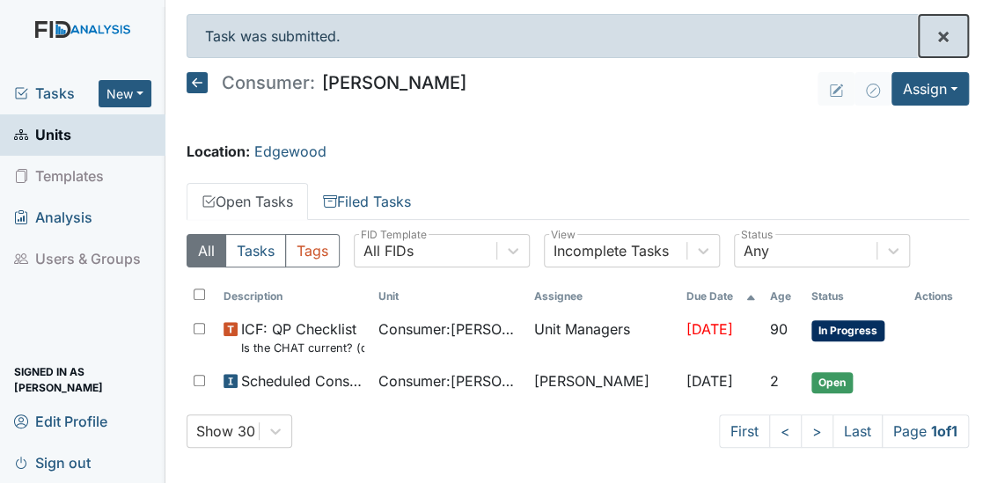
click at [936, 52] on button "×" at bounding box center [942, 36] width 49 height 42
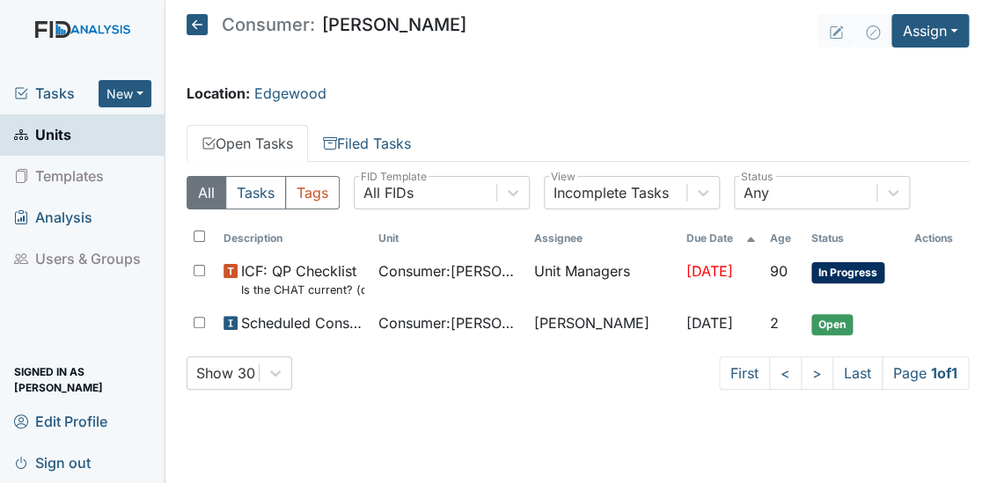
click at [936, 62] on main "Consumer: [PERSON_NAME] Assign Assign Form Assign Inspection Assign Document As…" at bounding box center [577, 241] width 825 height 483
click at [936, 66] on main "Consumer: [PERSON_NAME] Assign Assign Form Assign Inspection Assign Document As…" at bounding box center [577, 241] width 825 height 483
click at [936, 64] on main "Consumer: [PERSON_NAME] Assign Assign Form Assign Inspection Assign Document As…" at bounding box center [577, 241] width 825 height 483
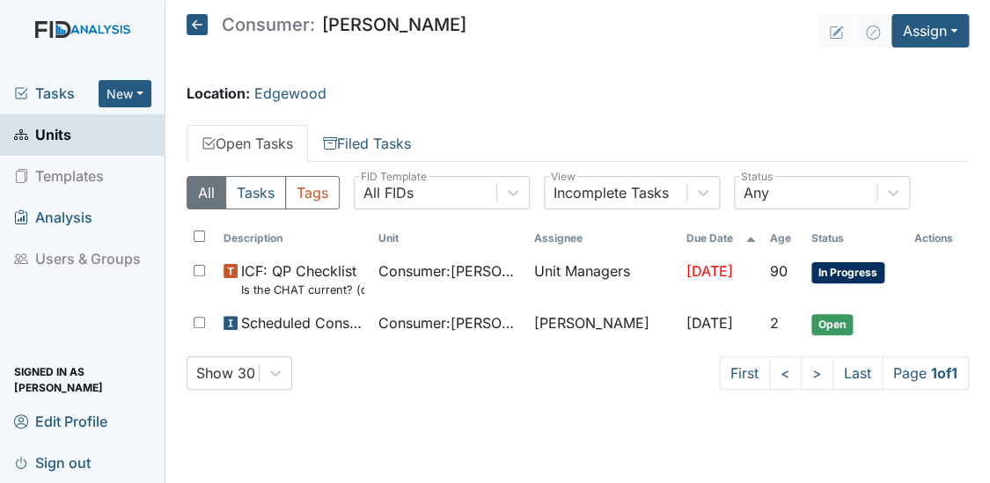
click at [936, 64] on main "Consumer: [PERSON_NAME] Assign Assign Form Assign Inspection Assign Document As…" at bounding box center [577, 241] width 825 height 483
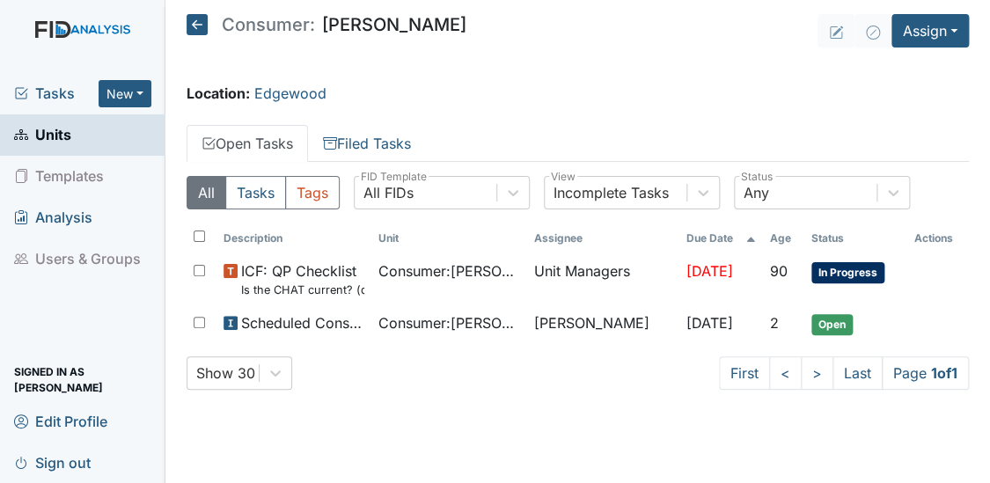
click at [936, 64] on main "Consumer: [PERSON_NAME] Assign Assign Form Assign Inspection Assign Document As…" at bounding box center [577, 241] width 825 height 483
click at [936, 65] on main "Consumer: [PERSON_NAME] Assign Assign Form Assign Inspection Assign Document As…" at bounding box center [577, 241] width 825 height 483
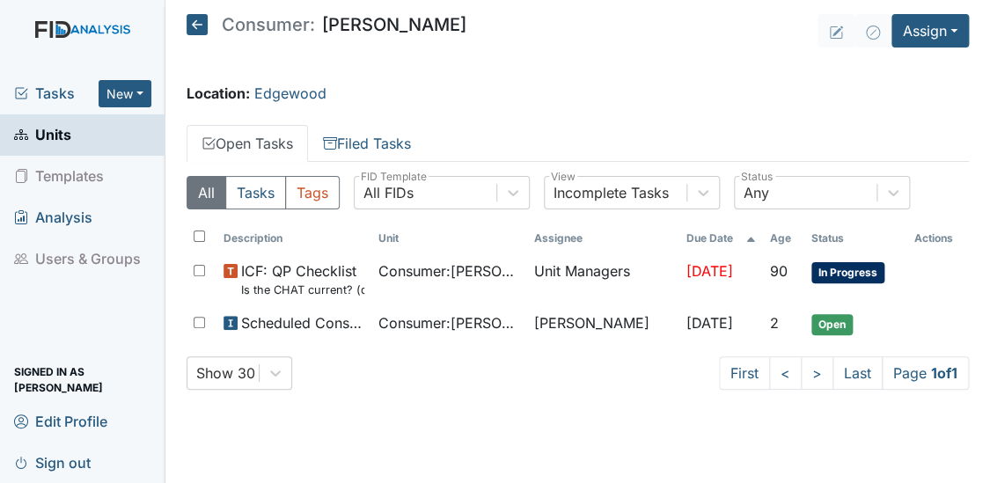
click at [936, 65] on main "Consumer: Casey Taylor Assign Assign Form Assign Inspection Assign Document Ass…" at bounding box center [577, 241] width 825 height 483
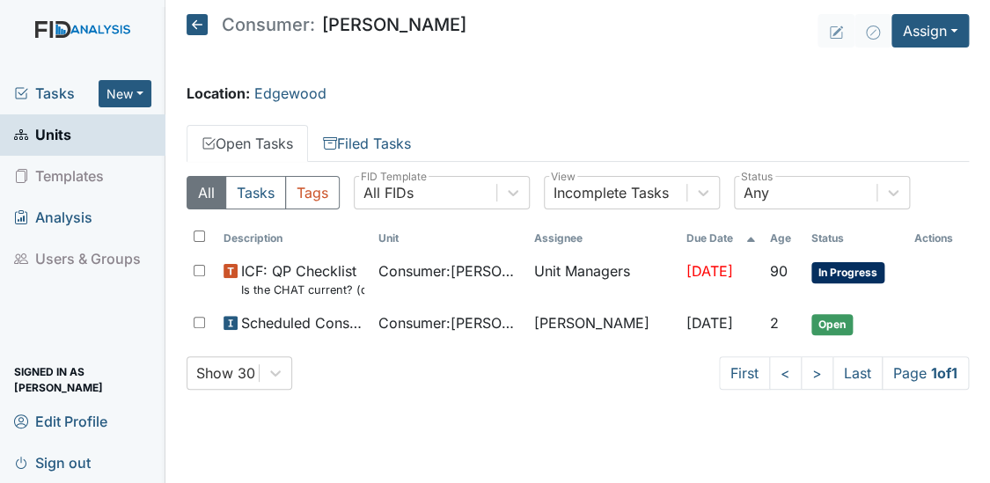
click at [936, 65] on main "Consumer: Casey Taylor Assign Assign Form Assign Inspection Assign Document Ass…" at bounding box center [577, 241] width 825 height 483
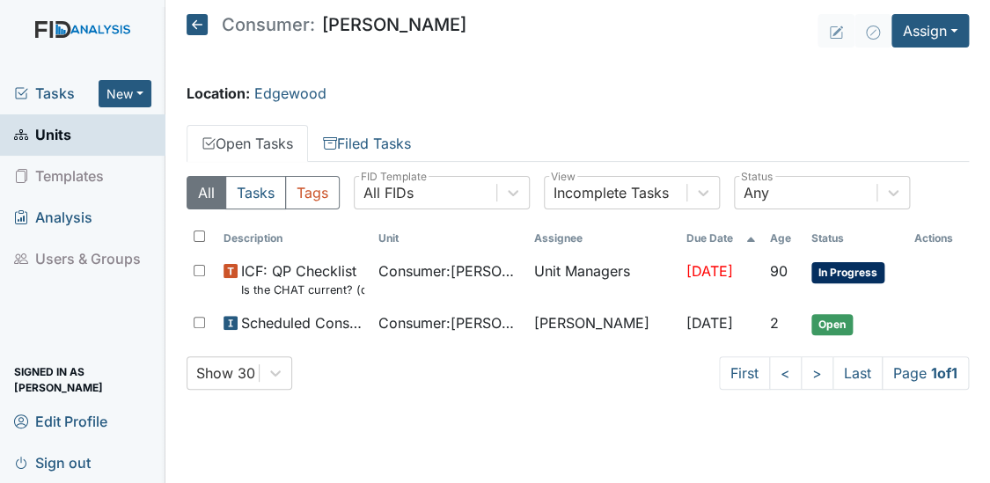
click at [936, 65] on main "Consumer: Casey Taylor Assign Assign Form Assign Inspection Assign Document Ass…" at bounding box center [577, 241] width 825 height 483
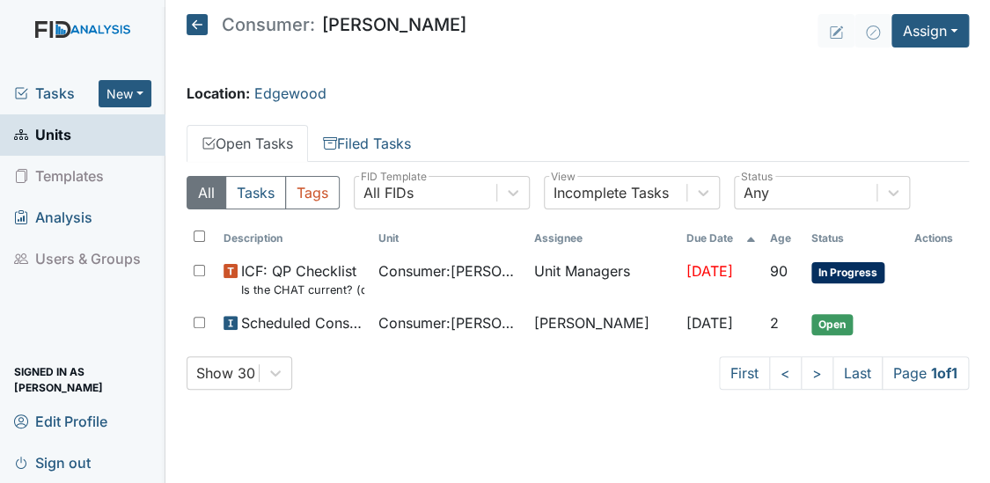
click at [936, 65] on main "Consumer: Casey Taylor Assign Assign Form Assign Inspection Assign Document Ass…" at bounding box center [577, 241] width 825 height 483
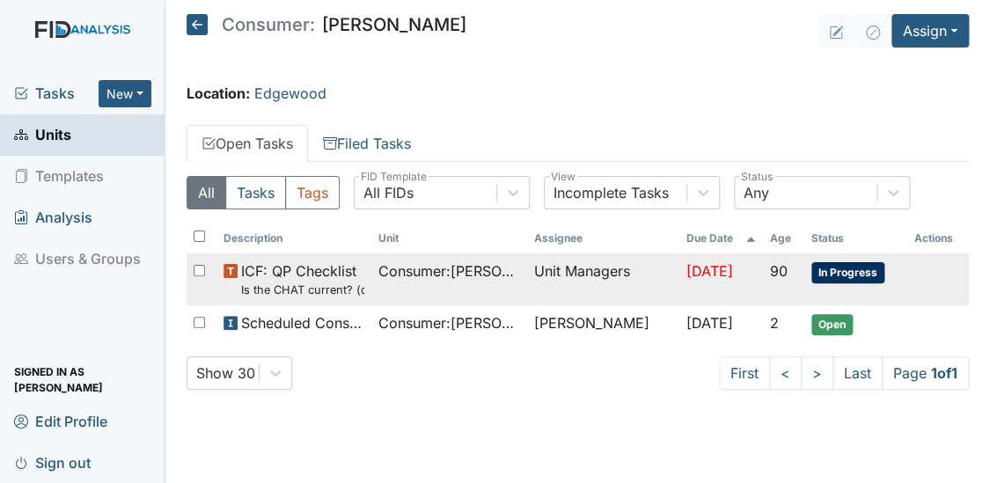
click at [397, 274] on span "Consumer : Taylor, Casey" at bounding box center [448, 270] width 141 height 21
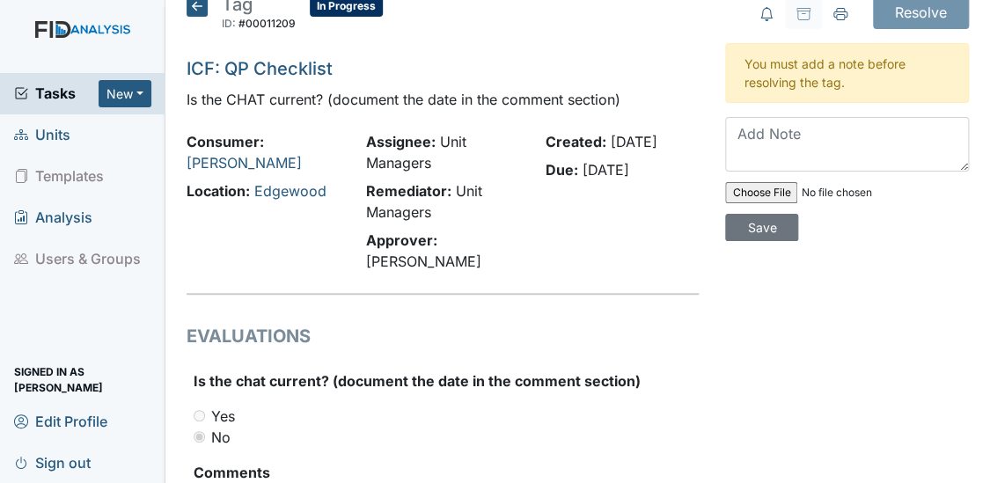
scroll to position [18, 0]
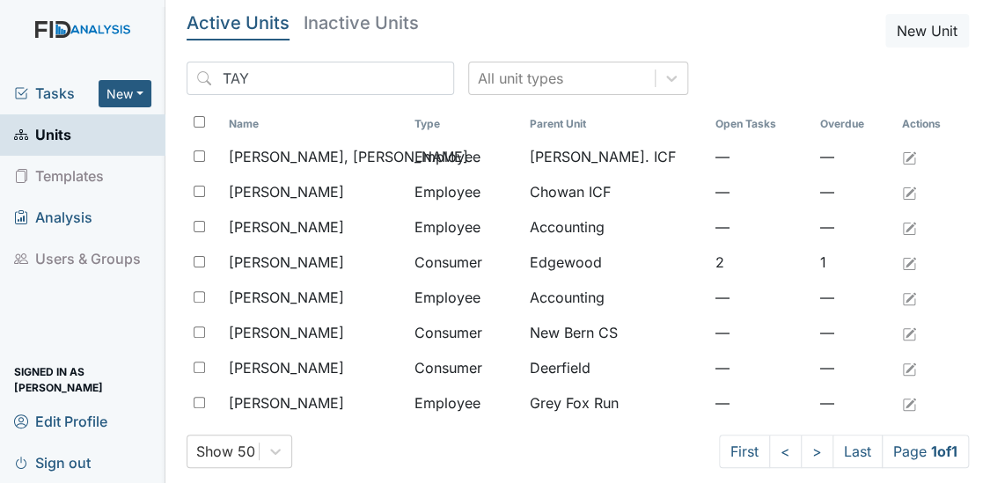
click at [44, 102] on span "Tasks" at bounding box center [56, 93] width 84 height 21
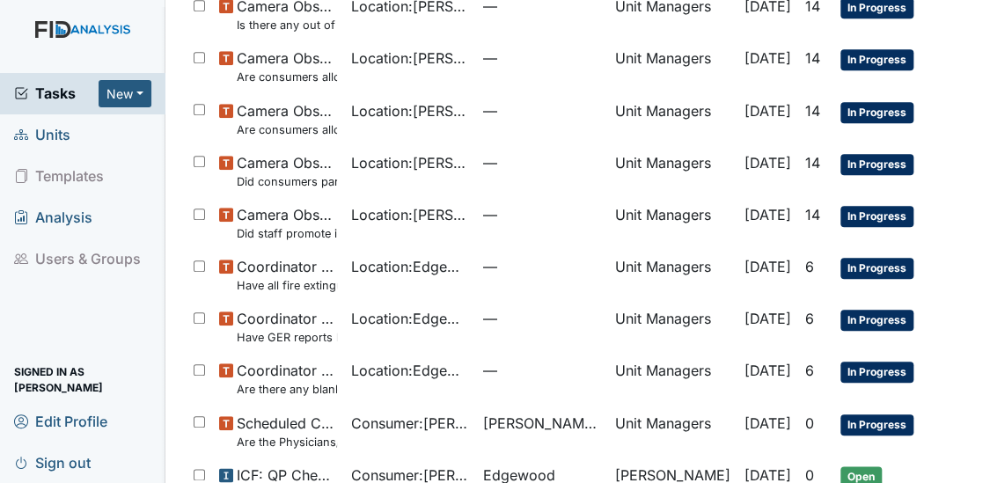
scroll to position [490, 0]
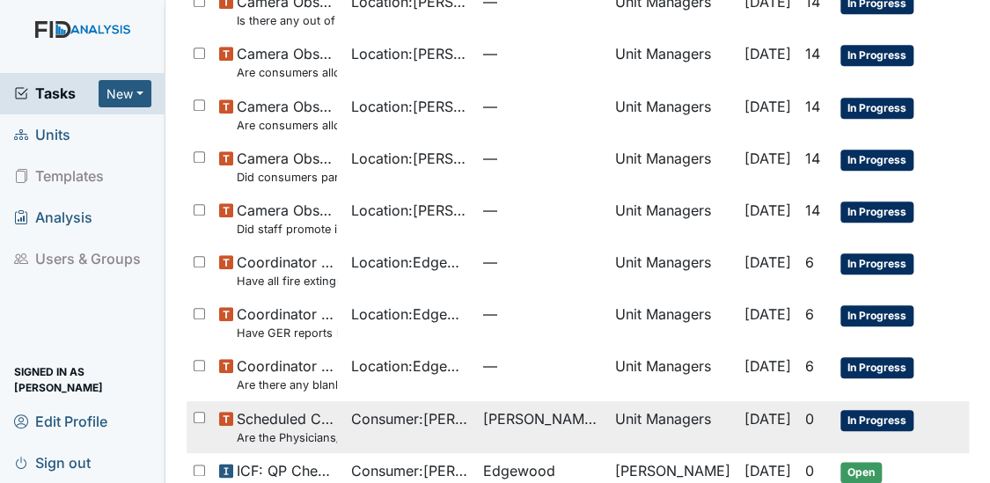
click at [290, 429] on small "Are the Physicians/PRN orders updated every 90 days?" at bounding box center [287, 437] width 100 height 17
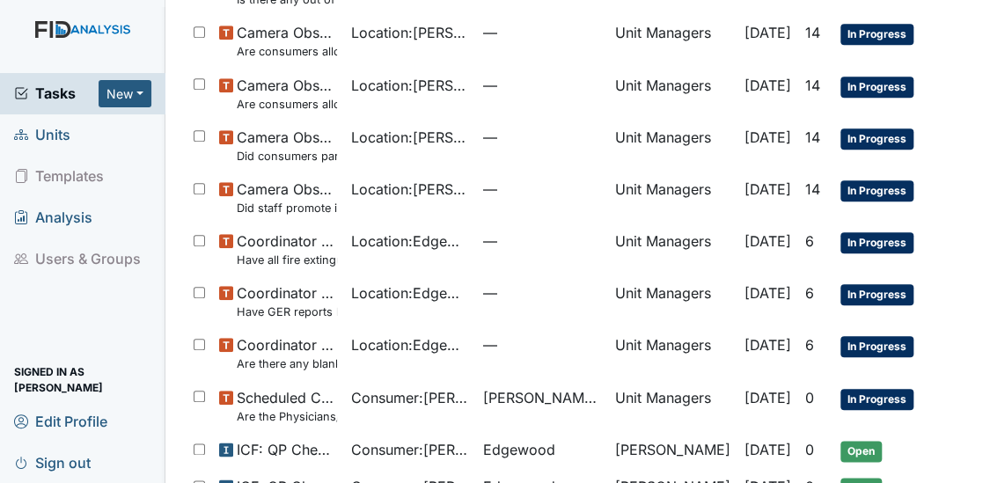
scroll to position [530, 0]
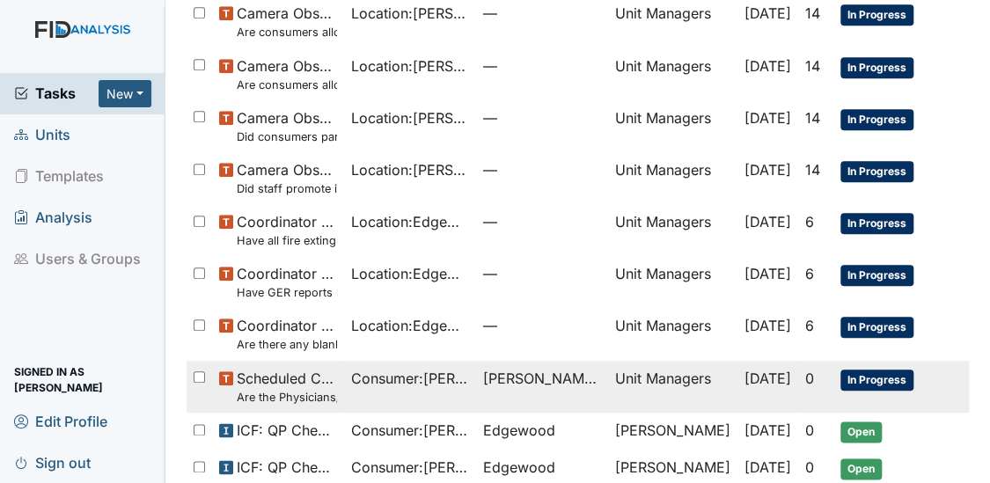
click at [354, 368] on span "Consumer : [PERSON_NAME]" at bounding box center [410, 378] width 118 height 21
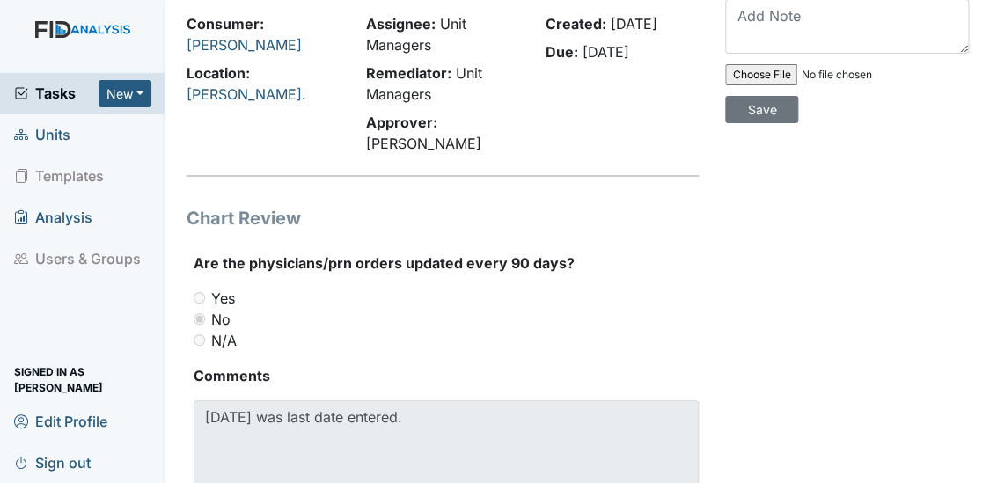
scroll to position [161, 0]
